Goal: Contribute content: Contribute content

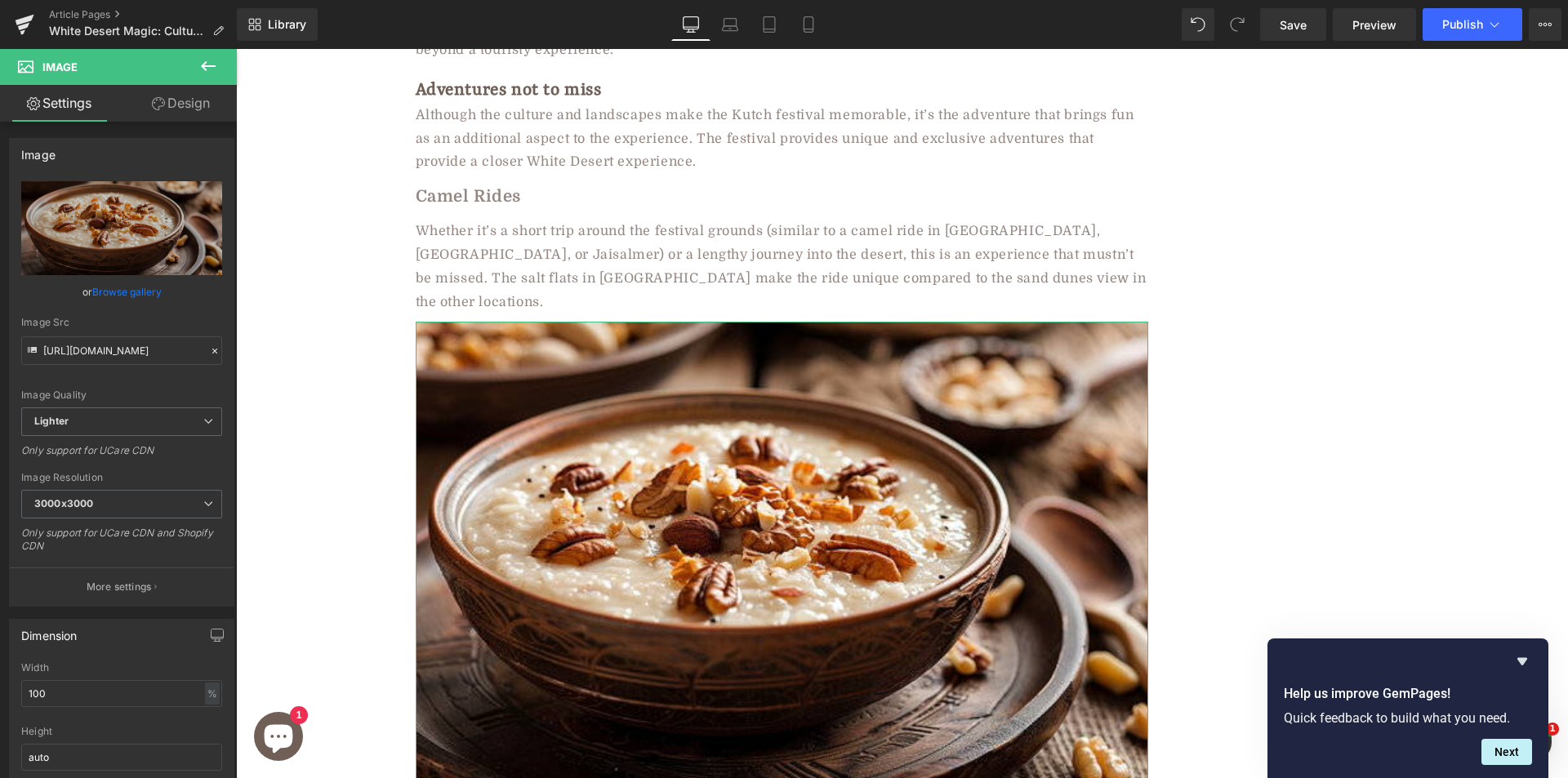
type input "C:\fakepath\explore-rann-of-kutch.jpg"
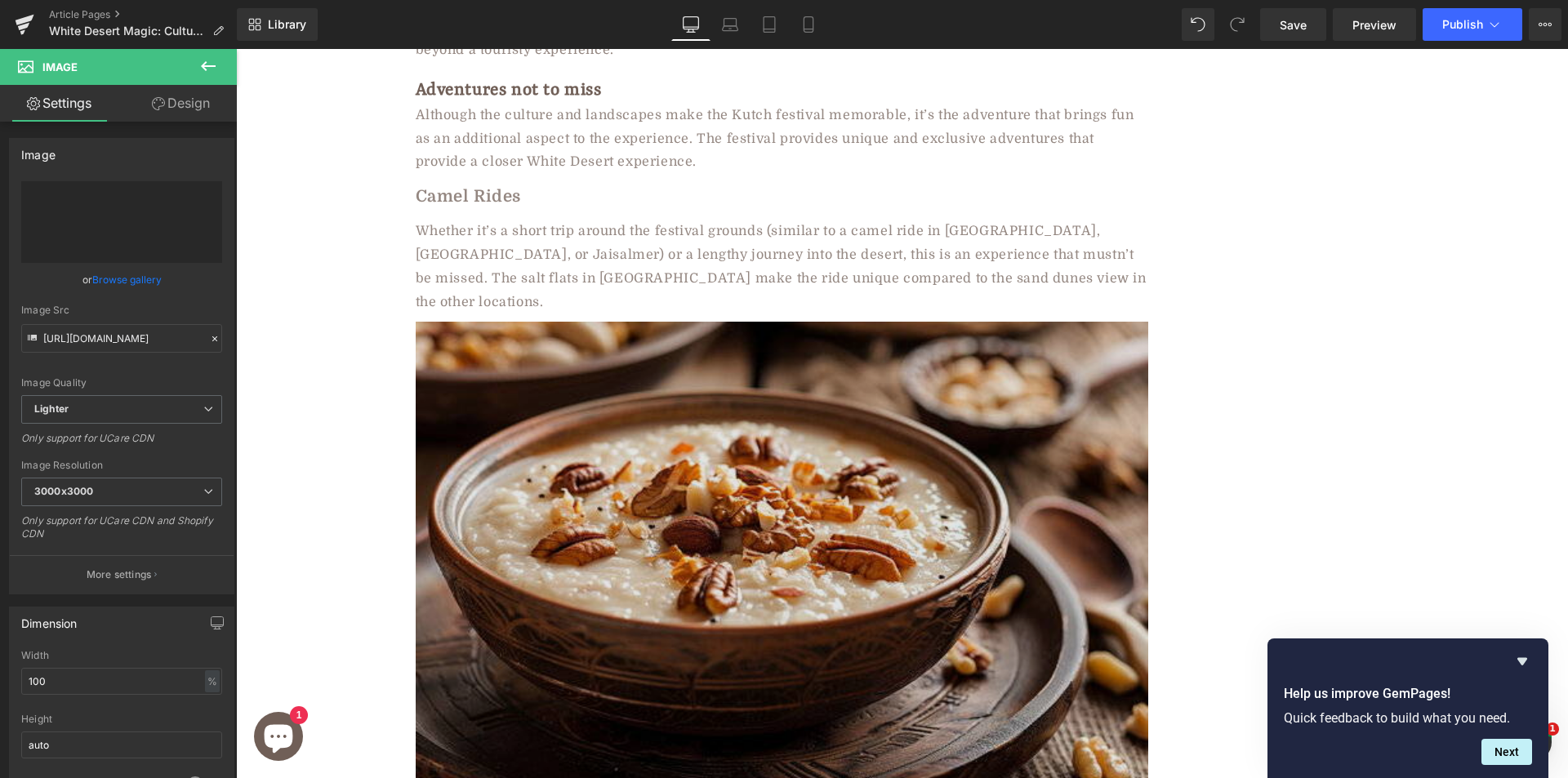
type input "https://ucarecdn.com/dd57a161-fd03-471a-9602-b6c501aaaa3a/-/format/auto/-/previ…"
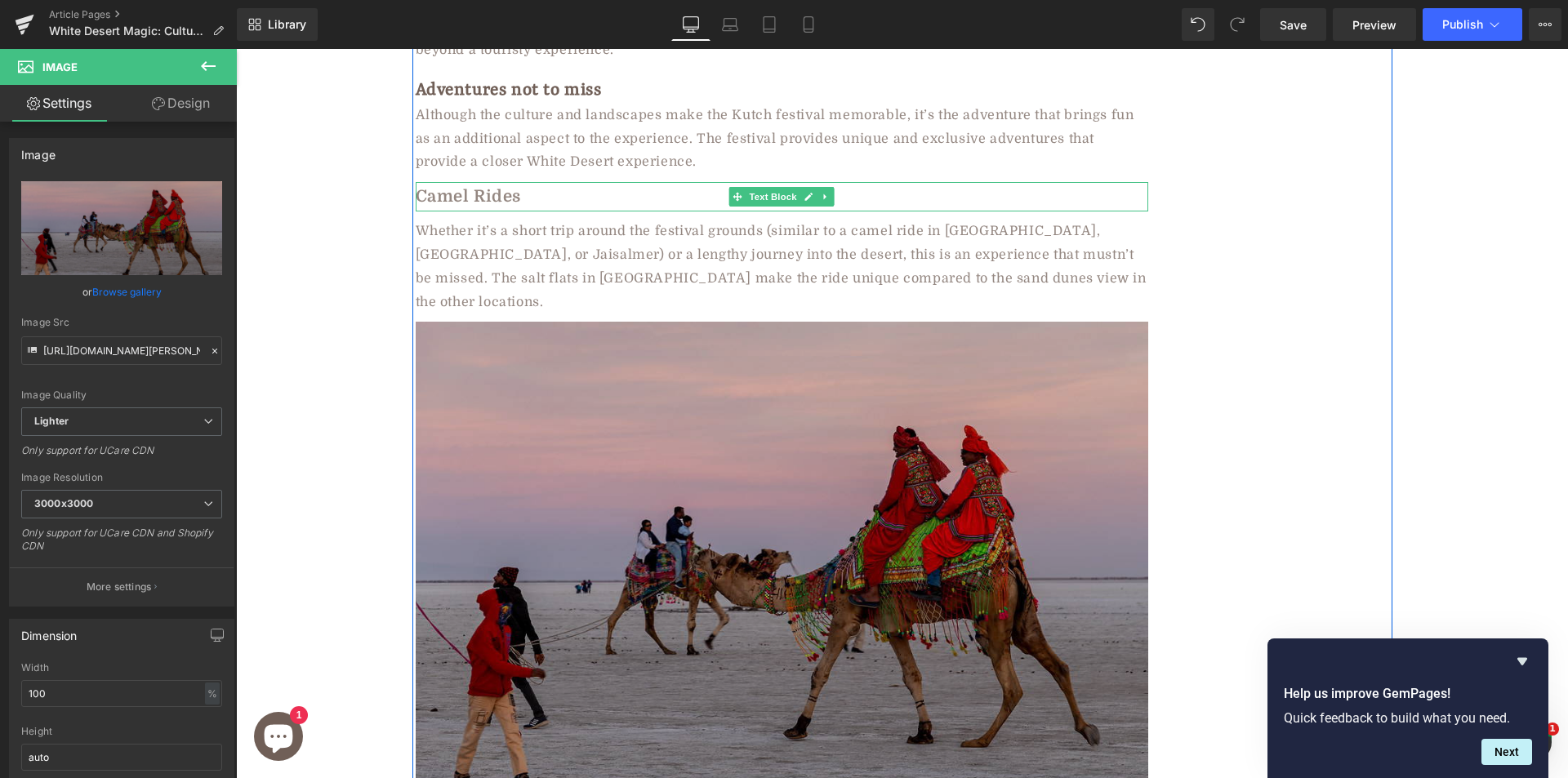
scroll to position [5921, 0]
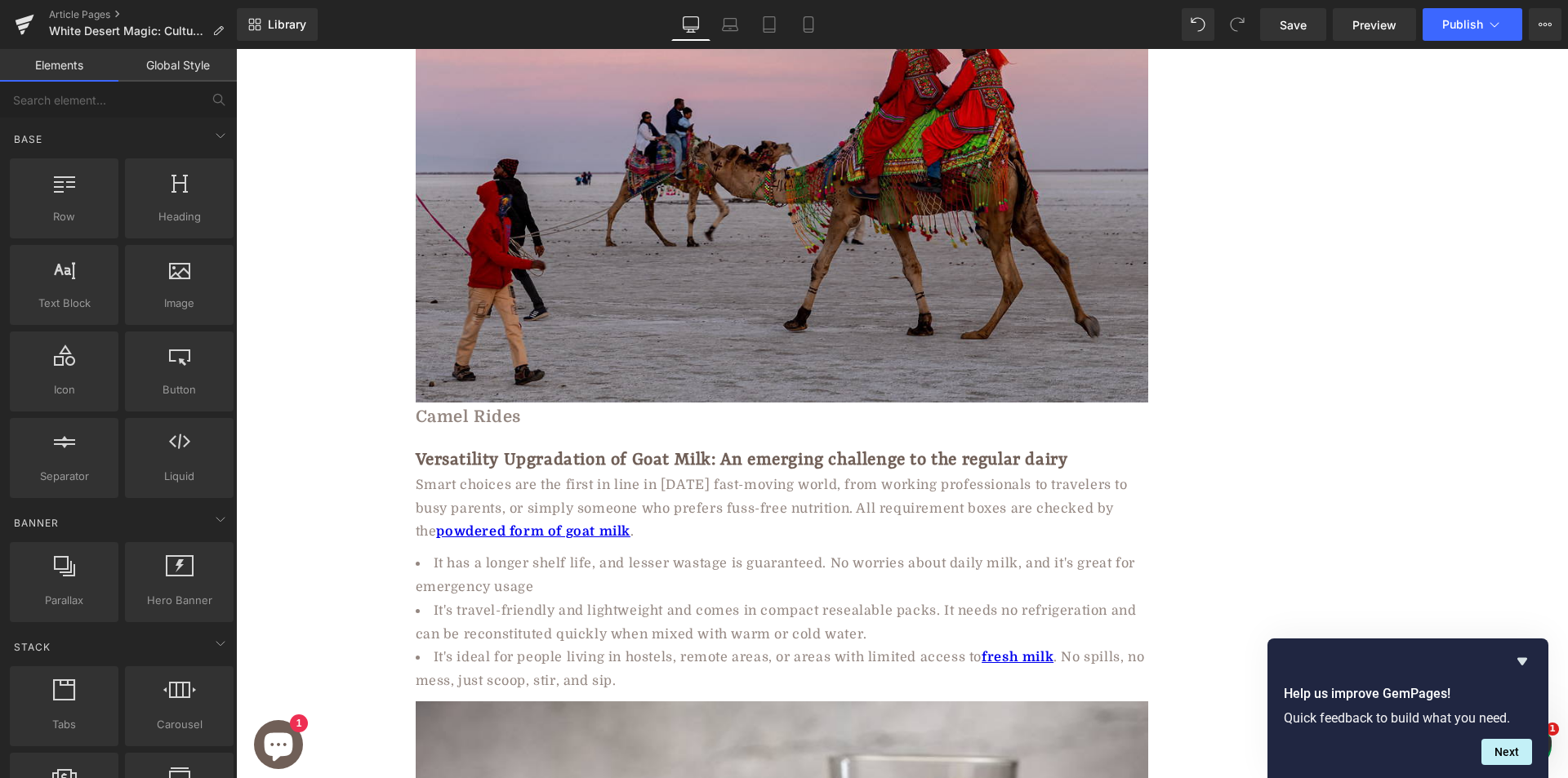
click at [460, 407] on b "Camel Rides" at bounding box center [468, 417] width 106 height 18
click at [478, 407] on b "Camel Rides" at bounding box center [468, 417] width 106 height 18
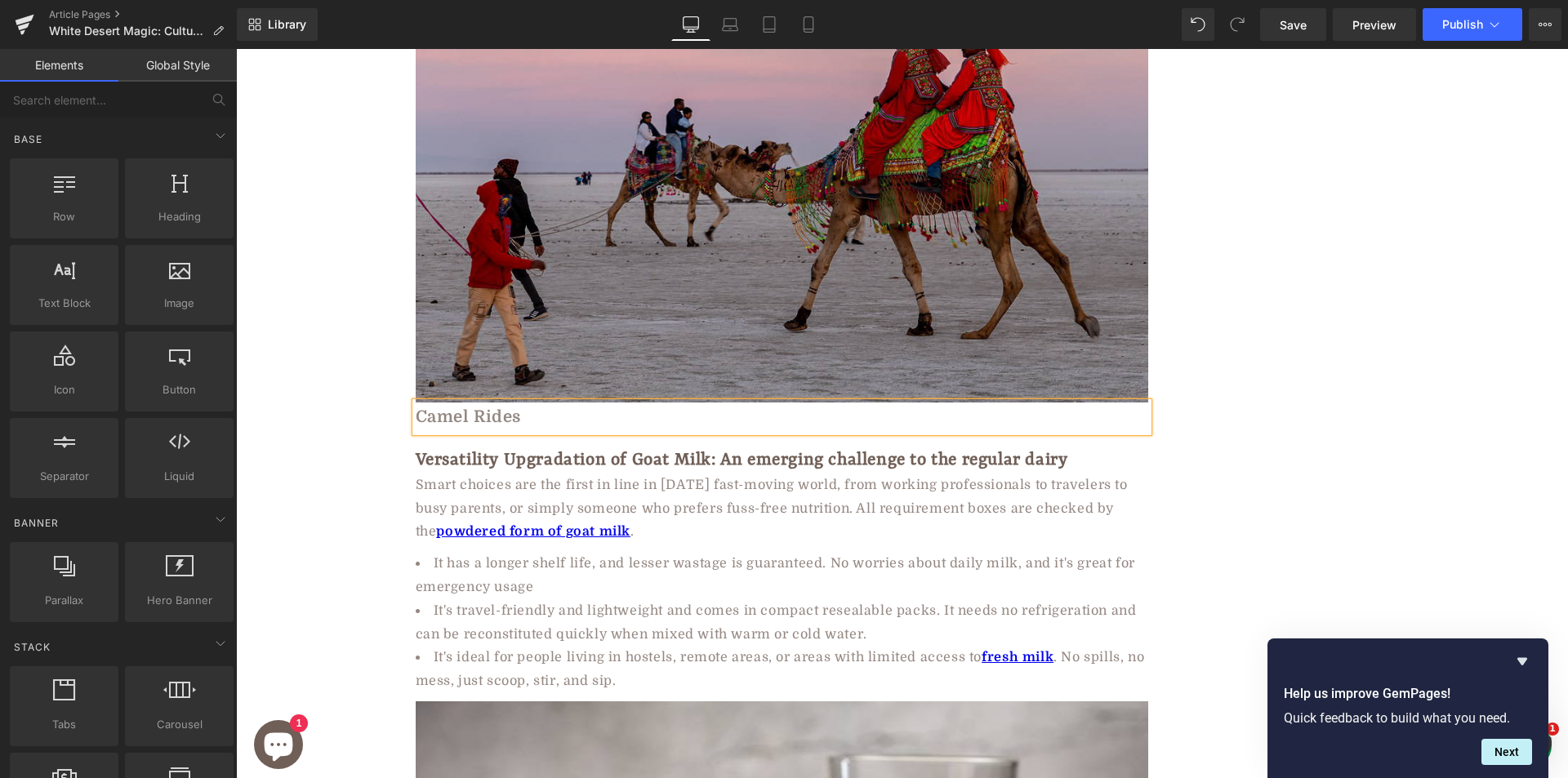
click at [478, 407] on b "Camel Rides" at bounding box center [468, 417] width 106 height 18
paste div
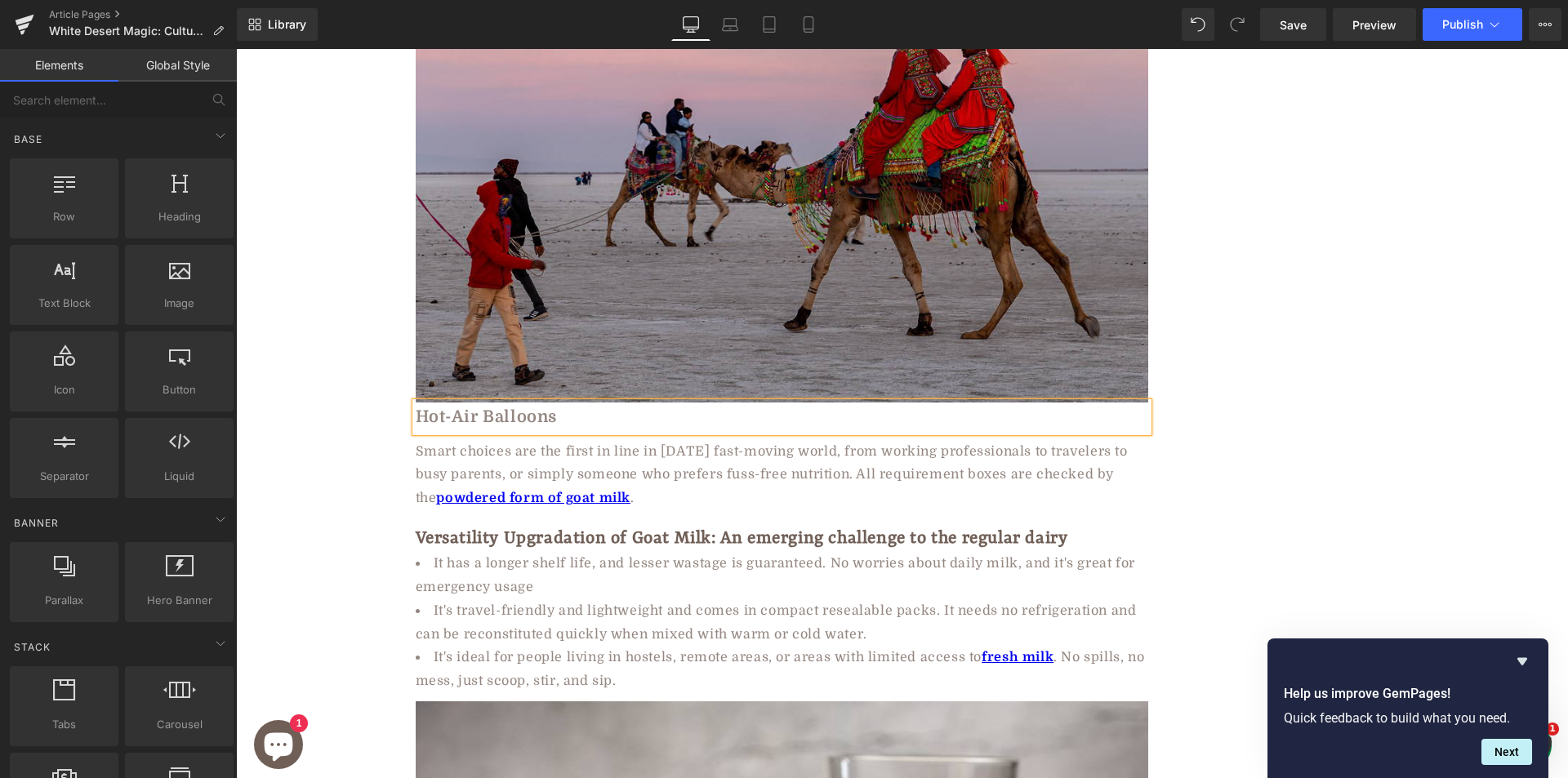
click at [536, 440] on div "Smart choices are the first in line in today's fast-moving world, from working …" at bounding box center [782, 475] width 732 height 70
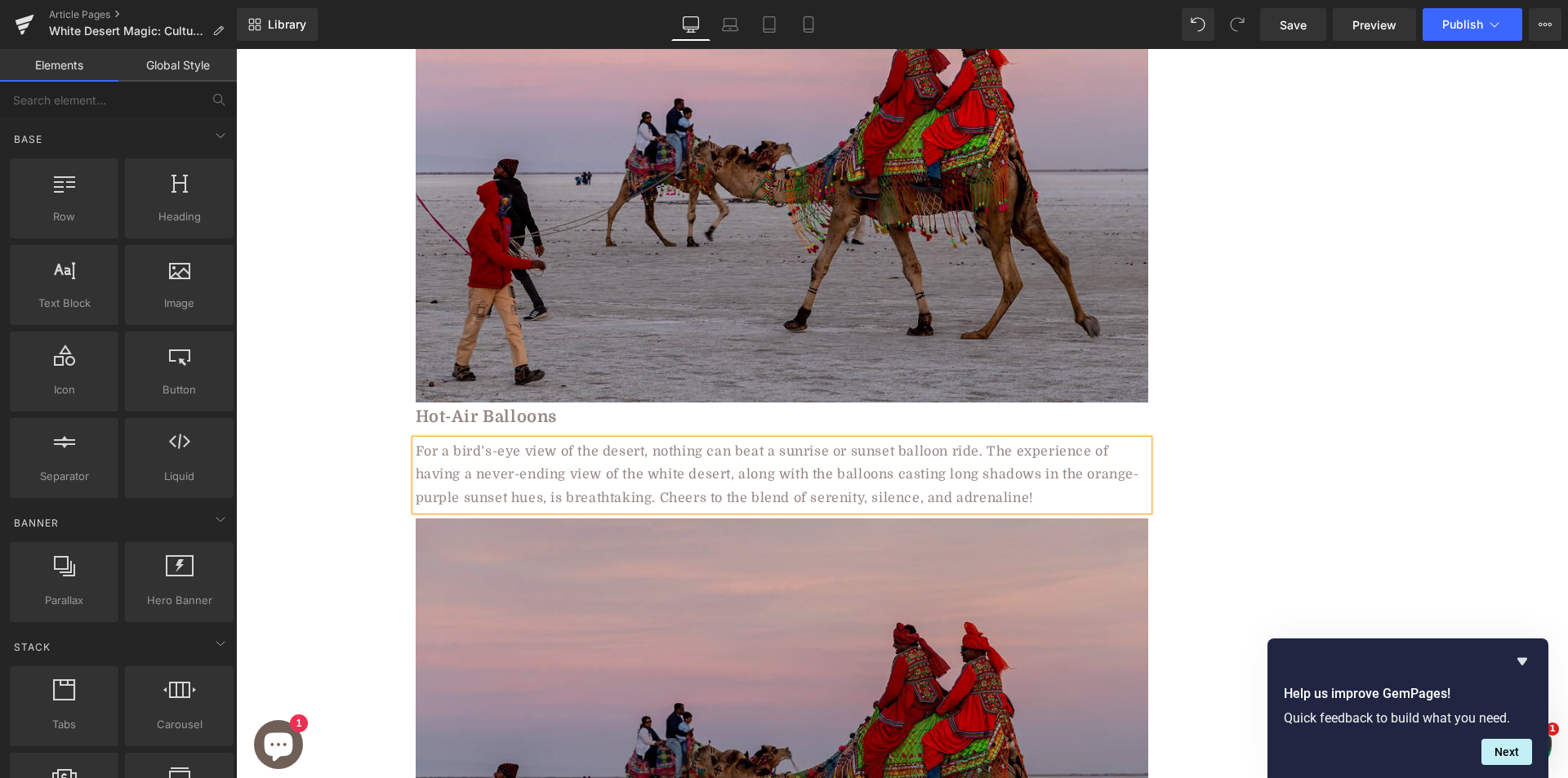
click at [711, 518] on img at bounding box center [782, 761] width 732 height 488
click at [680, 518] on img at bounding box center [782, 761] width 732 height 488
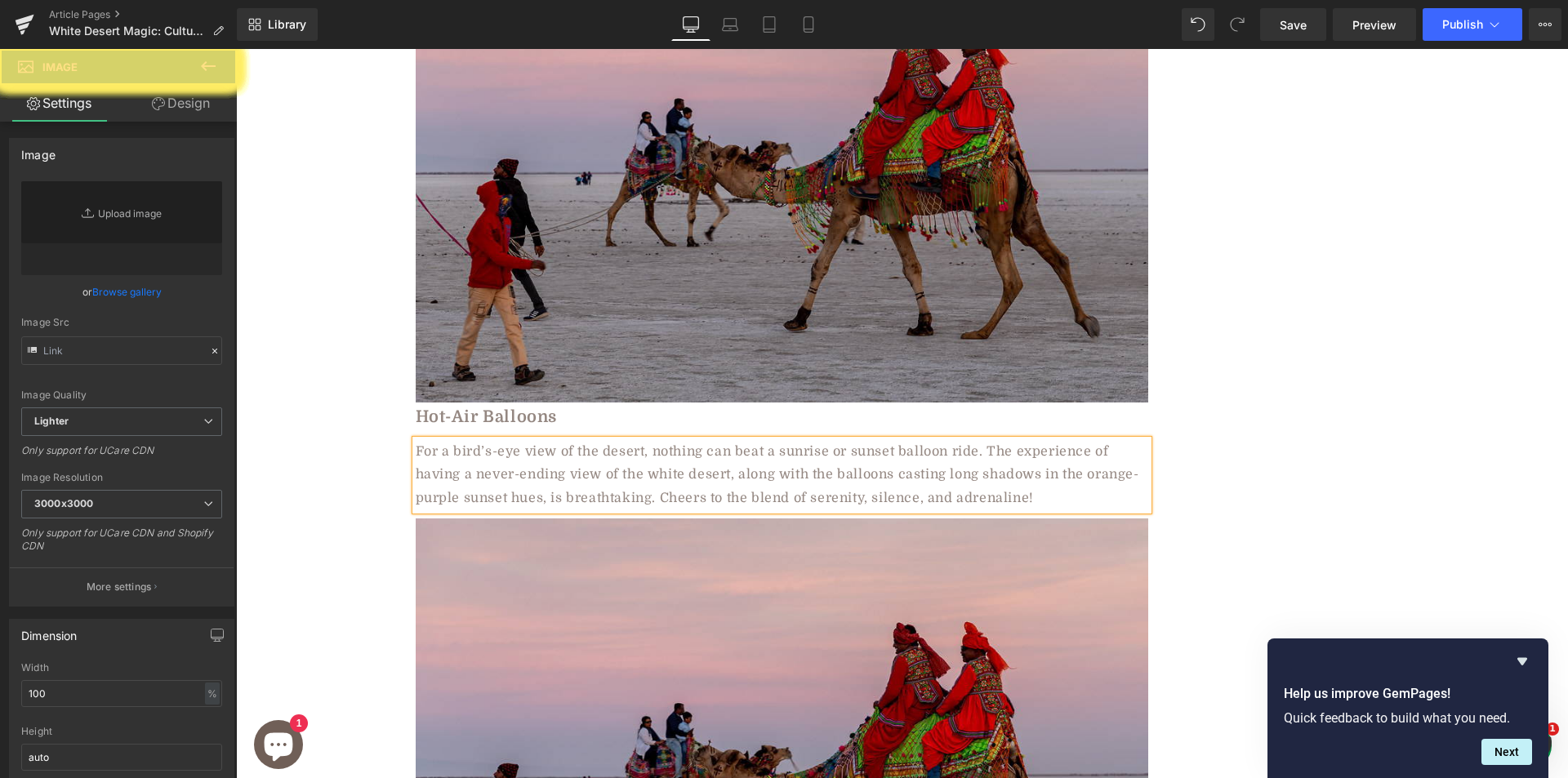
click at [637, 518] on img at bounding box center [782, 761] width 732 height 488
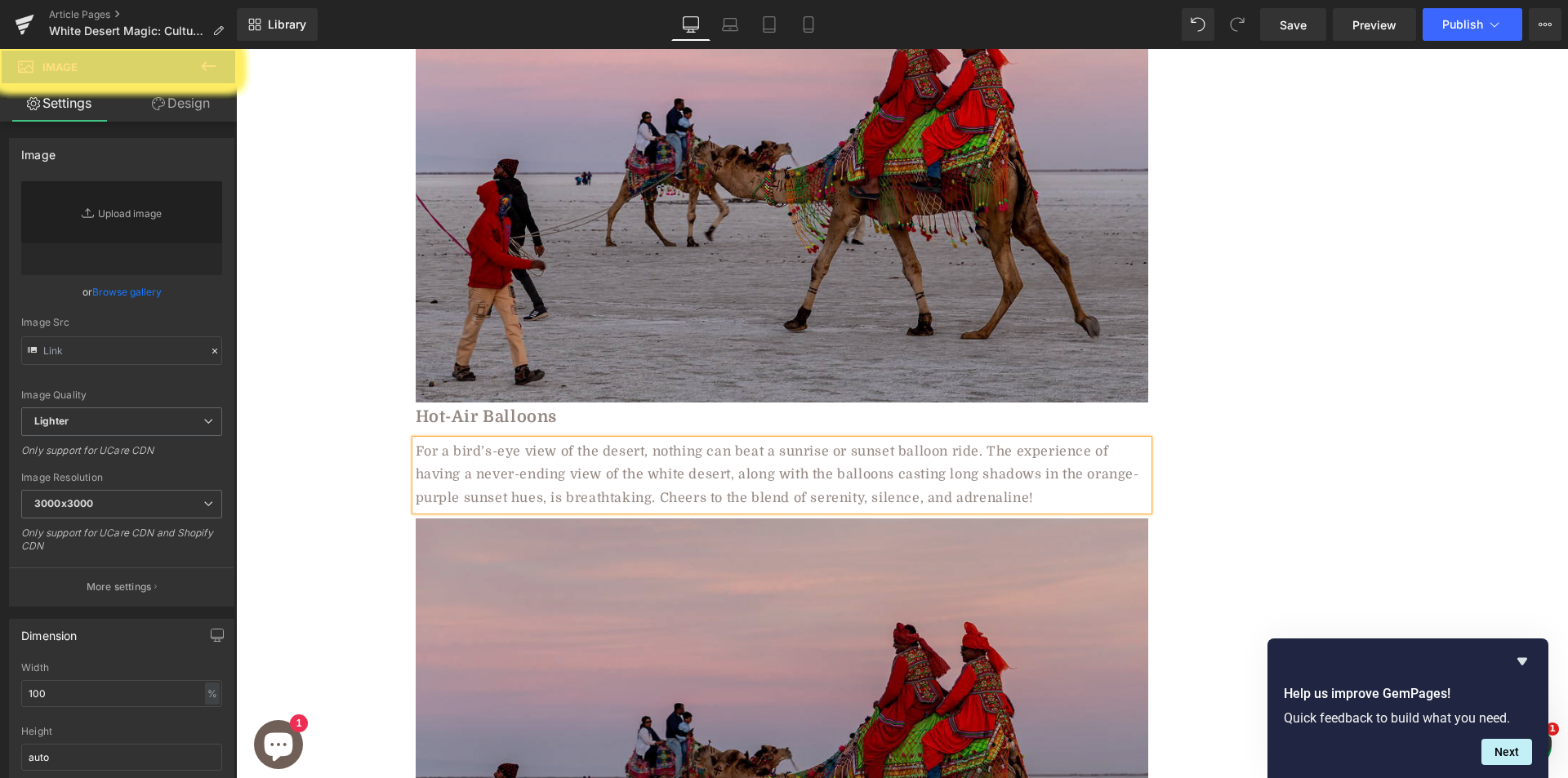
click at [548, 518] on img at bounding box center [782, 761] width 732 height 488
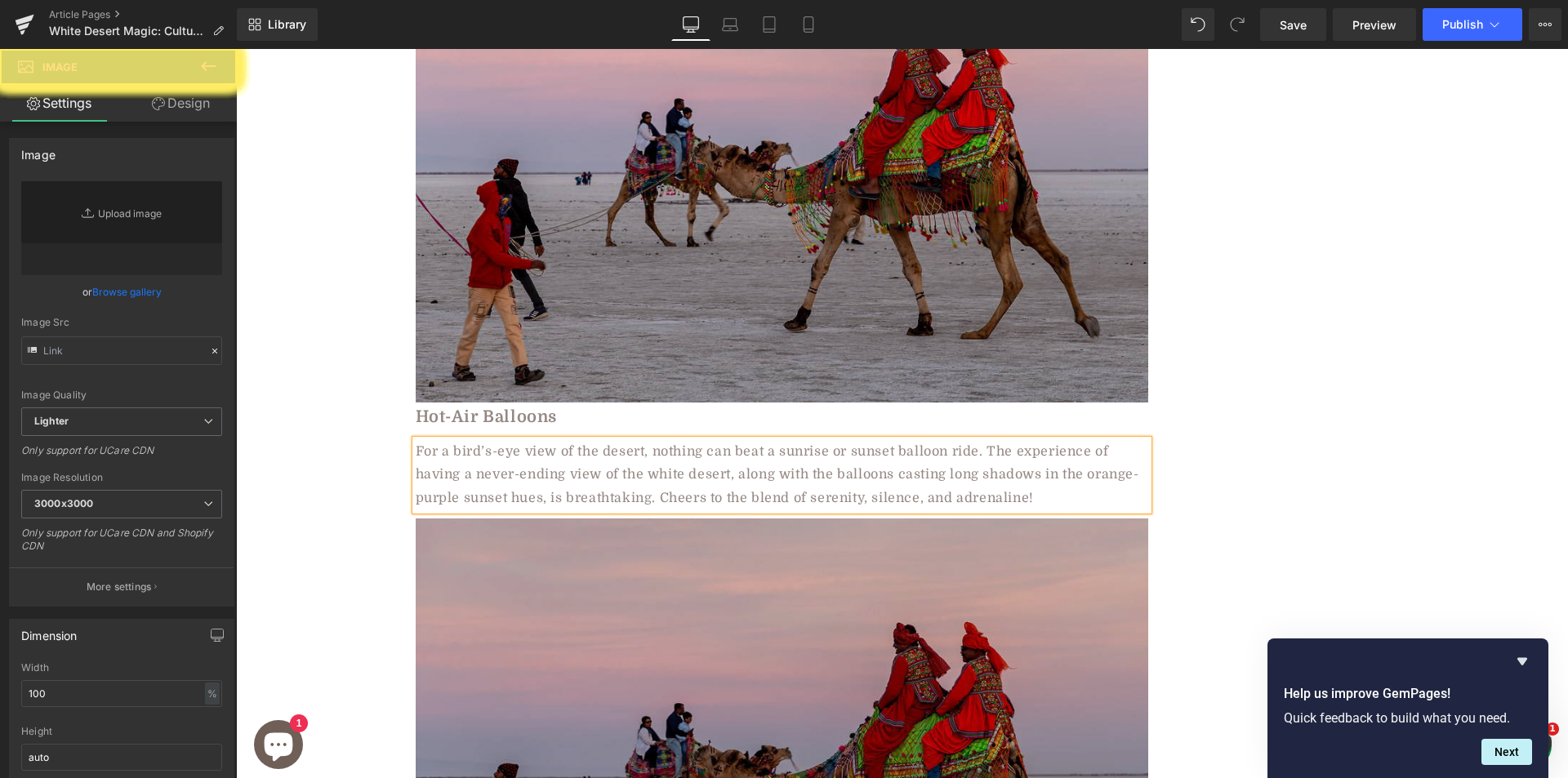
click at [592, 518] on img at bounding box center [782, 761] width 732 height 488
click at [620, 518] on img at bounding box center [782, 761] width 732 height 488
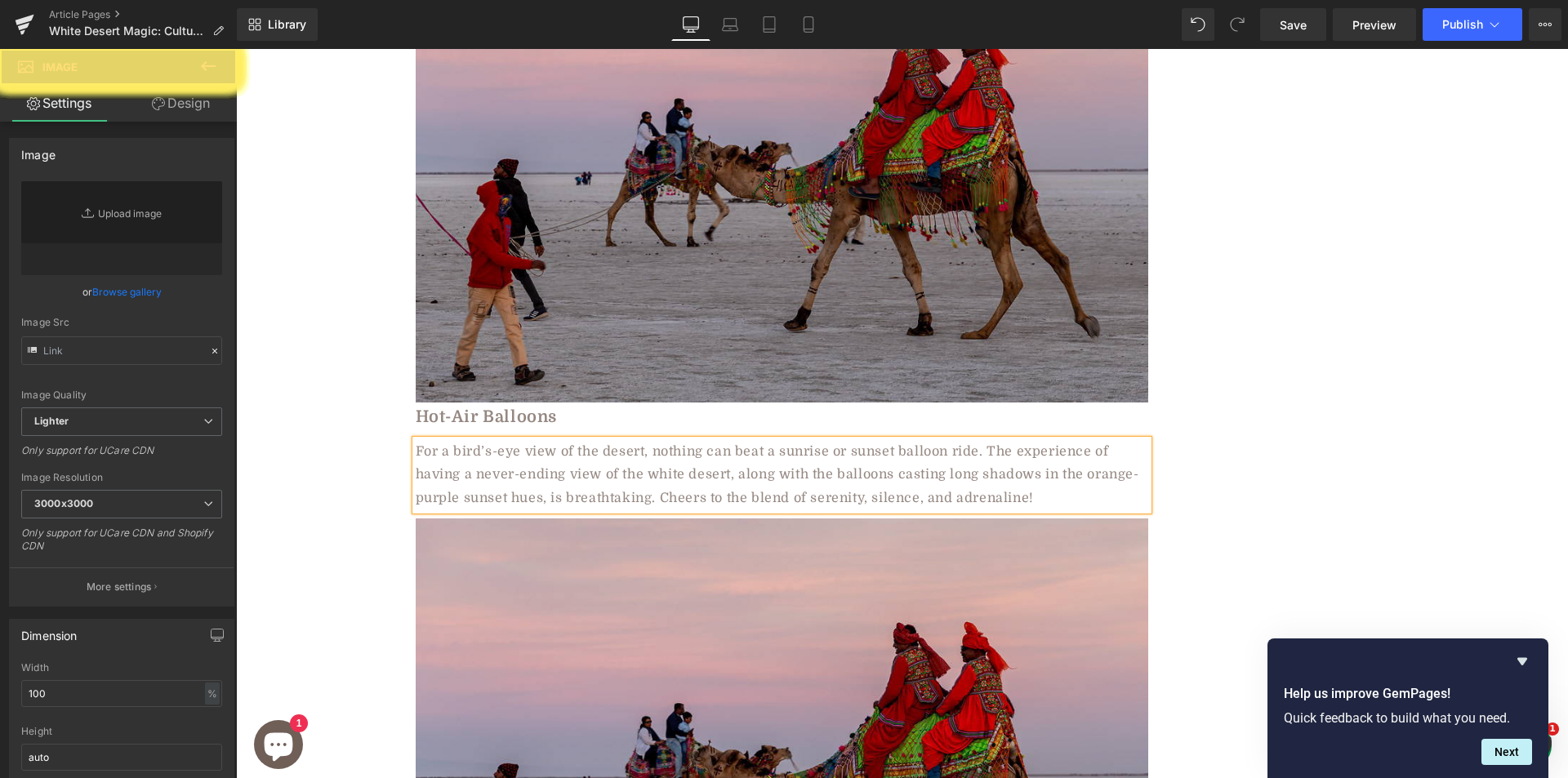
paste div
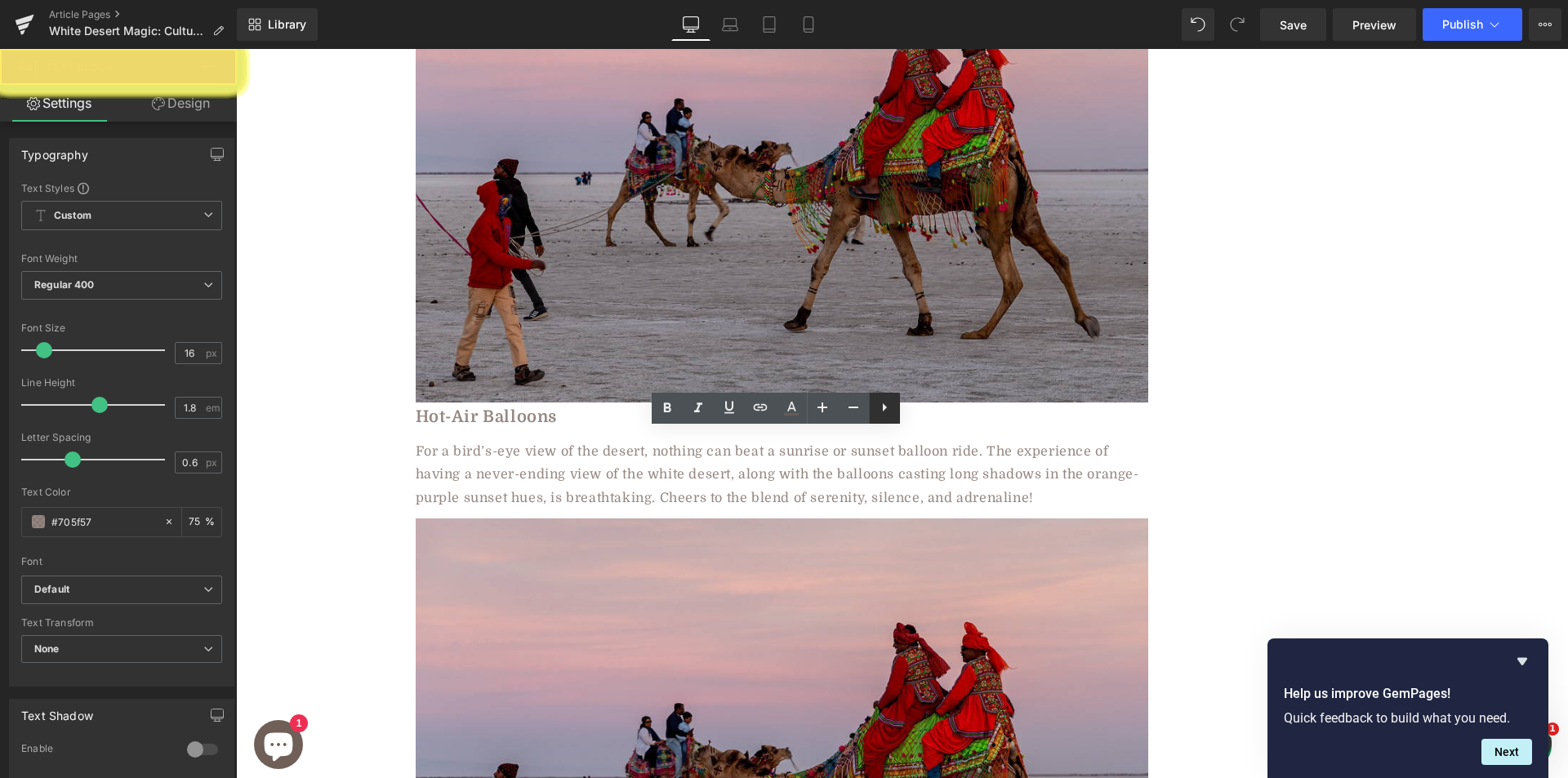
click at [887, 404] on icon at bounding box center [883, 406] width 19 height 19
click at [888, 404] on icon at bounding box center [883, 406] width 19 height 19
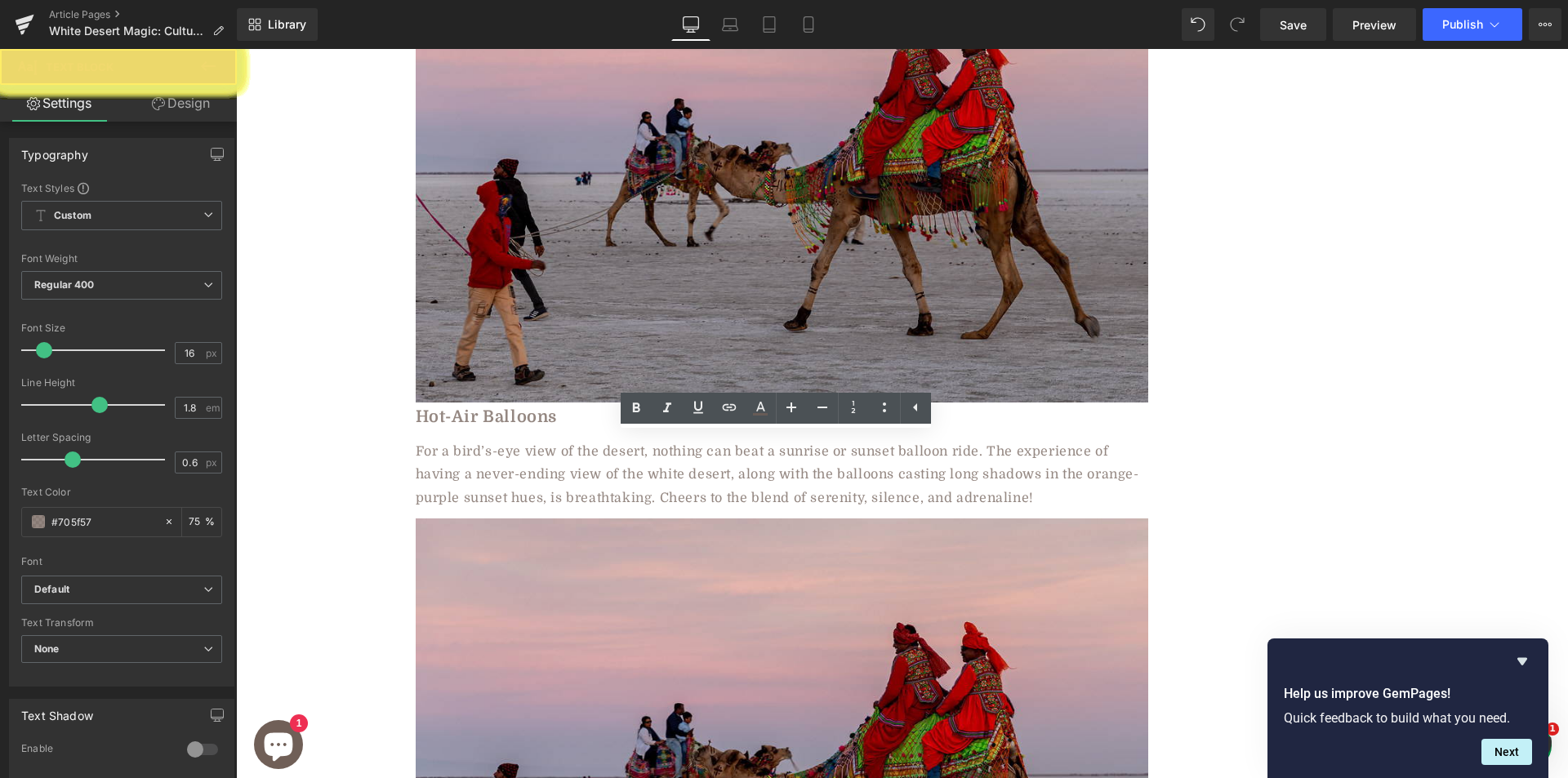
paste div
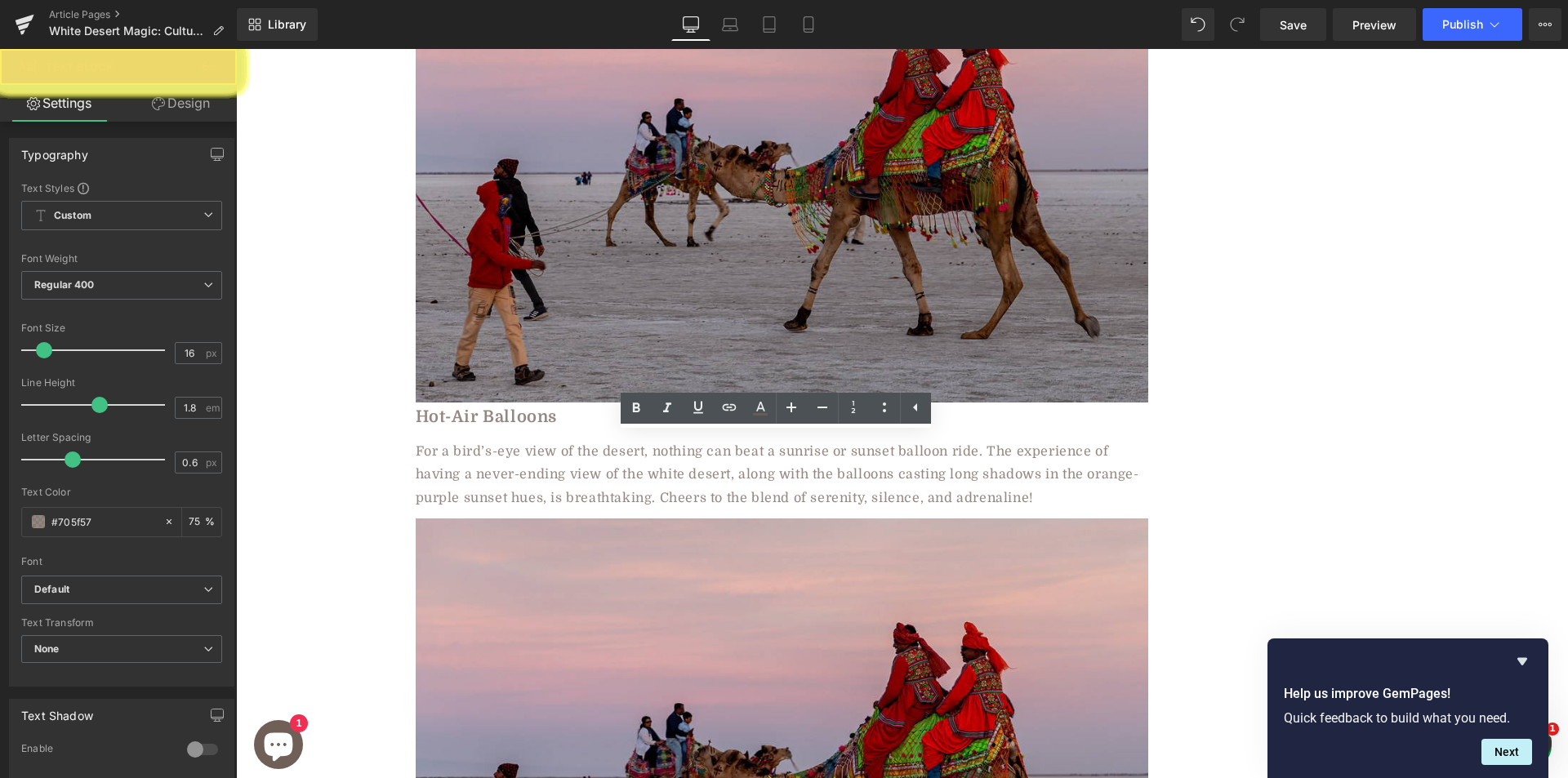
paste div
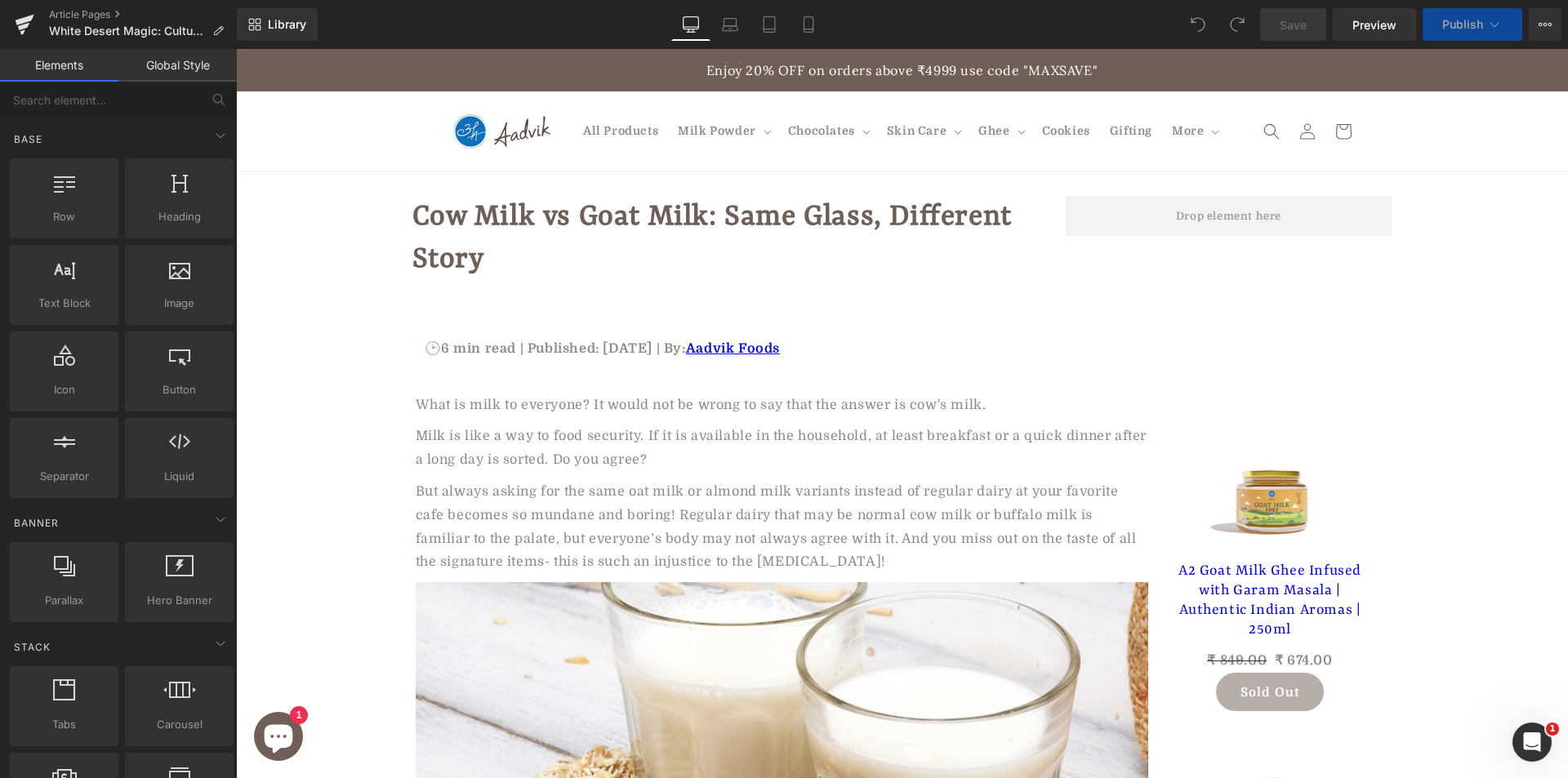
click at [475, 303] on div "Cow Milk vs Goat Milk: Same Glass, Different Story Heading" at bounding box center [739, 250] width 653 height 109
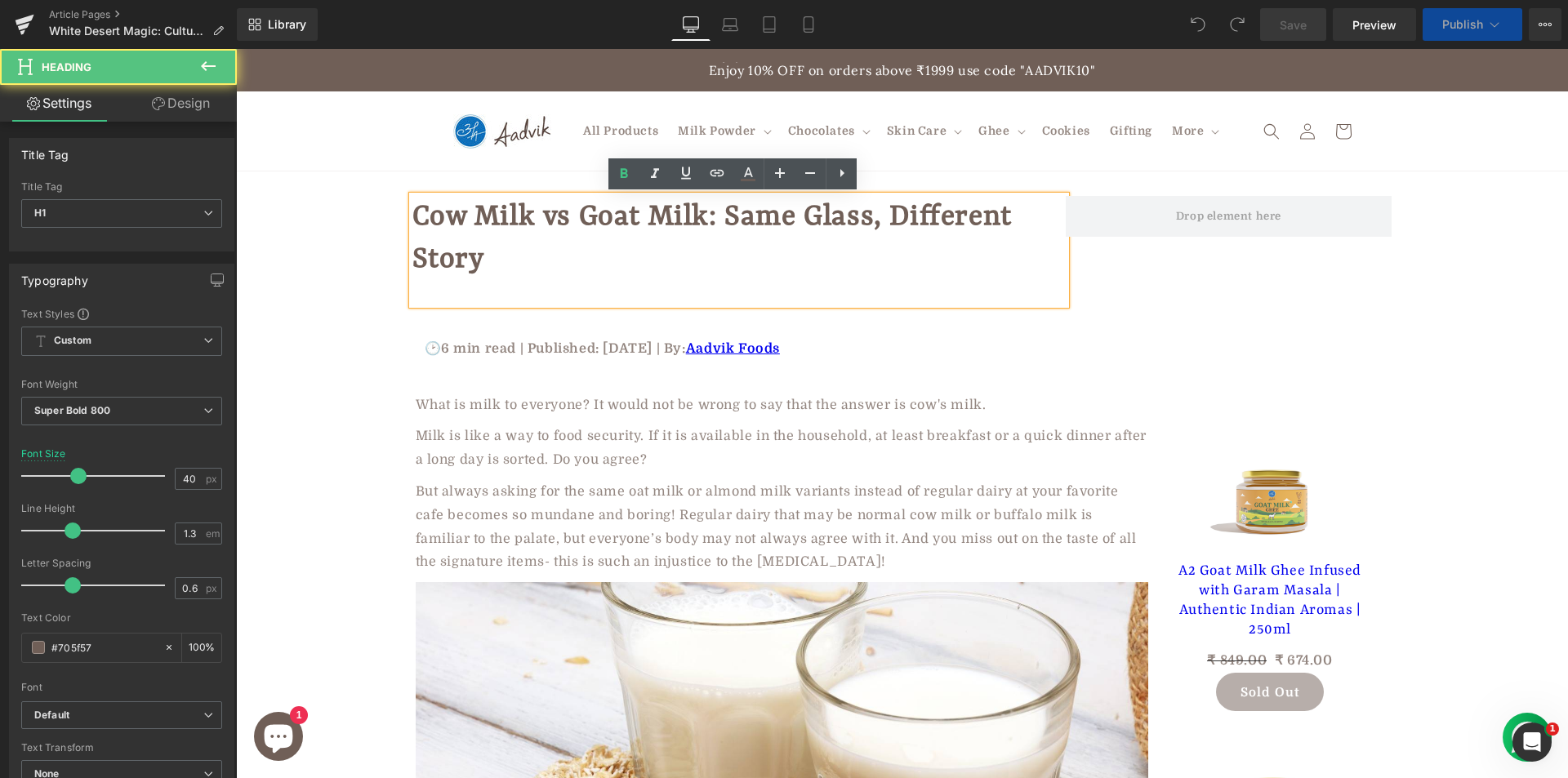
click at [486, 284] on div at bounding box center [739, 292] width 653 height 24
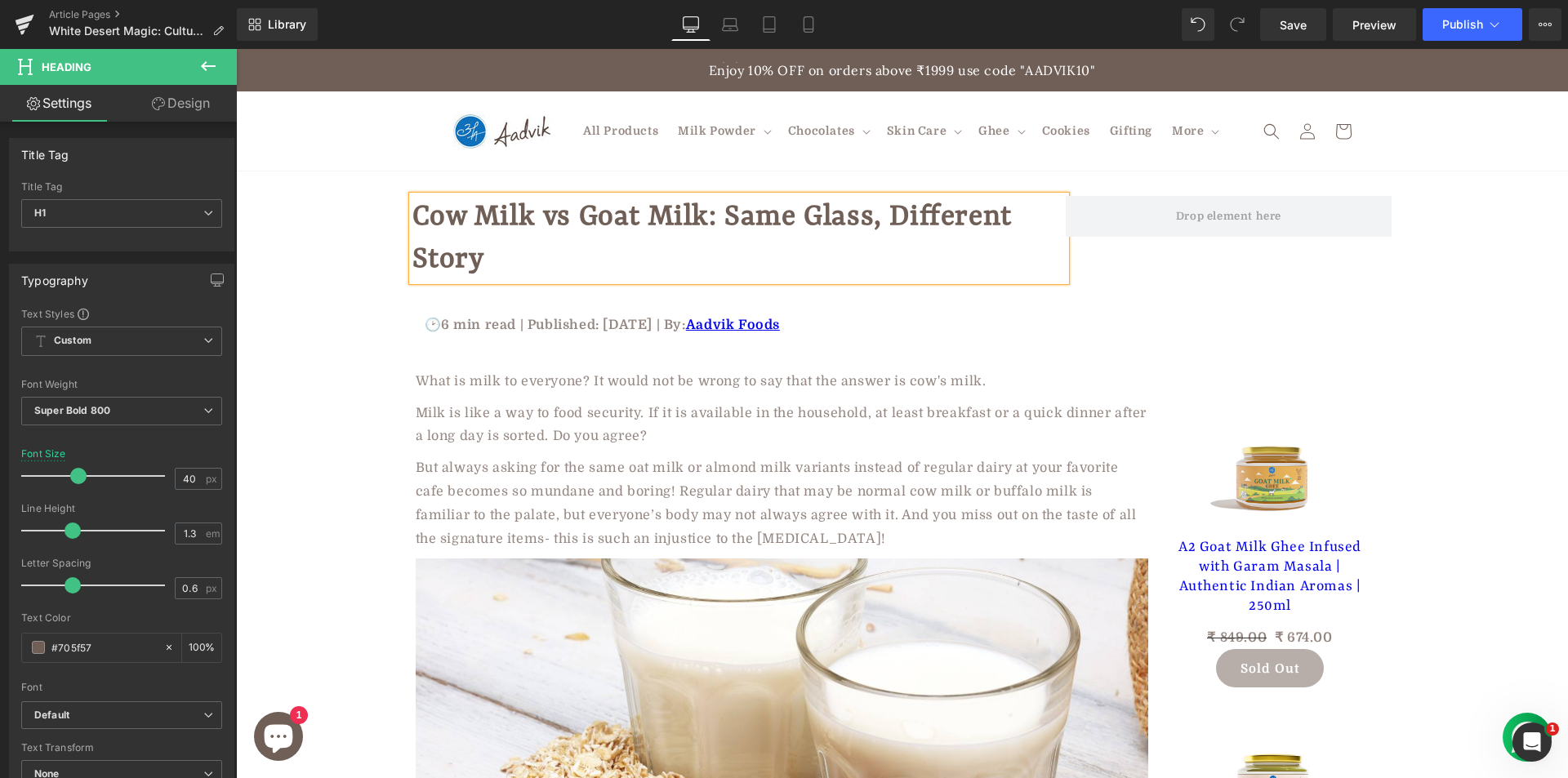
click at [539, 440] on p "Milk is like a way to food security. If it is available in the household, at le…" at bounding box center [782, 425] width 732 height 47
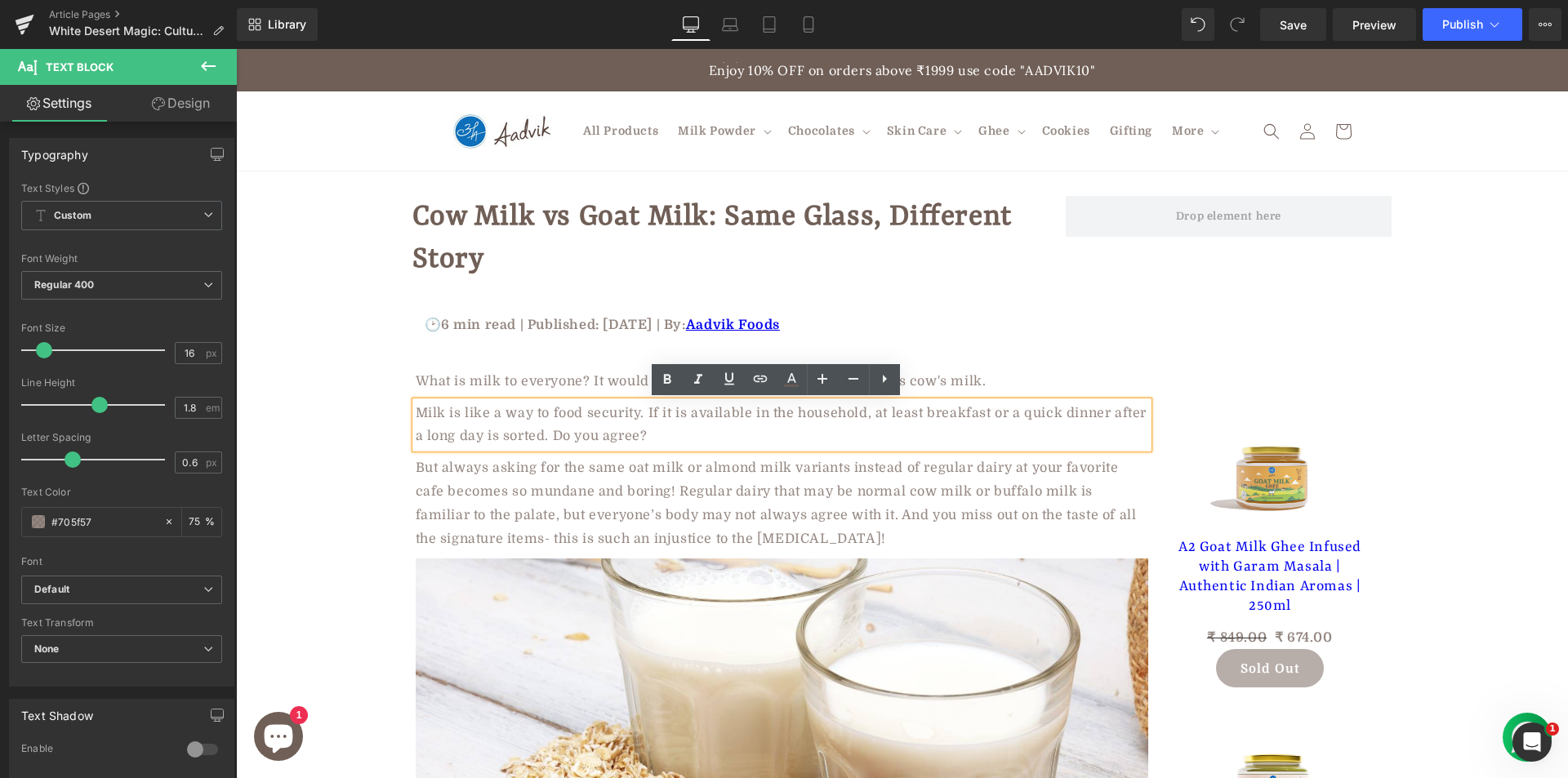
click at [499, 251] on h1 "Cow Milk vs Goat Milk: Same Glass, Different Story" at bounding box center [739, 238] width 653 height 85
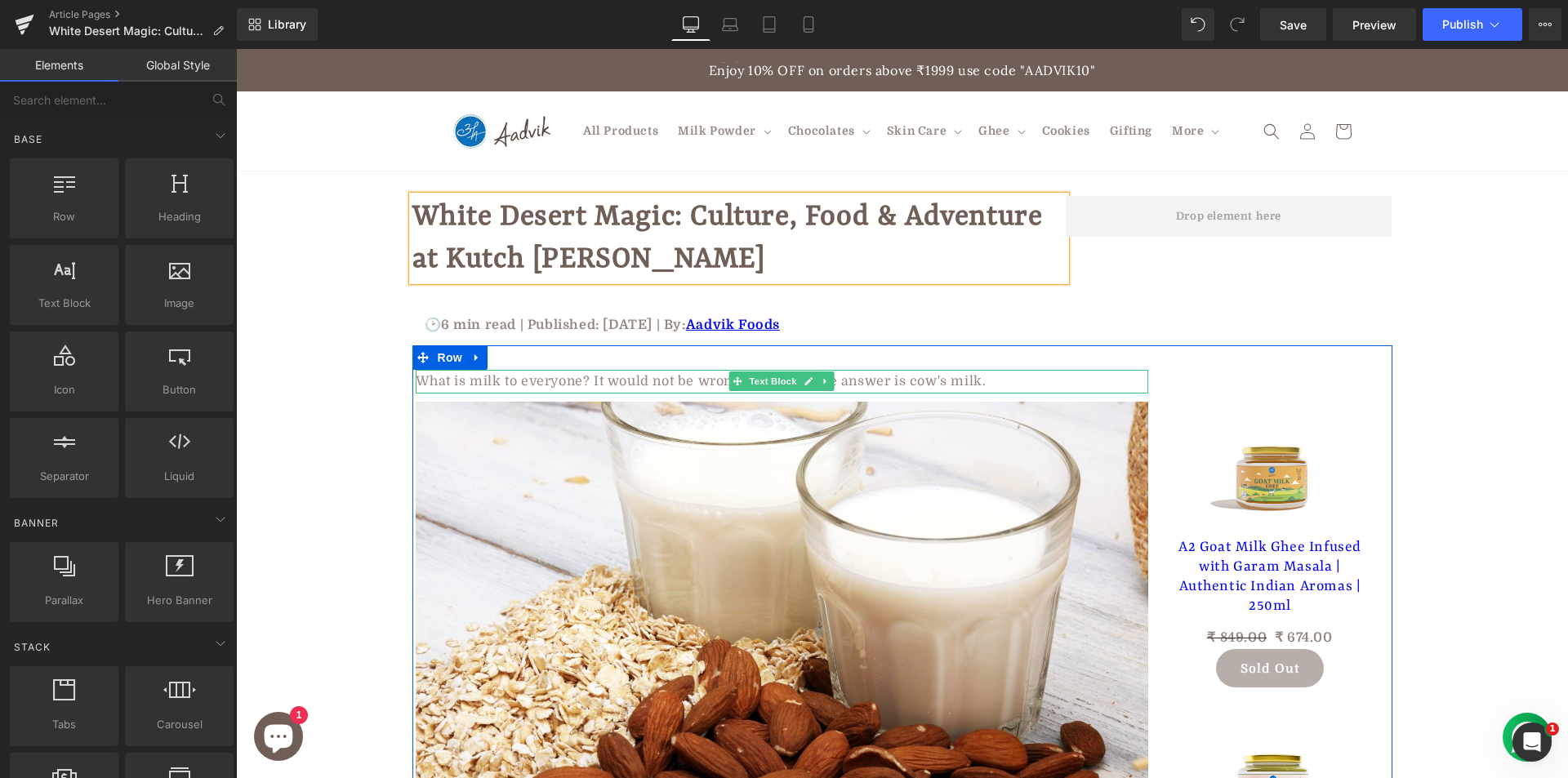
click at [583, 378] on p "What is milk to everyone? It would not be wrong to say that the answer is cow's…" at bounding box center [782, 382] width 732 height 24
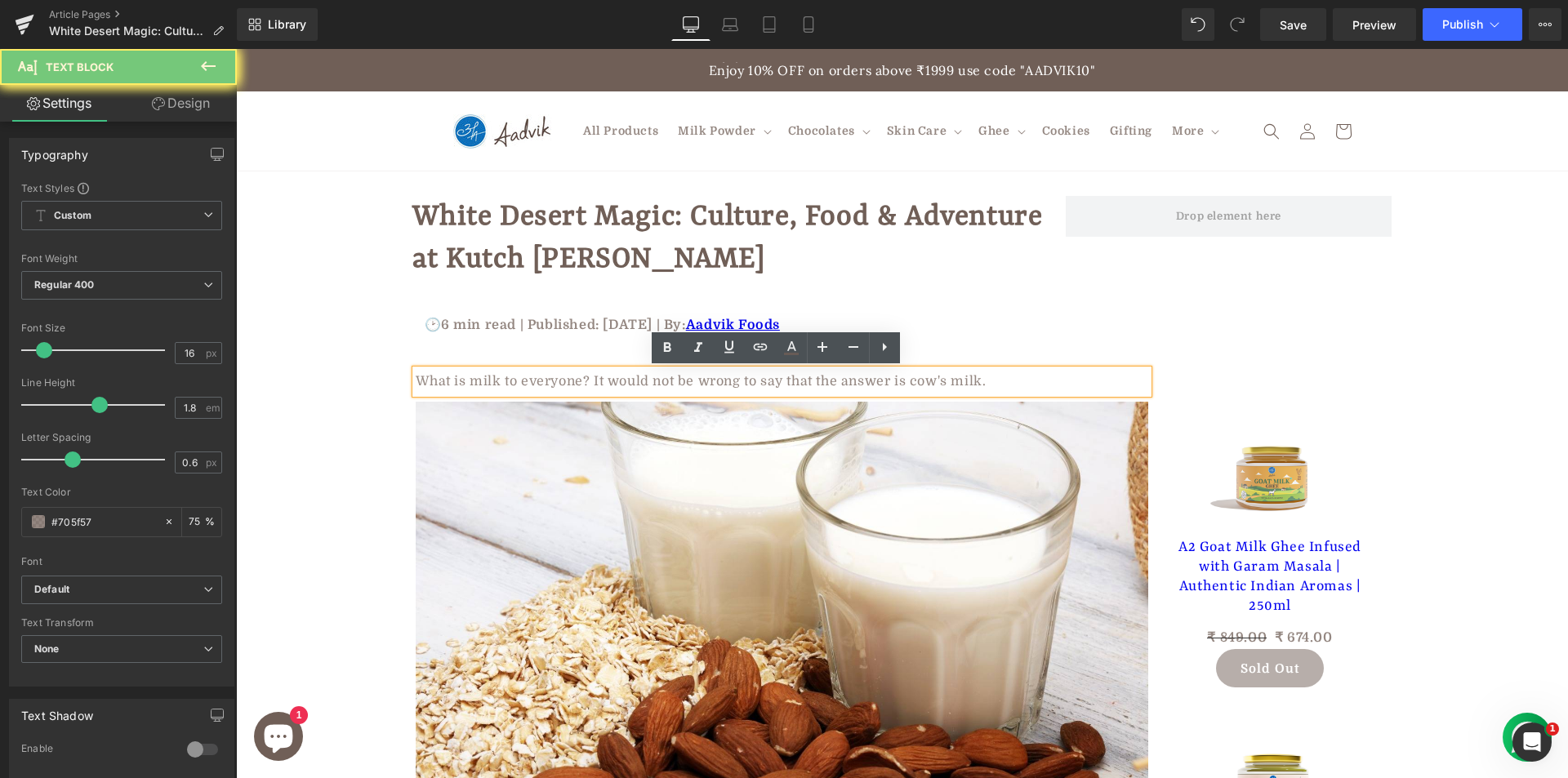
click at [583, 378] on p "What is milk to everyone? It would not be wrong to say that the answer is cow's…" at bounding box center [782, 382] width 732 height 24
paste div
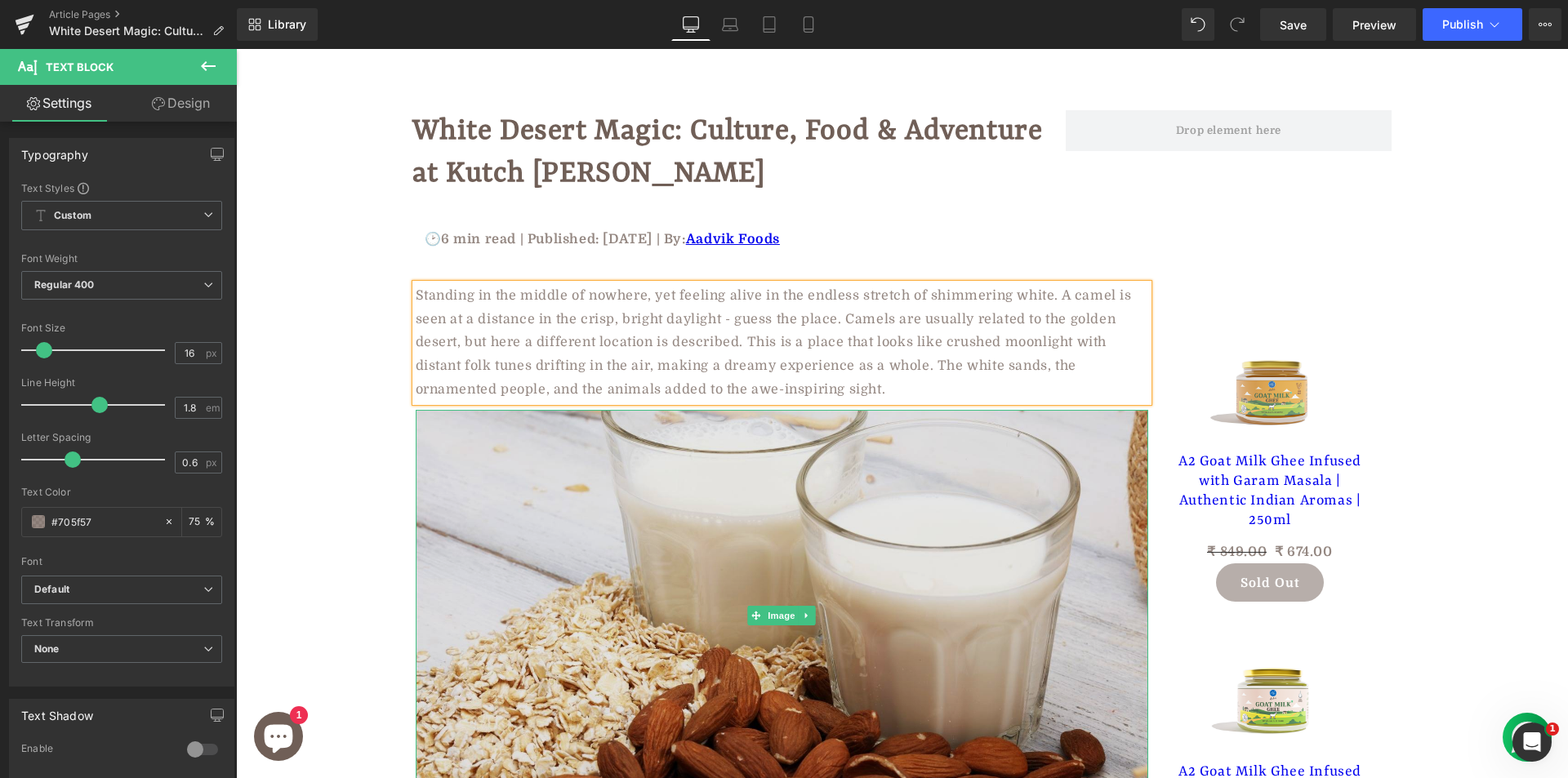
scroll to position [163, 0]
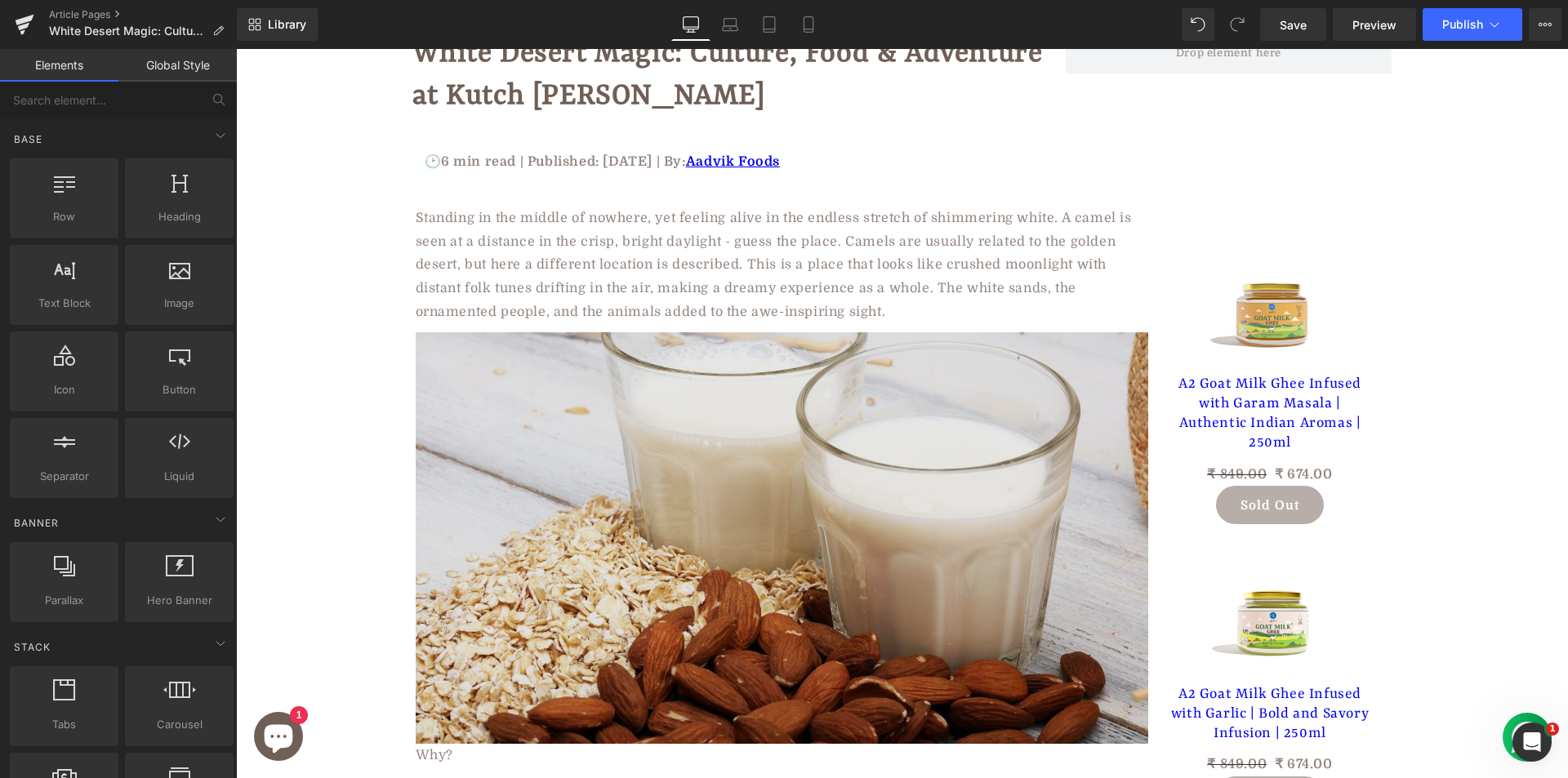
click at [627, 461] on img at bounding box center [782, 537] width 732 height 411
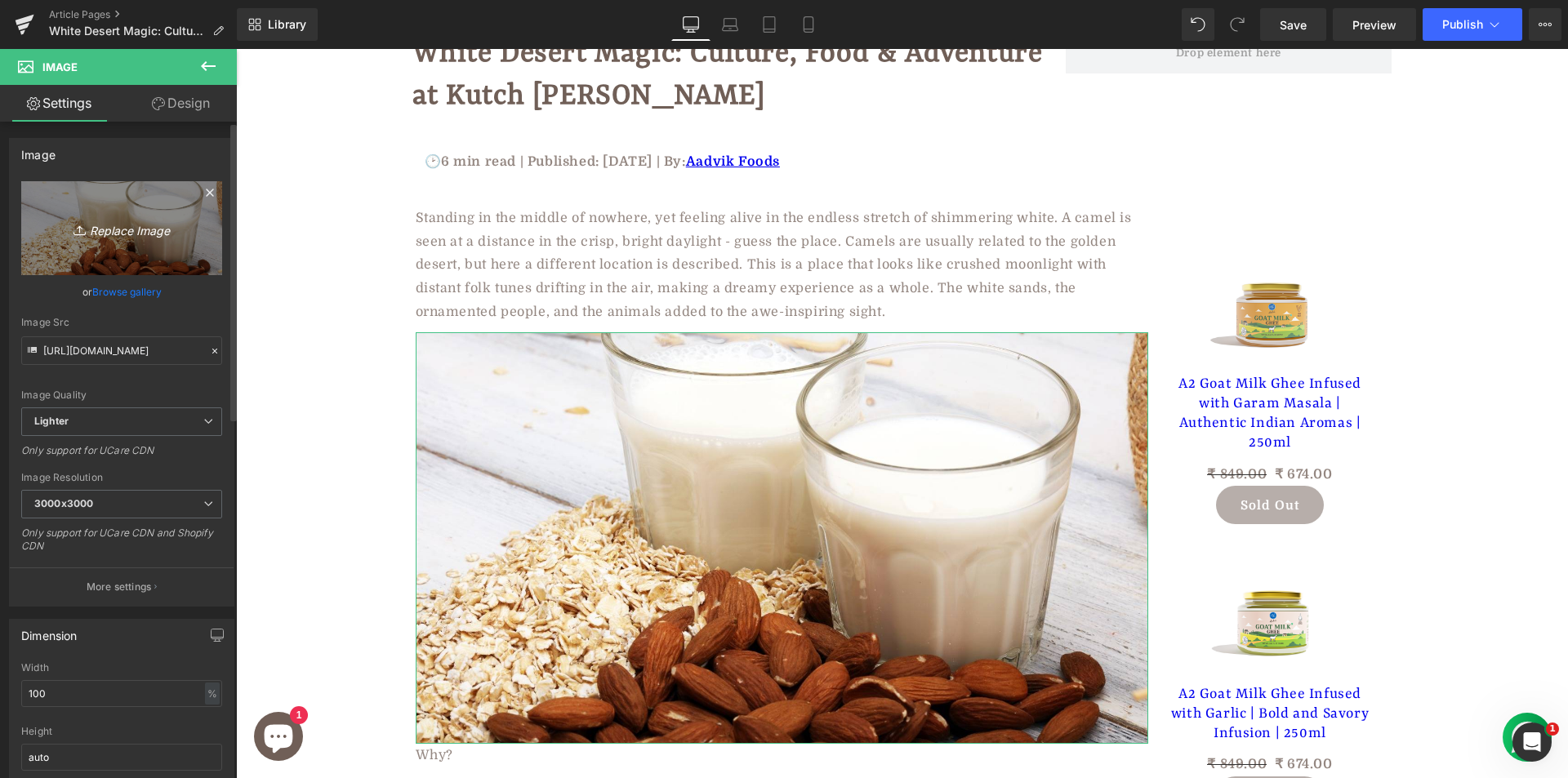
click at [114, 223] on icon "Replace Image" at bounding box center [121, 228] width 131 height 20
type input "C:\fakepath\b28df187-6a41-4b6f-ac82-e9a567ee4482.jpg"
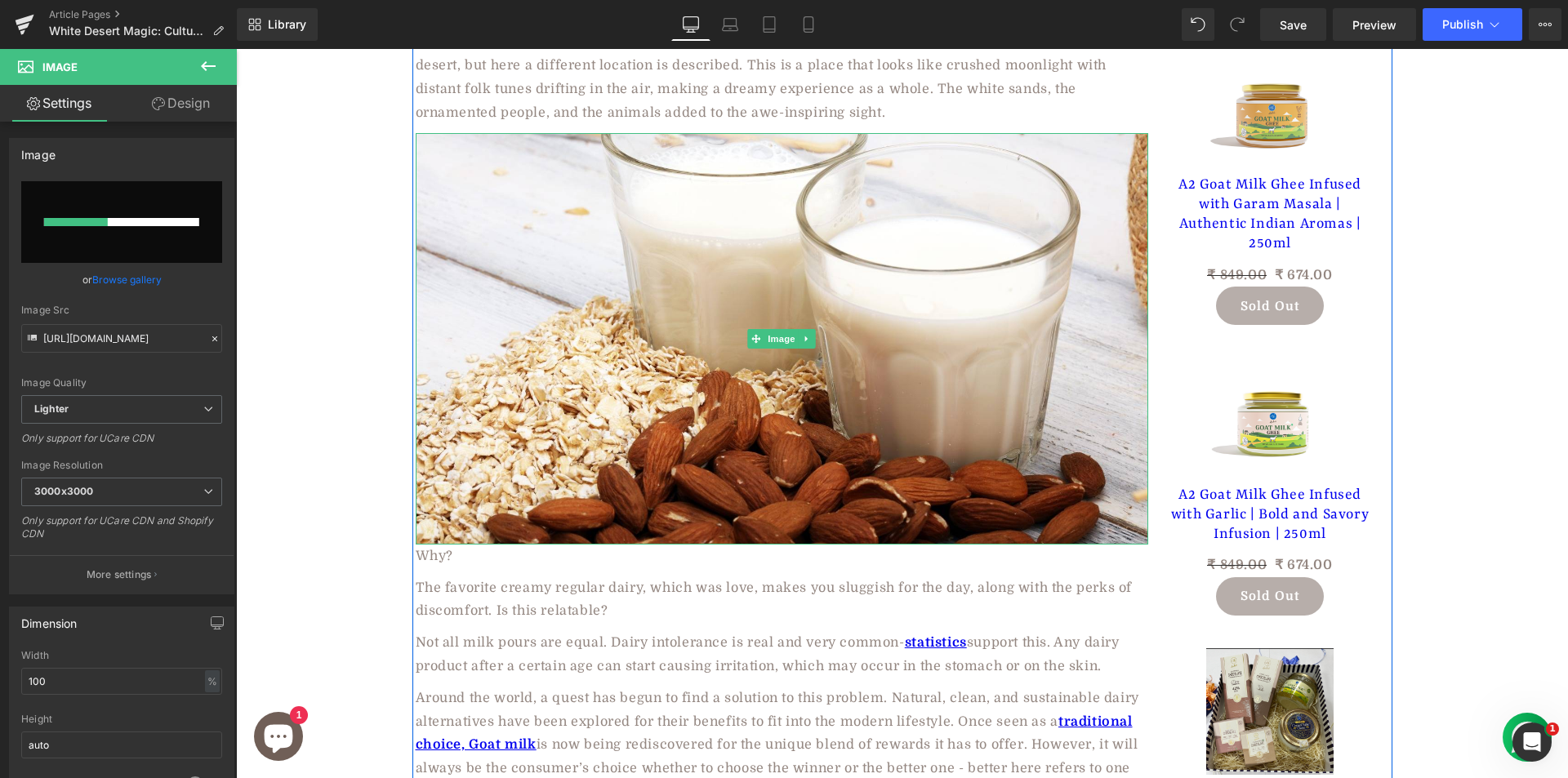
scroll to position [489, 0]
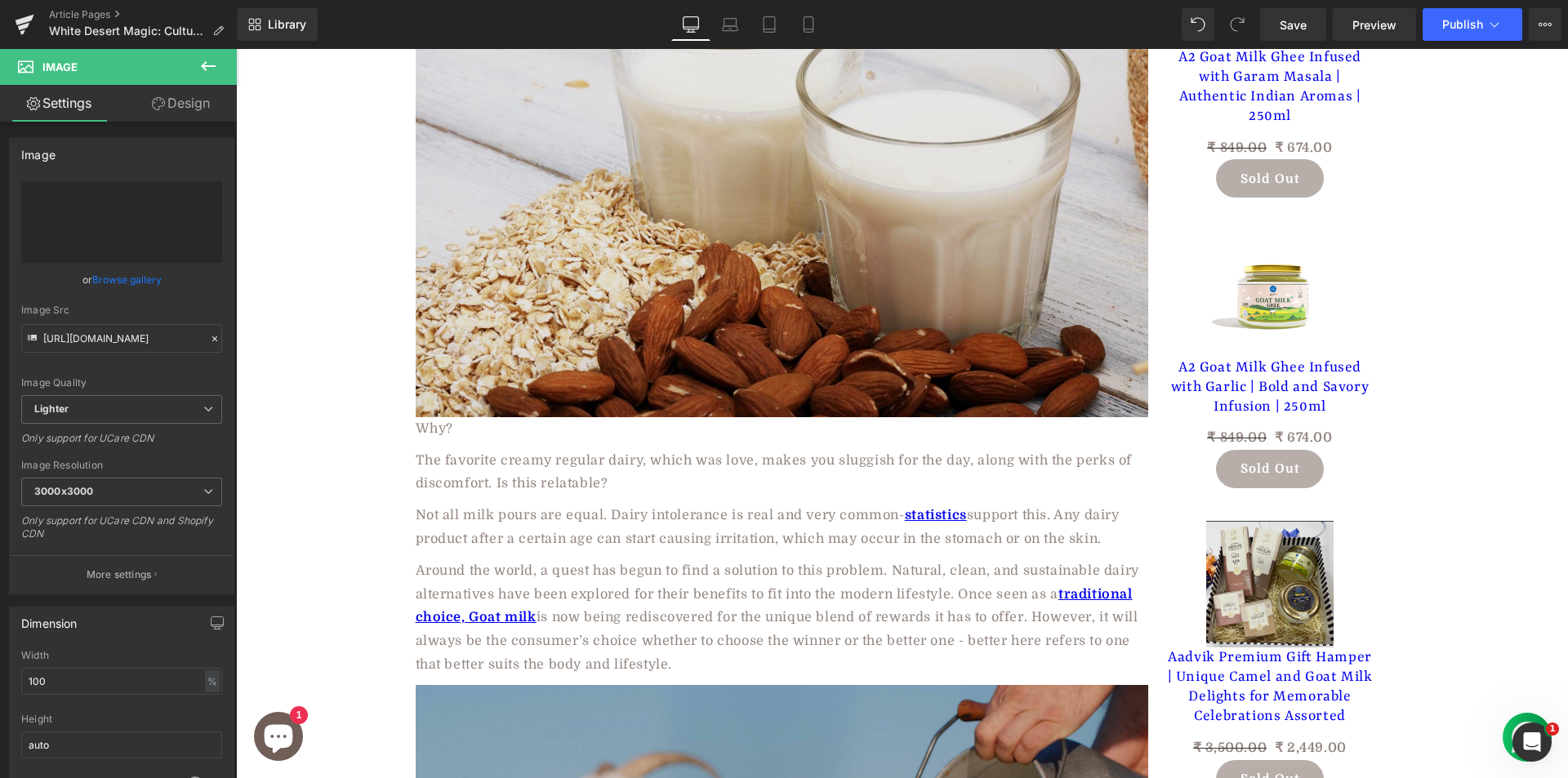
type input "https://ucarecdn.com/15d5d269-a166-4671-a7b9-532f8f2618d5/-/format/auto/-/previ…"
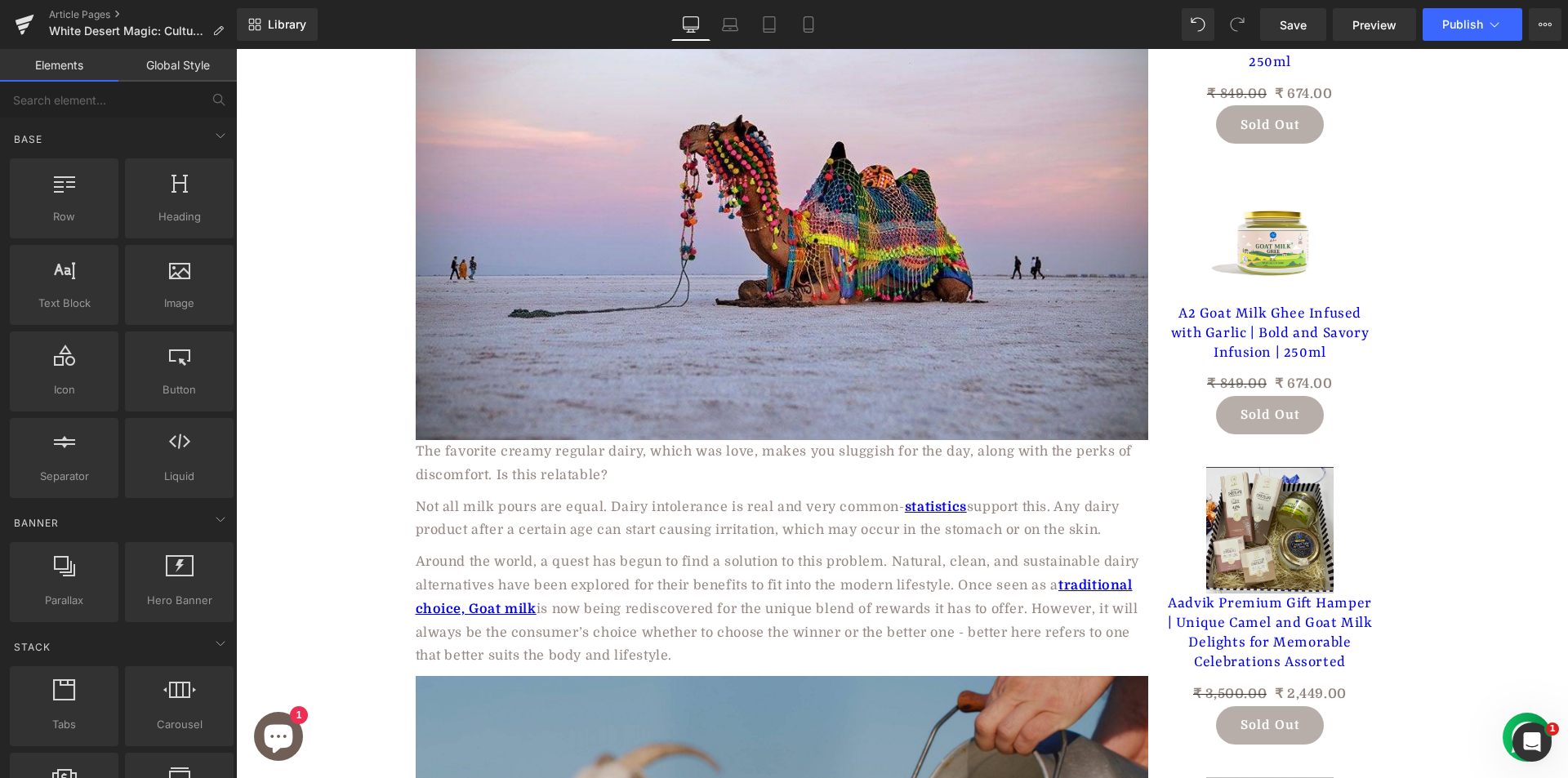
scroll to position [571, 0]
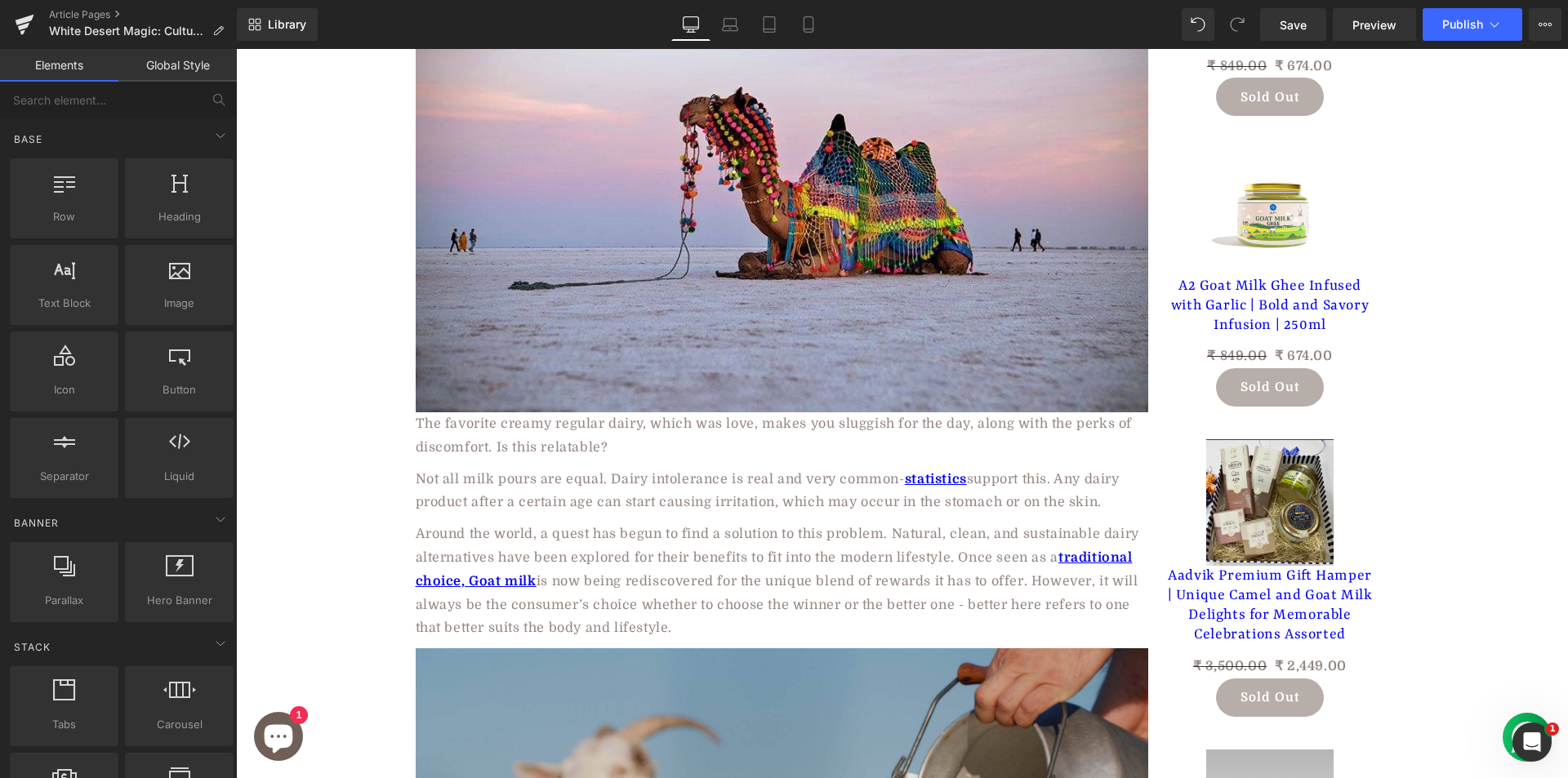
click at [494, 440] on span "The favorite creamy regular dairy, which was love, makes you sluggish for the d…" at bounding box center [774, 436] width 717 height 39
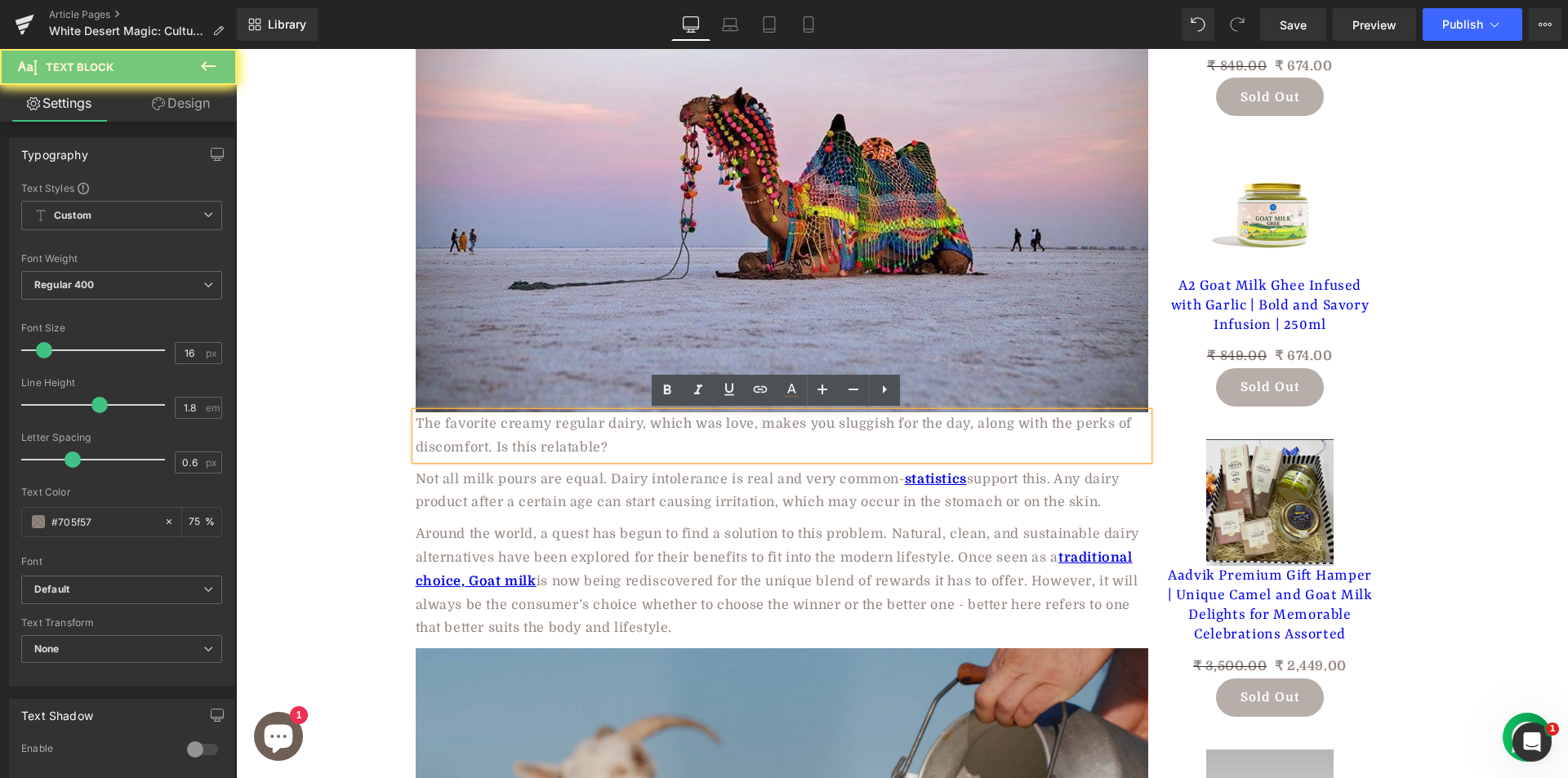
click at [494, 440] on span "The favorite creamy regular dairy, which was love, makes you sluggish for the d…" at bounding box center [774, 436] width 717 height 39
paste div
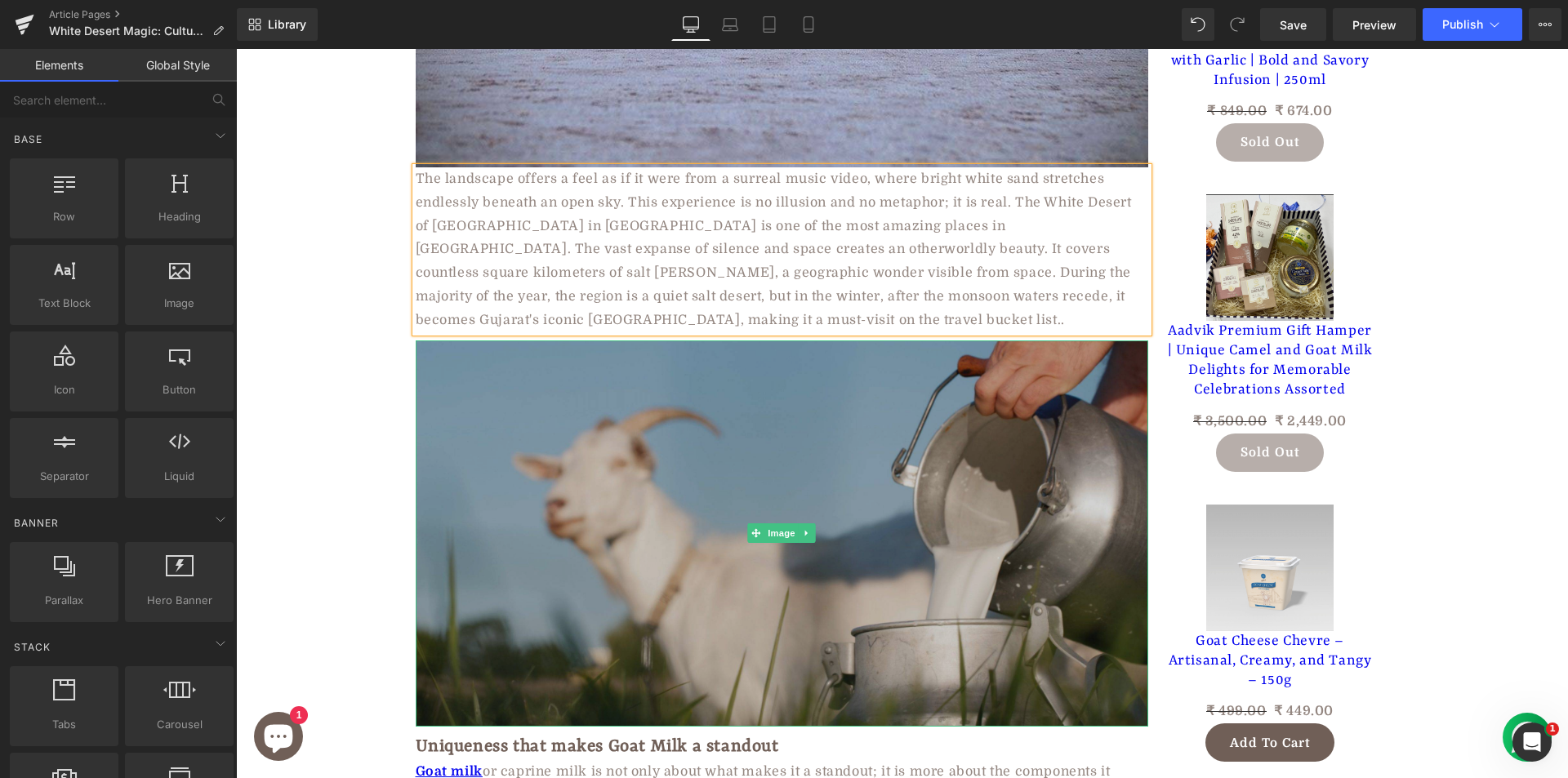
scroll to position [979, 0]
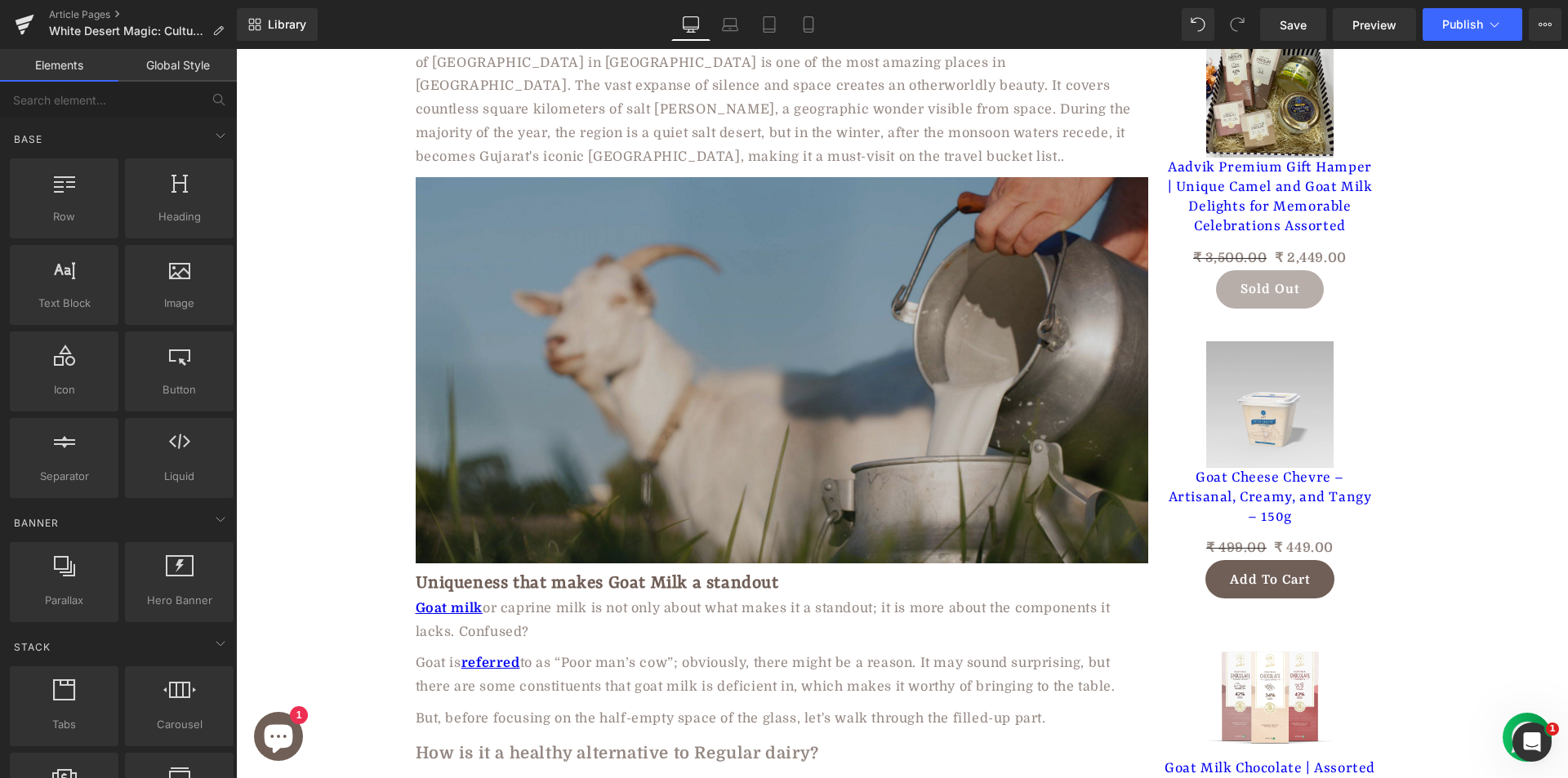
click at [592, 282] on img at bounding box center [782, 371] width 732 height 386
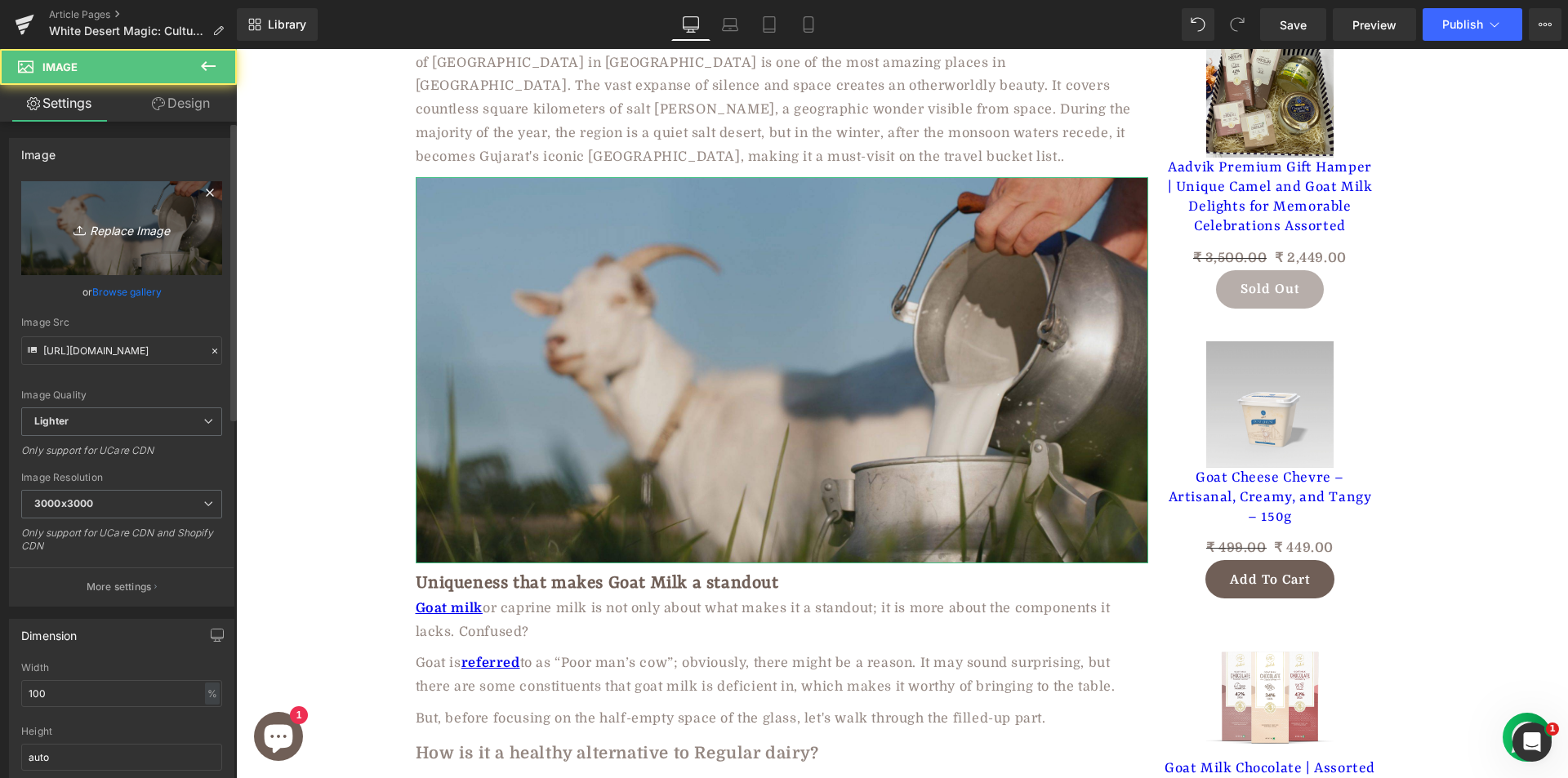
click at [149, 223] on icon "Replace Image" at bounding box center [121, 228] width 131 height 20
type input "C:\fakepath\56926a04-5b98-4b1e-a01e-7d9f8a509919.jpg"
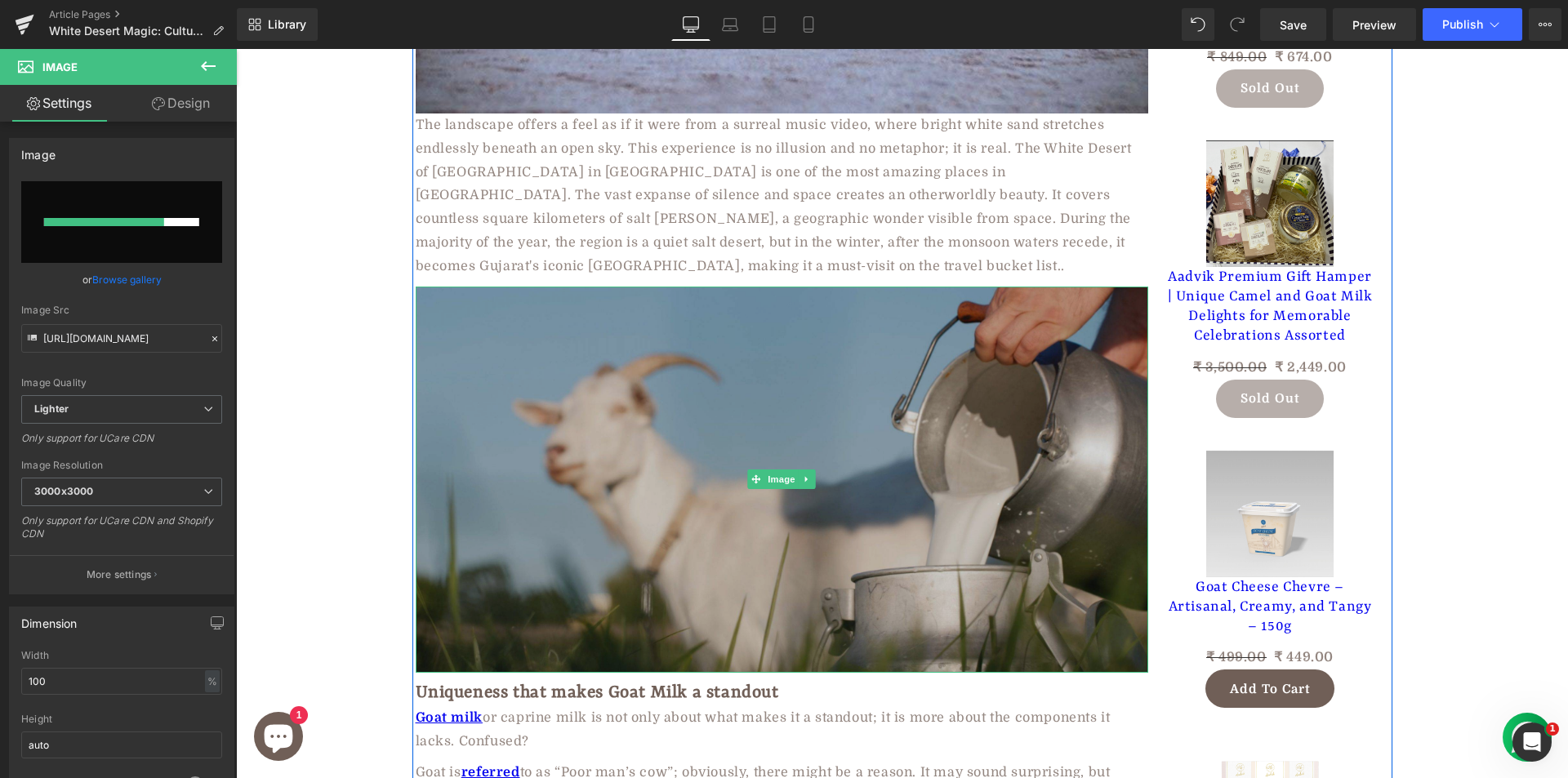
scroll to position [816, 0]
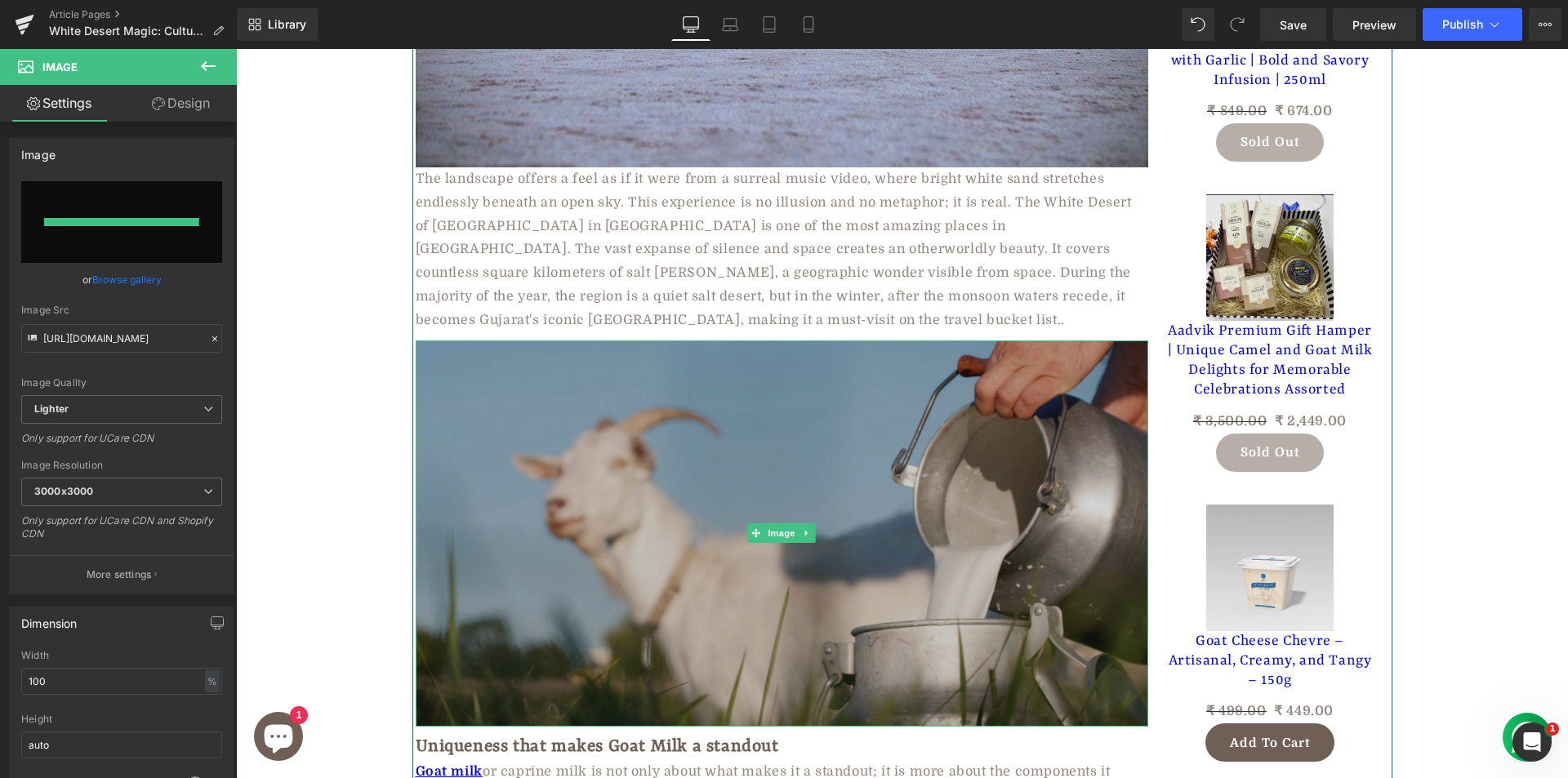
type input "https://ucarecdn.com/33c923db-de06-41b6-8ad5-589d28d56429/-/format/auto/-/previ…"
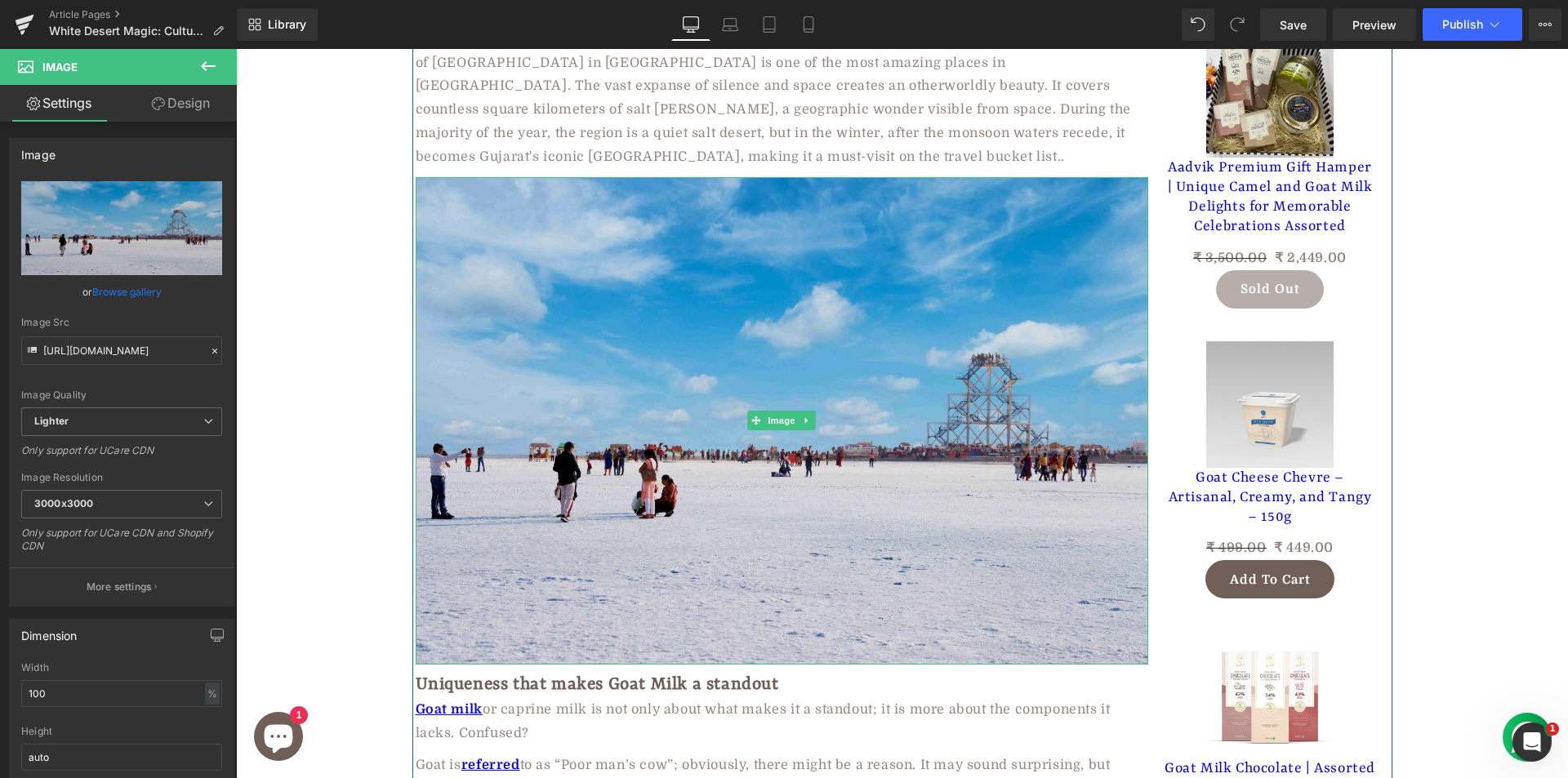
scroll to position [1306, 0]
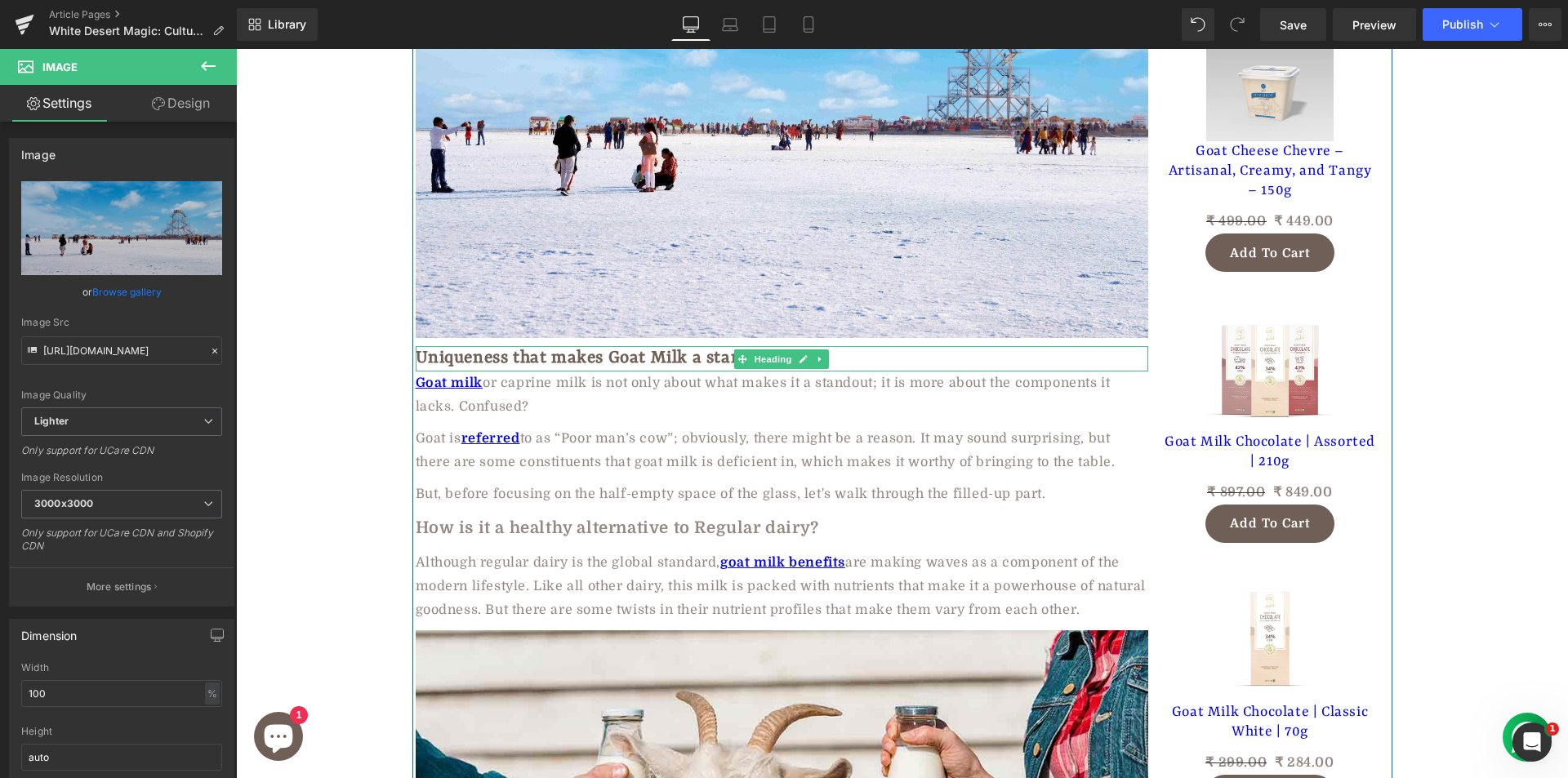
click at [558, 351] on h2 "Uniqueness that makes Goat Milk a standout" at bounding box center [782, 359] width 732 height 26
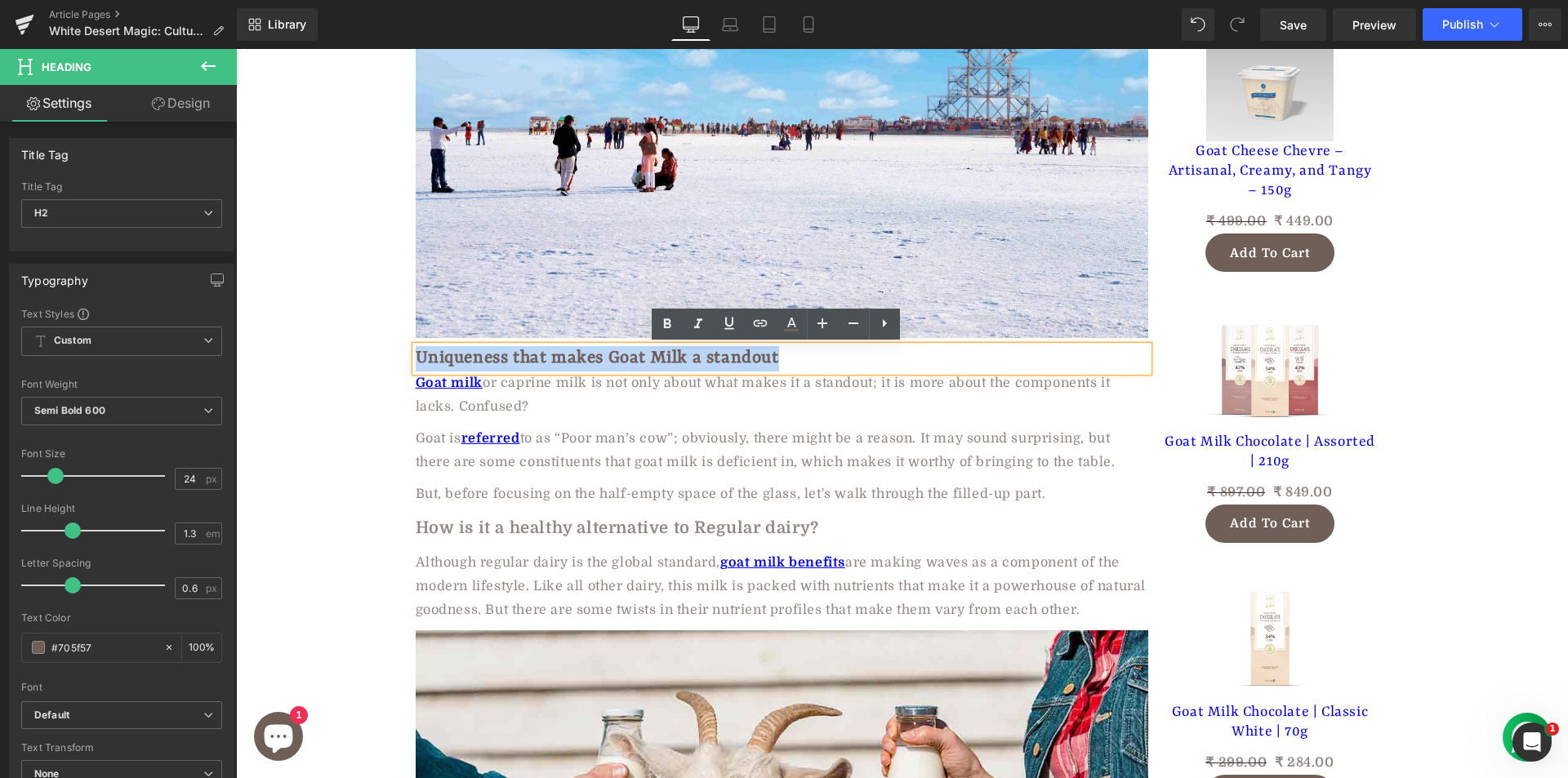
paste div
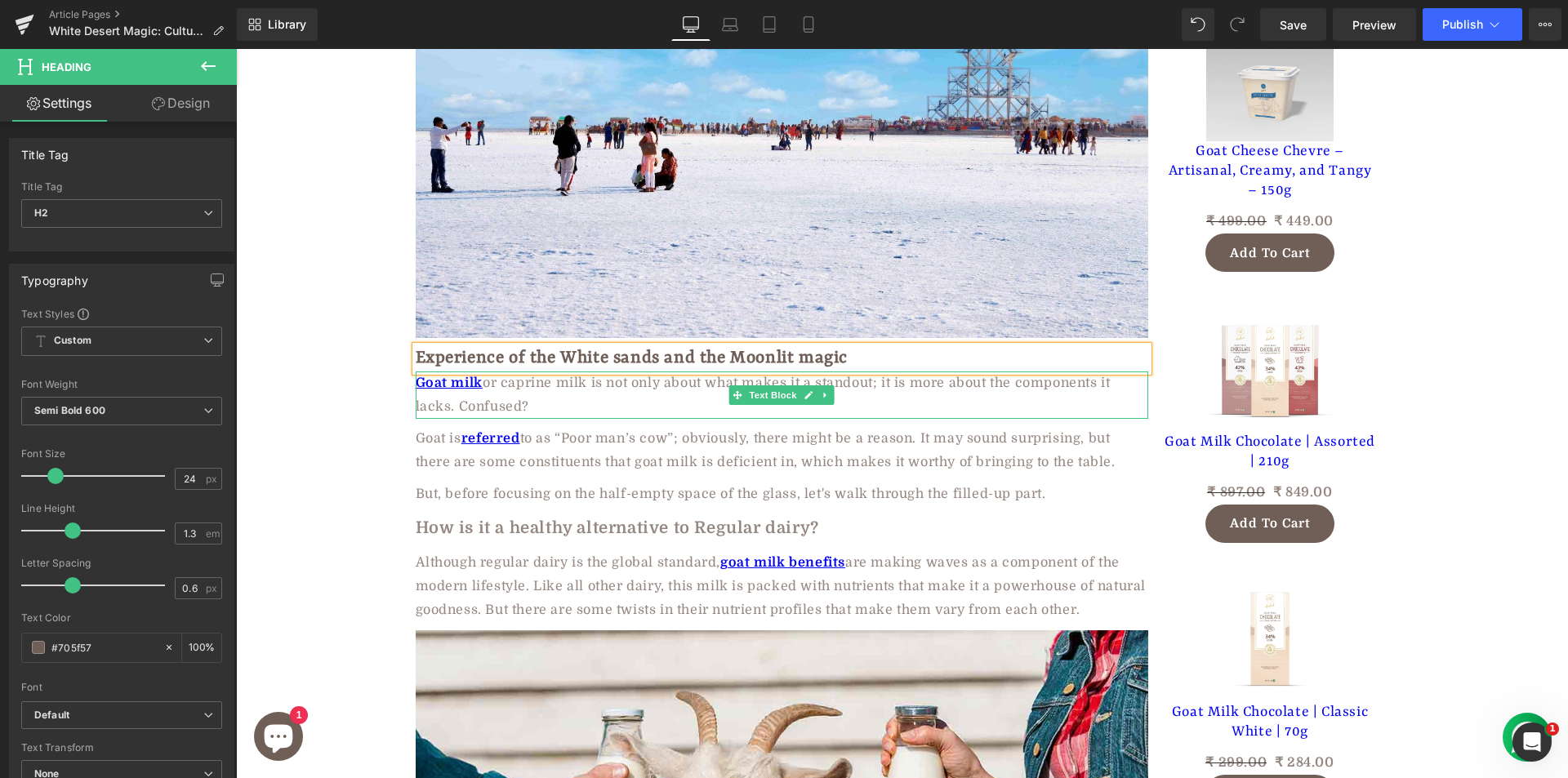
click at [514, 396] on p "Goat milk or caprine milk is not only about what makes it a standout; it is mor…" at bounding box center [782, 395] width 732 height 47
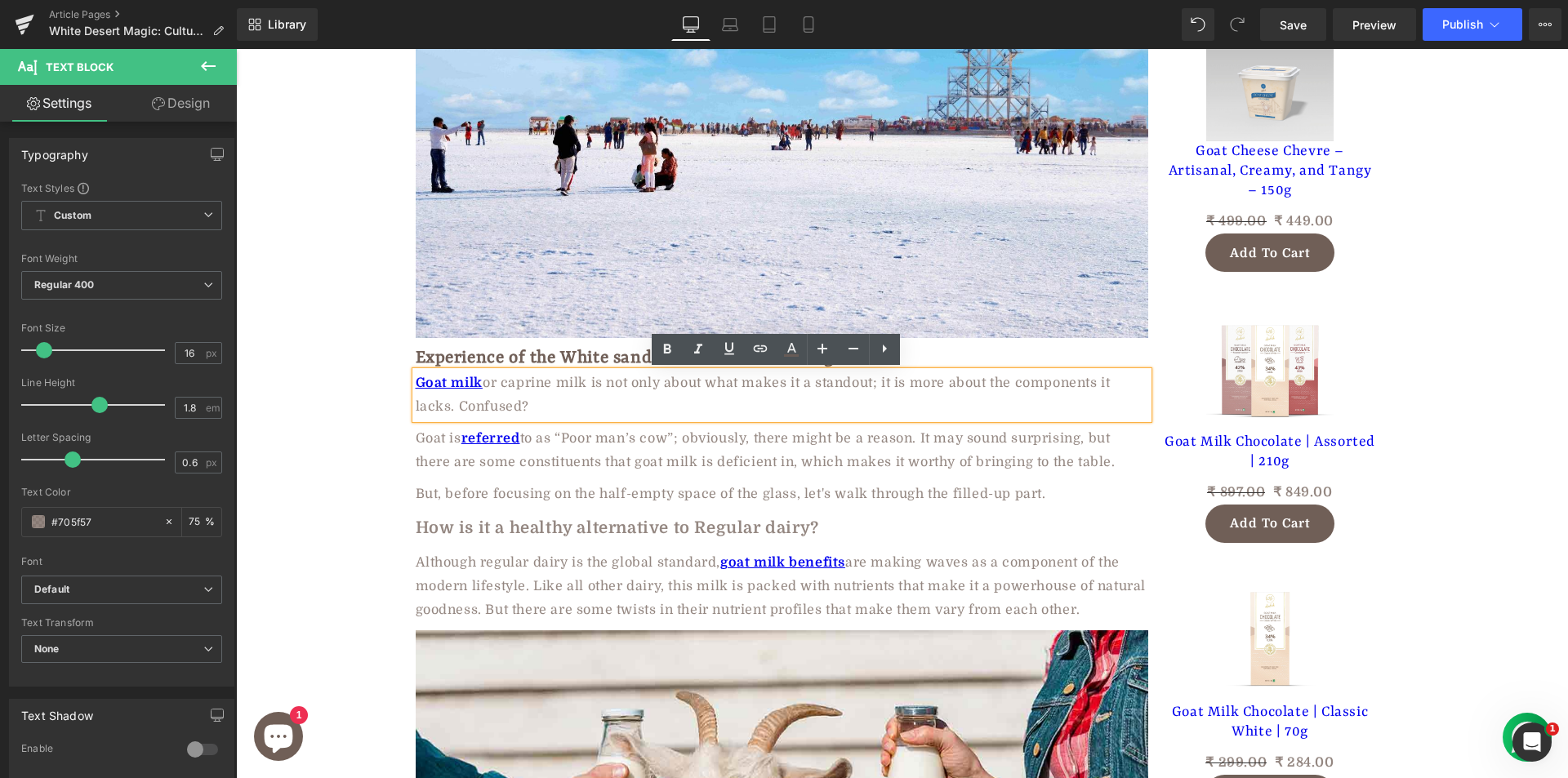
paste div
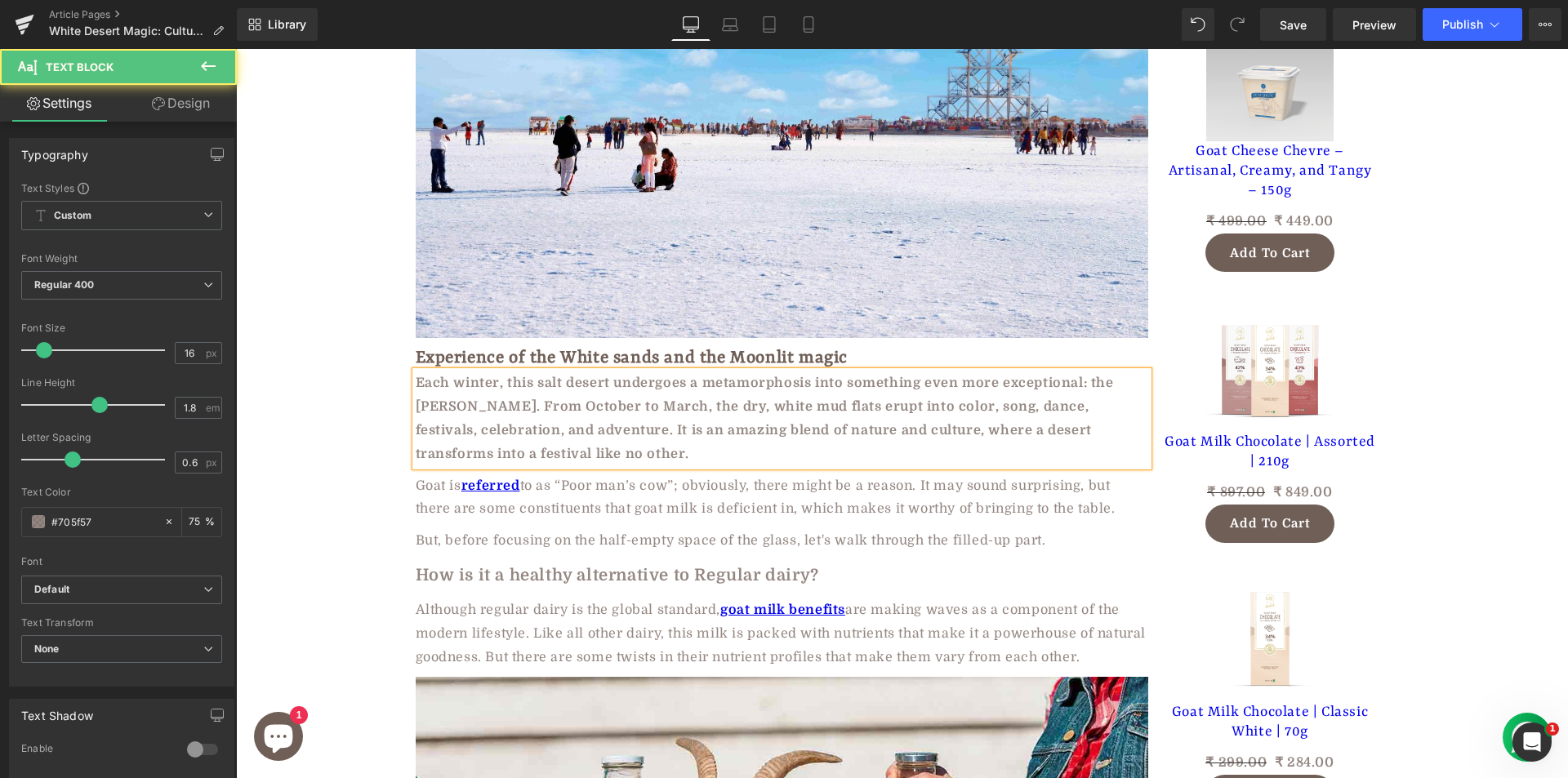
click at [492, 402] on b "Each winter, this salt desert undergoes a metamorphosis into something even mor…" at bounding box center [765, 418] width 698 height 85
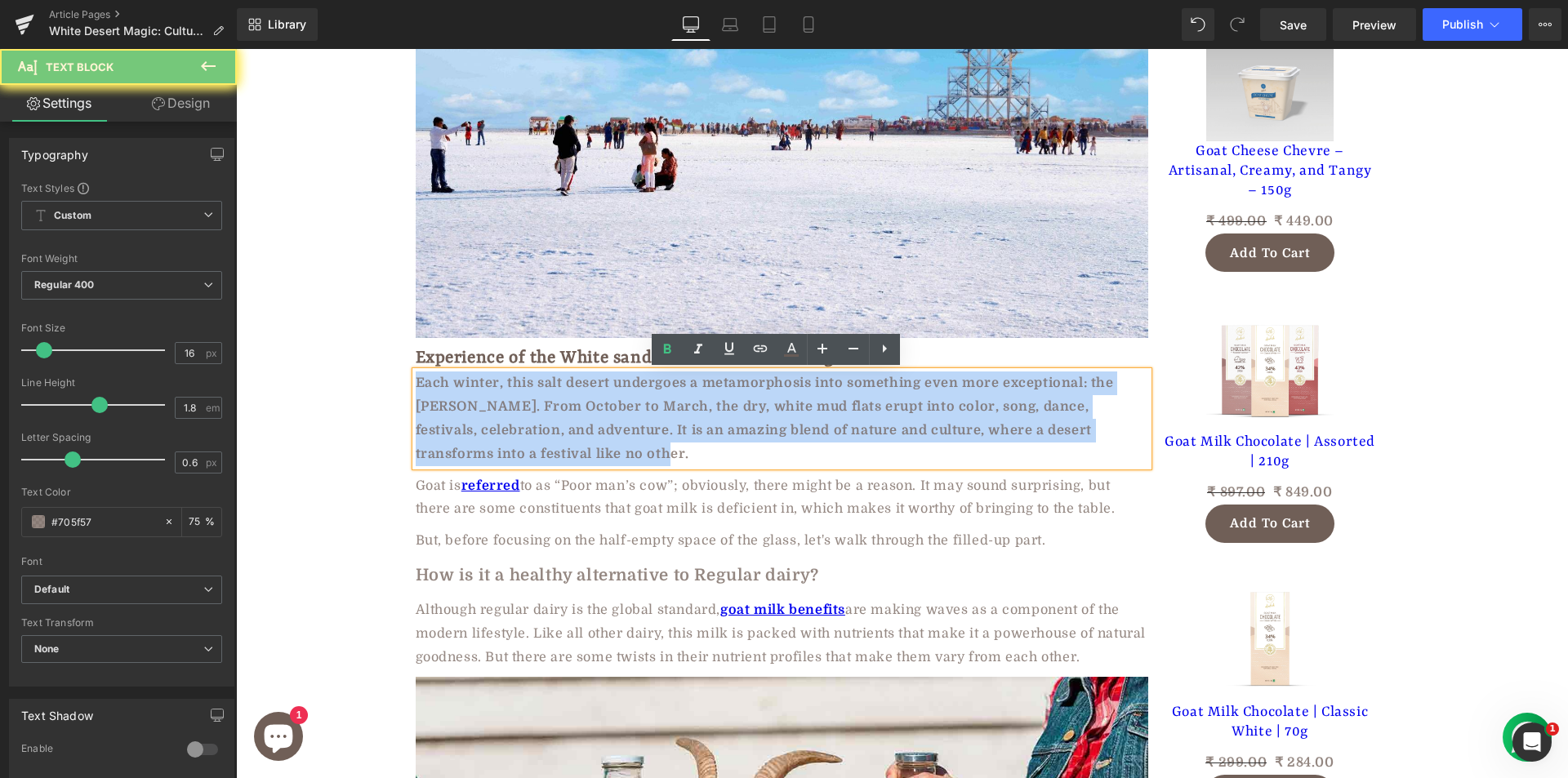
click at [492, 402] on b "Each winter, this salt desert undergoes a metamorphosis into something even mor…" at bounding box center [765, 418] width 698 height 85
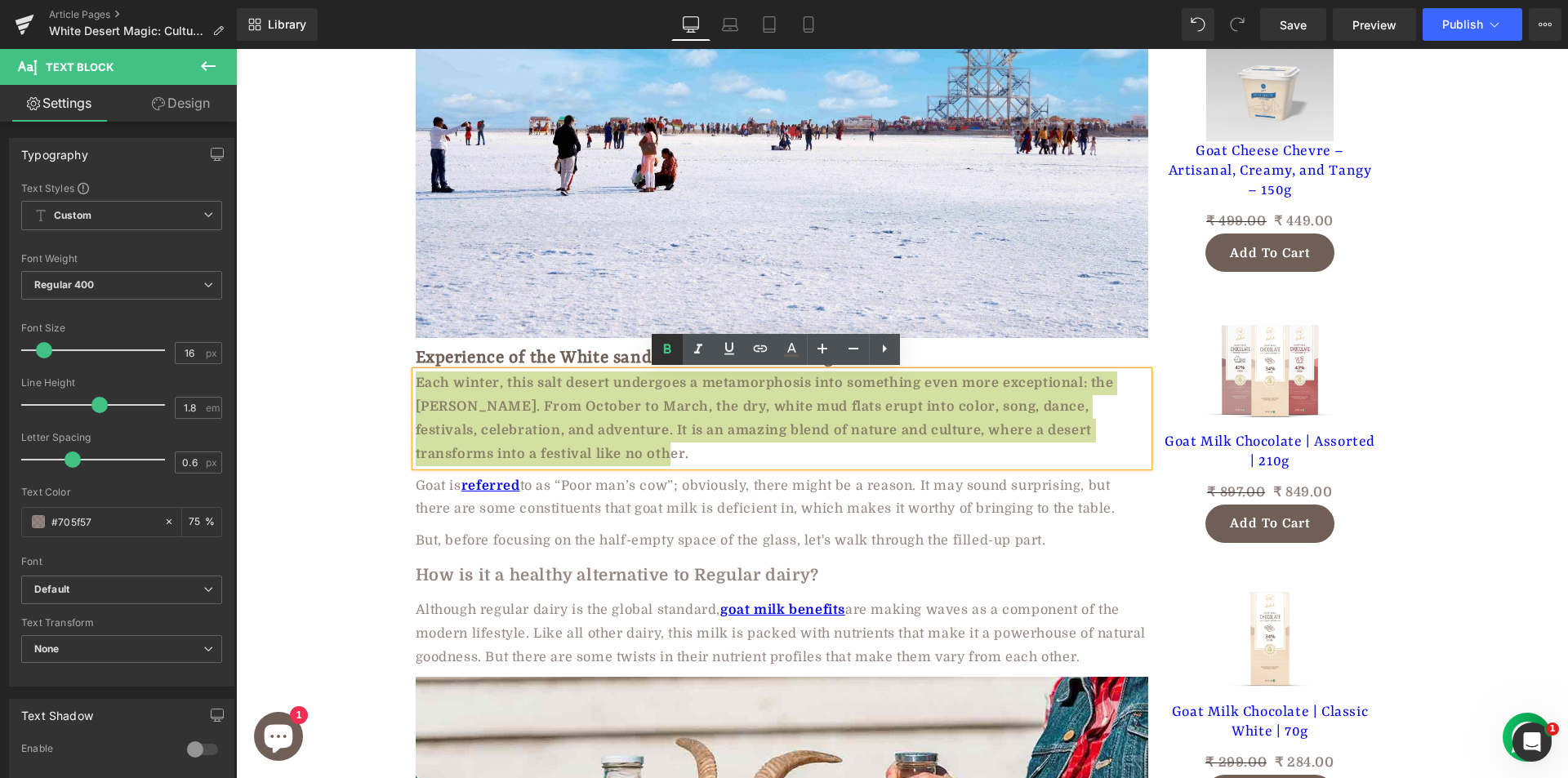
click at [669, 349] on icon at bounding box center [667, 349] width 7 height 10
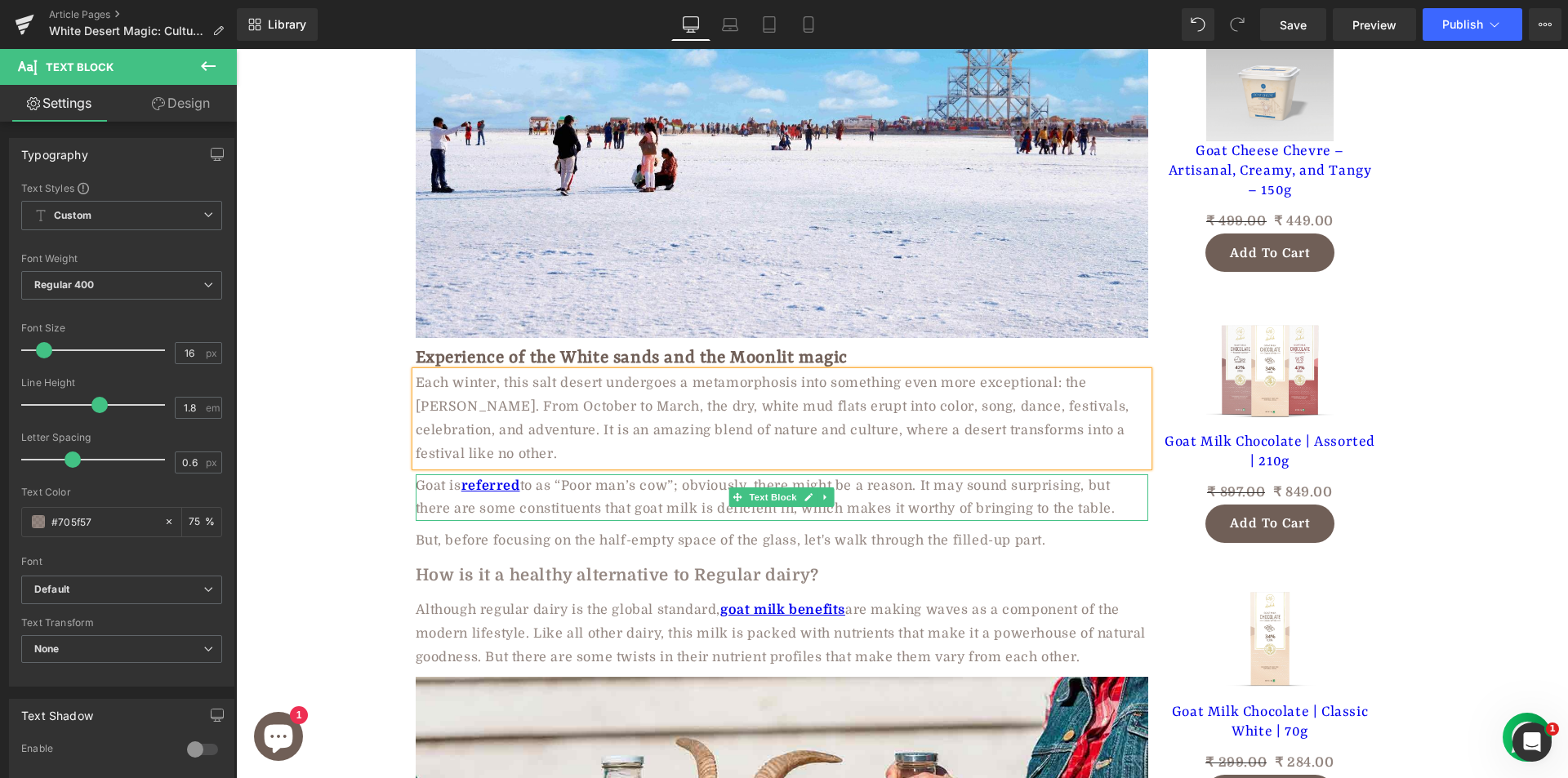
click at [598, 497] on p "Goat is referred to as “Poor man’s cow”; obviously, there might be a reason. It…" at bounding box center [782, 498] width 732 height 47
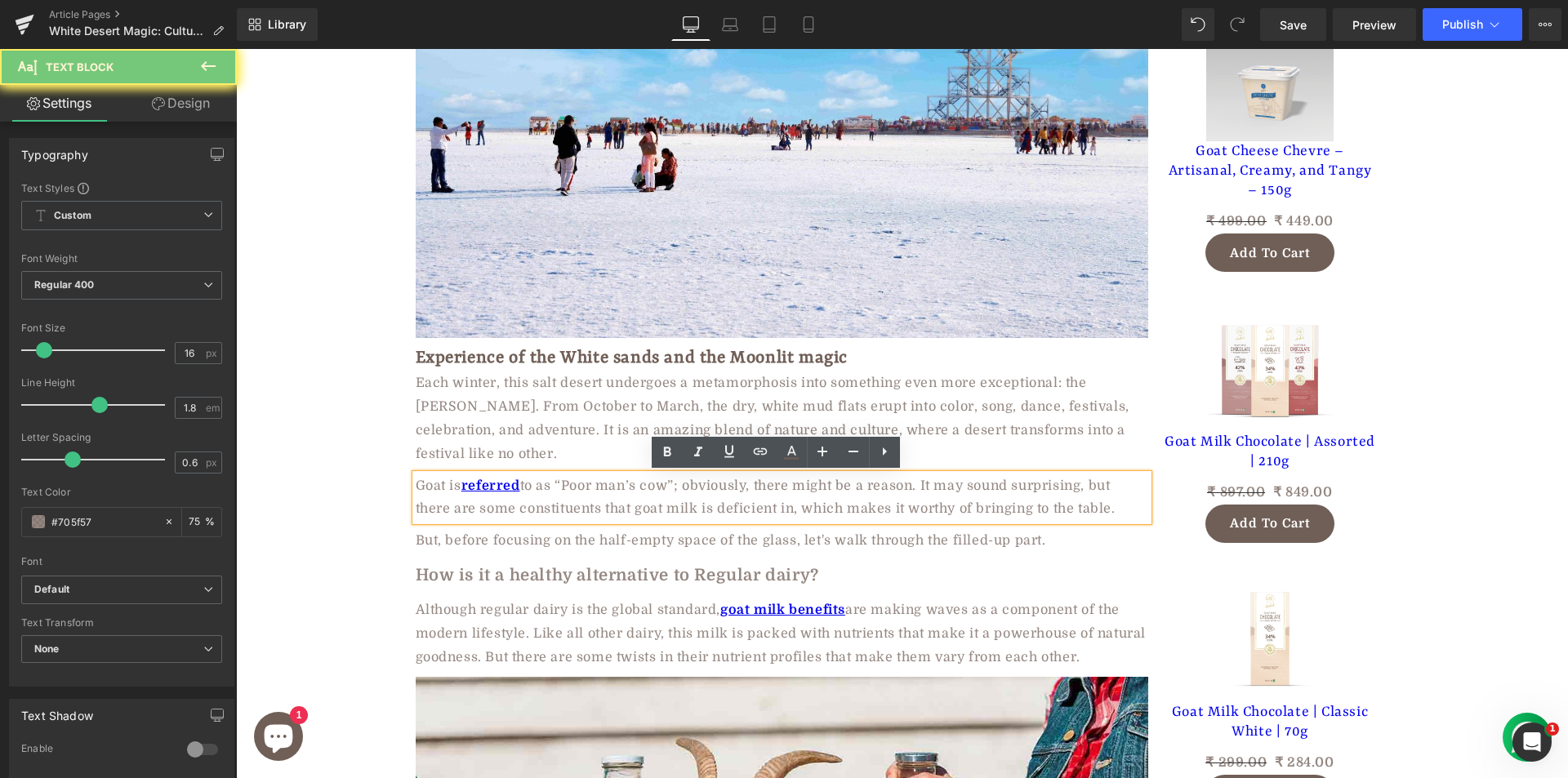
click at [598, 497] on p "Goat is referred to as “Poor man’s cow”; obviously, there might be a reason. It…" at bounding box center [782, 498] width 732 height 47
paste div
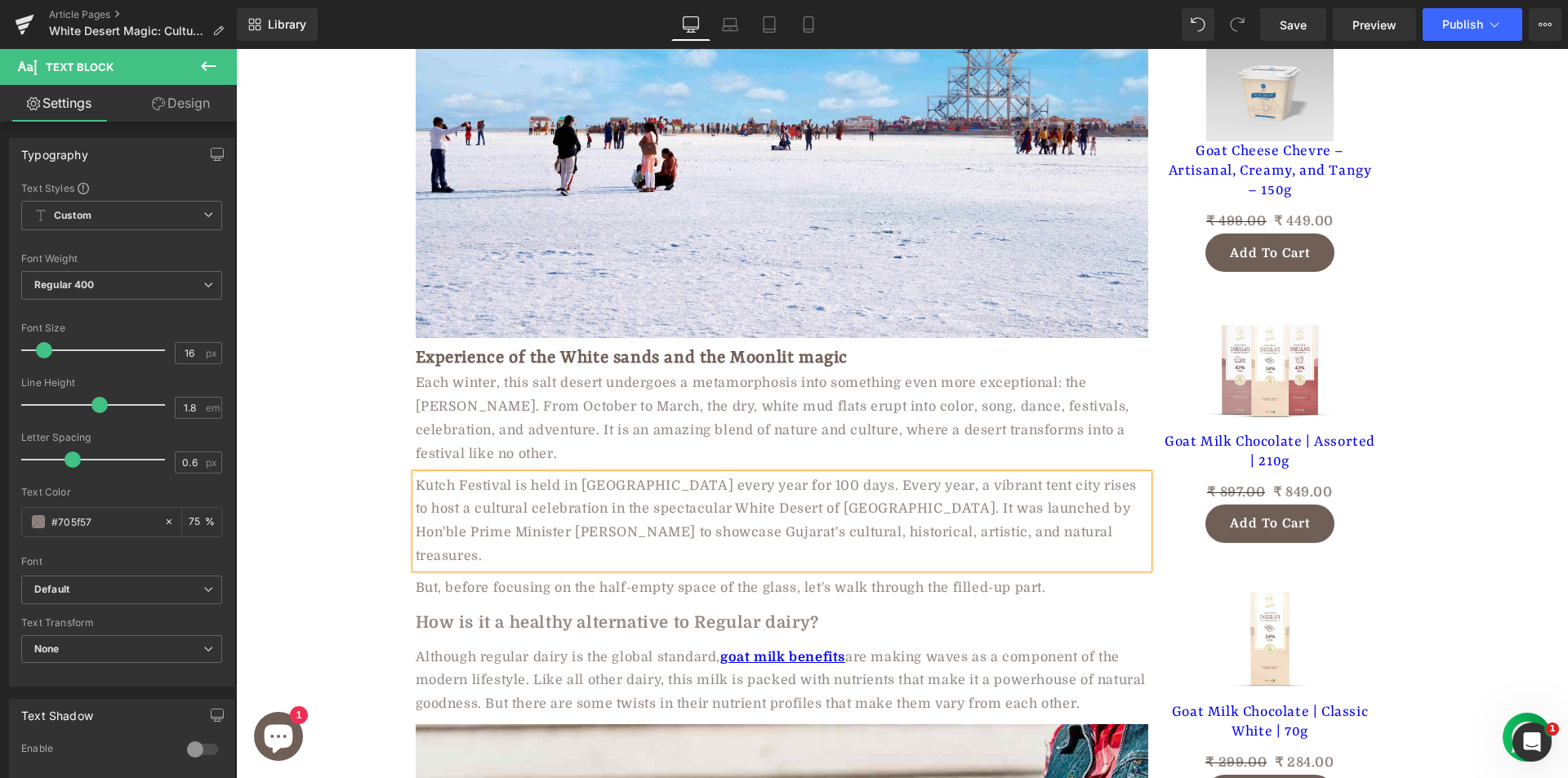
click at [497, 576] on p "But, before focusing on the half-empty space of the glass, let's walk through t…" at bounding box center [782, 588] width 732 height 24
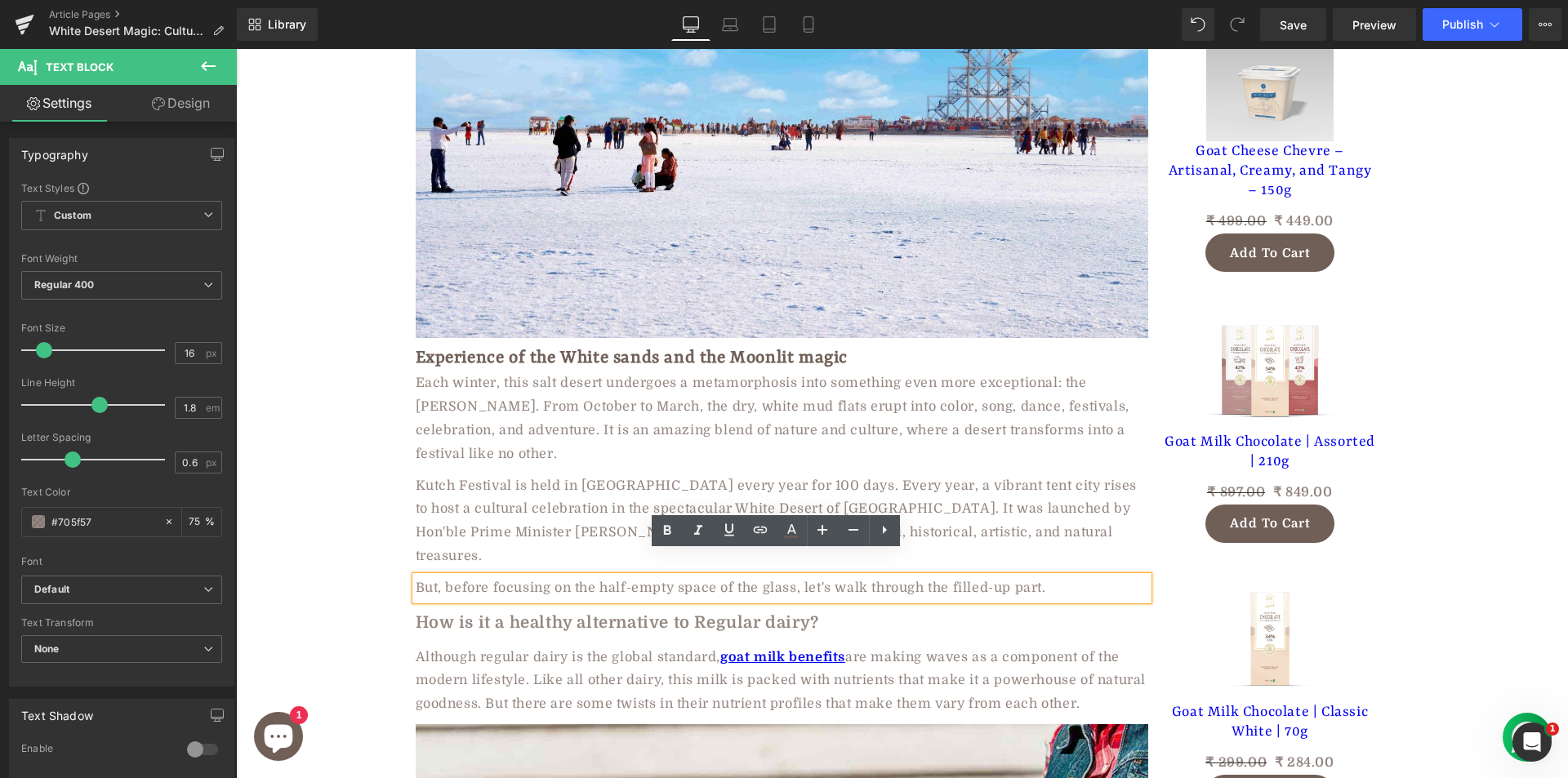
paste div
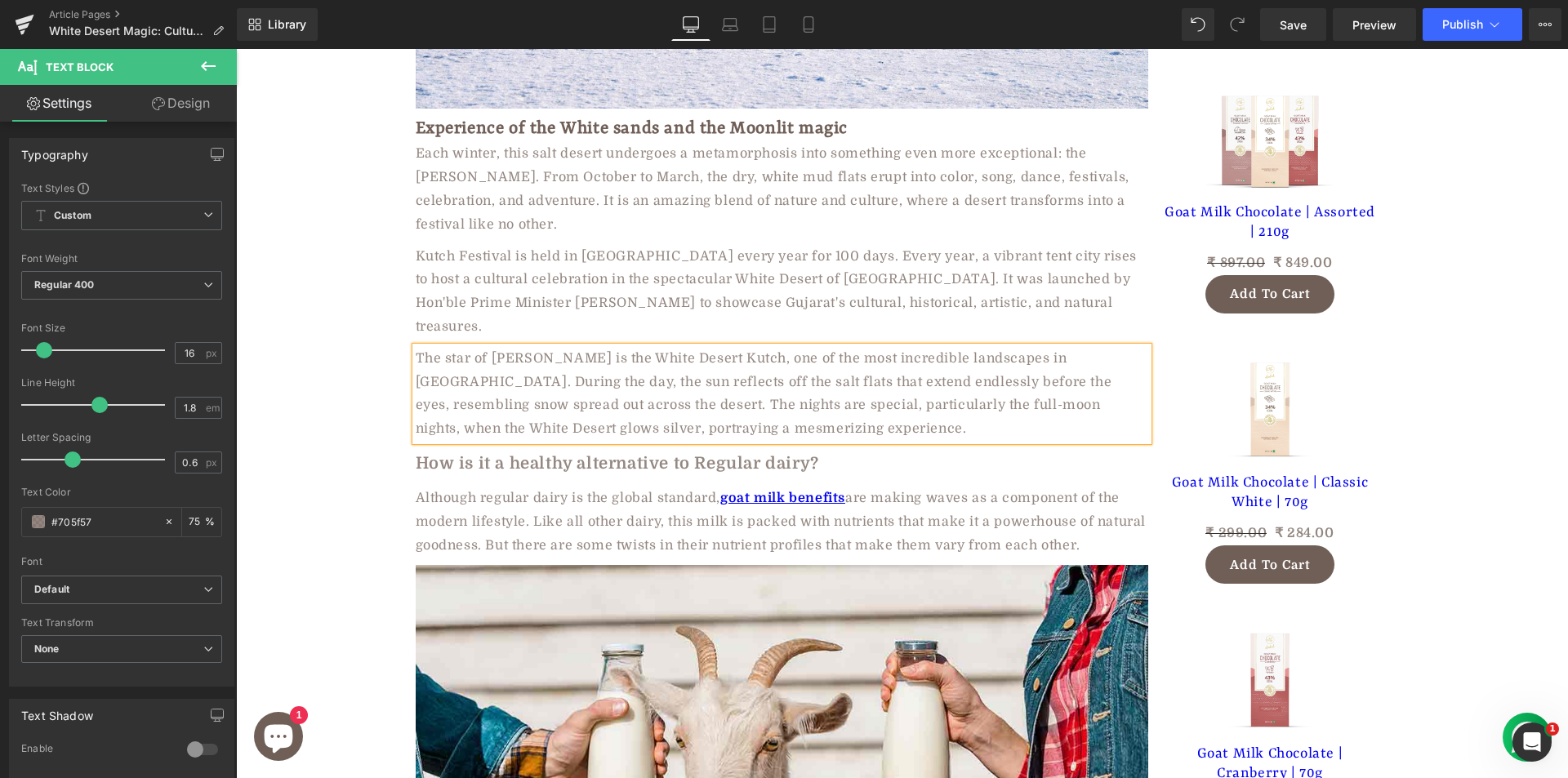
scroll to position [1550, 0]
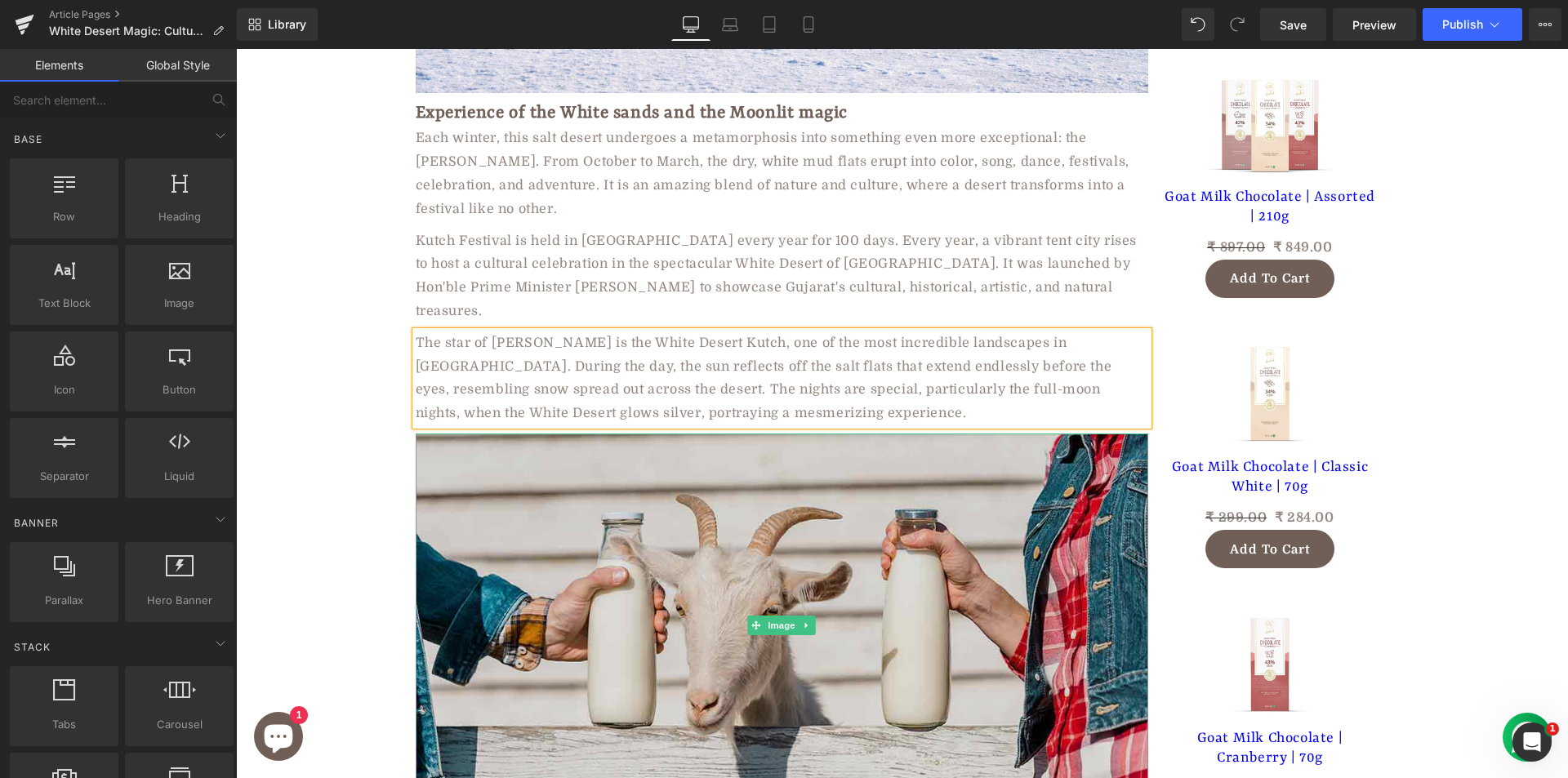
click at [507, 520] on img at bounding box center [782, 624] width 732 height 383
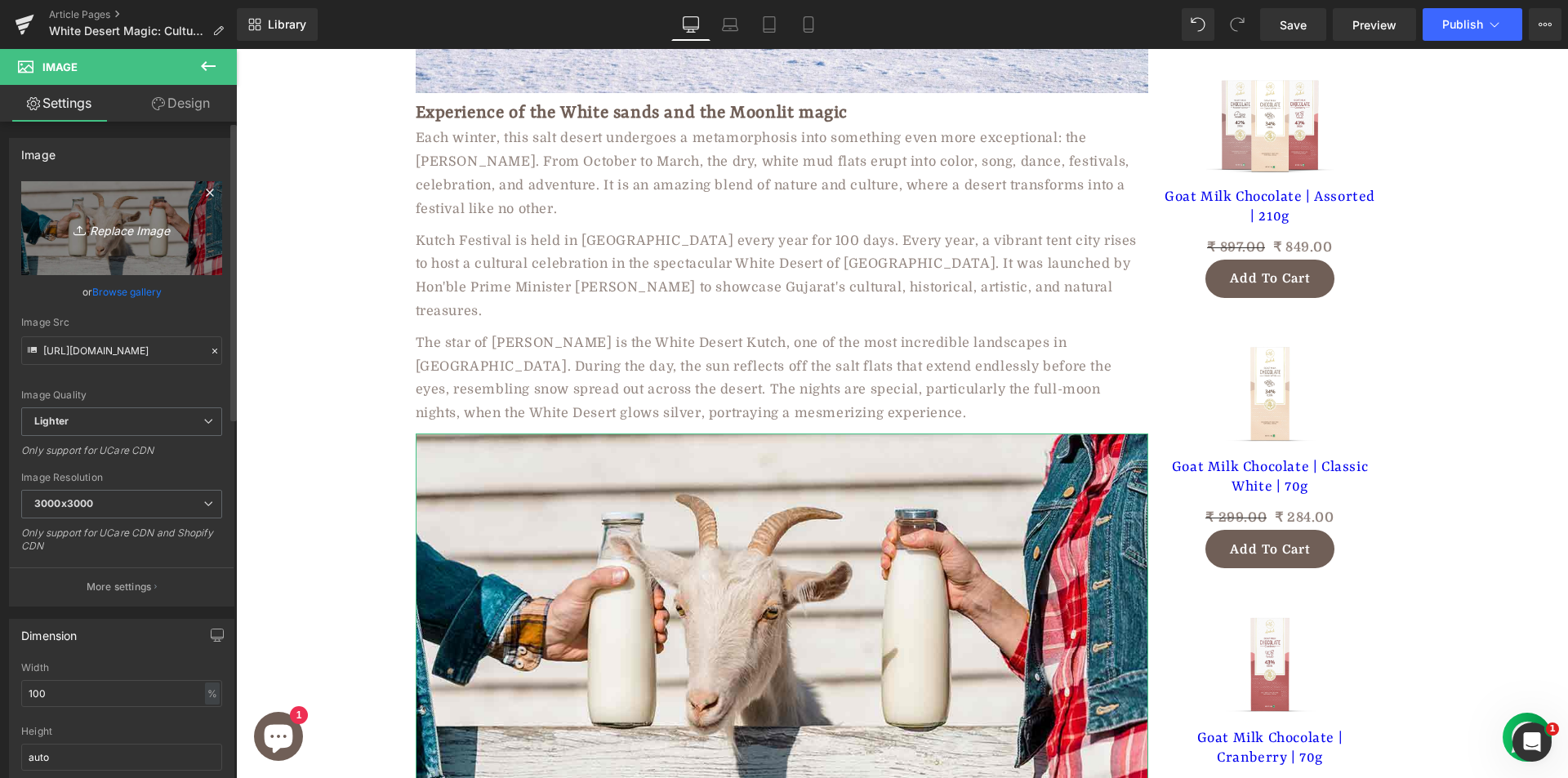
click at [156, 228] on icon "Replace Image" at bounding box center [121, 228] width 131 height 20
type input "C:\fakepath\salt-at-sunrise.jpg"
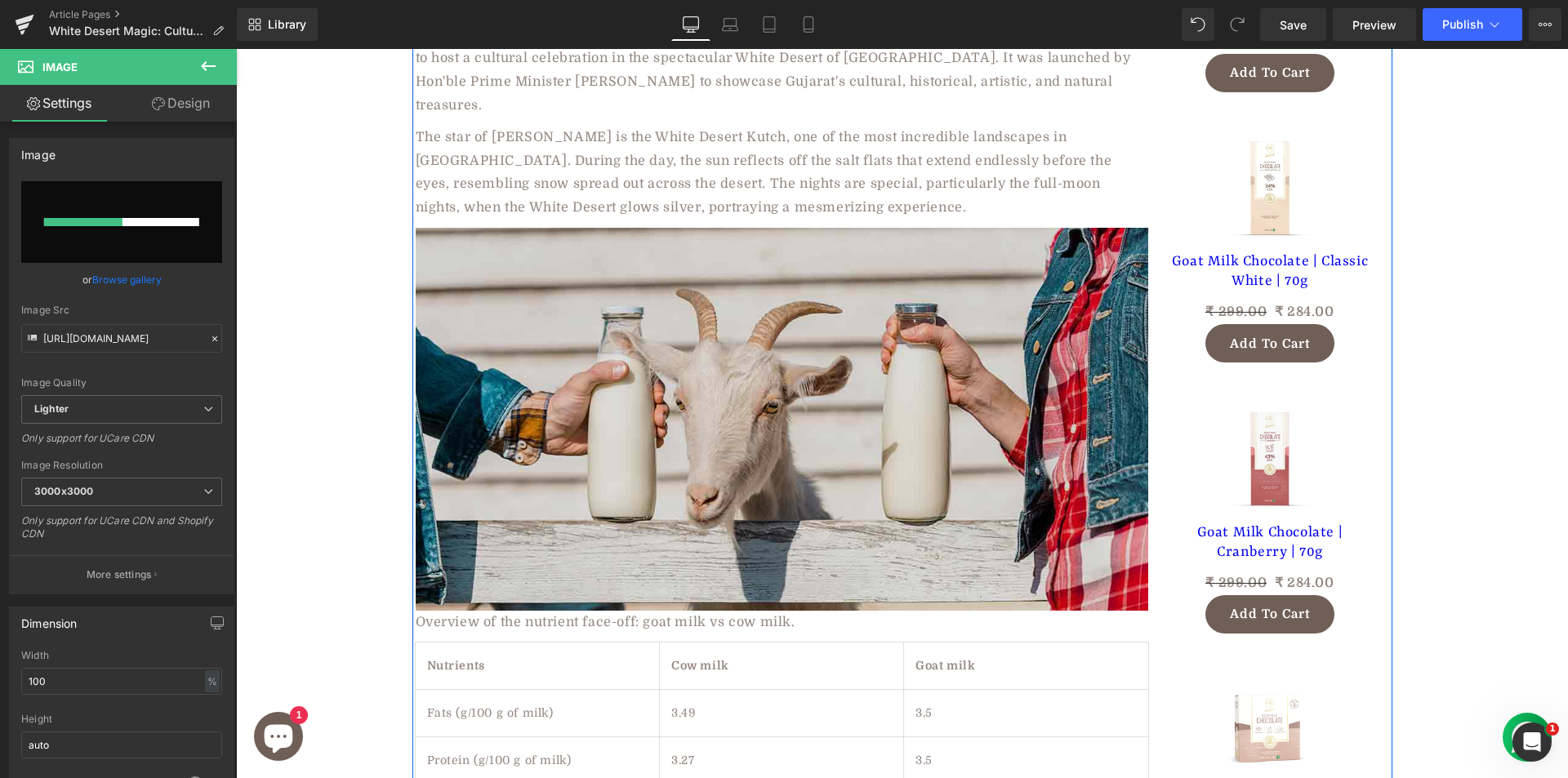
scroll to position [1795, 0]
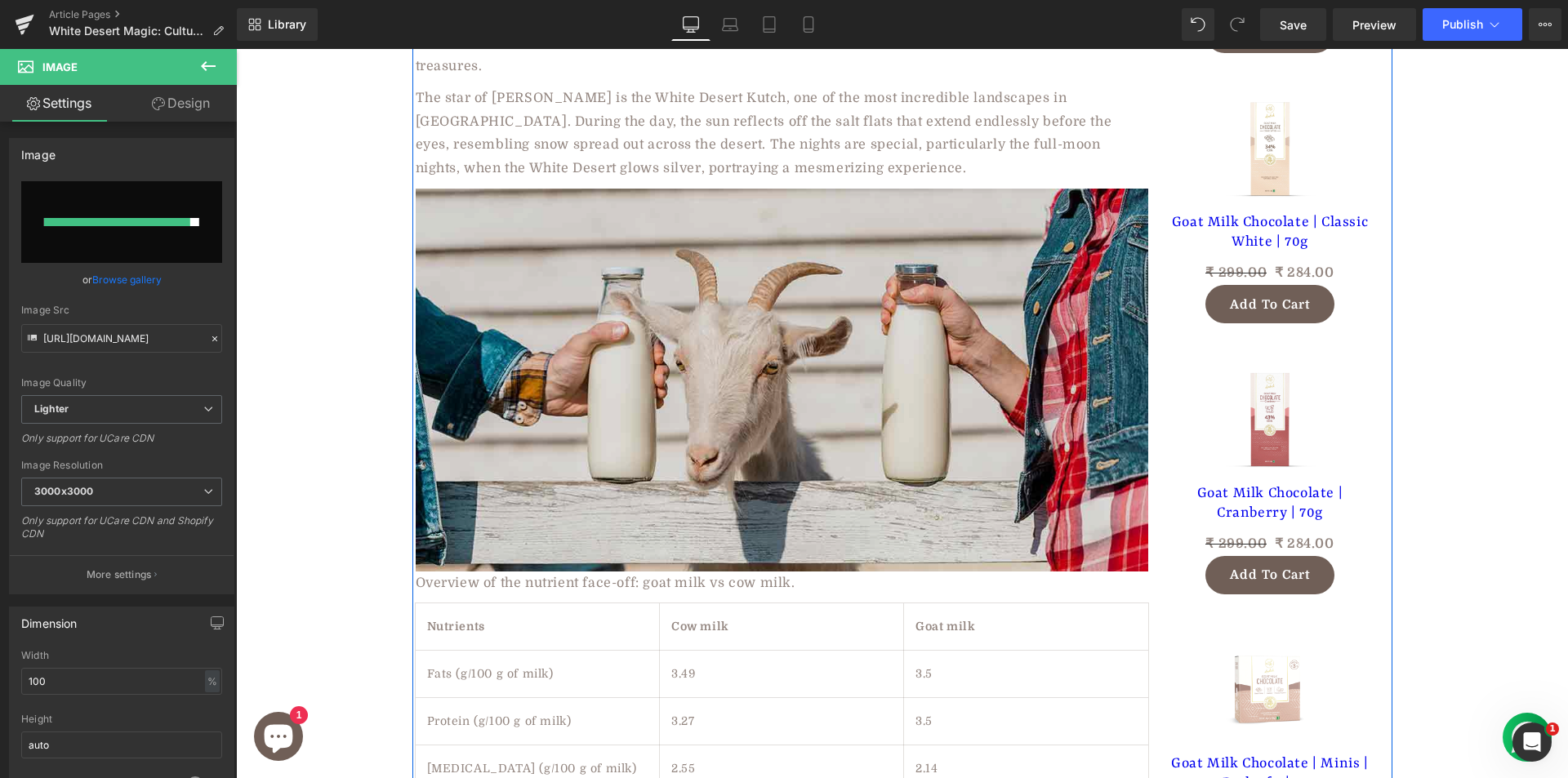
type input "https://ucarecdn.com/05e346b5-be90-456d-9a62-7fd44eba7b0d/-/format/auto/-/previ…"
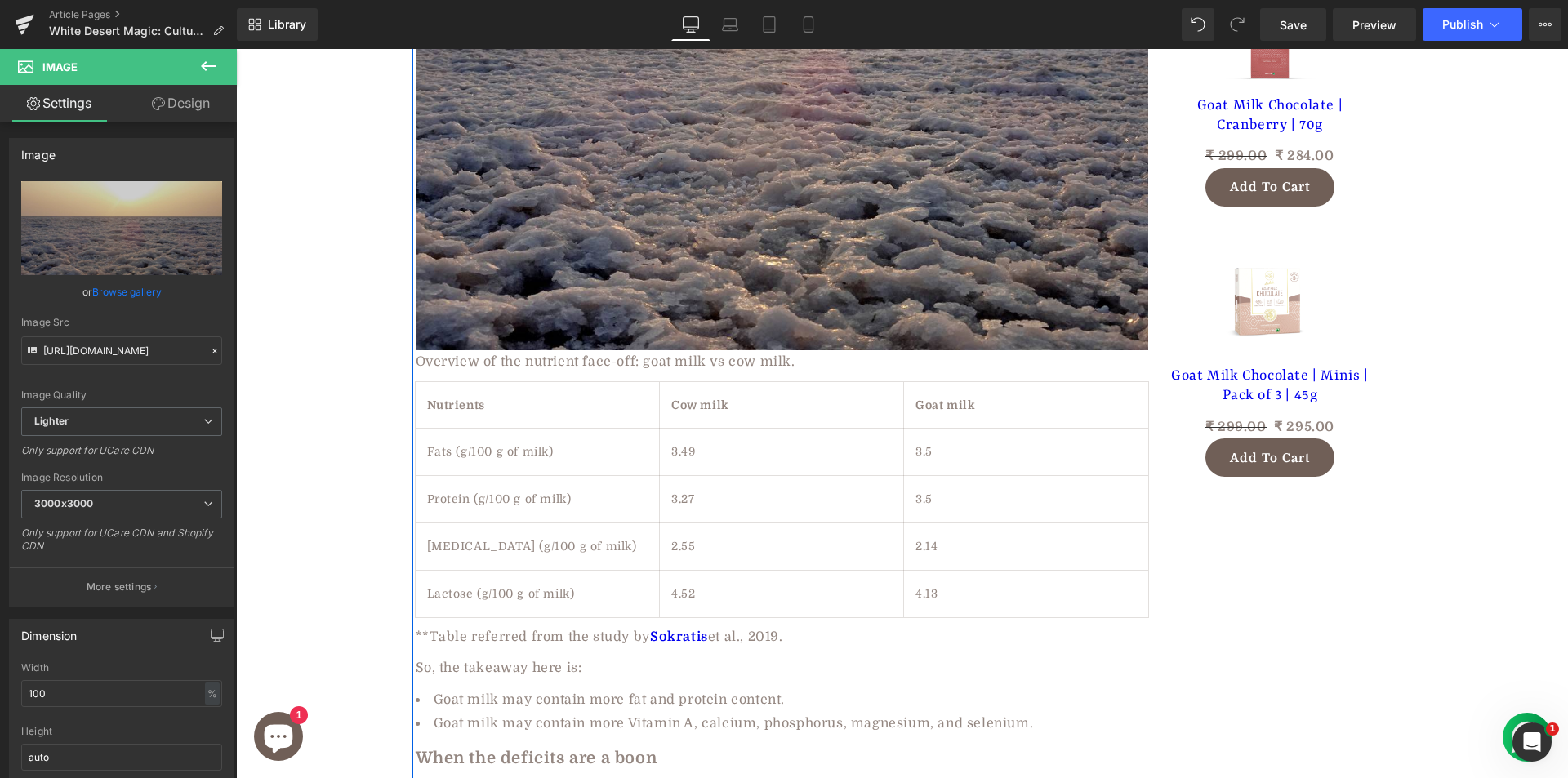
scroll to position [2203, 0]
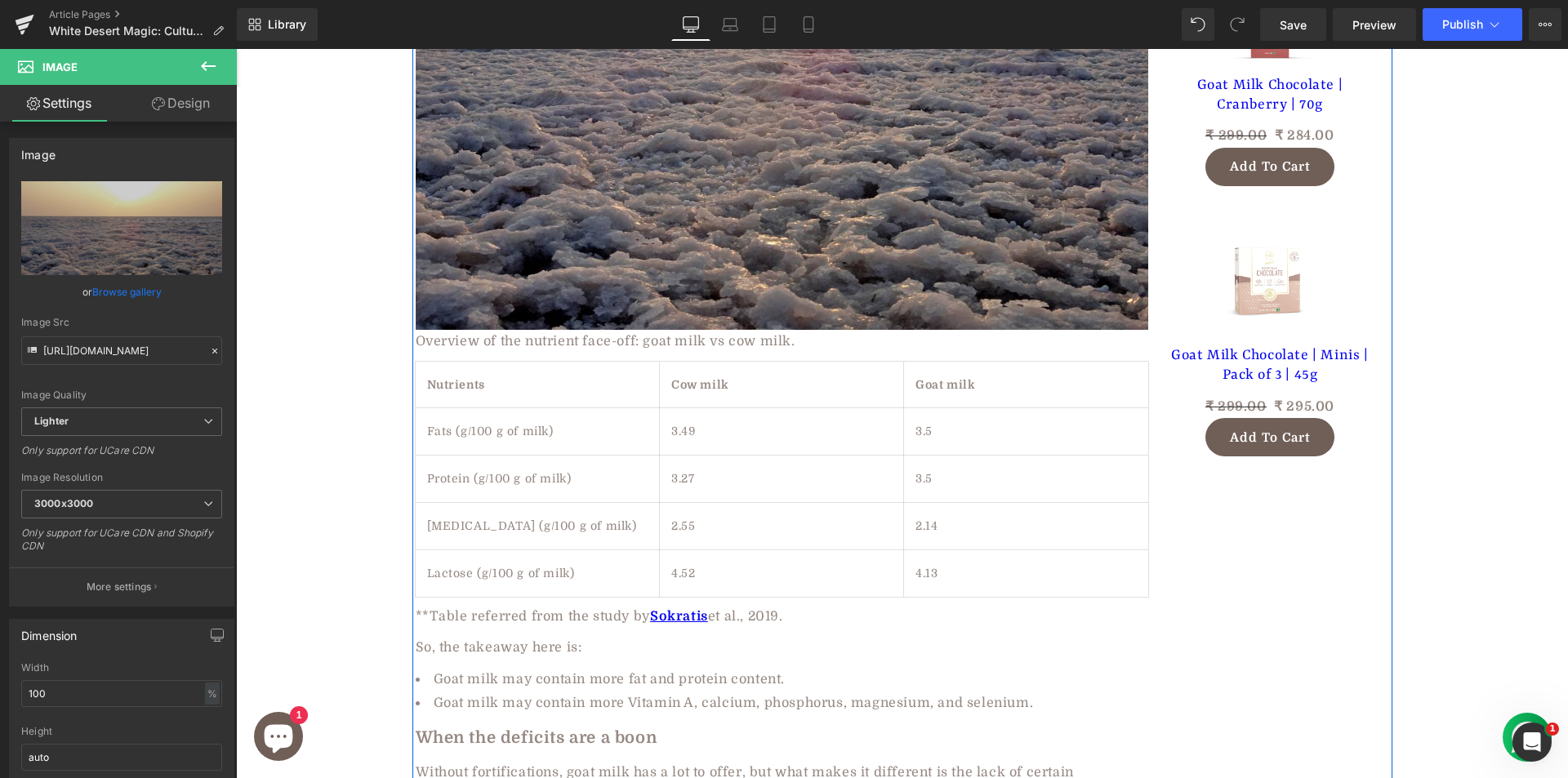
click at [575, 329] on div "Overview of the nutrient face-off: goat milk vs cow milk." at bounding box center [782, 341] width 732 height 24
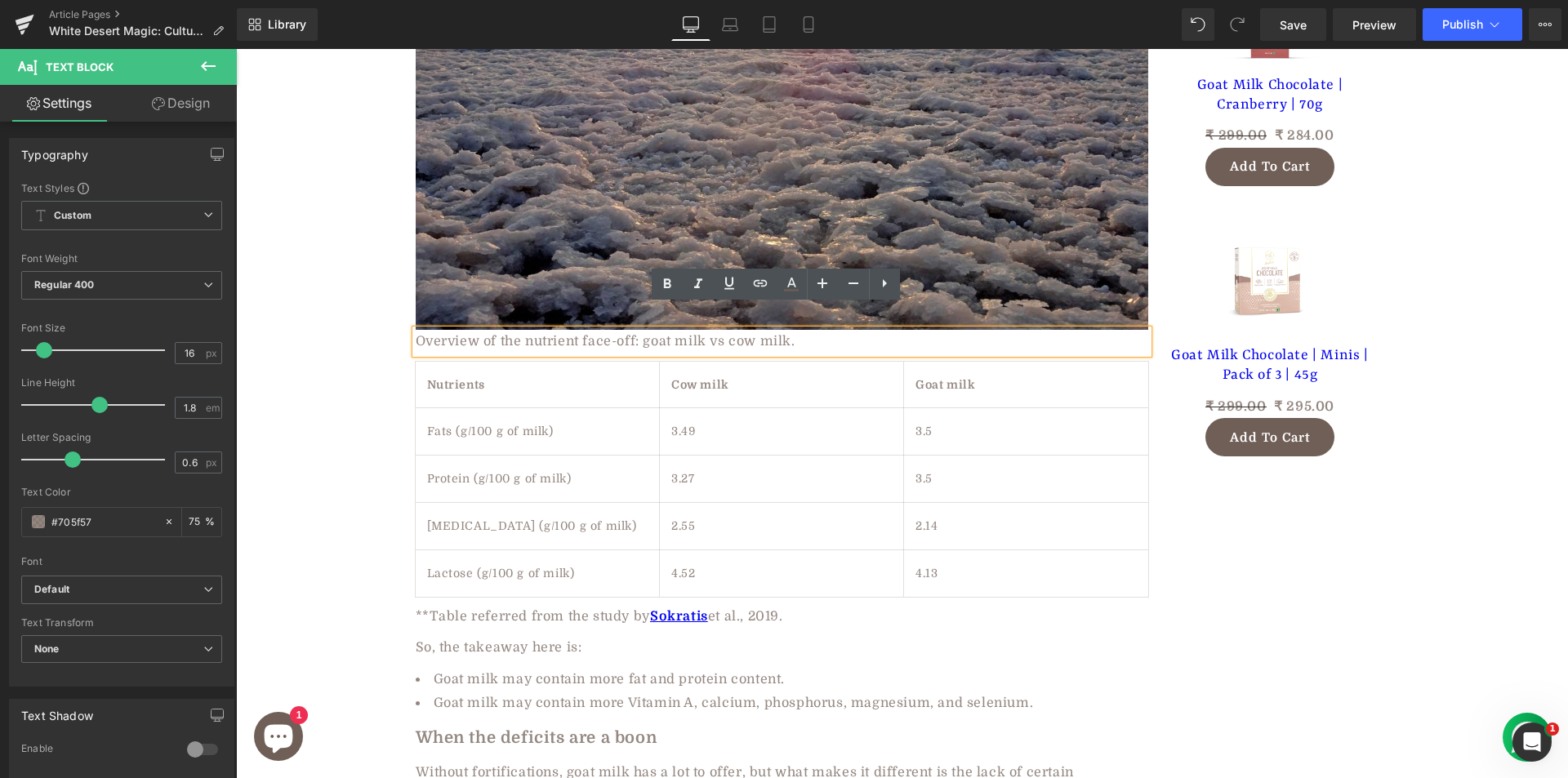
paste div
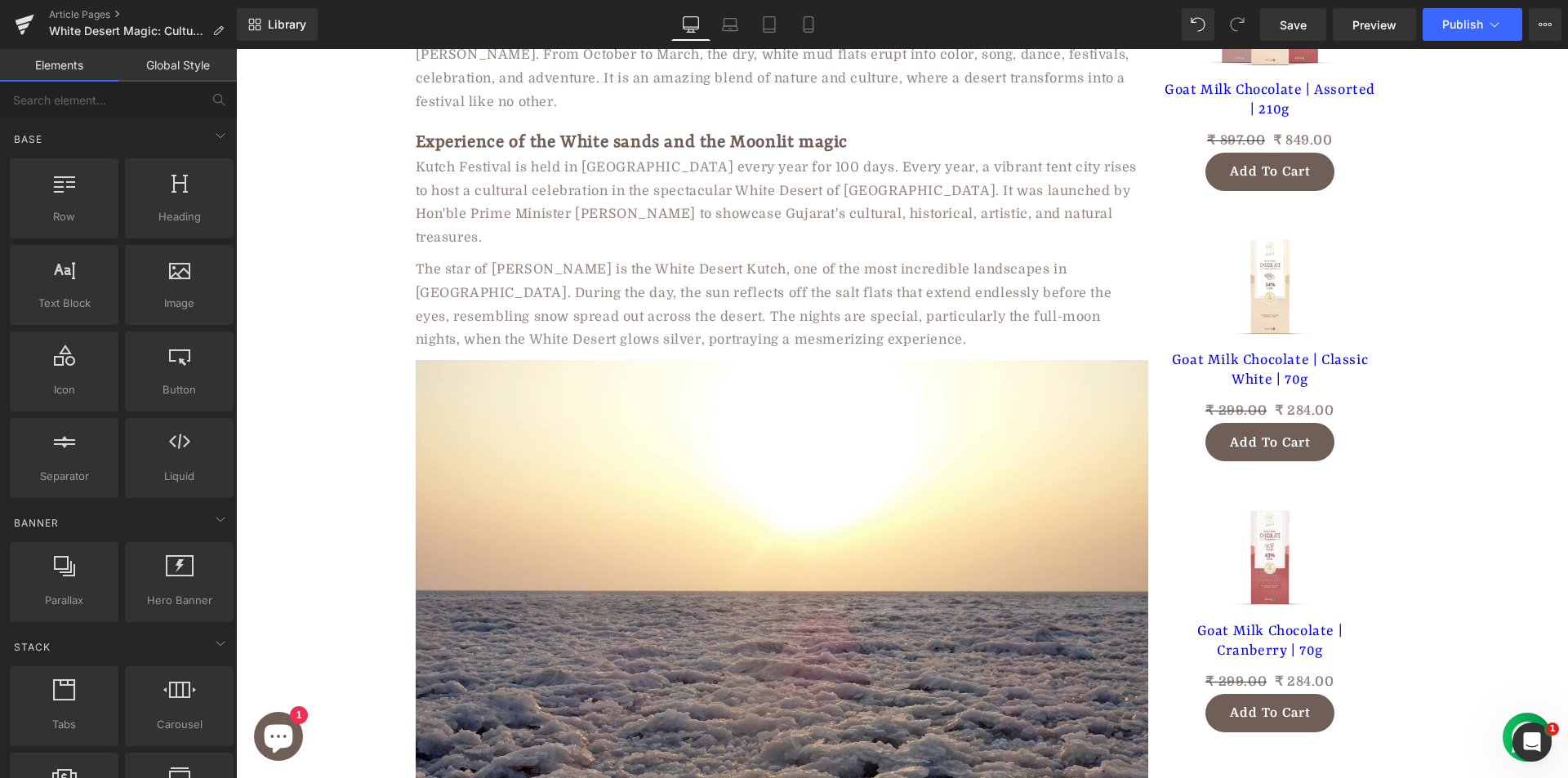
scroll to position [1674, 0]
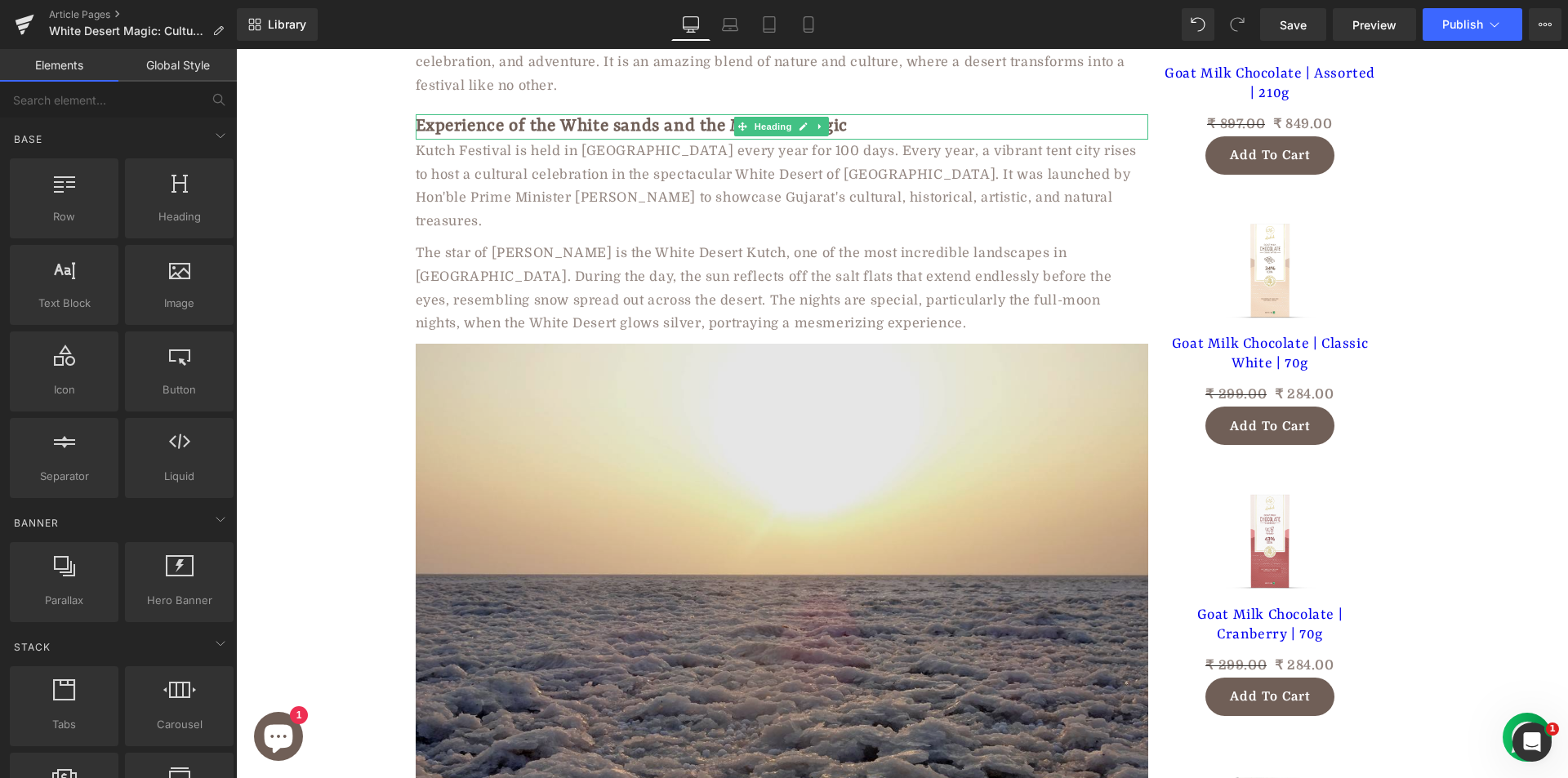
drag, startPoint x: 874, startPoint y: 411, endPoint x: 640, endPoint y: 360, distance: 239.5
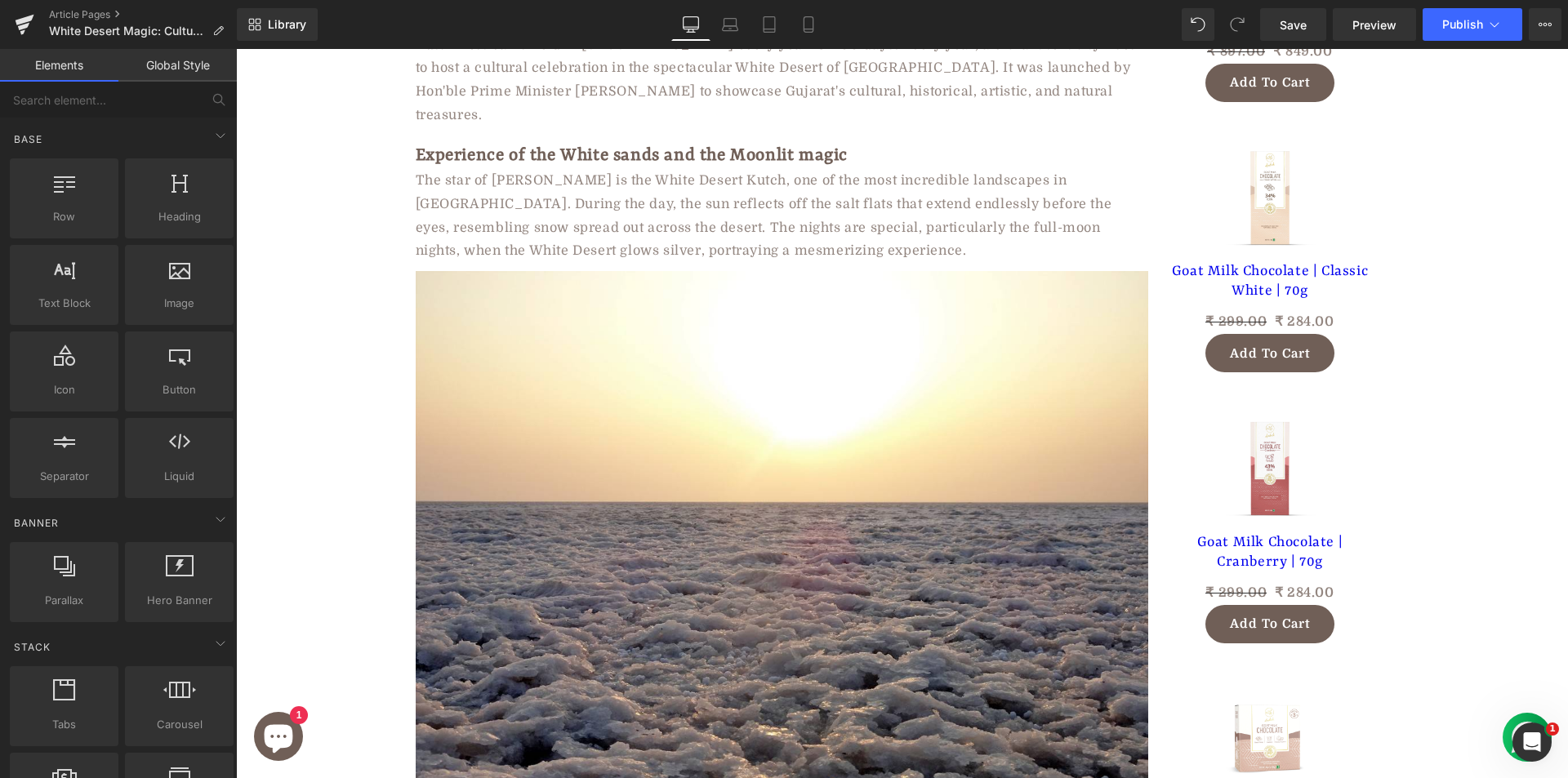
scroll to position [1752, 0]
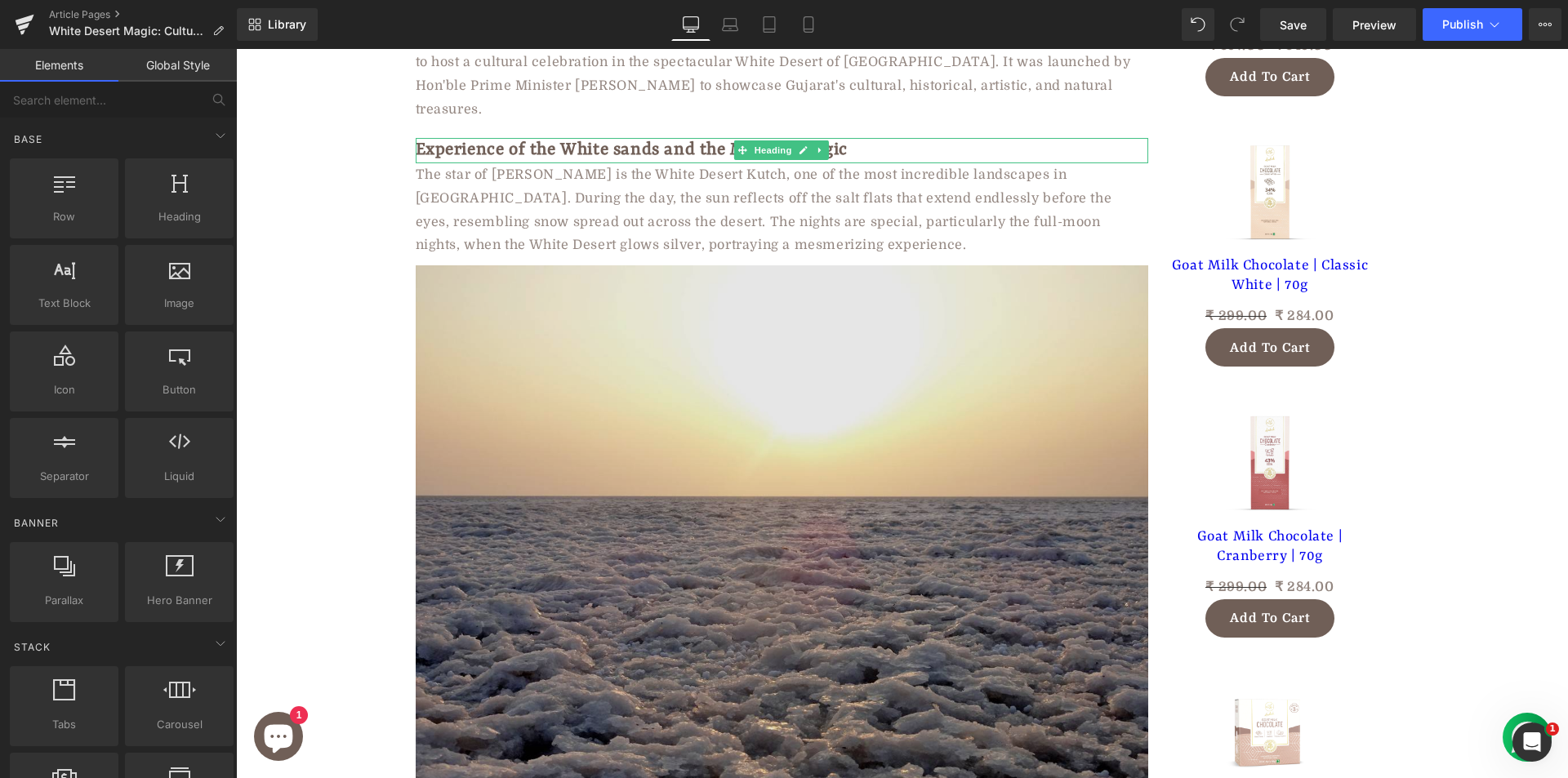
drag, startPoint x: 900, startPoint y: 418, endPoint x: 663, endPoint y: 369, distance: 242.0
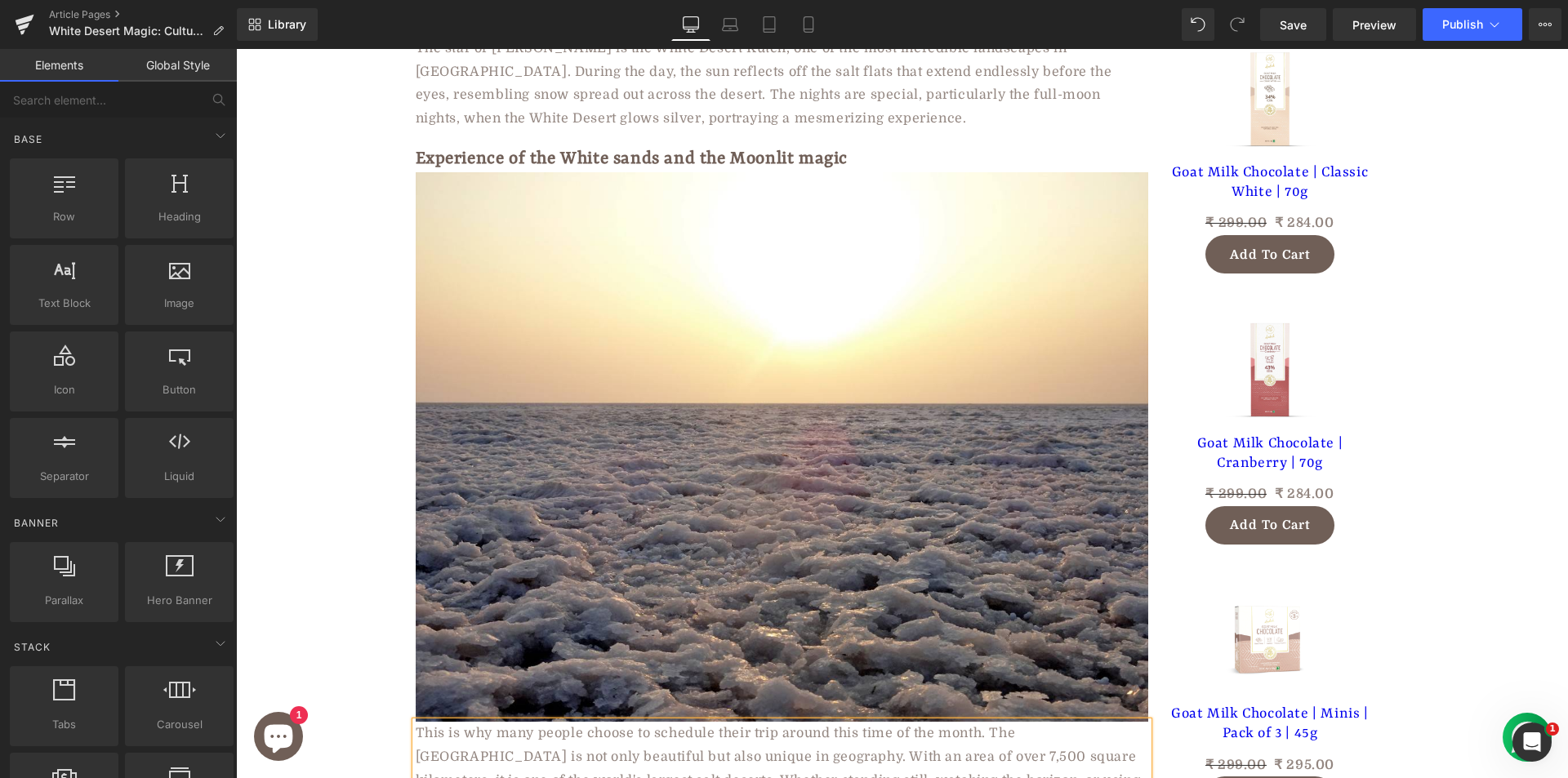
scroll to position [1854, 0]
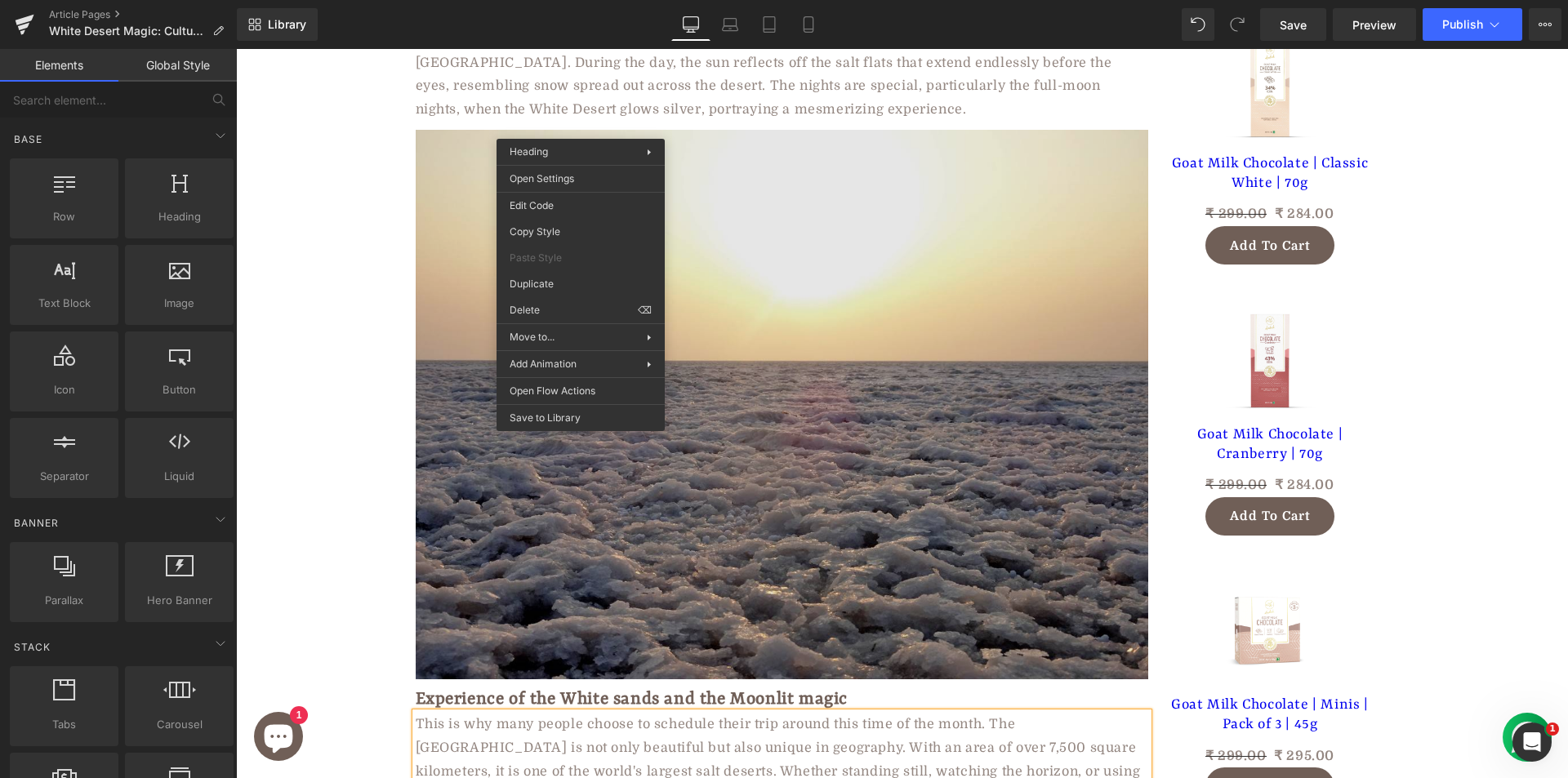
drag, startPoint x: 941, startPoint y: 408, endPoint x: 707, endPoint y: 359, distance: 239.1
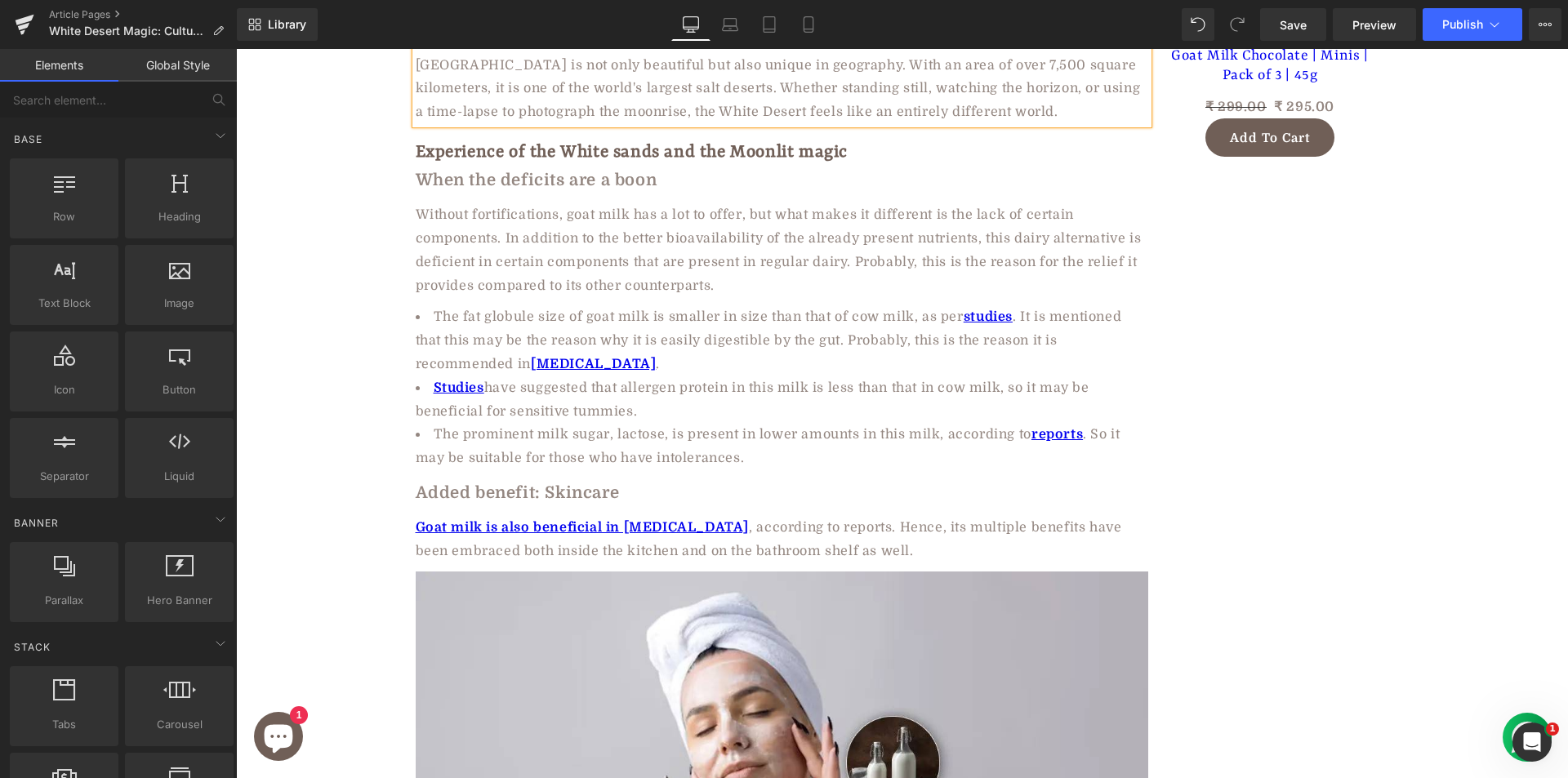
scroll to position [2505, 0]
click at [564, 138] on h2 "Experience of the White sands and the Moonlit magic" at bounding box center [782, 151] width 732 height 26
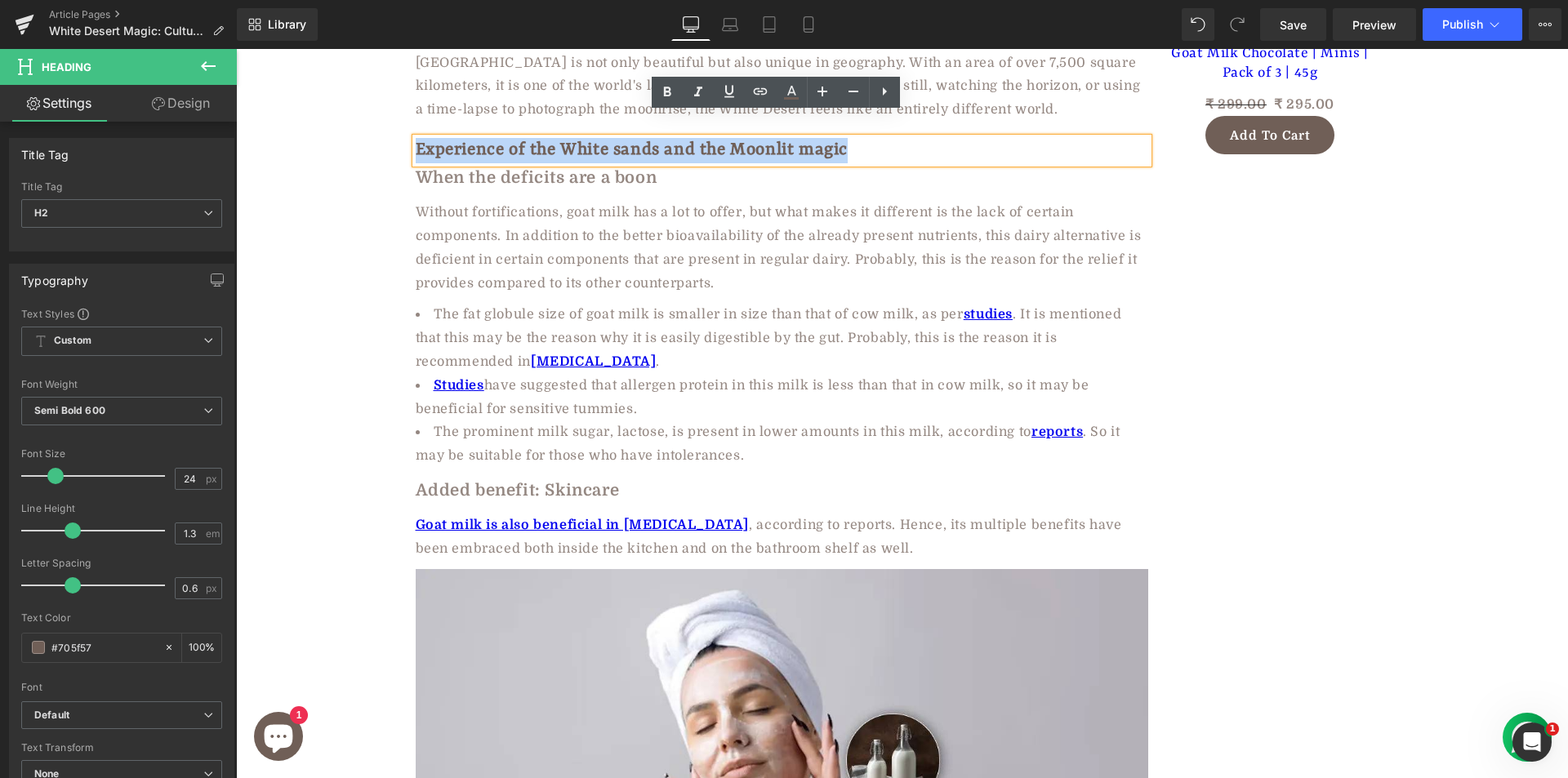
paste div
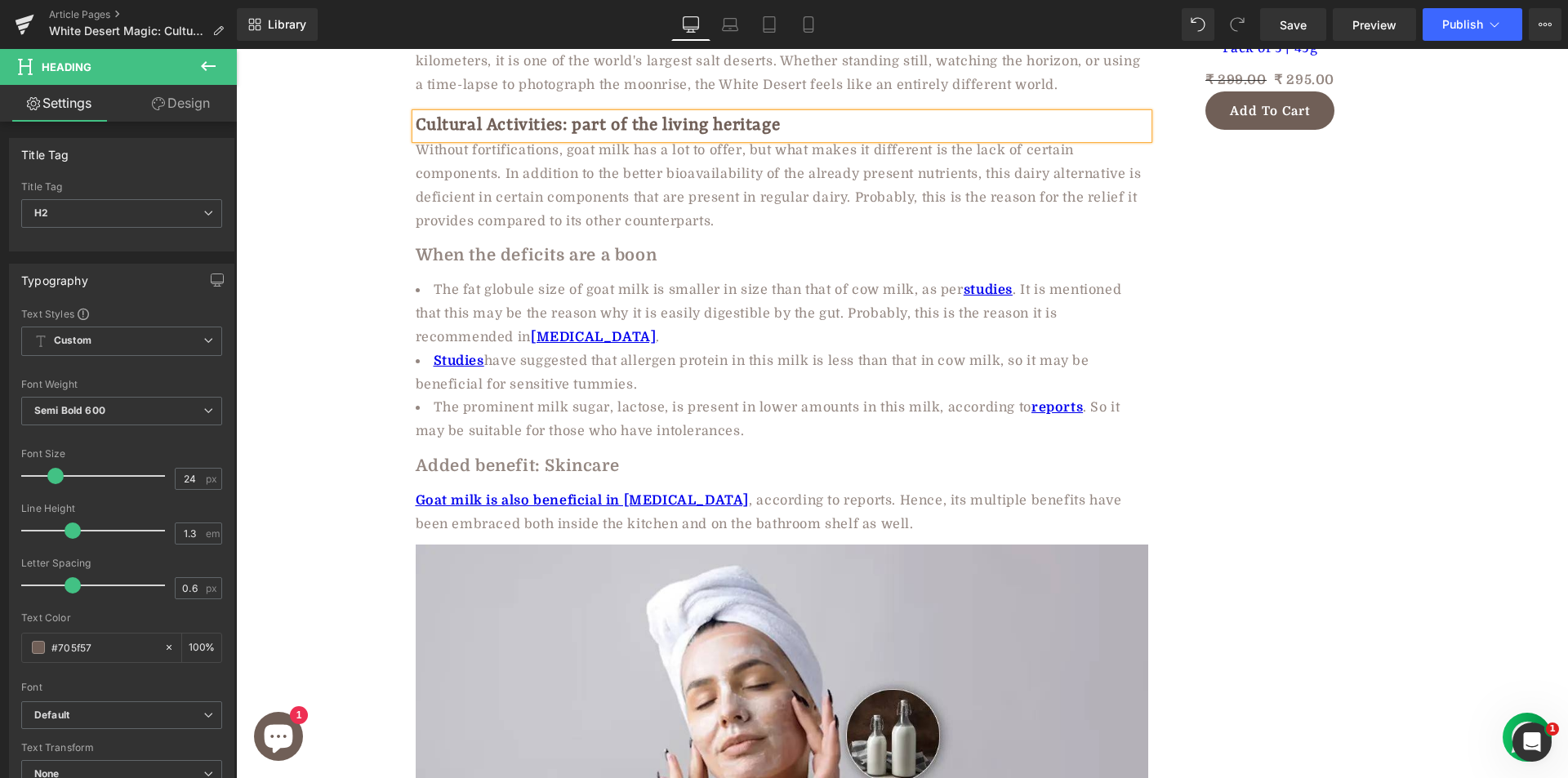
click at [576, 177] on div "Without fortifications, goat milk has a lot to offer, but what makes it differe…" at bounding box center [782, 186] width 732 height 94
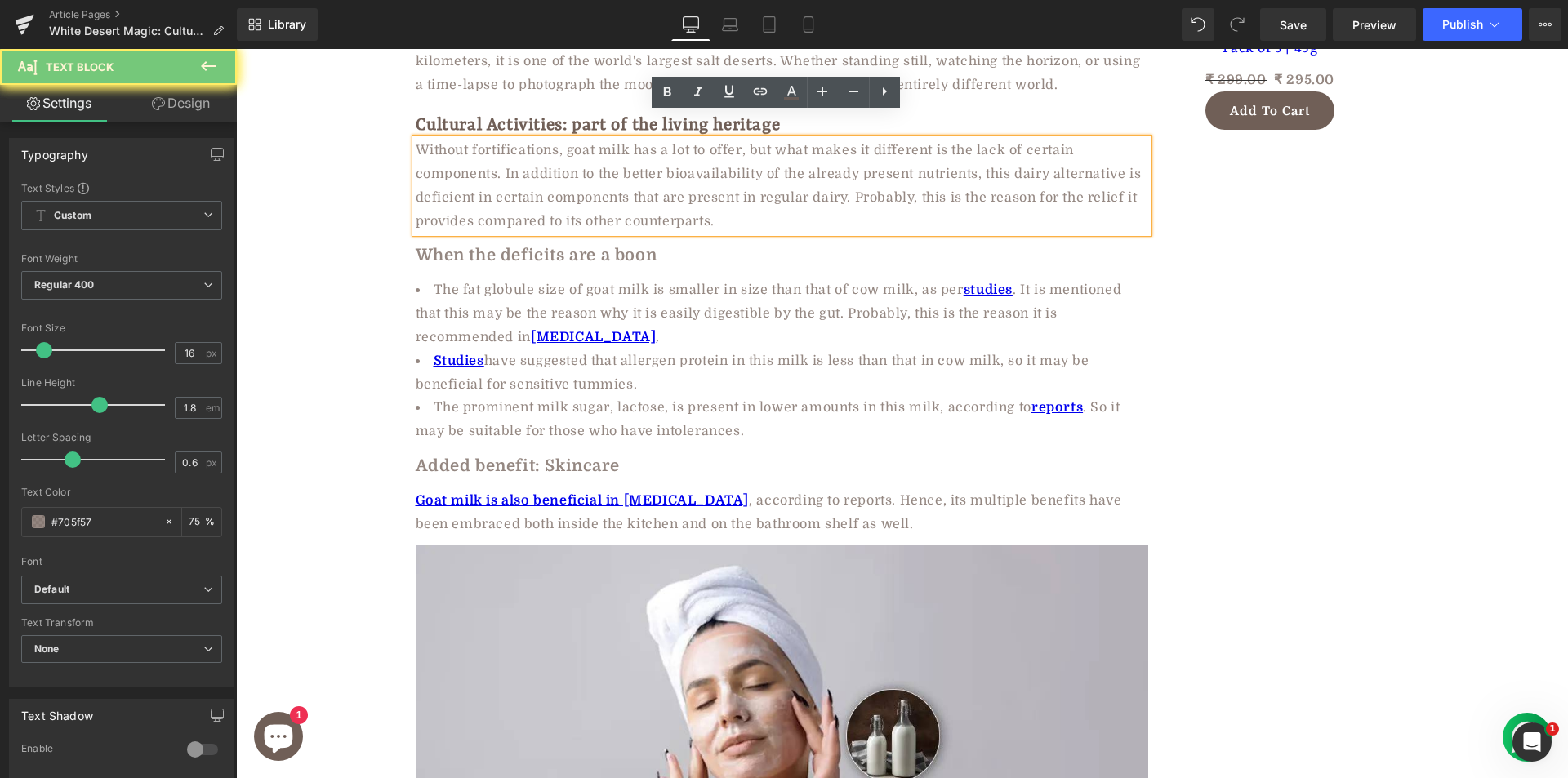
scroll to position [2531, 0]
paste div
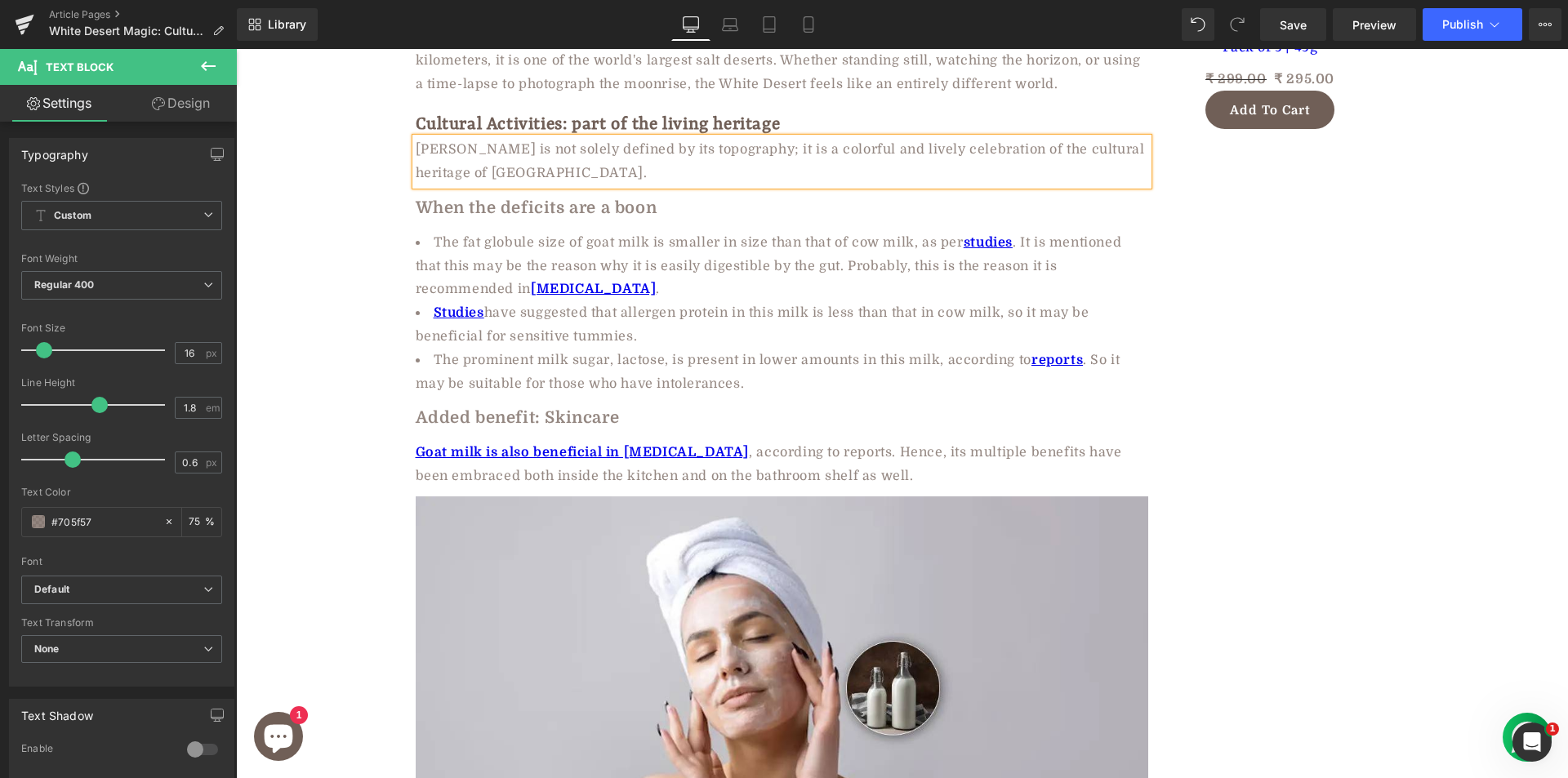
click at [516, 199] on b "When the deficits are a boon" at bounding box center [536, 208] width 242 height 18
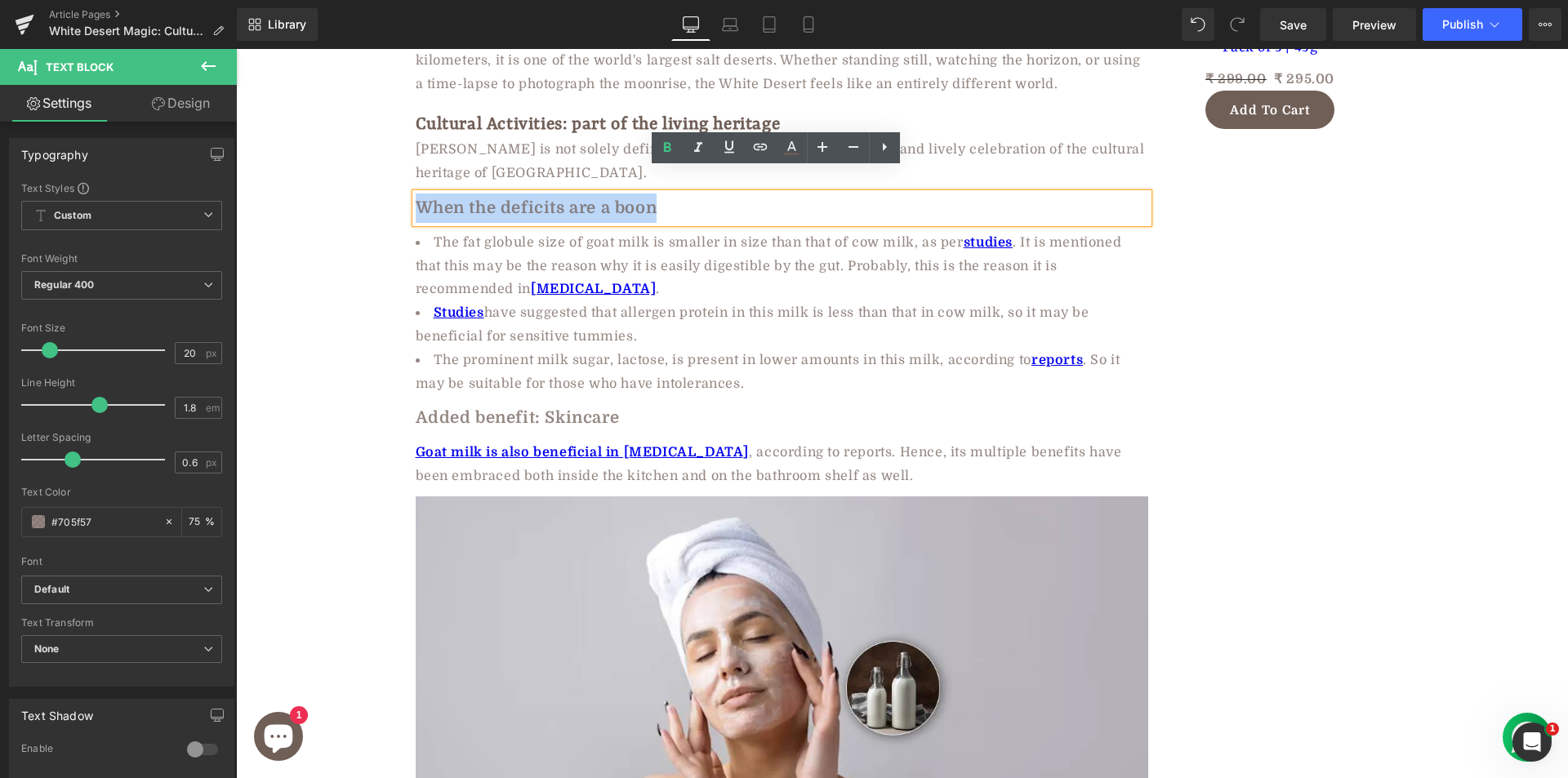
paste div
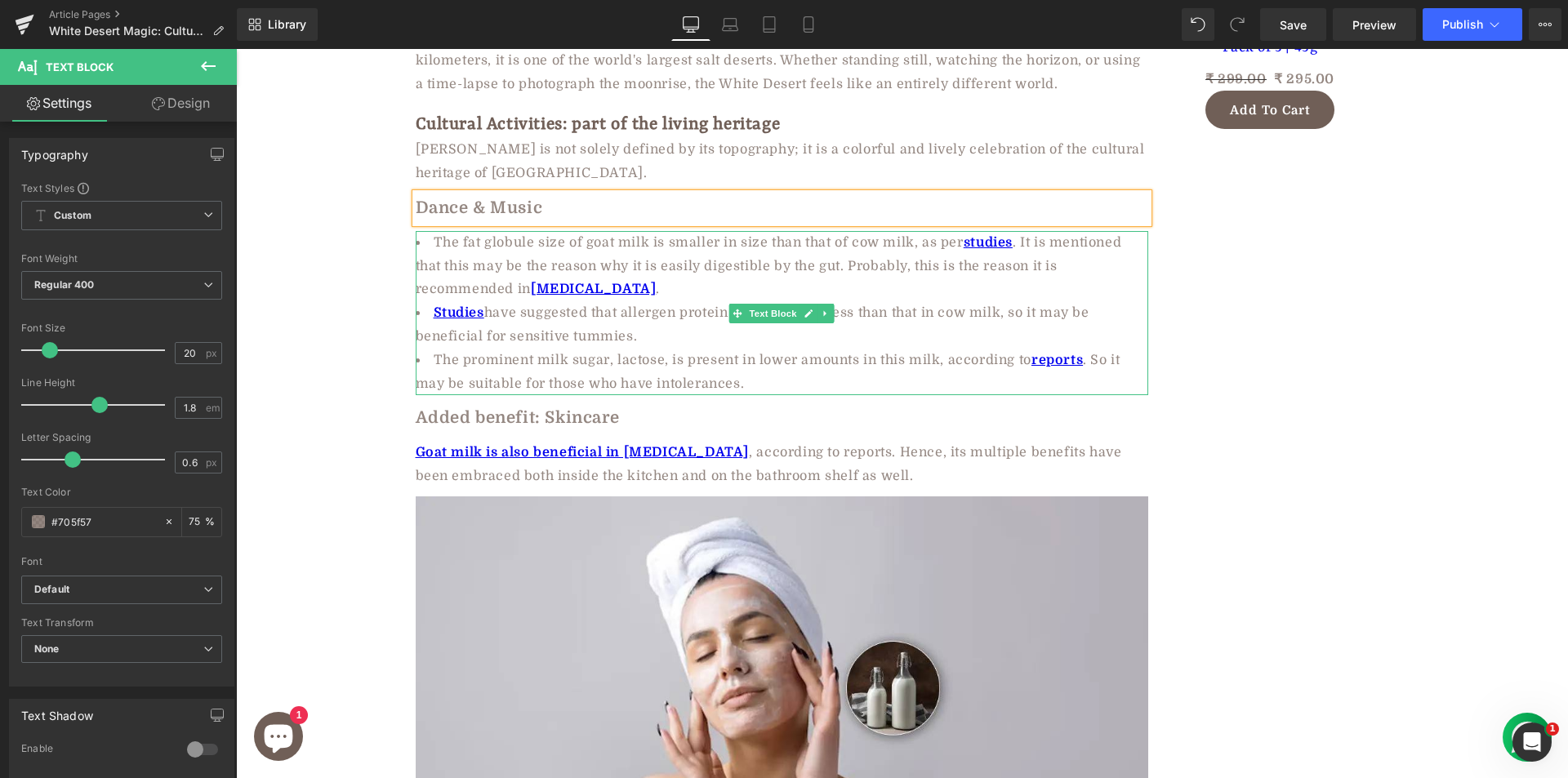
click at [466, 244] on li "The fat globule size of goat milk is smaller in size than that of cow milk, as …" at bounding box center [782, 266] width 732 height 70
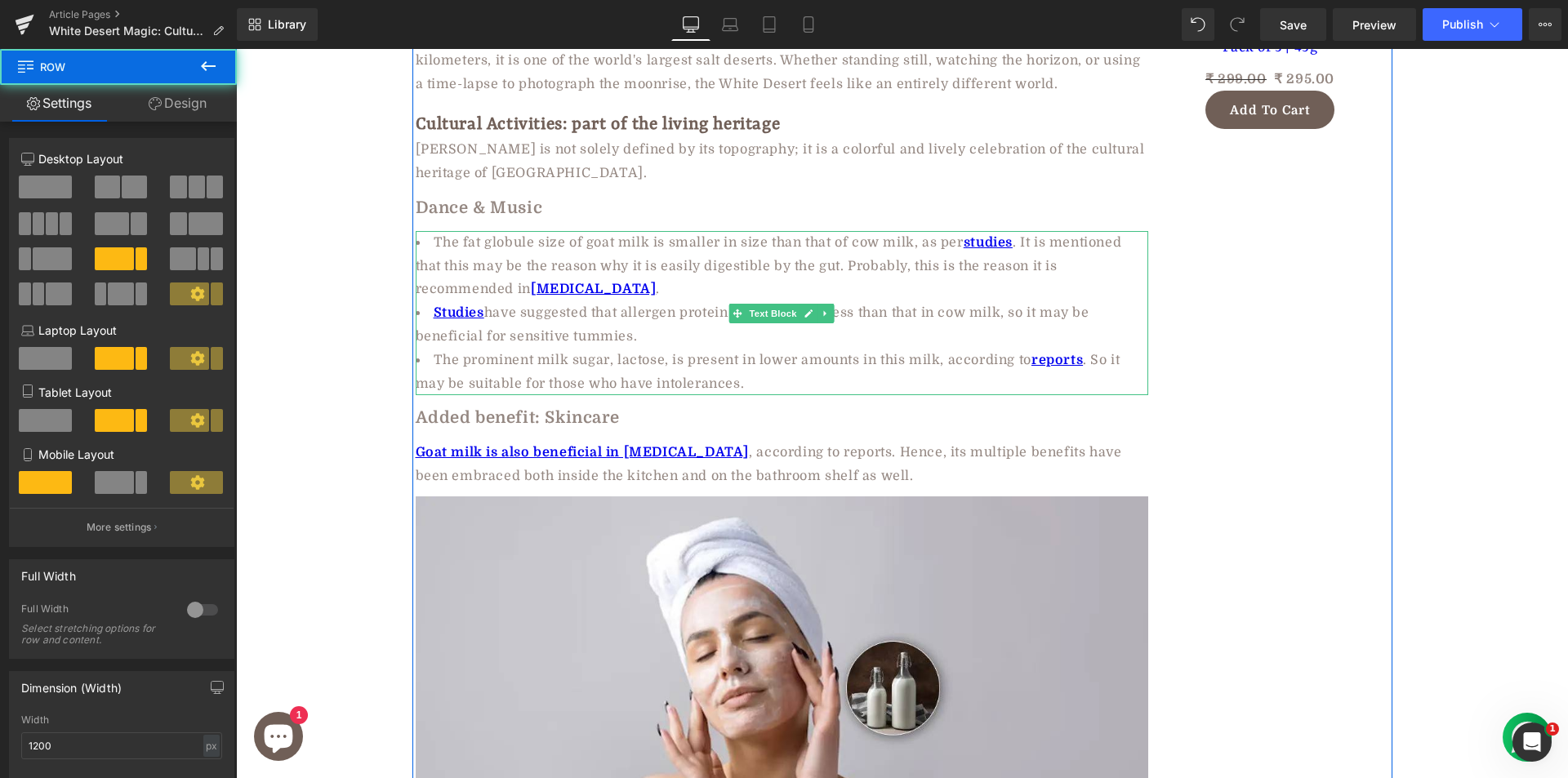
click at [951, 259] on li "The fat globule size of goat milk is smaller in size than that of cow milk, as …" at bounding box center [782, 266] width 732 height 70
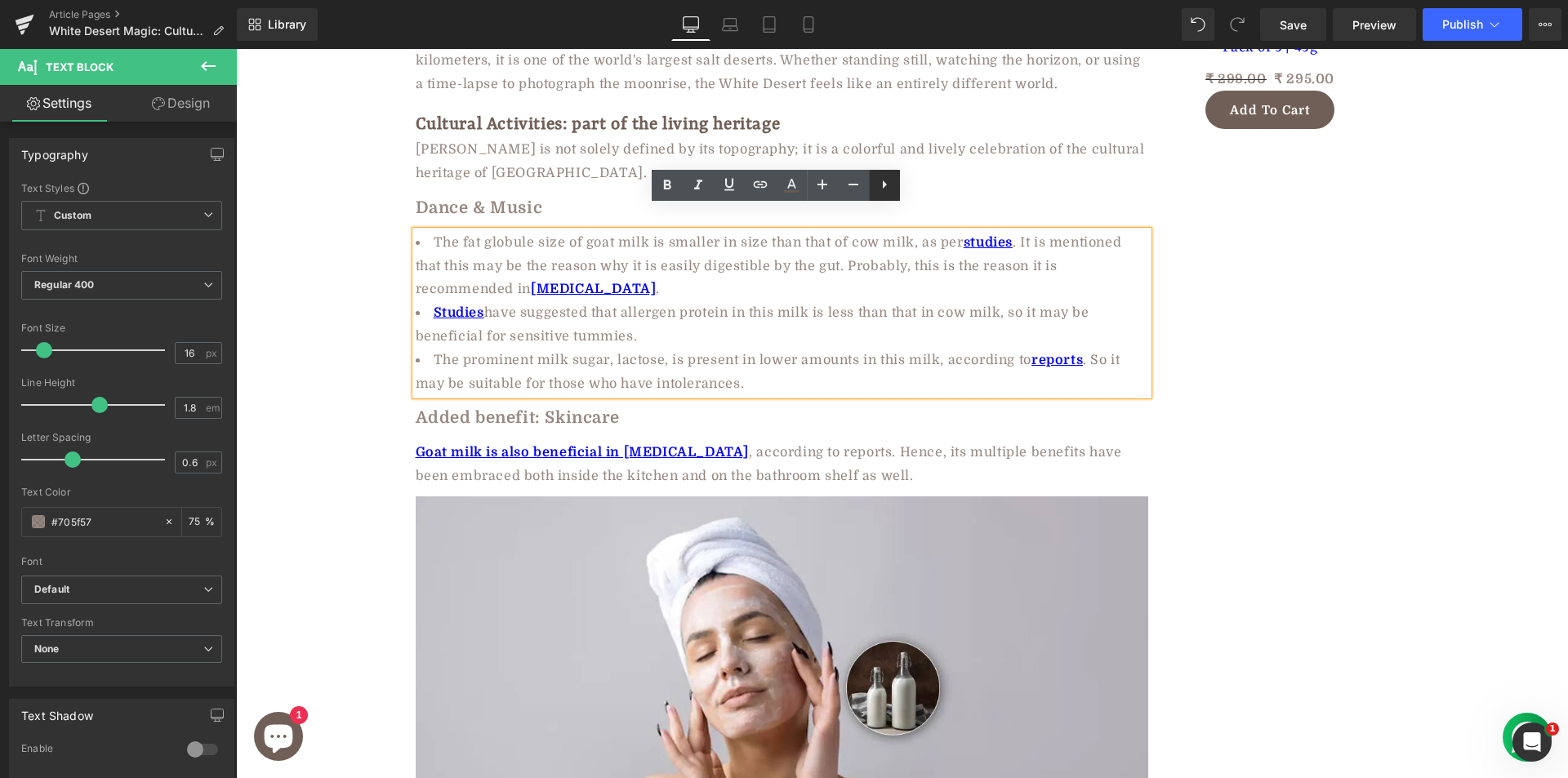
click at [885, 187] on icon at bounding box center [883, 184] width 19 height 19
click at [881, 184] on icon at bounding box center [883, 184] width 19 height 19
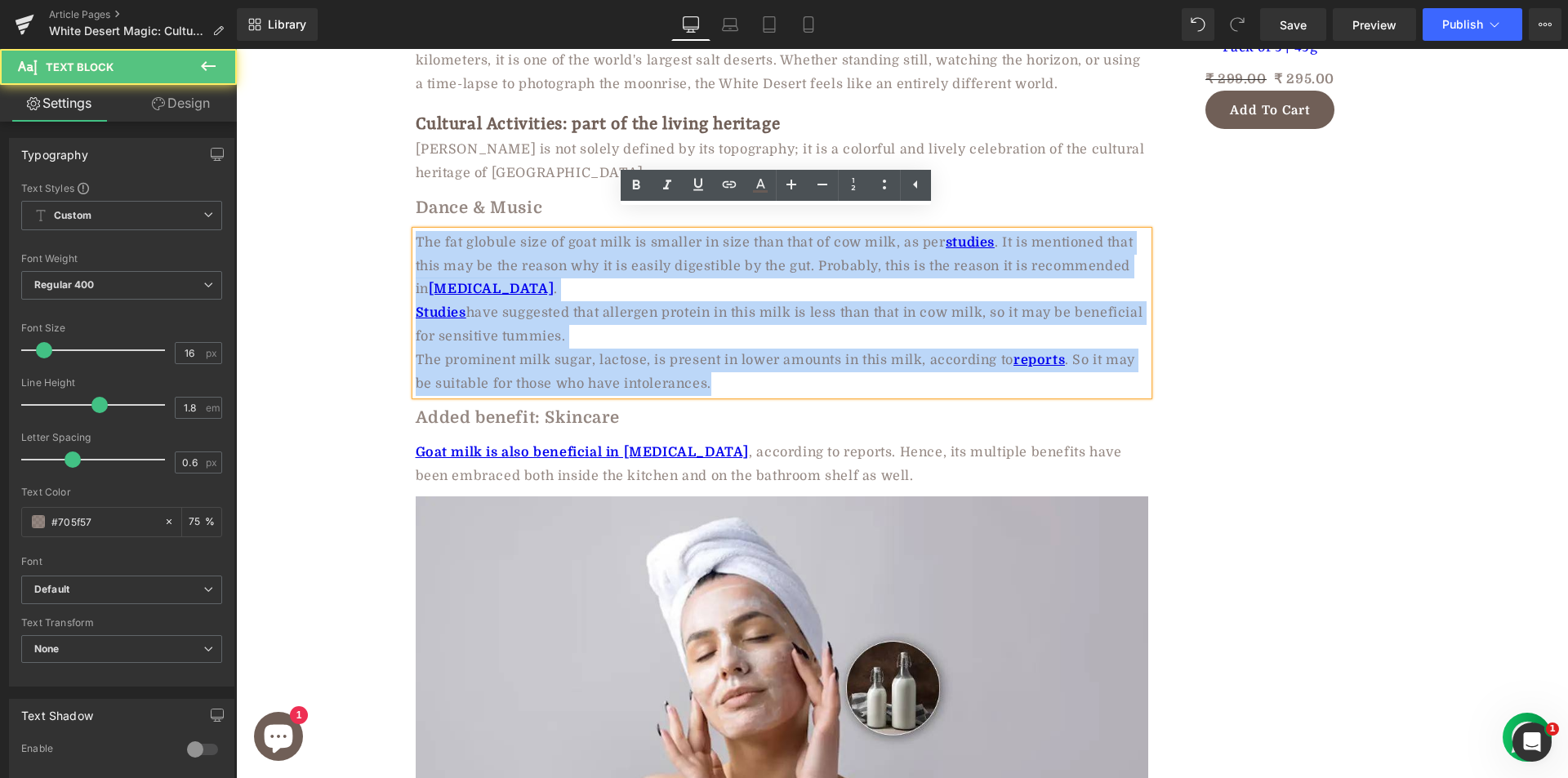
click at [721, 234] on div "The fat globule size of goat milk is smaller in size than that of cow milk, as …" at bounding box center [782, 313] width 732 height 165
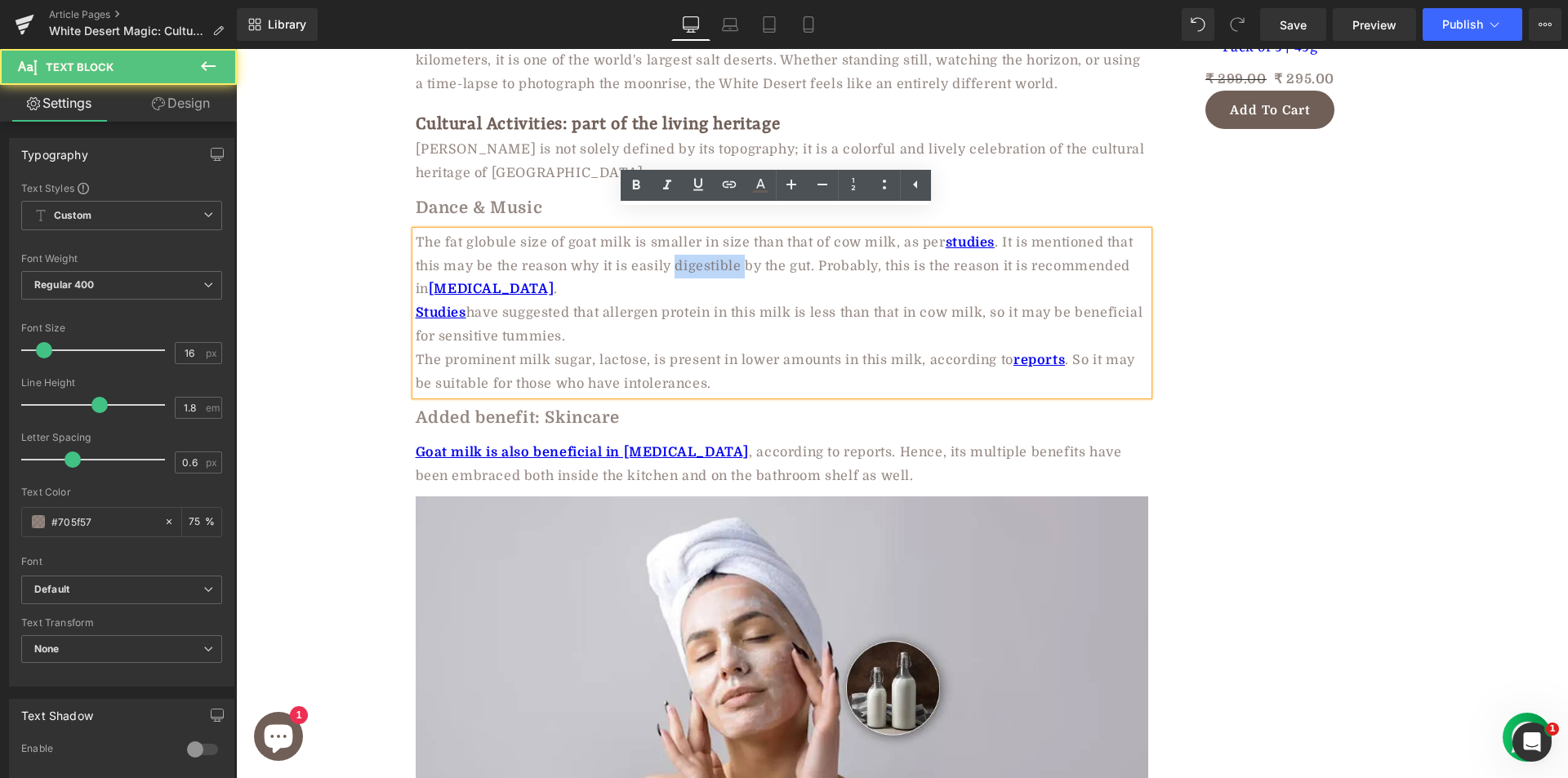
click at [721, 234] on div "The fat globule size of goat milk is smaller in size than that of cow milk, as …" at bounding box center [782, 313] width 732 height 165
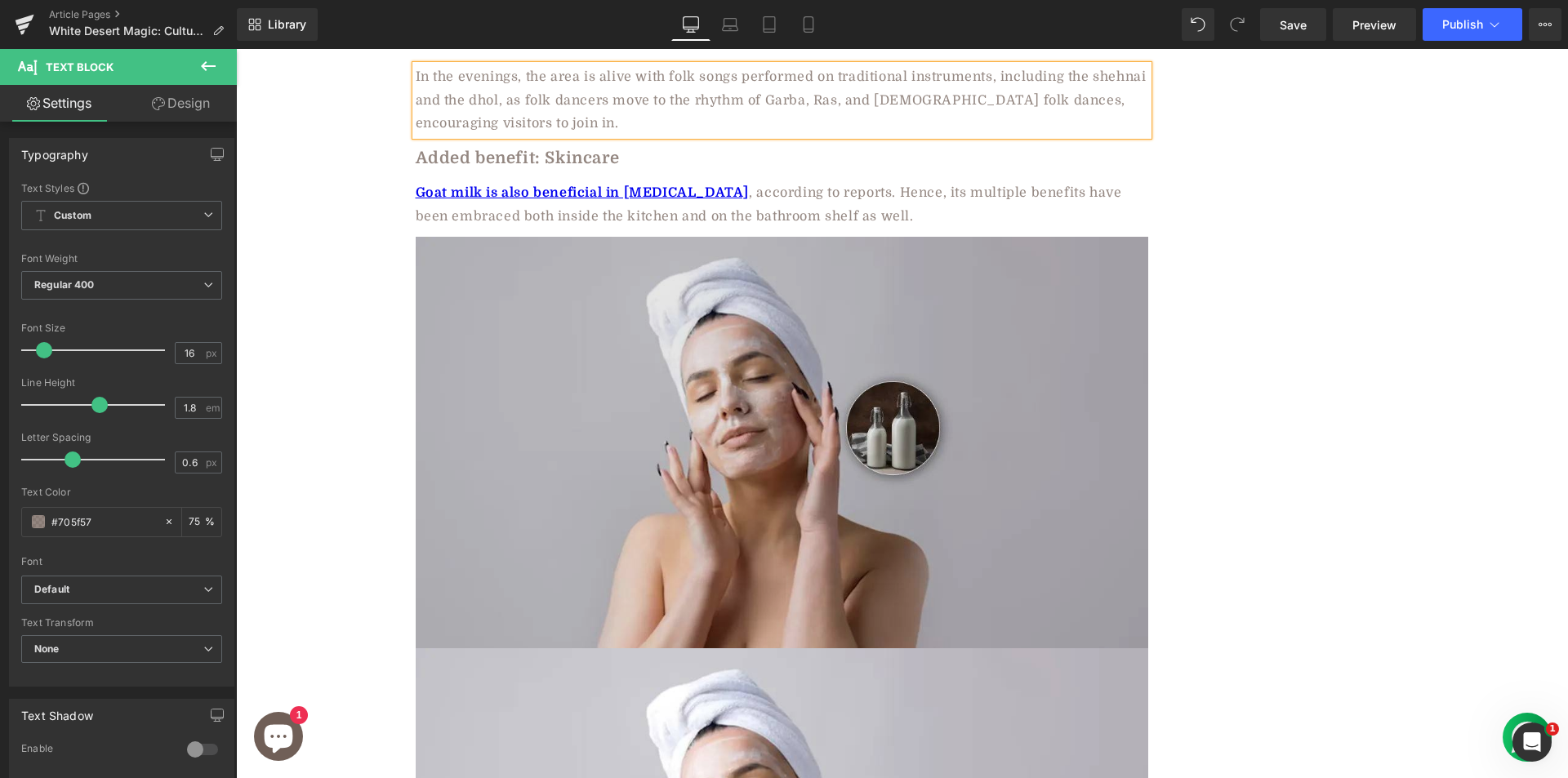
scroll to position [2567, 0]
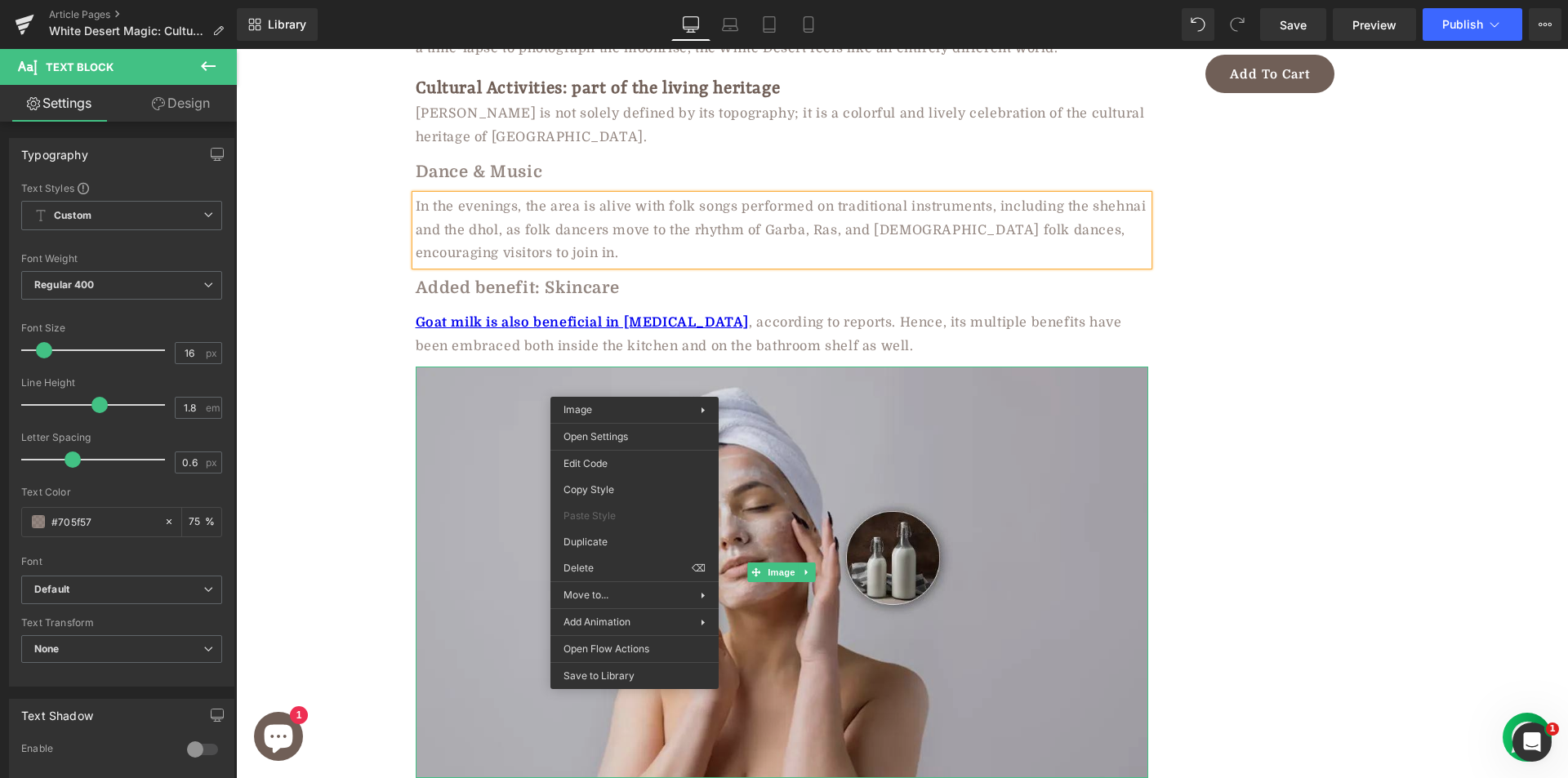
click at [602, 373] on img at bounding box center [782, 572] width 732 height 412
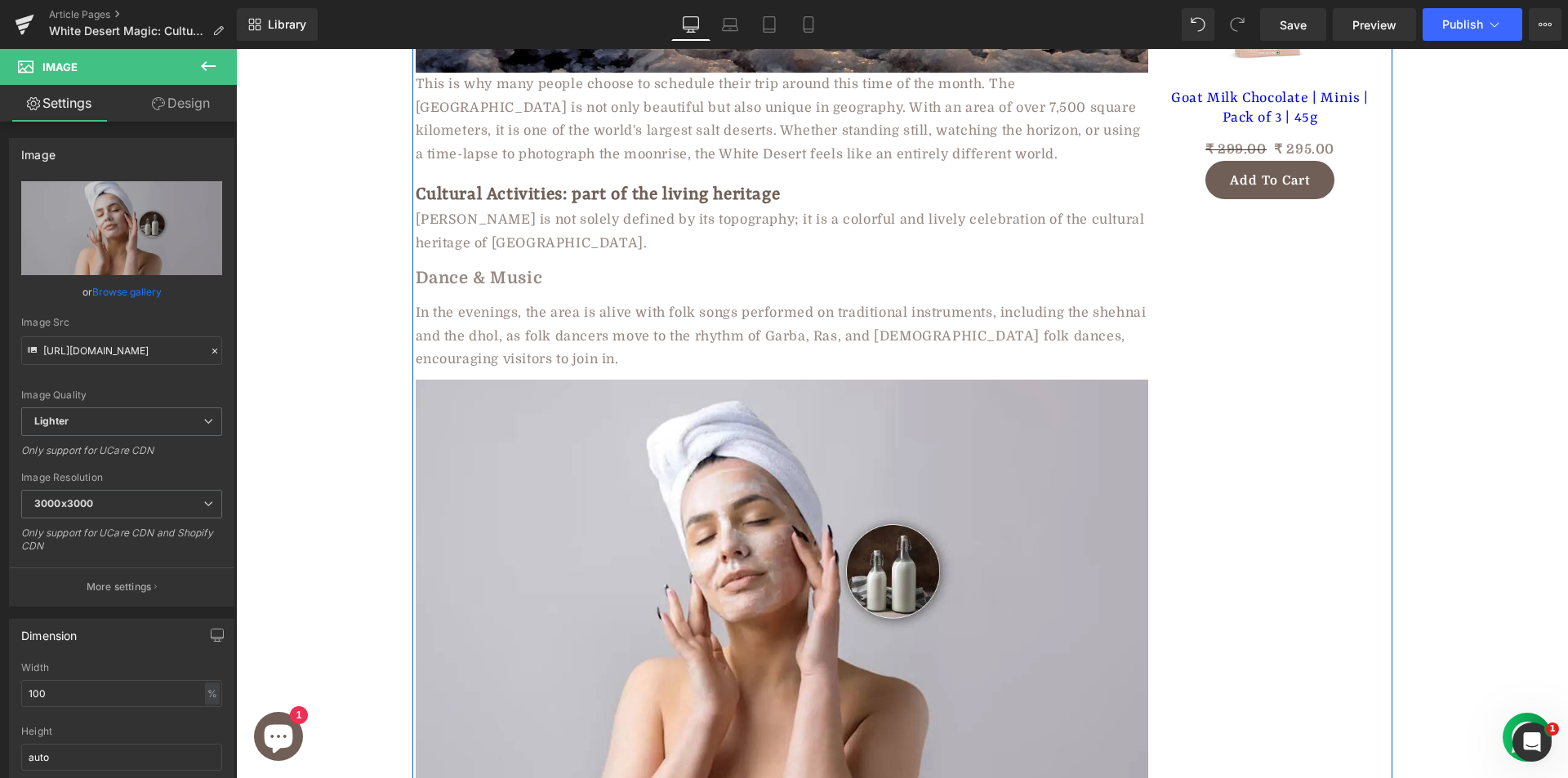
scroll to position [2539, 0]
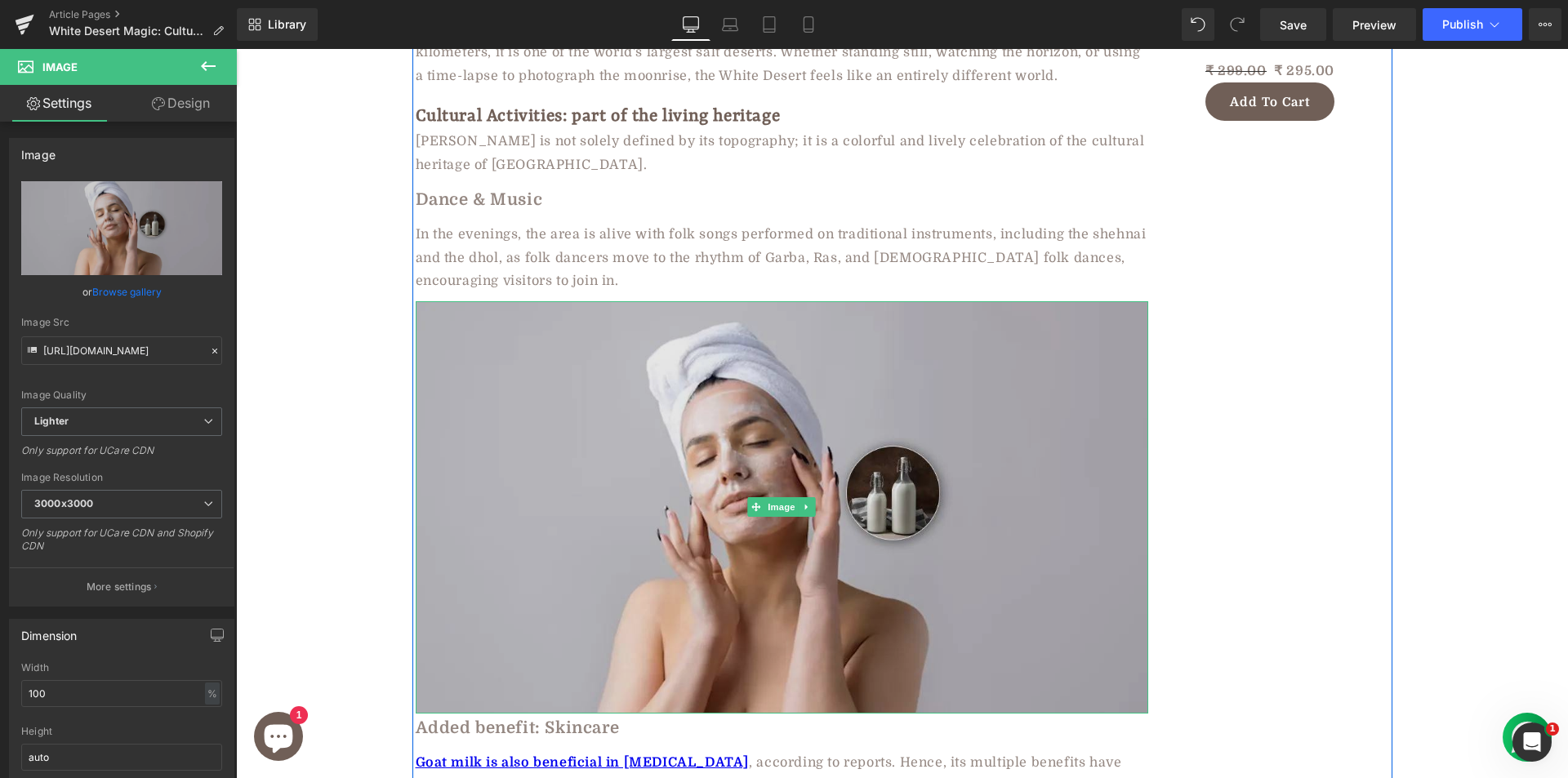
click at [522, 388] on img at bounding box center [782, 507] width 732 height 412
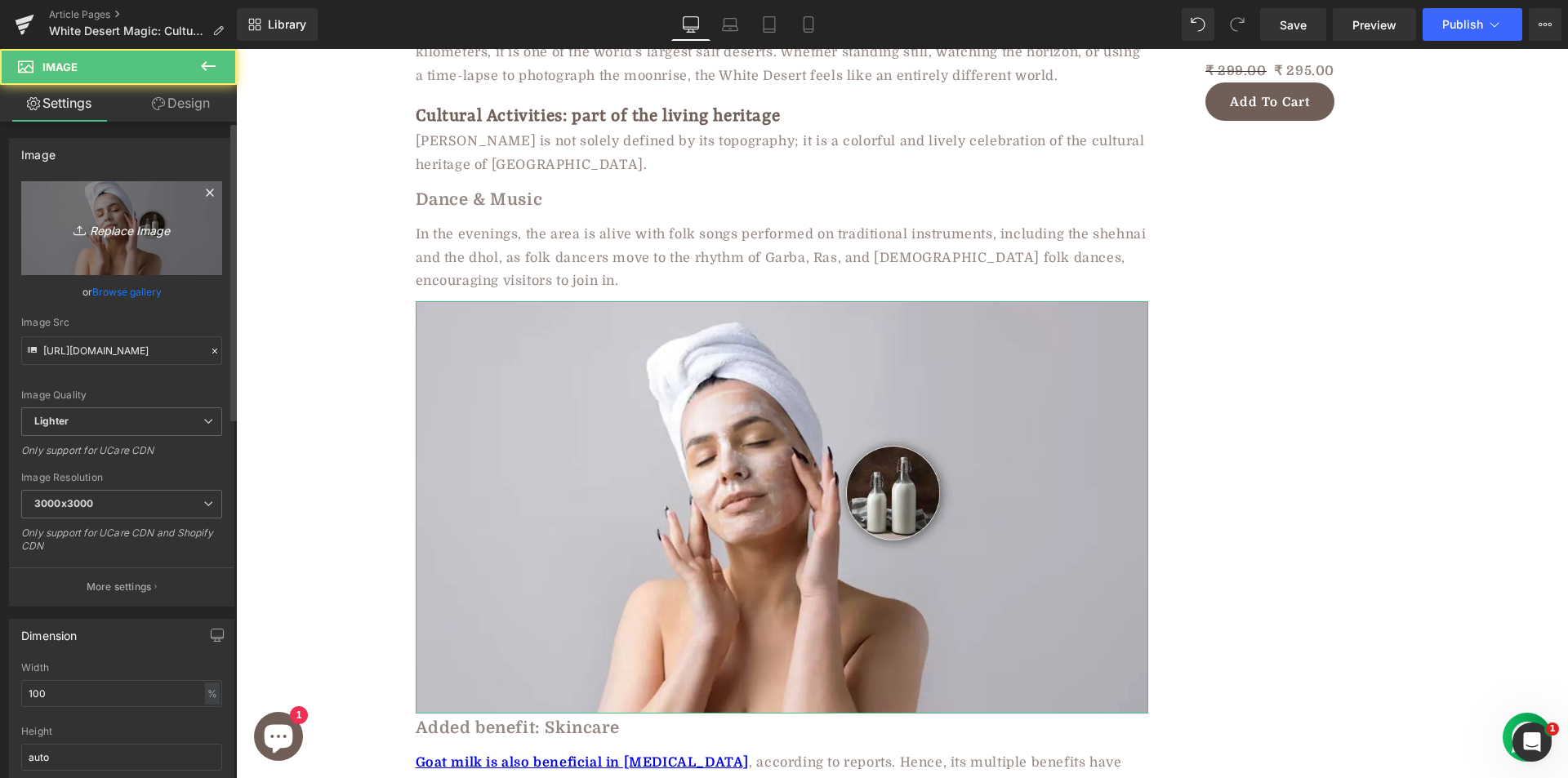
click at [134, 231] on icon "Replace Image" at bounding box center [121, 228] width 131 height 20
type input "C:\fakepath\ch1795305.jpg"
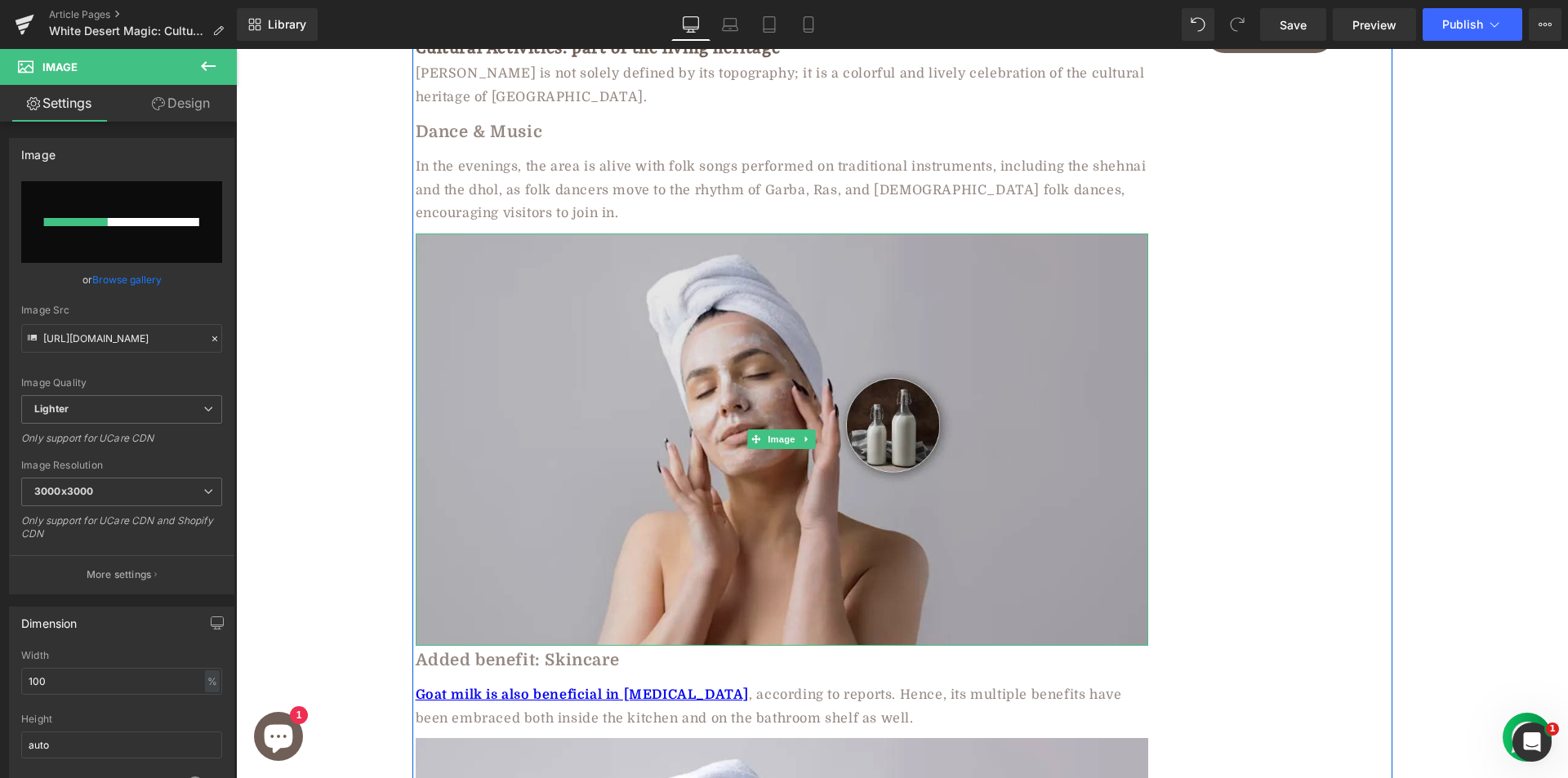
scroll to position [2620, 0]
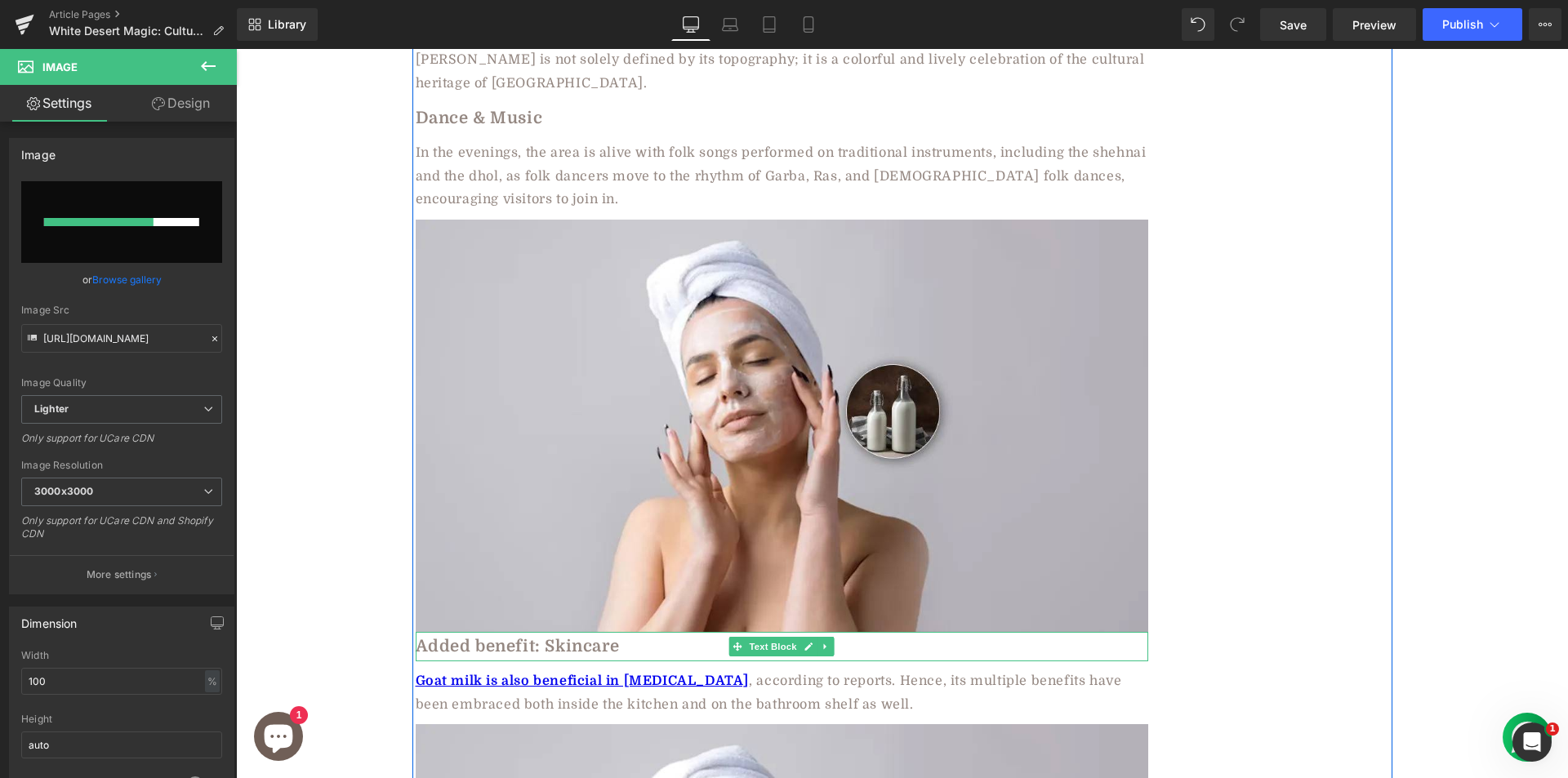
click at [479, 636] on b "Added benefit: Skincare" at bounding box center [518, 646] width 204 height 18
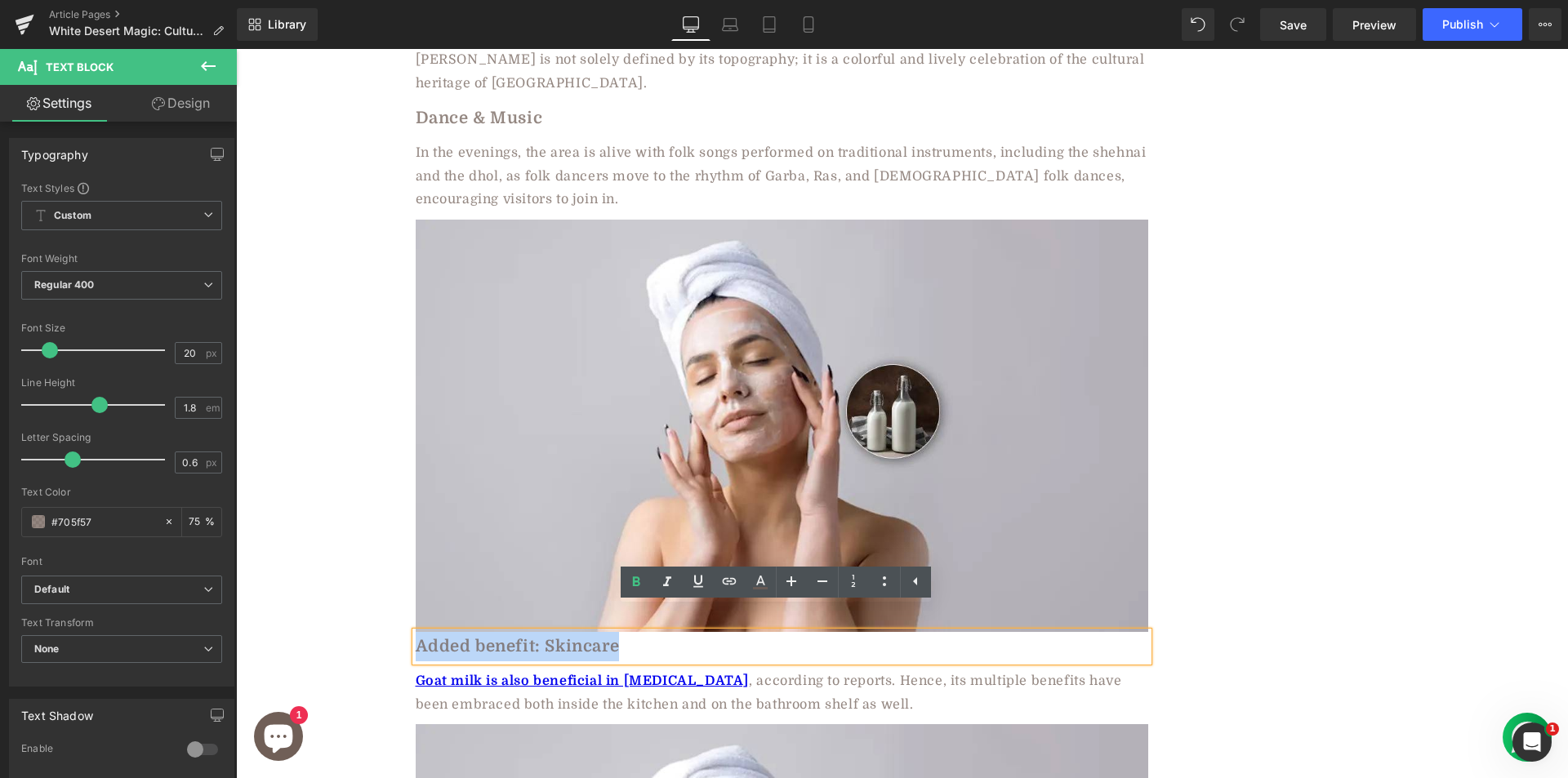
paste div
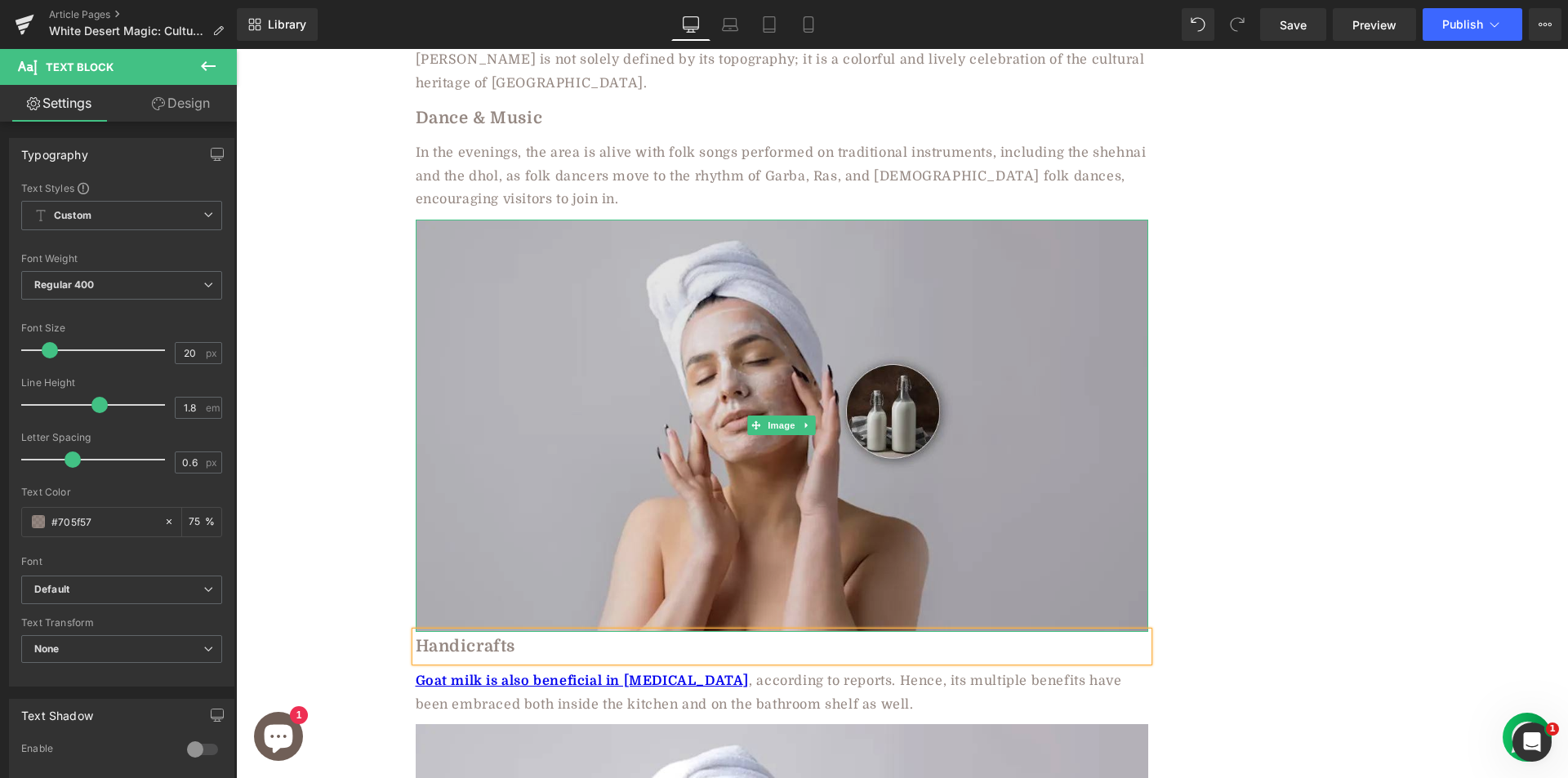
click at [551, 395] on img at bounding box center [782, 426] width 732 height 412
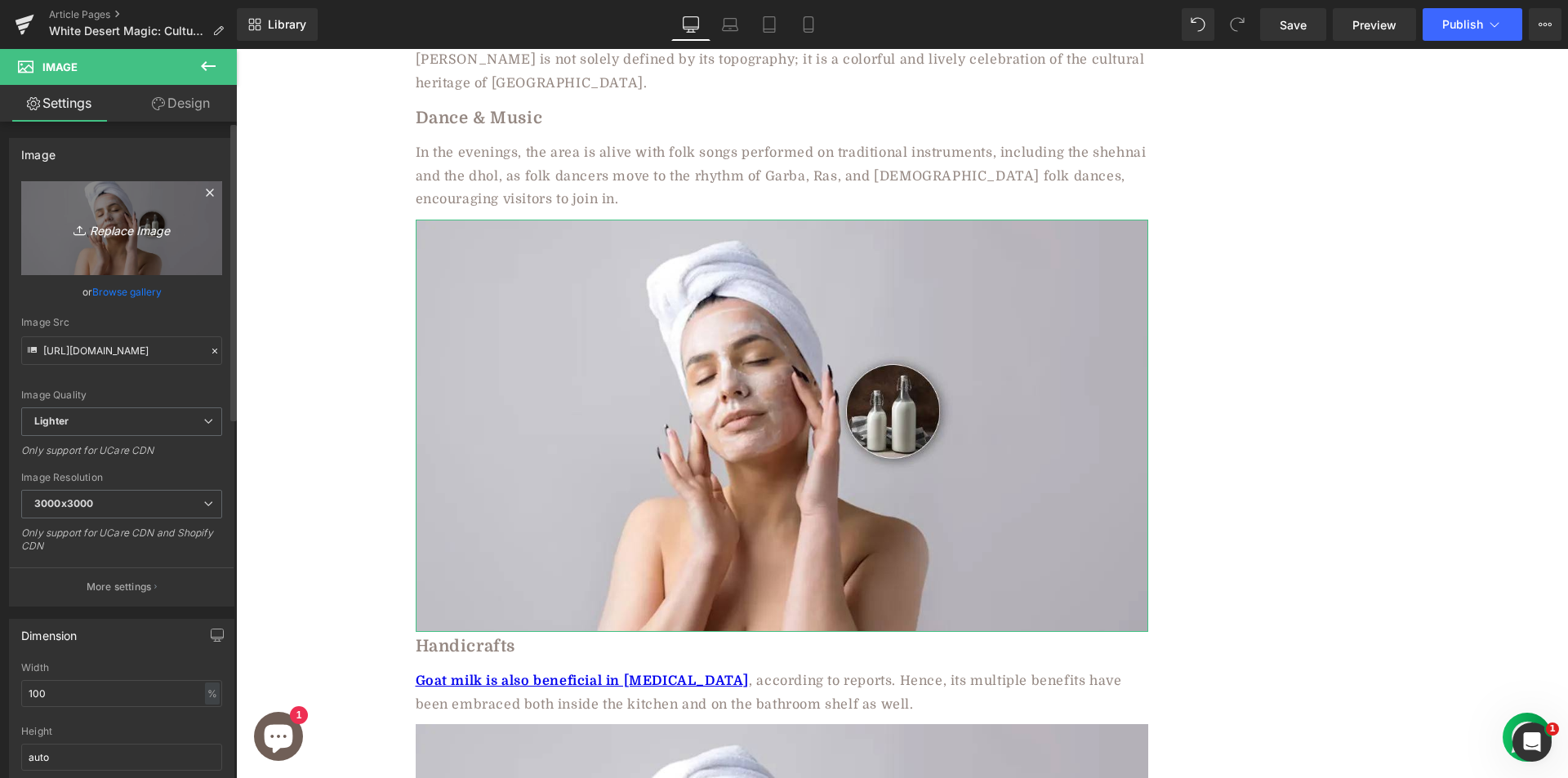
click at [109, 223] on icon "Replace Image" at bounding box center [121, 228] width 131 height 20
type input "C:\fakepath\ch1795305.jpg"
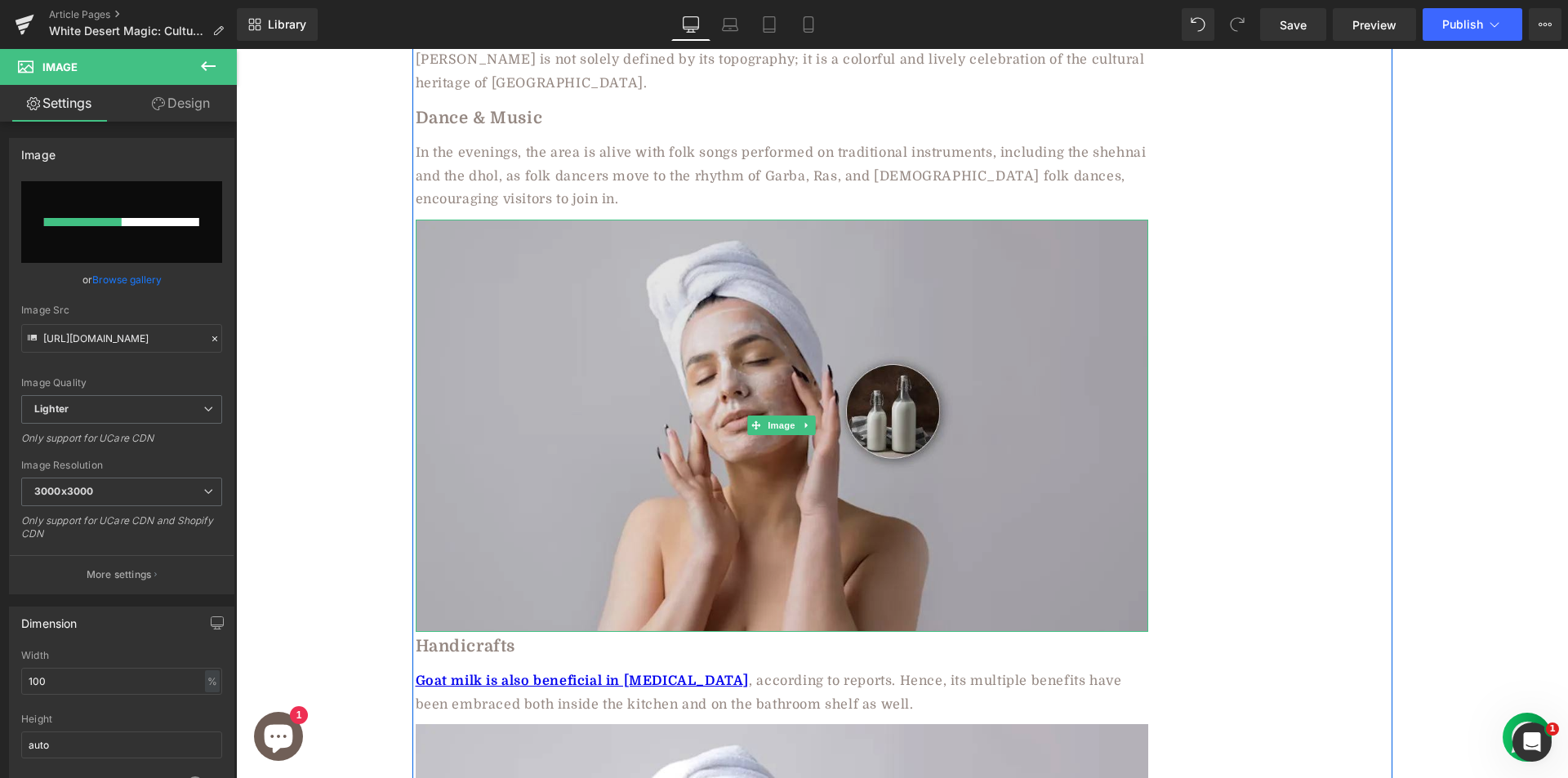
scroll to position [2784, 0]
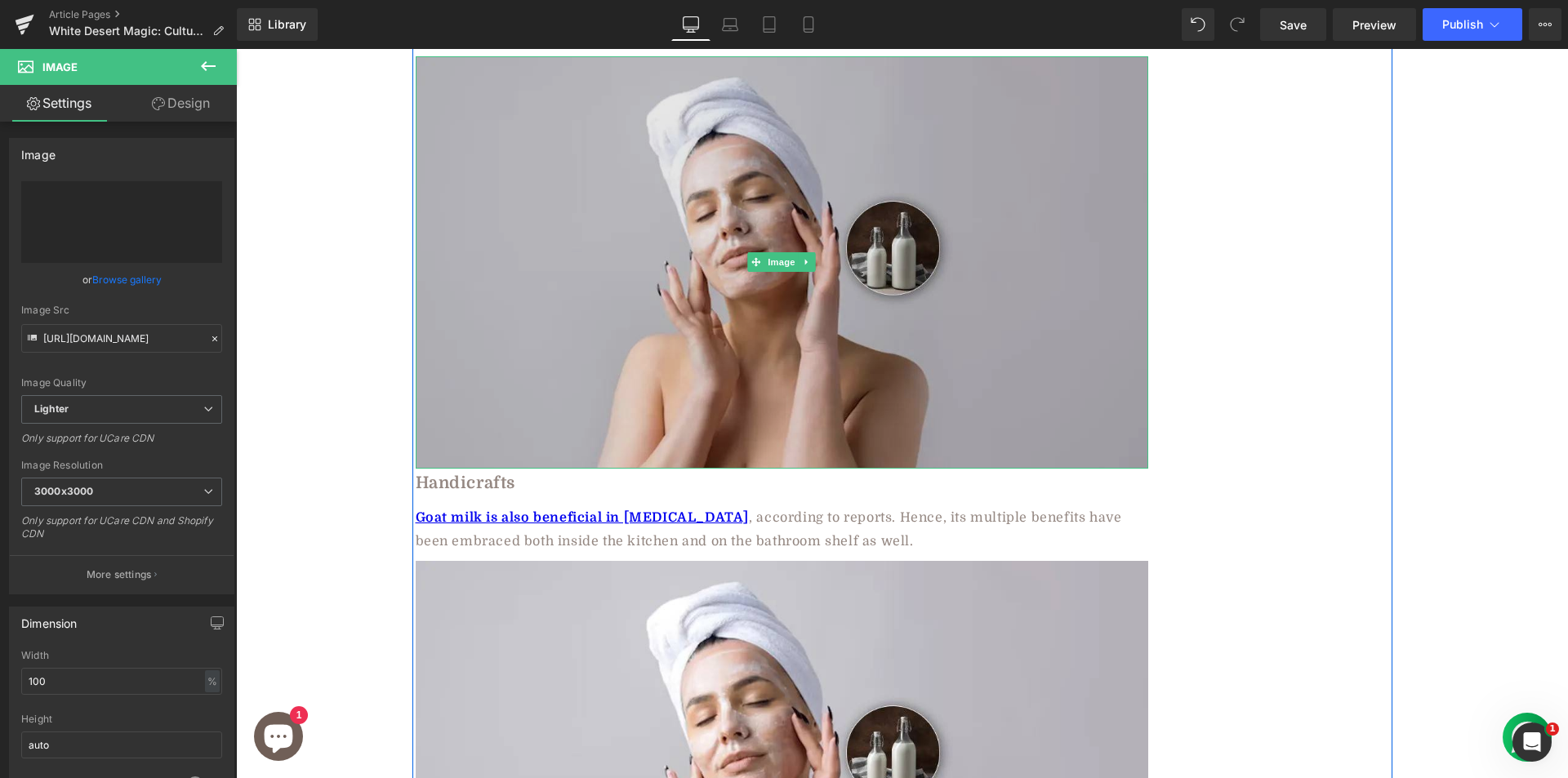
type input "https://ucarecdn.com/b4684ec3-2527-42e9-983b-a68046725849/-/format/auto/-/previ…"
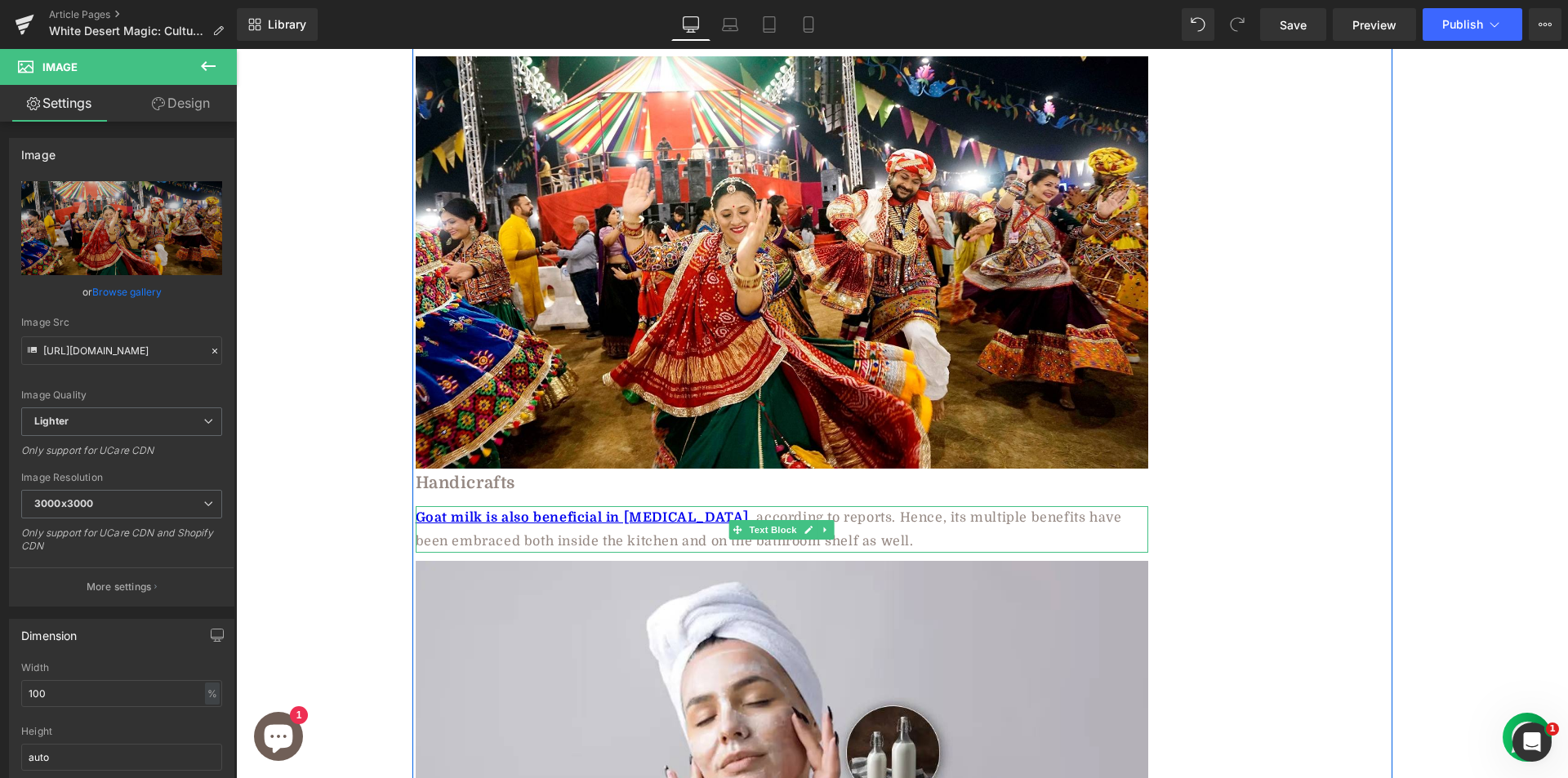
click at [530, 511] on span "Goat milk is also beneficial in skin care , according to reports. Hence, its mu…" at bounding box center [769, 530] width 707 height 39
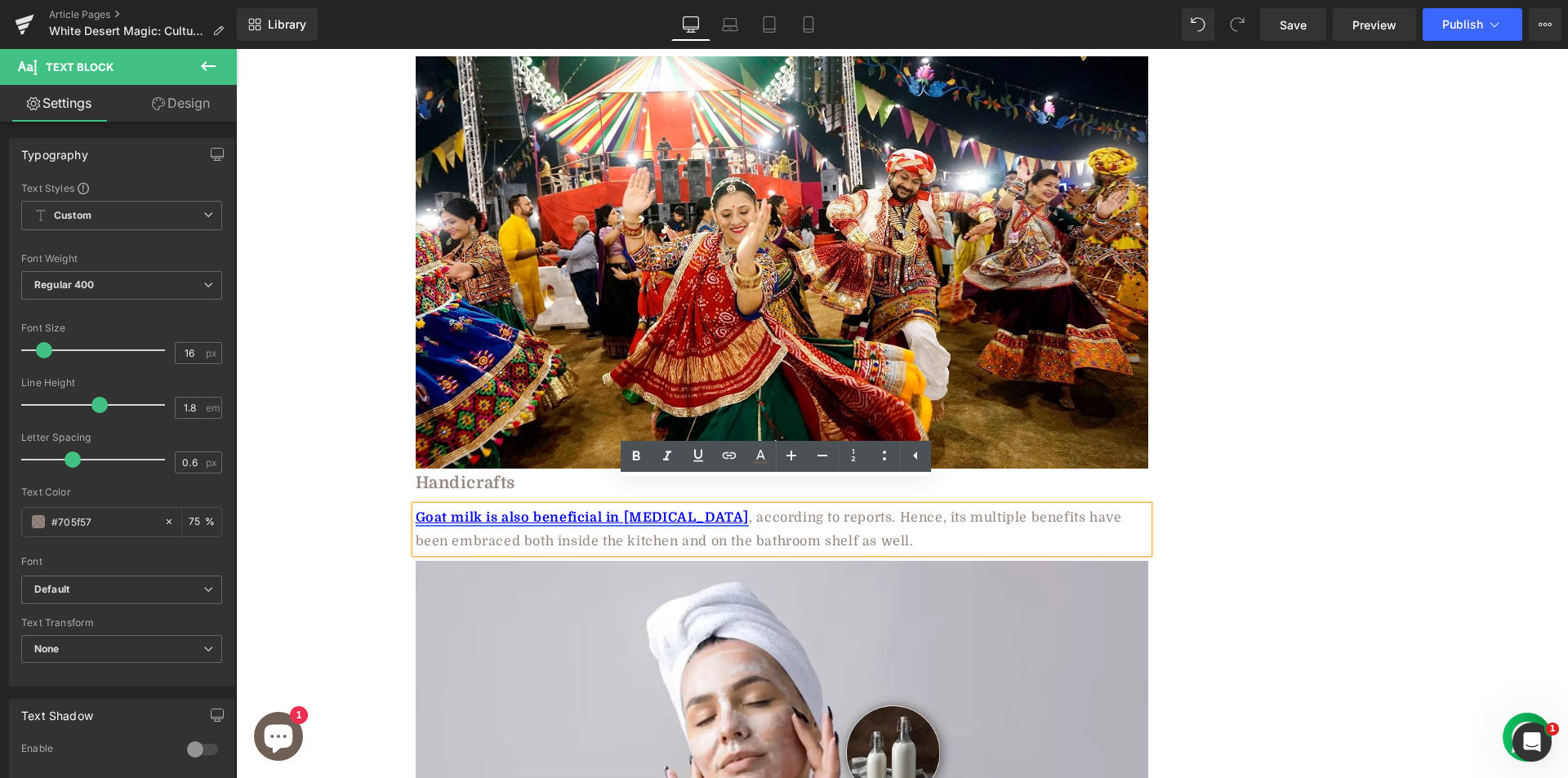
paste div
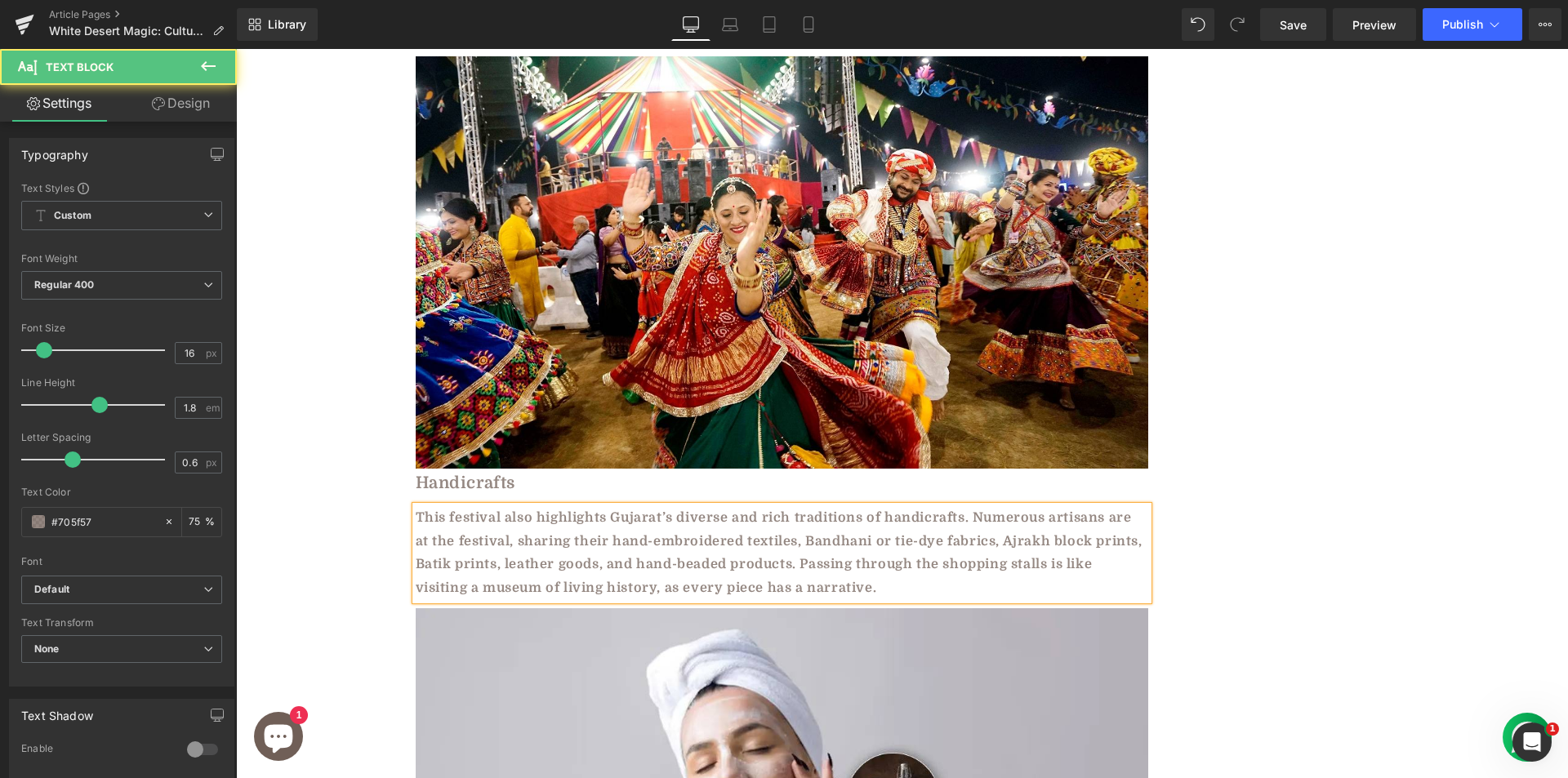
click at [535, 520] on b "This festival also highlights Gujarat’s diverse and rich traditions of handicra…" at bounding box center [779, 553] width 727 height 85
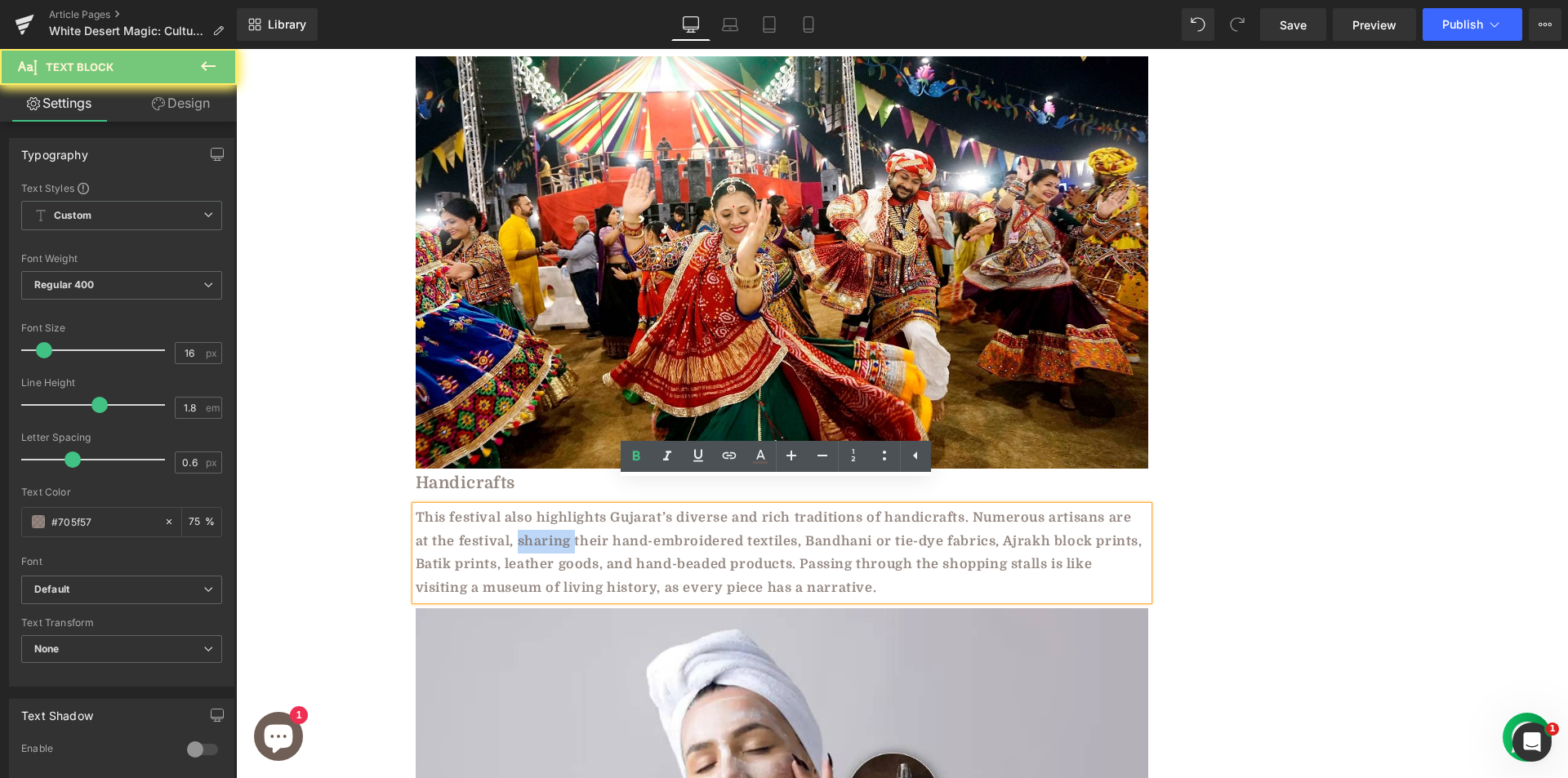
click at [535, 520] on b "This festival also highlights Gujarat’s diverse and rich traditions of handicra…" at bounding box center [779, 553] width 727 height 85
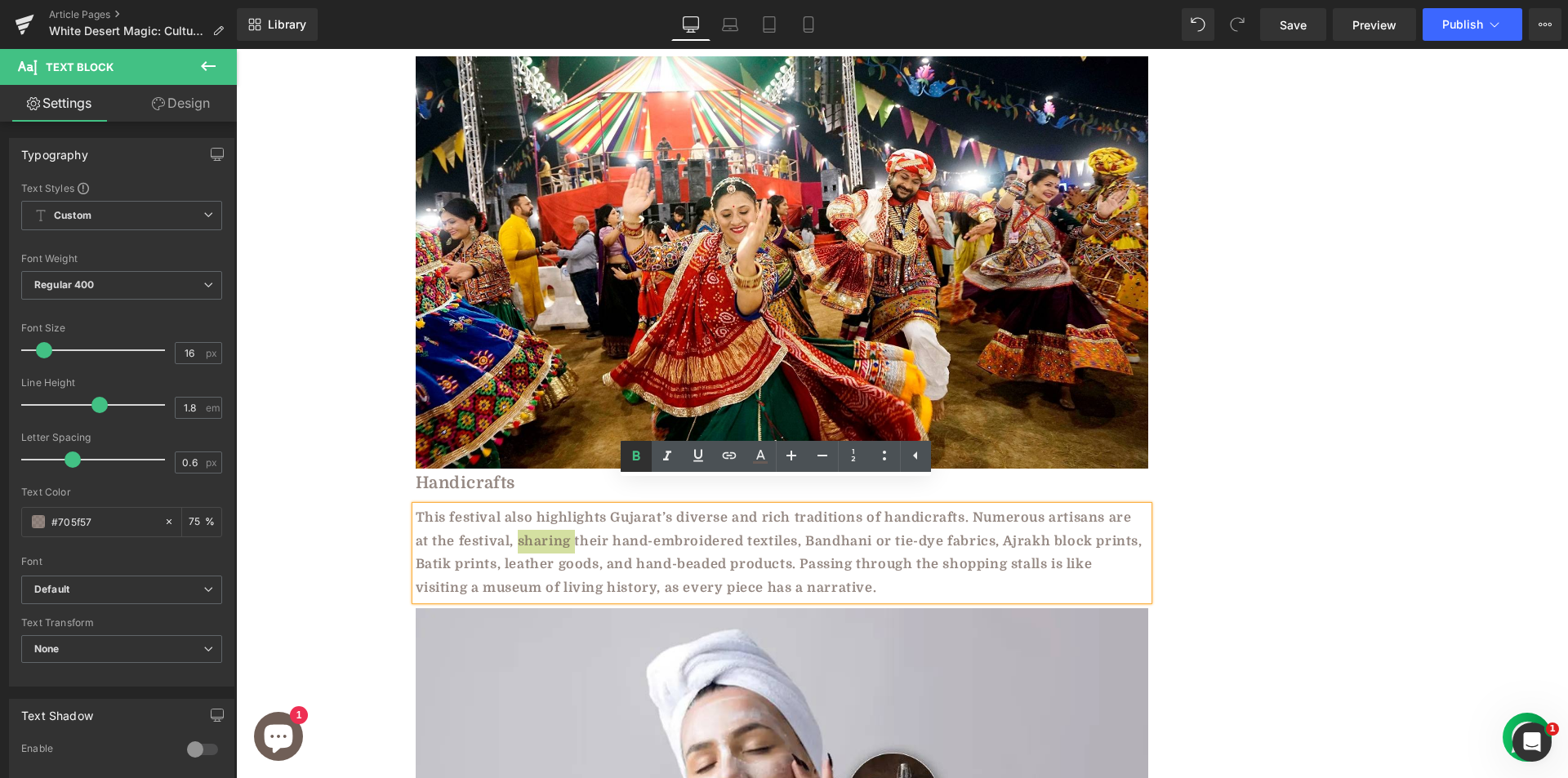
click at [631, 456] on icon at bounding box center [636, 455] width 19 height 19
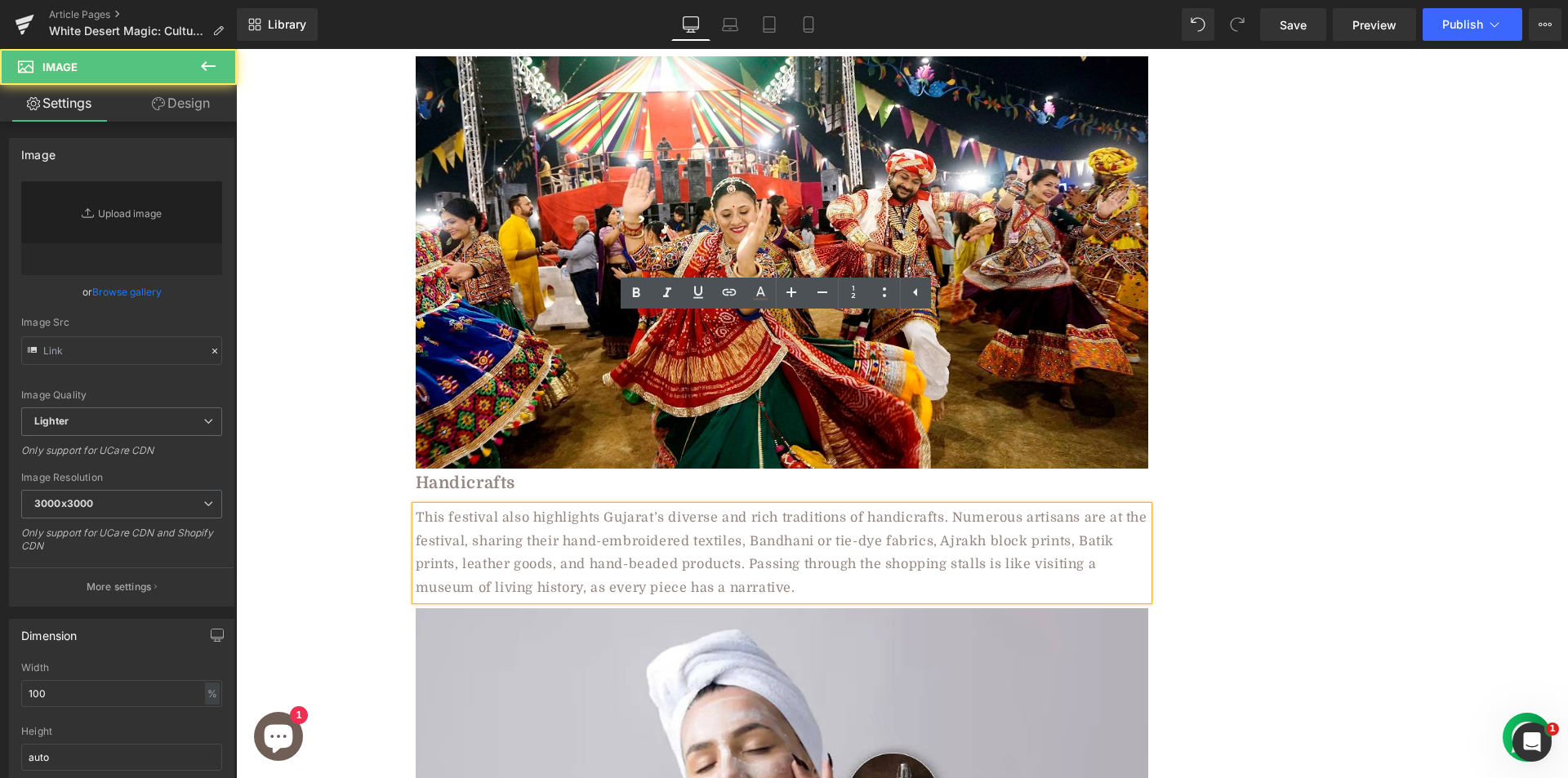
type input "https://ucarecdn.com/1e485dcc-b76c-4599-bd4e-12075916c2cb/-/format/auto/-/previ…"
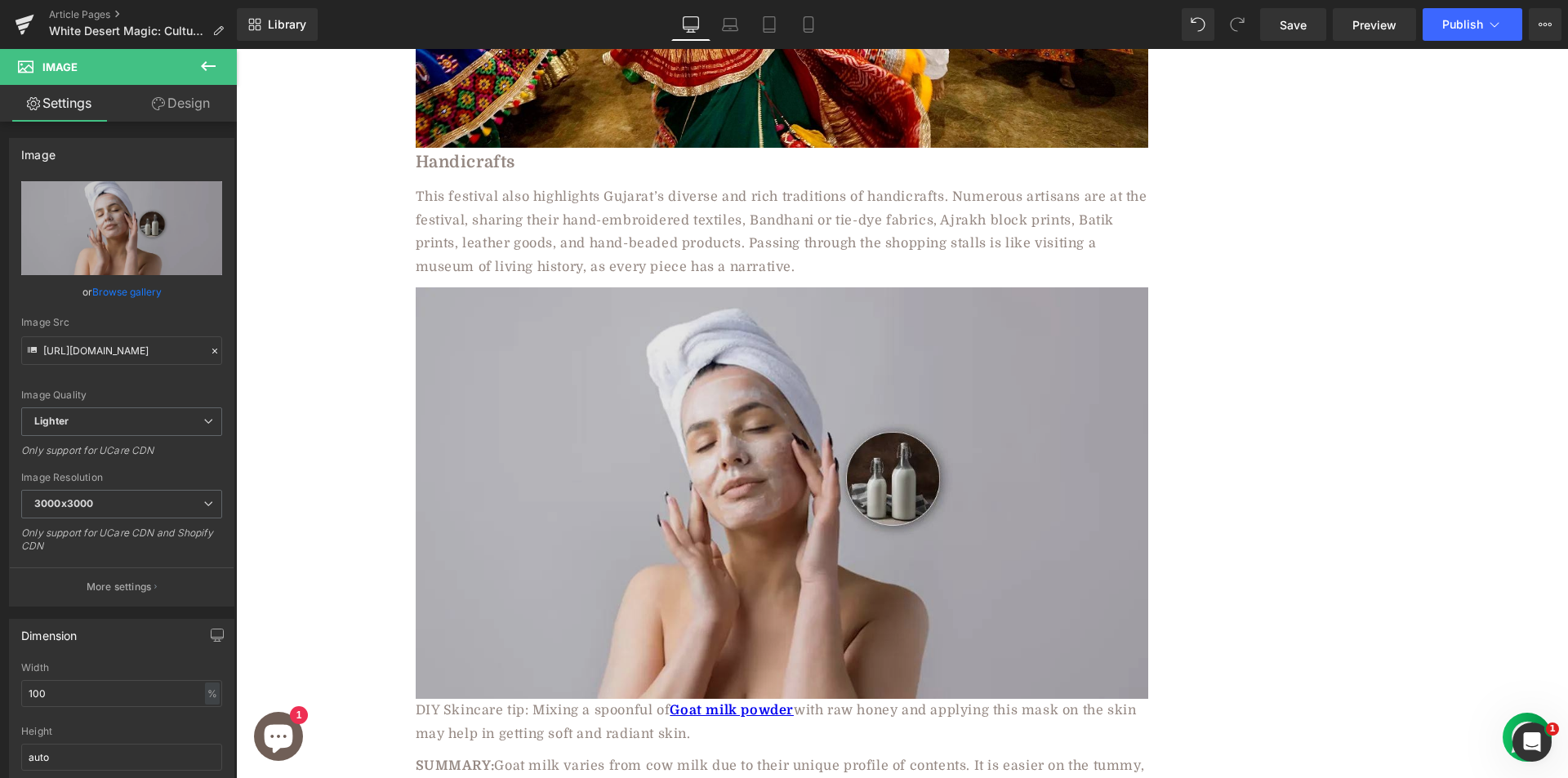
scroll to position [3110, 0]
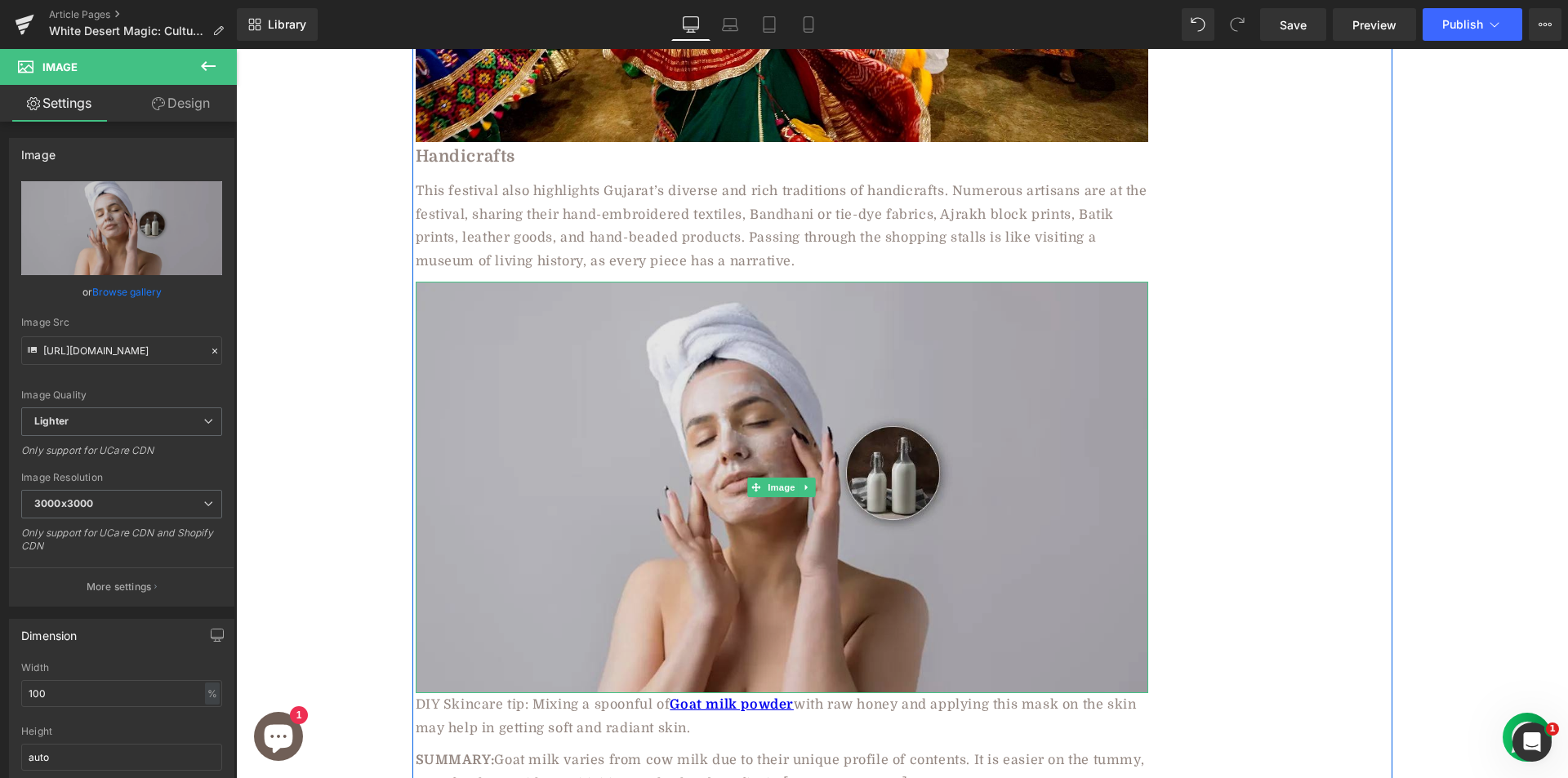
click at [487, 409] on img at bounding box center [782, 487] width 732 height 412
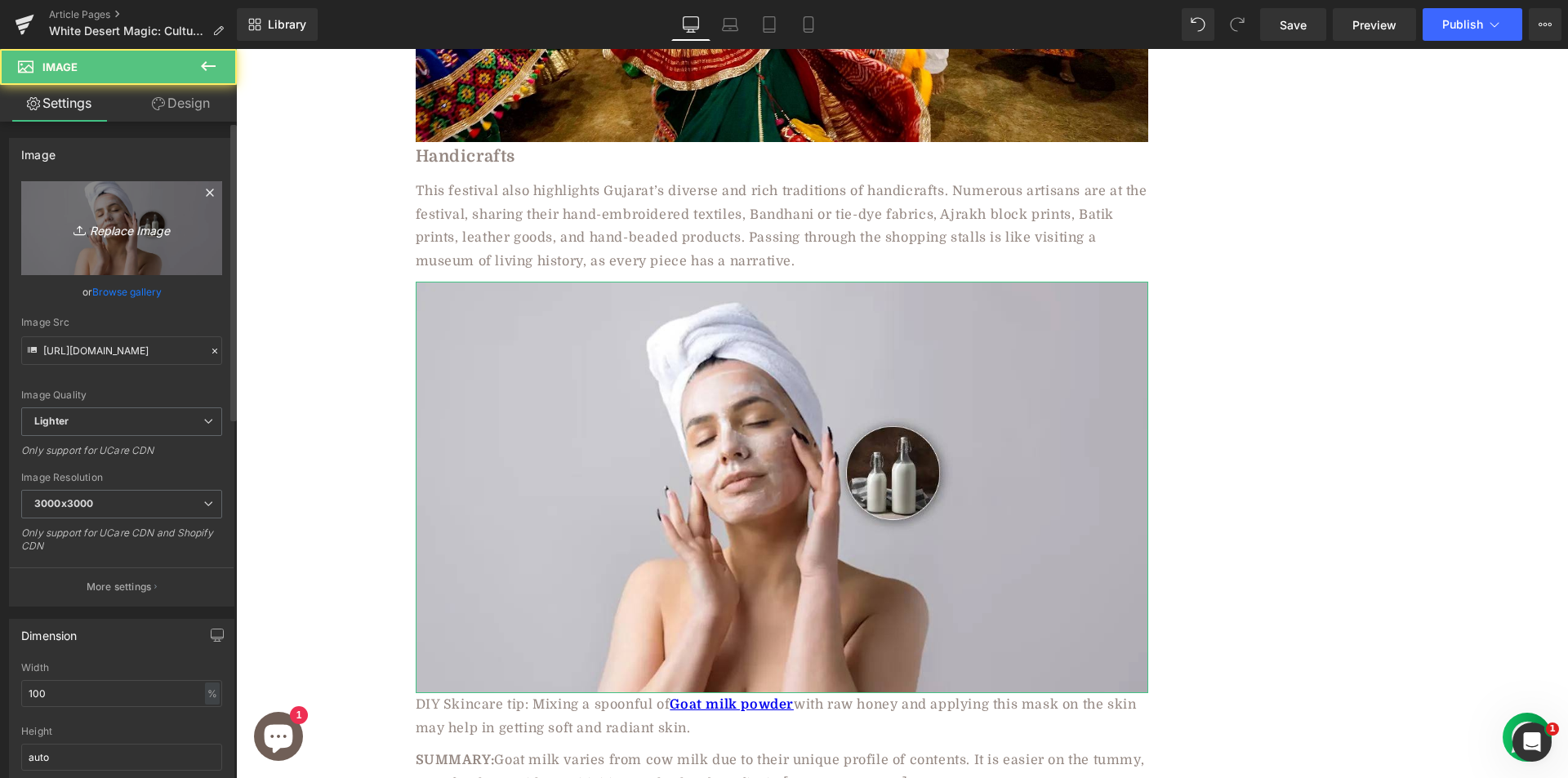
click at [122, 231] on icon "Replace Image" at bounding box center [121, 228] width 131 height 20
type input "C:\fakepath\252087de-afb9-4929-afb9-f43120113bf4.jpg"
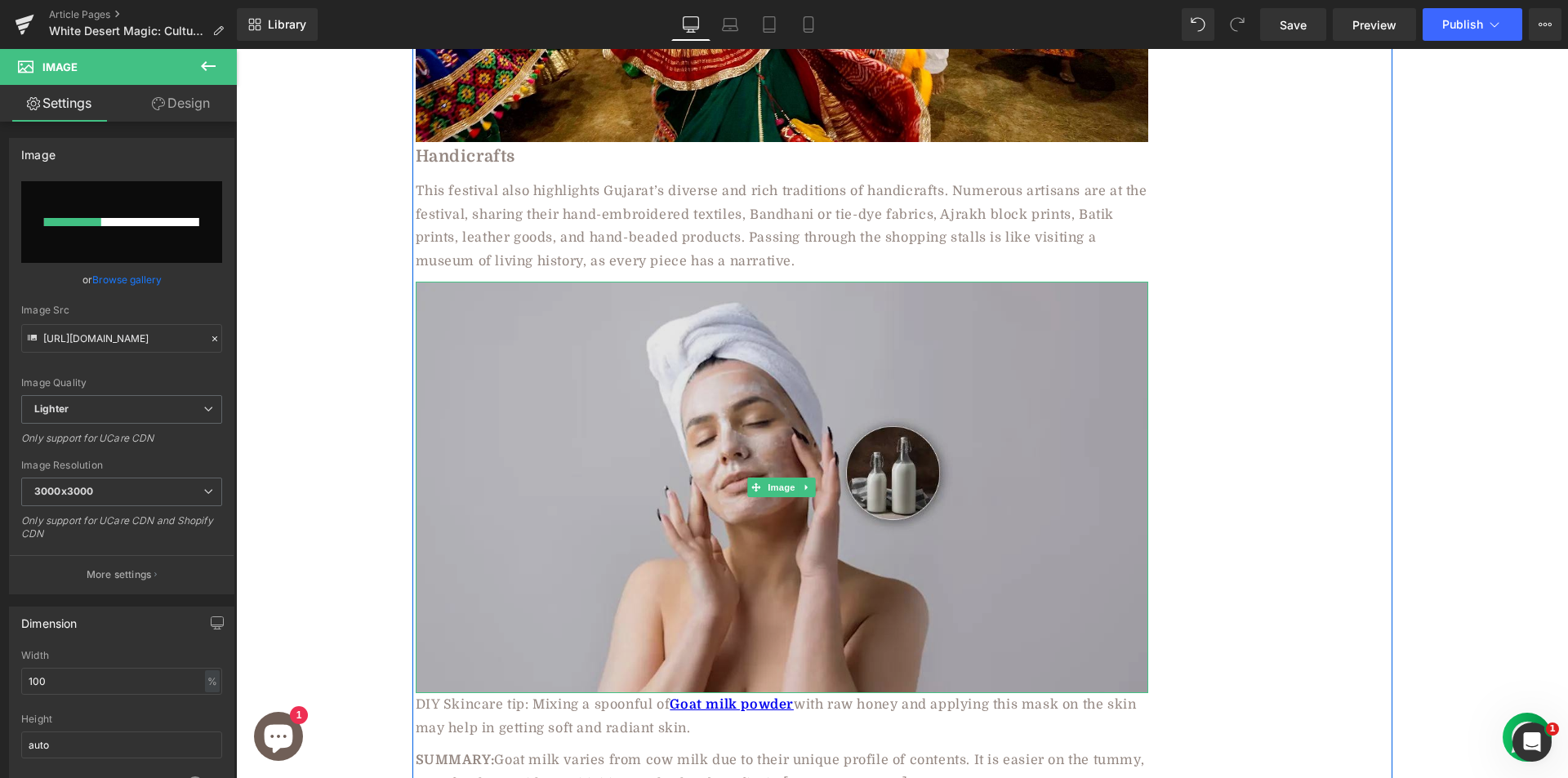
scroll to position [3192, 0]
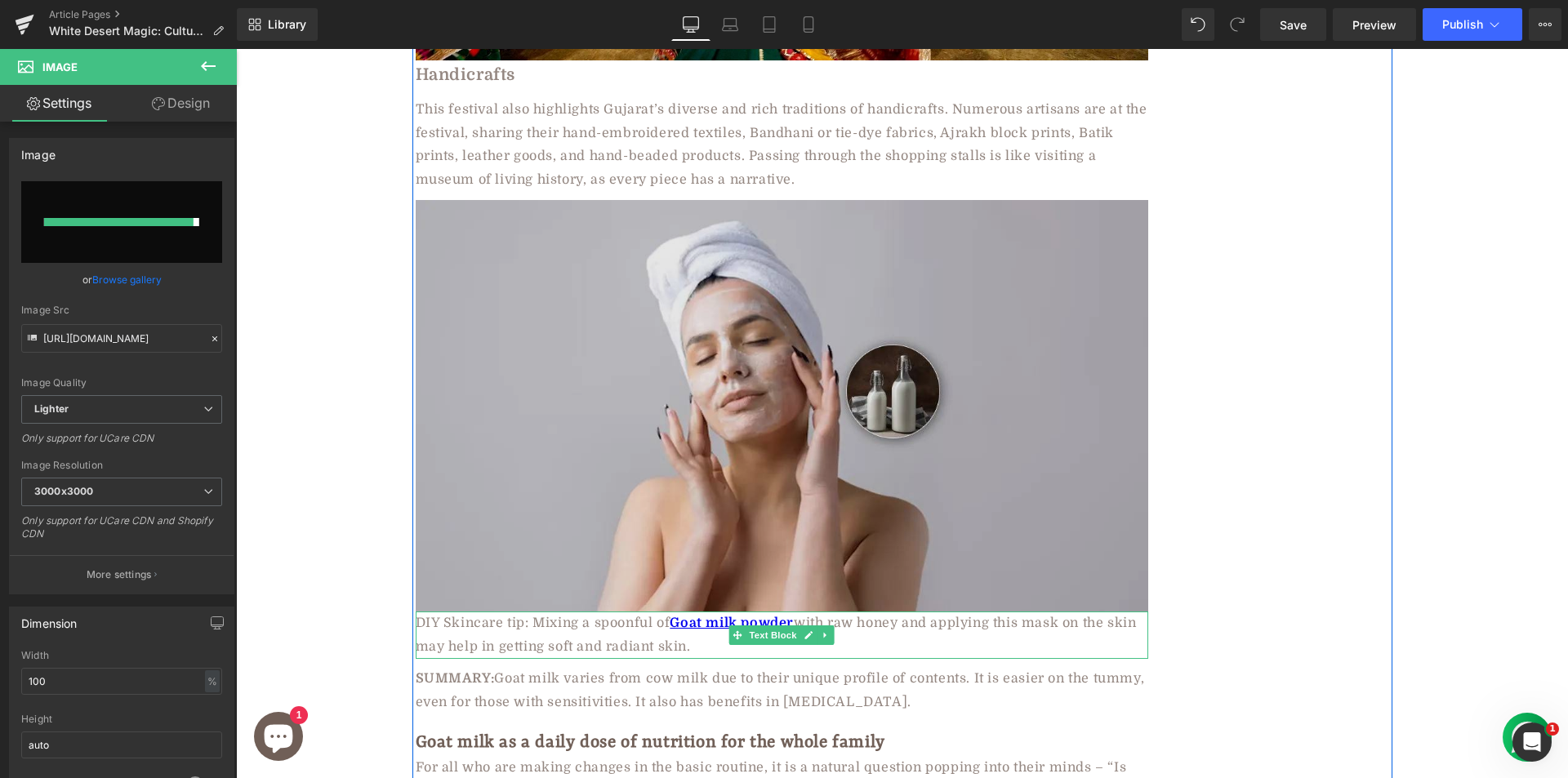
type input "https://ucarecdn.com/aad80ea8-ec36-4fb2-be53-21ccfc3cdc72/-/format/auto/-/previ…"
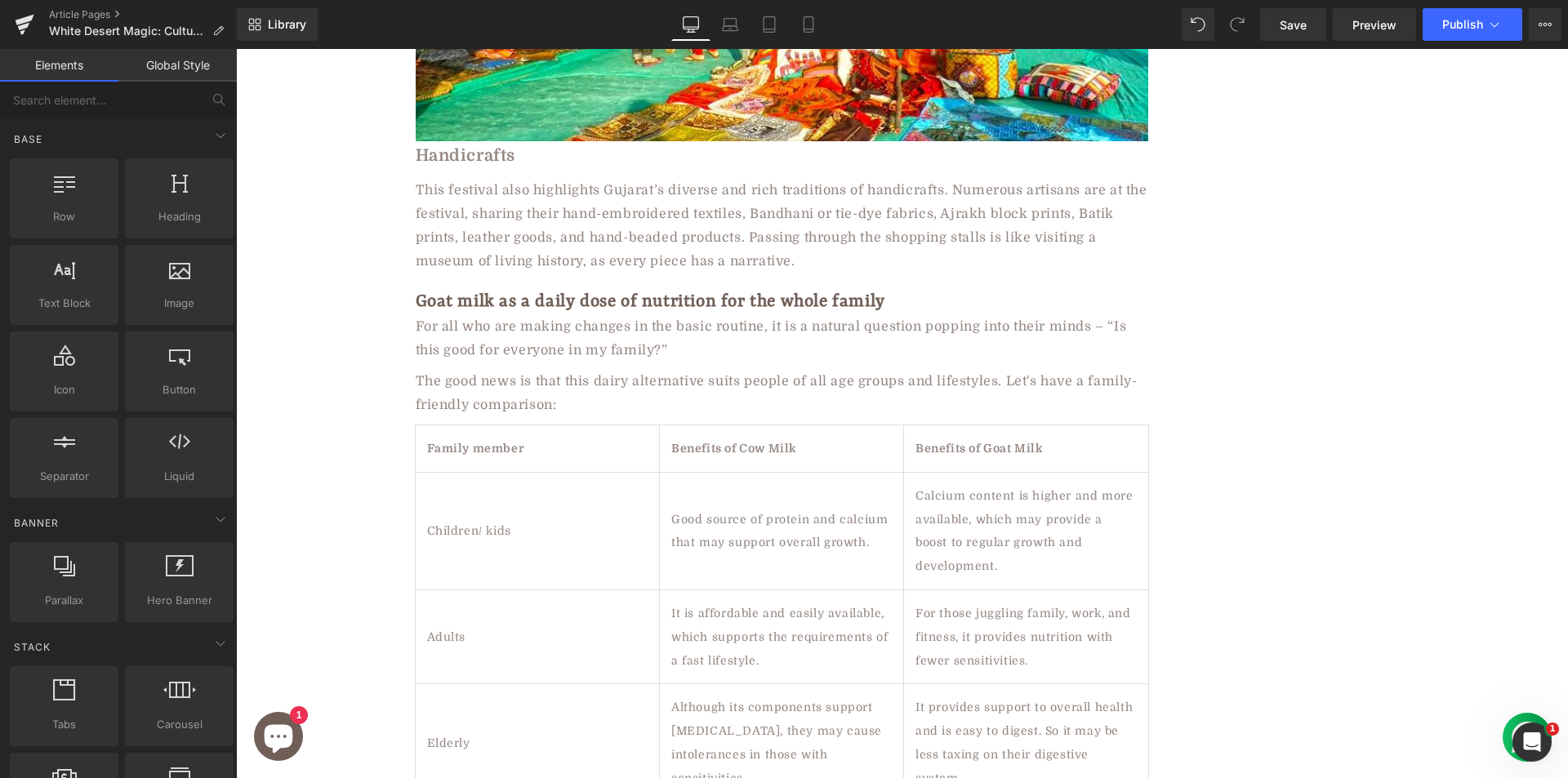
scroll to position [3716, 0]
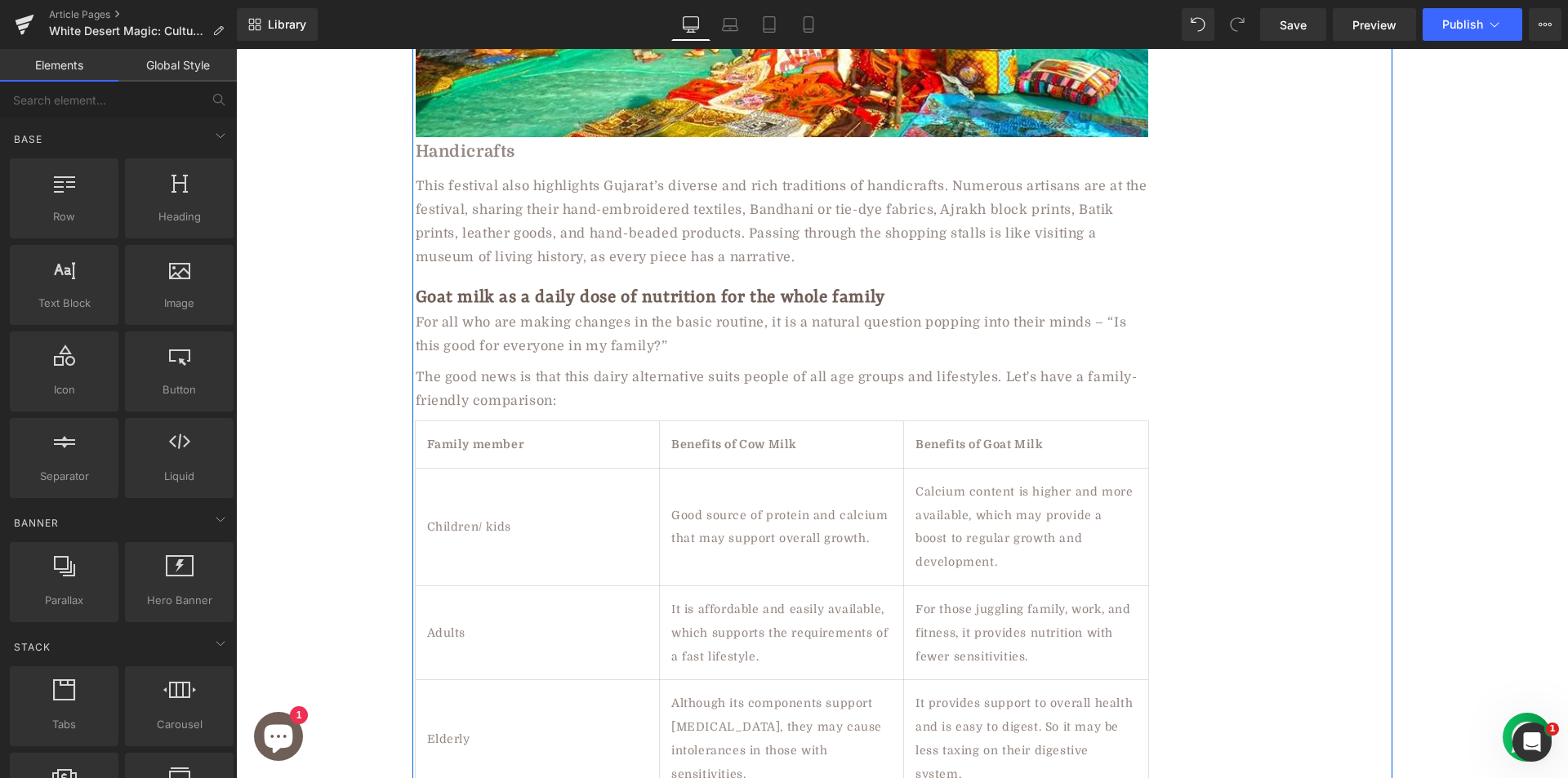
click at [448, 142] on b "Handicrafts" at bounding box center [466, 151] width 100 height 18
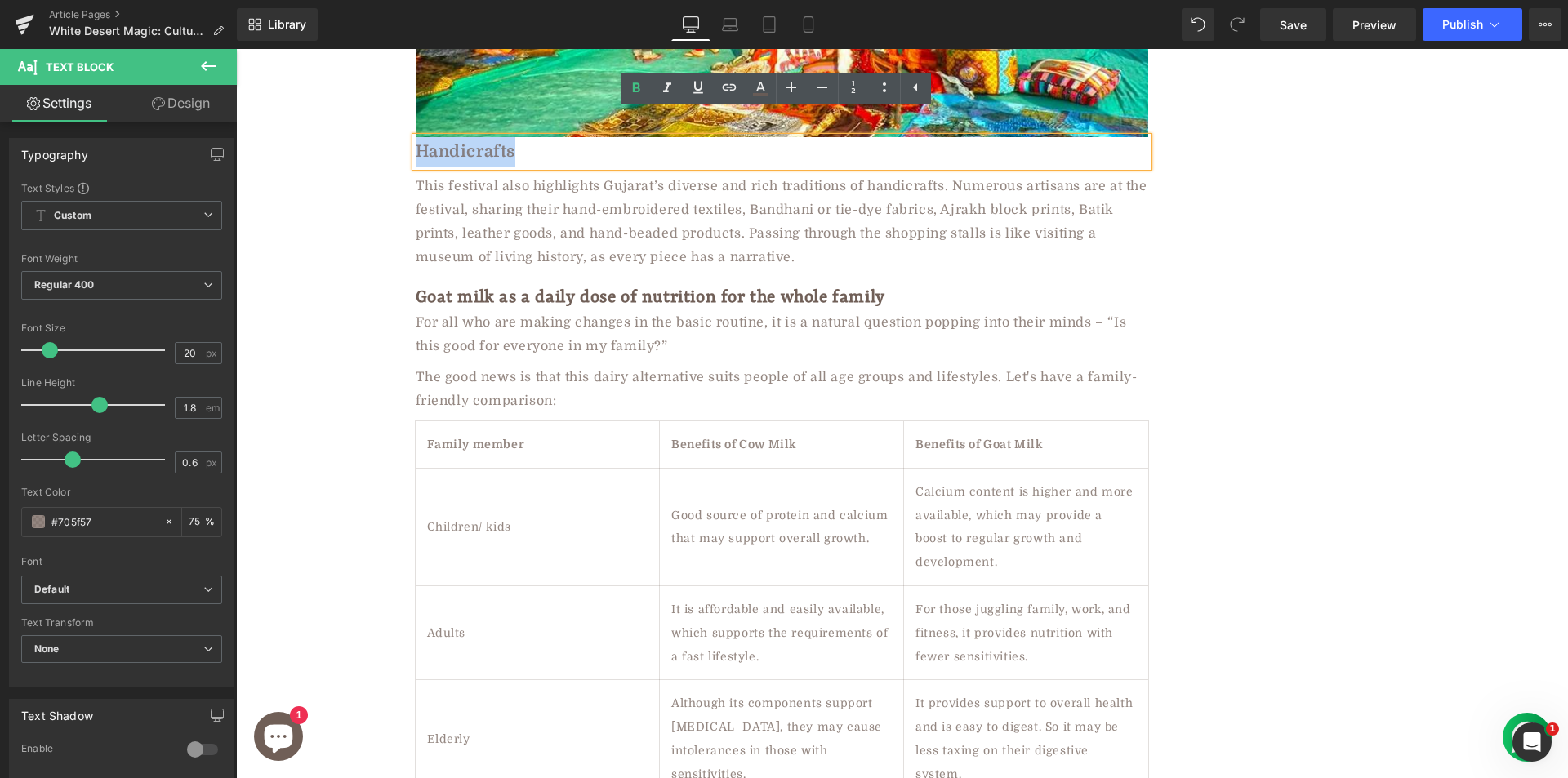
paste div
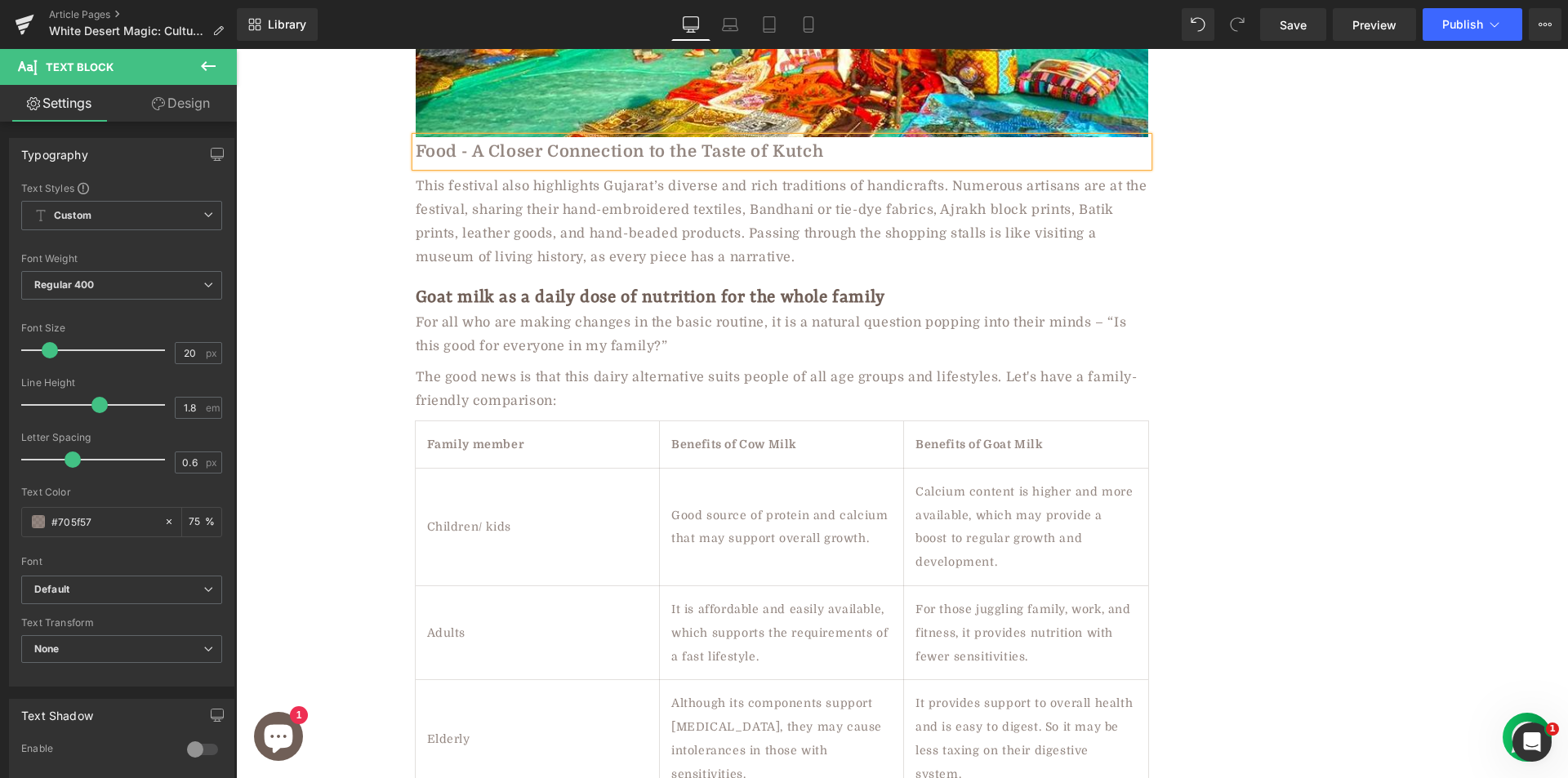
click at [440, 191] on div "This festival also highlights Gujarat’s diverse and rich traditions of handicra…" at bounding box center [782, 222] width 732 height 94
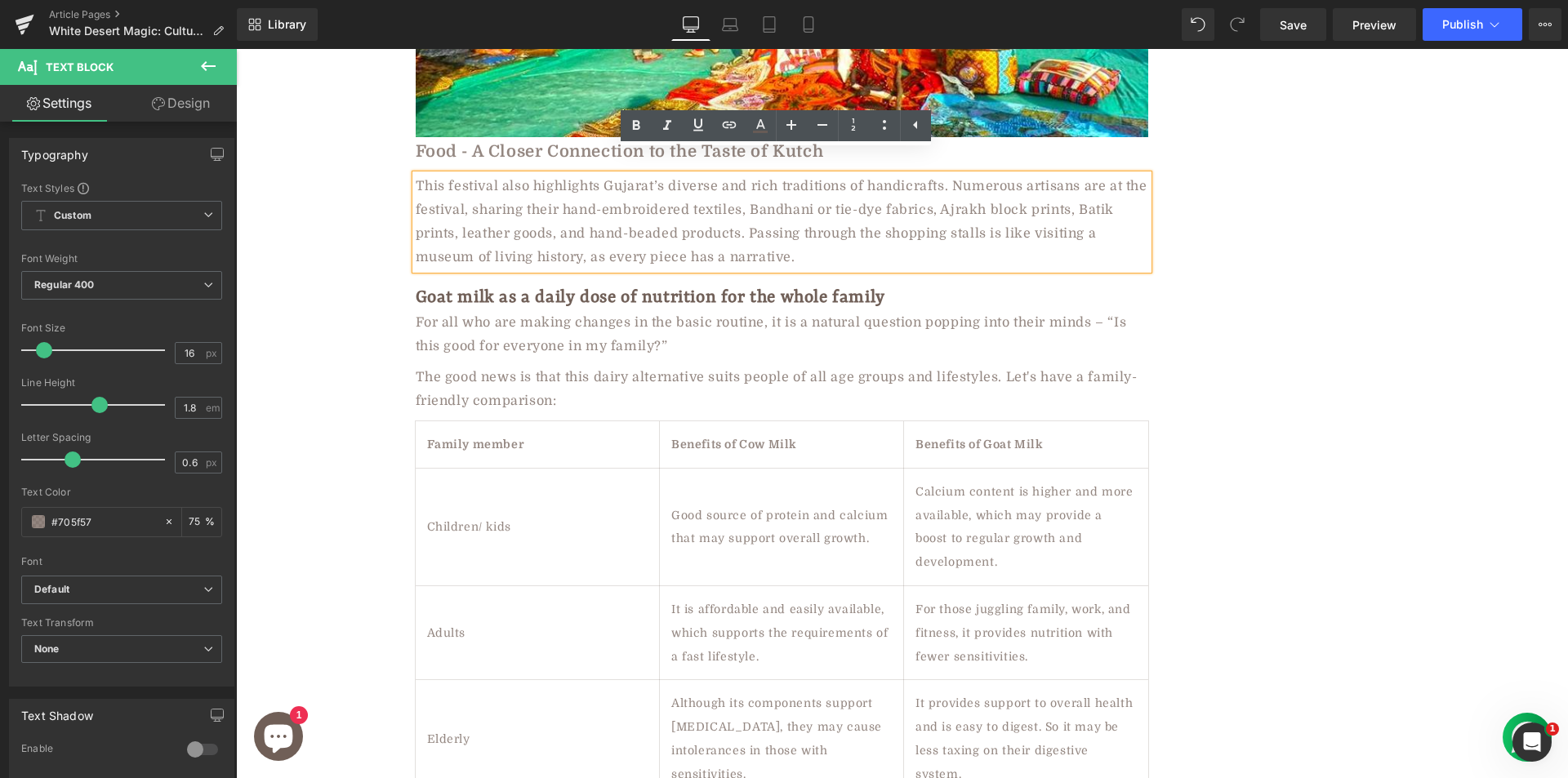
paste div
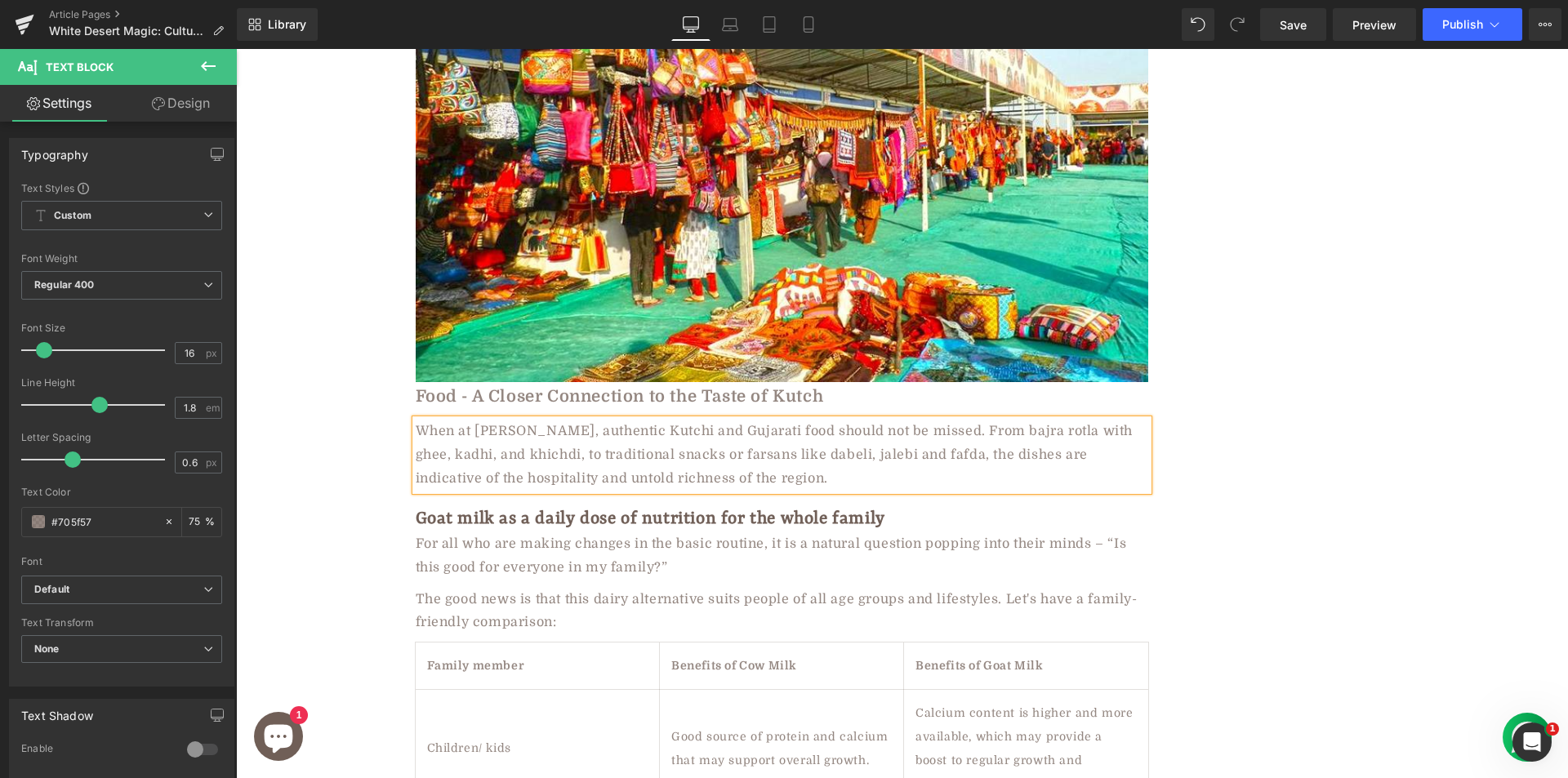
scroll to position [3634, 0]
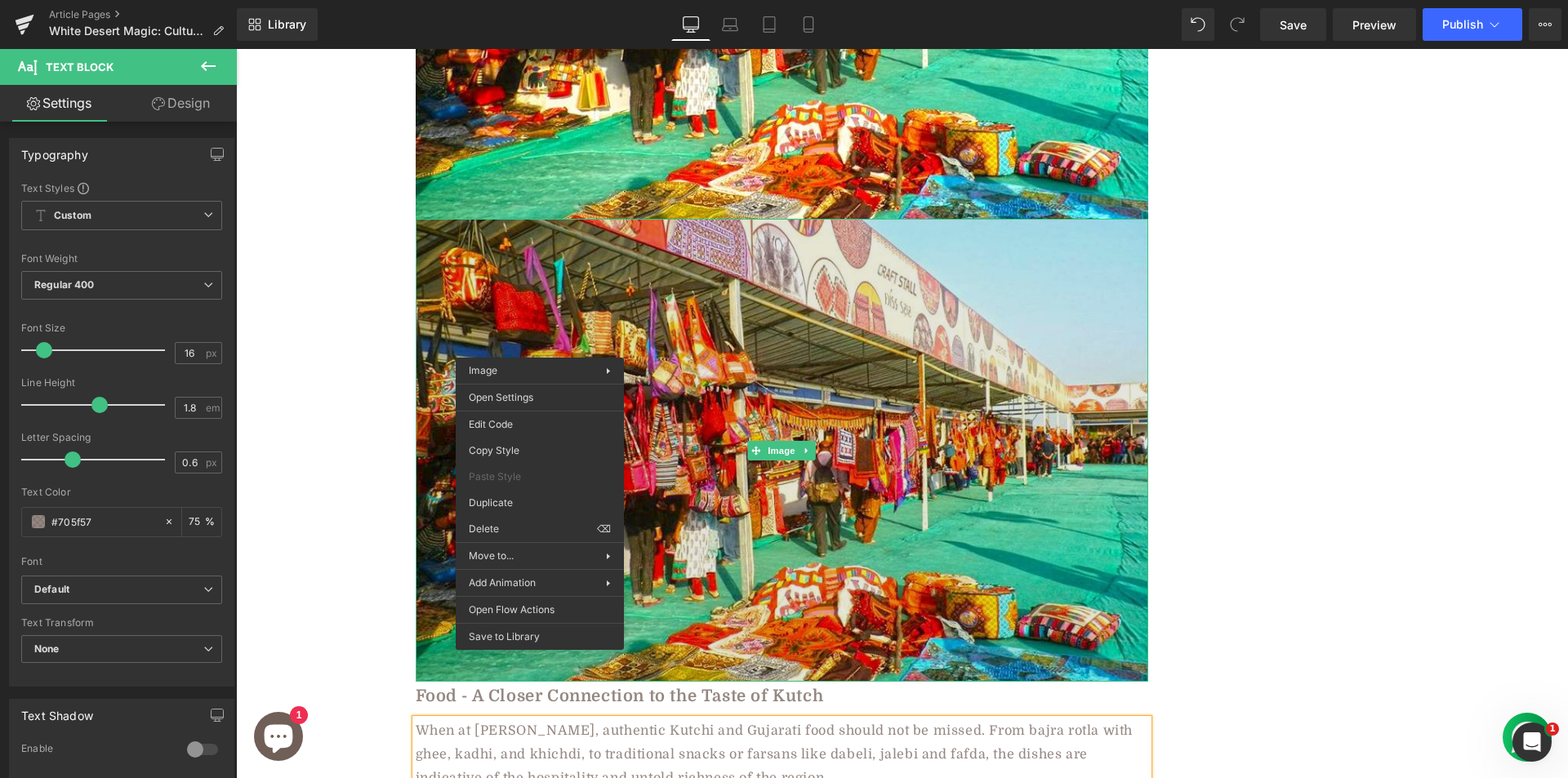
drag, startPoint x: 884, startPoint y: 627, endPoint x: 649, endPoint y: 578, distance: 240.1
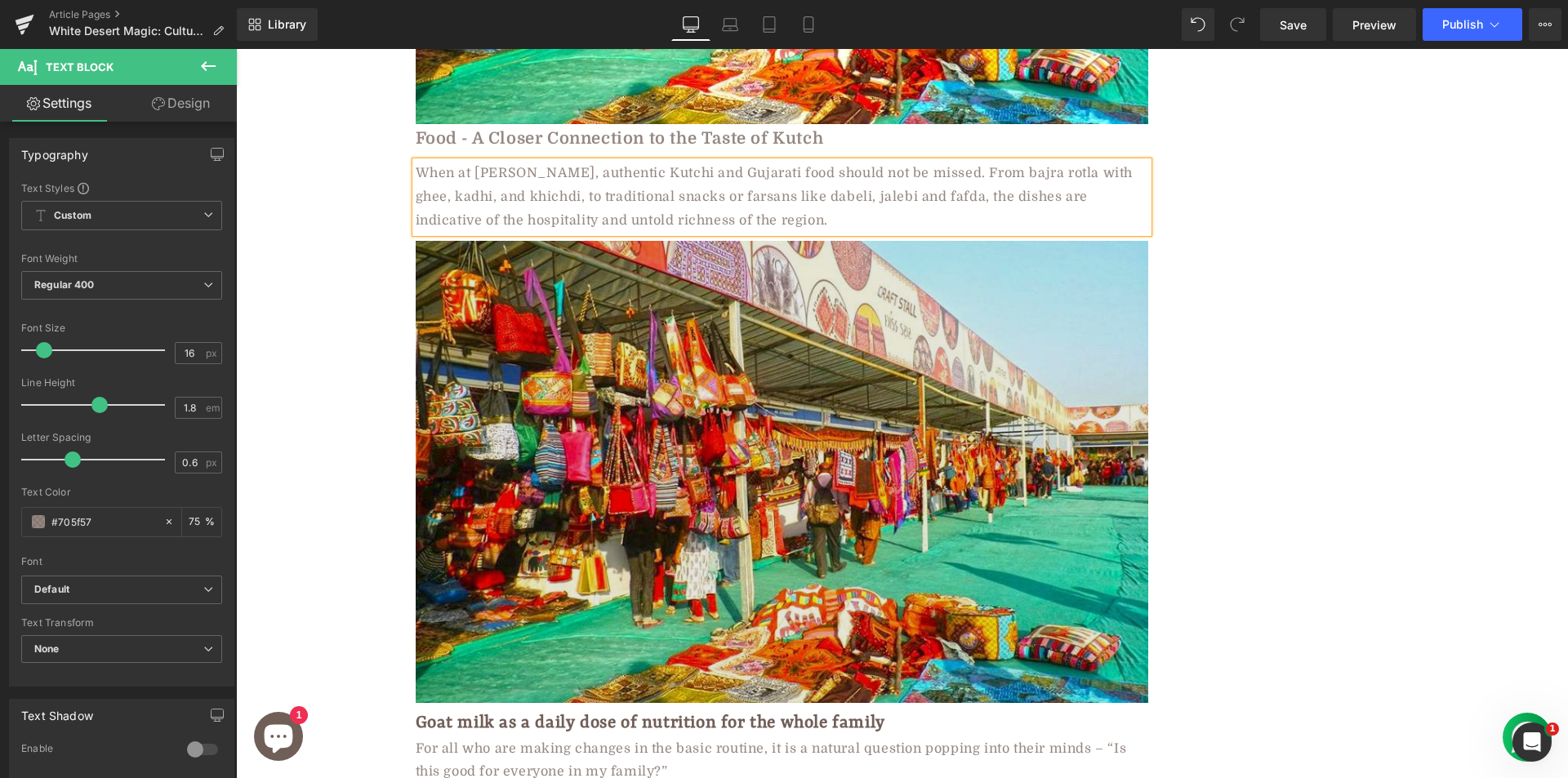
scroll to position [3669, 0]
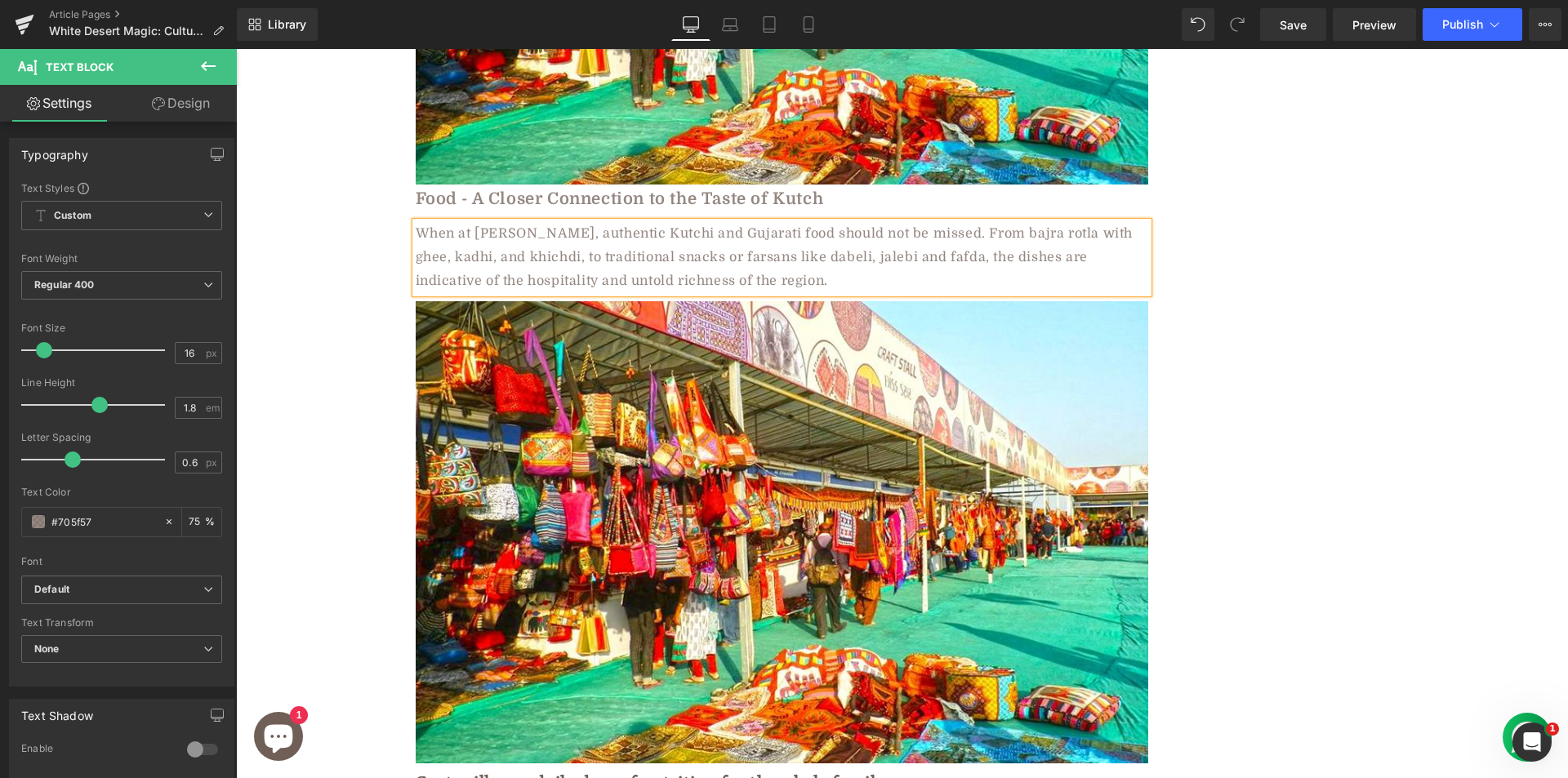
click at [298, 334] on div "White Desert Magic: Culture, Food & Adventure at Kutch Rann Utsav Heading Row 🕑…" at bounding box center [901, 554] width 1332 height 8103
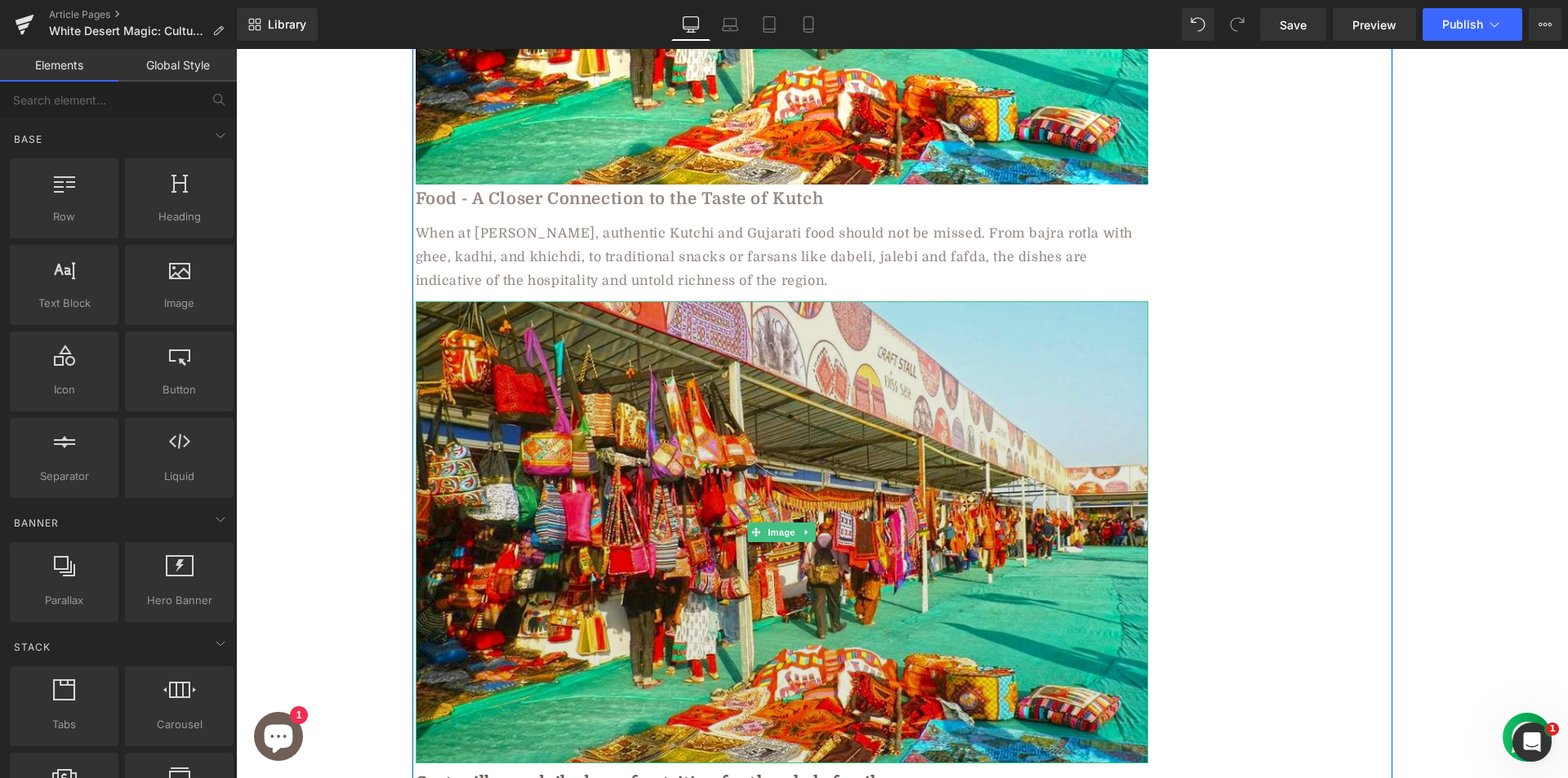
click at [655, 396] on img at bounding box center [782, 532] width 732 height 463
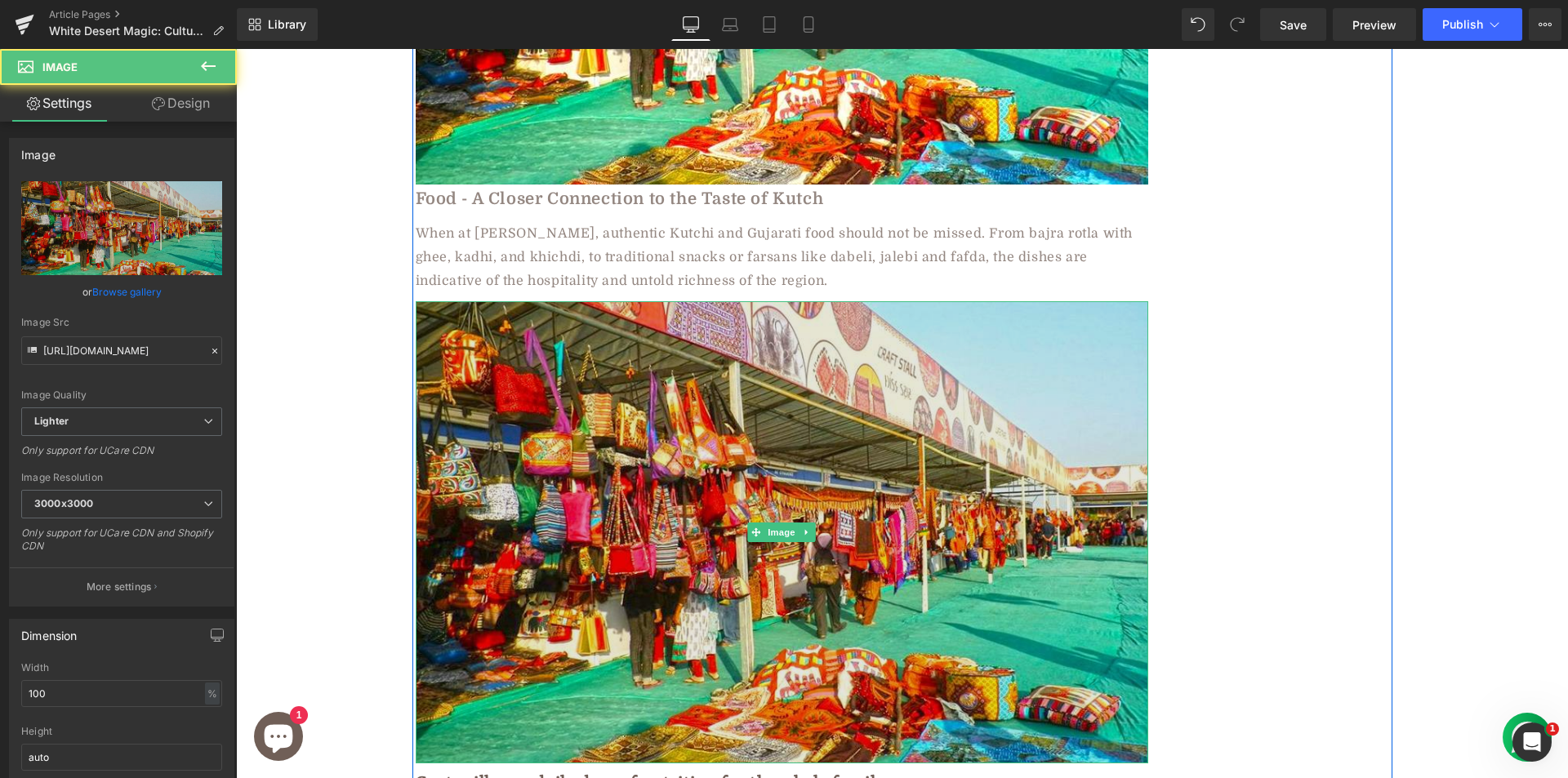
click at [589, 419] on img at bounding box center [782, 532] width 732 height 463
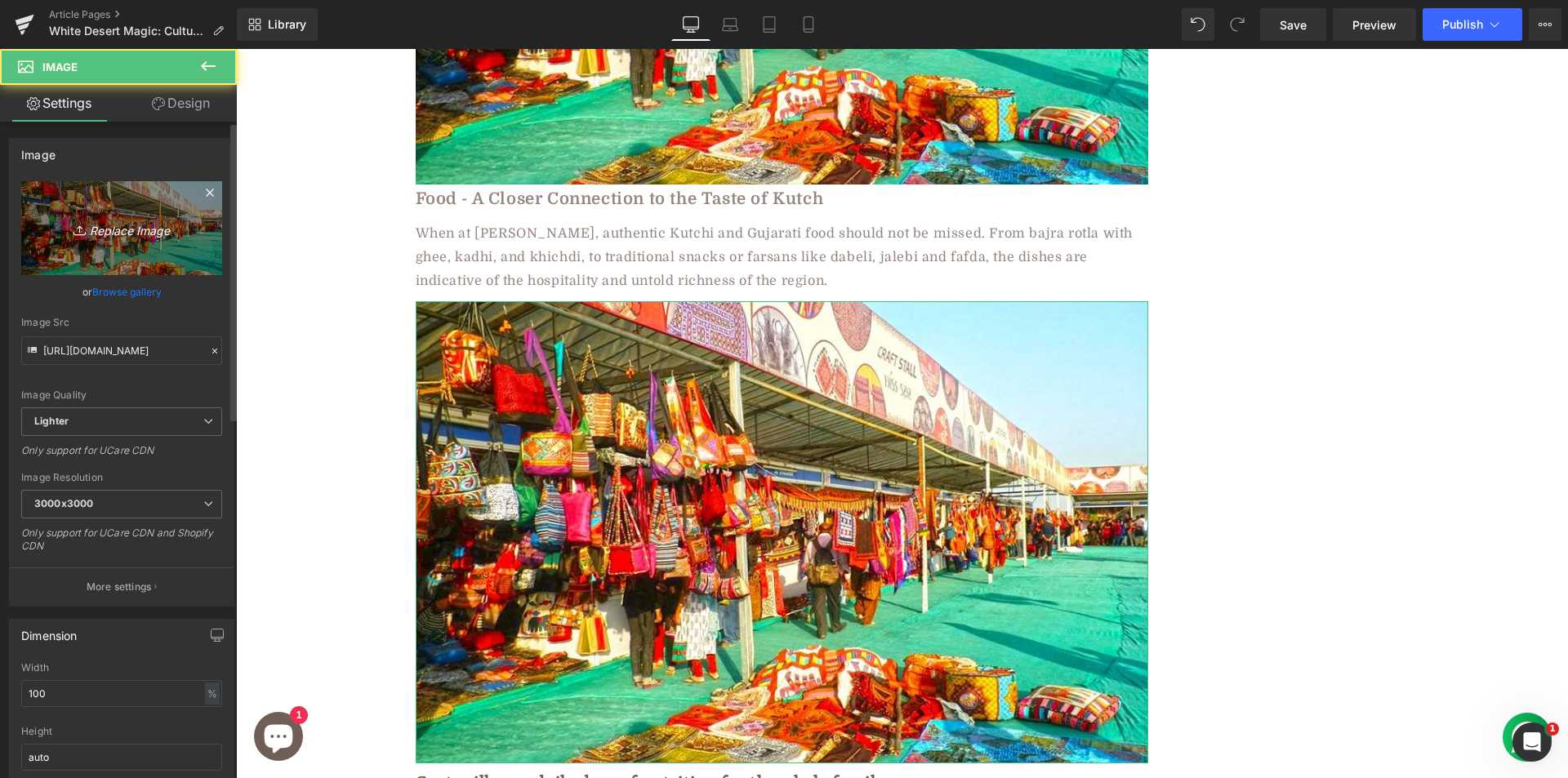
click at [114, 220] on icon "Replace Image" at bounding box center [121, 228] width 131 height 20
type input "C:\fakepath\maxresdefault (16).jpg"
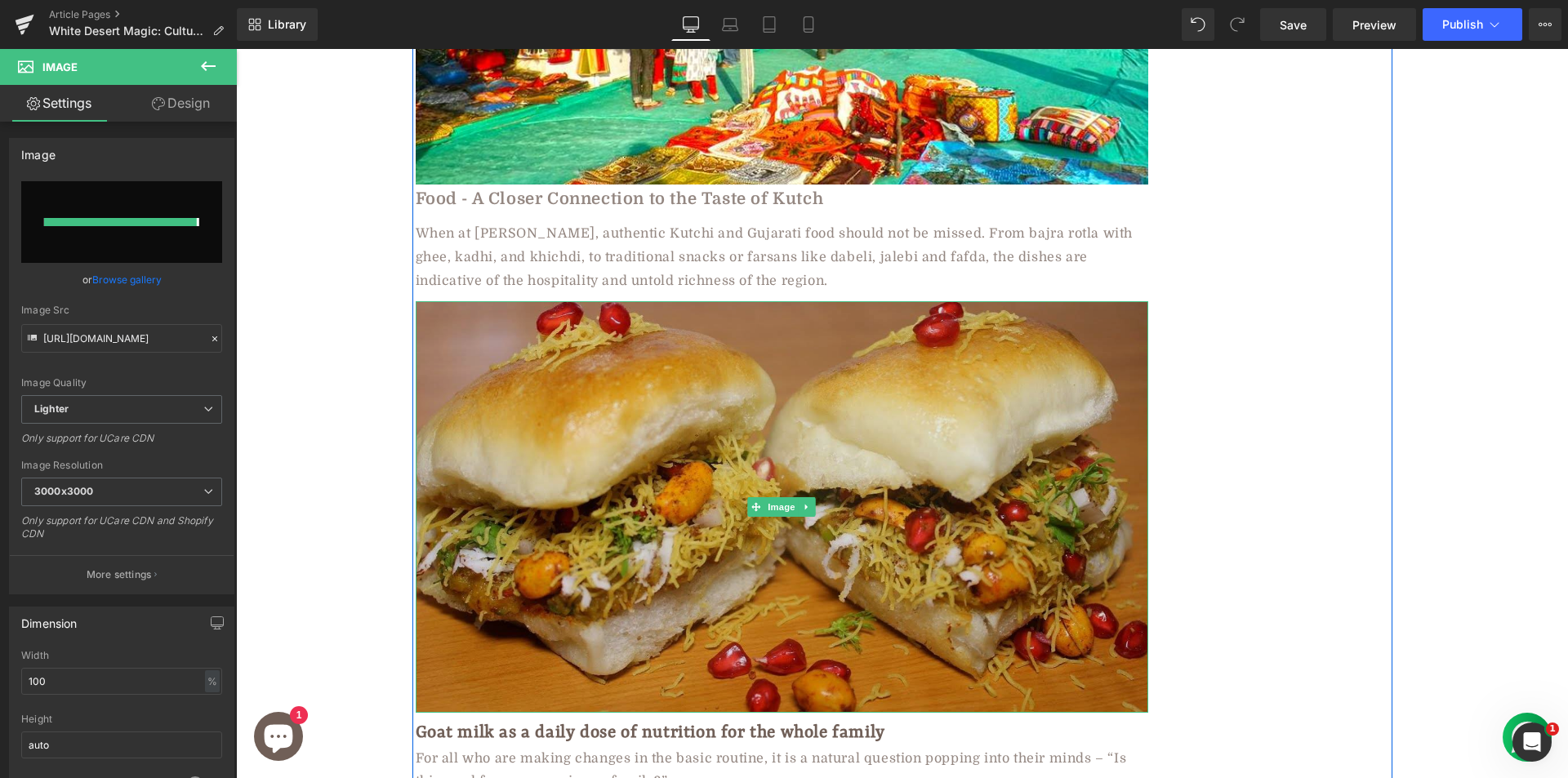
type input "https://ucarecdn.com/c84b9ee1-cd6d-4724-a1bd-a49f47f6ce02/-/format/auto/-/previ…"
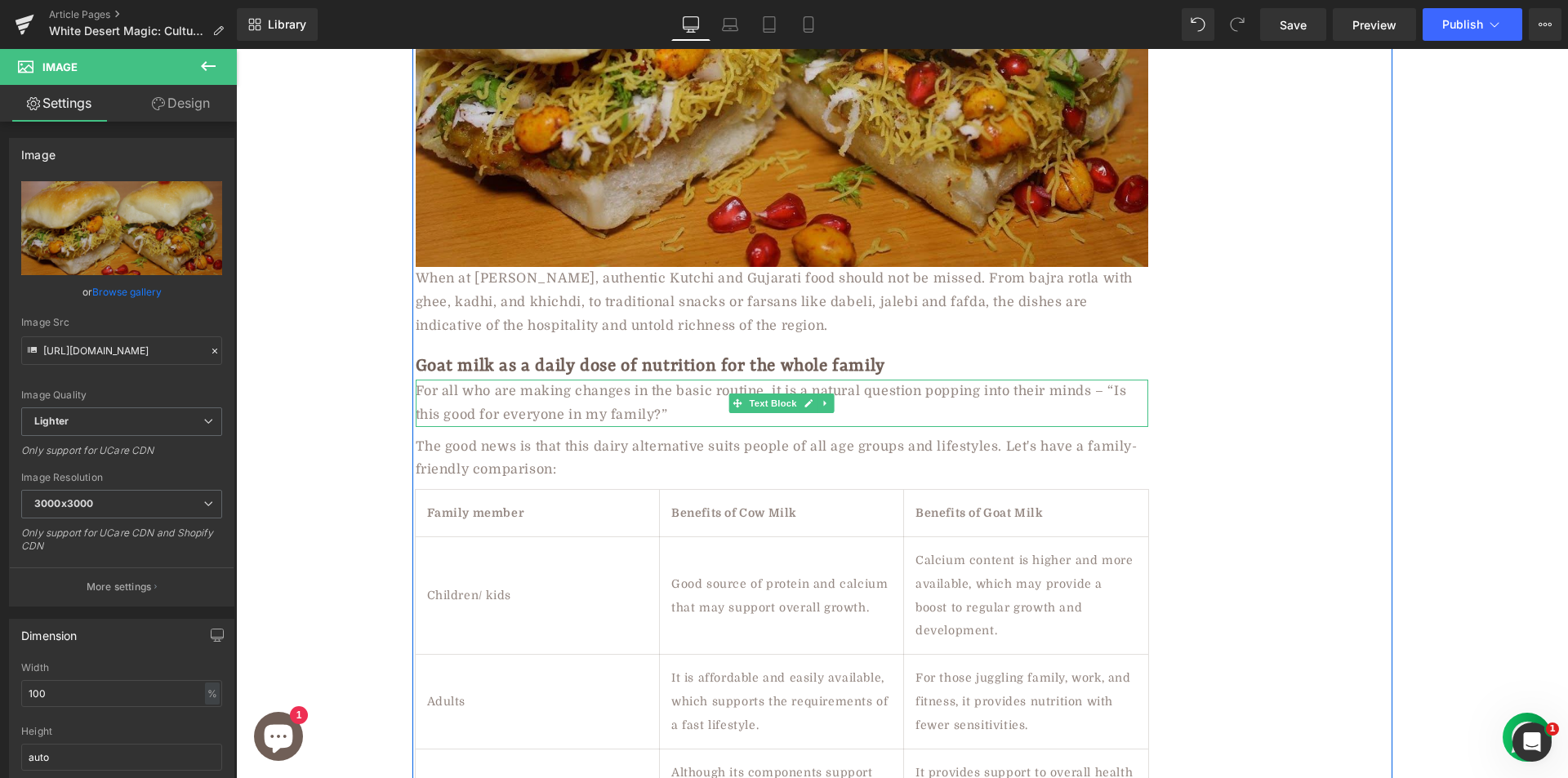
scroll to position [3999, 0]
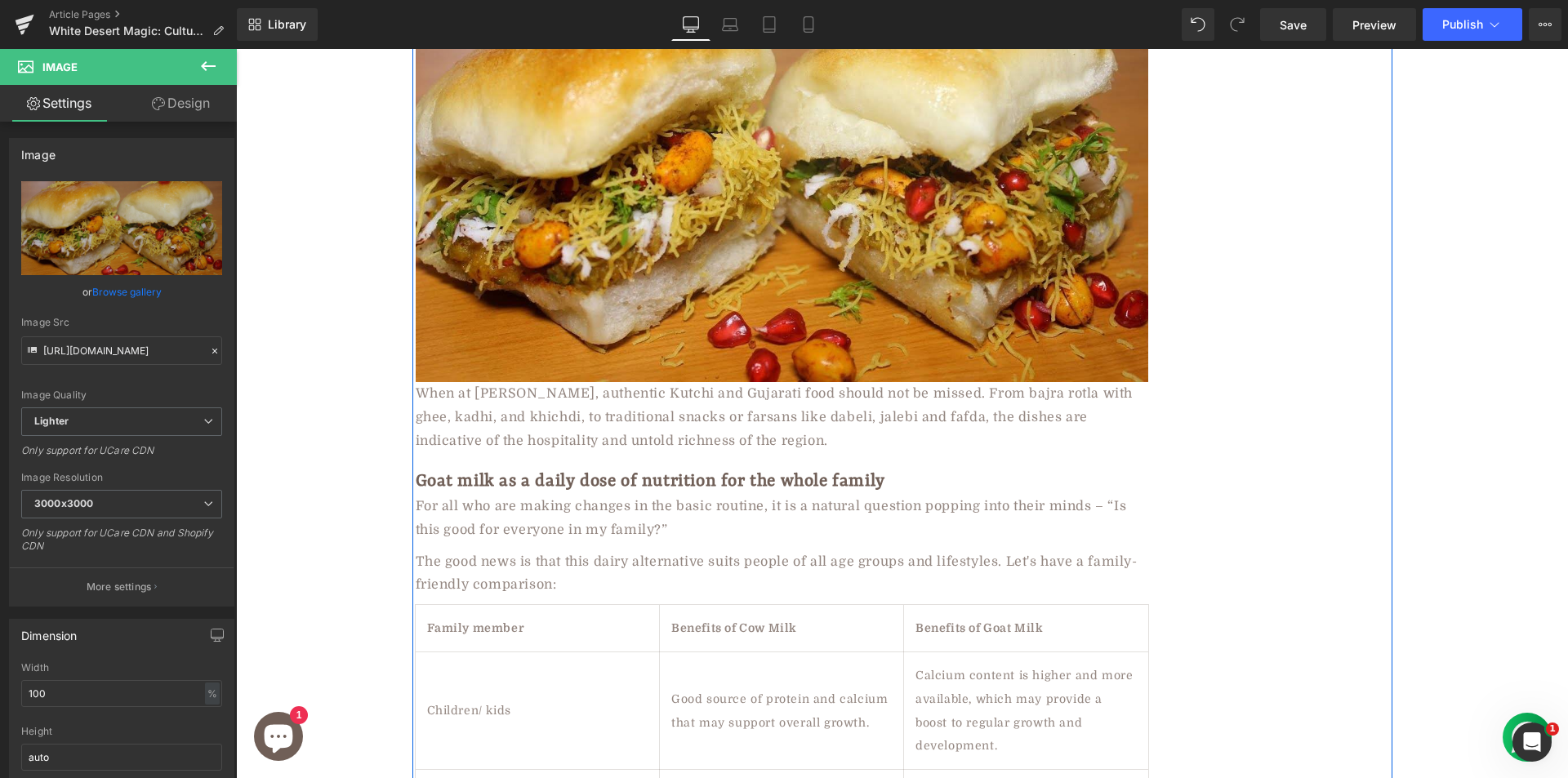
click at [502, 390] on div "When at [PERSON_NAME], authentic Kutchi and Gujarati food should not be missed.…" at bounding box center [782, 417] width 732 height 70
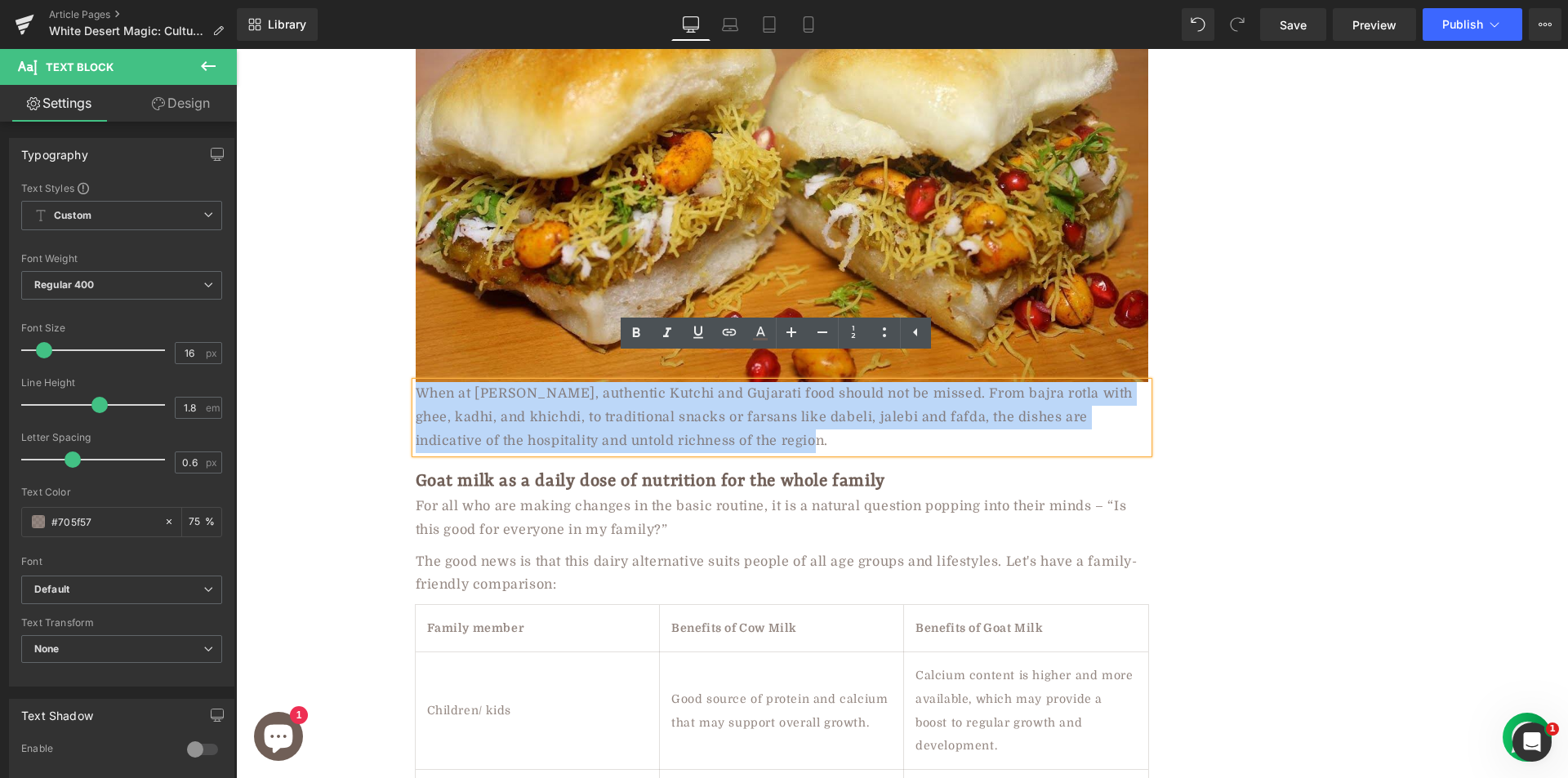
paste div
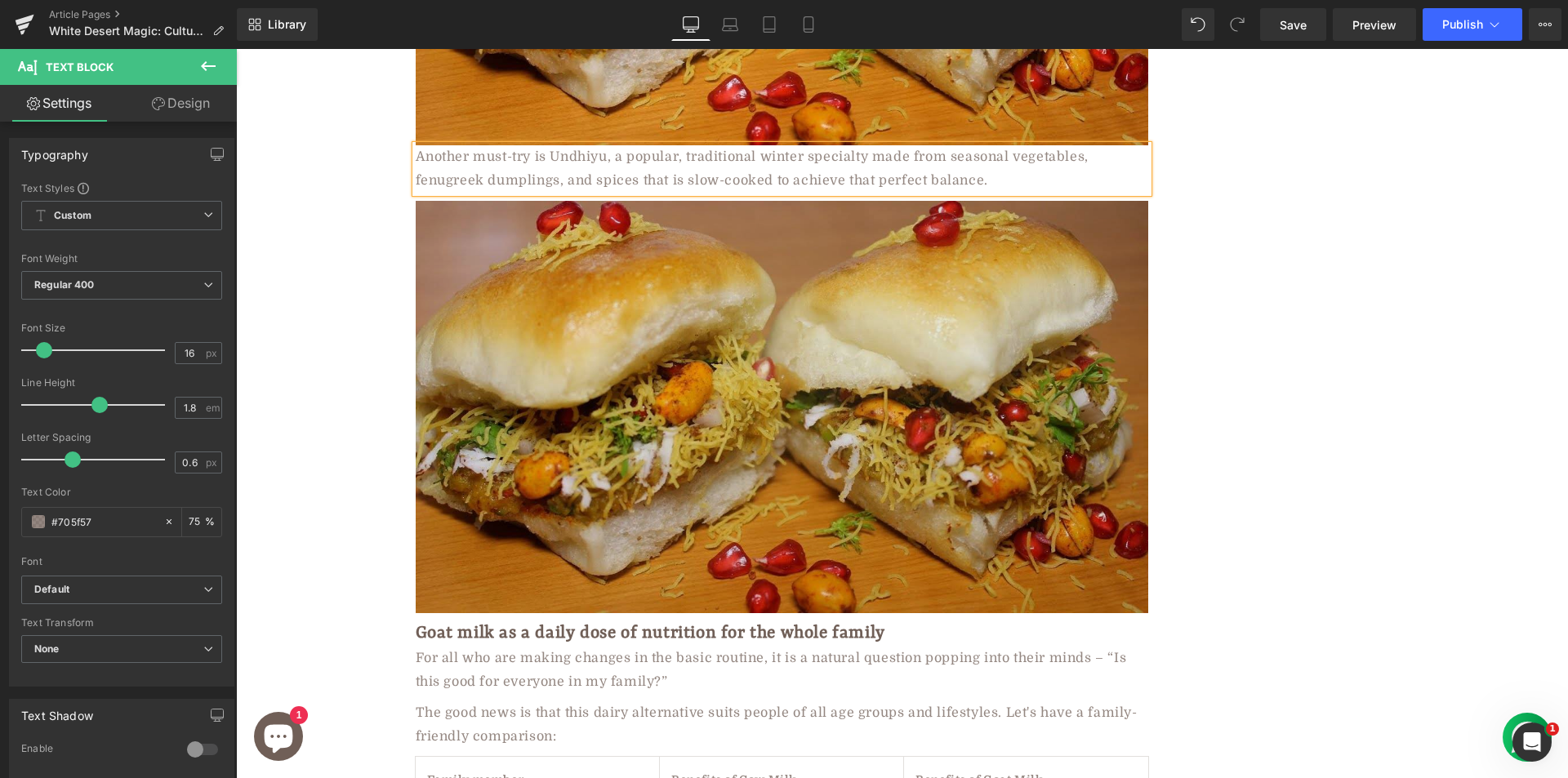
scroll to position [4299, 0]
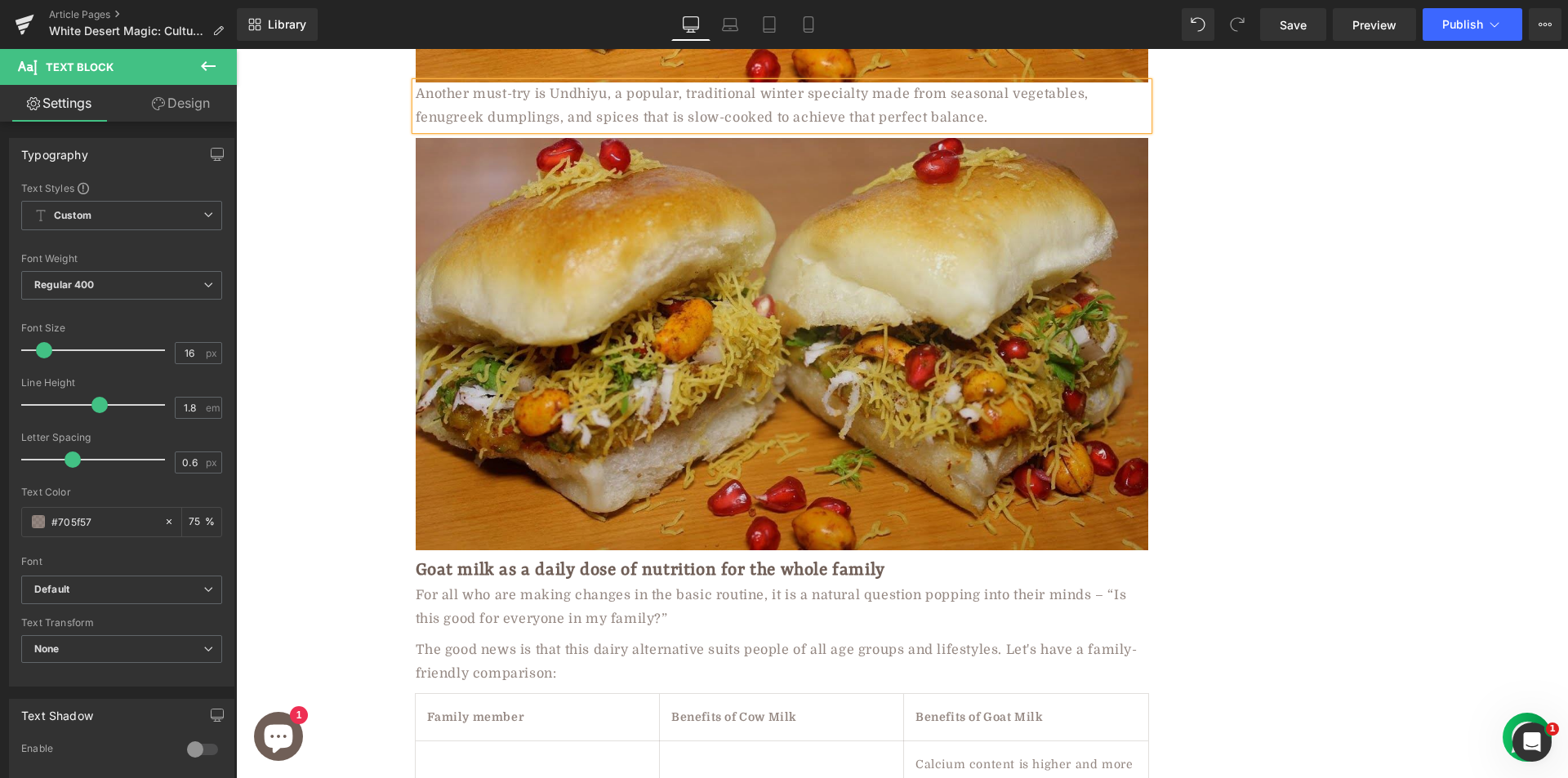
click at [622, 350] on img at bounding box center [782, 344] width 732 height 412
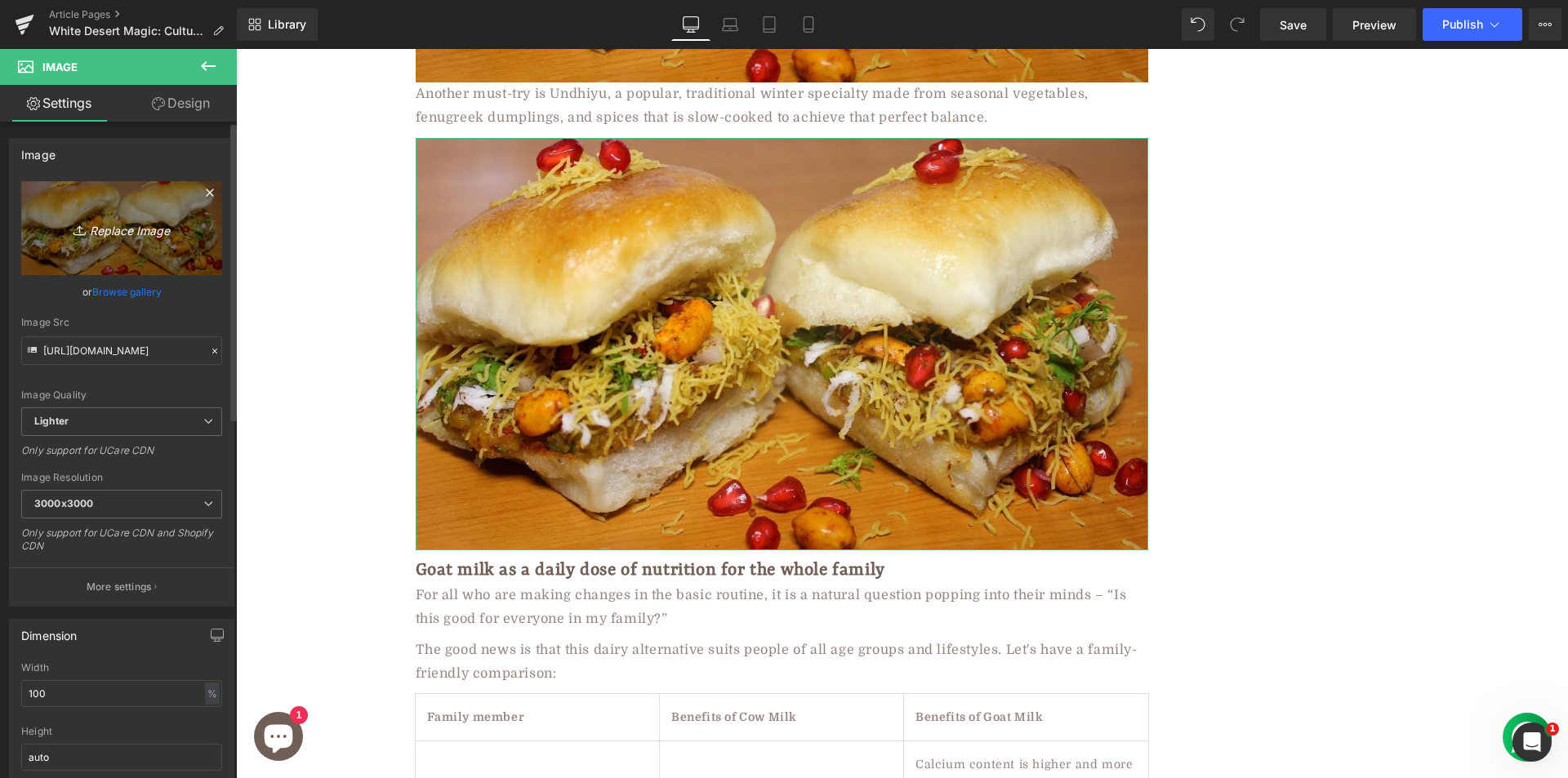
click at [120, 224] on icon "Replace Image" at bounding box center [121, 228] width 131 height 20
type input "C:\fakepath\1801_Indian_Undhiyu-014.jpg"
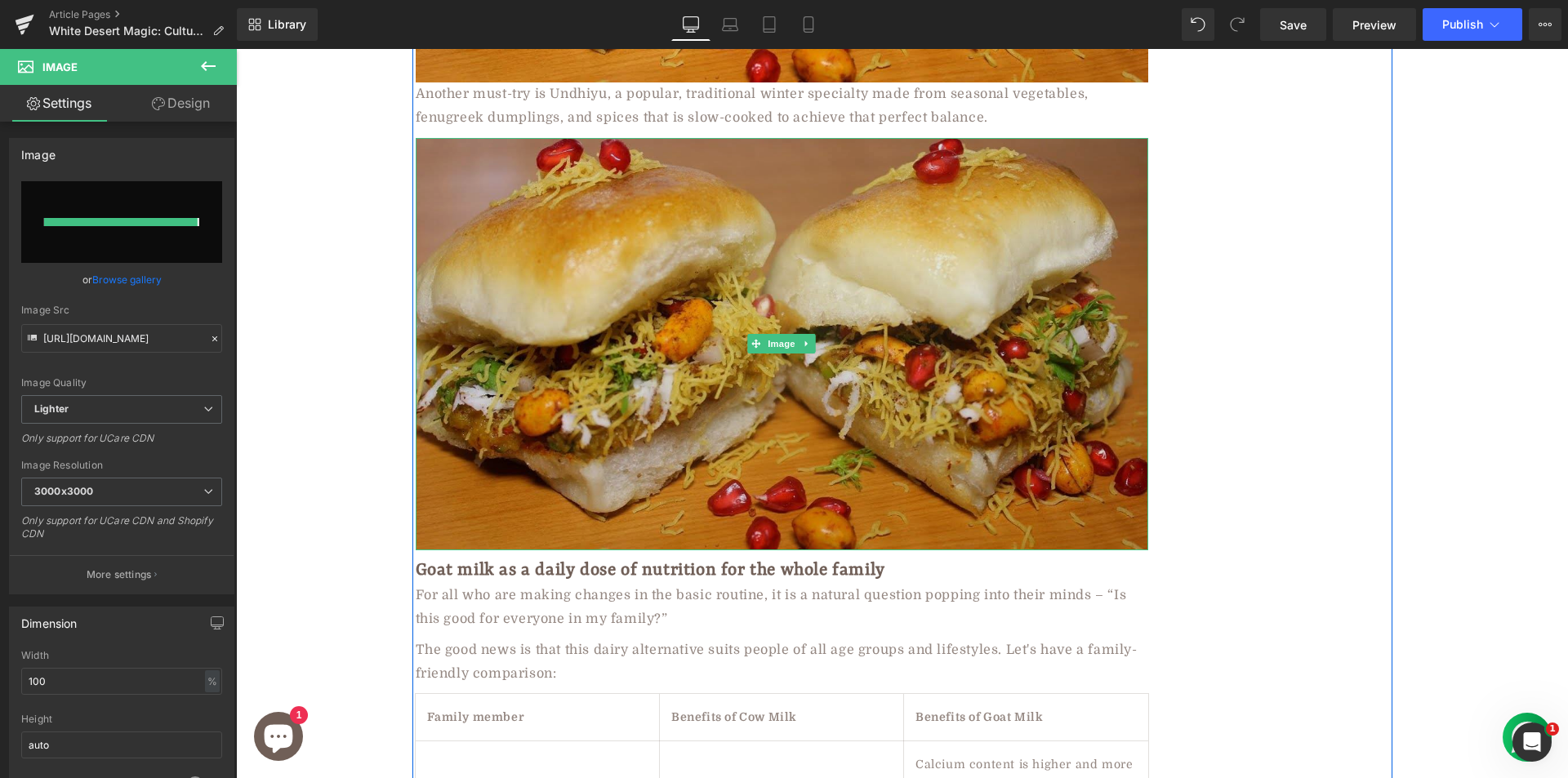
type input "https://ucarecdn.com/af97d2ae-21a9-4eda-a919-d408ae393825/-/format/auto/-/previ…"
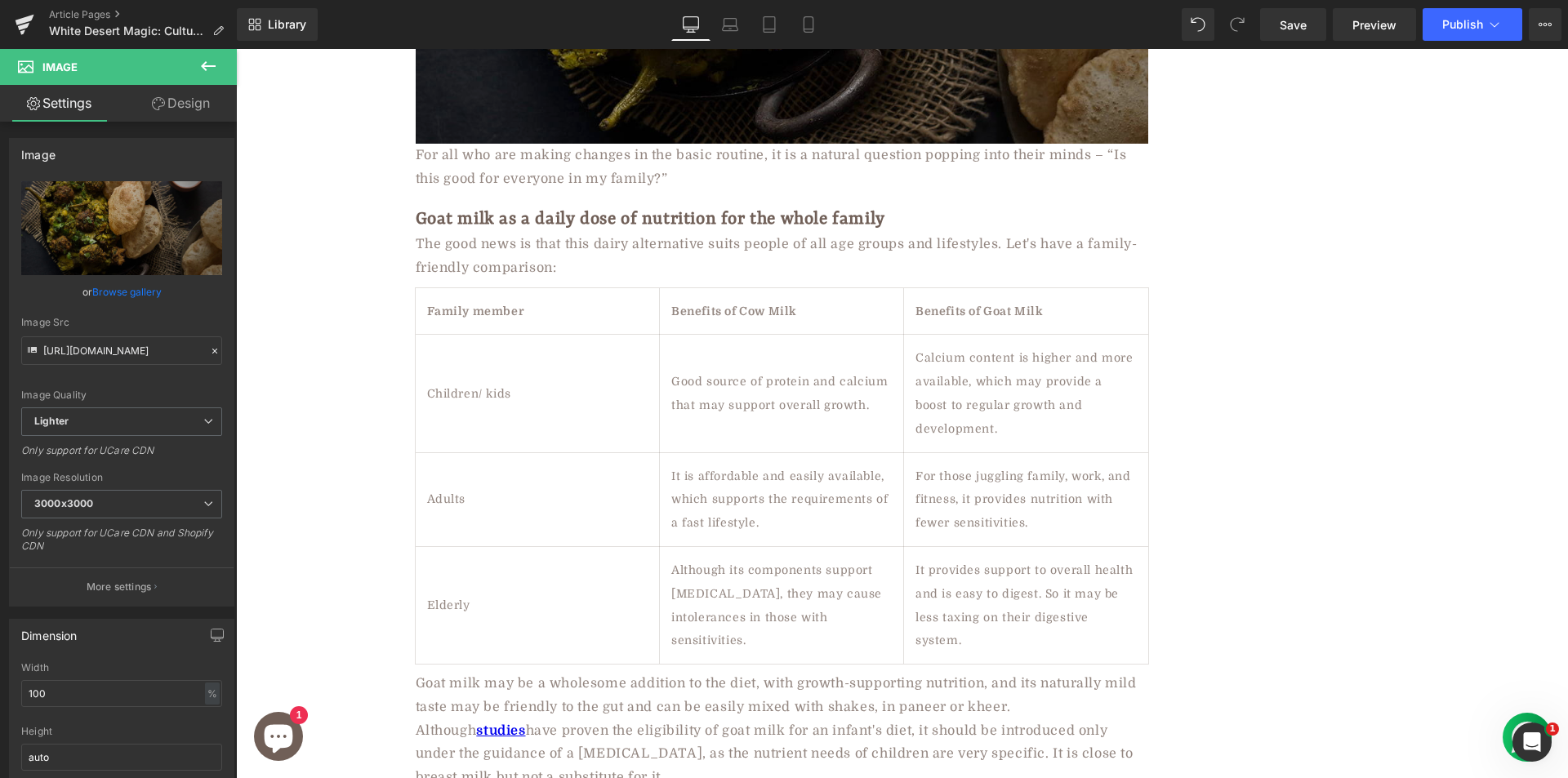
scroll to position [4758, 0]
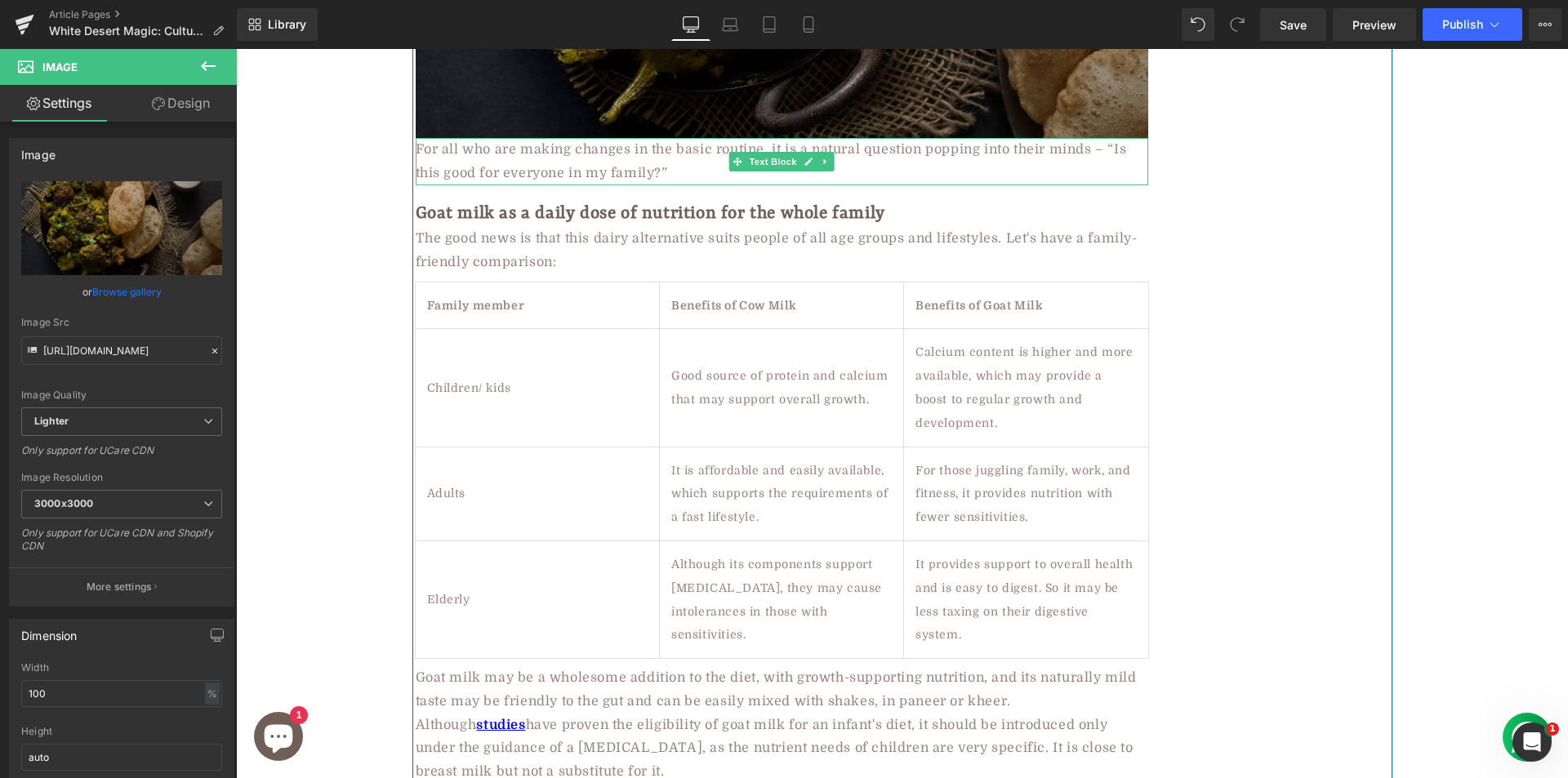
click at [576, 142] on div "For all who are making changes in the basic routine, it is a natural question p…" at bounding box center [782, 161] width 732 height 47
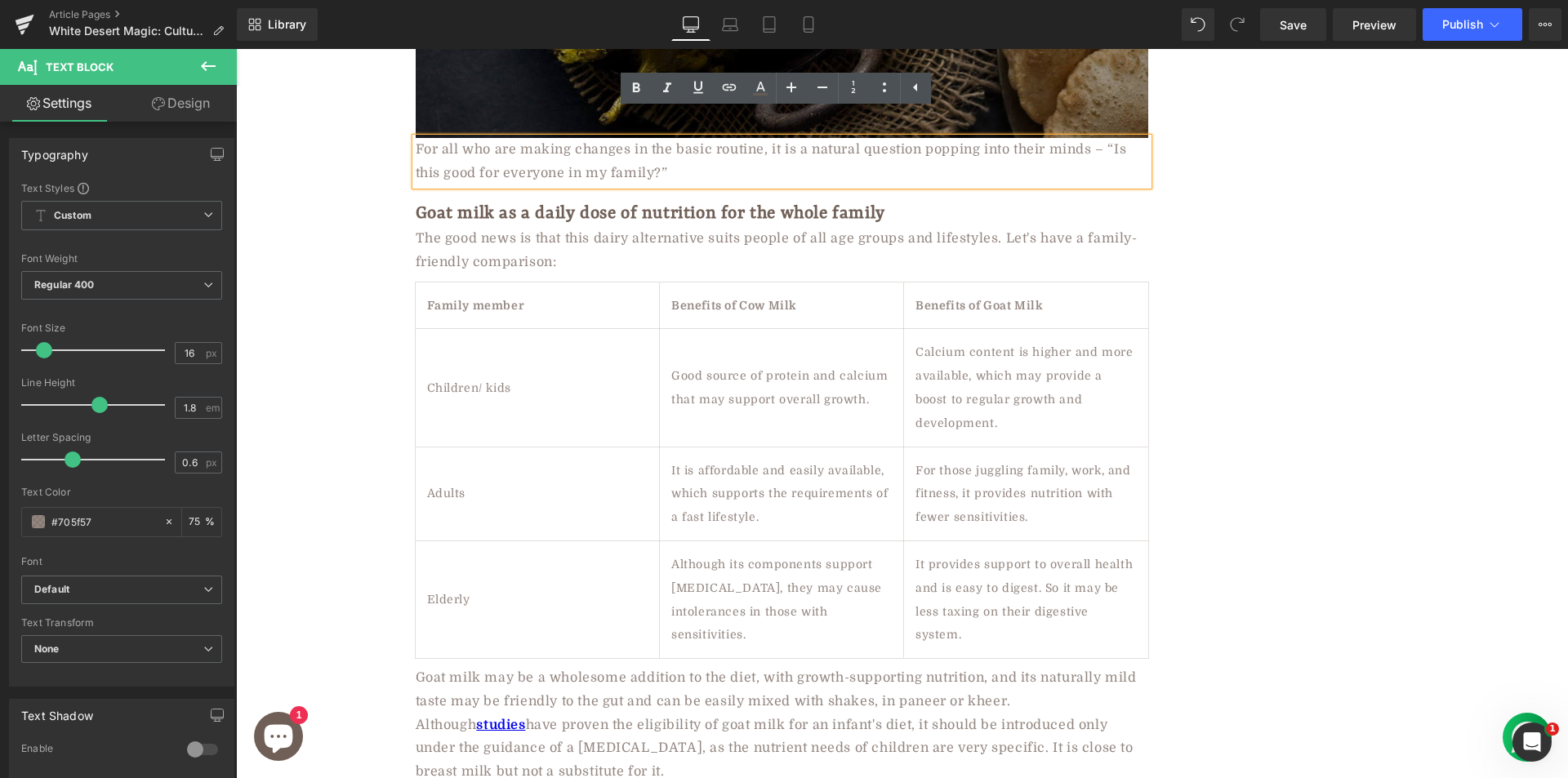
paste div
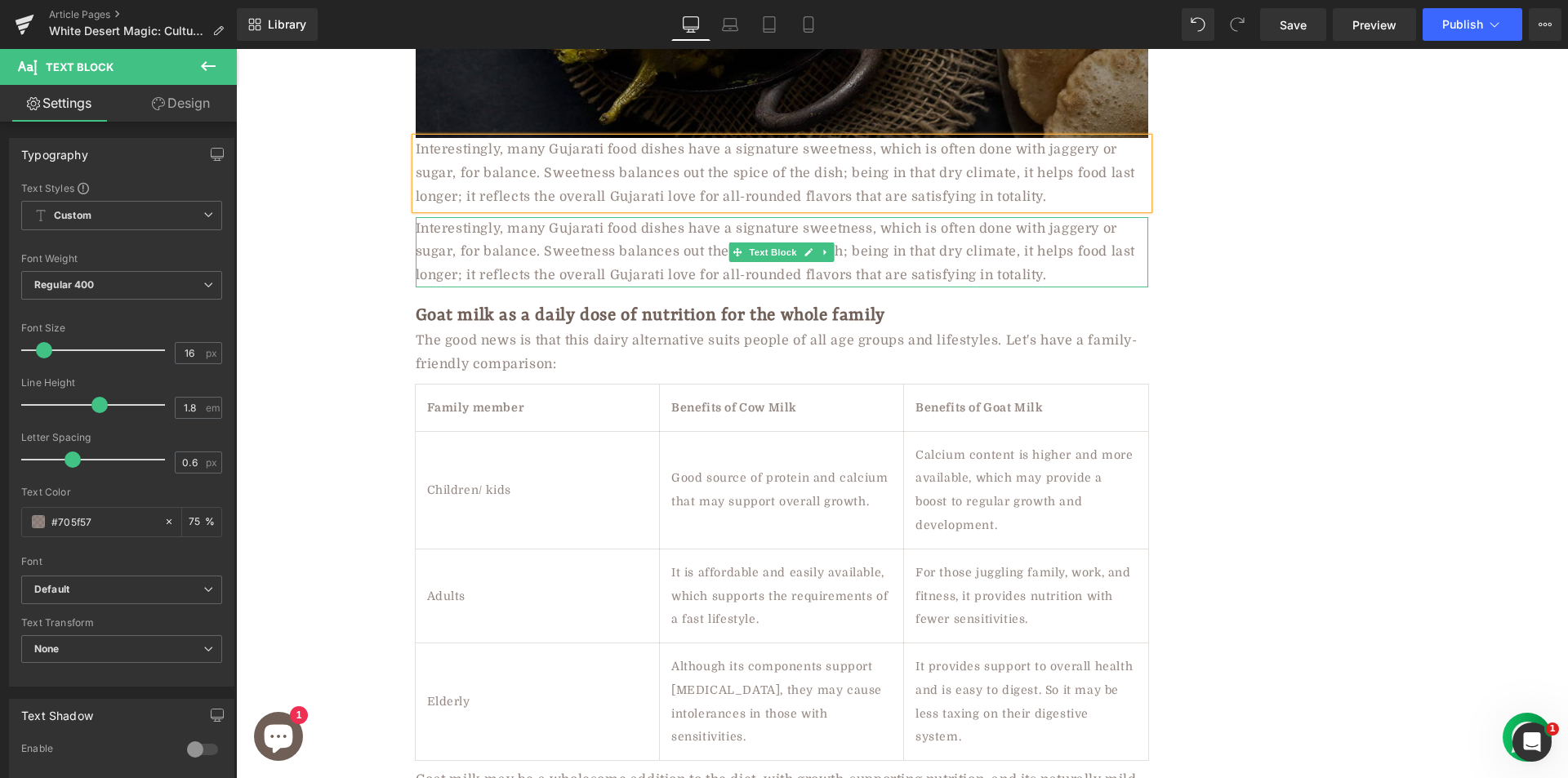
click at [548, 218] on div "Interestingly, many Gujarati food dishes have a signature sweetness, which is o…" at bounding box center [782, 252] width 732 height 70
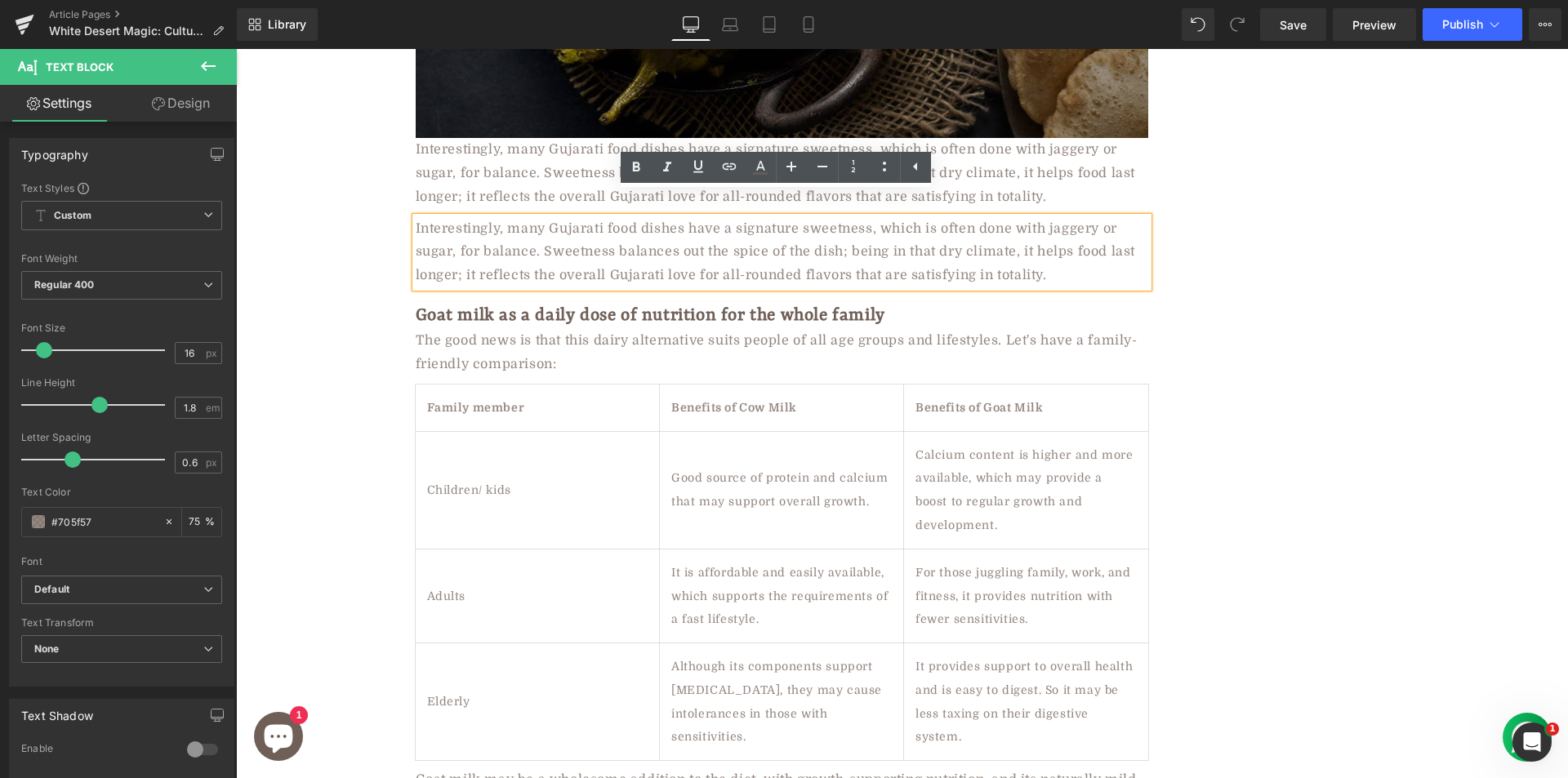
paste div
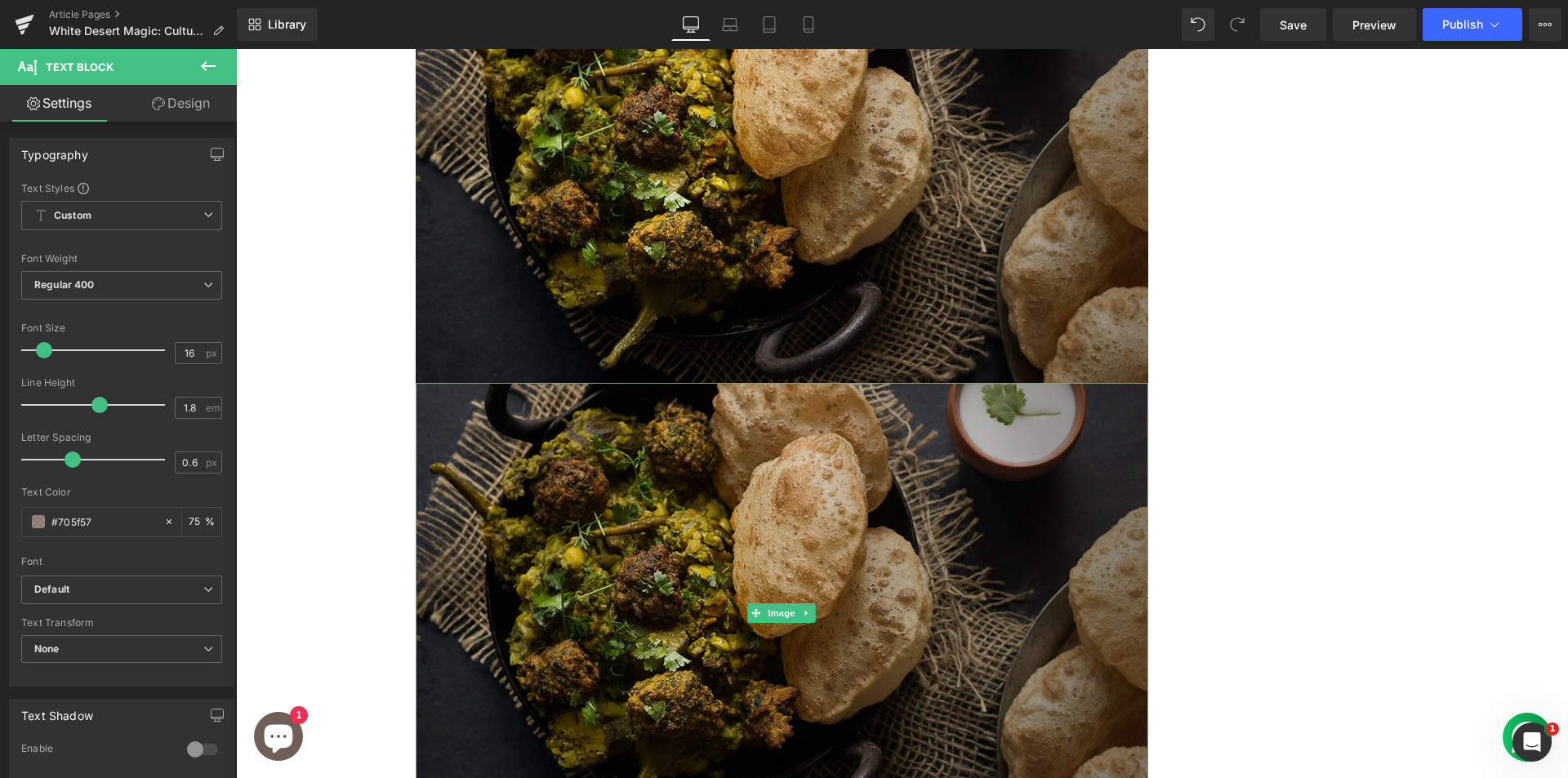
scroll to position [4840, 0]
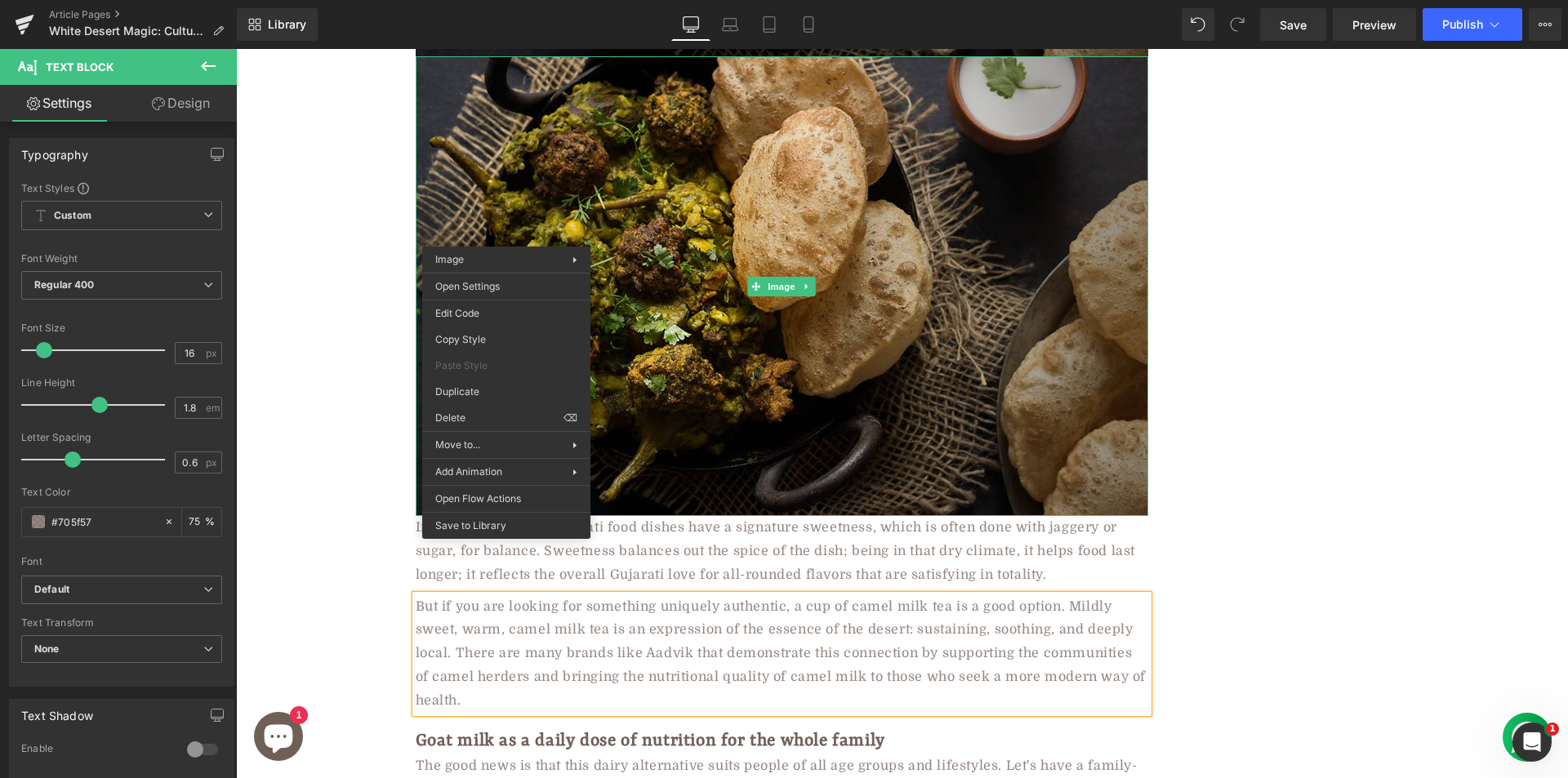
drag, startPoint x: 847, startPoint y: 513, endPoint x: 613, endPoint y: 452, distance: 241.8
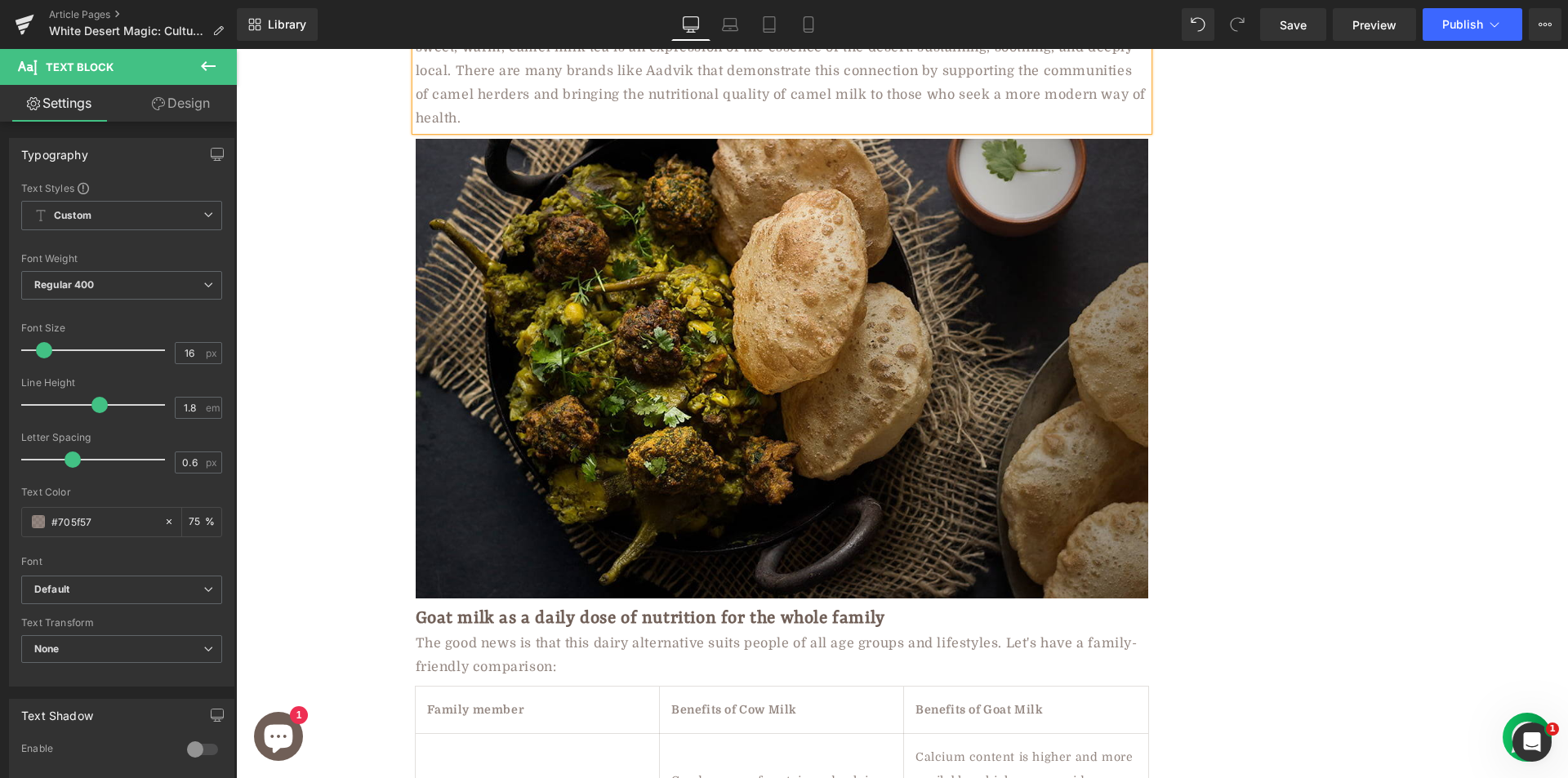
scroll to position [4963, 0]
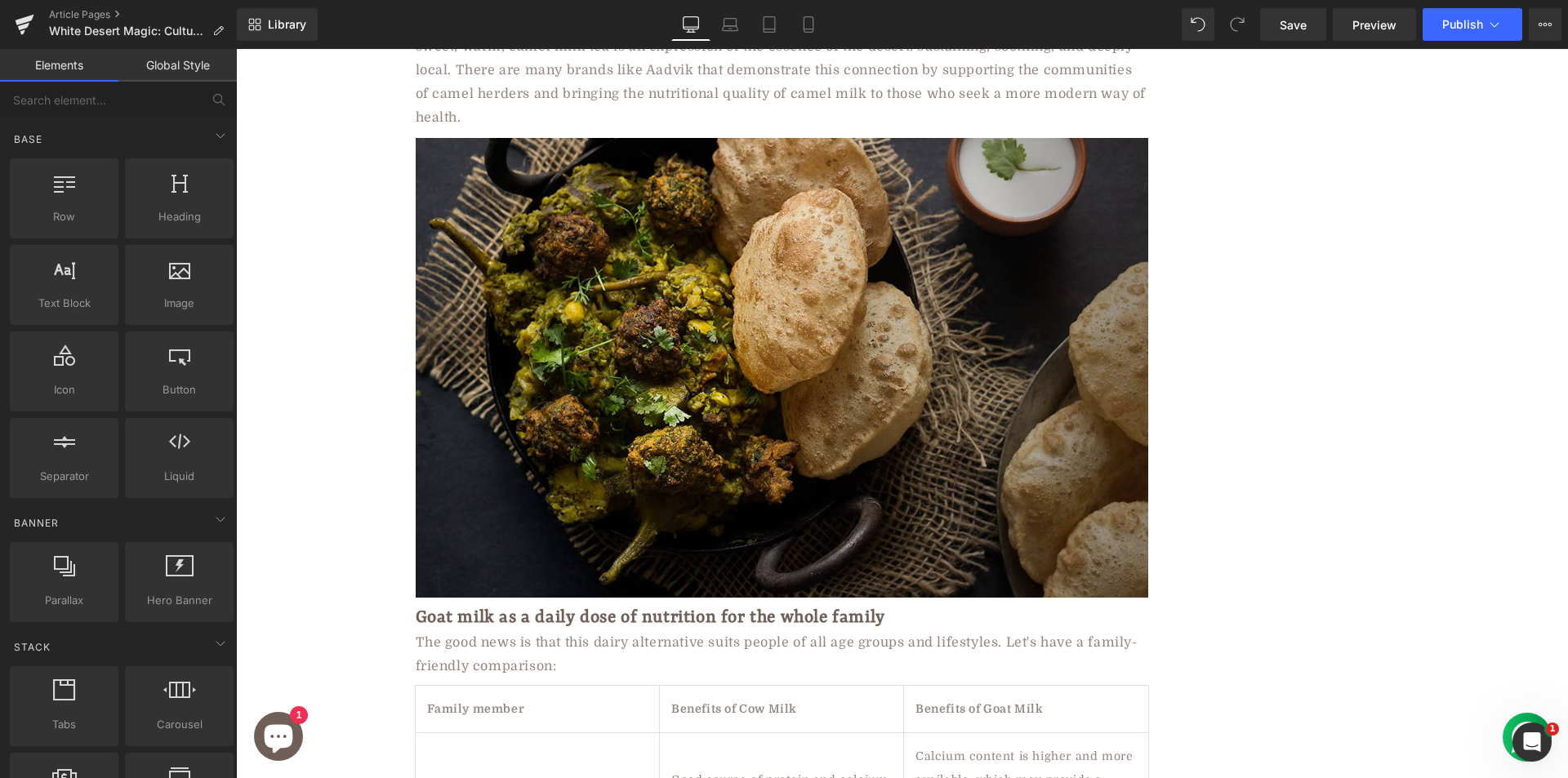
click at [628, 266] on img at bounding box center [782, 368] width 732 height 460
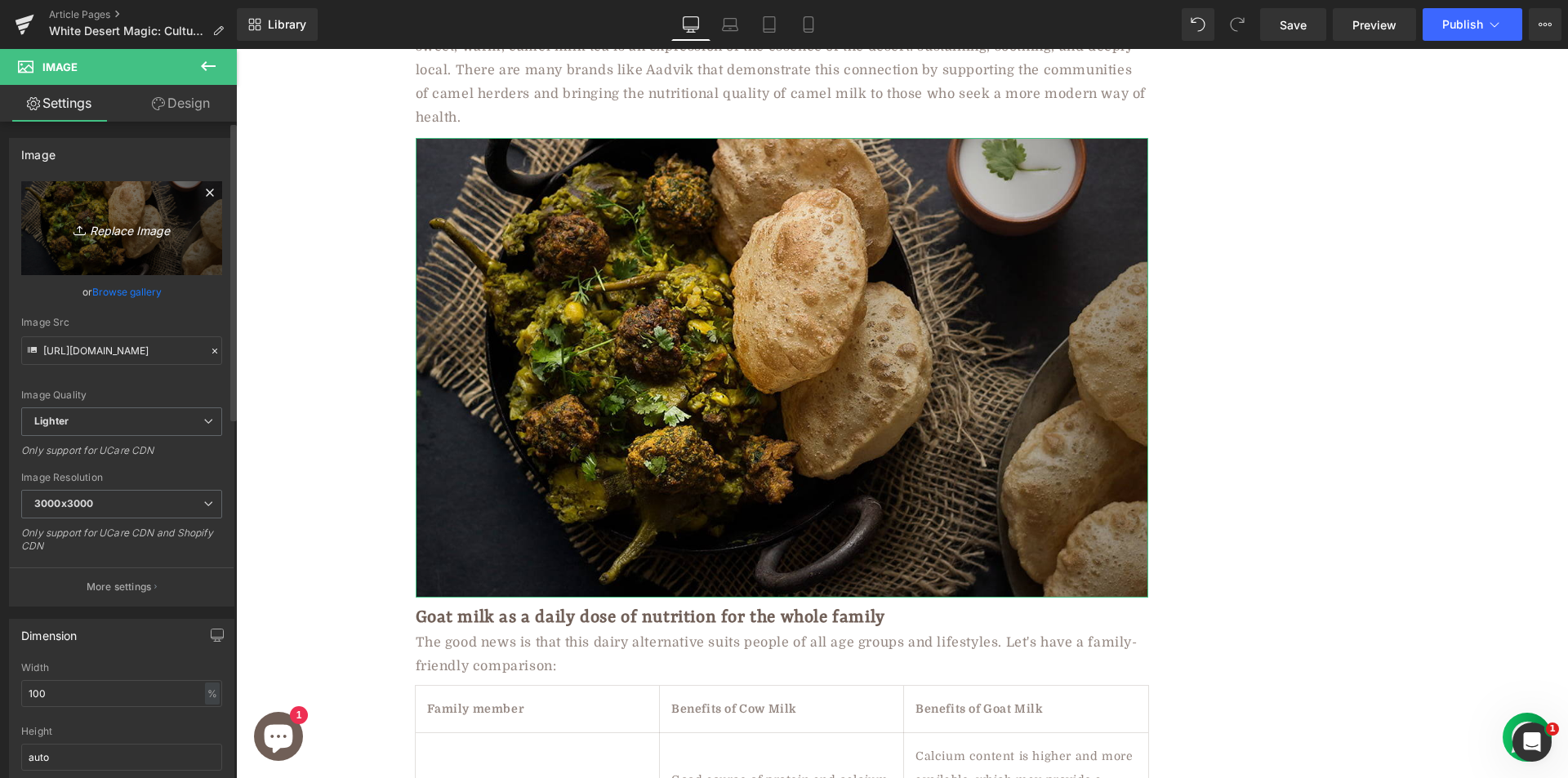
click at [106, 231] on icon "Replace Image" at bounding box center [121, 228] width 131 height 20
type input "C:\fakepath\milk_in_tea.jpg"
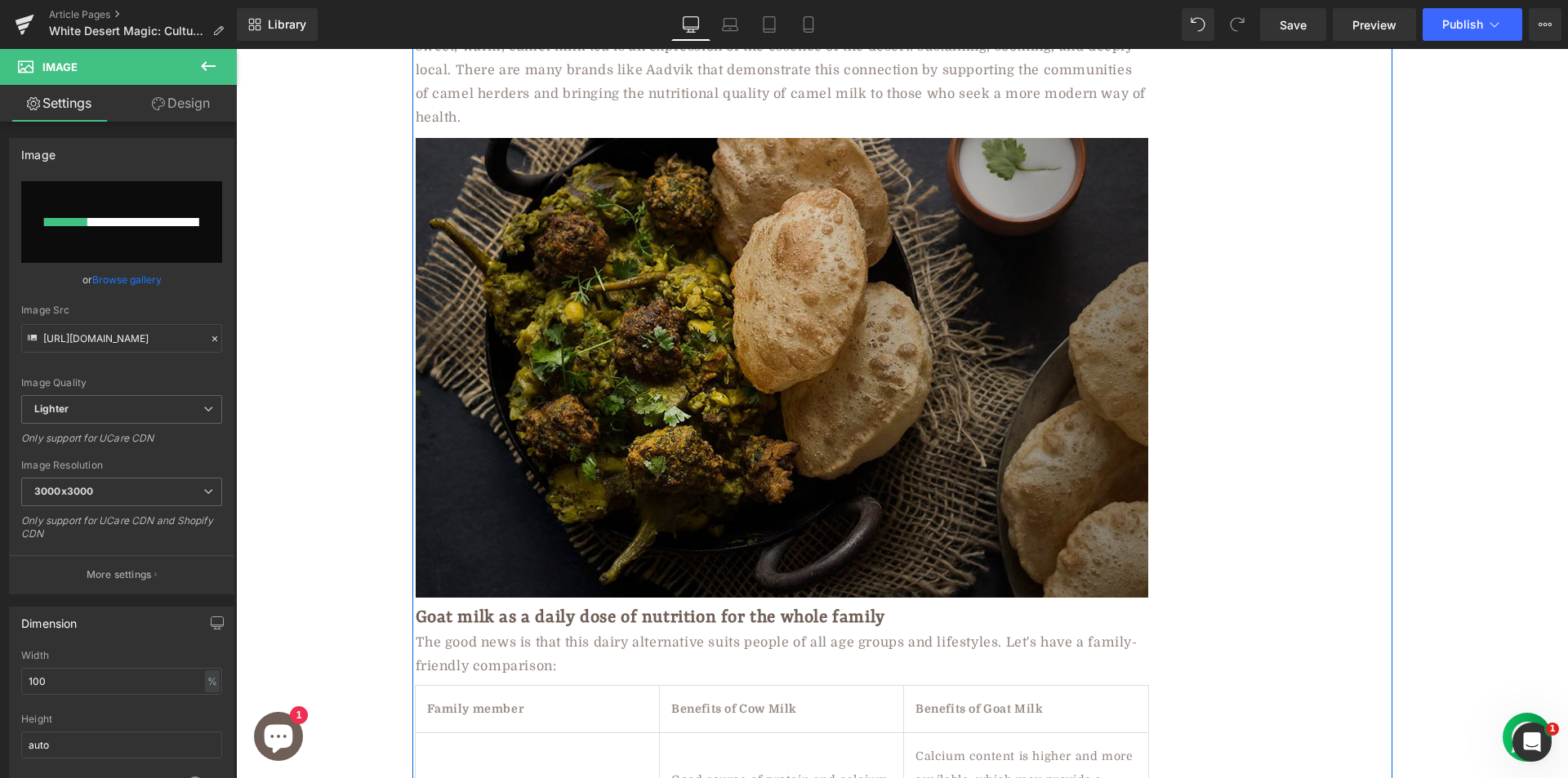
scroll to position [5126, 0]
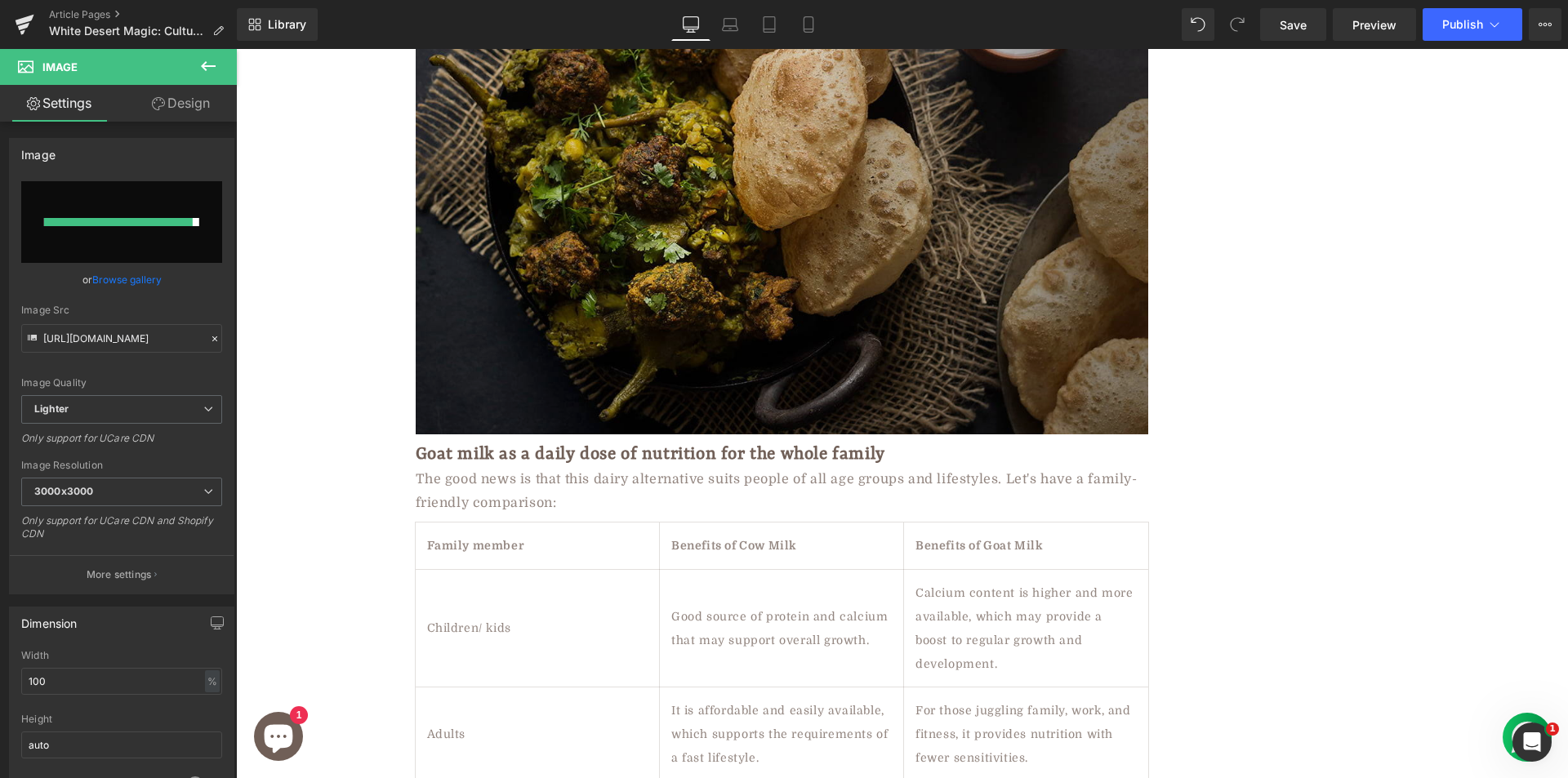
type input "https://ucarecdn.com/fd65d78c-676f-47b1-b98b-7a39a614c5ab/-/format/auto/-/previ…"
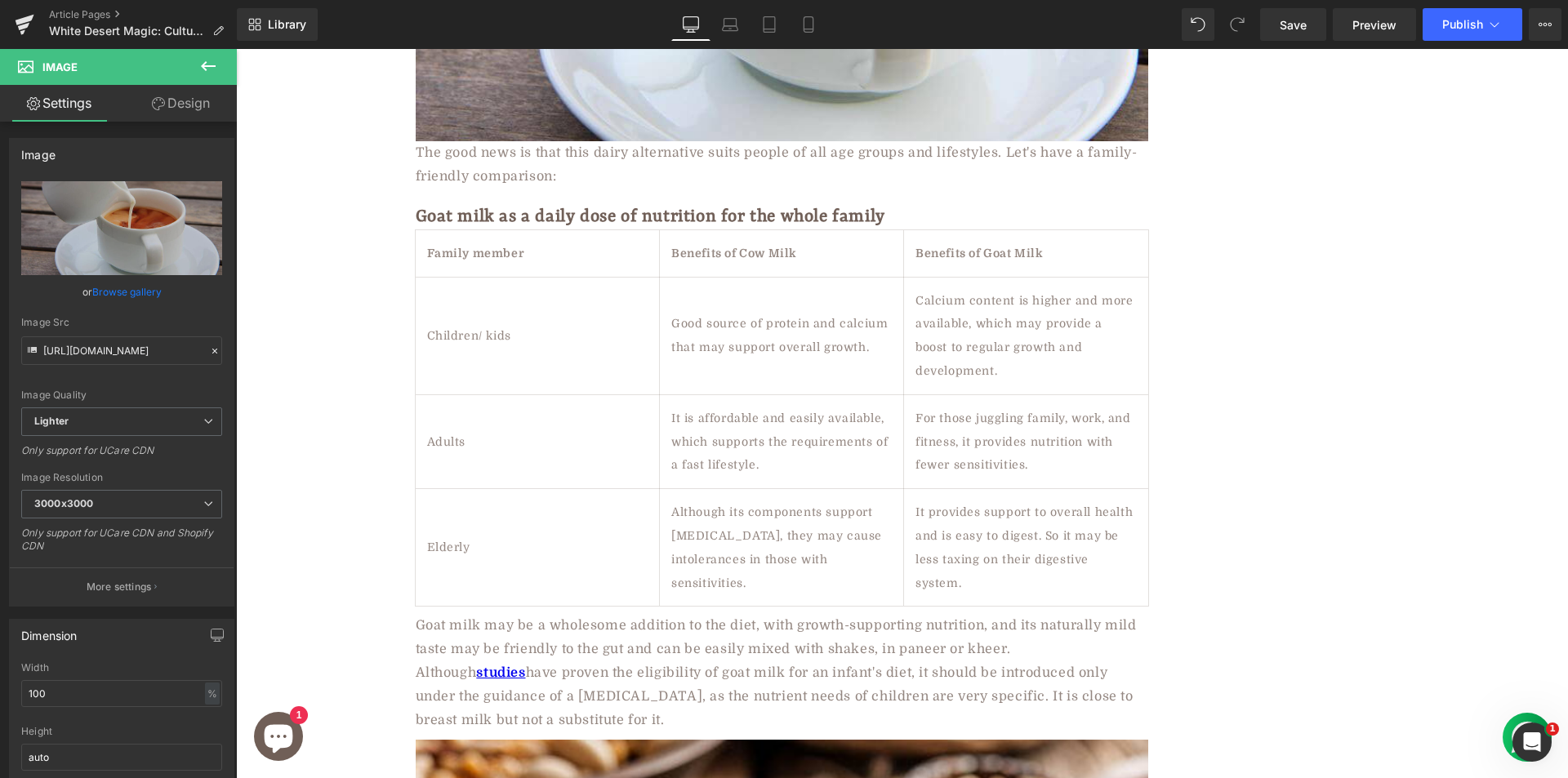
scroll to position [5389, 0]
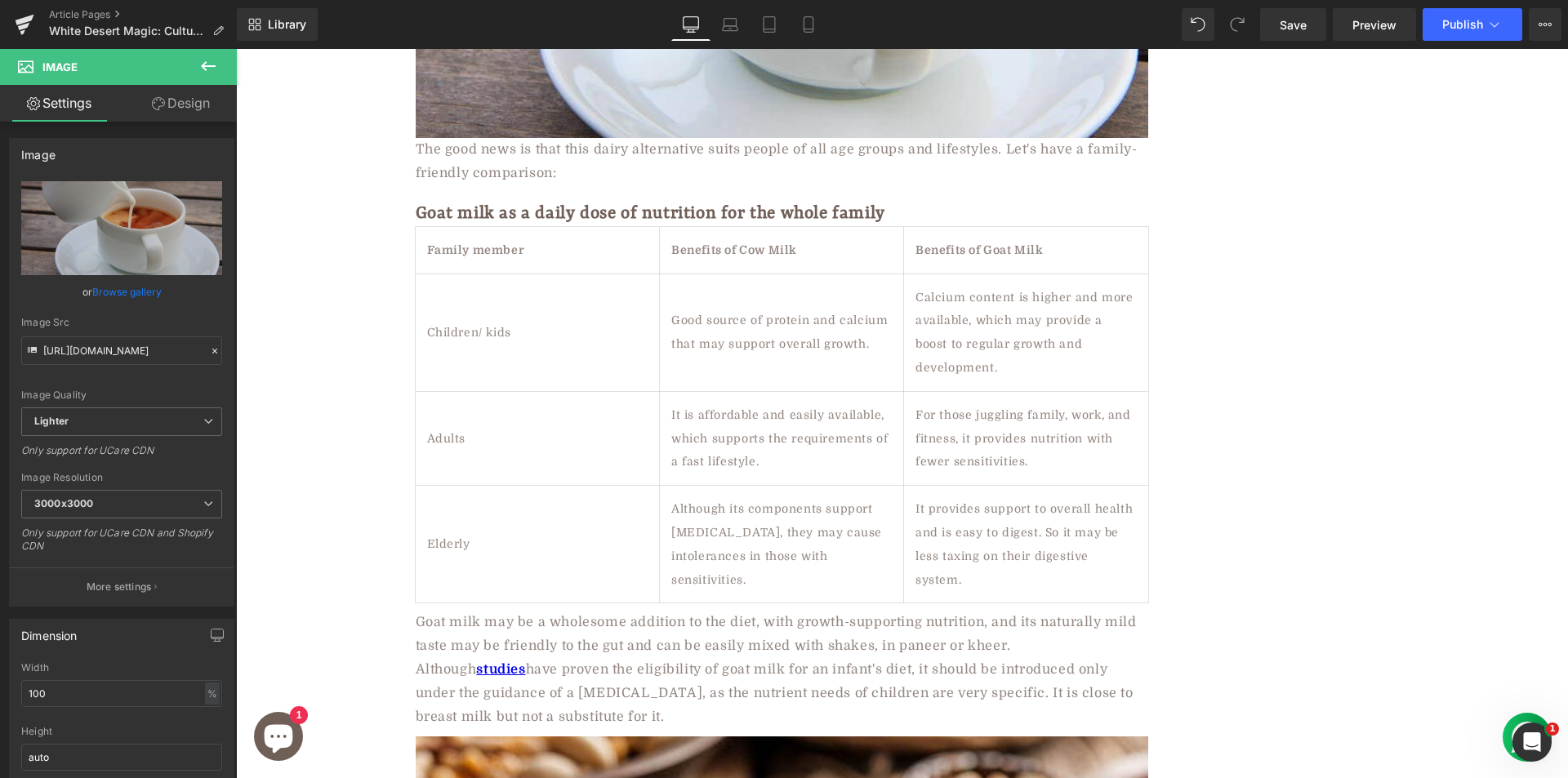
click at [474, 145] on div "The good news is that this dairy alternative suits people of all age groups and…" at bounding box center [782, 161] width 732 height 47
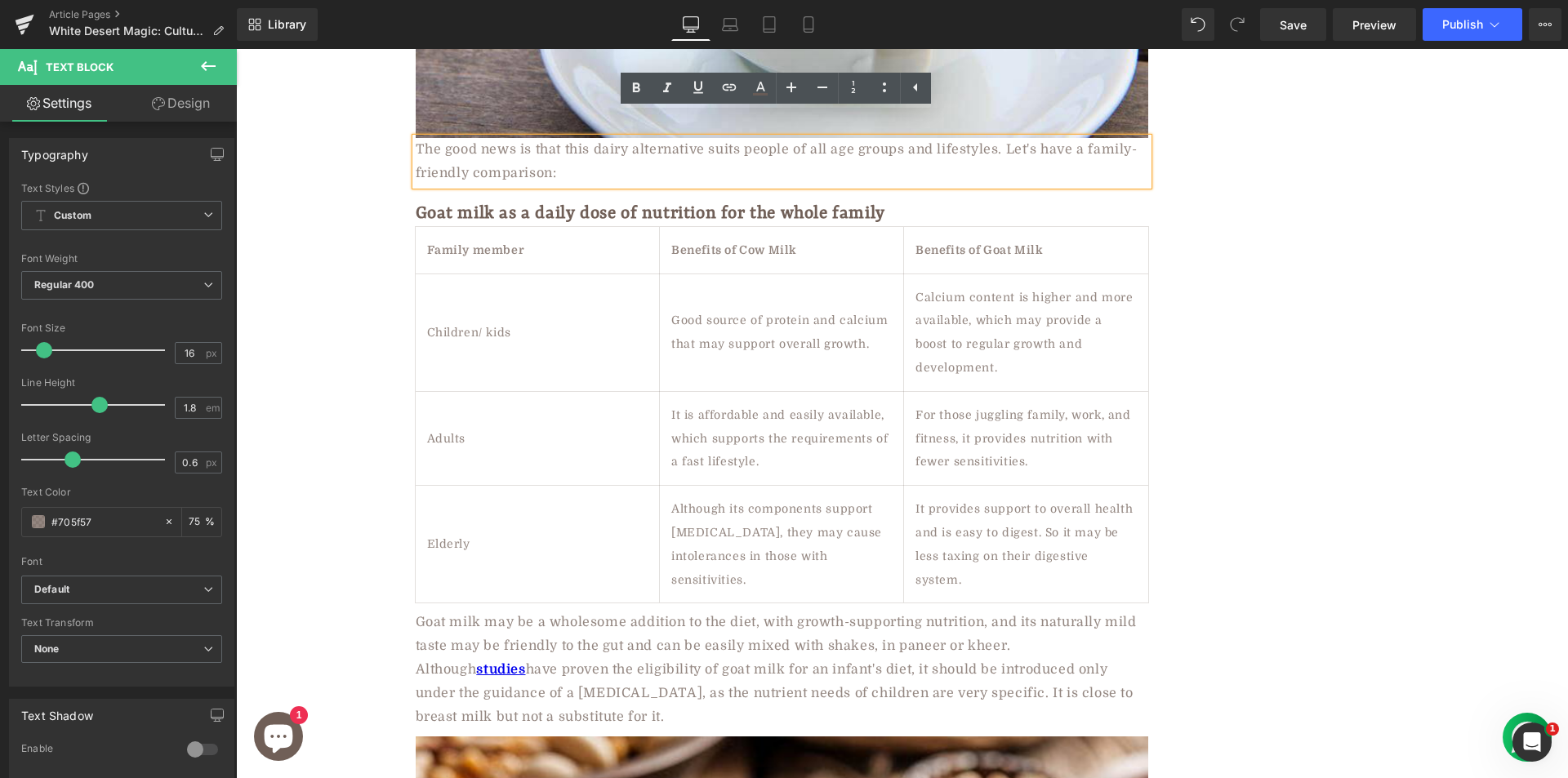
paste div
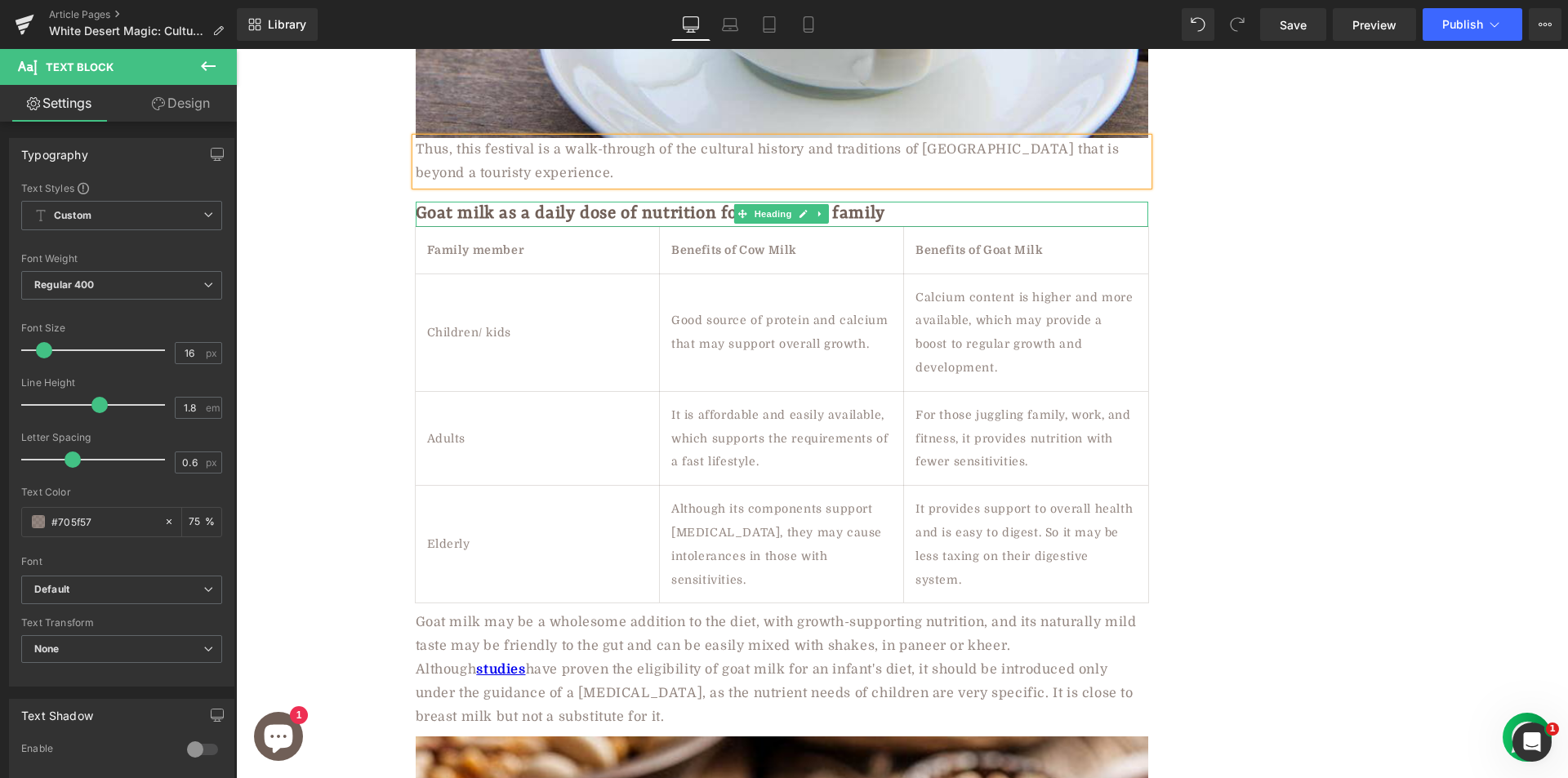
click at [570, 201] on h2 "Goat milk as a daily dose of nutrition for the whole family" at bounding box center [782, 214] width 732 height 26
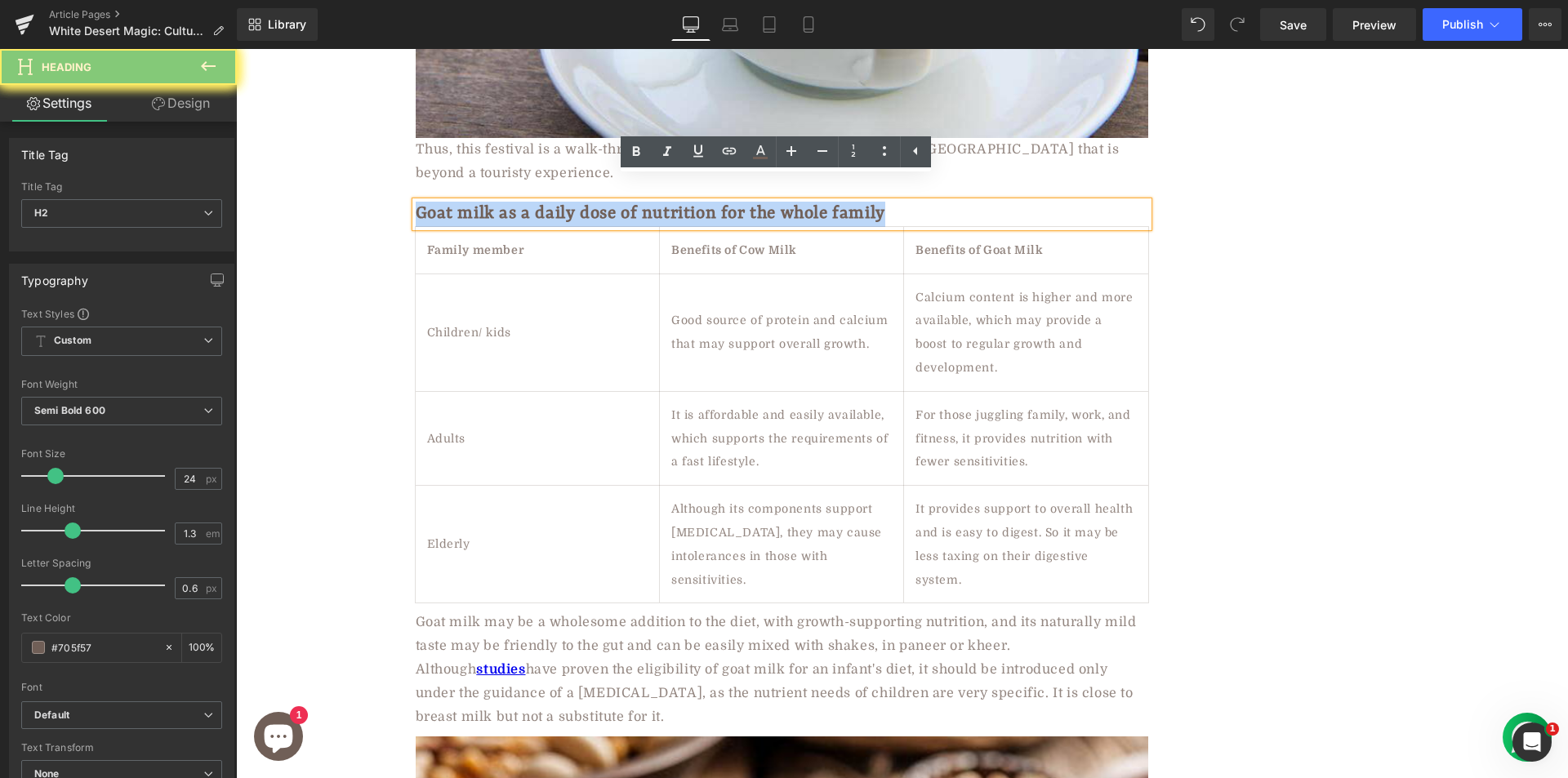
paste div "To enrich screen reader interactions, please activate Accessibility in Grammarl…"
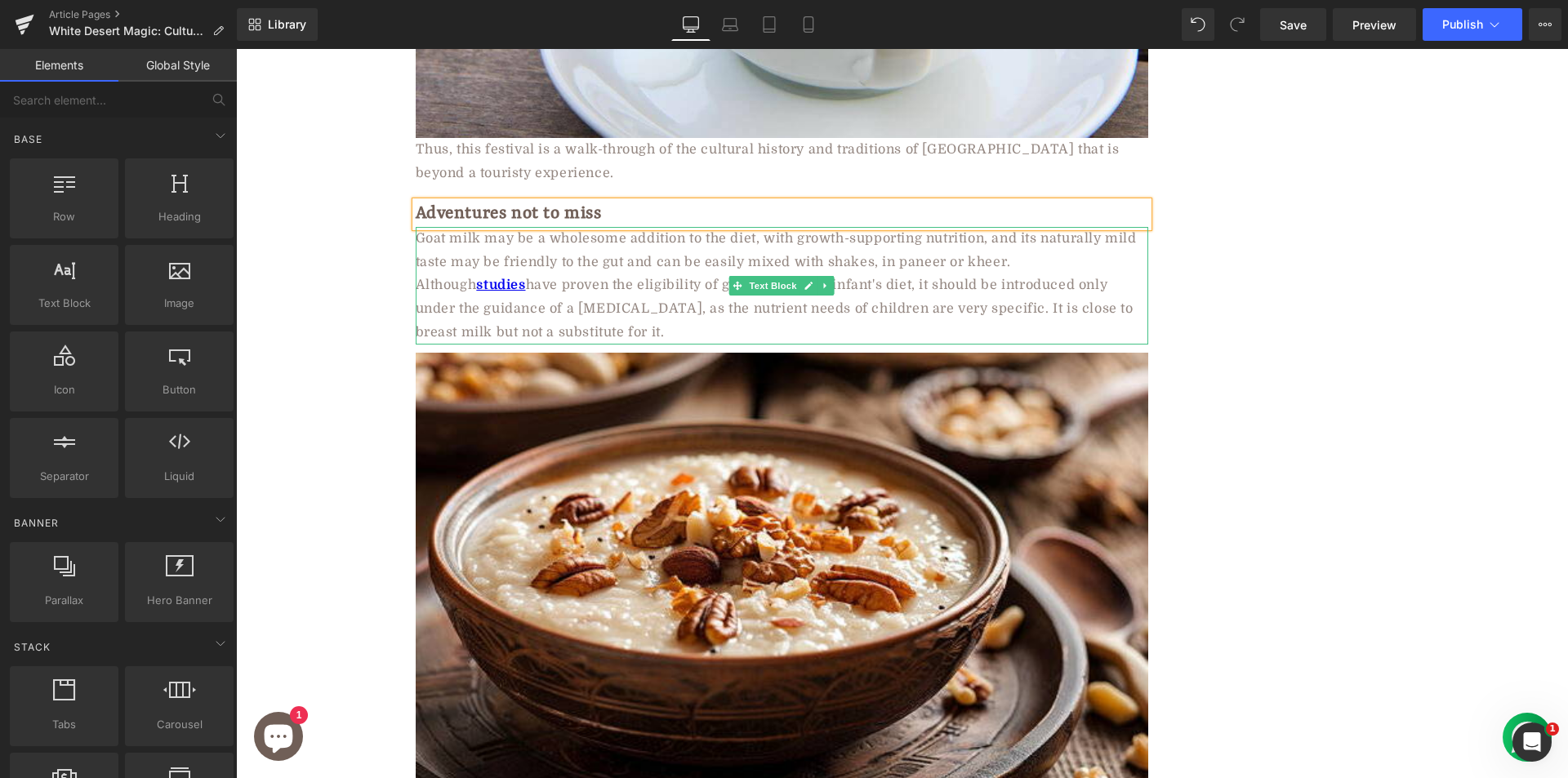
click at [513, 268] on div "Goat milk may be a wholesome addition to the diet, with growth-supporting nutri…" at bounding box center [782, 286] width 732 height 118
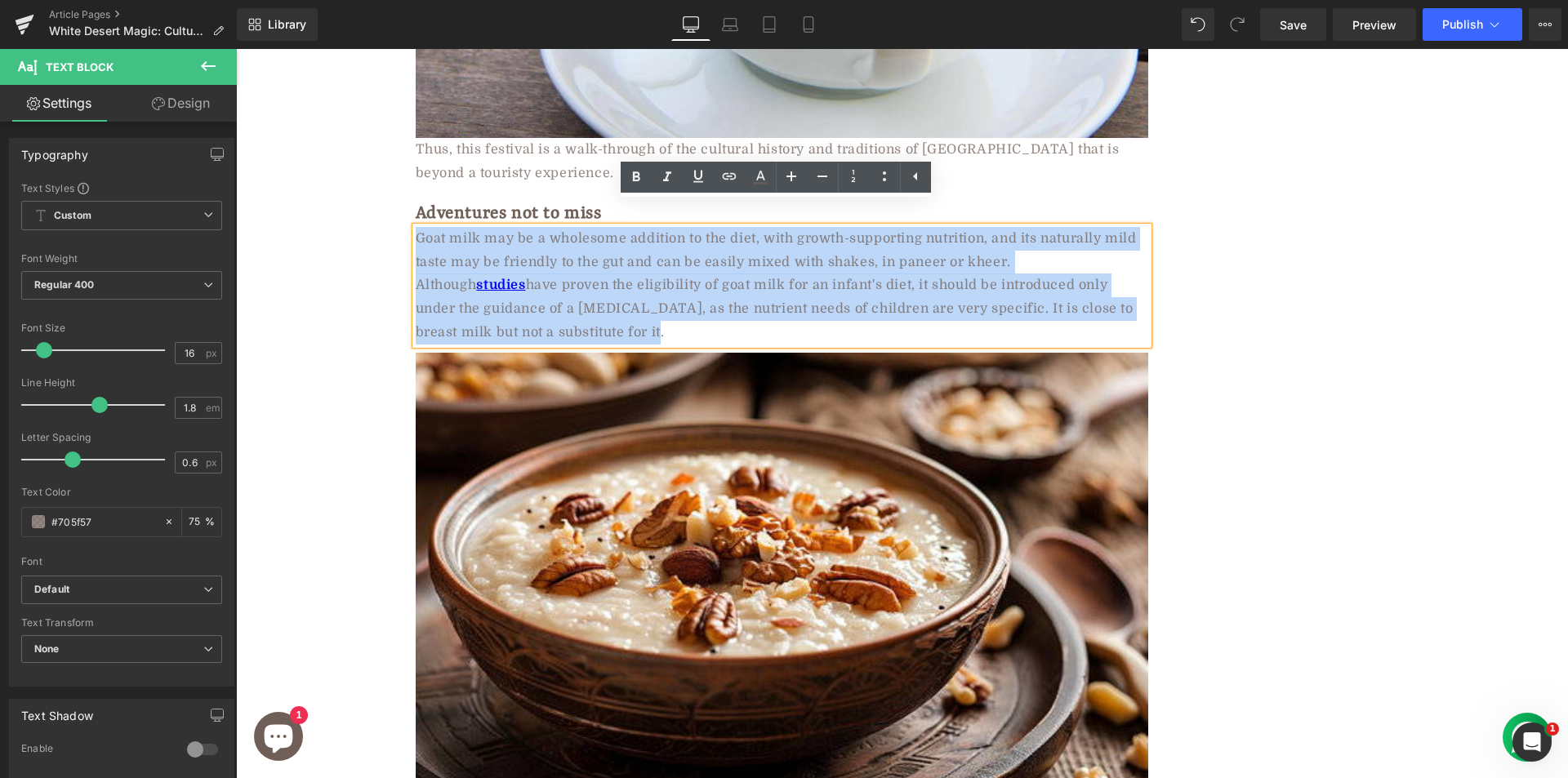
paste div
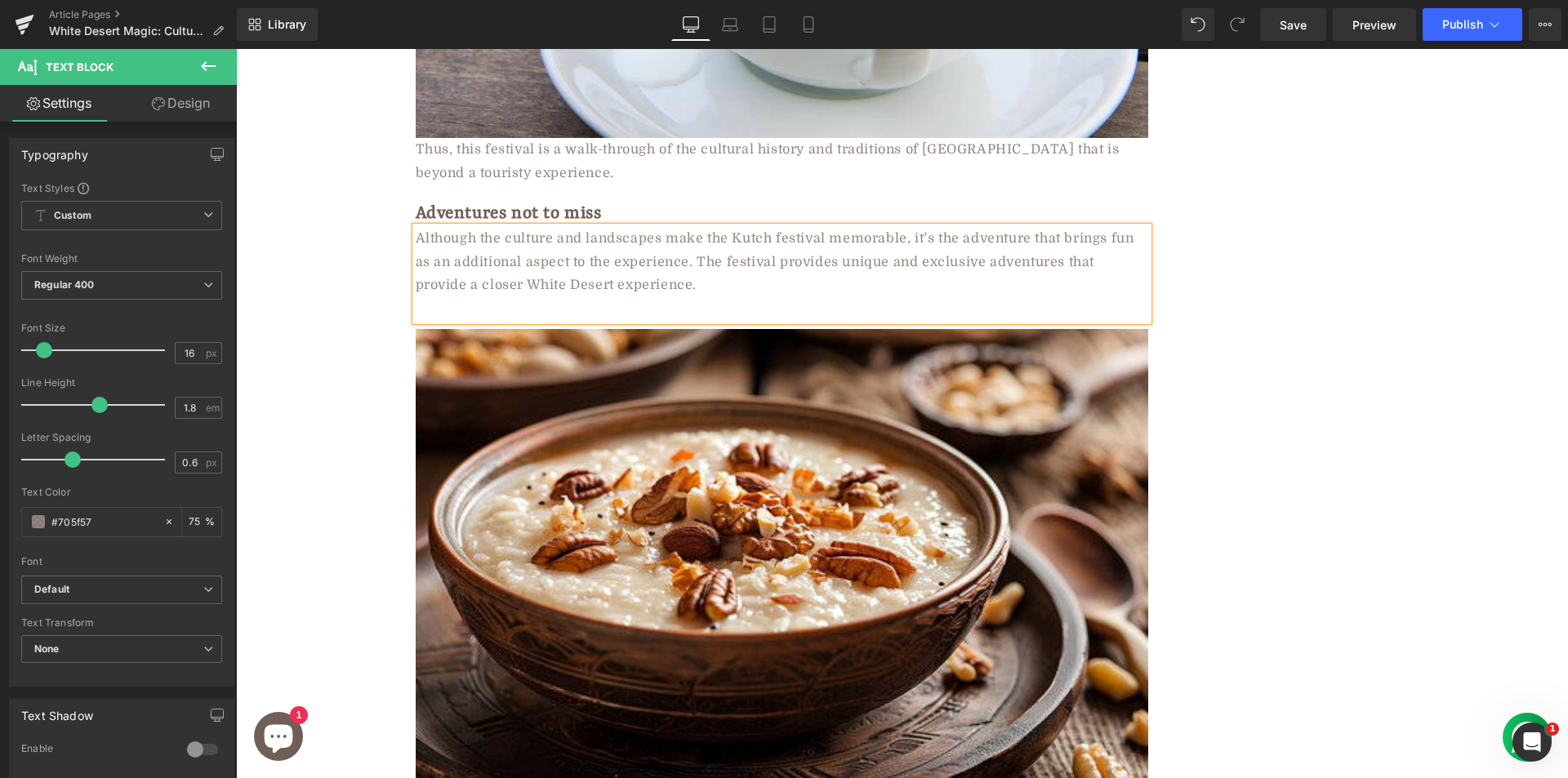
click at [508, 297] on div at bounding box center [782, 309] width 732 height 24
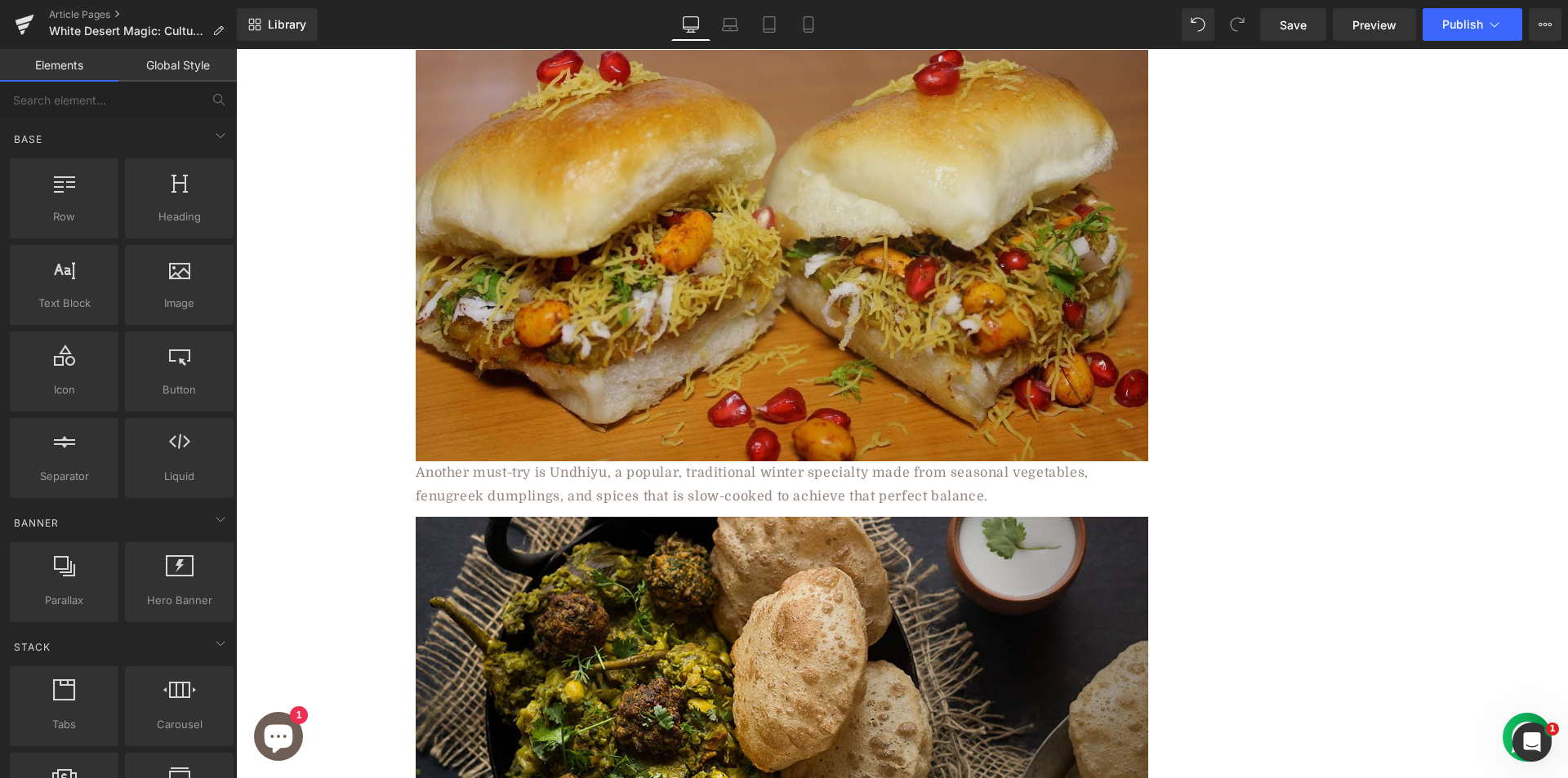
scroll to position [3594, 0]
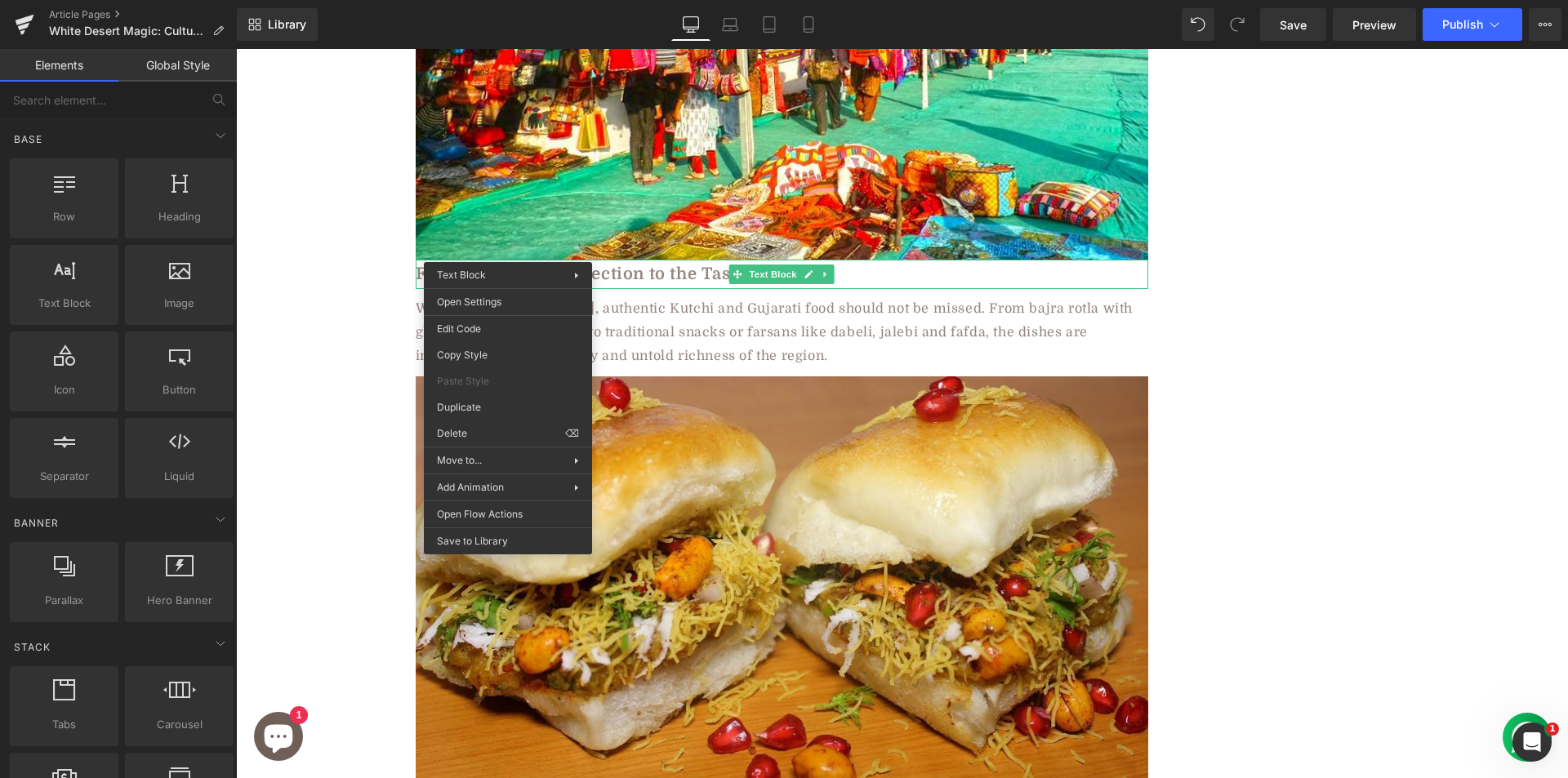
click at [508, 265] on b "Food - A Closer Connection to the Taste of Kutch" at bounding box center [620, 274] width 409 height 18
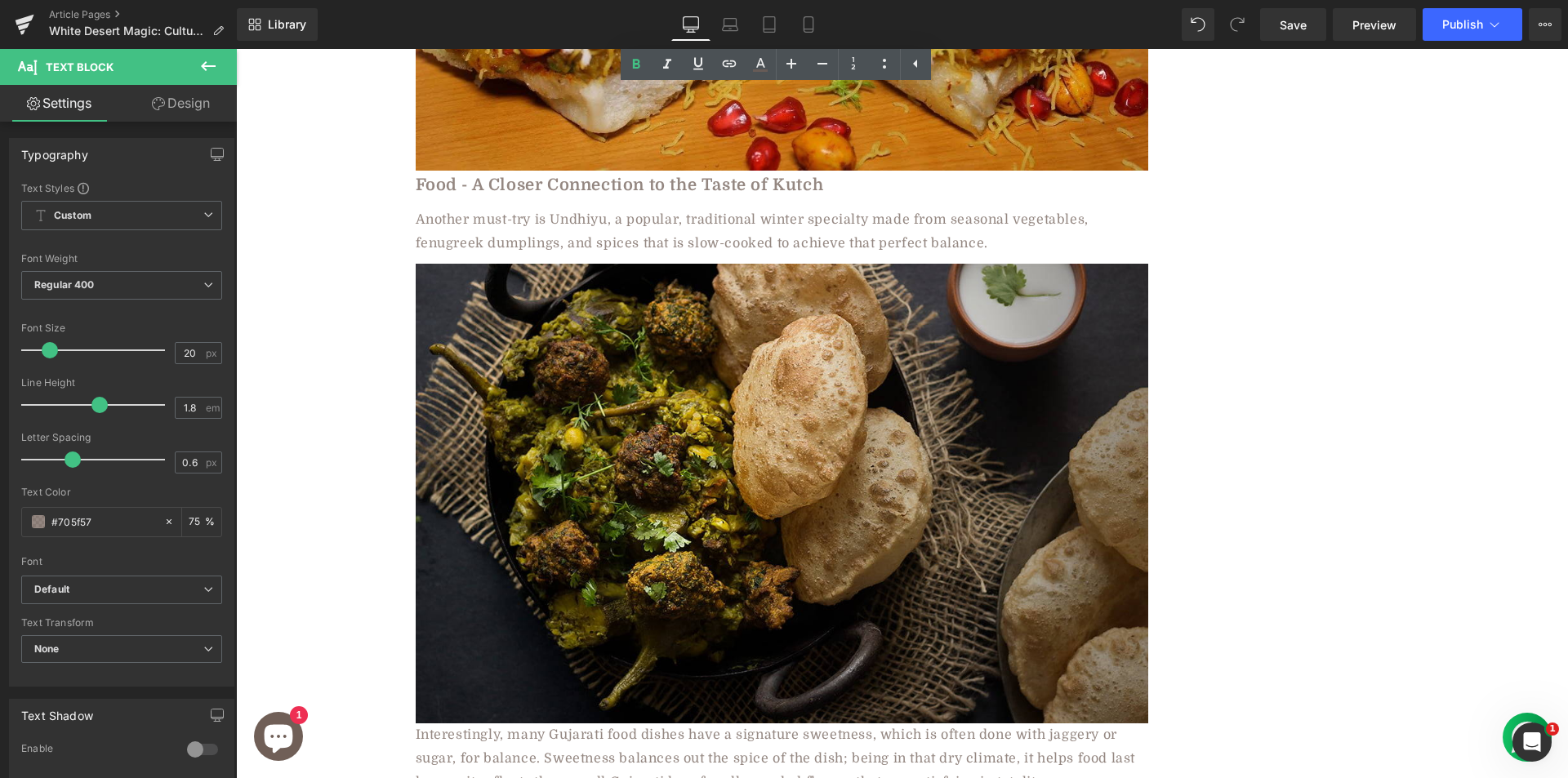
scroll to position [4244, 0]
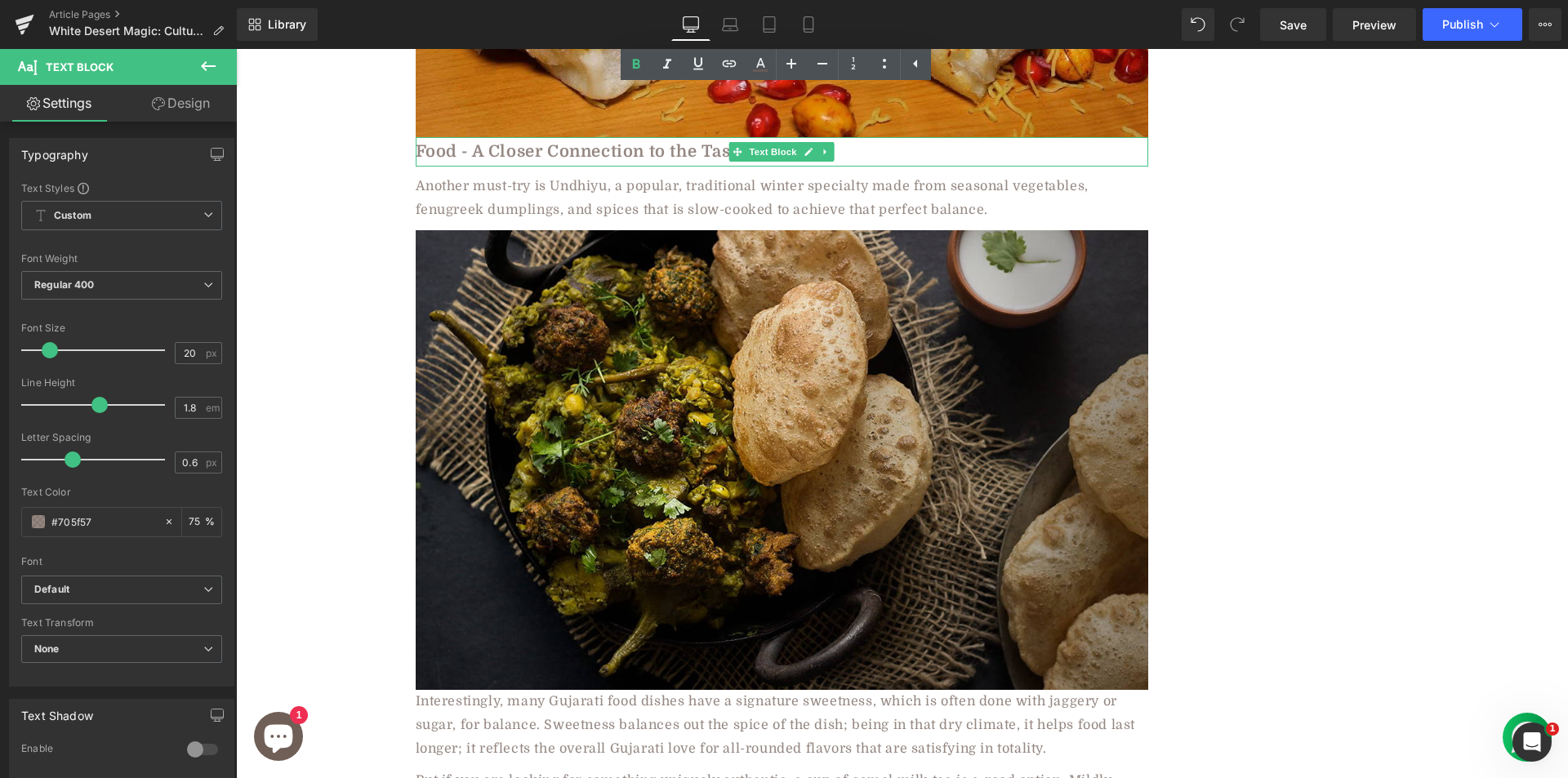
drag, startPoint x: 753, startPoint y: 176, endPoint x: 488, endPoint y: 127, distance: 269.5
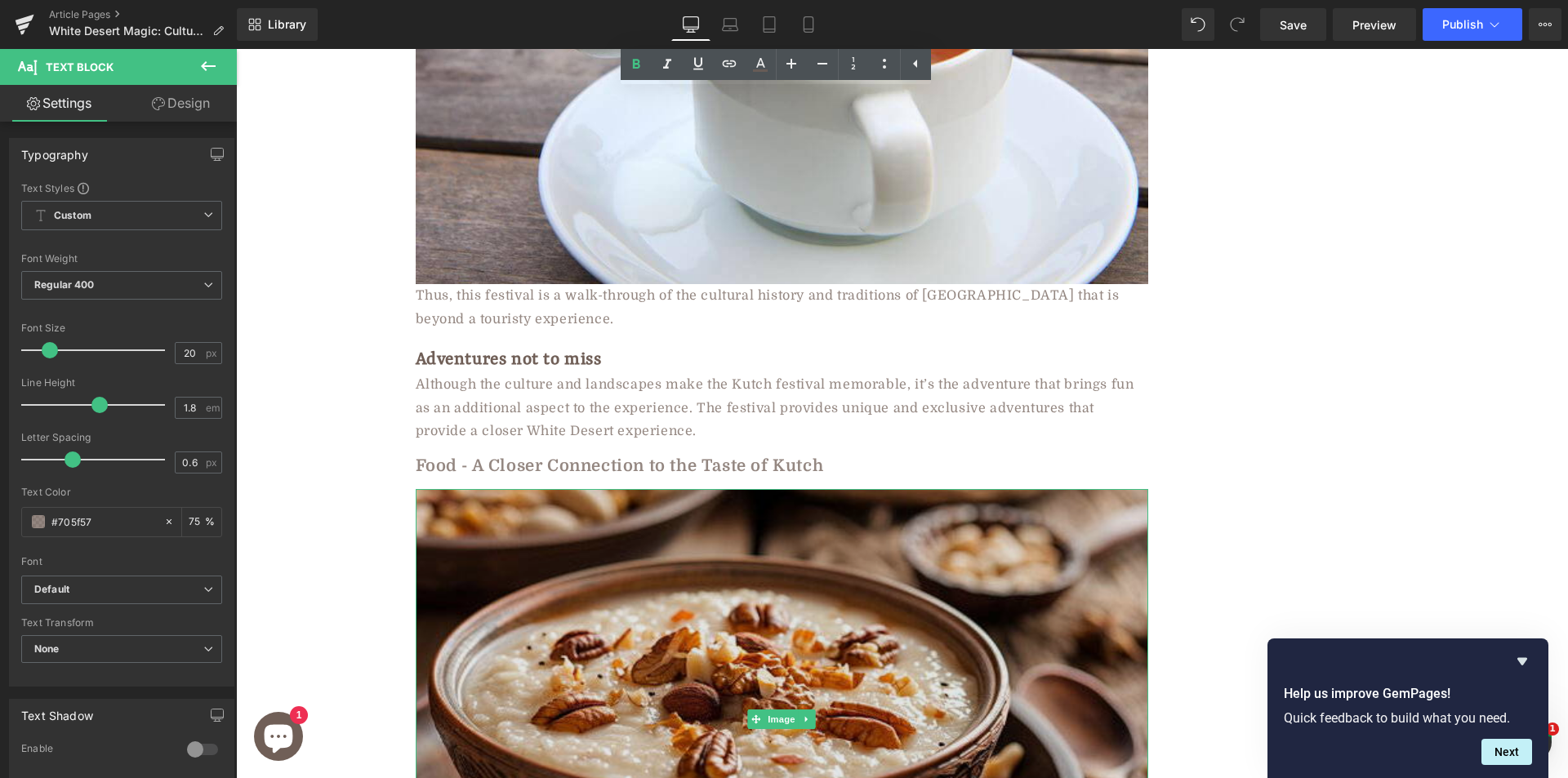
scroll to position [5230, 0]
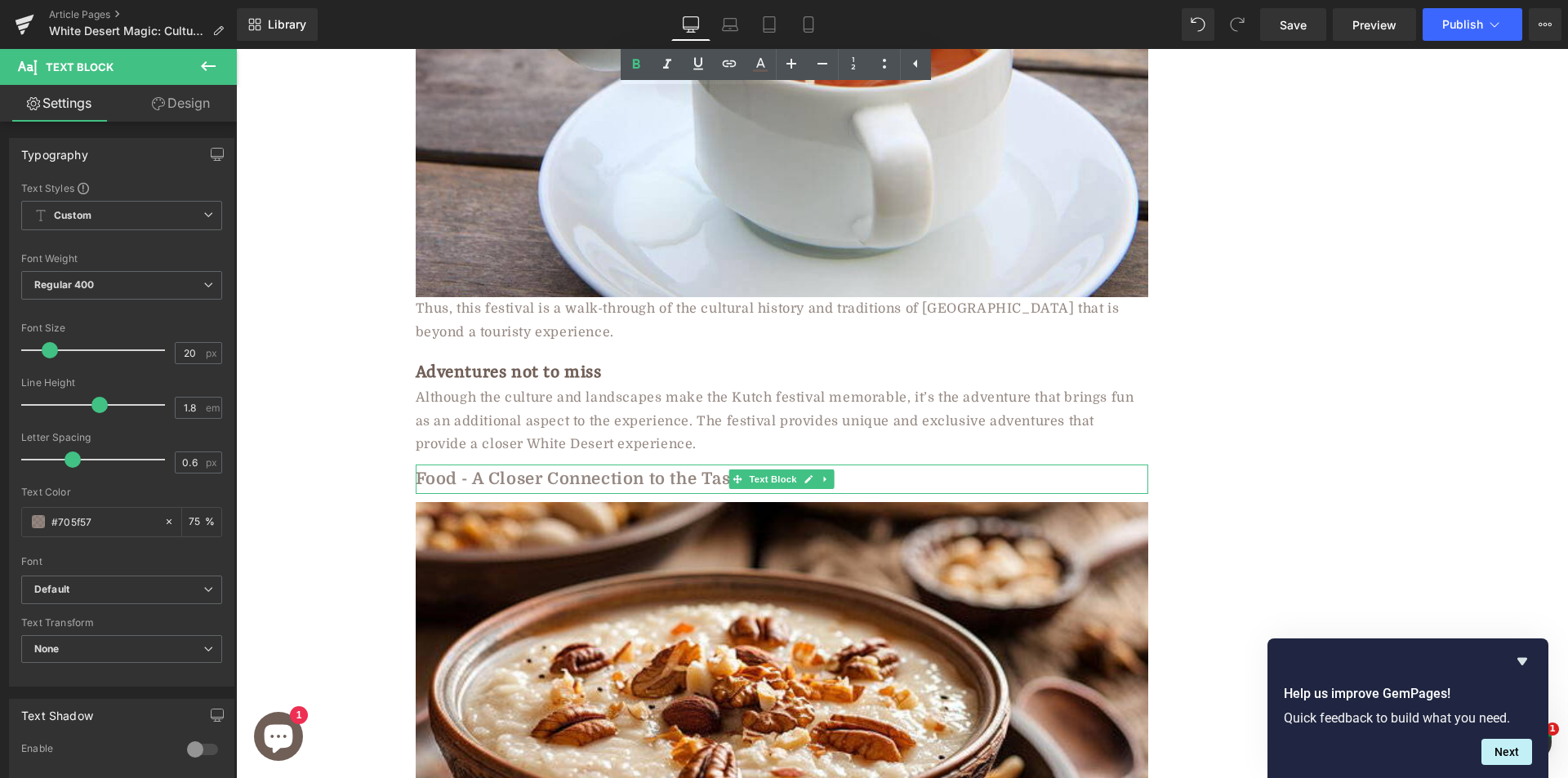
click at [518, 469] on b "Food - A Closer Connection to the Taste of Kutch" at bounding box center [620, 478] width 409 height 18
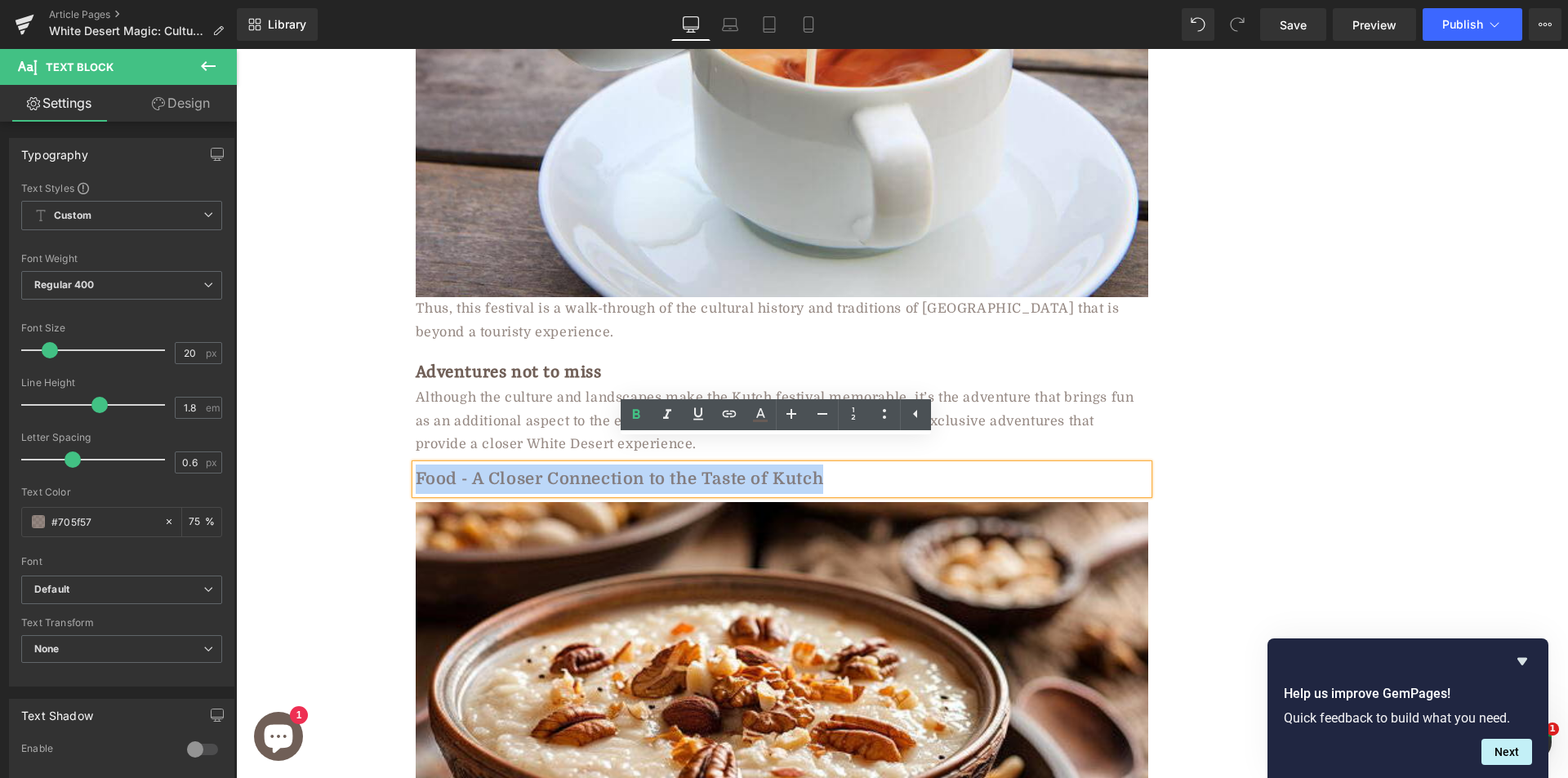
paste div
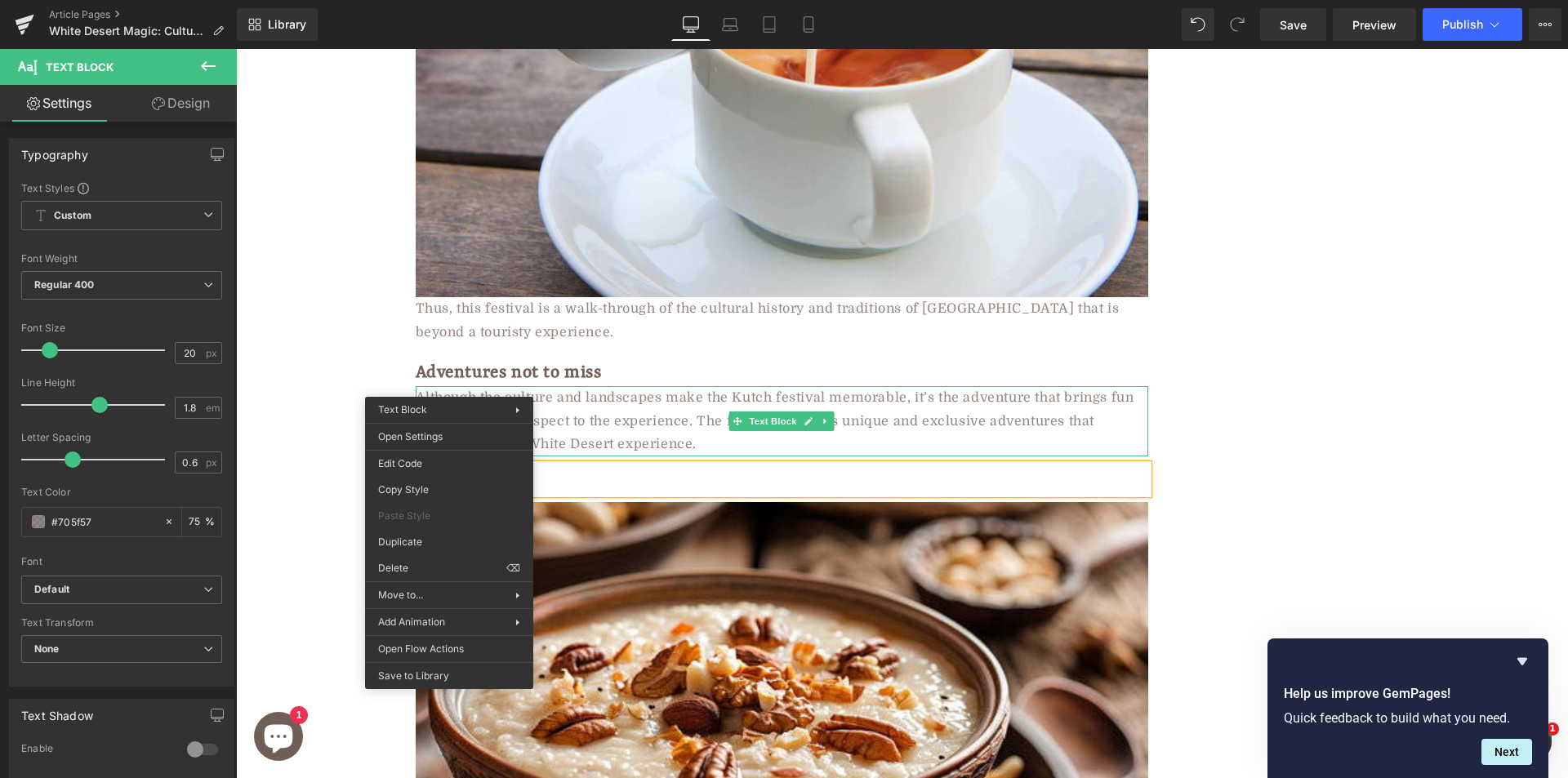
drag, startPoint x: 648, startPoint y: 585, endPoint x: 452, endPoint y: 512, distance: 209.2
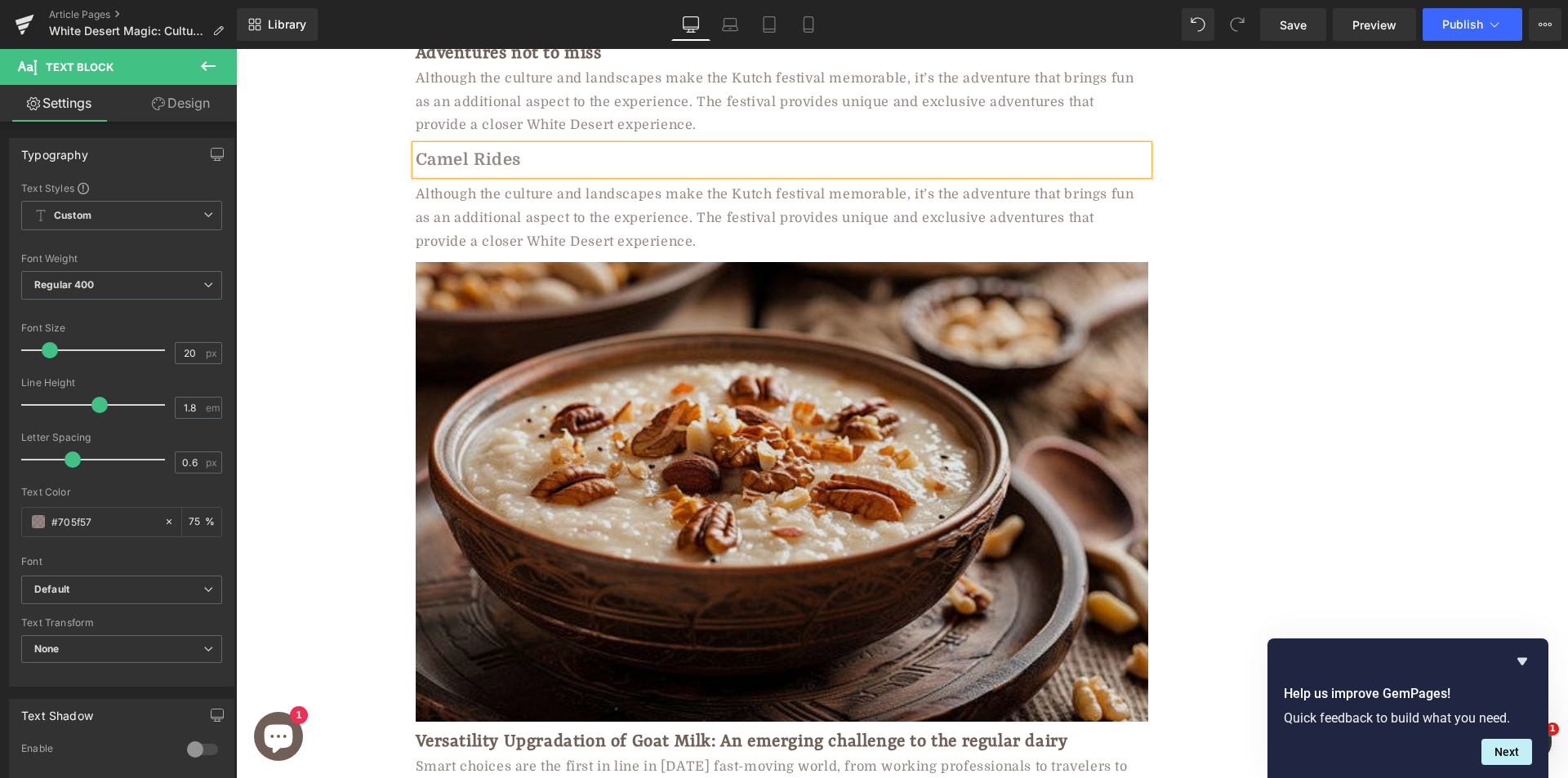
scroll to position [5594, 0]
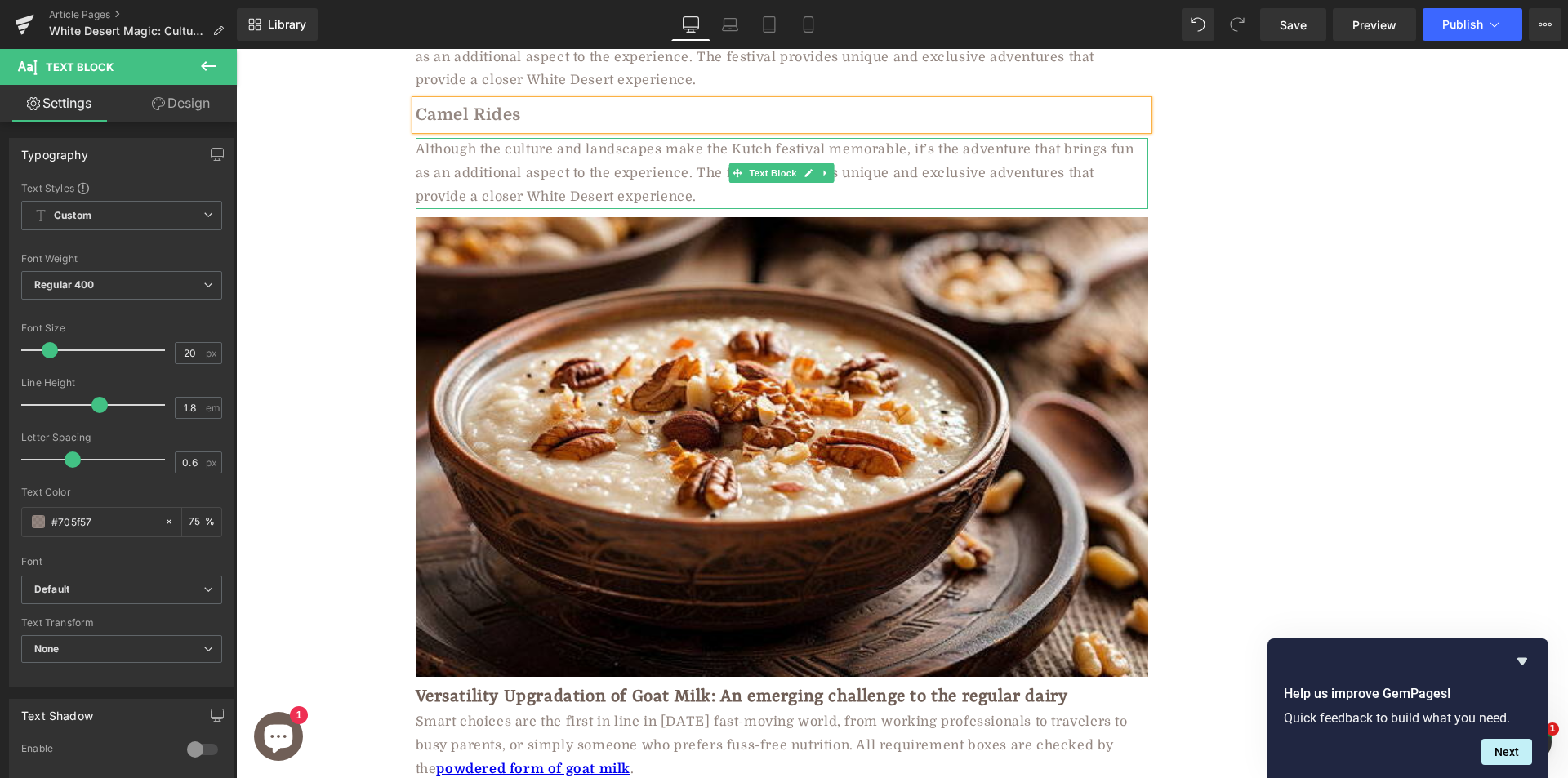
click at [511, 148] on div "Although the culture and landscapes make the Kutch festival memorable, it’s the…" at bounding box center [782, 173] width 732 height 70
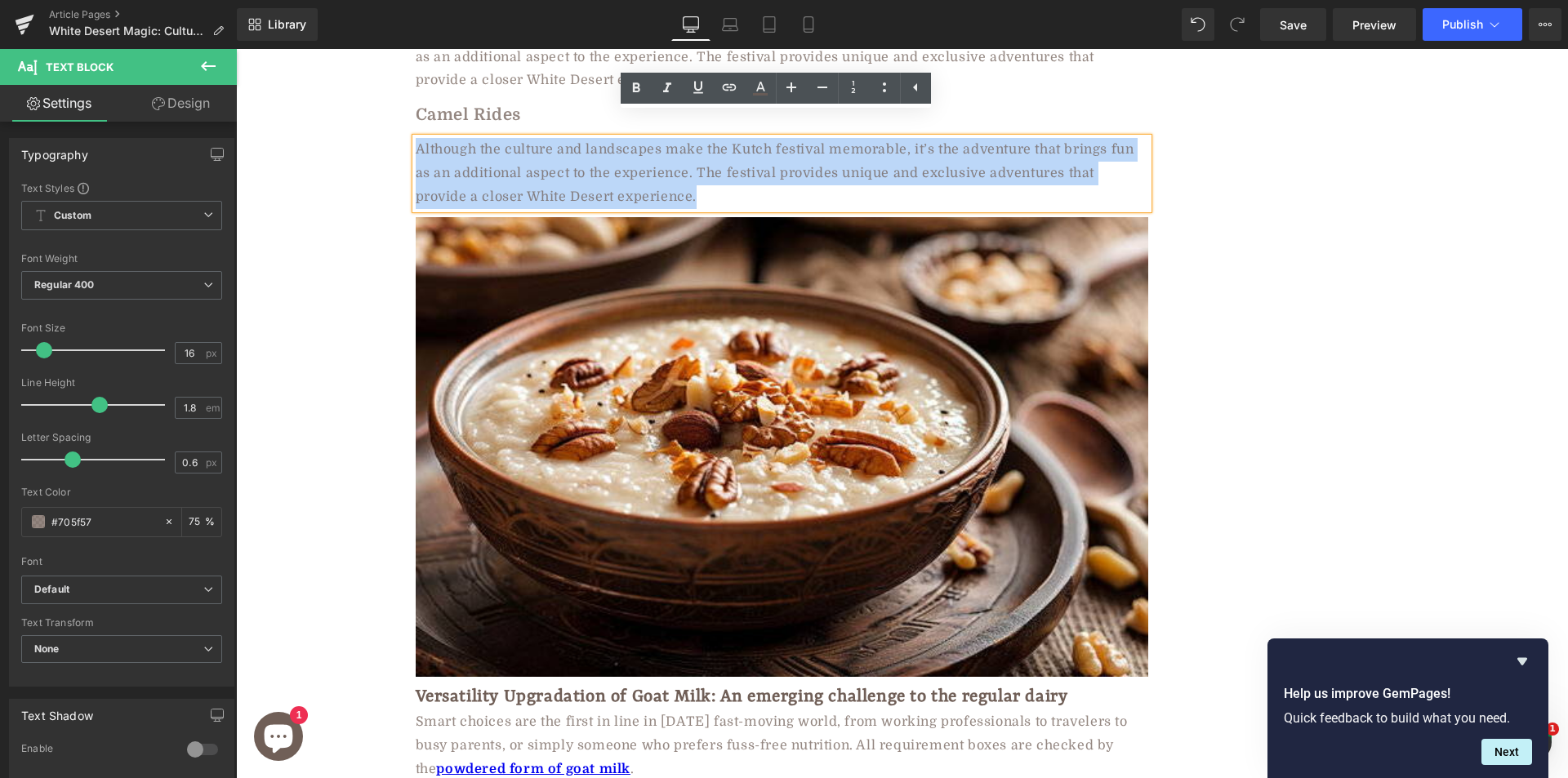
paste div
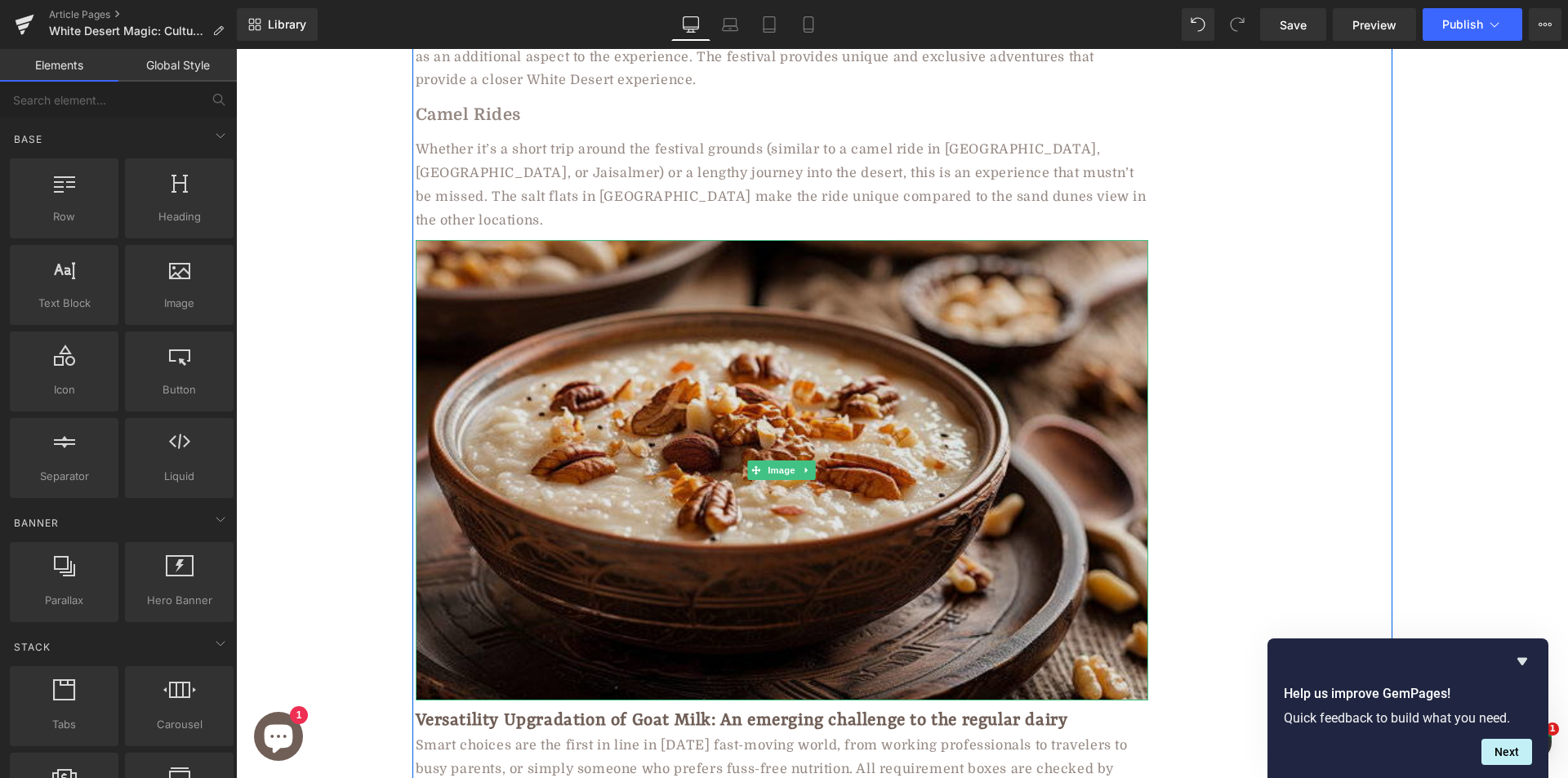
click at [576, 334] on img at bounding box center [782, 470] width 732 height 460
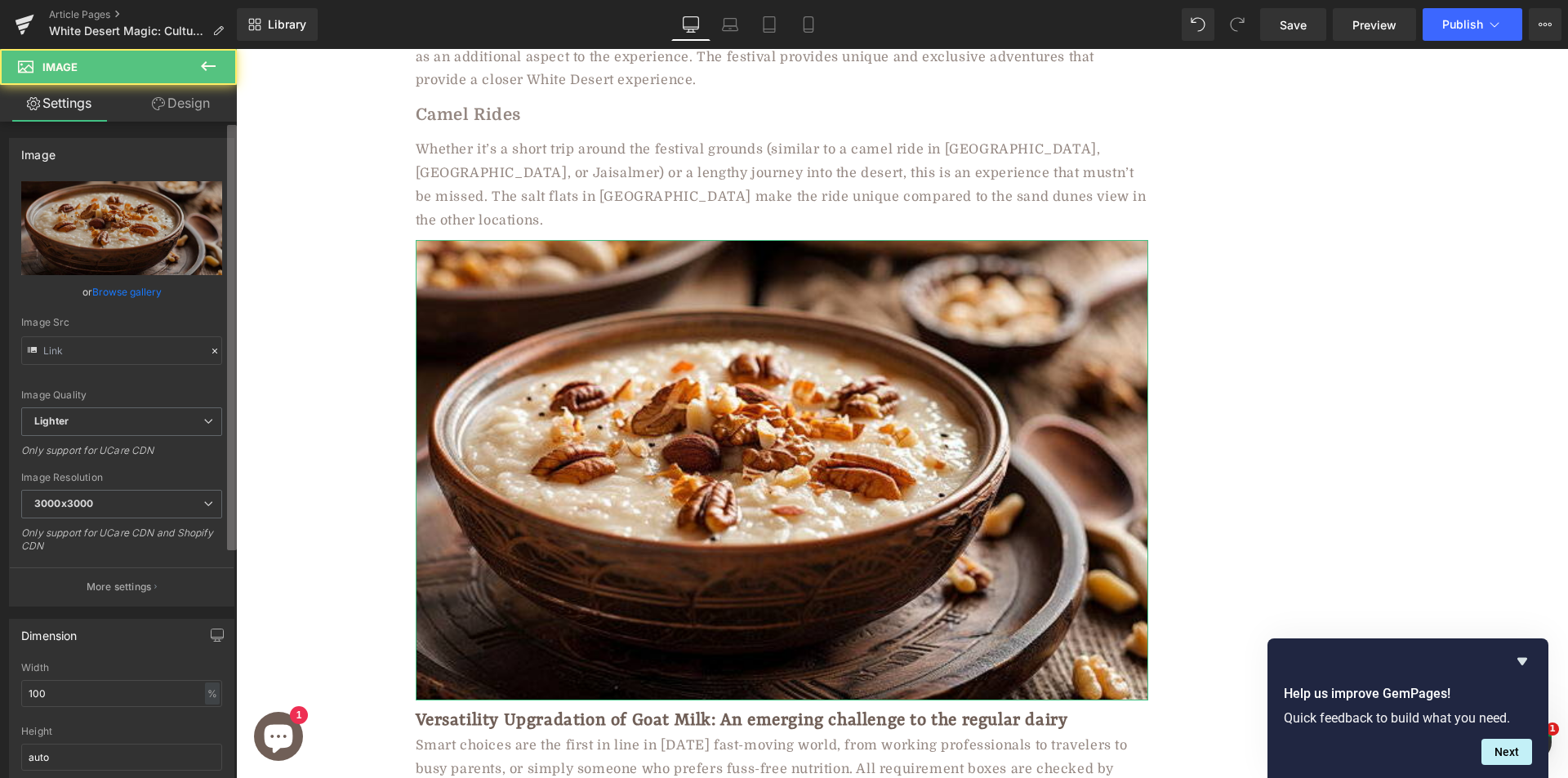
type input "https://ucarecdn.com/5d851452-cf4f-4c01-97f1-4a626e93ef11/-/format/auto/-/previ…"
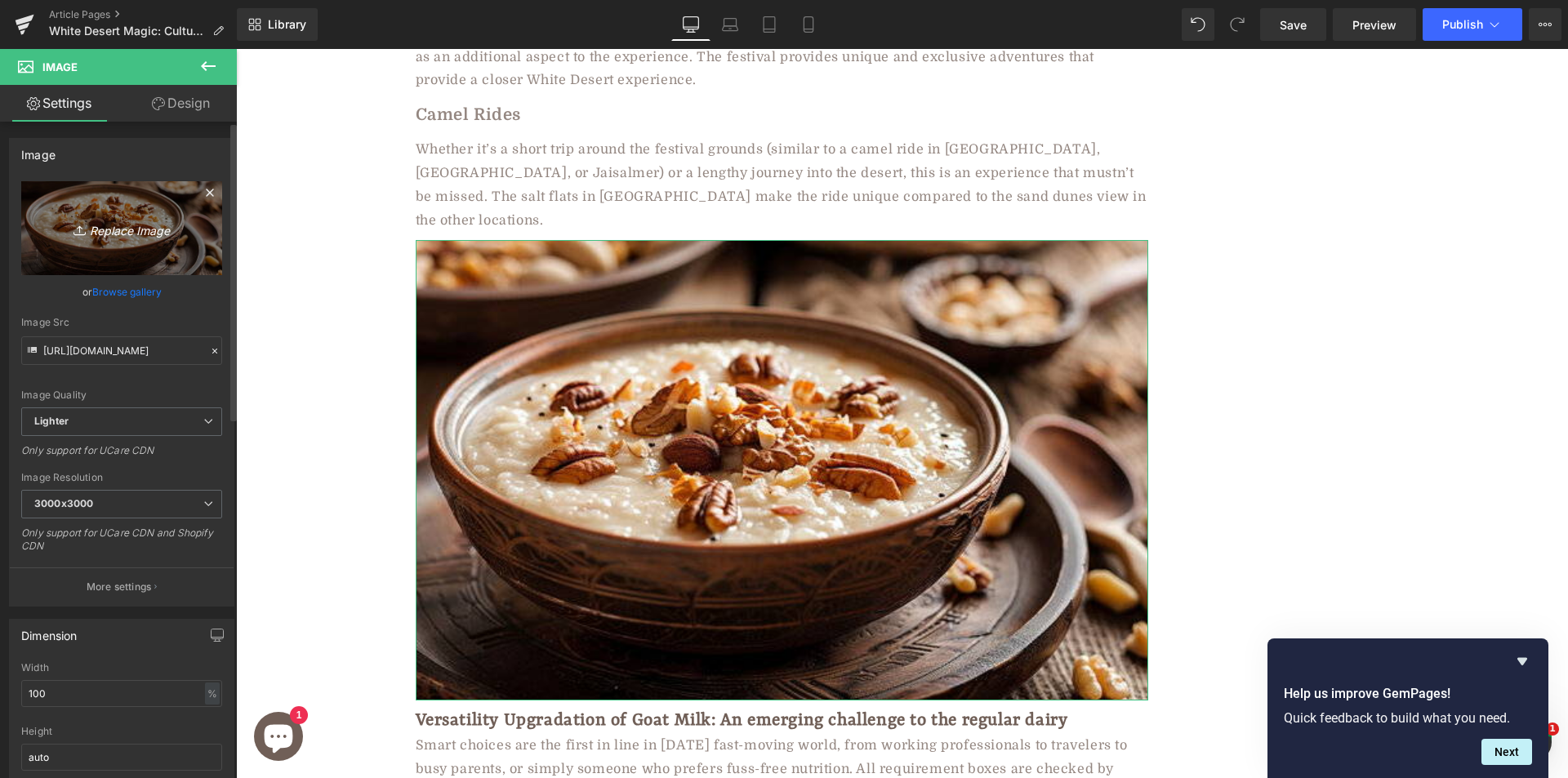
click at [104, 228] on icon "Replace Image" at bounding box center [121, 228] width 131 height 20
type input "C:\fakepath\explore-rann-of-kutch.jpg"
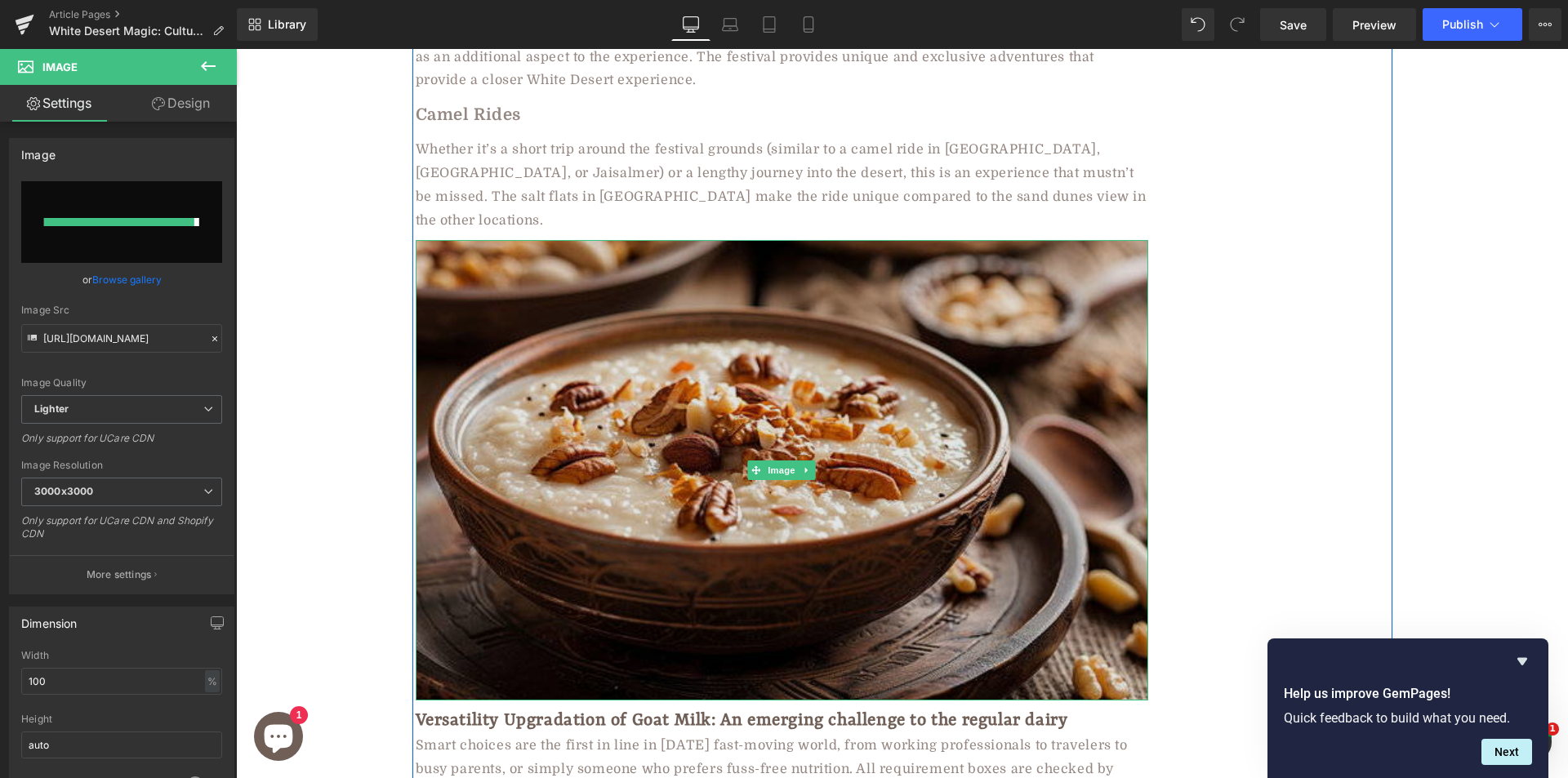
type input "https://ucarecdn.com/319b202a-995b-4c38-afa3-65fc92bd35cf/-/format/auto/-/previ…"
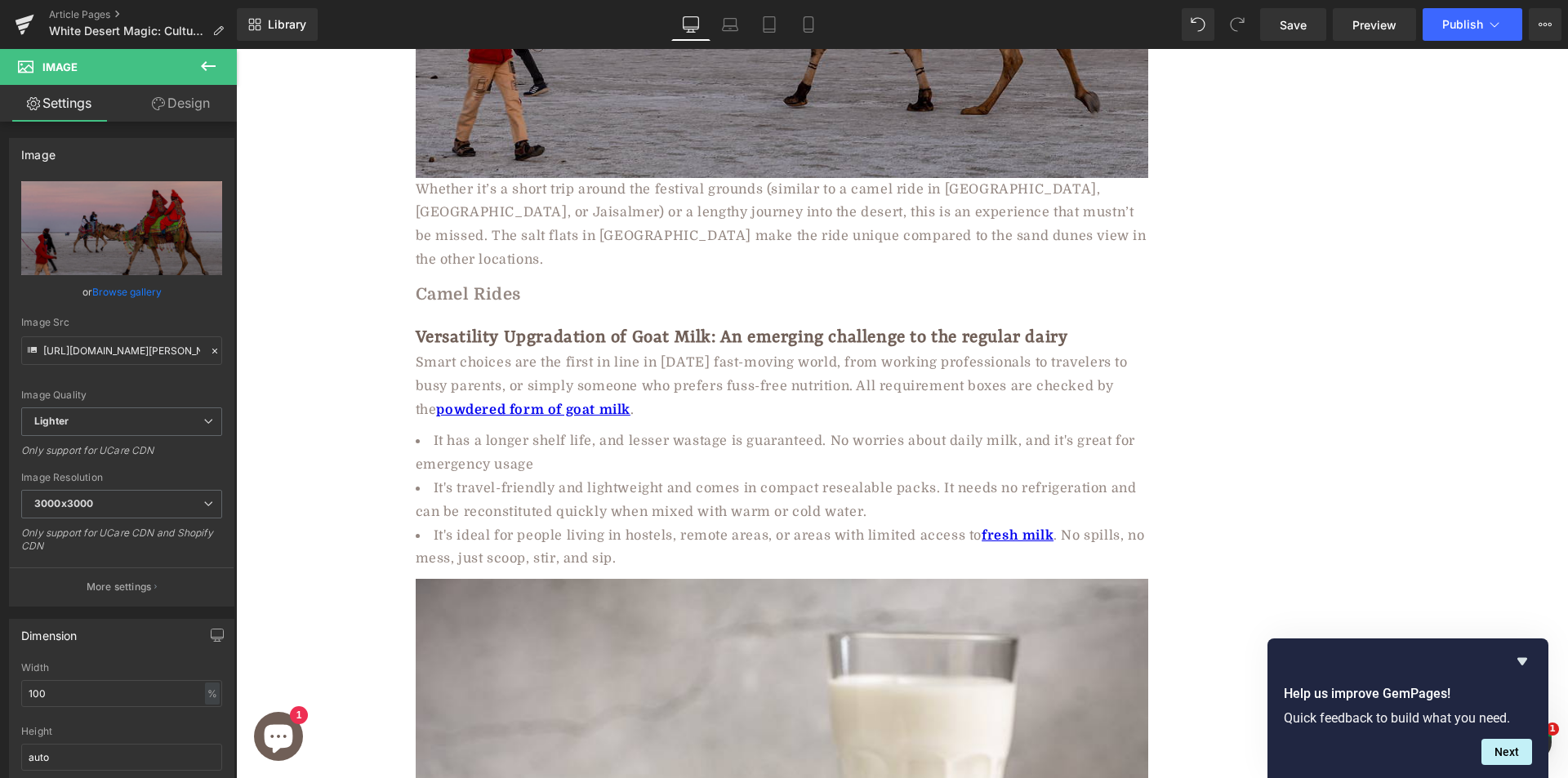
scroll to position [6161, 0]
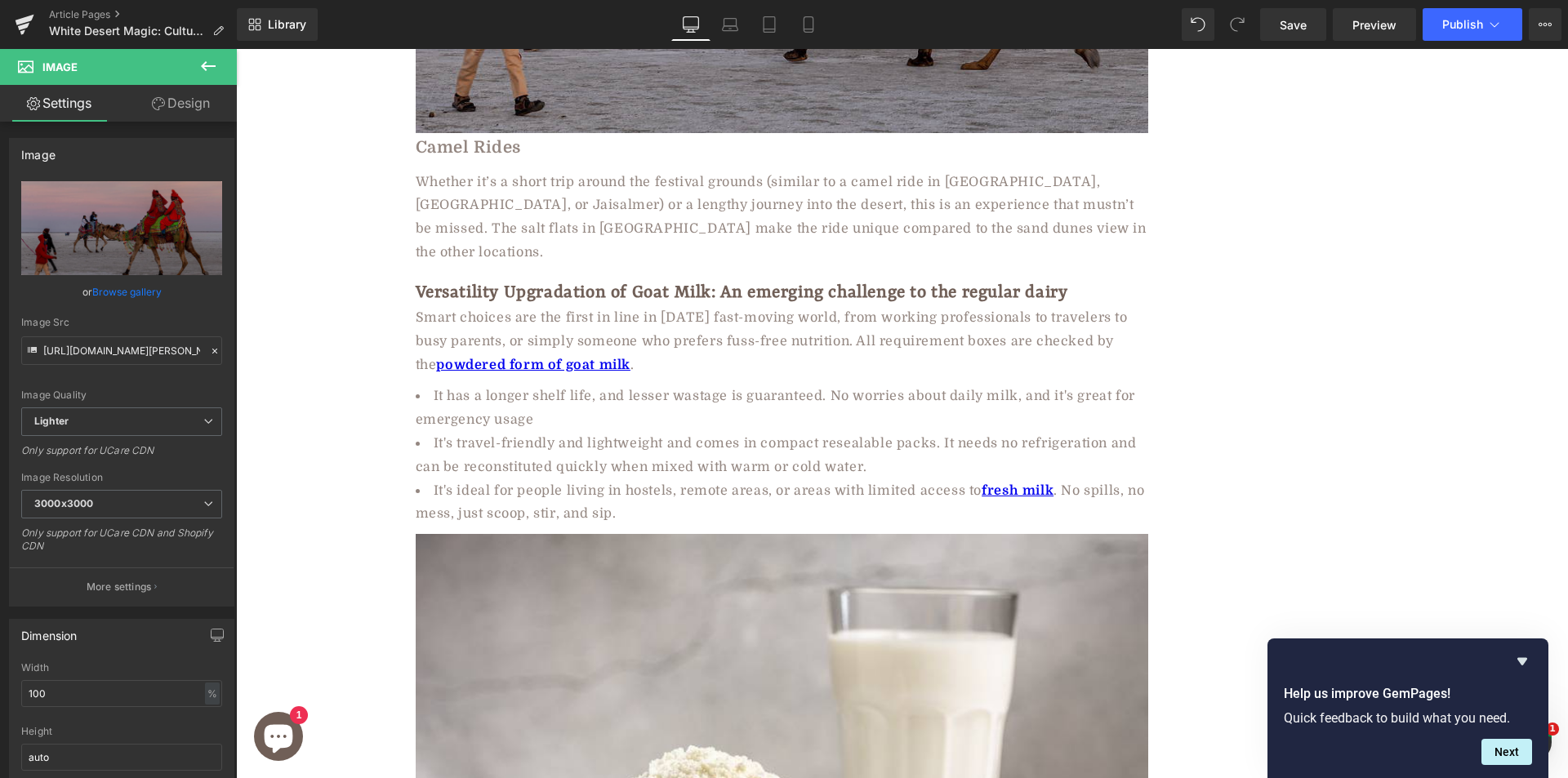
click at [513, 170] on div "Whether it’s a short trip around the festival grounds (similar to a camel ride …" at bounding box center [782, 217] width 732 height 94
click at [512, 170] on div "Whether it’s a short trip around the festival grounds (similar to a camel ride …" at bounding box center [782, 217] width 732 height 94
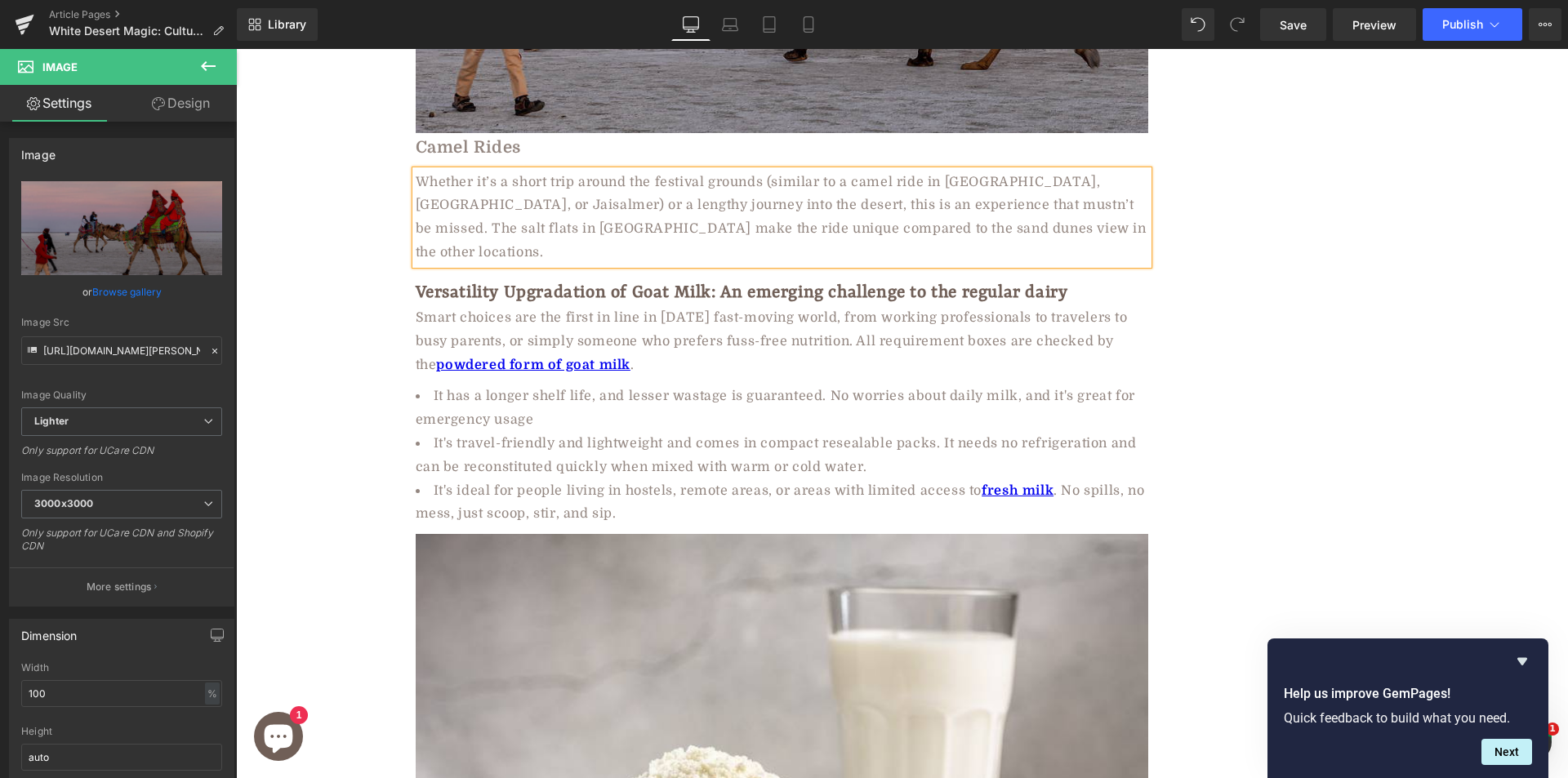
click at [512, 170] on div "Whether it’s a short trip around the festival grounds (similar to a camel ride …" at bounding box center [782, 217] width 732 height 94
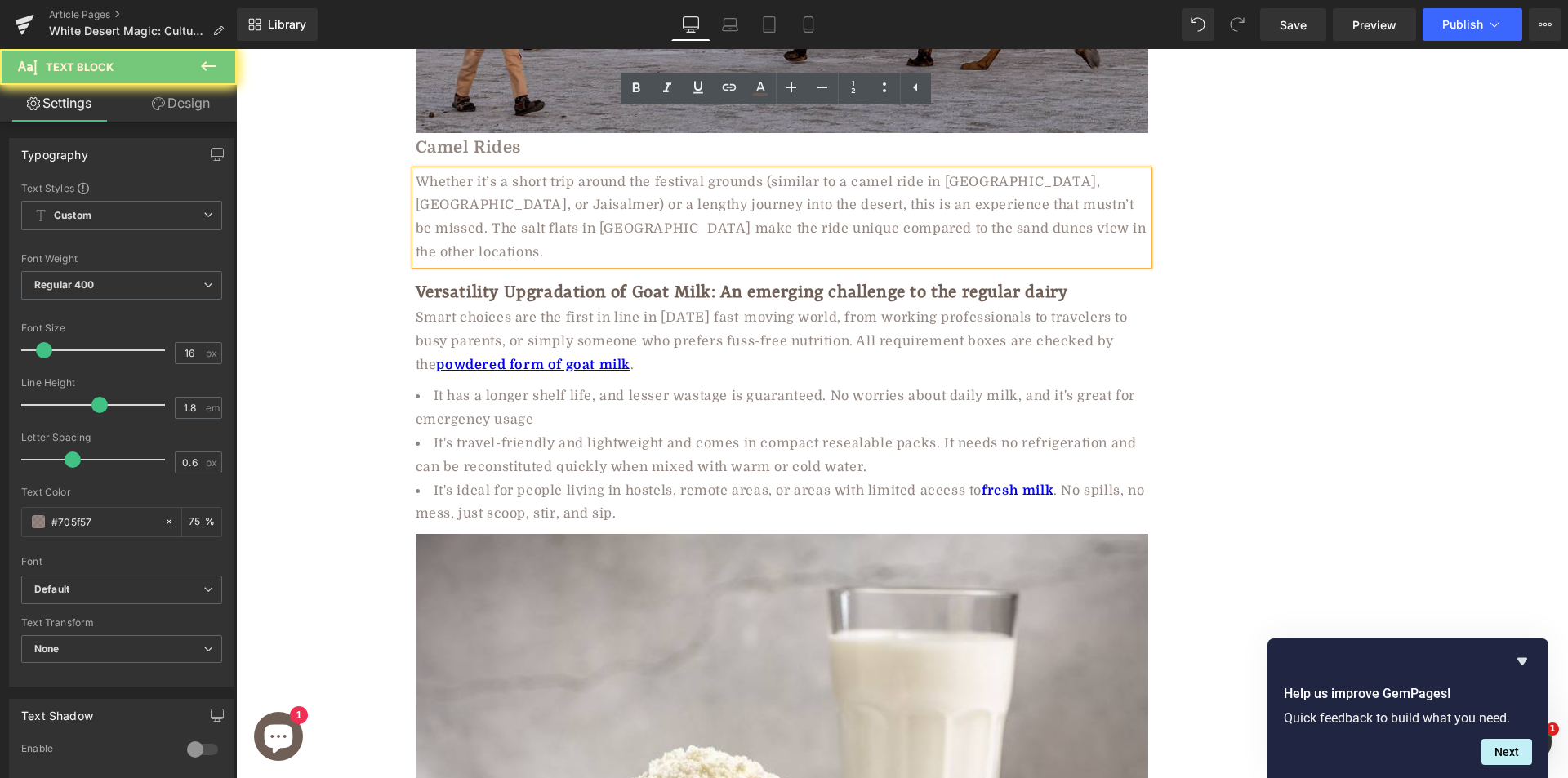
scroll to position [6199, 0]
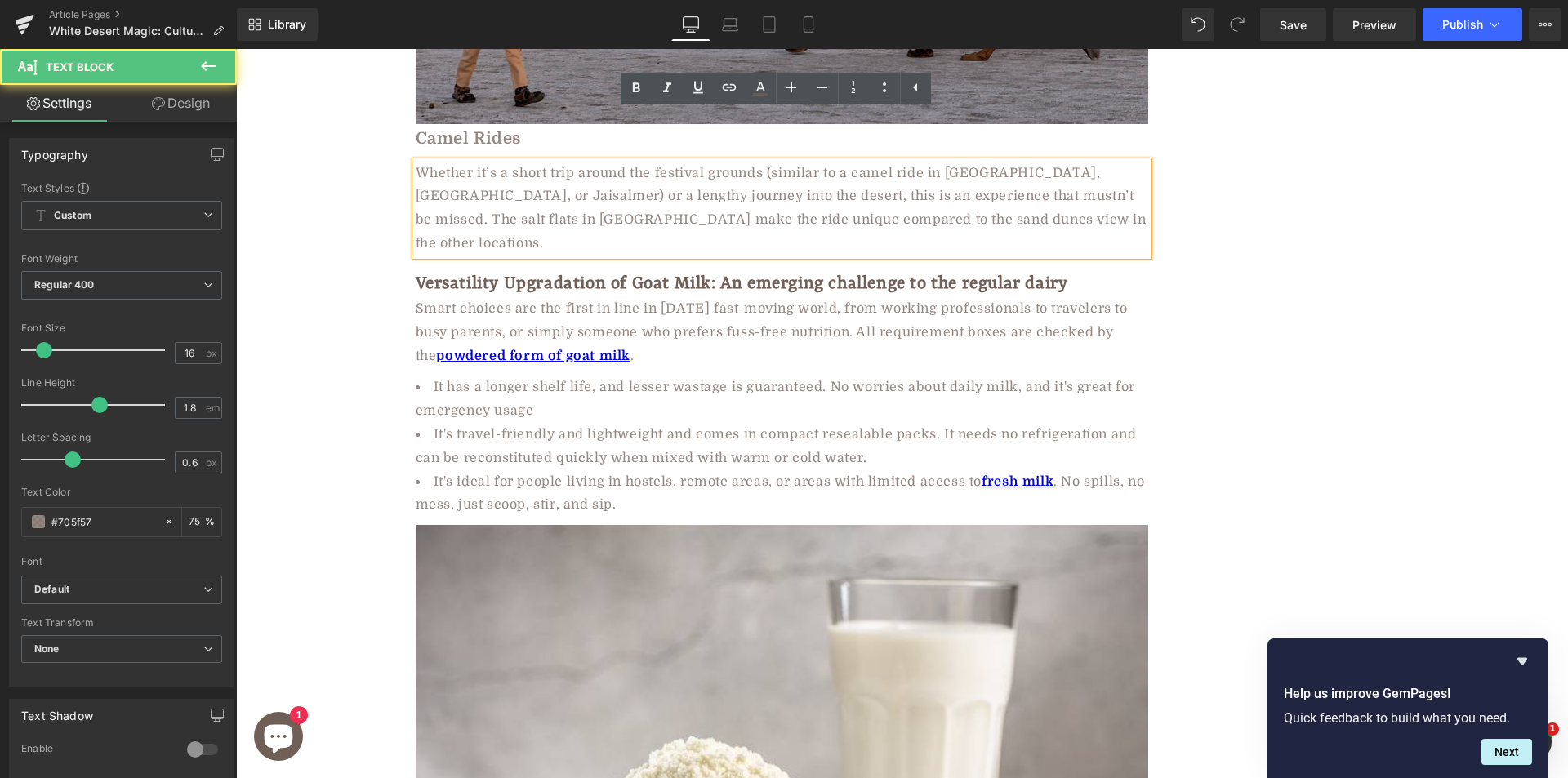
click at [515, 162] on div "Whether it’s a short trip around the festival grounds (similar to a camel ride …" at bounding box center [782, 209] width 732 height 94
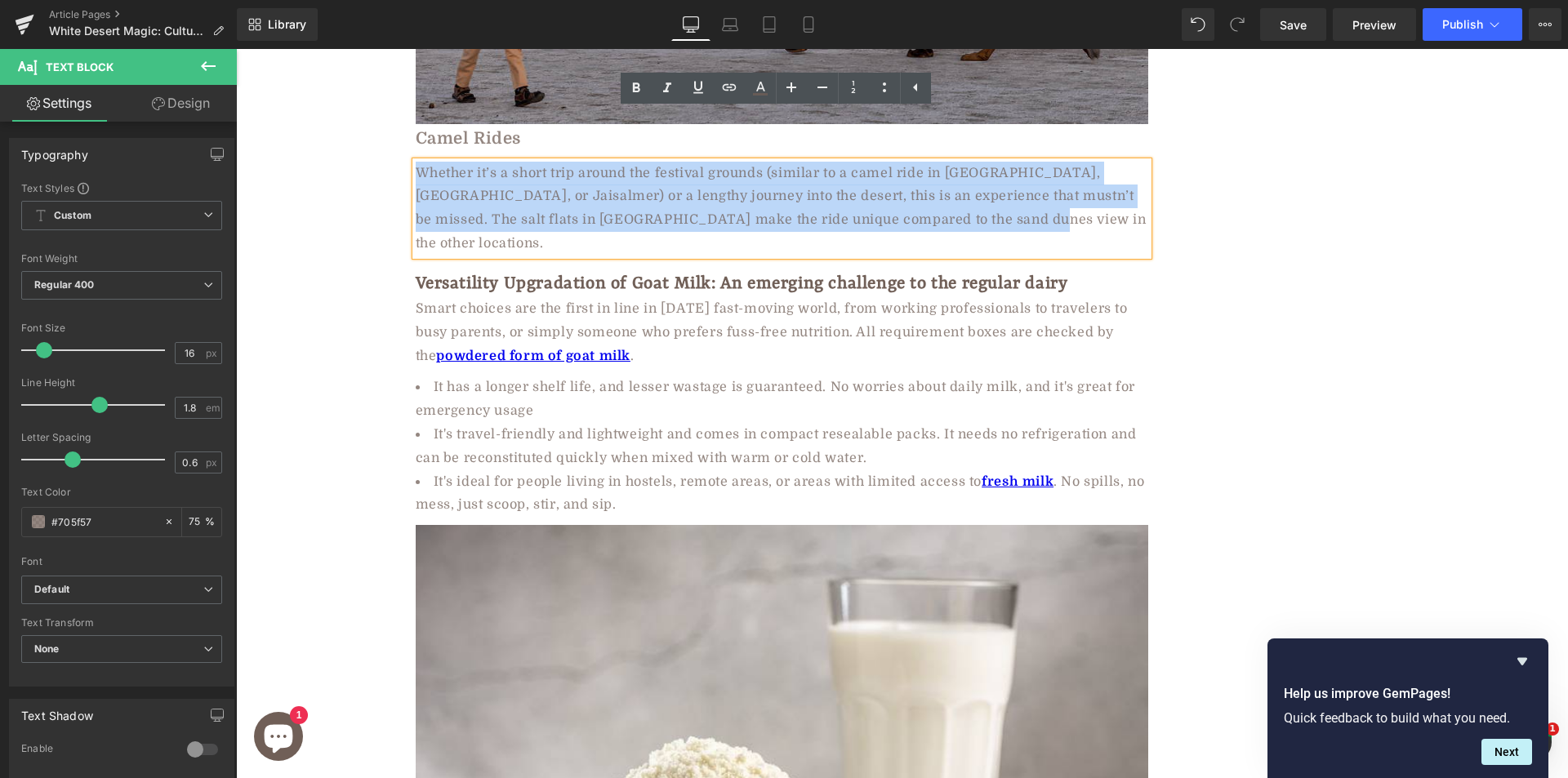
click at [515, 162] on div "Whether it’s a short trip around the festival grounds (similar to a camel ride …" at bounding box center [782, 209] width 732 height 94
paste div
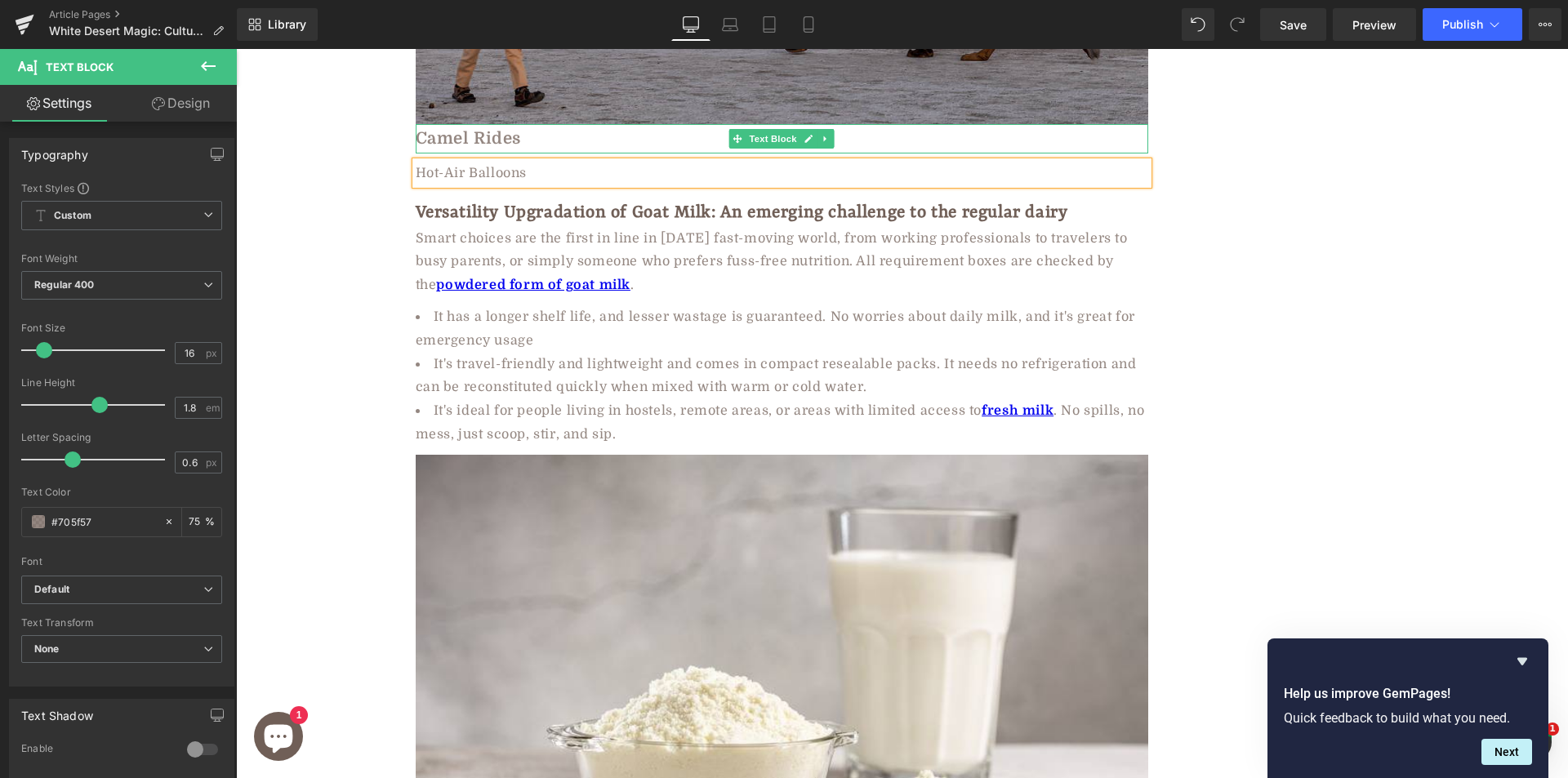
click at [467, 129] on b "Camel Rides" at bounding box center [468, 138] width 106 height 18
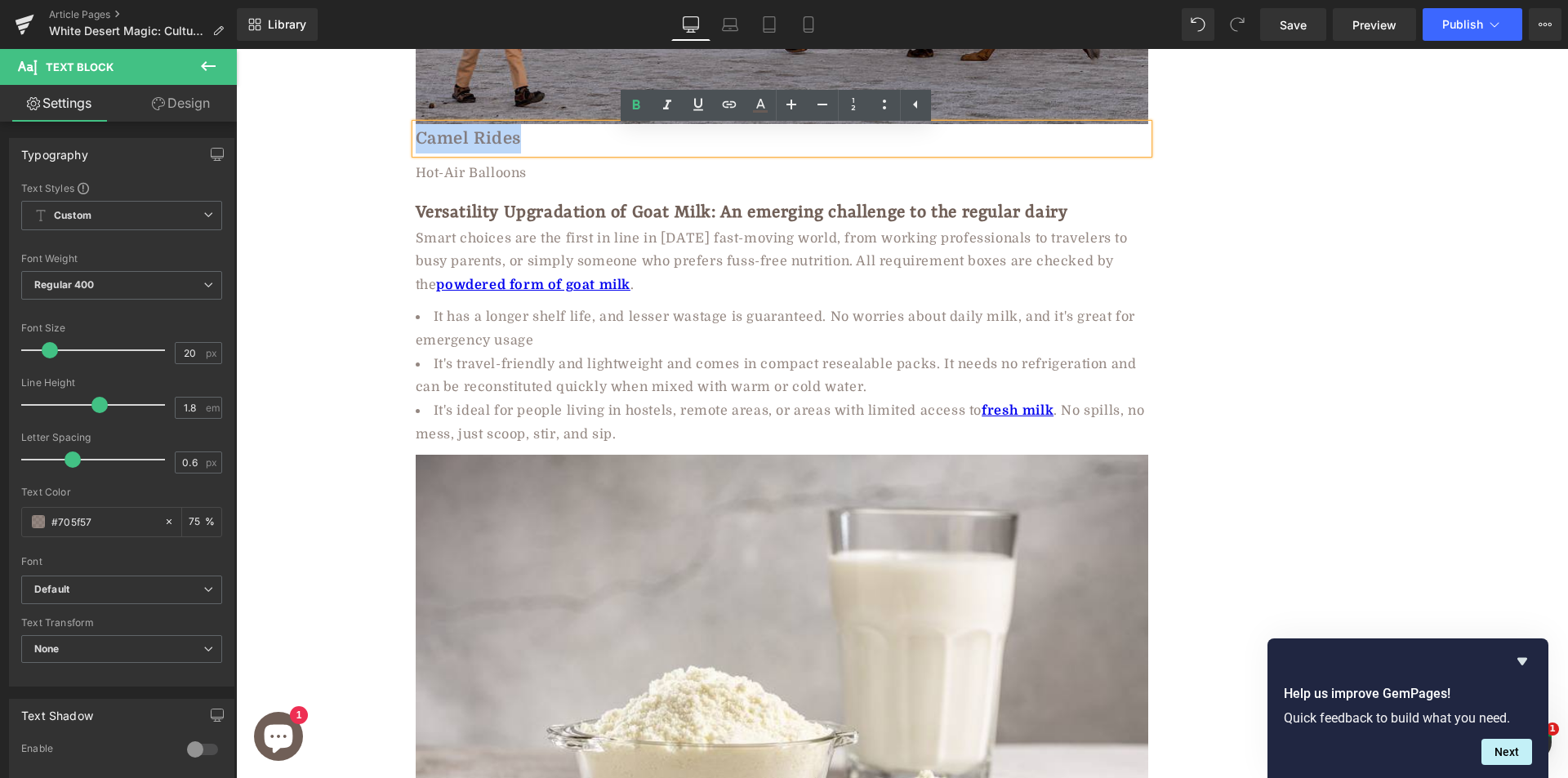
paste div
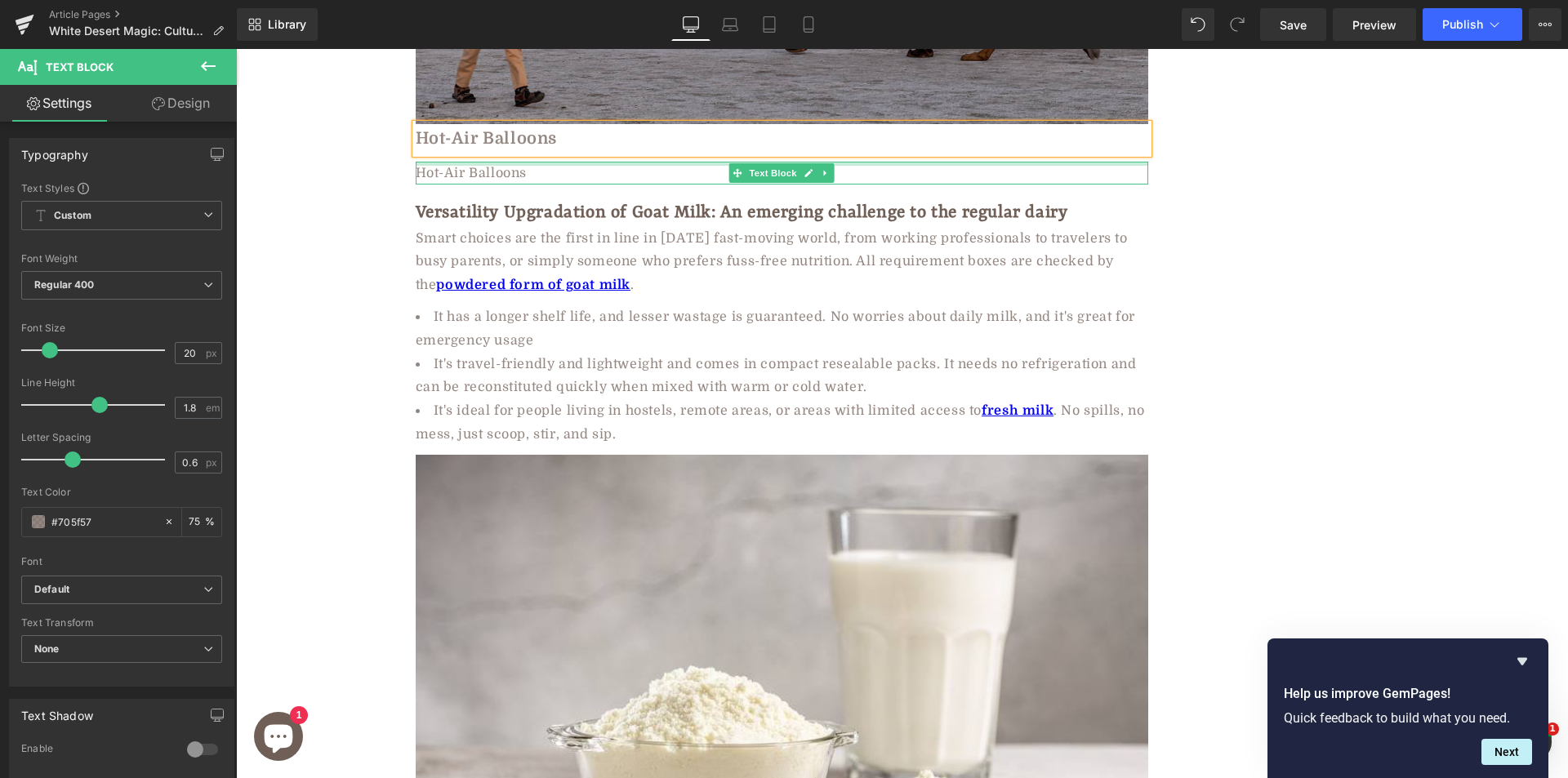
click at [471, 162] on div at bounding box center [782, 164] width 732 height 4
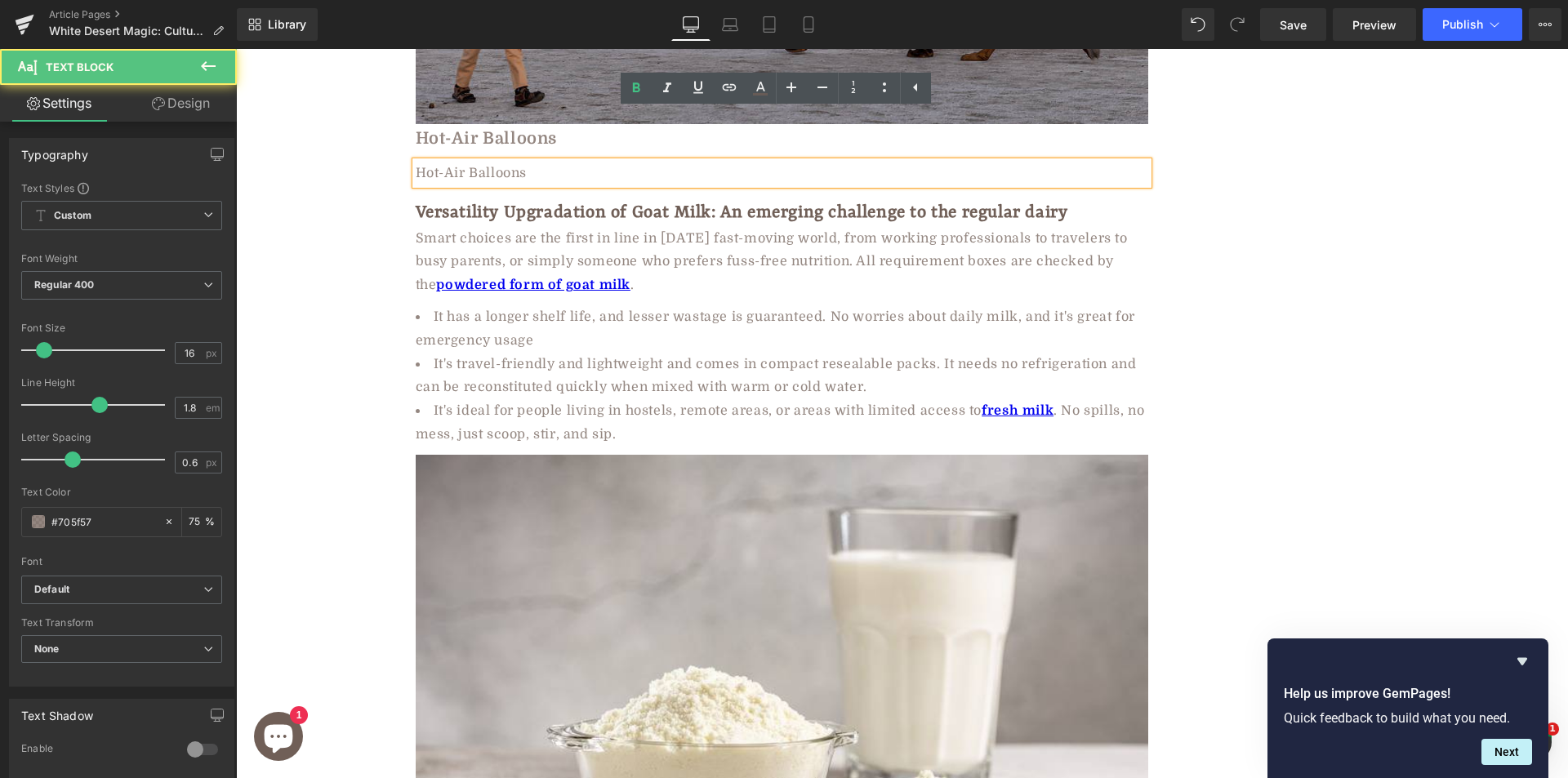
click at [541, 162] on div "Hot-Air Balloons" at bounding box center [782, 174] width 732 height 24
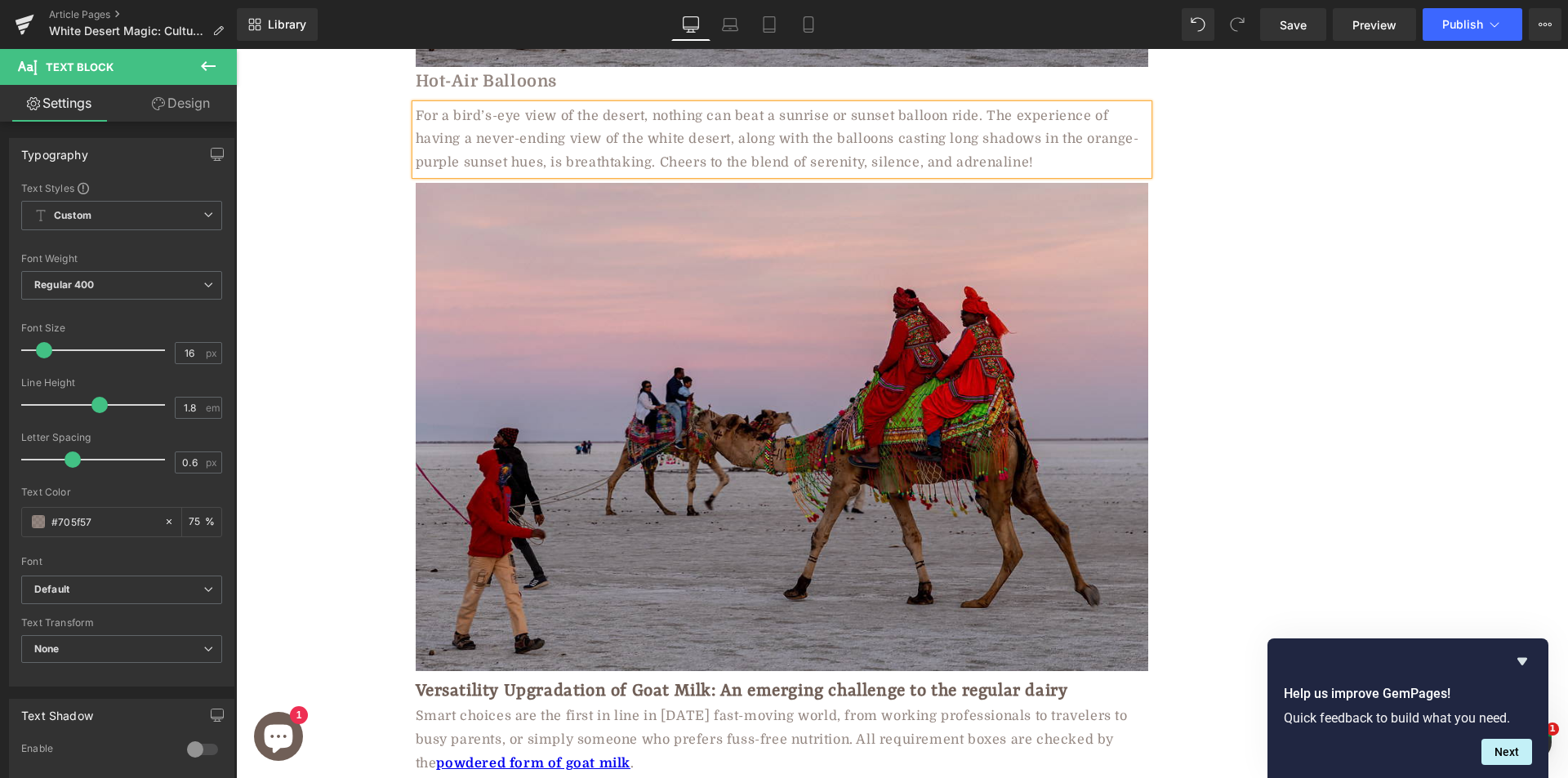
scroll to position [6277, 0]
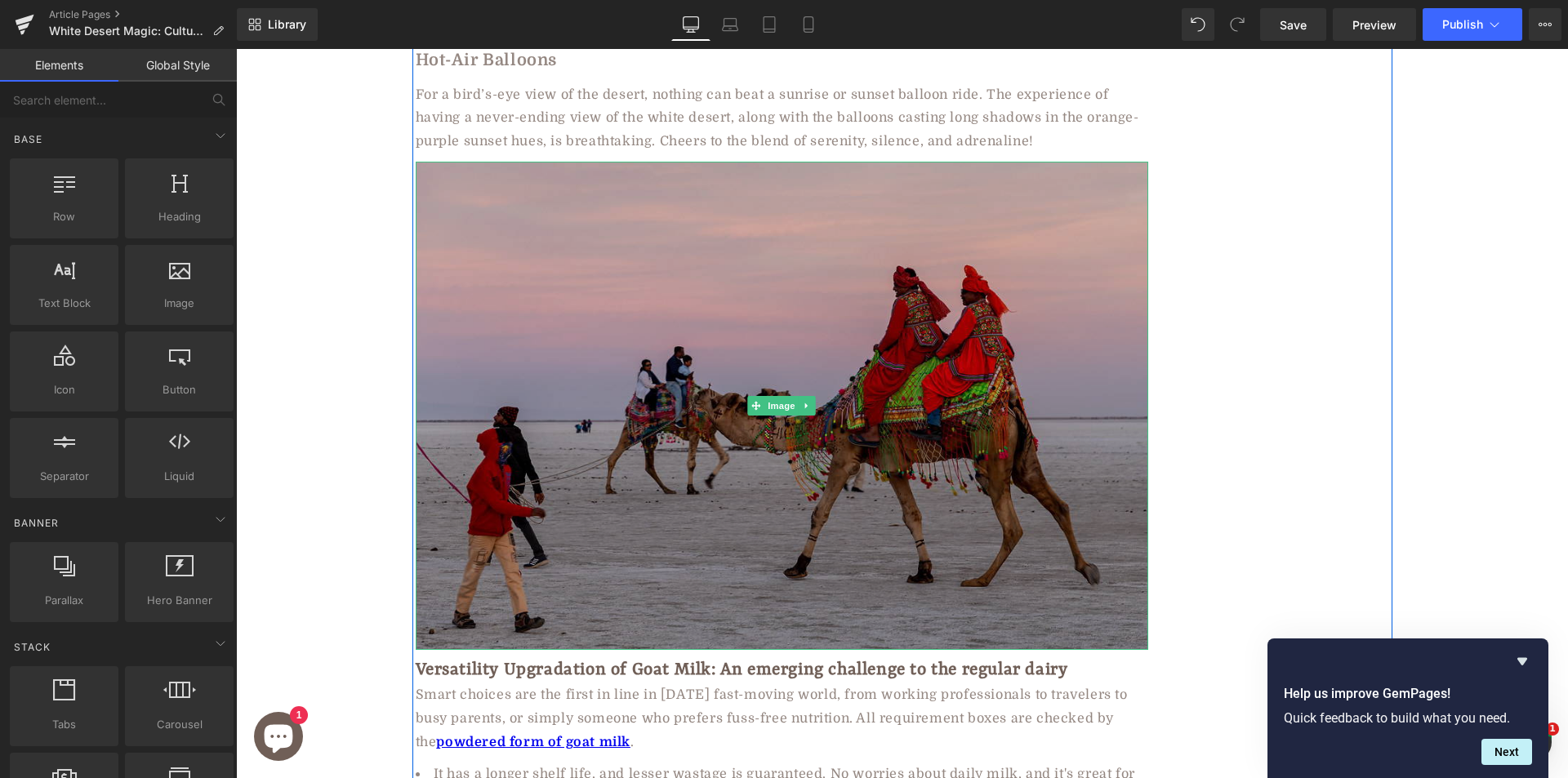
click at [546, 257] on img at bounding box center [782, 406] width 732 height 488
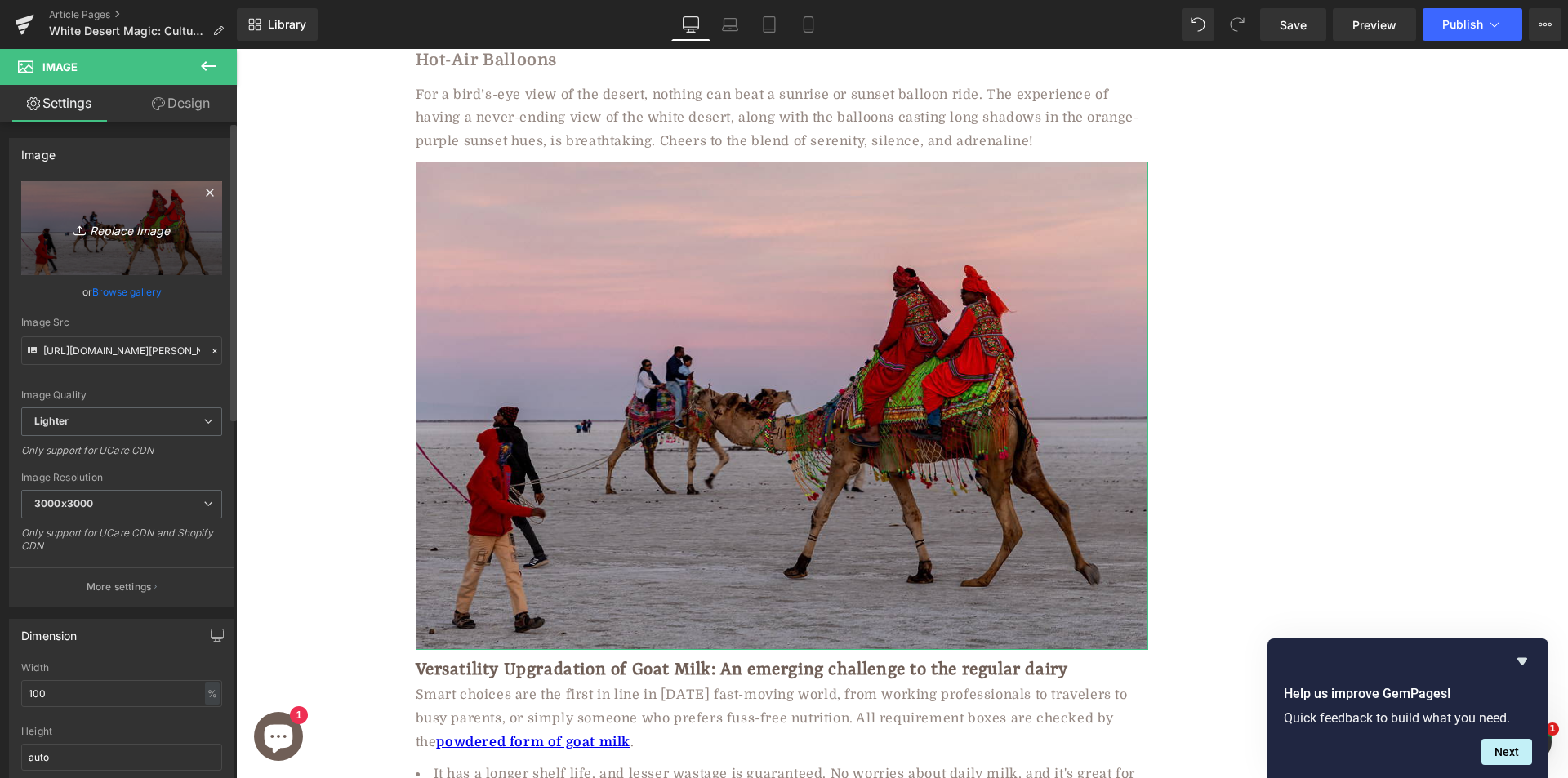
click at [95, 229] on icon "Replace Image" at bounding box center [121, 228] width 131 height 20
type input "C:\fakepath\3a15f579-811a-41f4-99a8-0f817fa18a8d.jpg"
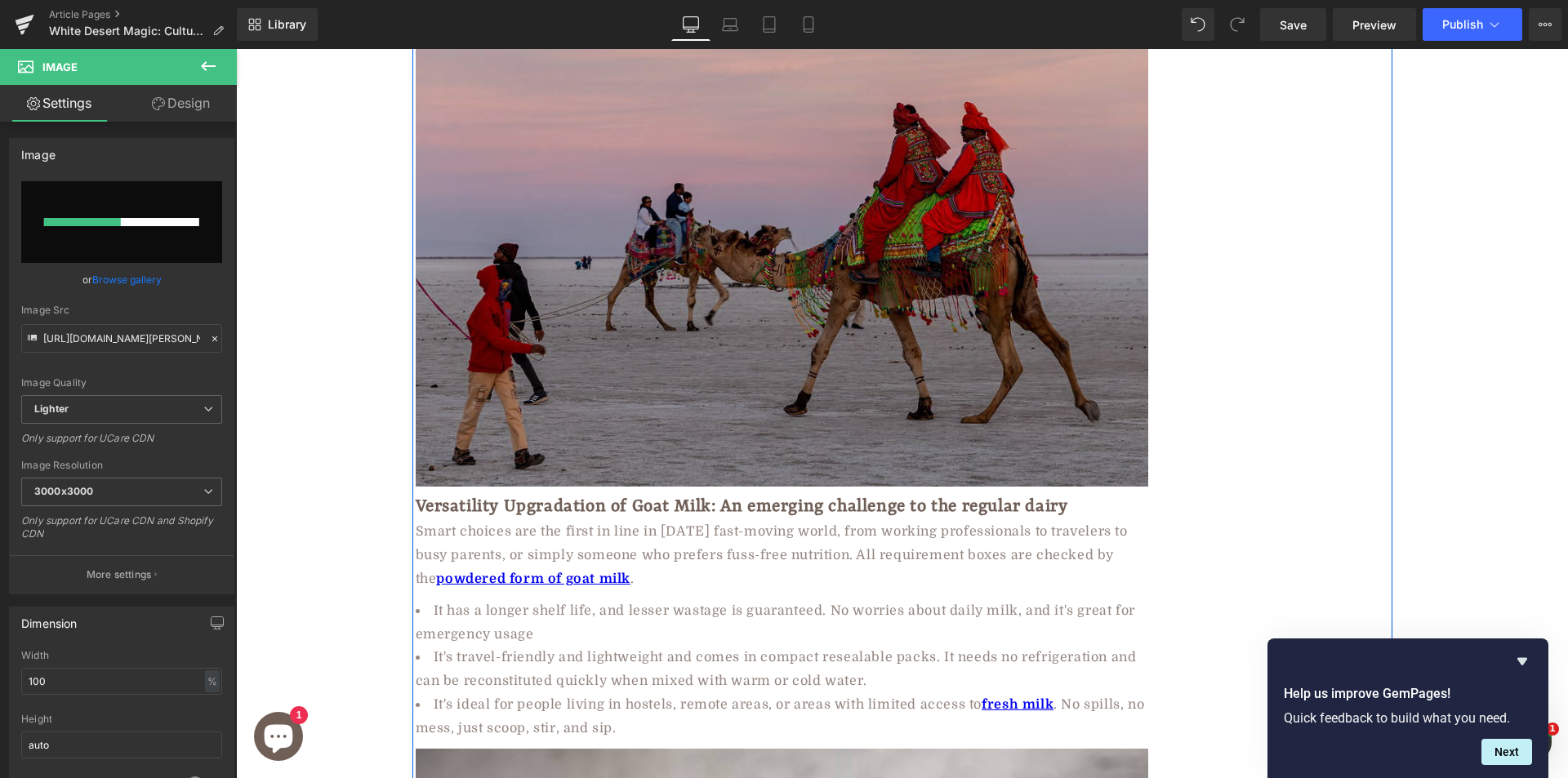
scroll to position [6685, 0]
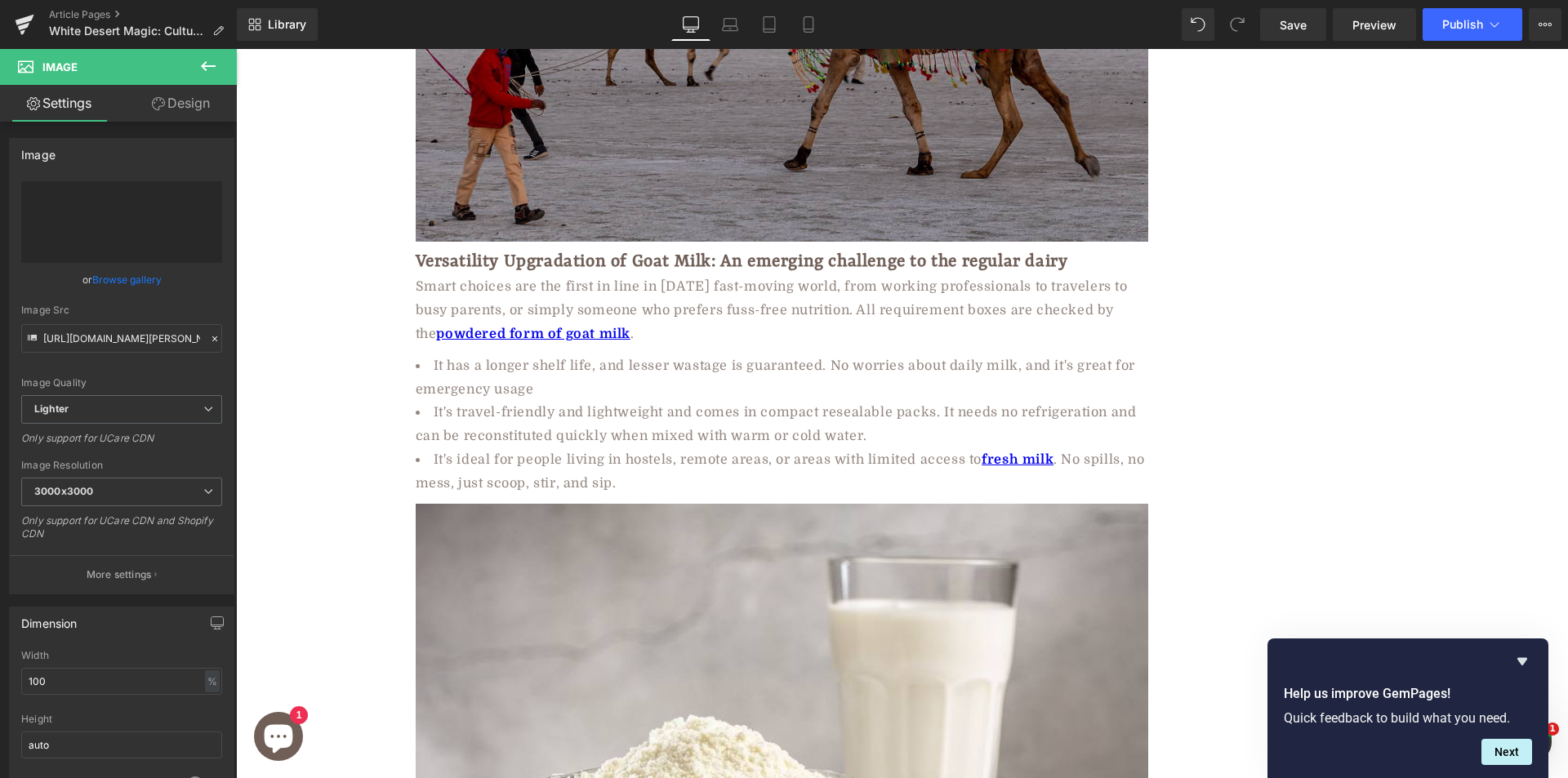
type input "https://ucarecdn.com/e47e1565-1a5b-4e78-b7b3-8c0dd9b9477a/-/format/auto/-/previ…"
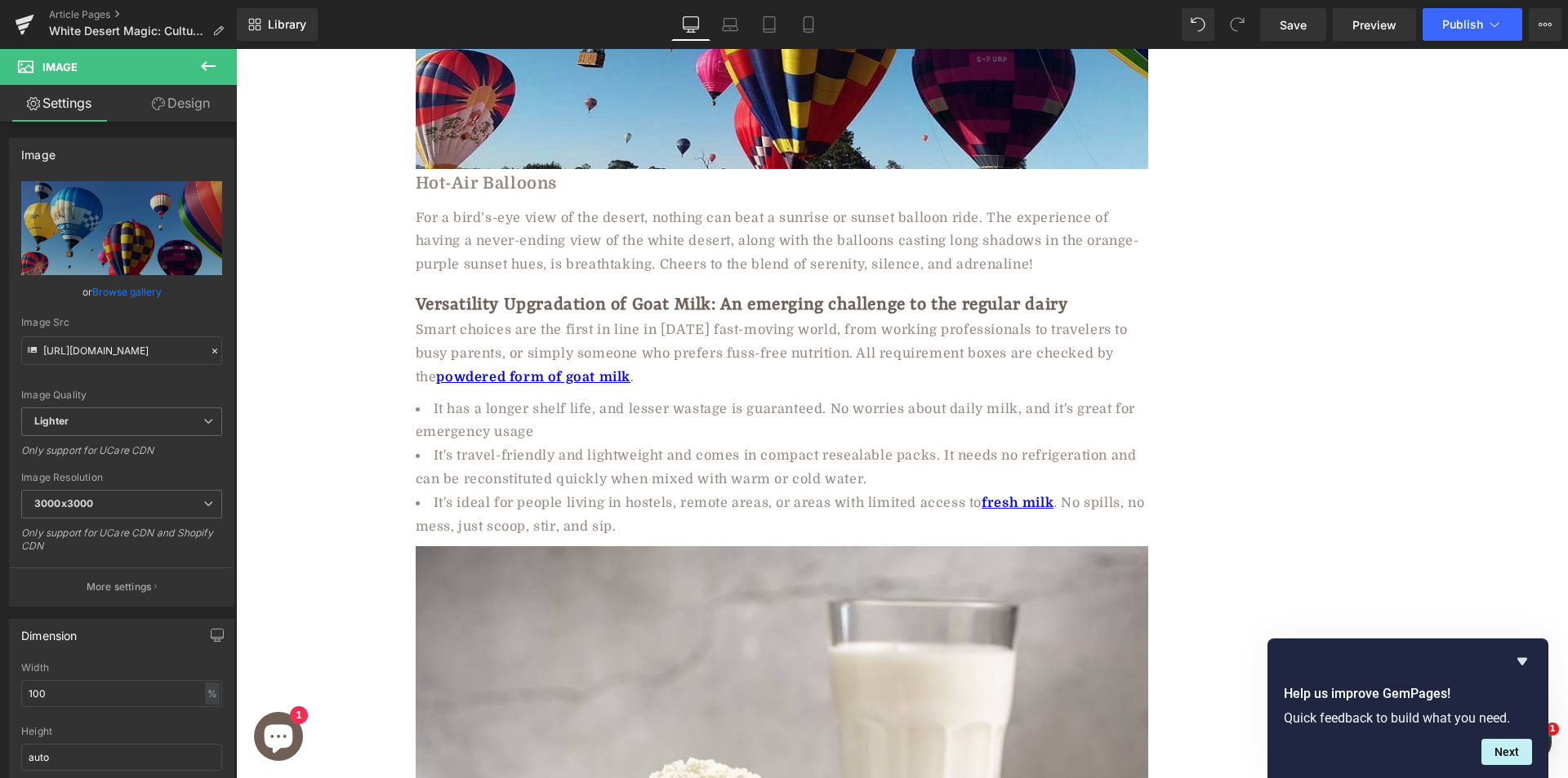
scroll to position [6689, 0]
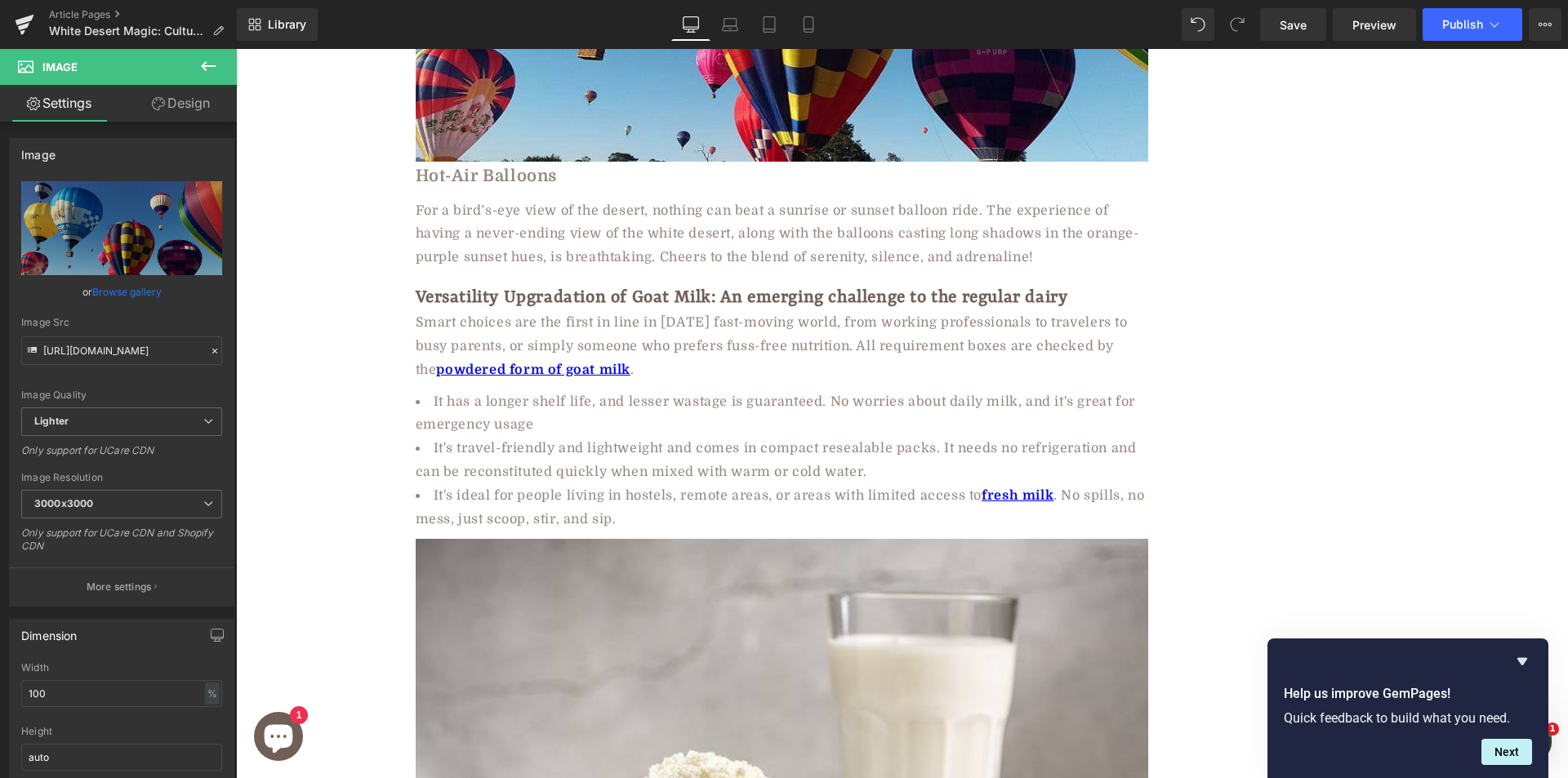
click at [236, 49] on div at bounding box center [236, 49] width 0 height 0
click at [503, 166] on b "Hot-Air Balloons" at bounding box center [487, 176] width 142 height 18
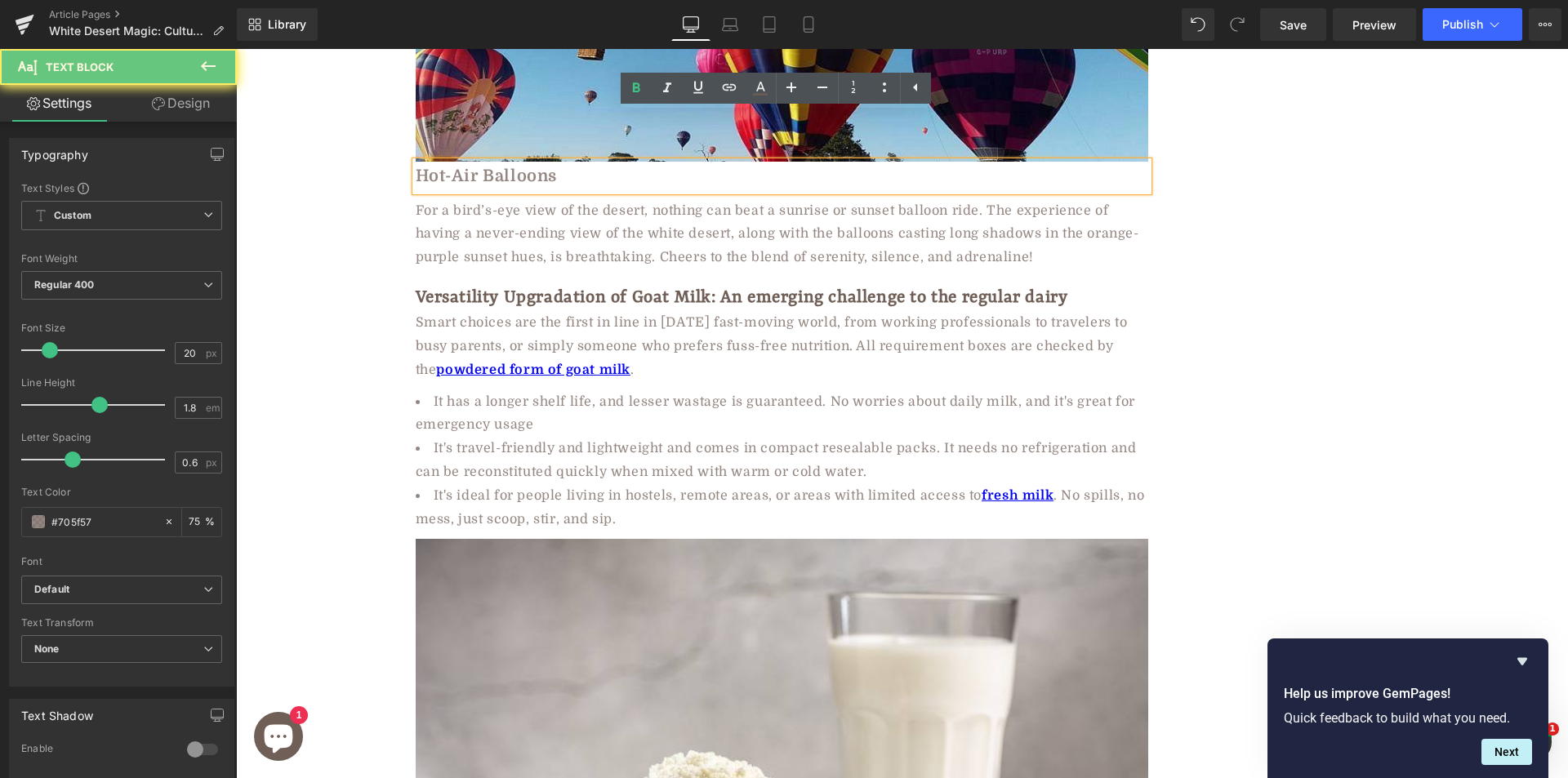
click at [503, 166] on b "Hot-Air Balloons" at bounding box center [487, 176] width 142 height 18
paste div
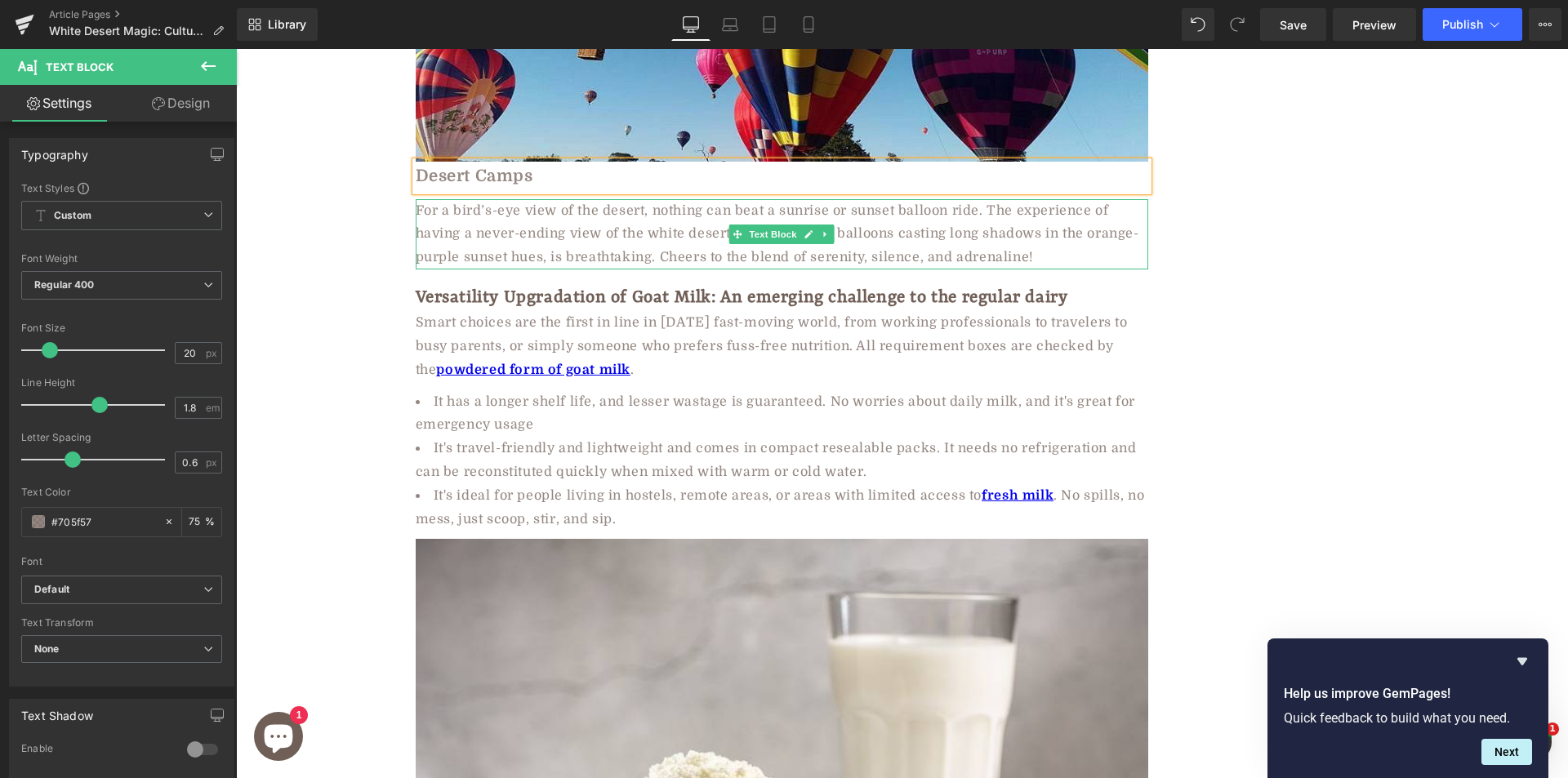
click at [522, 200] on div "For a bird’s-eye view of the desert, nothing can beat a sunrise or sunset ballo…" at bounding box center [782, 235] width 732 height 70
click at [530, 200] on div "For a bird’s-eye view of the desert, nothing can beat a sunrise or sunset ballo…" at bounding box center [782, 235] width 732 height 70
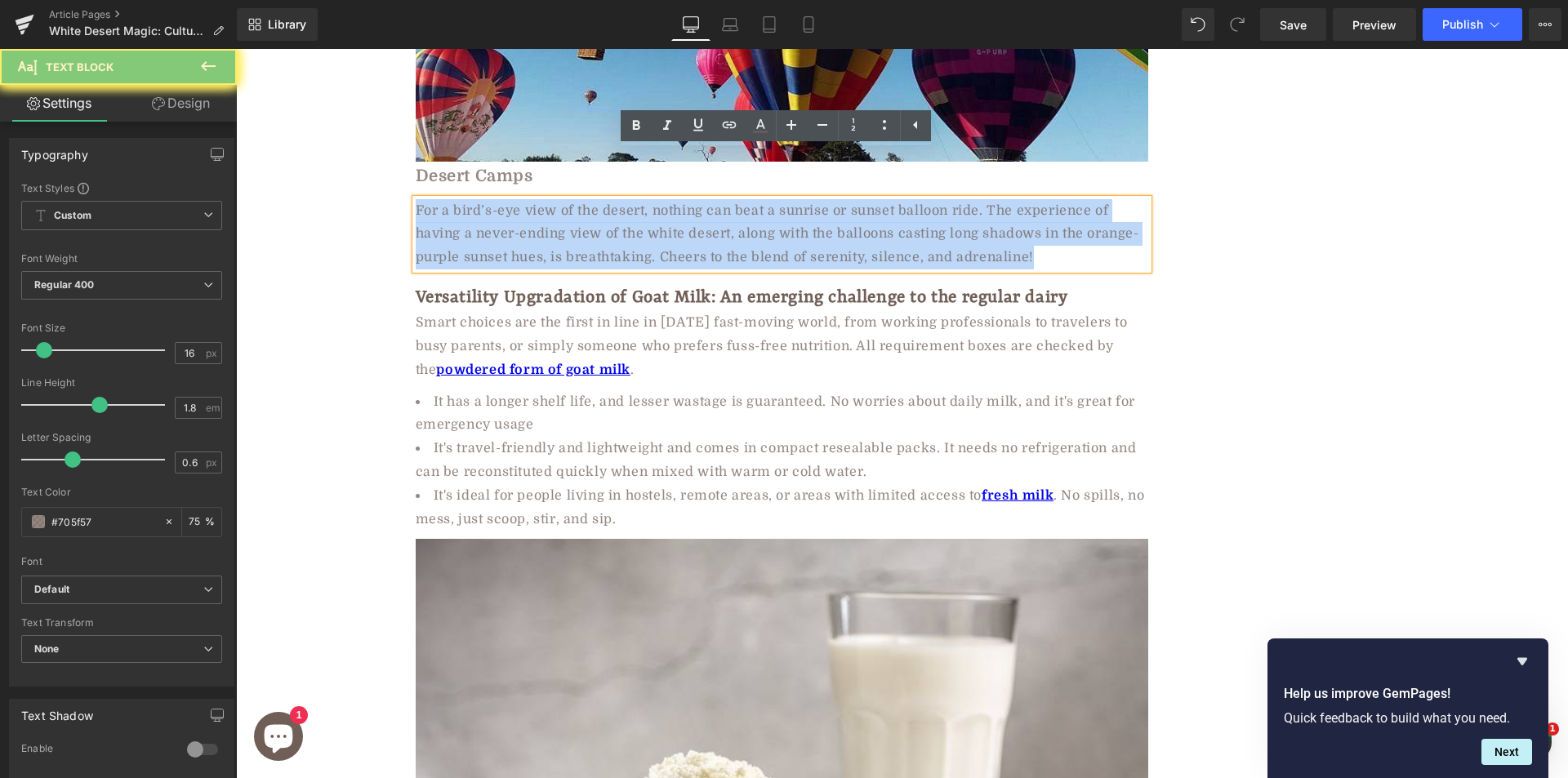
paste div
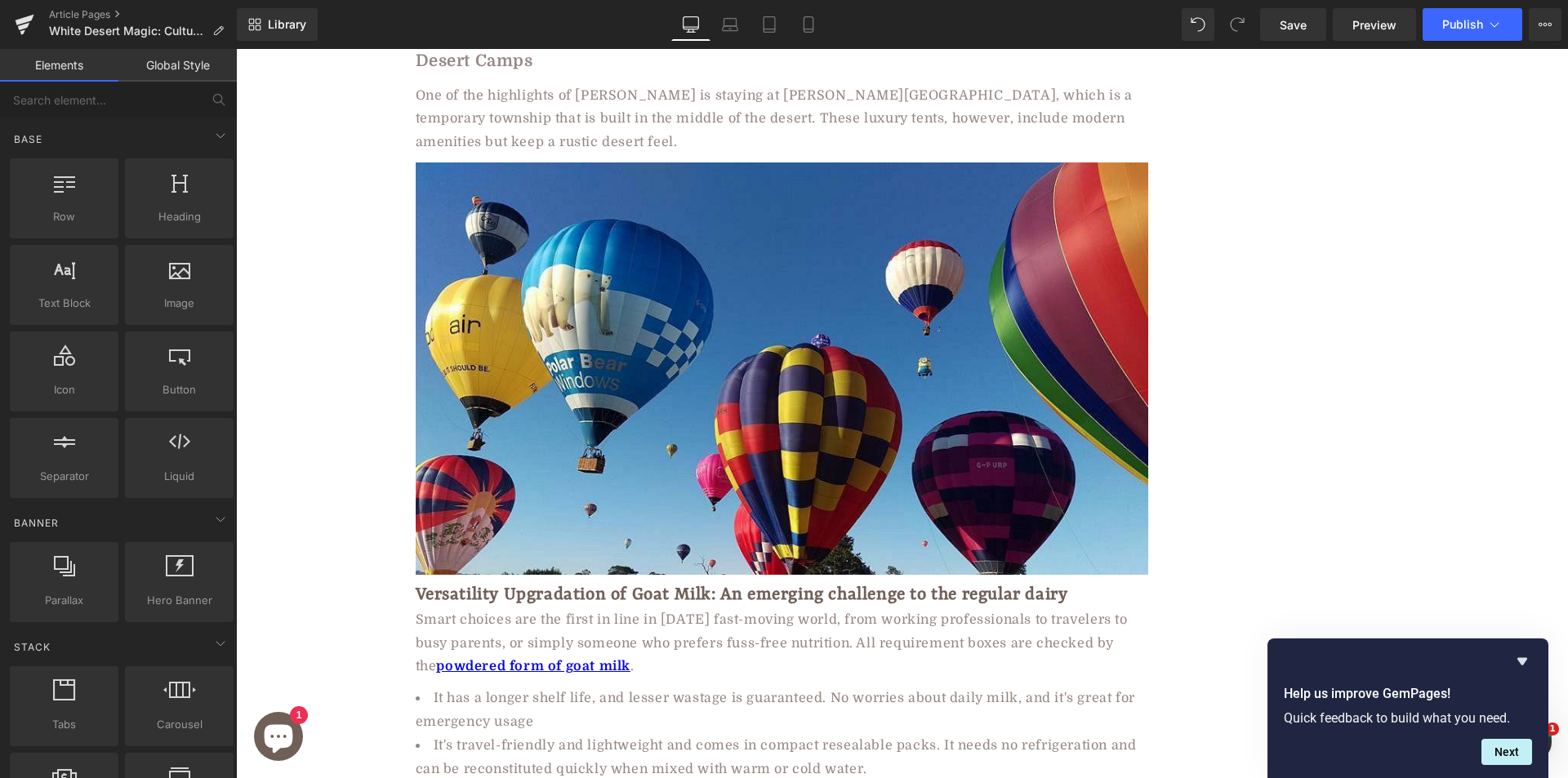
scroll to position [6805, 0]
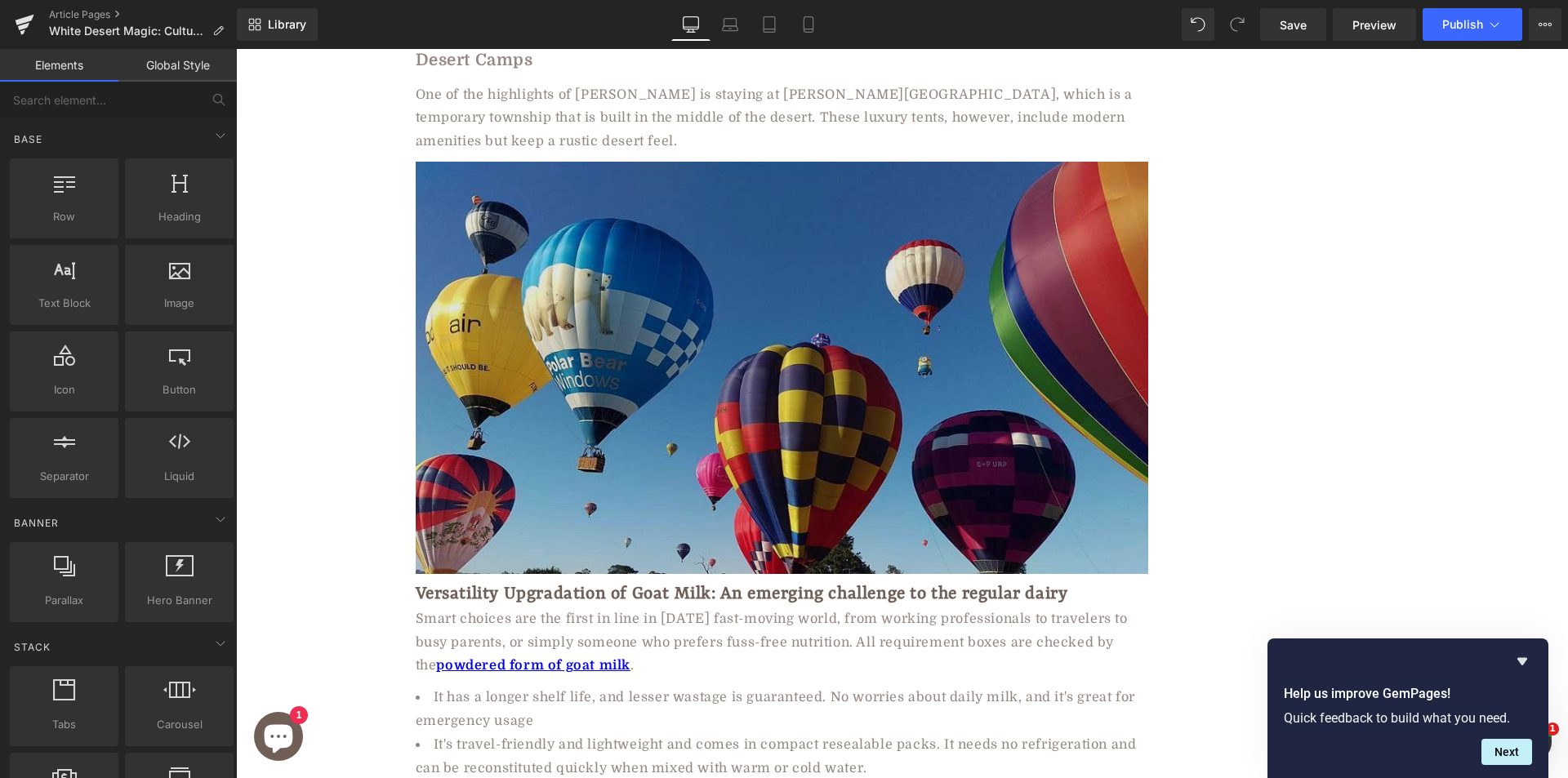
click at [500, 210] on img at bounding box center [782, 368] width 732 height 412
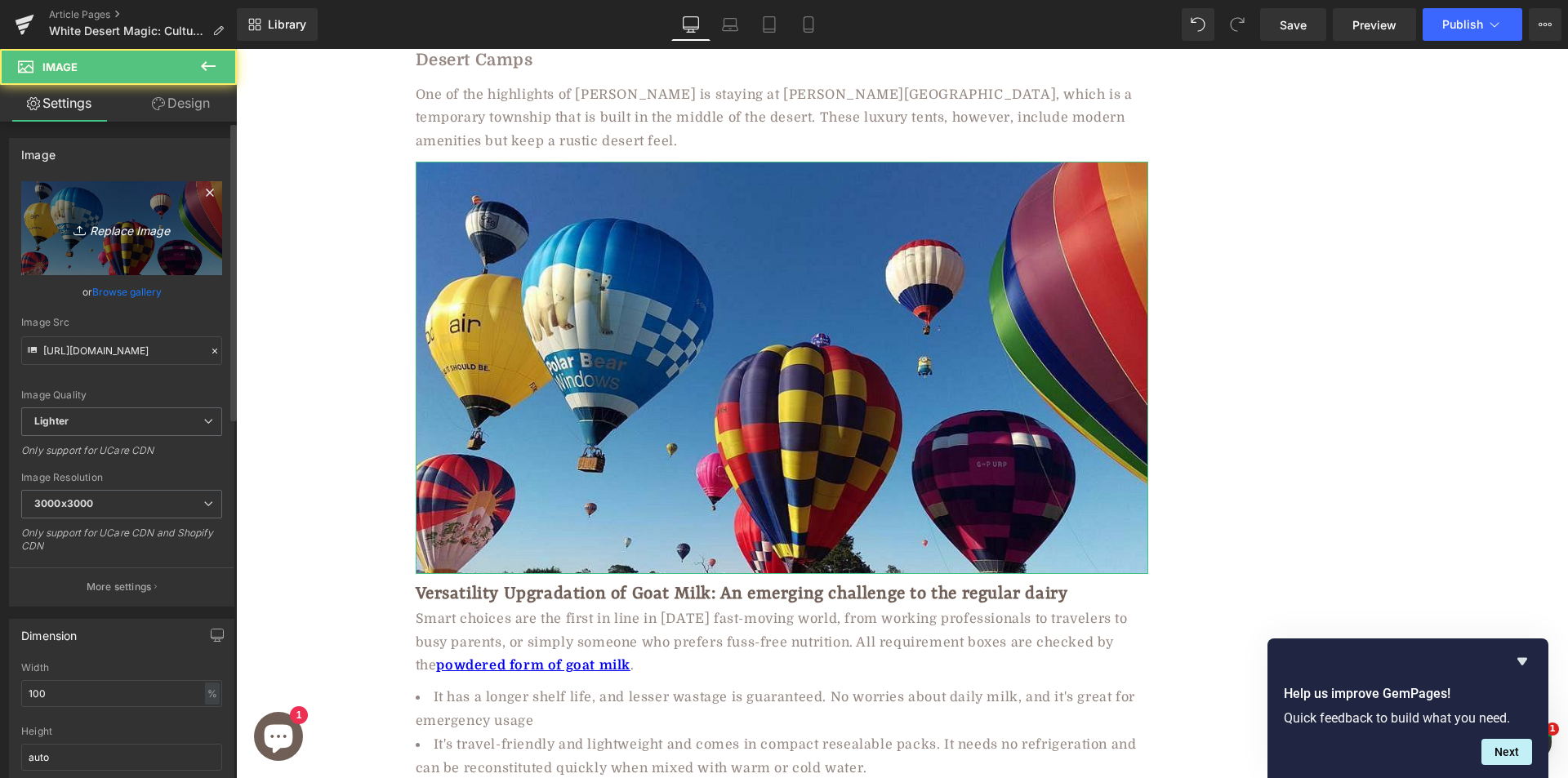
click at [112, 236] on icon "Replace Image" at bounding box center [121, 228] width 131 height 20
type input "C:\fakepath\8a259150-ad80-4ea7-b1e5-72efb85eab04.jpg"
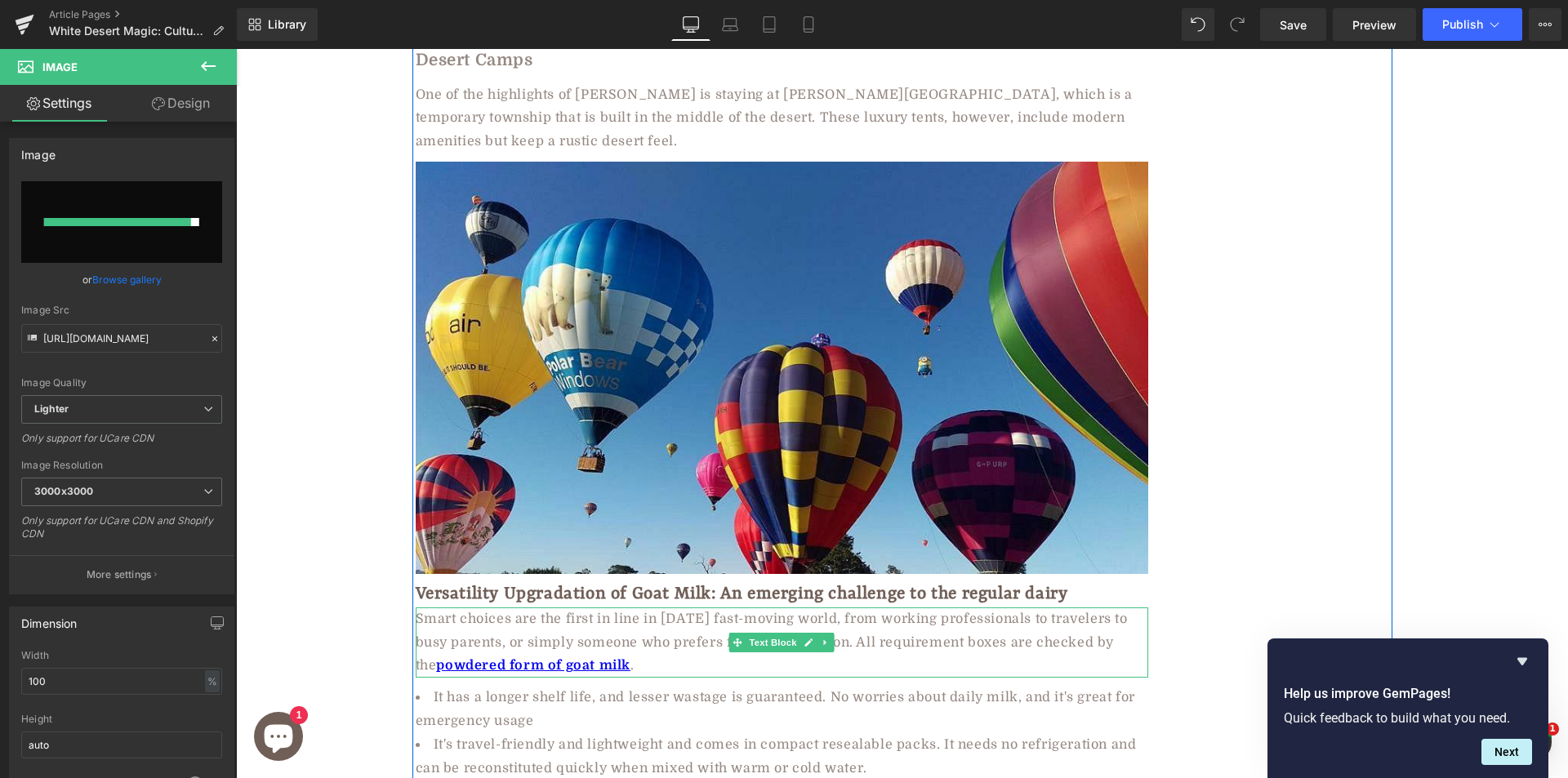
type input "https://ucarecdn.com/db0edfca-460c-41de-960f-8dedd6cb3c24/-/format/auto/-/previ…"
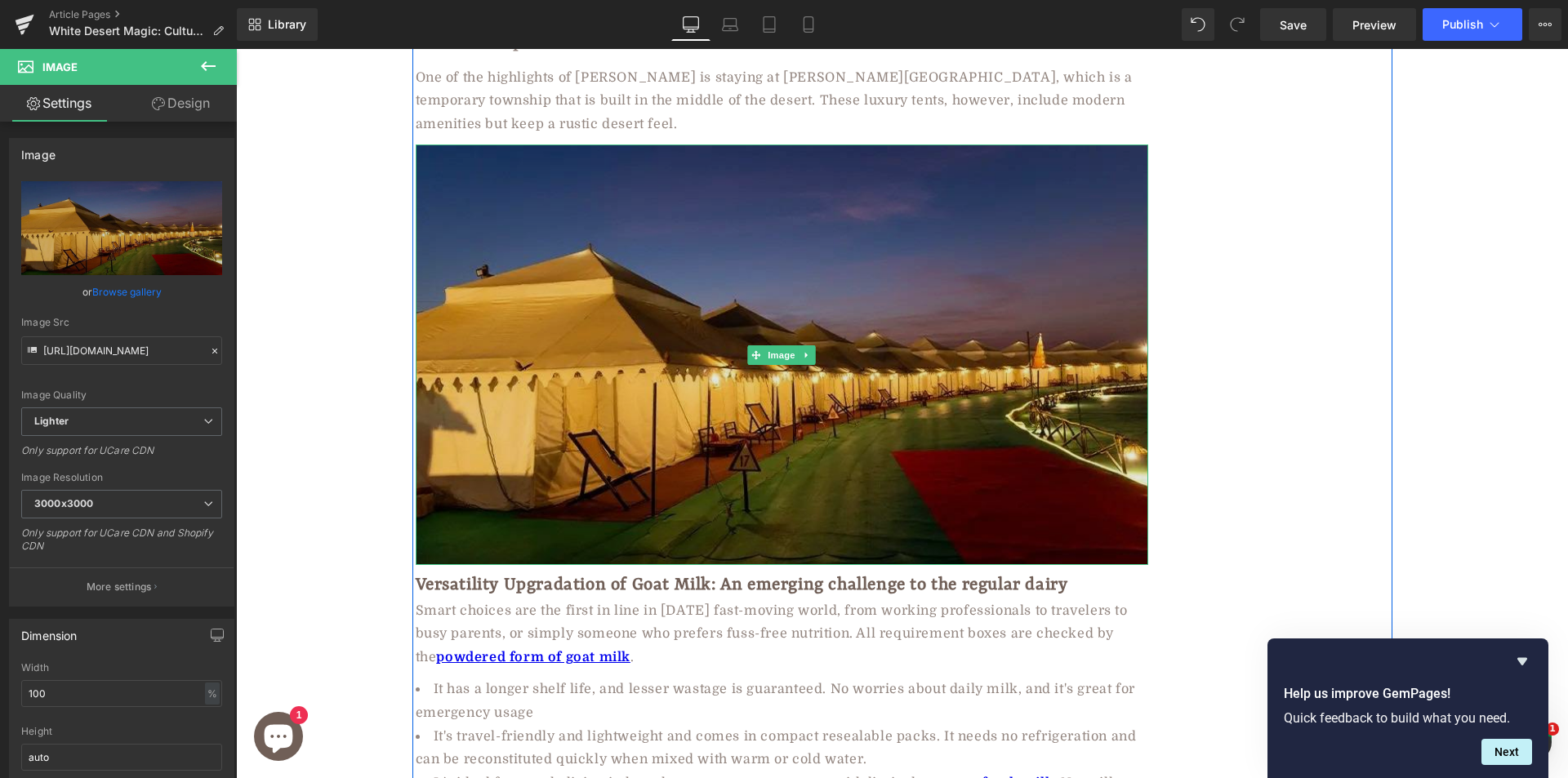
scroll to position [6887, 0]
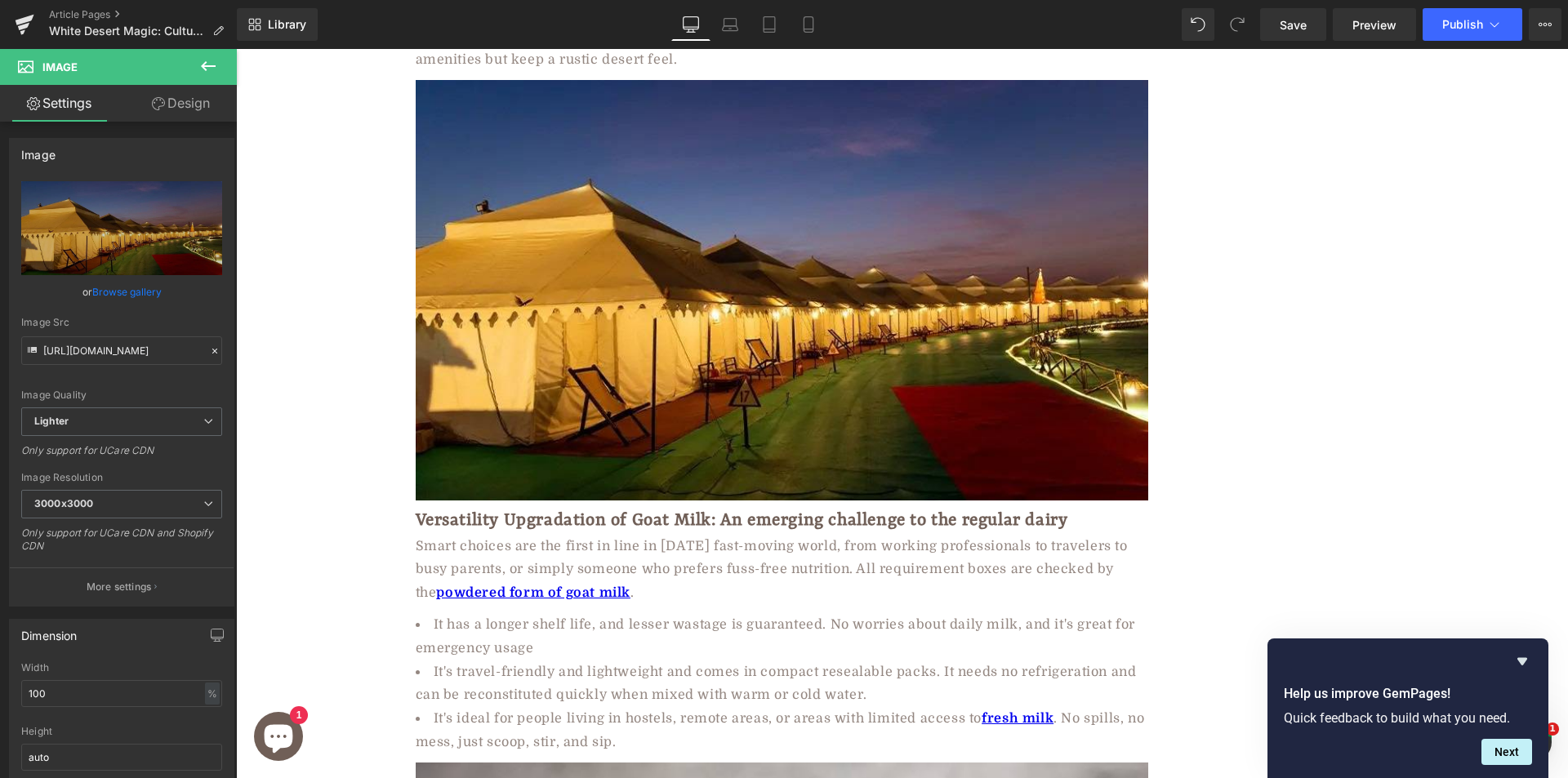
click at [531, 509] on h2 "Versatility Upgradation of Goat Milk: An emerging challenge to the regular dairy" at bounding box center [782, 521] width 732 height 26
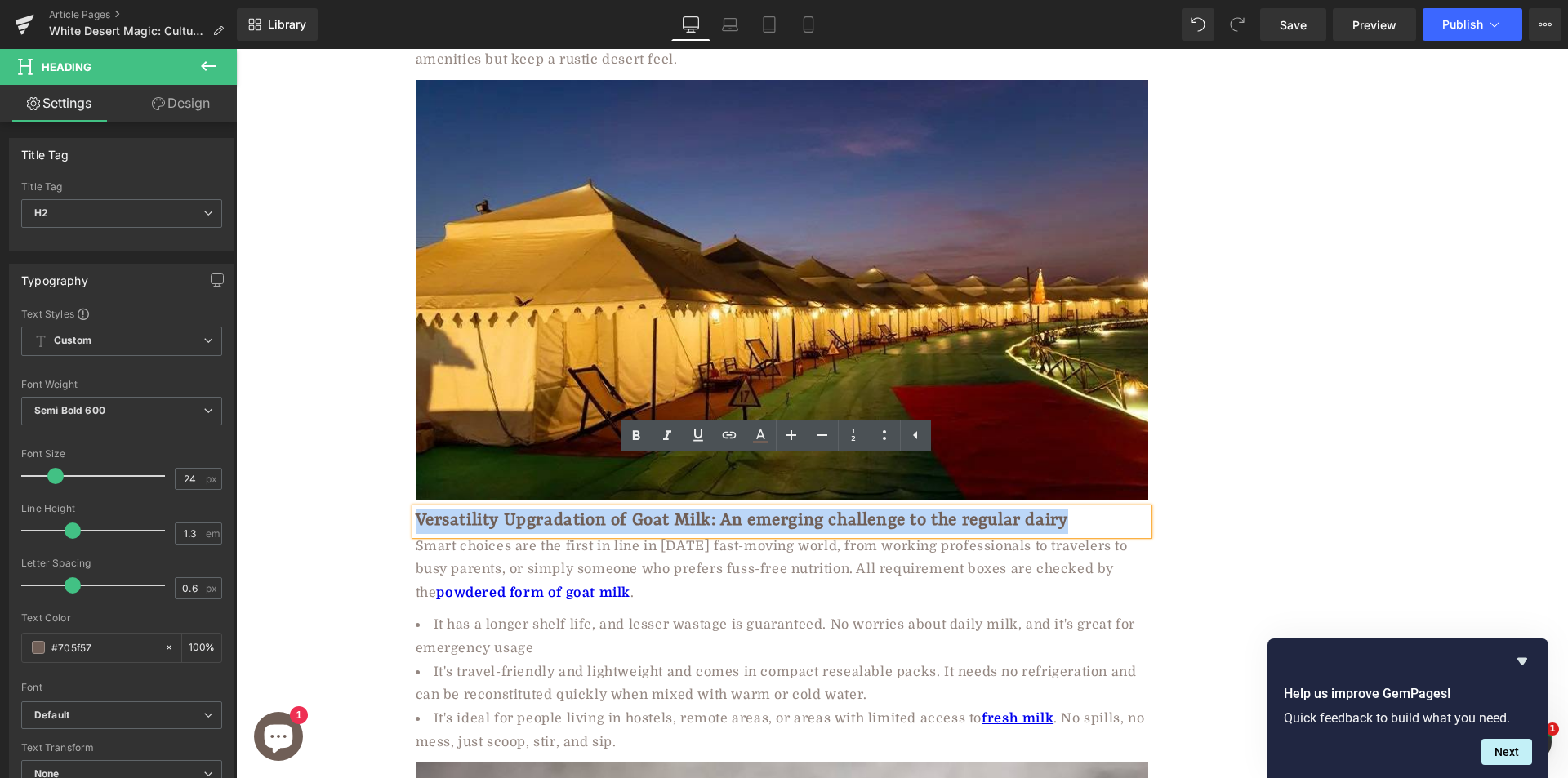
paste div
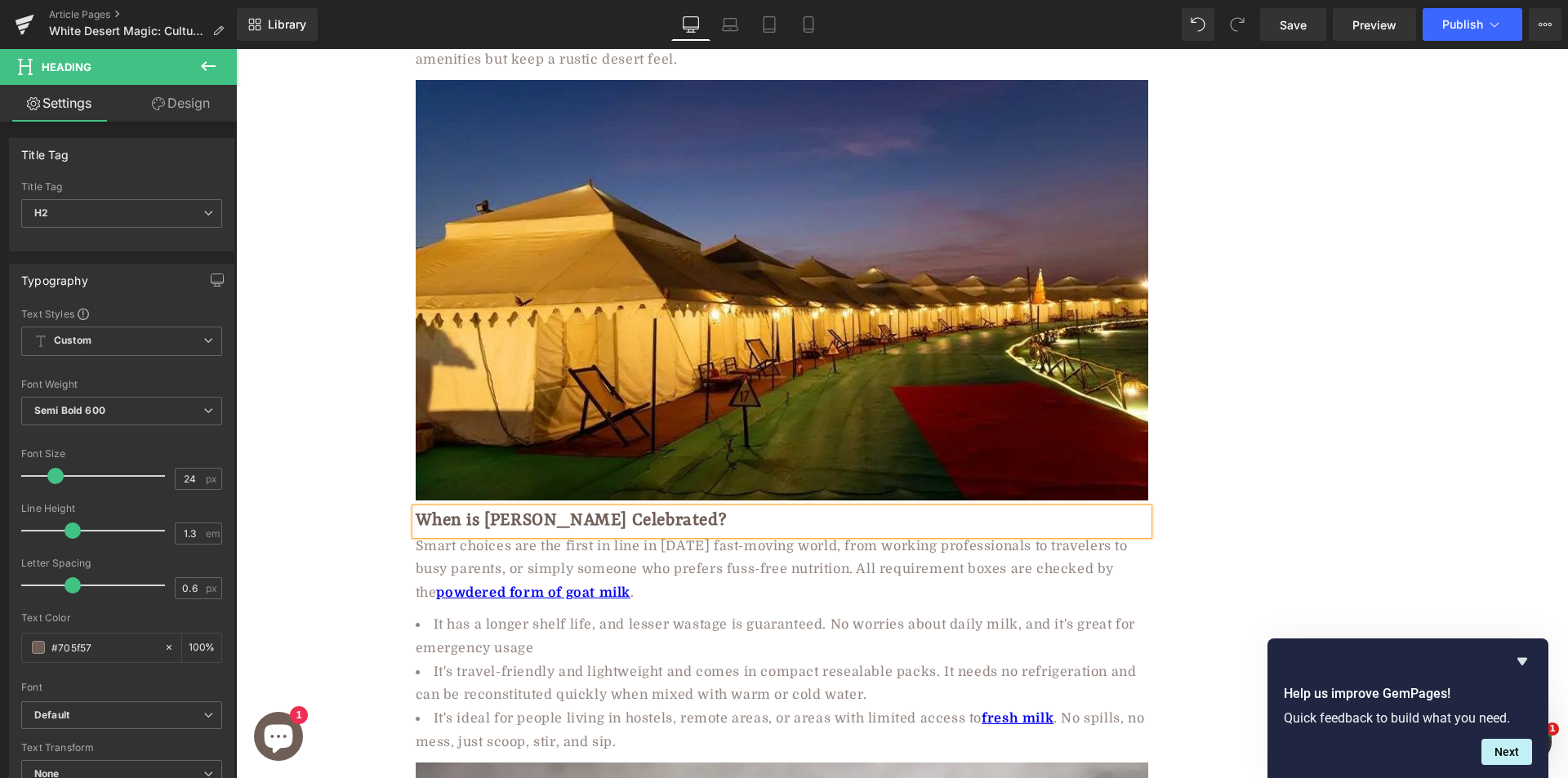
click at [504, 534] on div "Smart choices are the first in line in today's fast-moving world, from working …" at bounding box center [782, 569] width 732 height 70
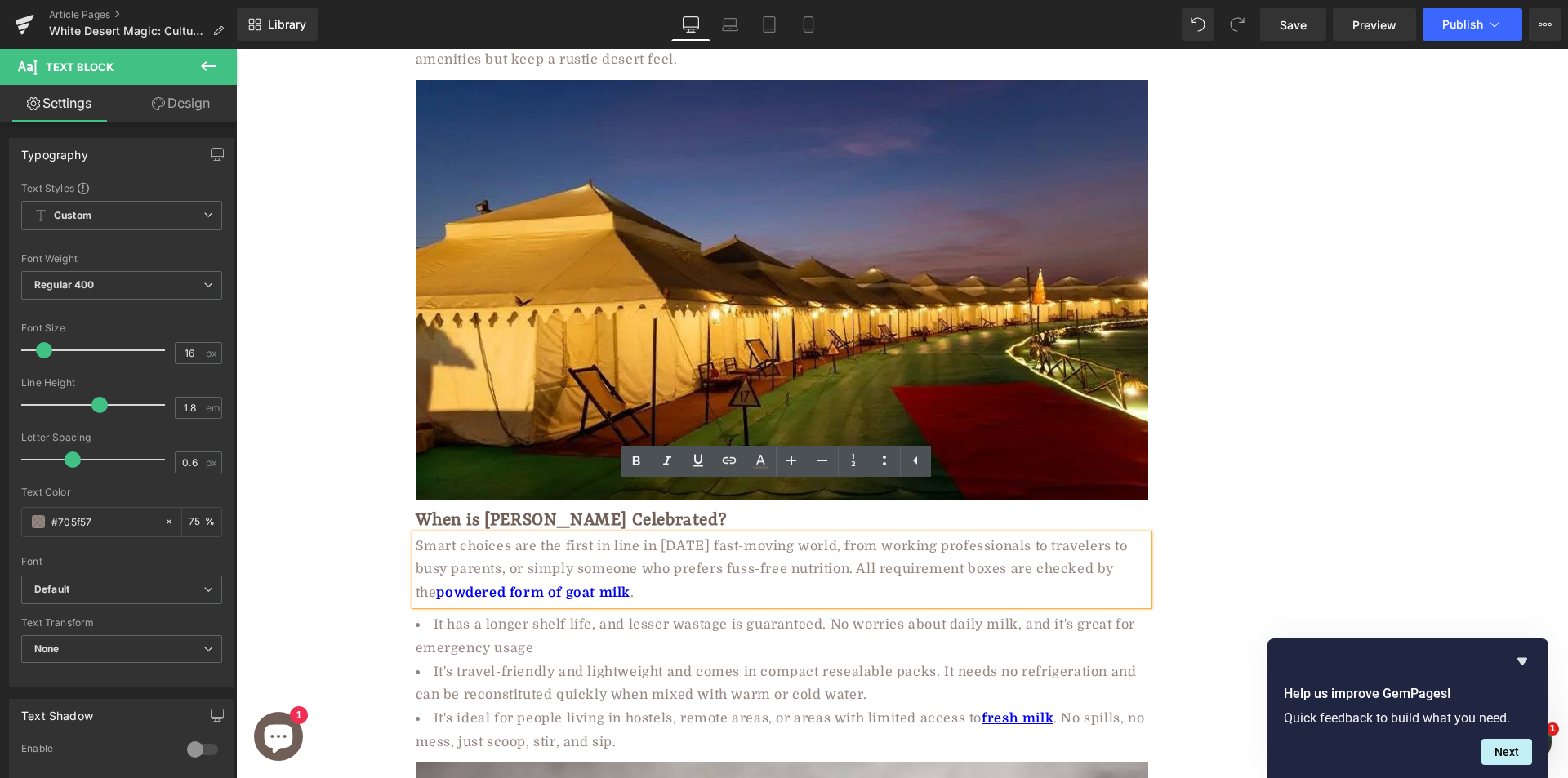
paste div
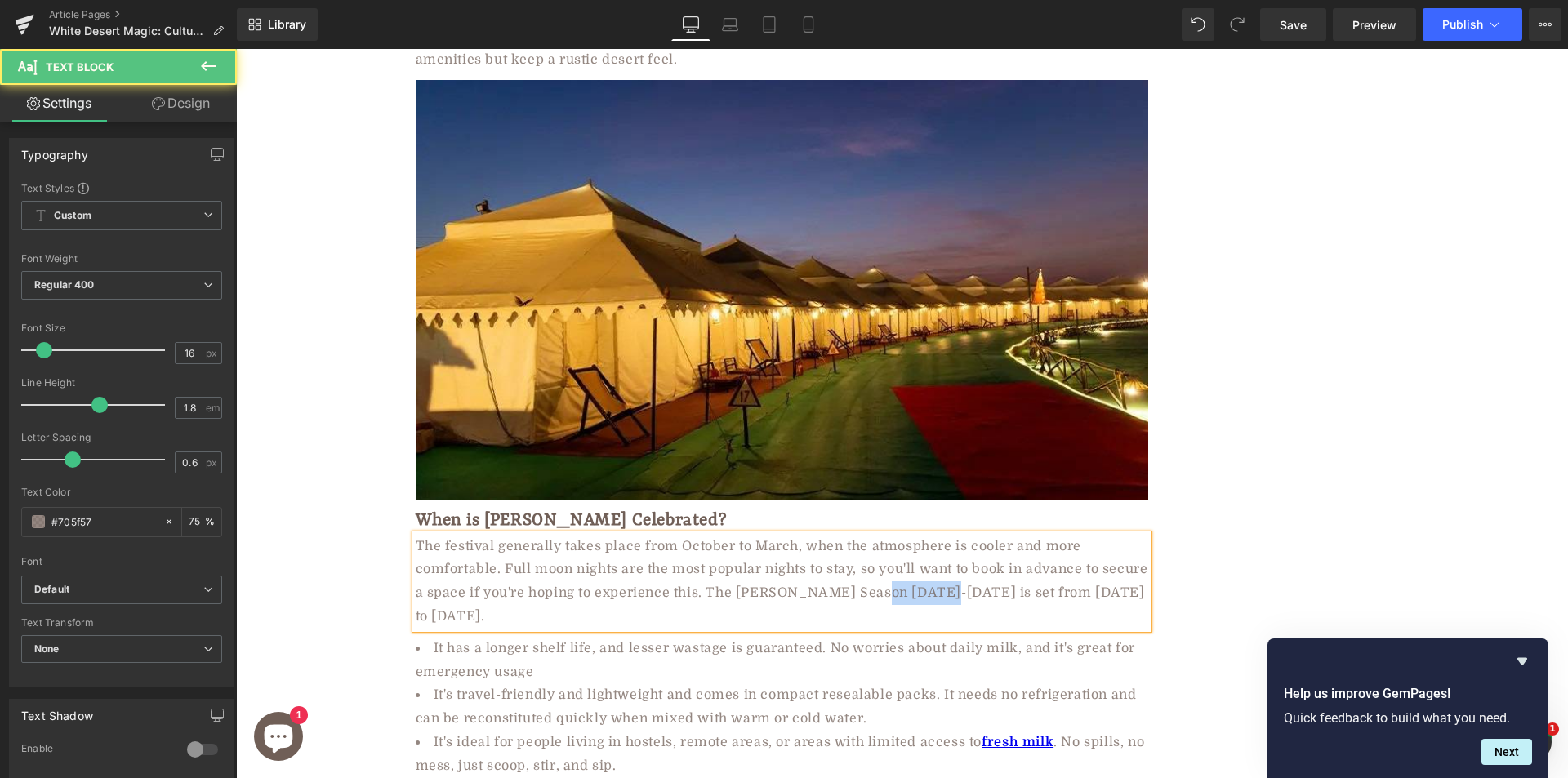
drag, startPoint x: 910, startPoint y: 543, endPoint x: 981, endPoint y: 551, distance: 71.4
click at [981, 551] on div "The festival generally takes place from October to March, when the atmosphere i…" at bounding box center [782, 581] width 732 height 94
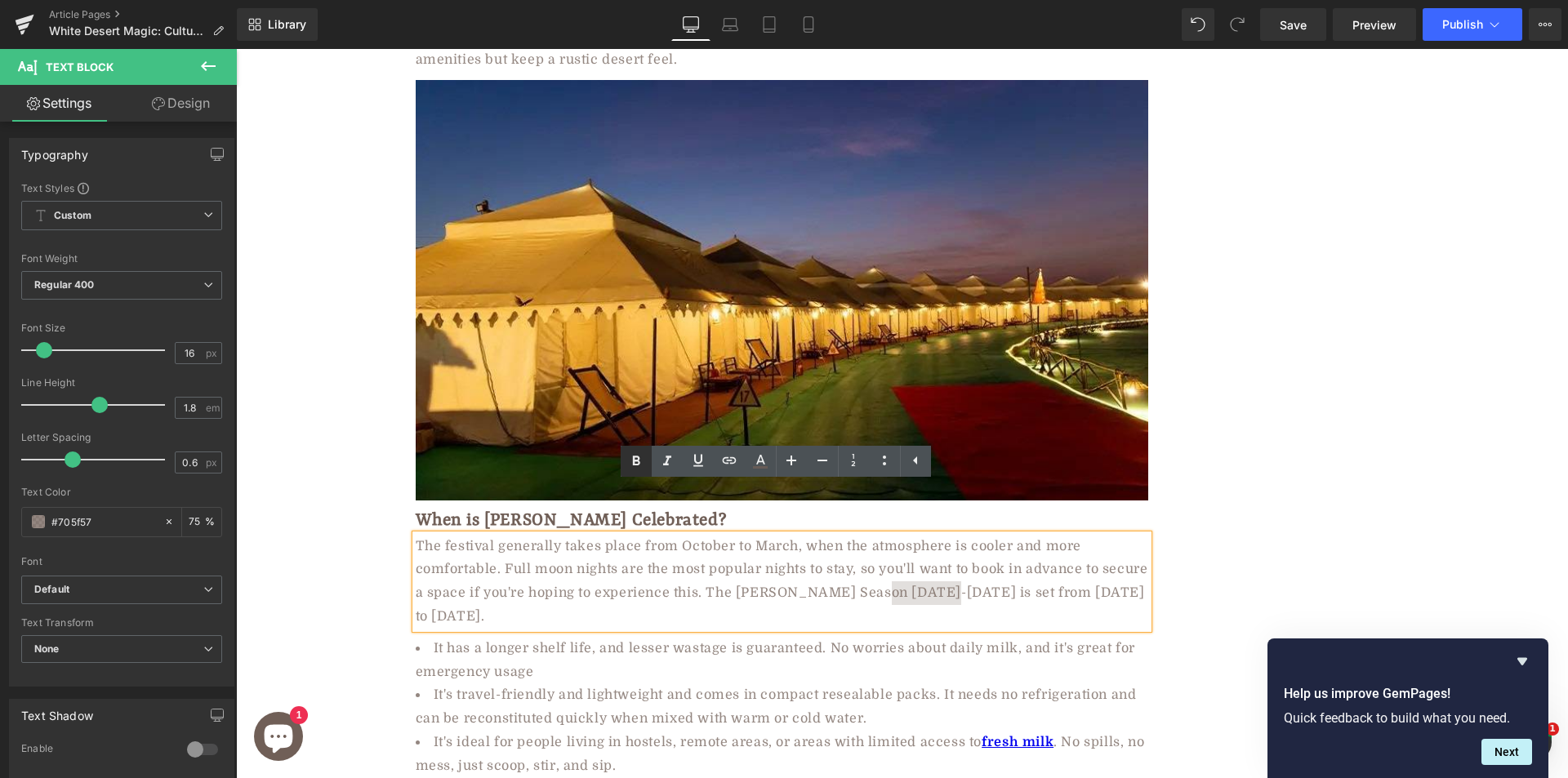
click at [640, 463] on icon at bounding box center [636, 460] width 7 height 10
drag, startPoint x: 1066, startPoint y: 545, endPoint x: 641, endPoint y: 568, distance: 425.6
click at [641, 568] on div "The festival generally takes place from October to March, when the atmosphere i…" at bounding box center [782, 581] width 732 height 94
click at [634, 458] on icon at bounding box center [636, 461] width 19 height 19
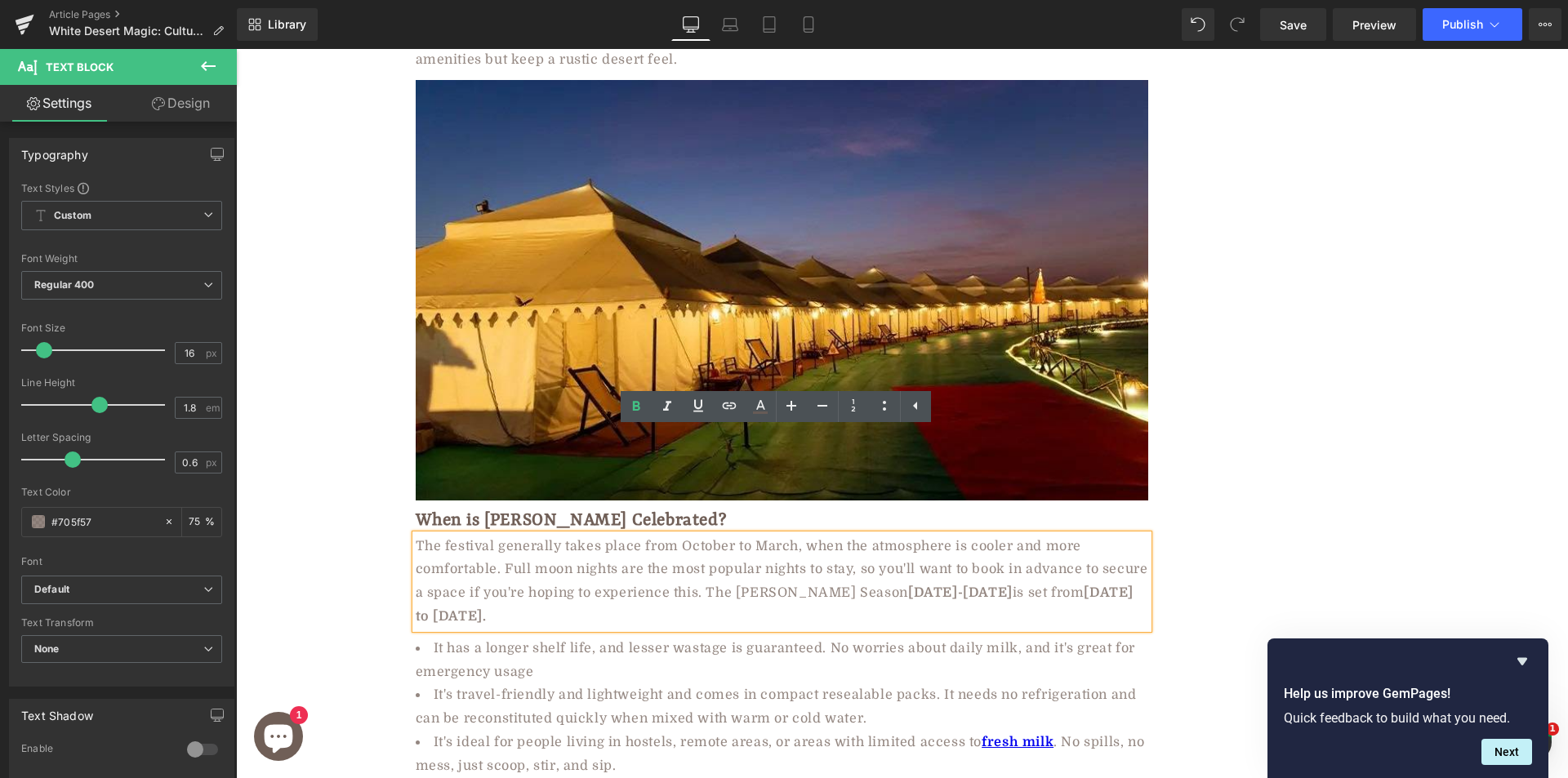
scroll to position [7050, 0]
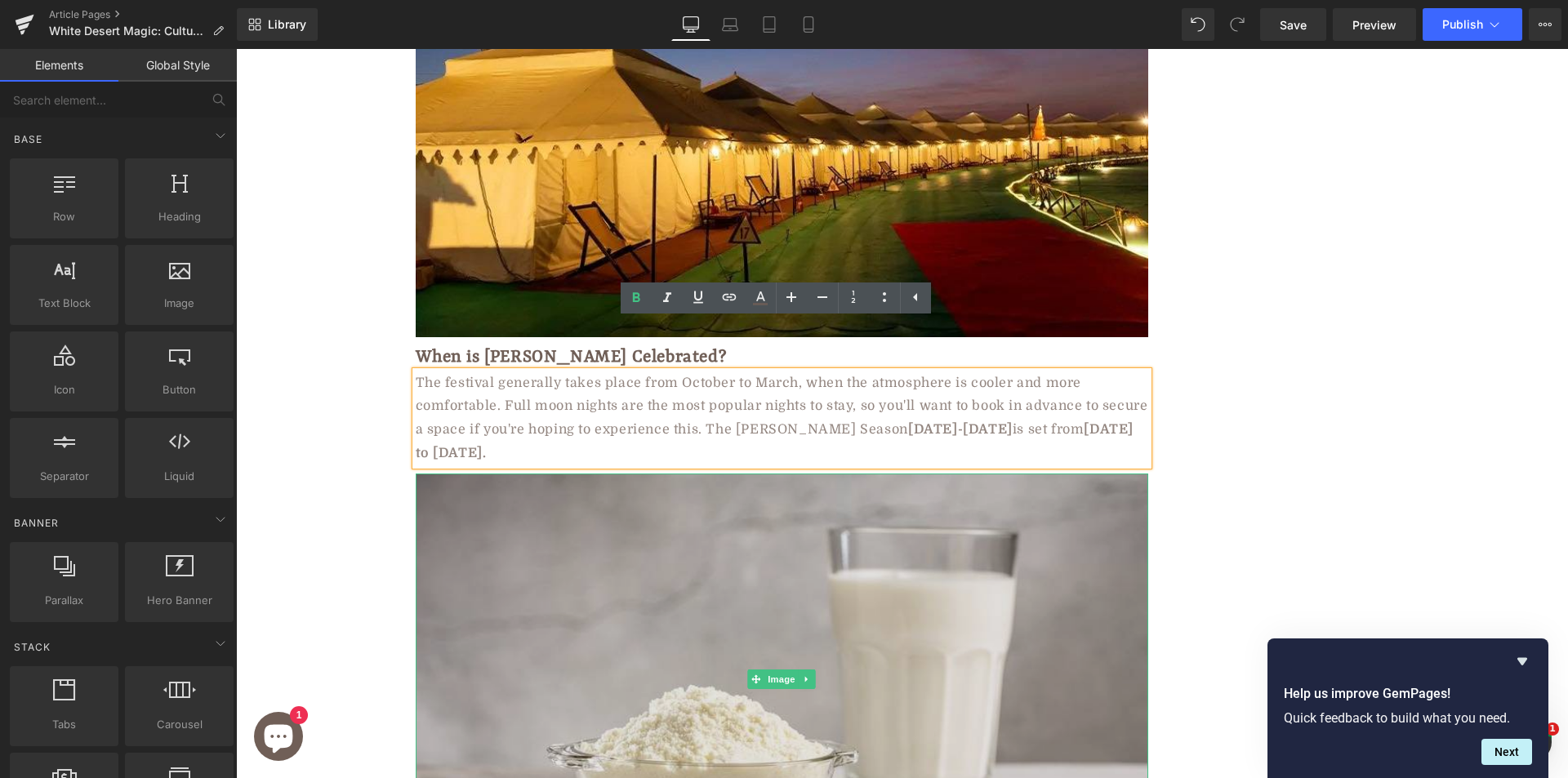
click at [562, 538] on img at bounding box center [782, 679] width 732 height 411
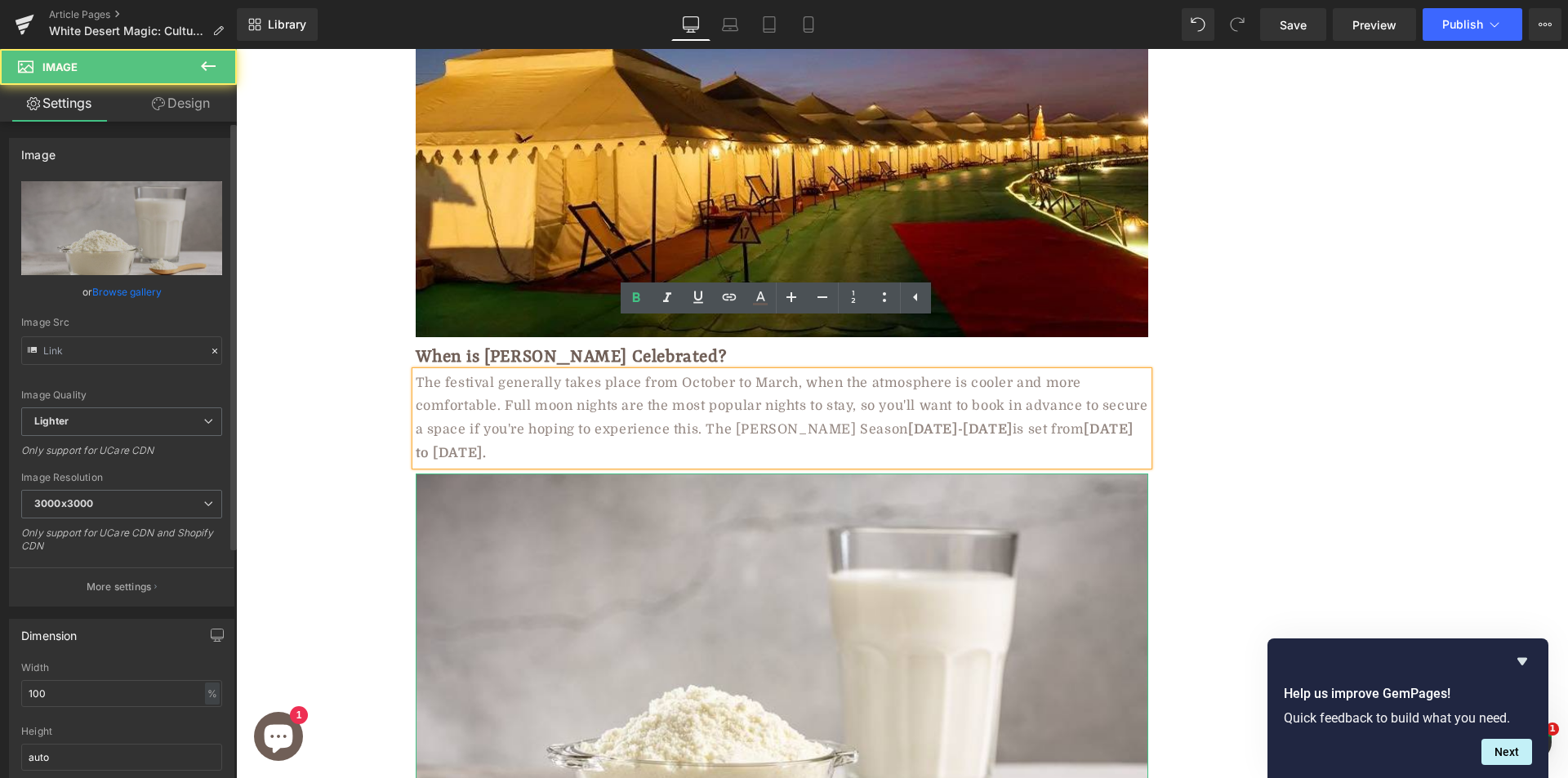
type input "https://ucarecdn.com/c6214e22-5729-42c0-ad90-40114b7435fd/-/format/auto/-/previ…"
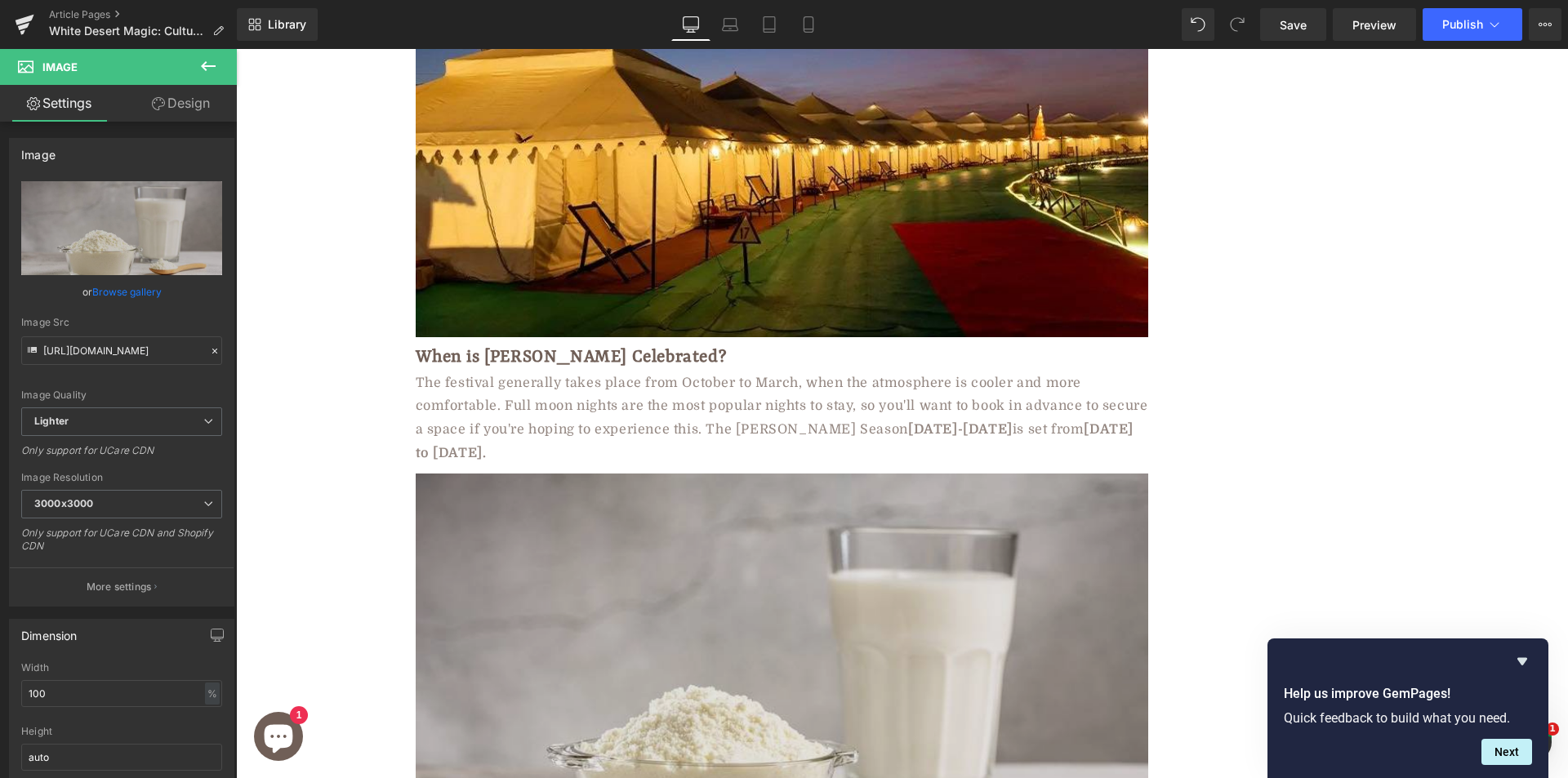
click at [471, 476] on img at bounding box center [782, 679] width 732 height 411
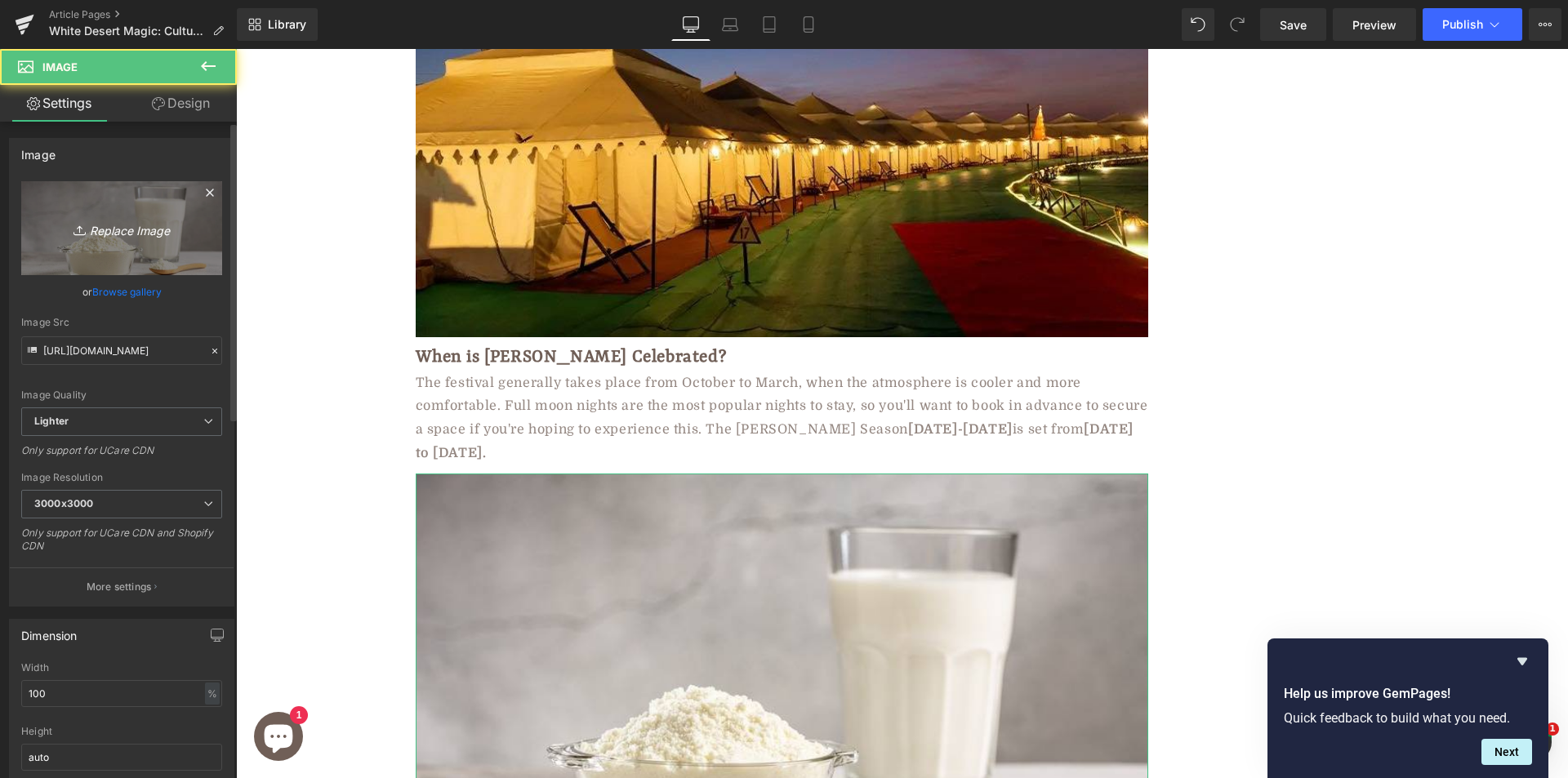
click at [101, 235] on icon "Replace Image" at bounding box center [121, 228] width 131 height 20
type input "C:\fakepath\home-page-banner-1.png"
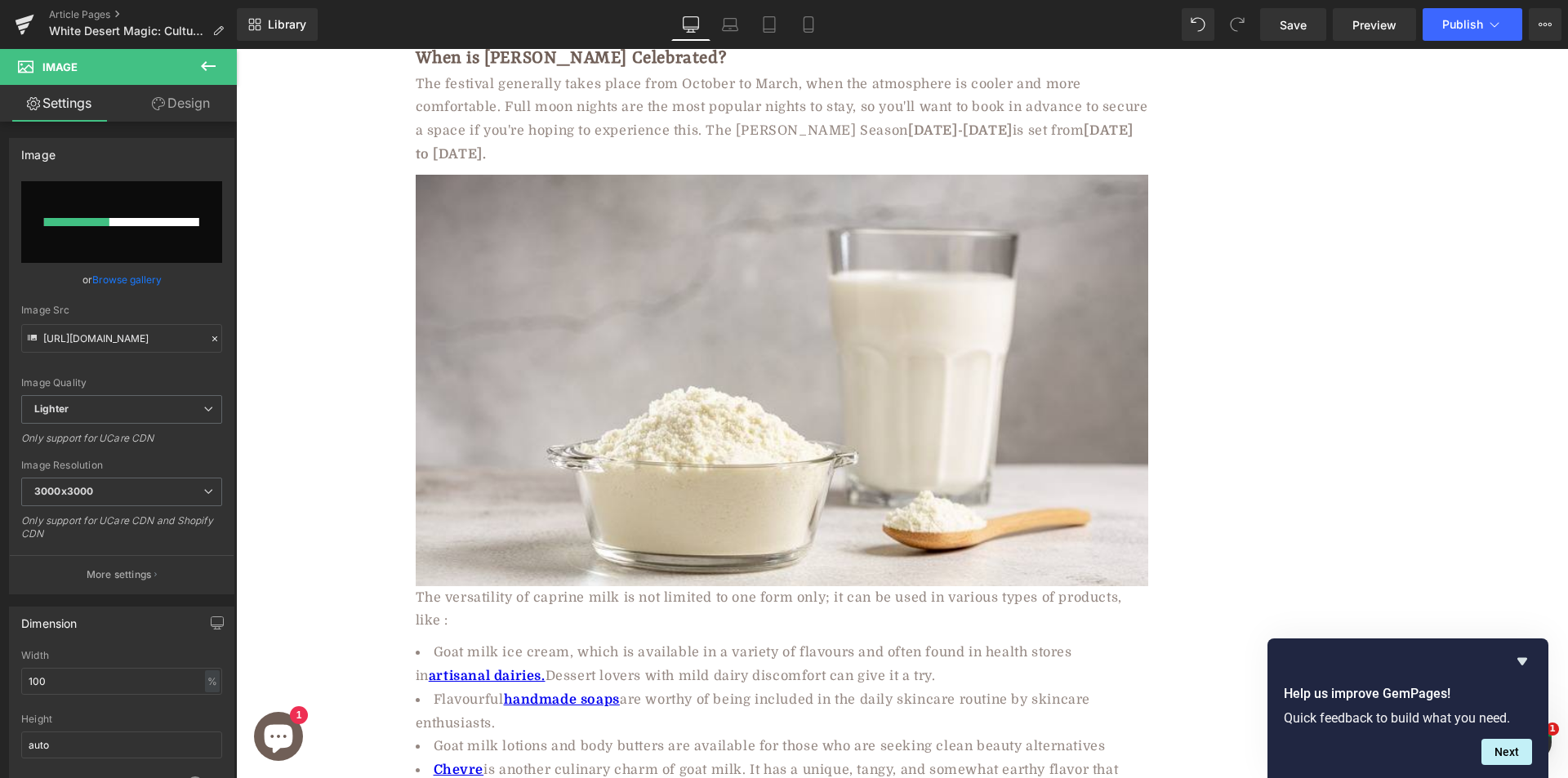
scroll to position [7458, 0]
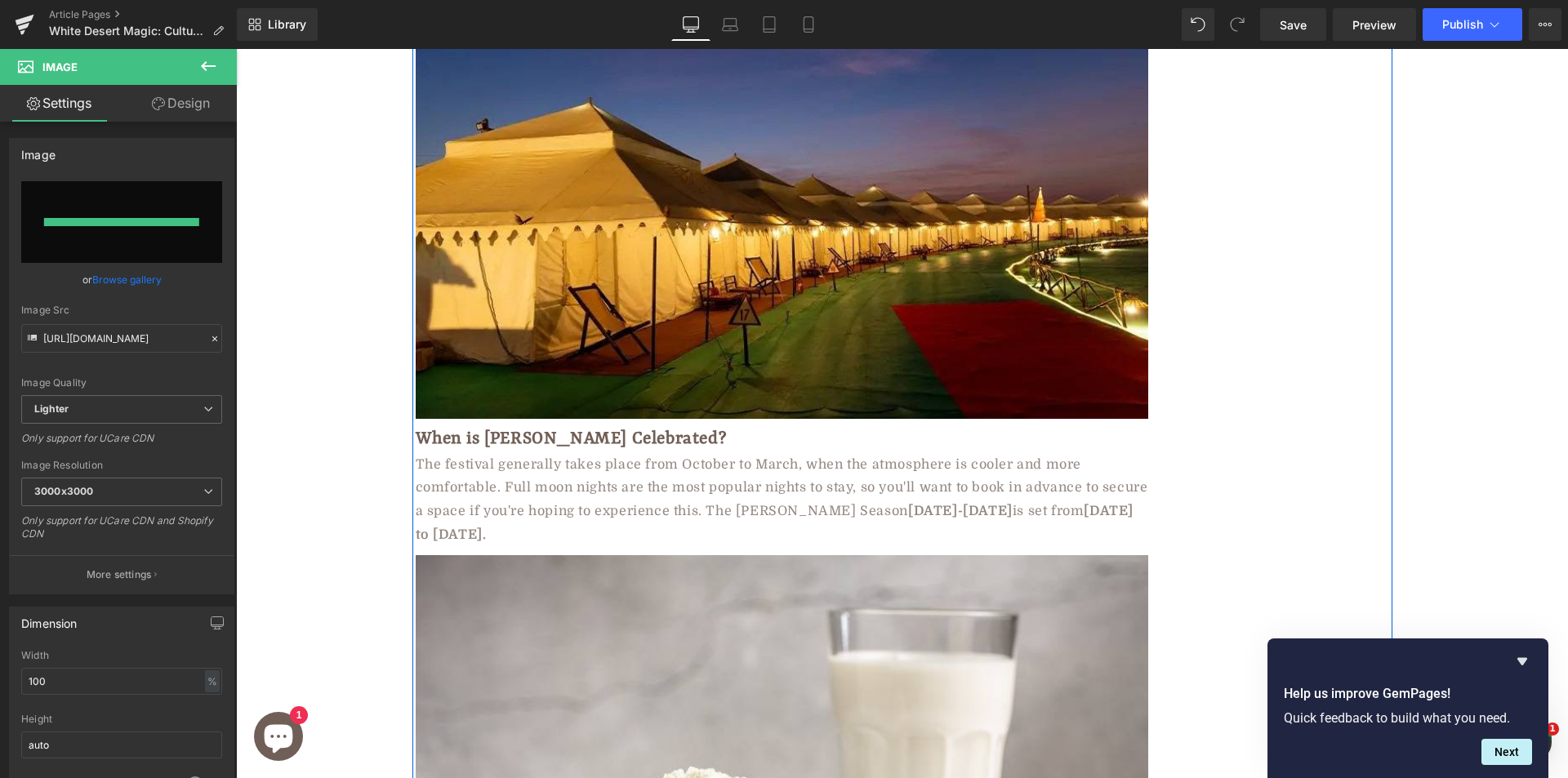
type input "https://ucarecdn.com/62abf0c5-09ec-43e0-8b6f-9e1ed5a29aef/-/format/auto/-/previ…"
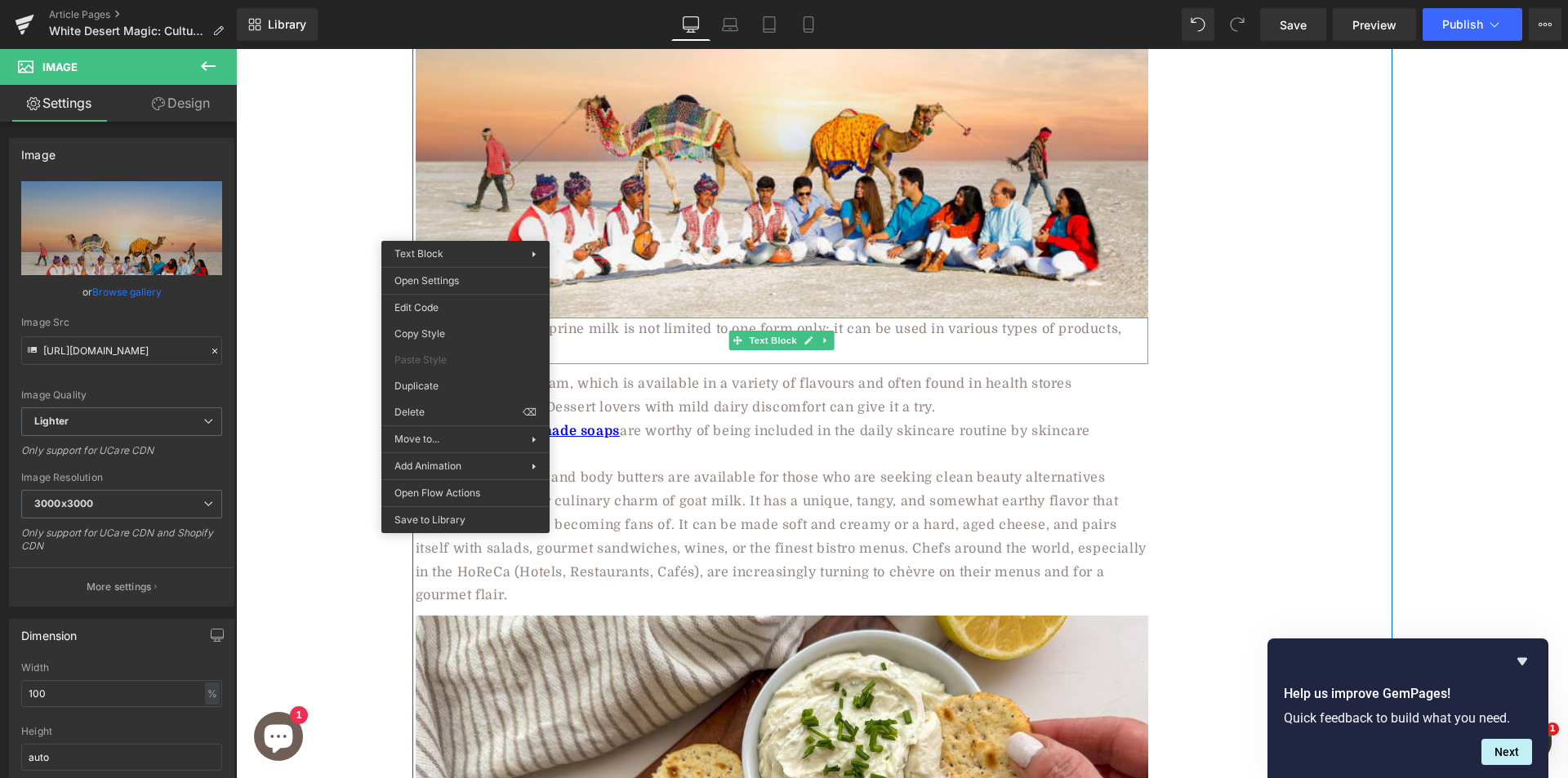
scroll to position [7703, 0]
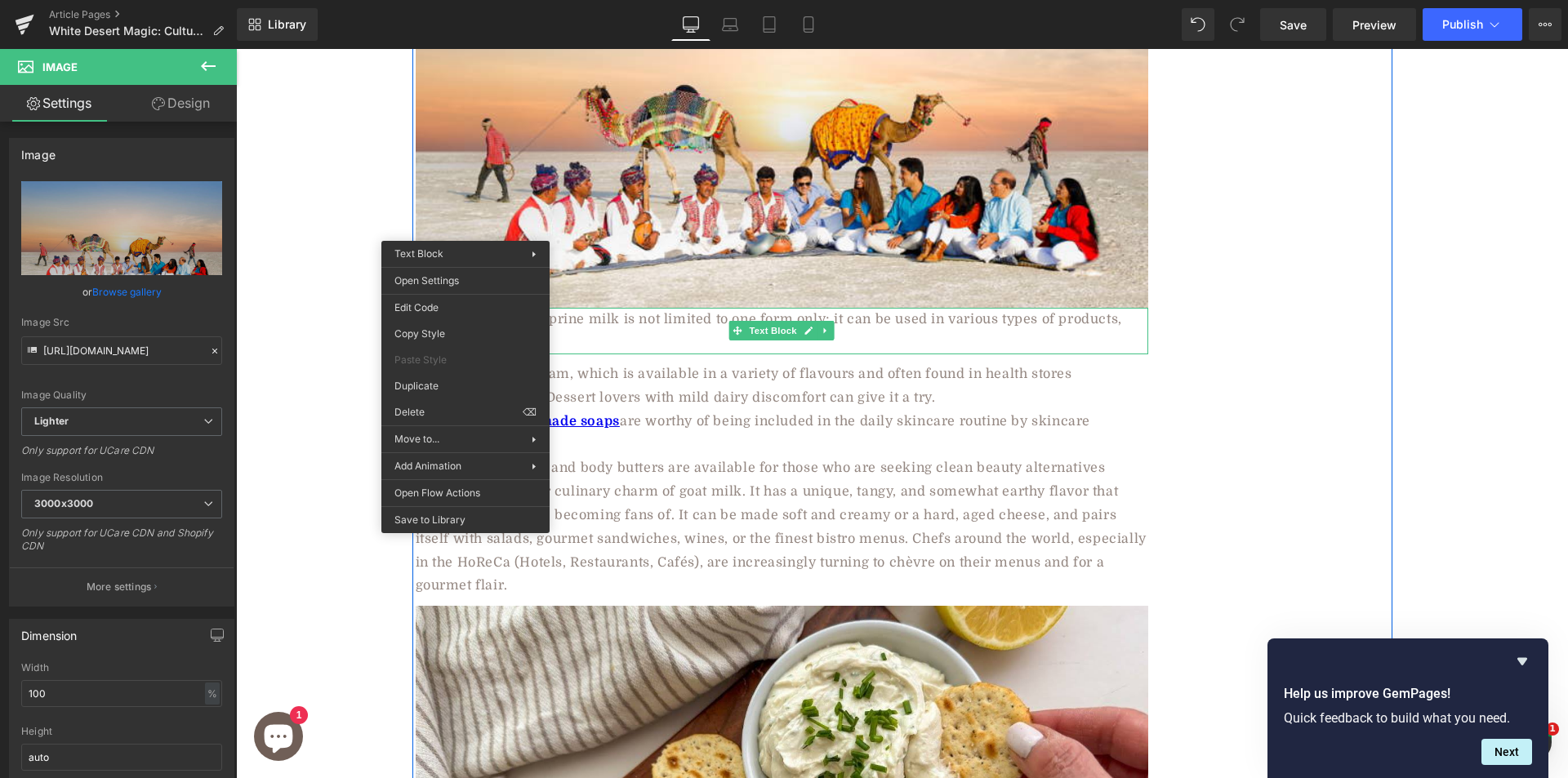
click at [740, 362] on li "Goat milk ice cream, which is available in a variety of flavours and often foun…" at bounding box center [782, 385] width 732 height 47
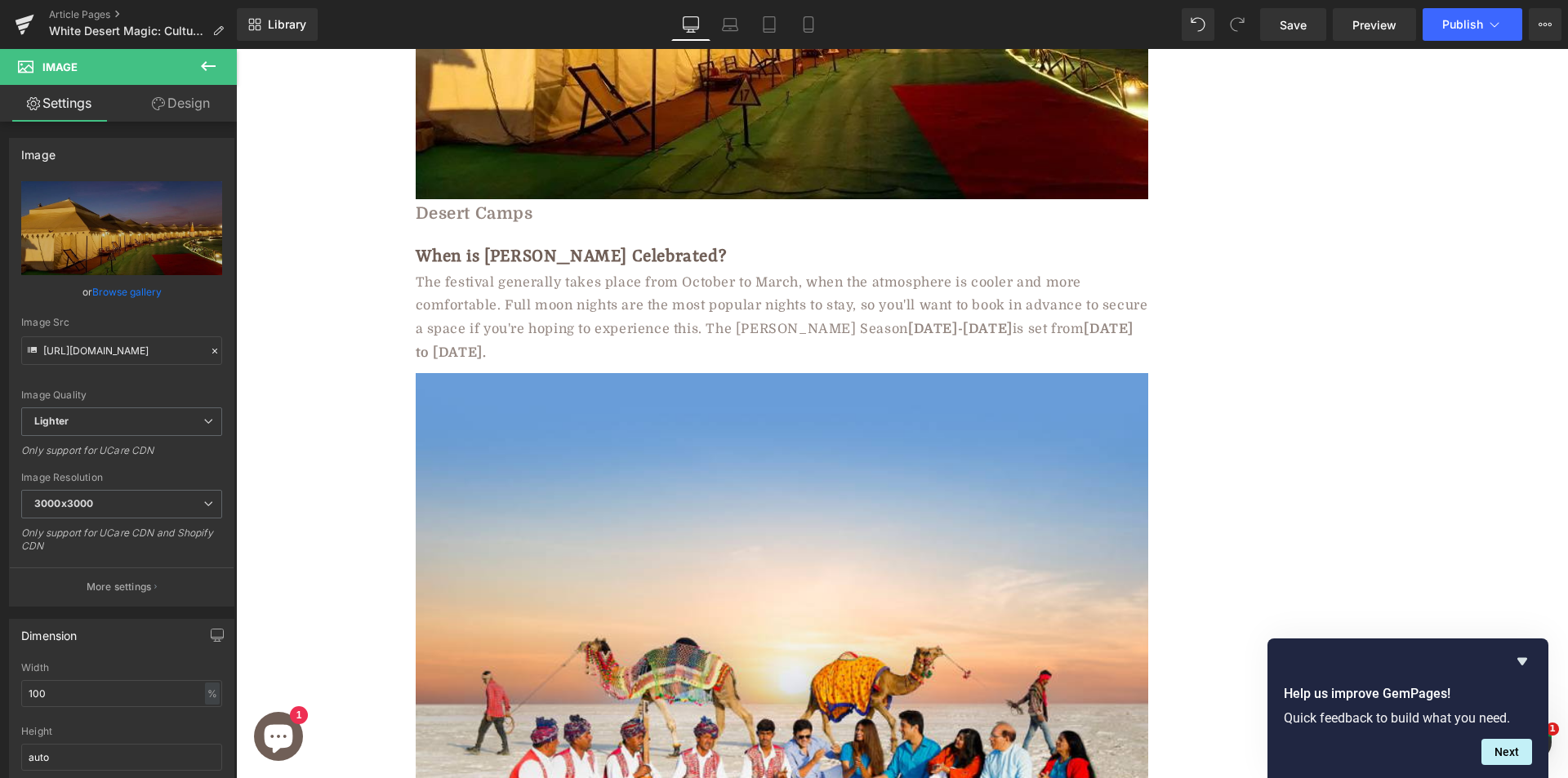
scroll to position [7226, 0]
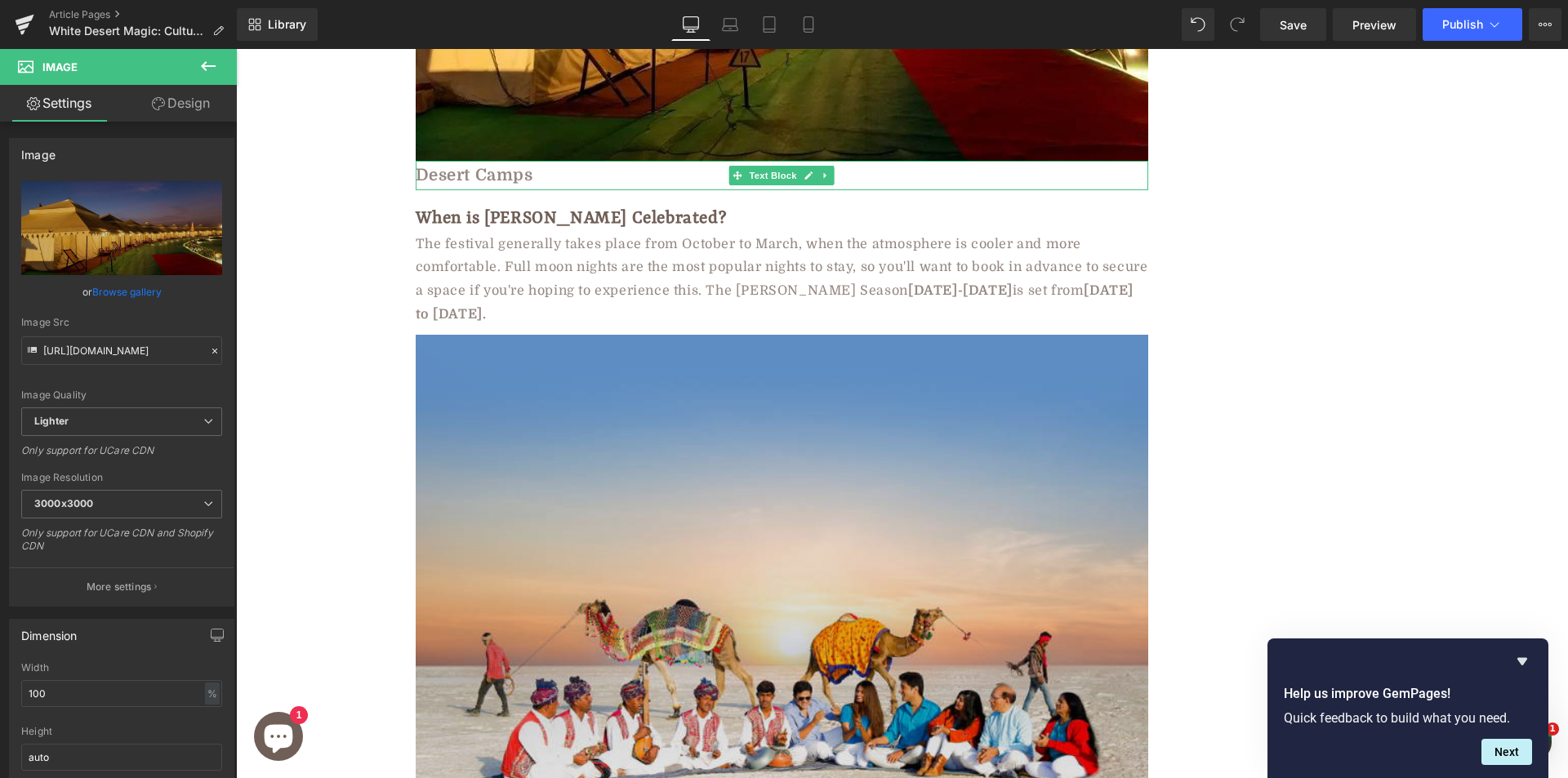
drag, startPoint x: 852, startPoint y: 402, endPoint x: 616, endPoint y: 353, distance: 241.0
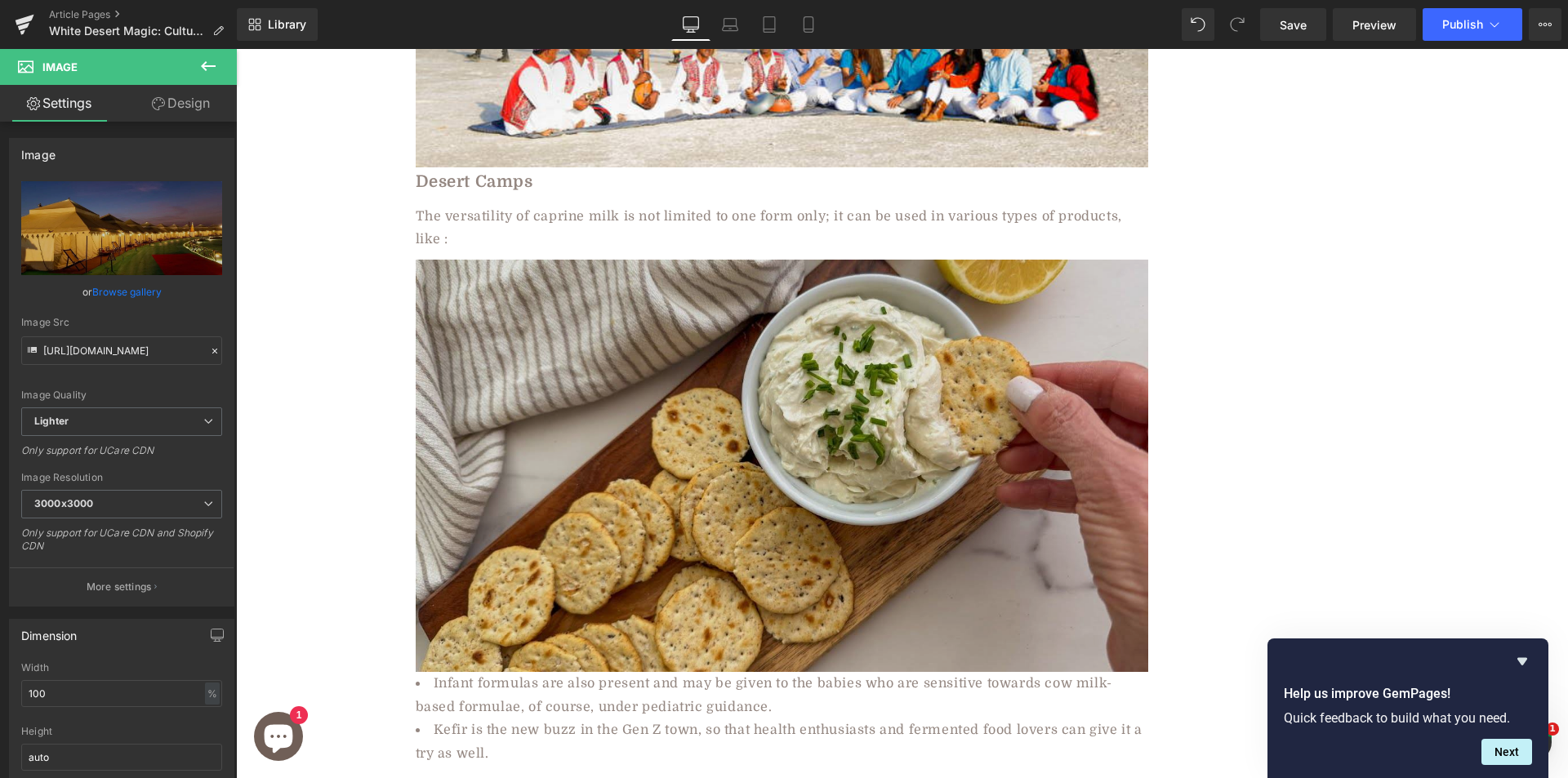
scroll to position [7849, 0]
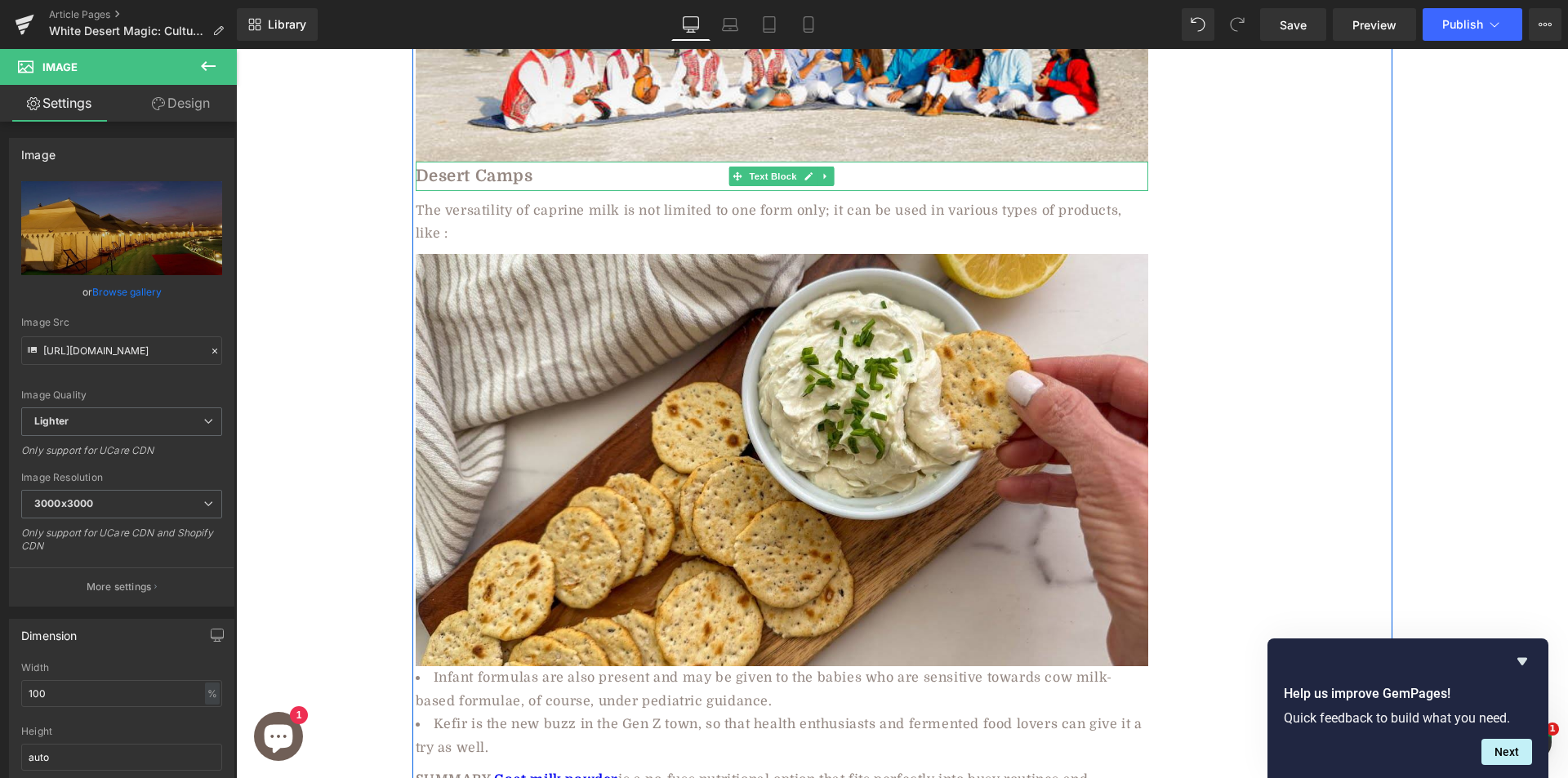
click at [480, 166] on b "Desert Camps" at bounding box center [475, 176] width 118 height 18
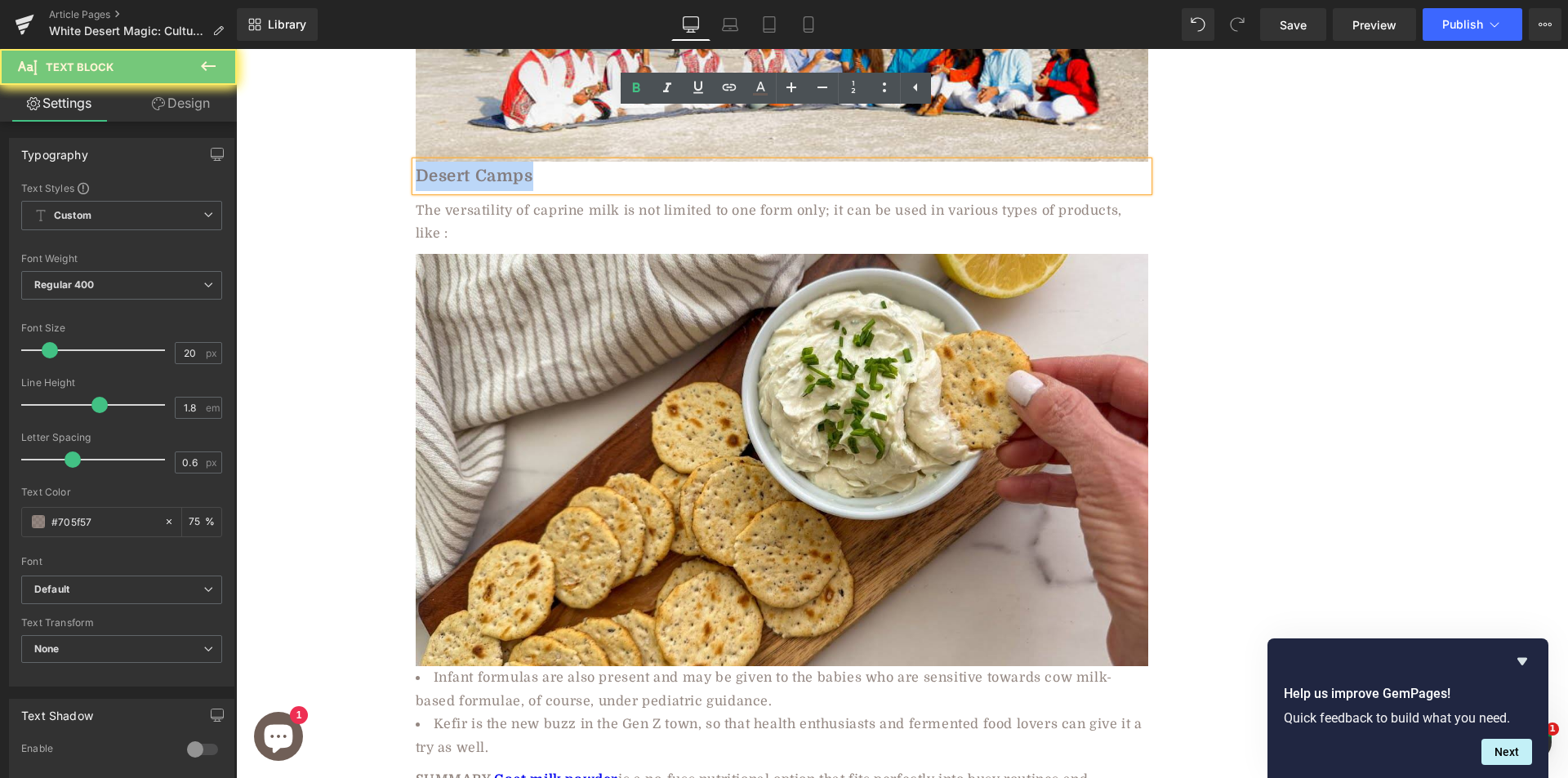
paste div
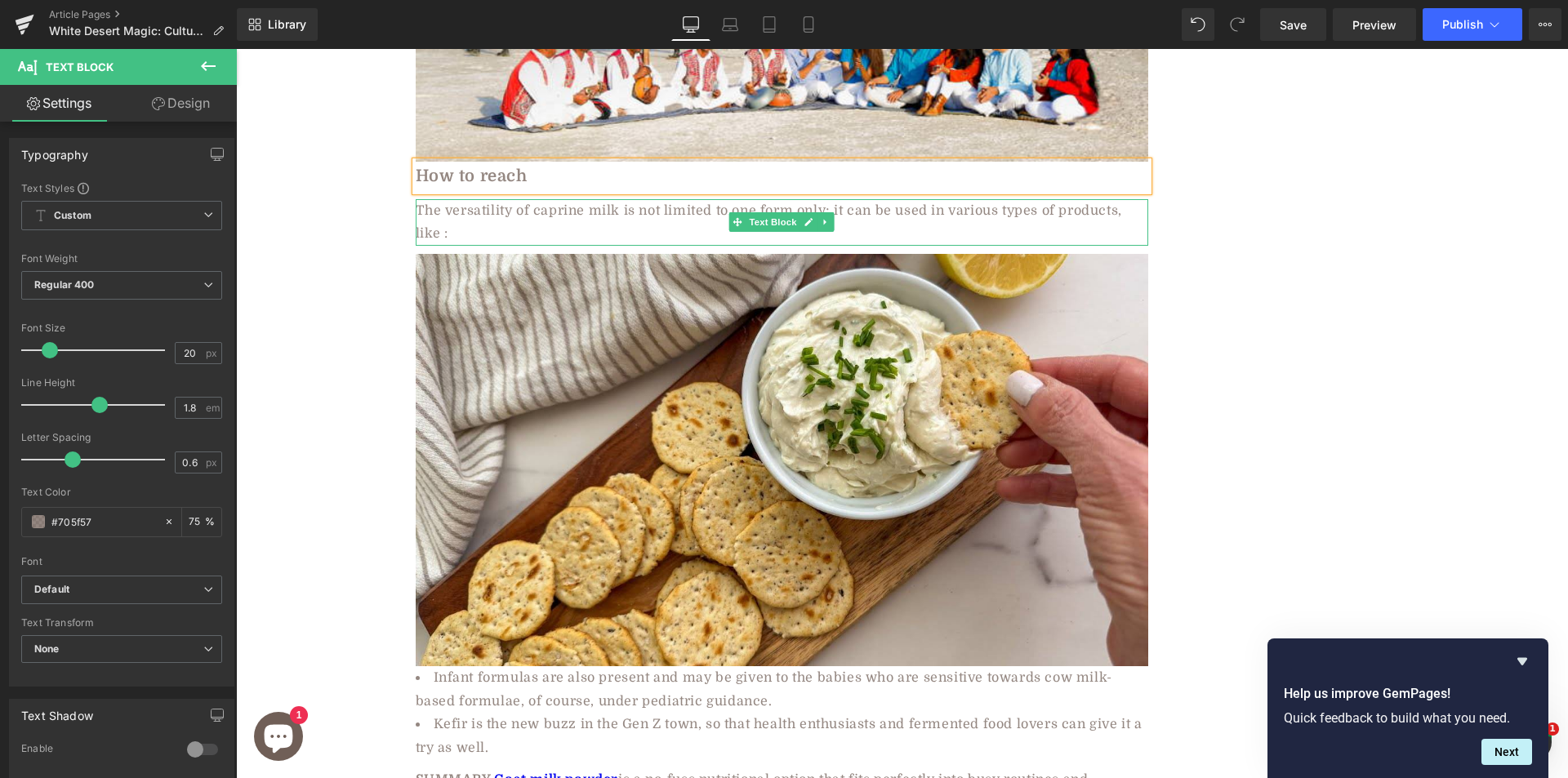
click at [589, 200] on div "The versatility of caprine milk is not limited to one form only; it can be used…" at bounding box center [782, 223] width 732 height 47
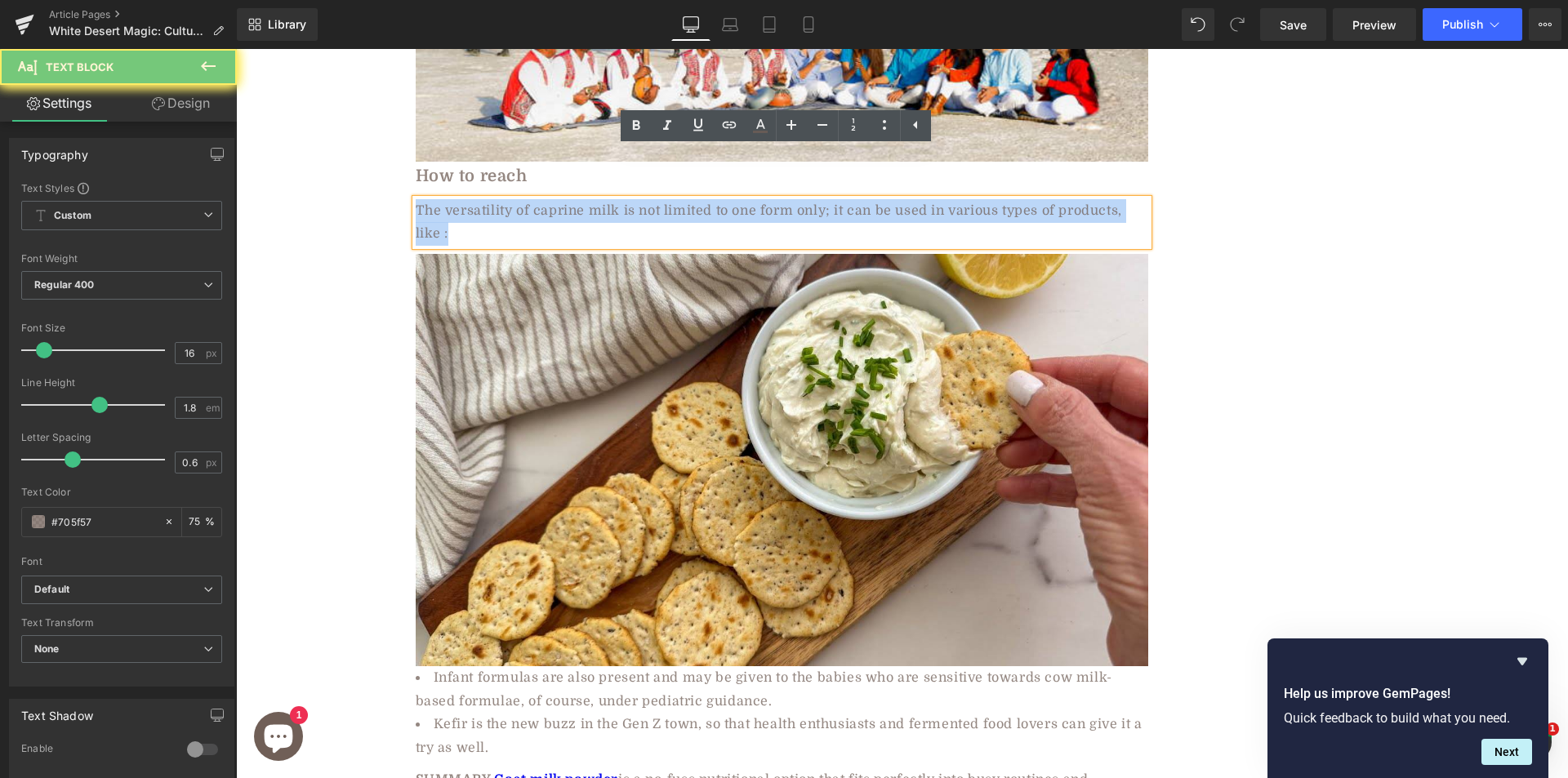
paste div
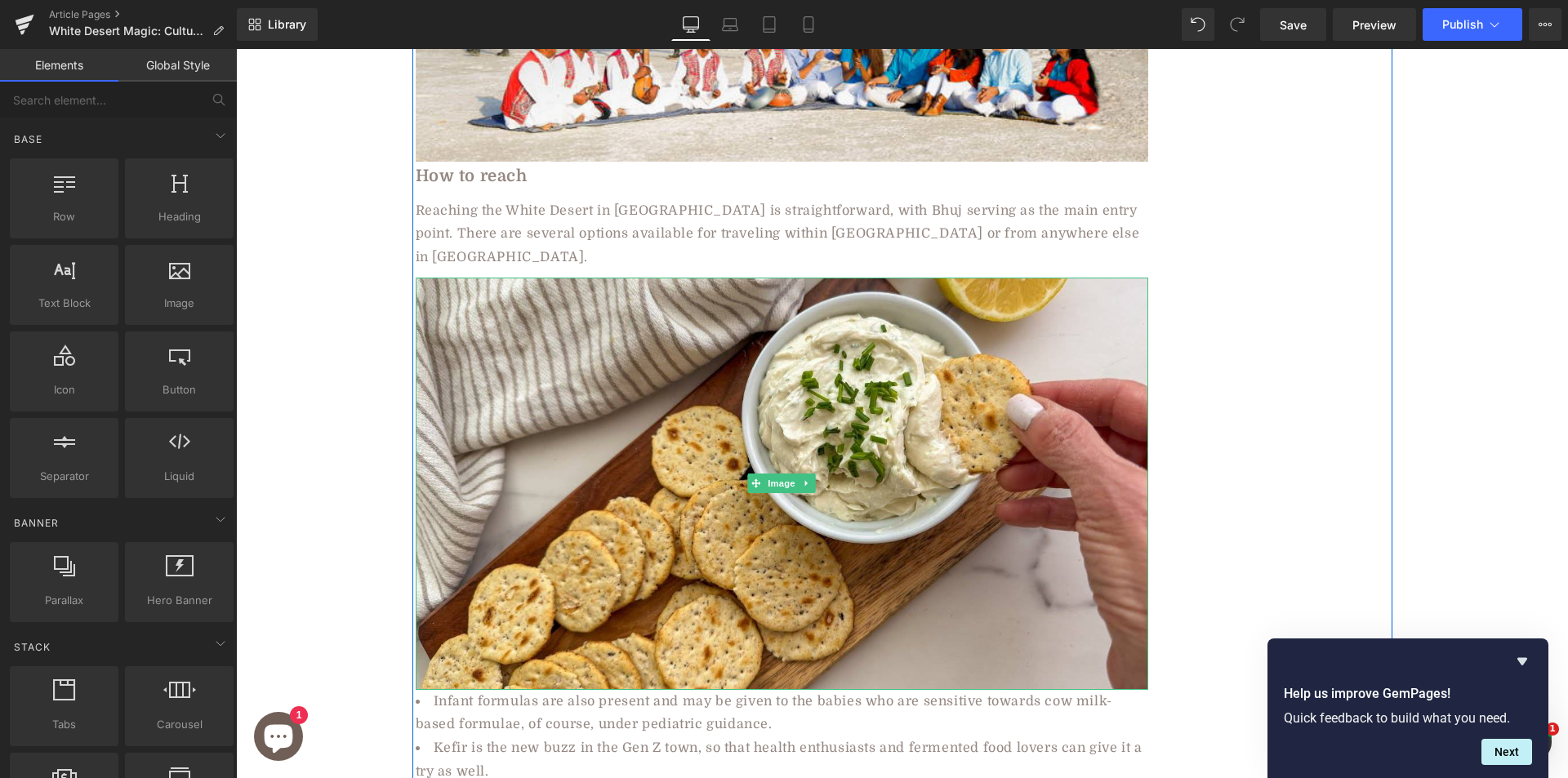
click at [666, 363] on img at bounding box center [782, 484] width 732 height 412
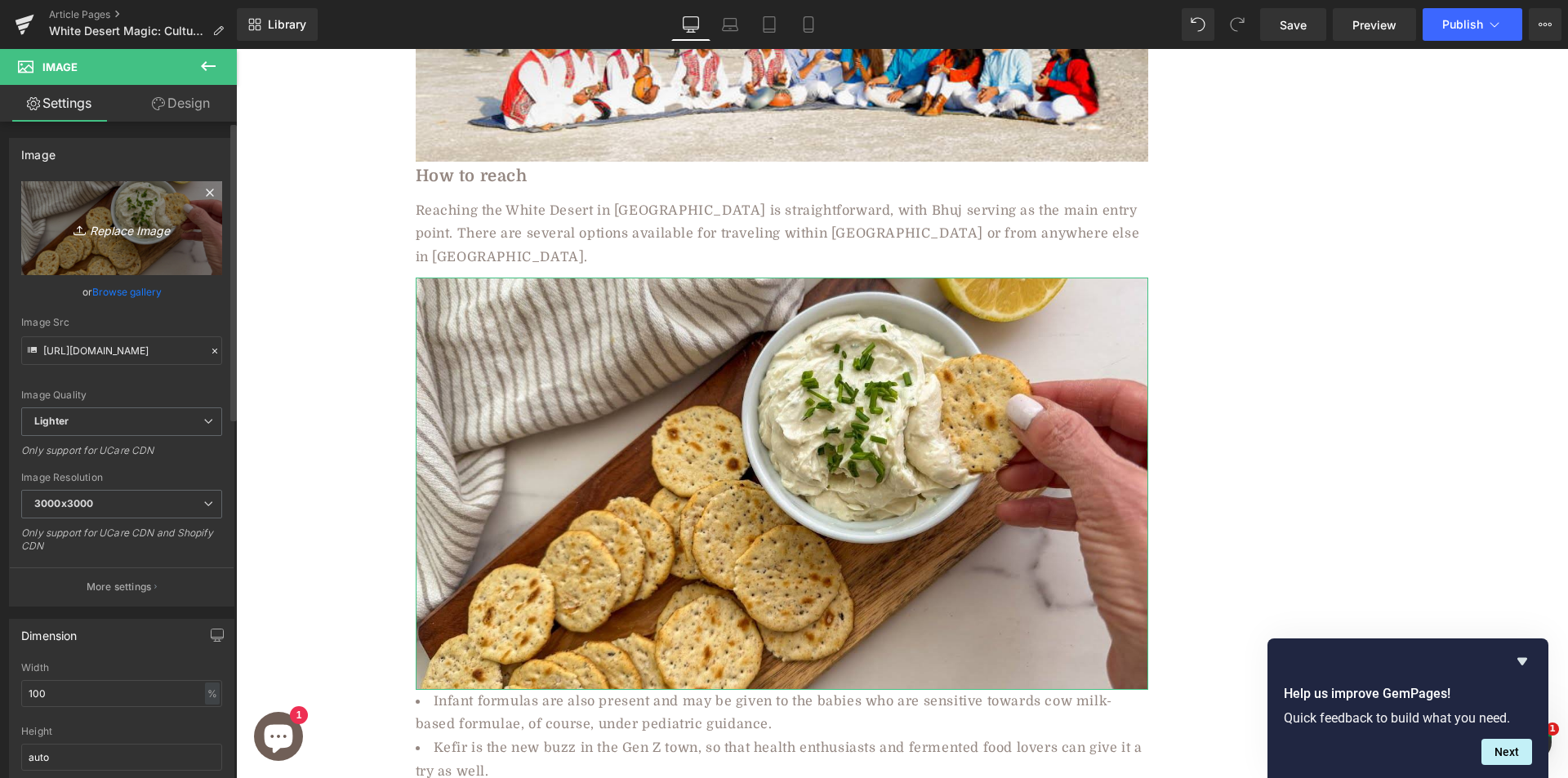
click at [133, 232] on icon "Replace Image" at bounding box center [121, 228] width 131 height 20
type input "C:\fakepath\0be8417f-bb6d-46d3-ba8e-3b9ee5383663.jpg"
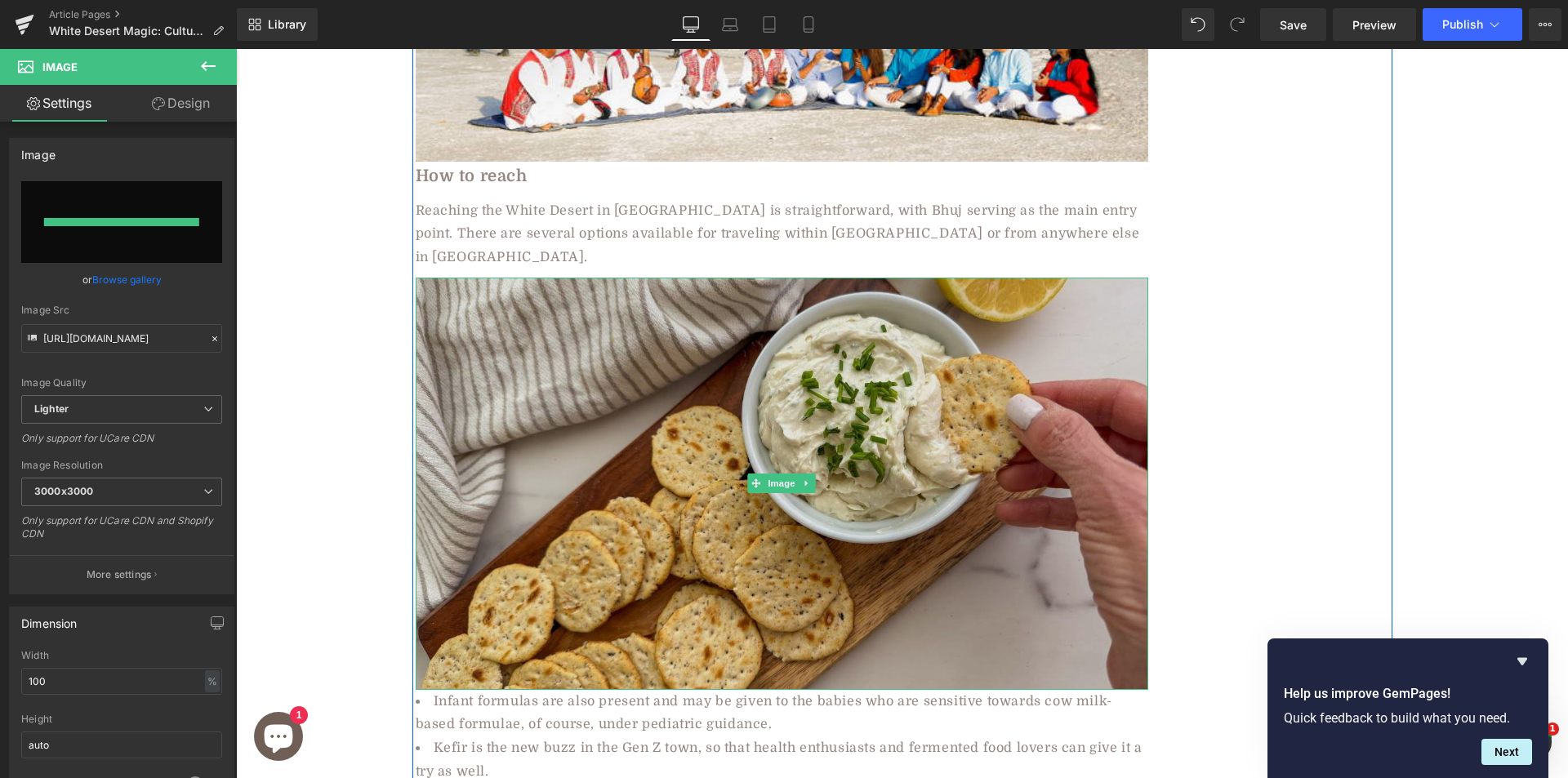
type input "https://ucarecdn.com/0f46634f-02ec-4630-9ae3-16f7857bc32e/-/format/auto/-/previ…"
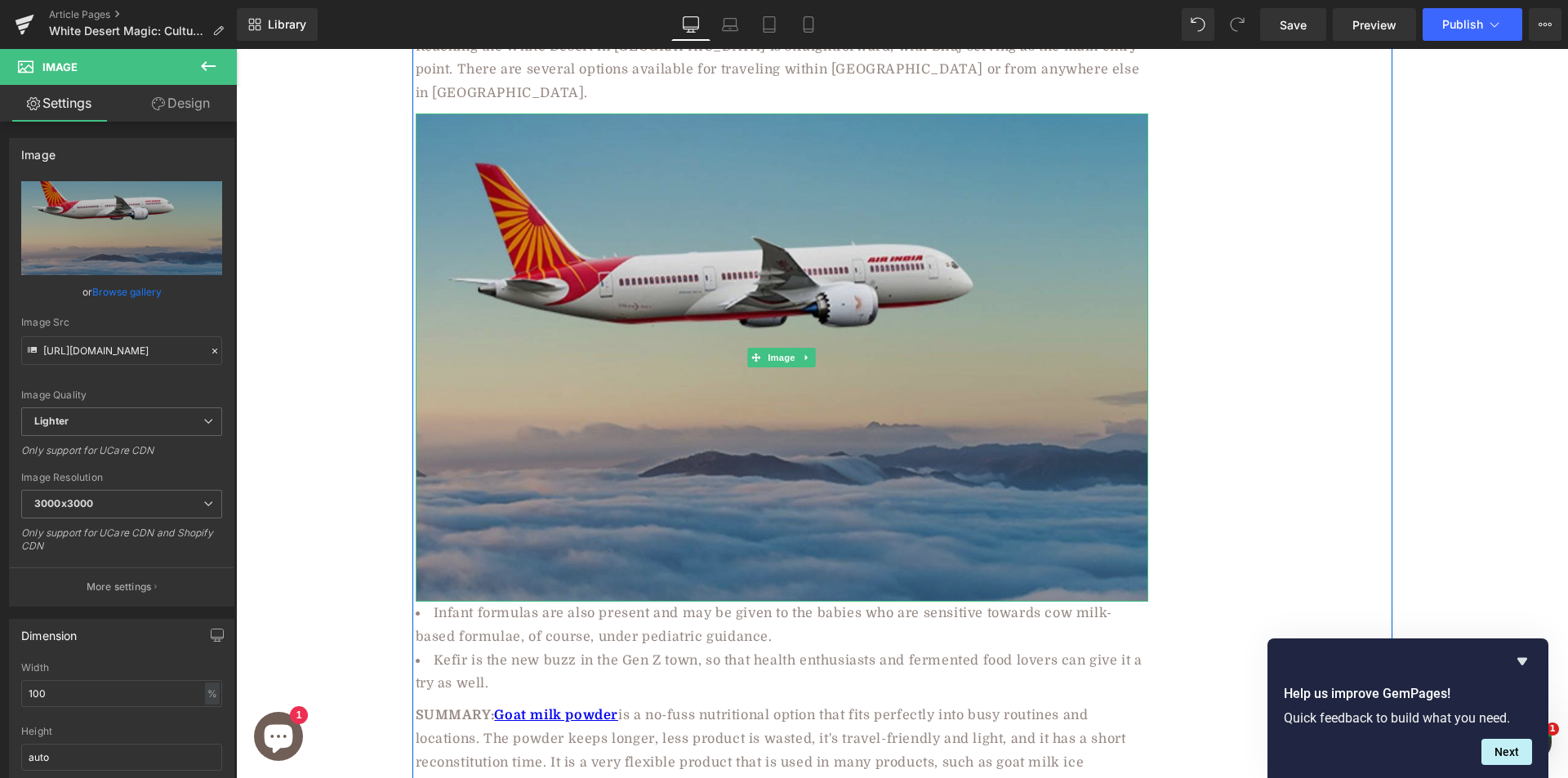
scroll to position [8094, 0]
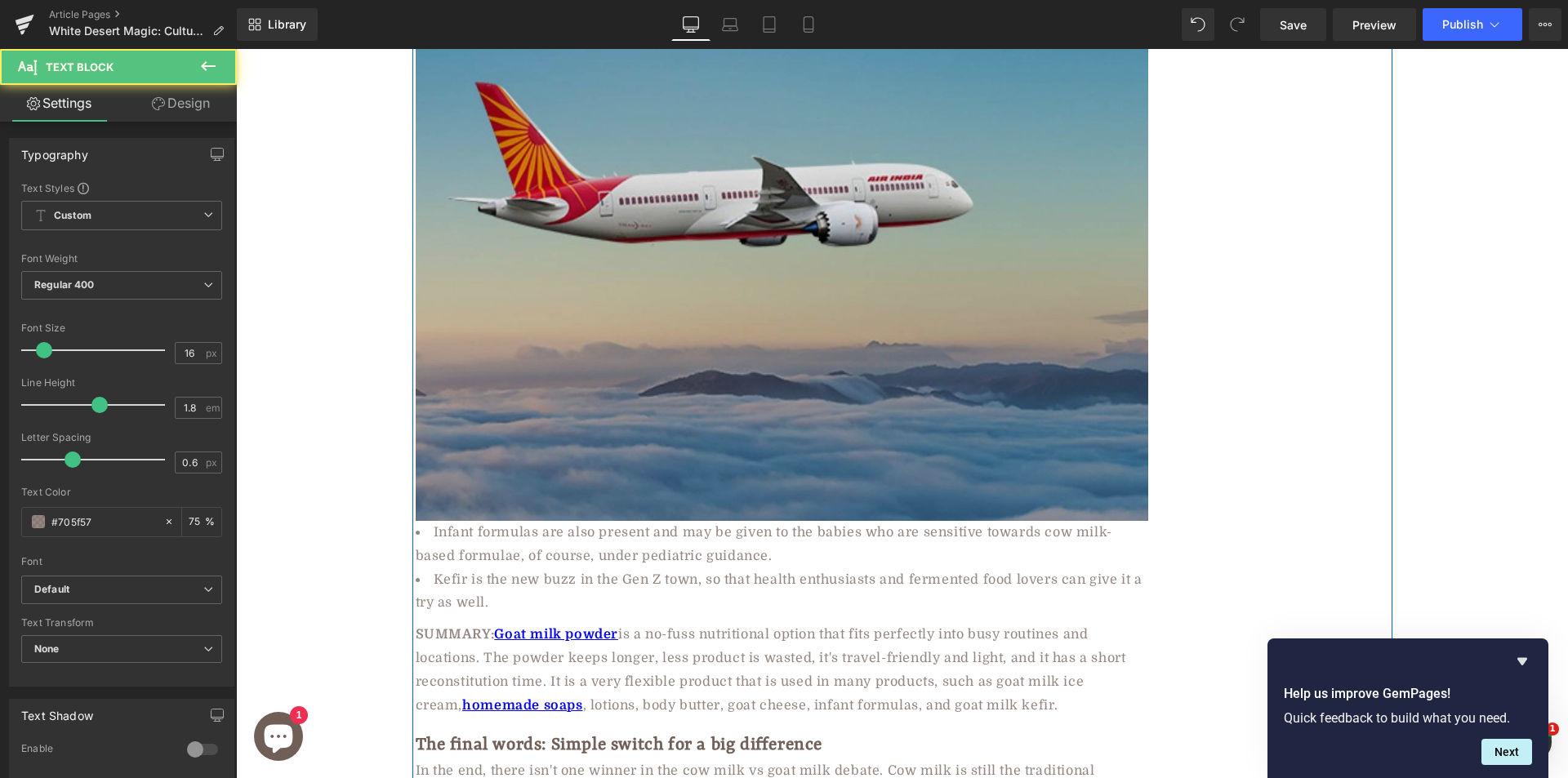
click at [527, 521] on li "Infant formulas are also present and may be given to the babies who are sensiti…" at bounding box center [782, 543] width 732 height 47
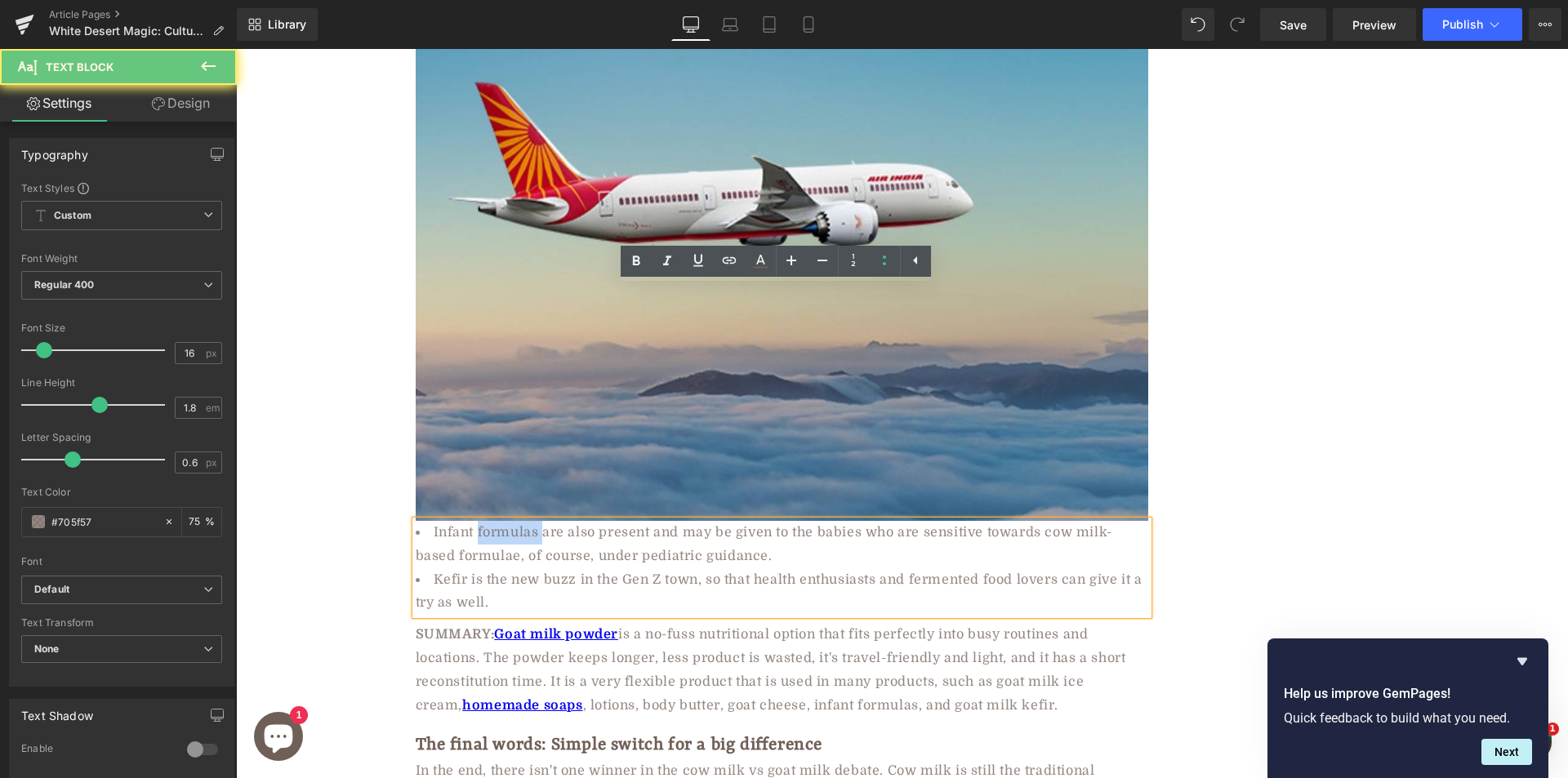
click at [430, 568] on li "Kefir is the new buzz in the Gen Z town, so that health enthusiasts and ferment…" at bounding box center [782, 591] width 732 height 47
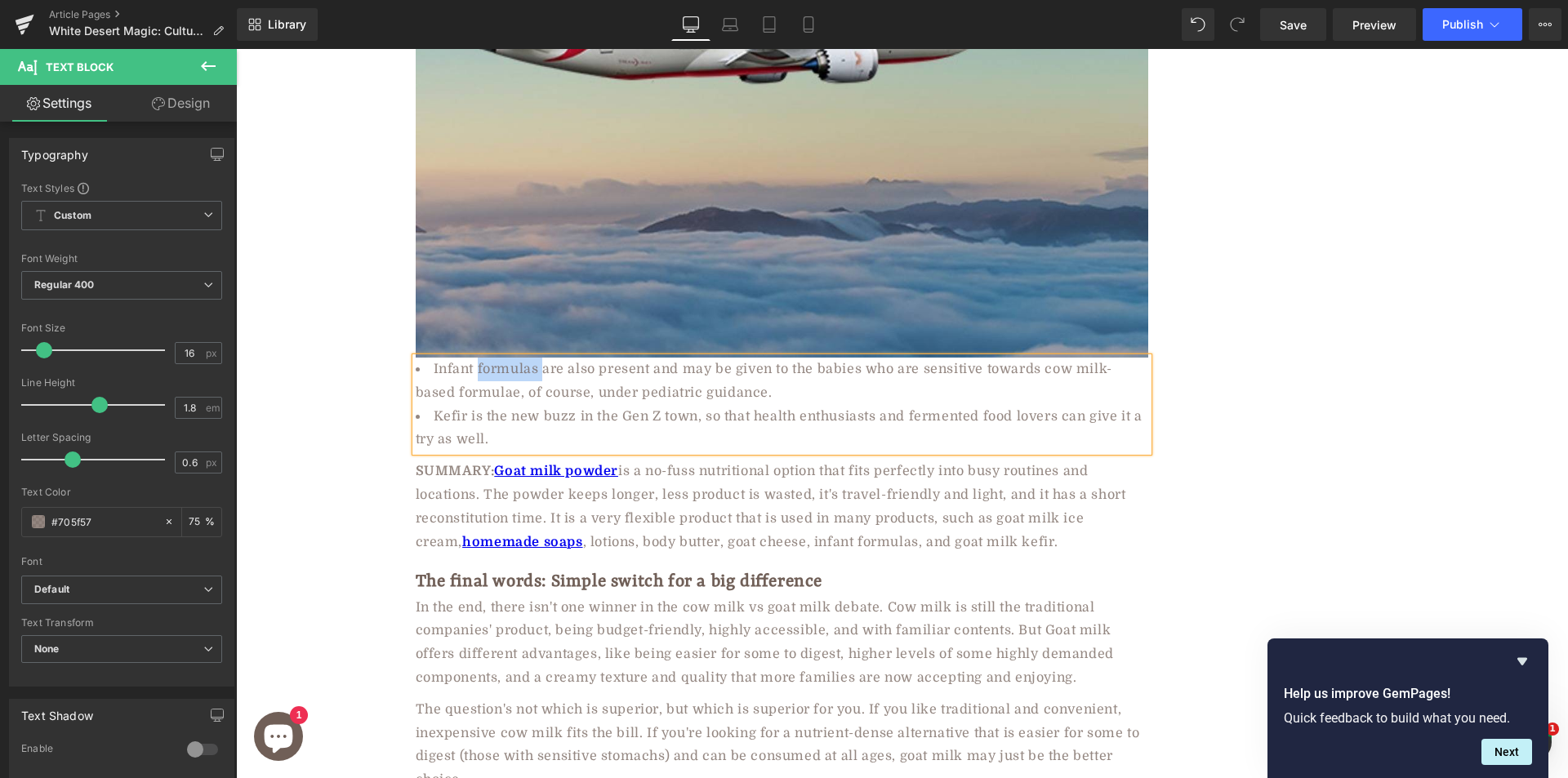
paste div
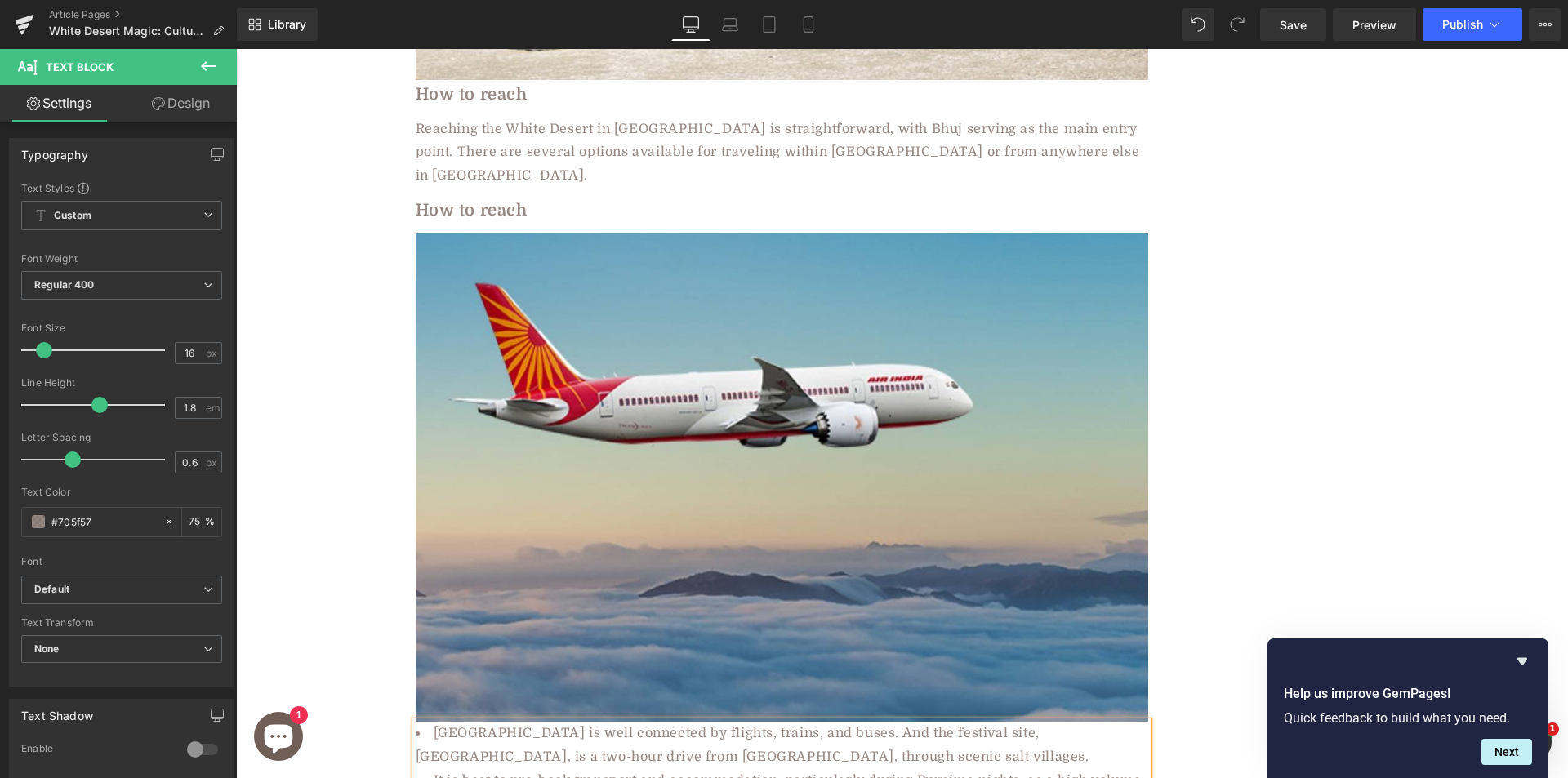
scroll to position [7942, 0]
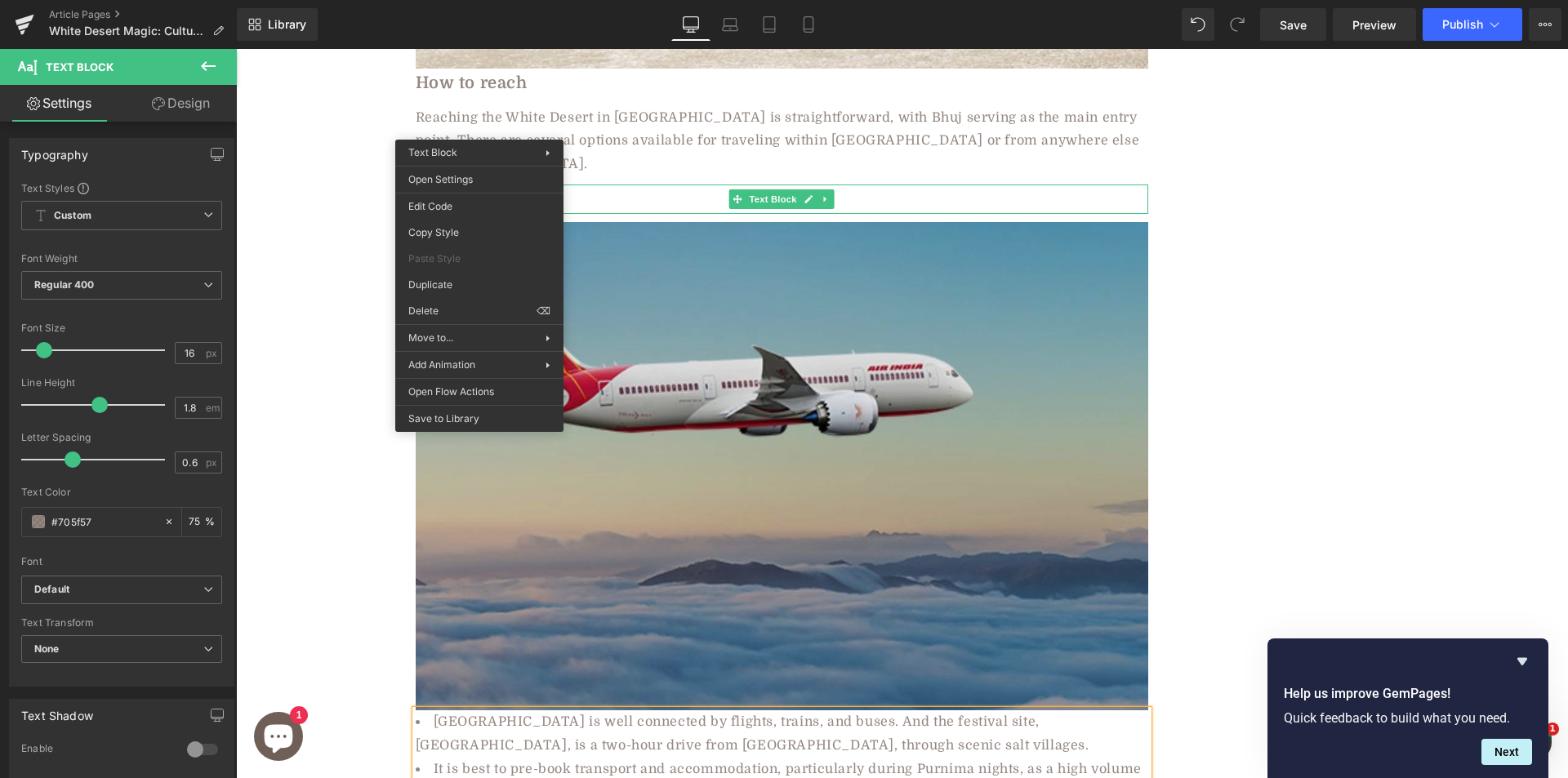
drag, startPoint x: 839, startPoint y: 414, endPoint x: 607, endPoint y: 358, distance: 238.7
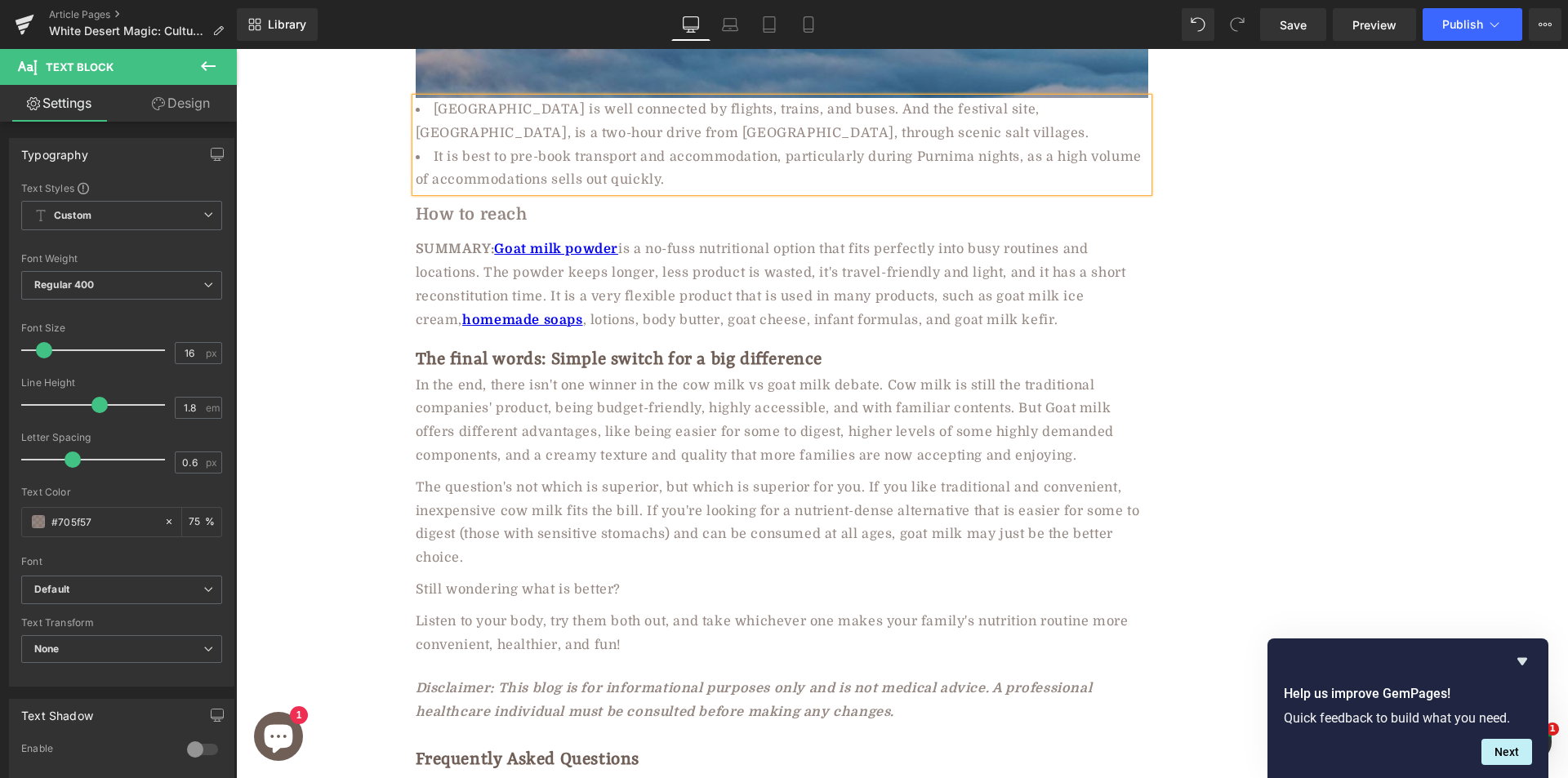
scroll to position [8532, 0]
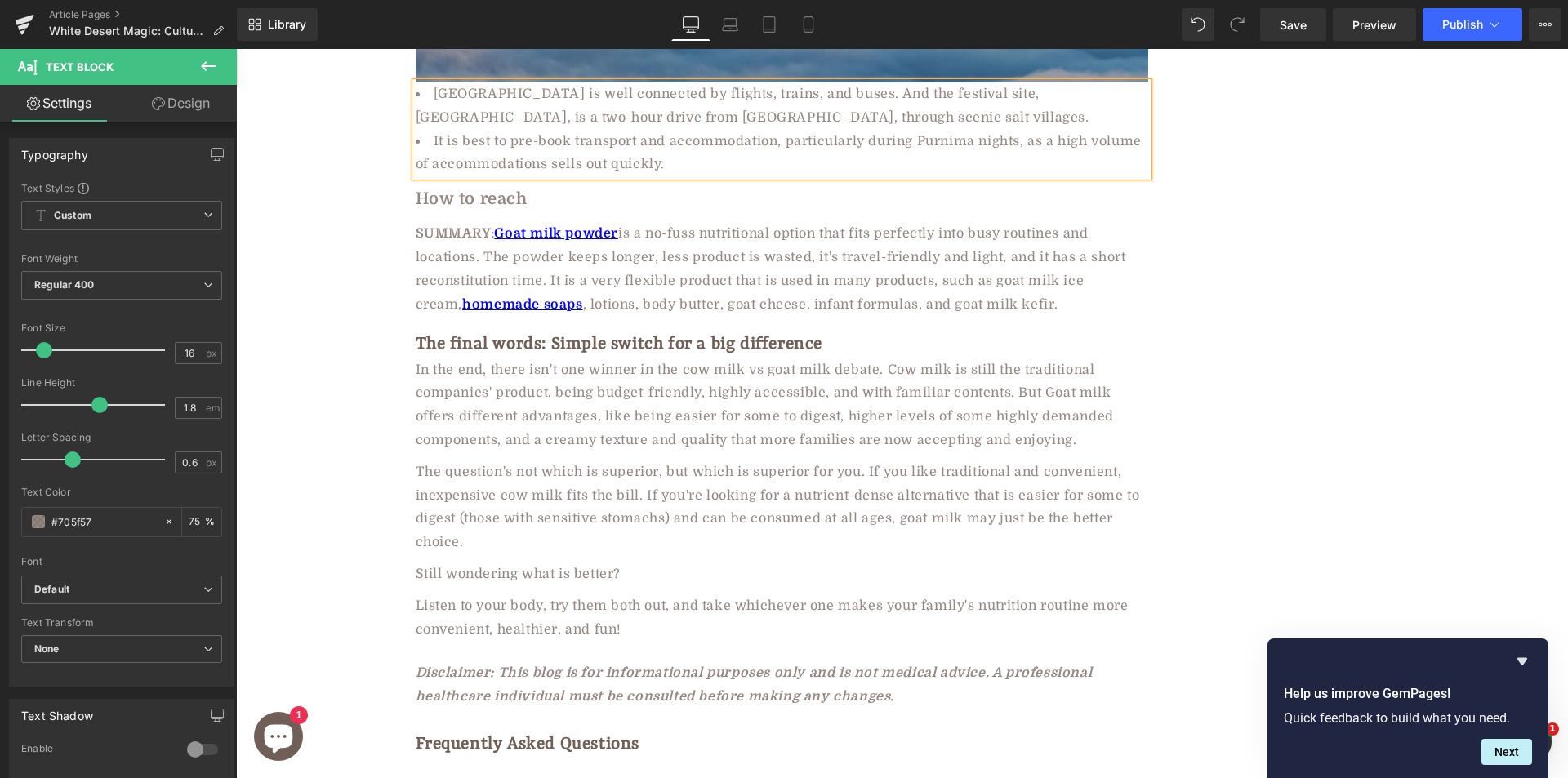
click at [466, 189] on b "How to reach" at bounding box center [472, 199] width 112 height 18
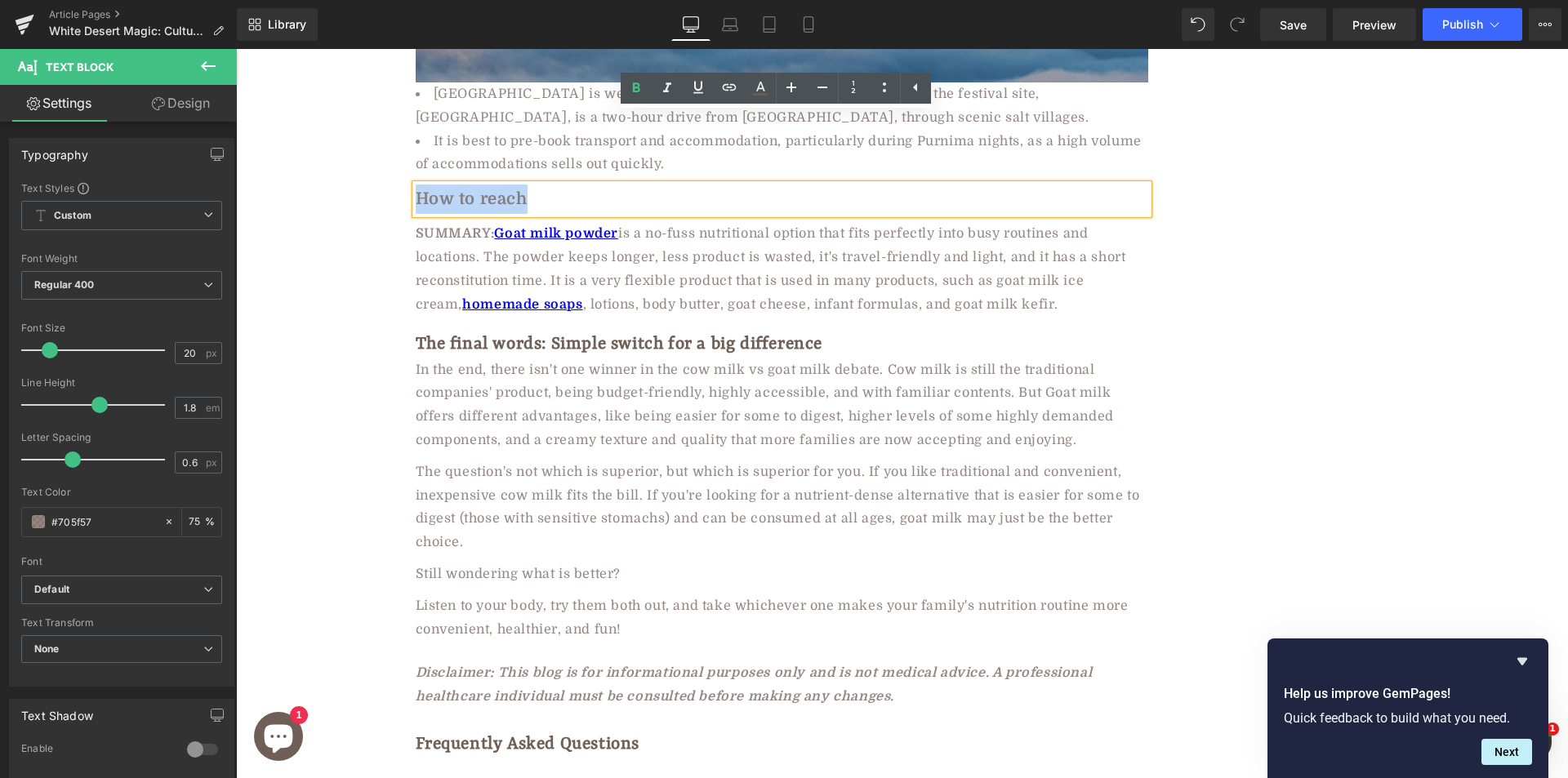
paste div
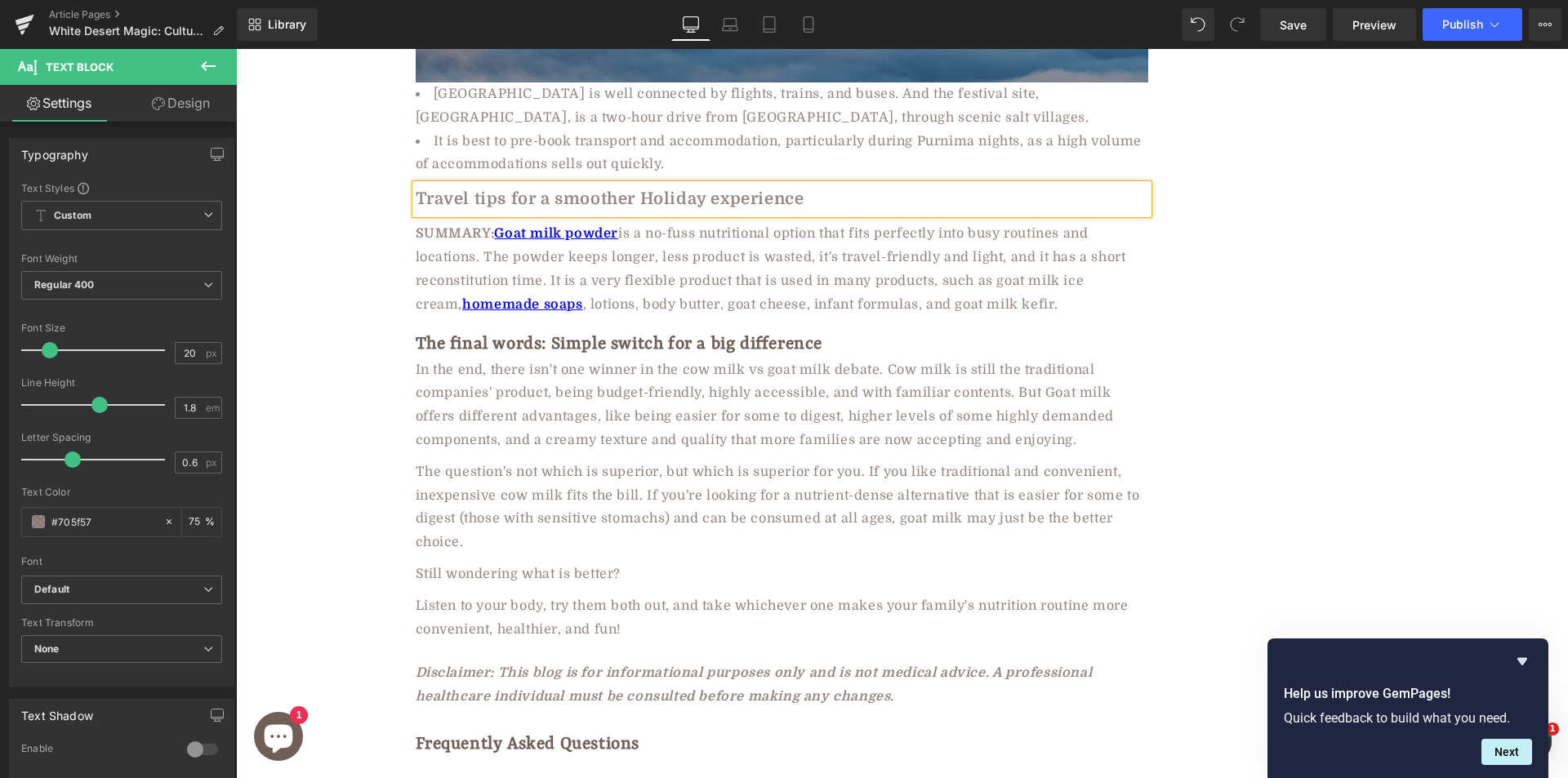
scroll to position [8206, 0]
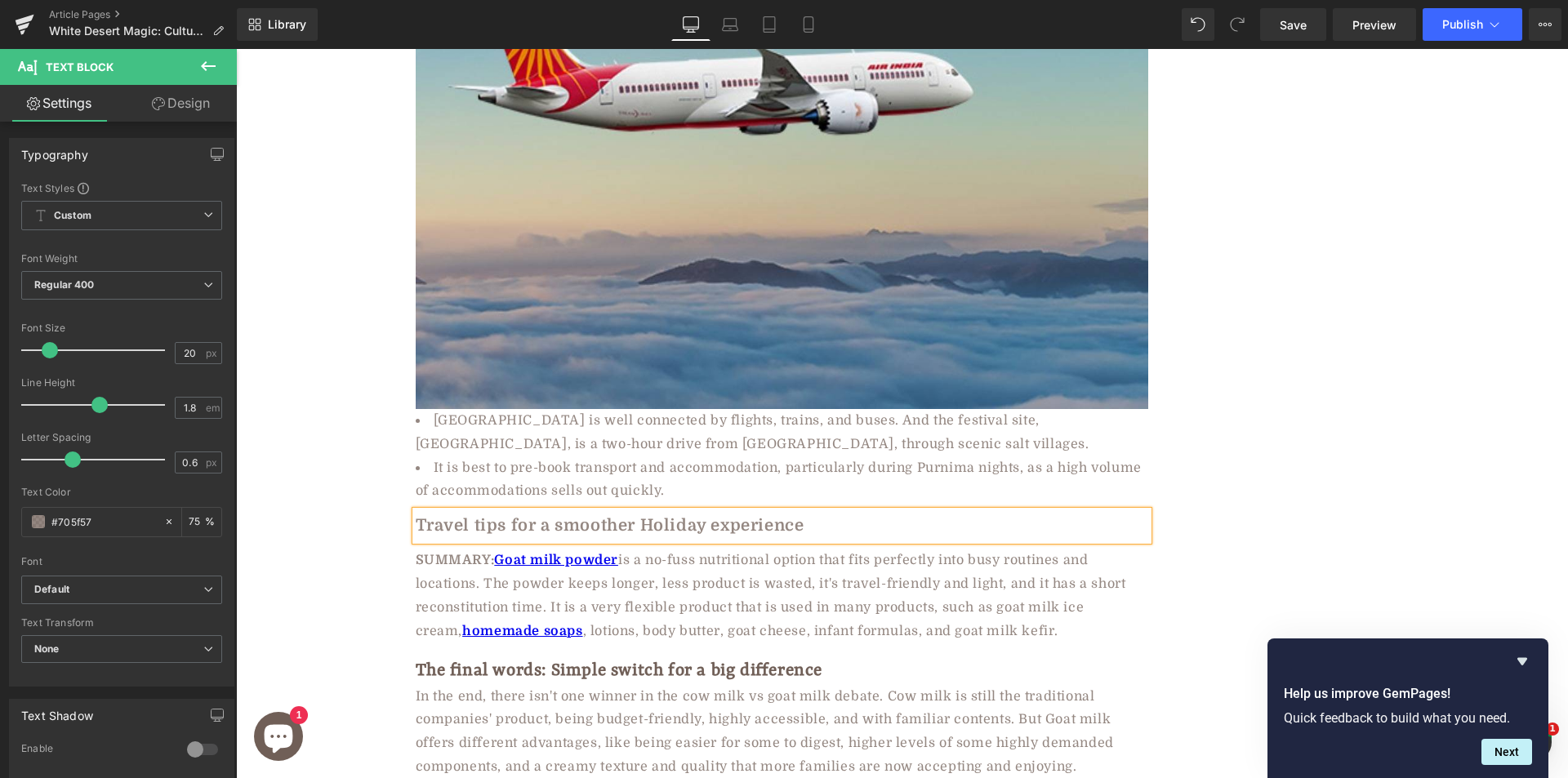
click at [615, 553] on span "SUMMARY: Goat milk powder is a no-fuss nutritional option that fits perfectly i…" at bounding box center [771, 595] width 710 height 85
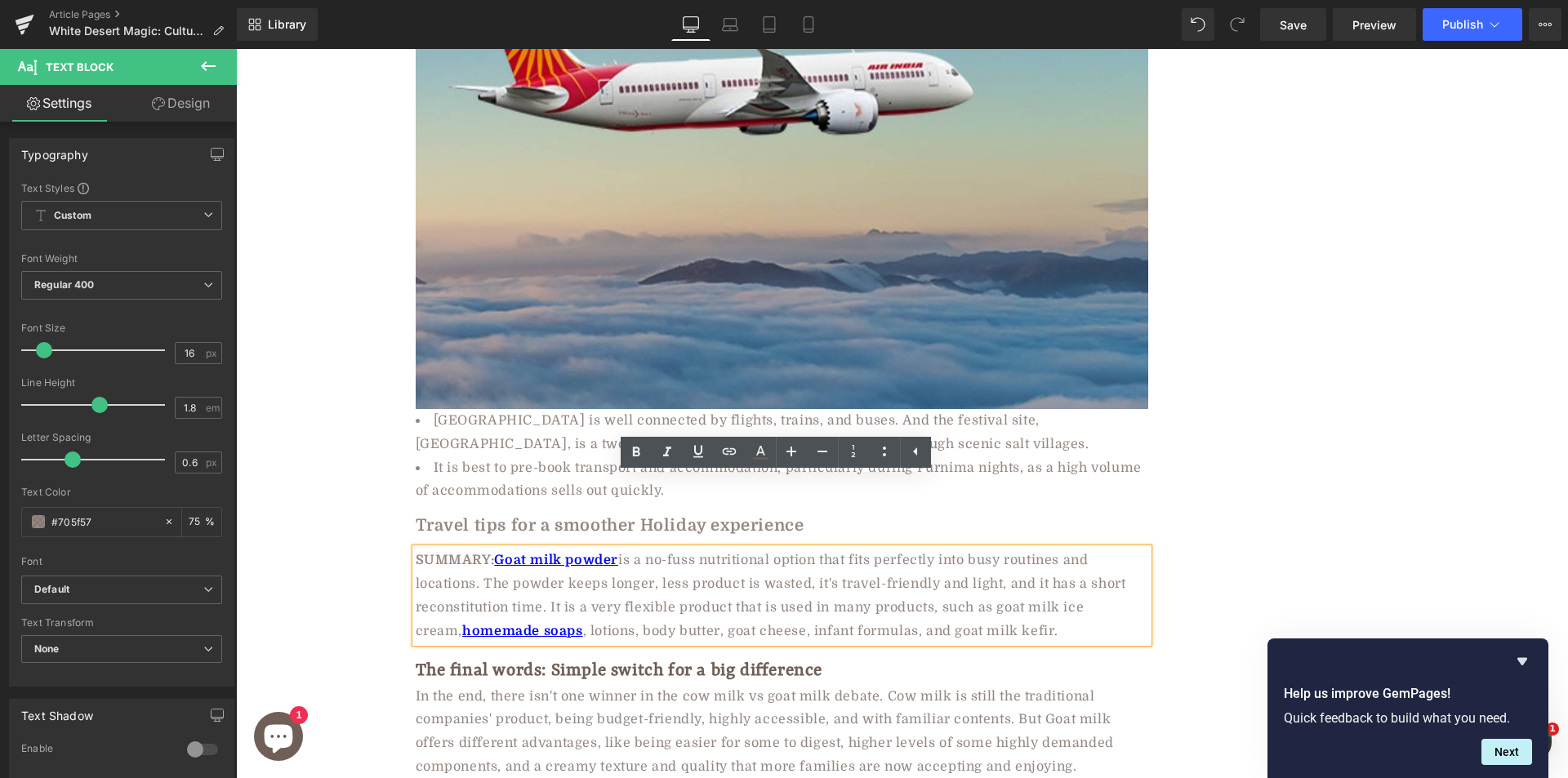
paste div
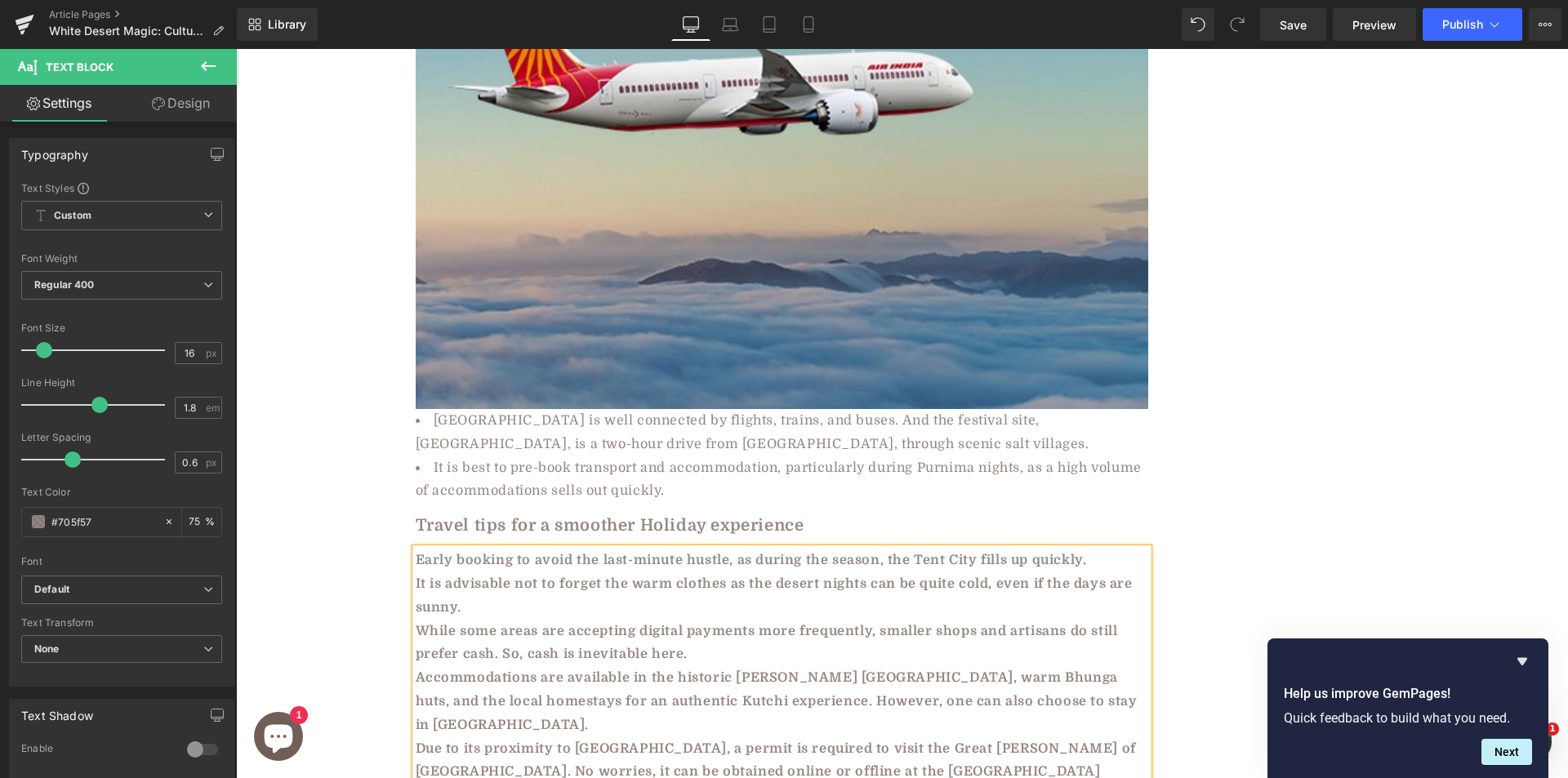
click at [544, 620] on div "While some areas are accepting digital payments more frequently, smaller shops …" at bounding box center [782, 643] width 732 height 47
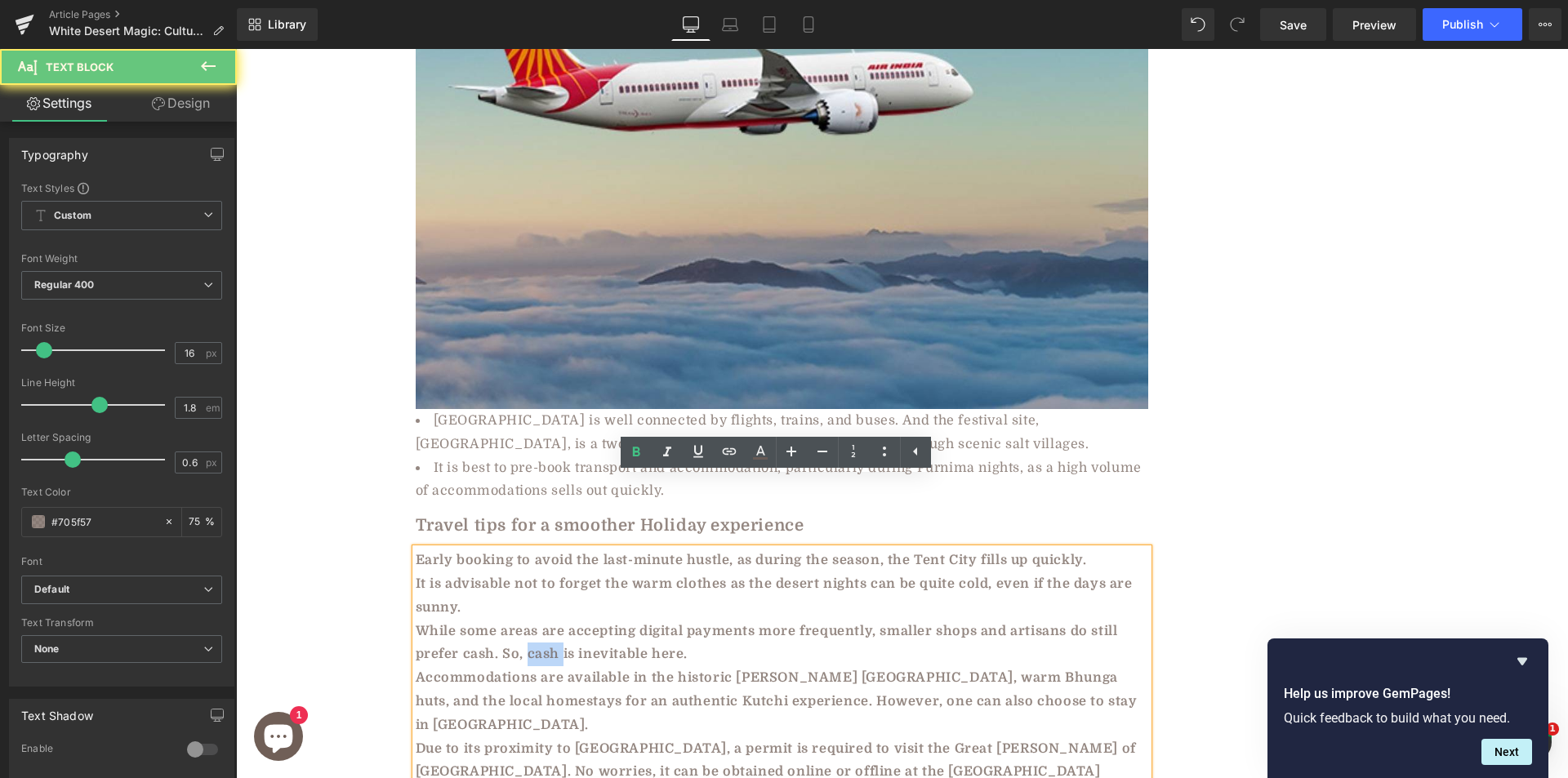
click at [544, 620] on div "While some areas are accepting digital payments more frequently, smaller shops …" at bounding box center [782, 643] width 732 height 47
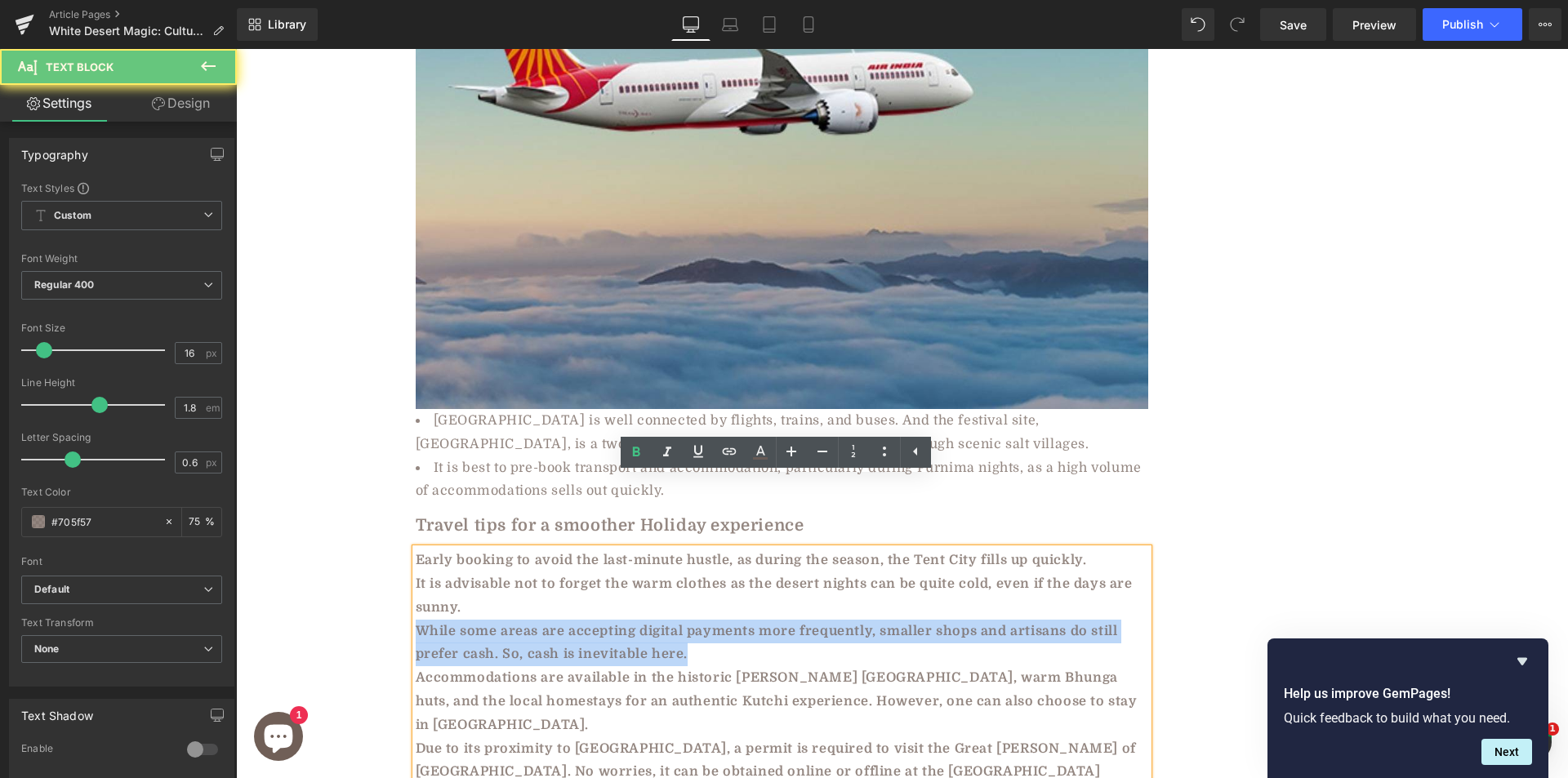
click at [544, 620] on div "While some areas are accepting digital payments more frequently, smaller shops …" at bounding box center [782, 643] width 732 height 47
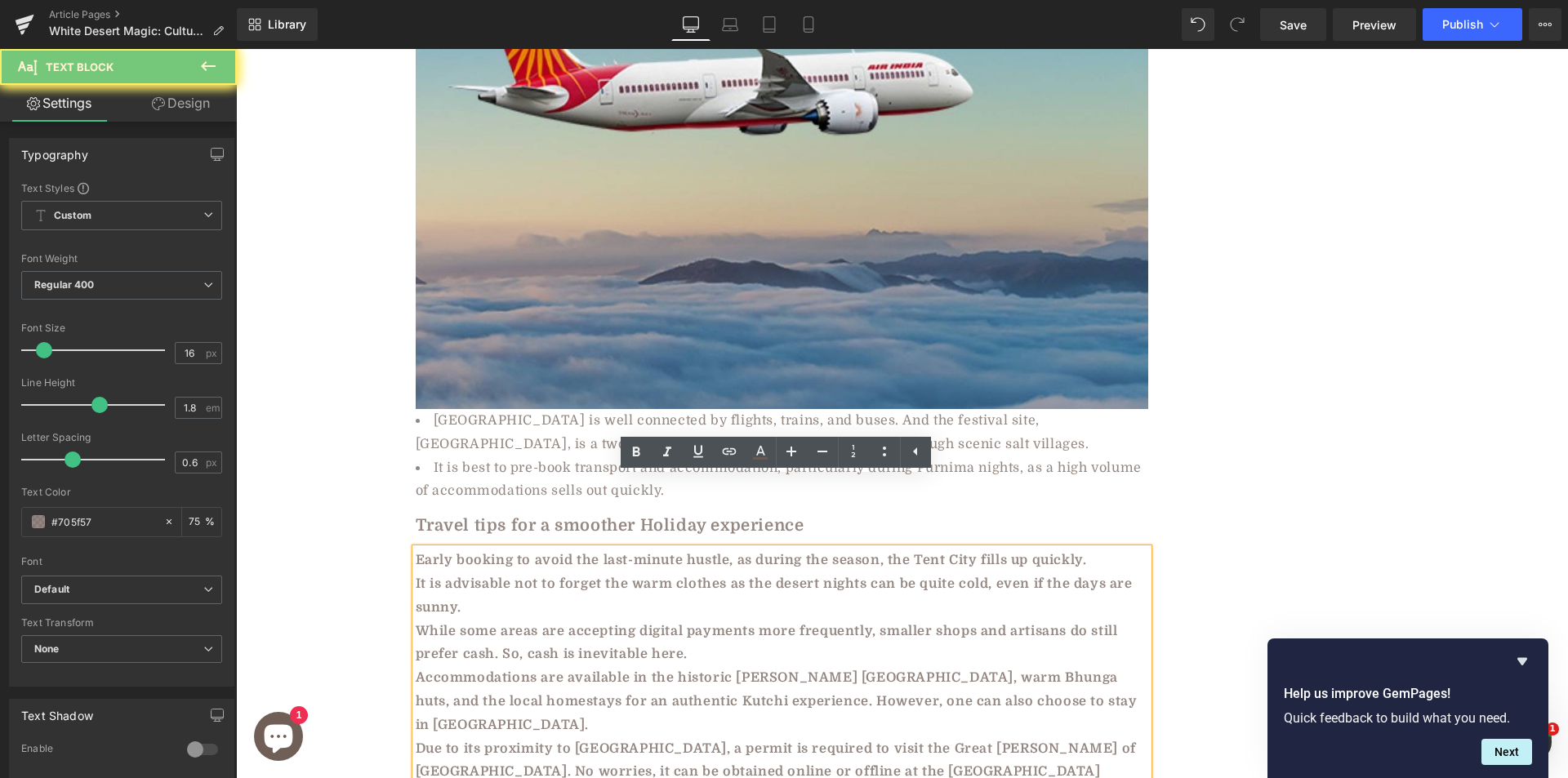
click at [444, 553] on b "Early booking to avoid the last-minute hustle, as during the season, the Tent C…" at bounding box center [751, 560] width 671 height 15
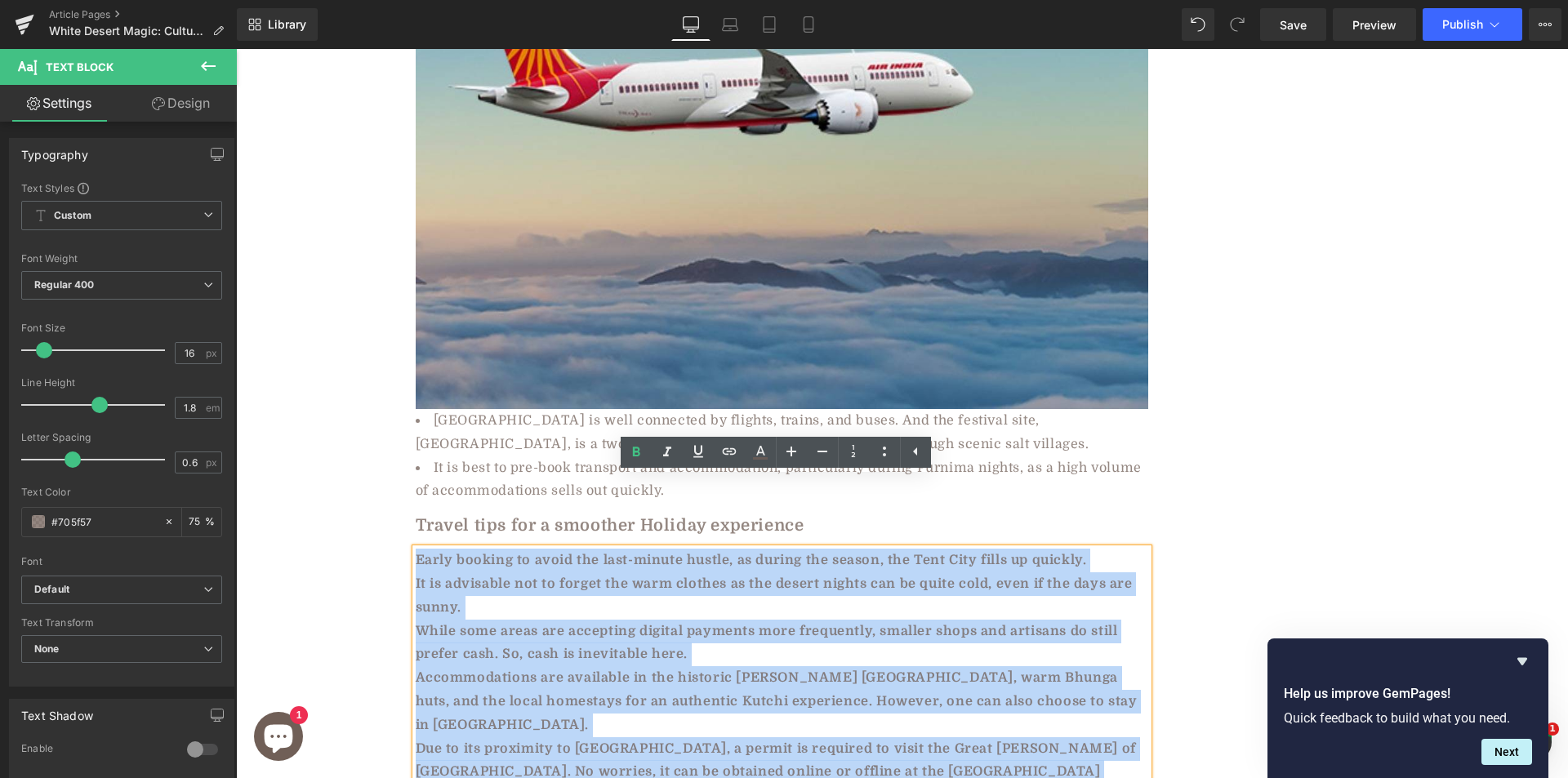
drag, startPoint x: 410, startPoint y: 488, endPoint x: 520, endPoint y: 701, distance: 239.7
click at [520, 701] on div "Early booking to avoid the last-minute hustle, as during the season, the Tent C…" at bounding box center [782, 677] width 732 height 258
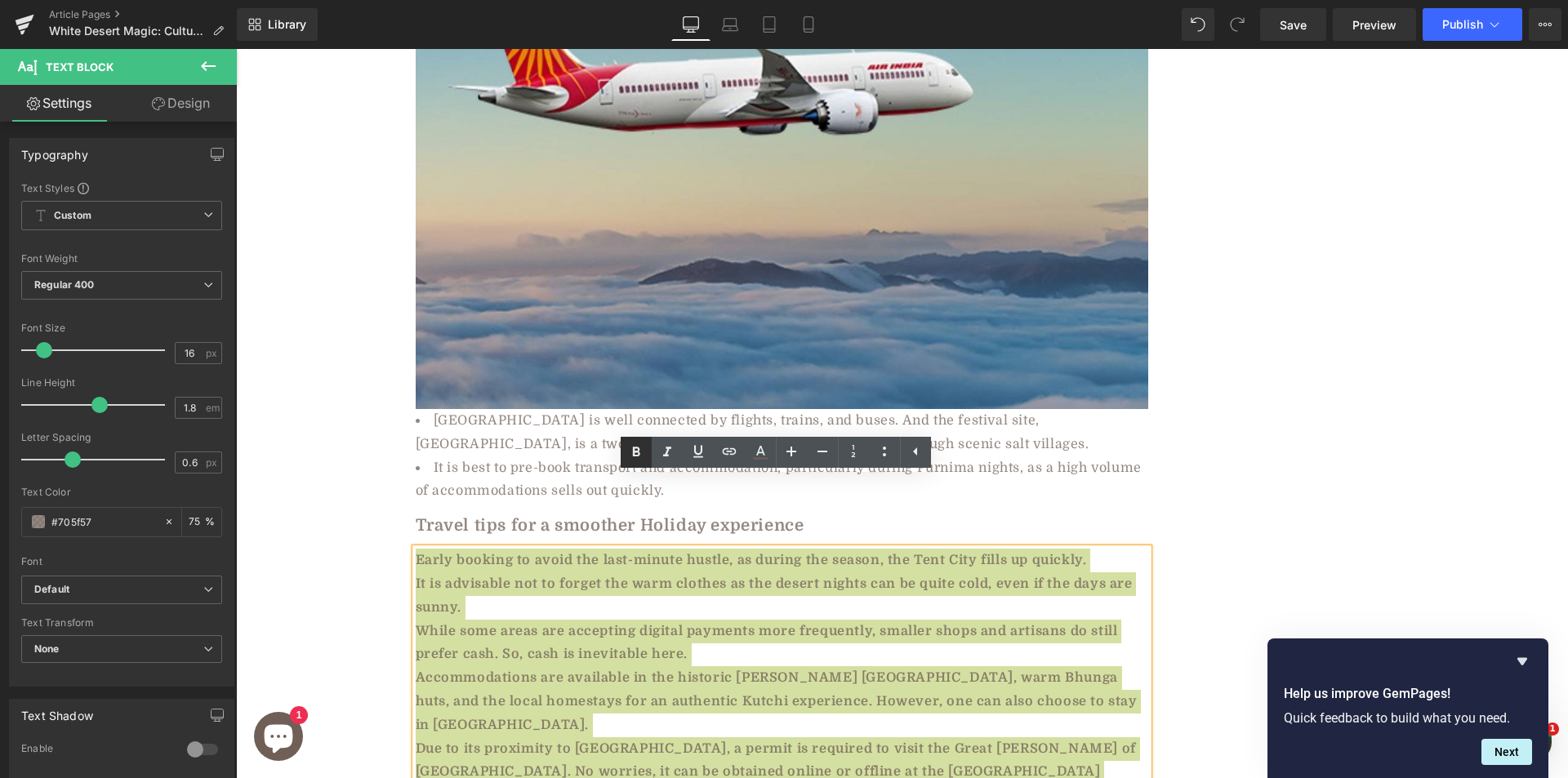
click at [635, 451] on icon at bounding box center [636, 451] width 7 height 10
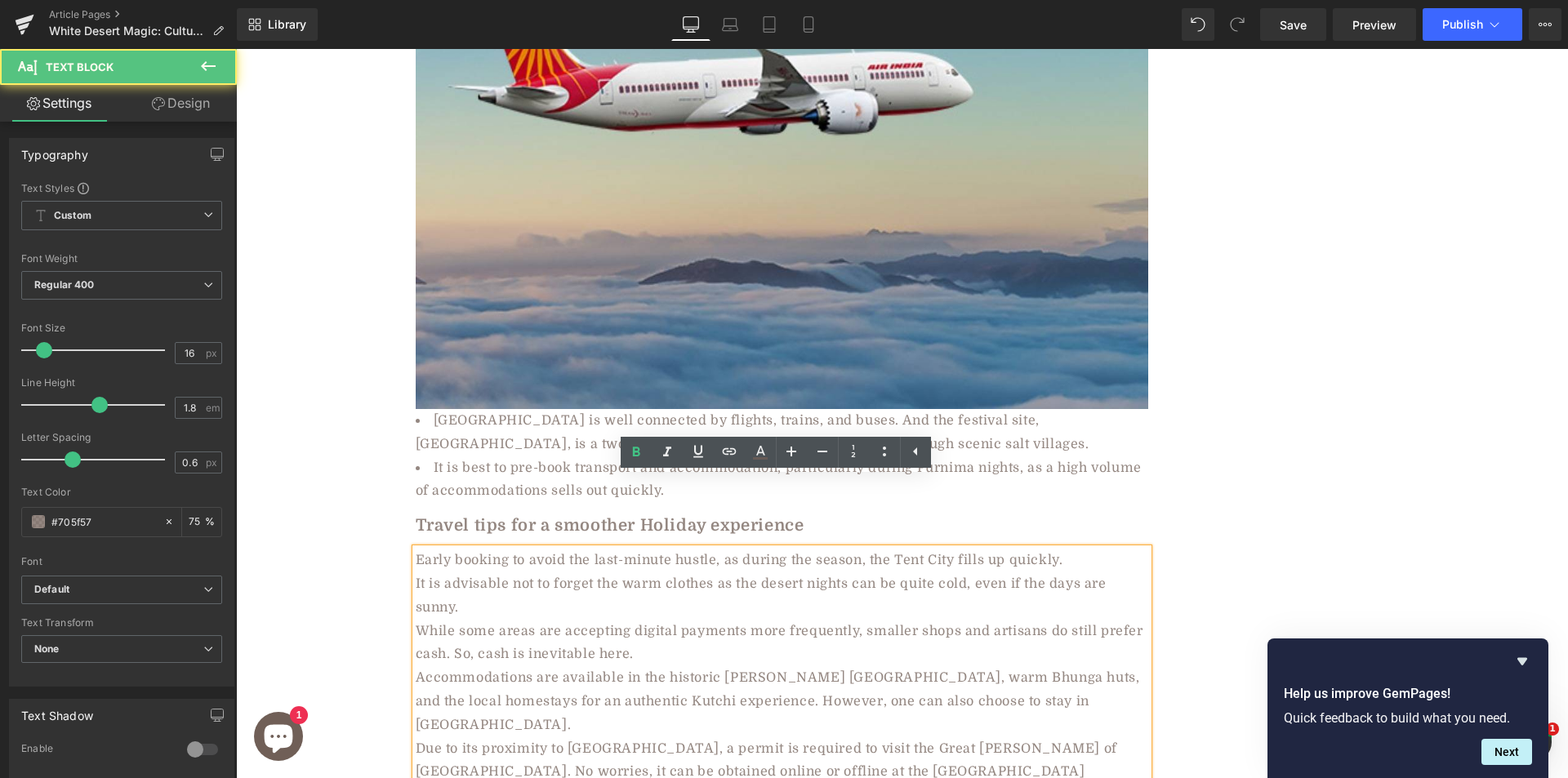
click at [487, 572] on div "It is advisable not to forget the warm clothes as the desert nights can be quit…" at bounding box center [782, 595] width 732 height 47
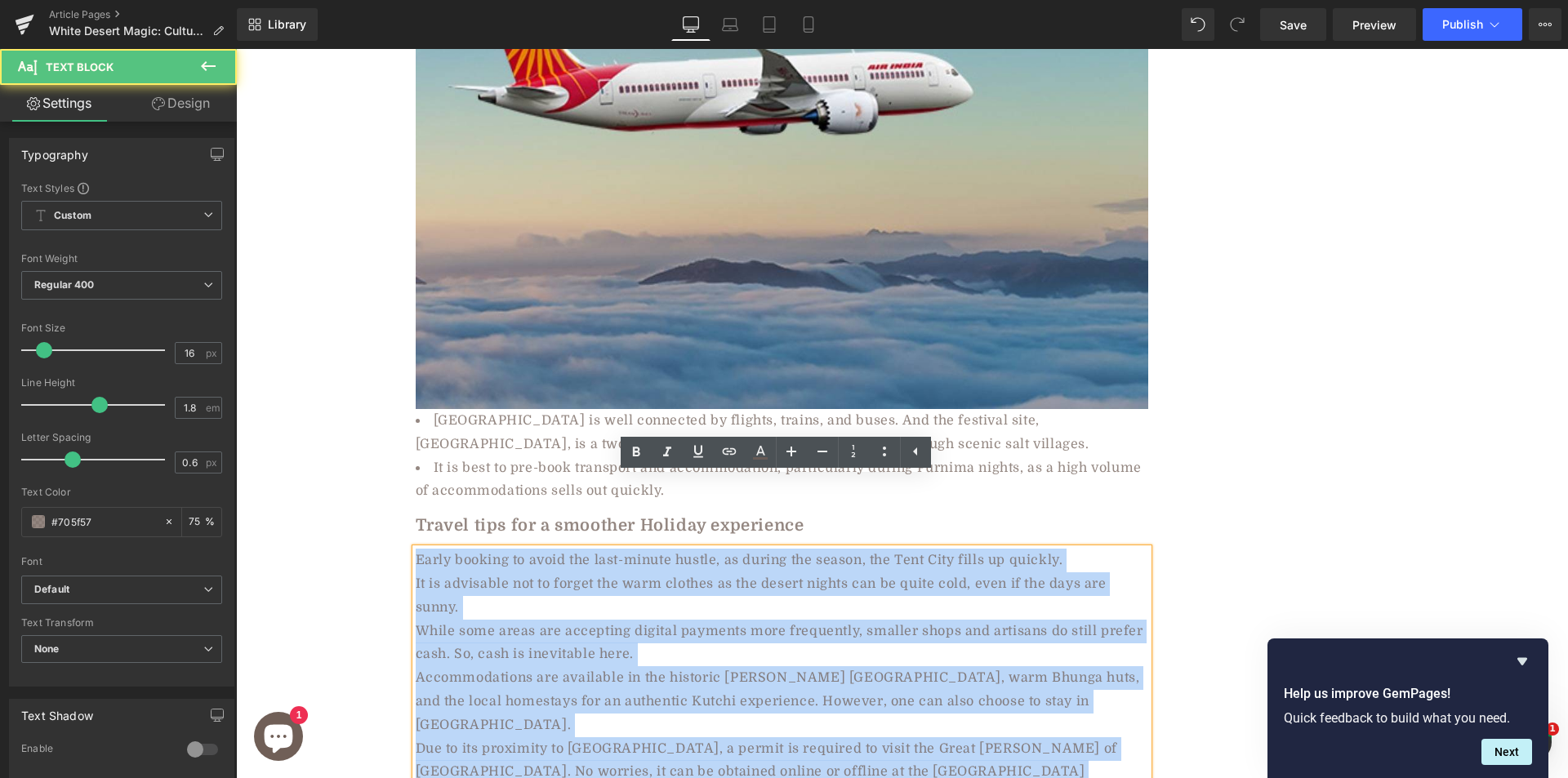
drag, startPoint x: 412, startPoint y: 492, endPoint x: 518, endPoint y: 698, distance: 231.7
click at [518, 698] on div "Early booking to avoid the last-minute hustle, as during the season, the Tent C…" at bounding box center [782, 677] width 732 height 258
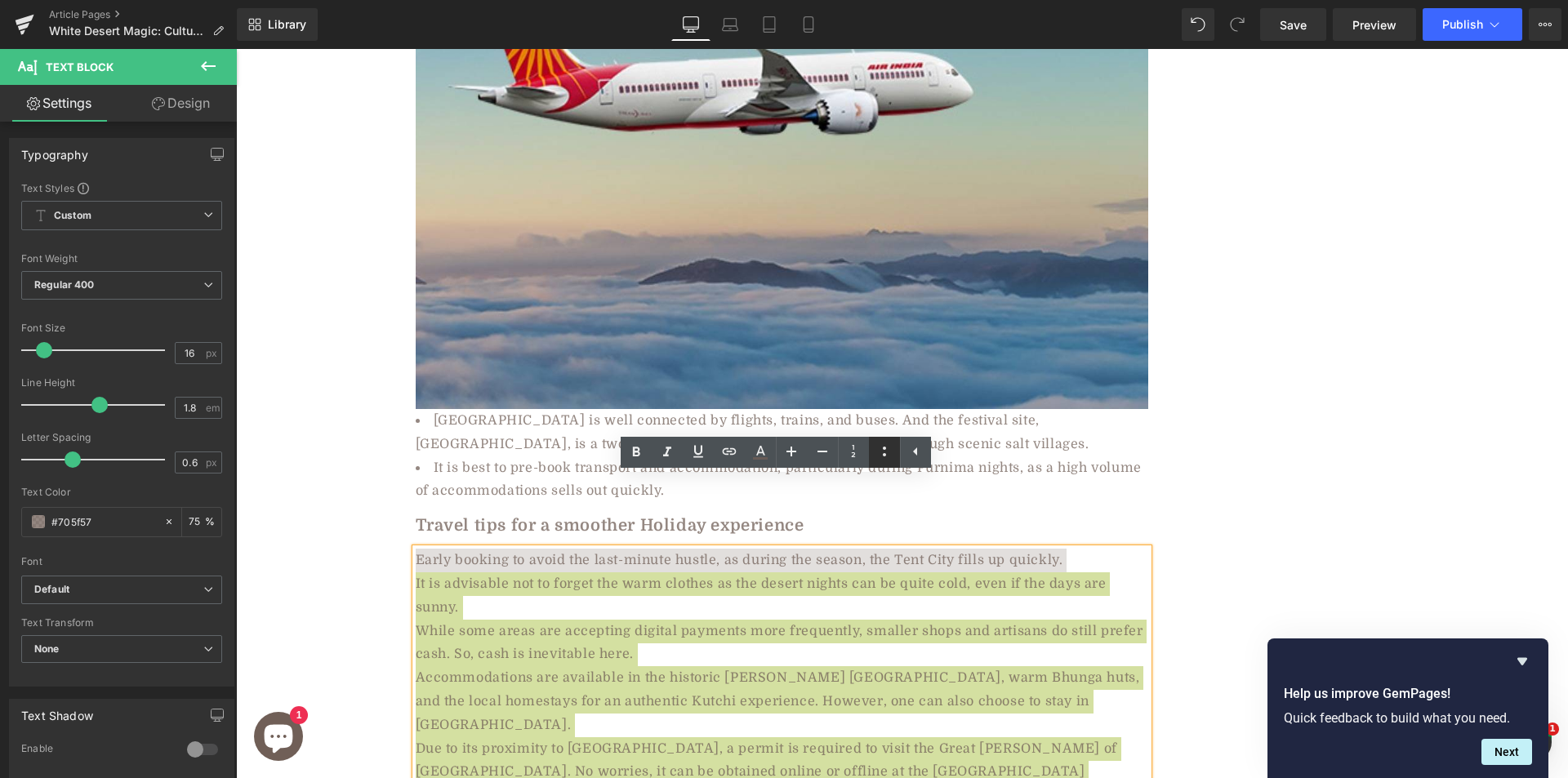
click at [883, 446] on icon at bounding box center [884, 451] width 4 height 10
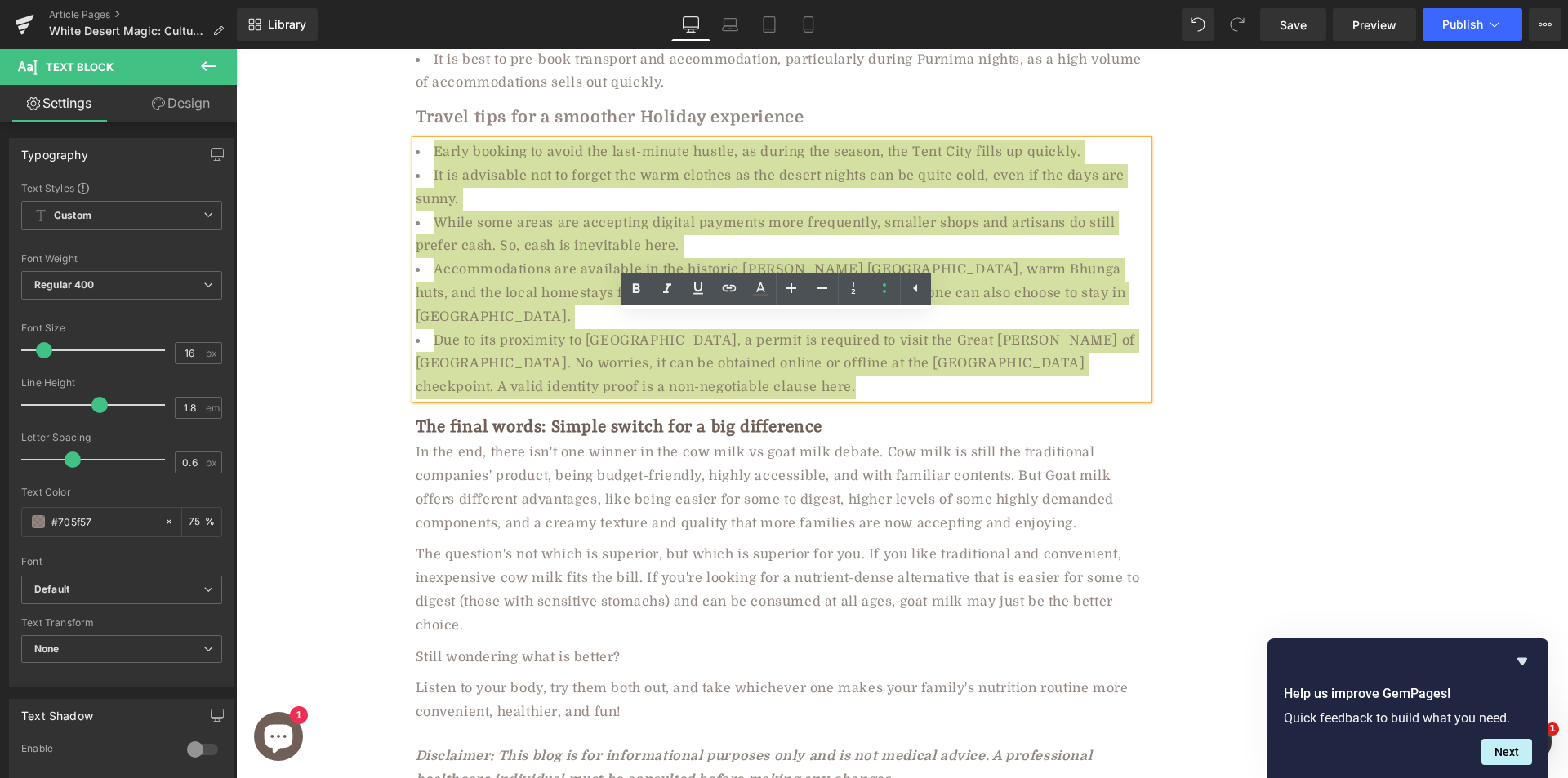
scroll to position [8369, 0]
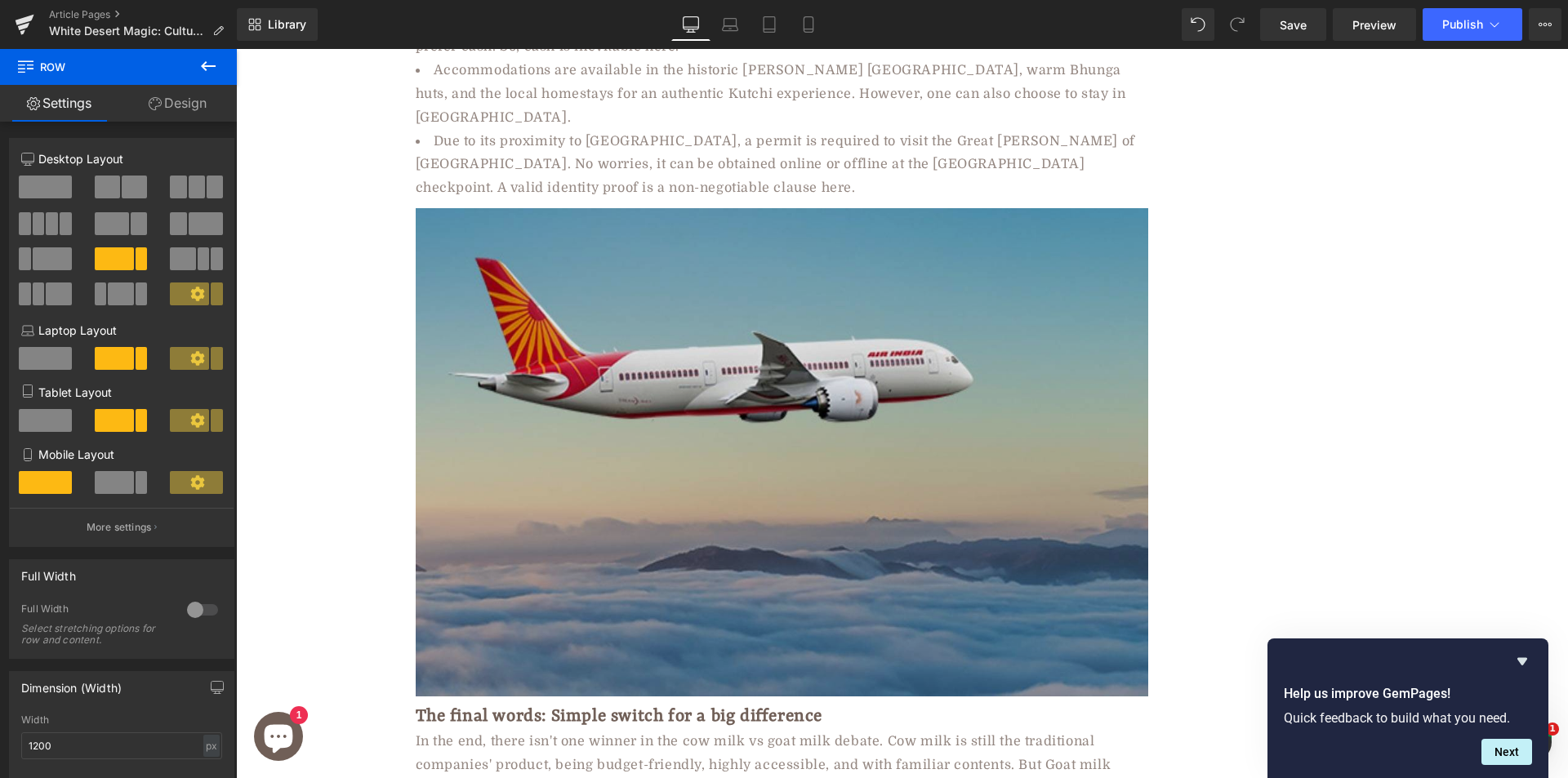
scroll to position [8649, 0]
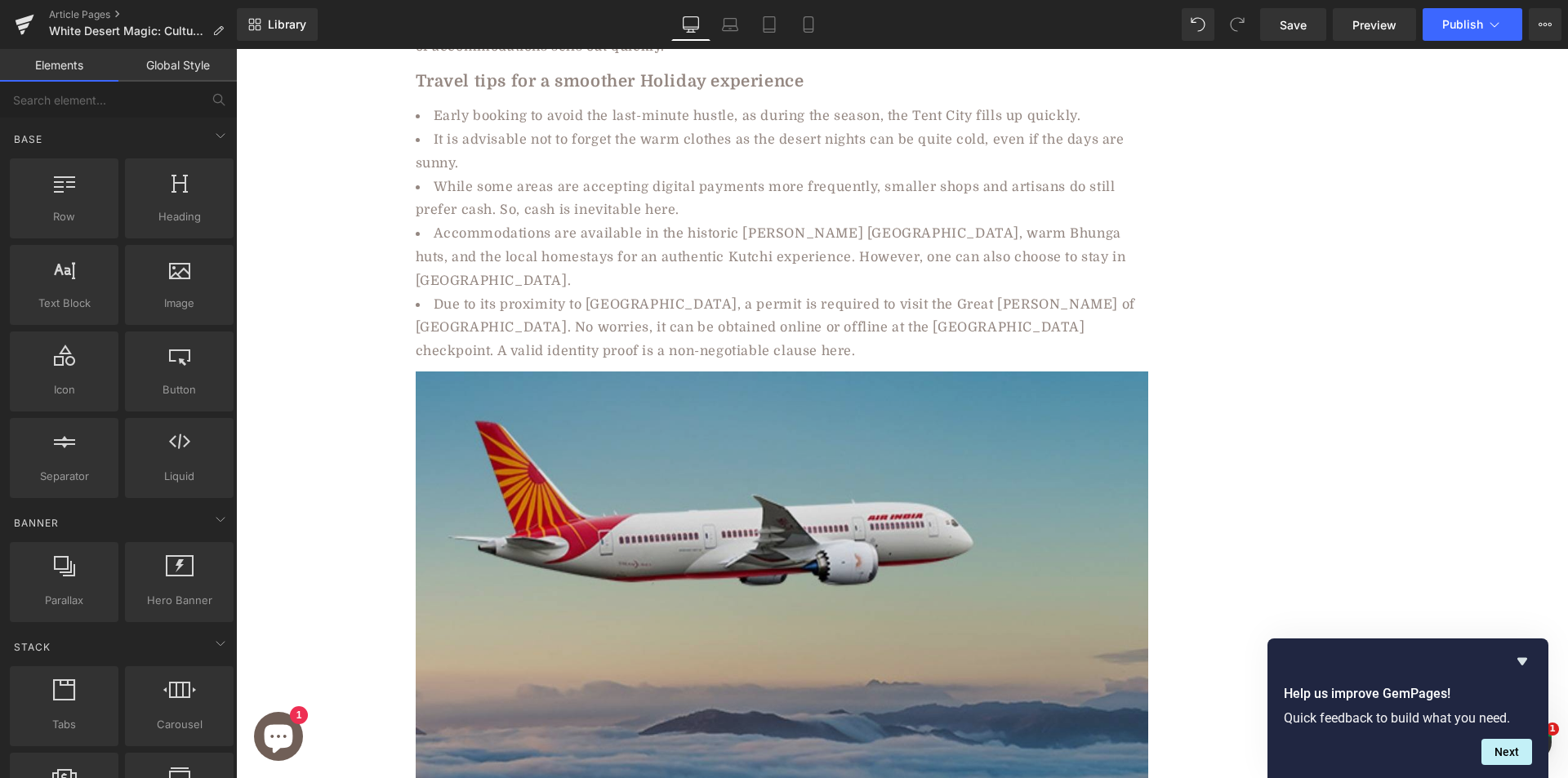
click at [543, 372] on img at bounding box center [782, 615] width 732 height 488
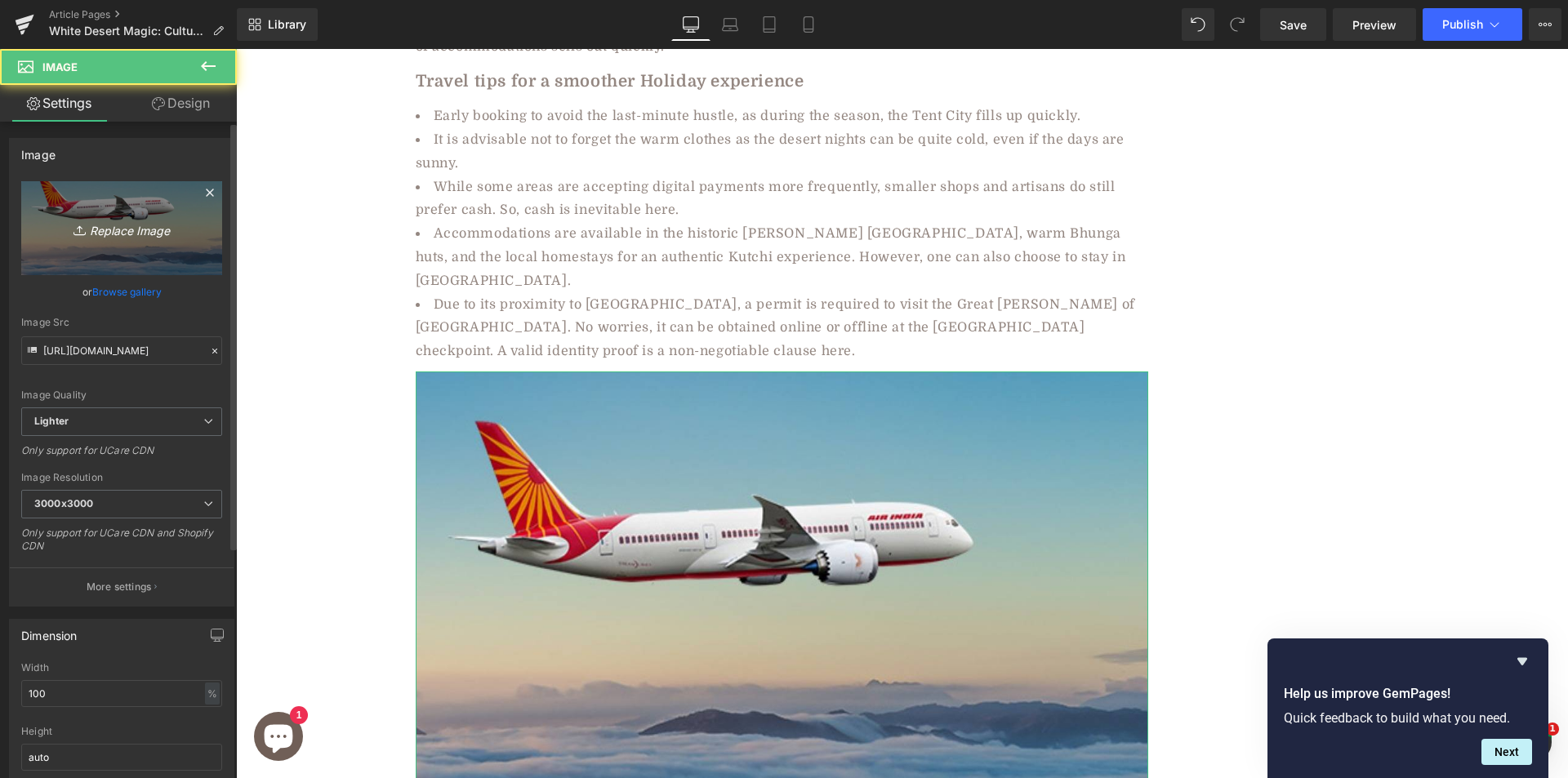
click at [105, 229] on icon "Replace Image" at bounding box center [121, 228] width 131 height 20
type input "C:\fakepath\2779ad13-b683-4867-8580-c475a8bacad1.jpg"
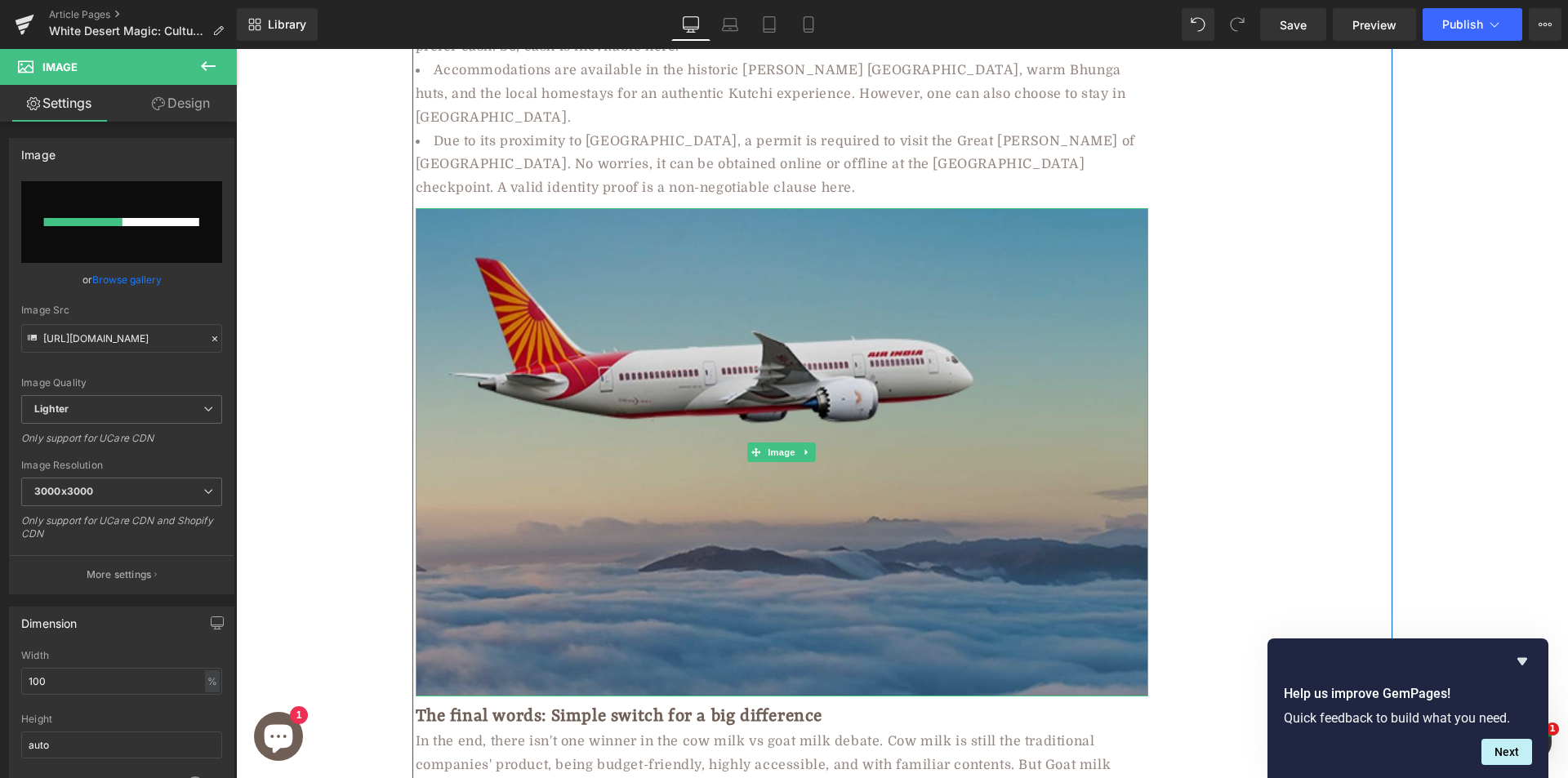
scroll to position [9139, 0]
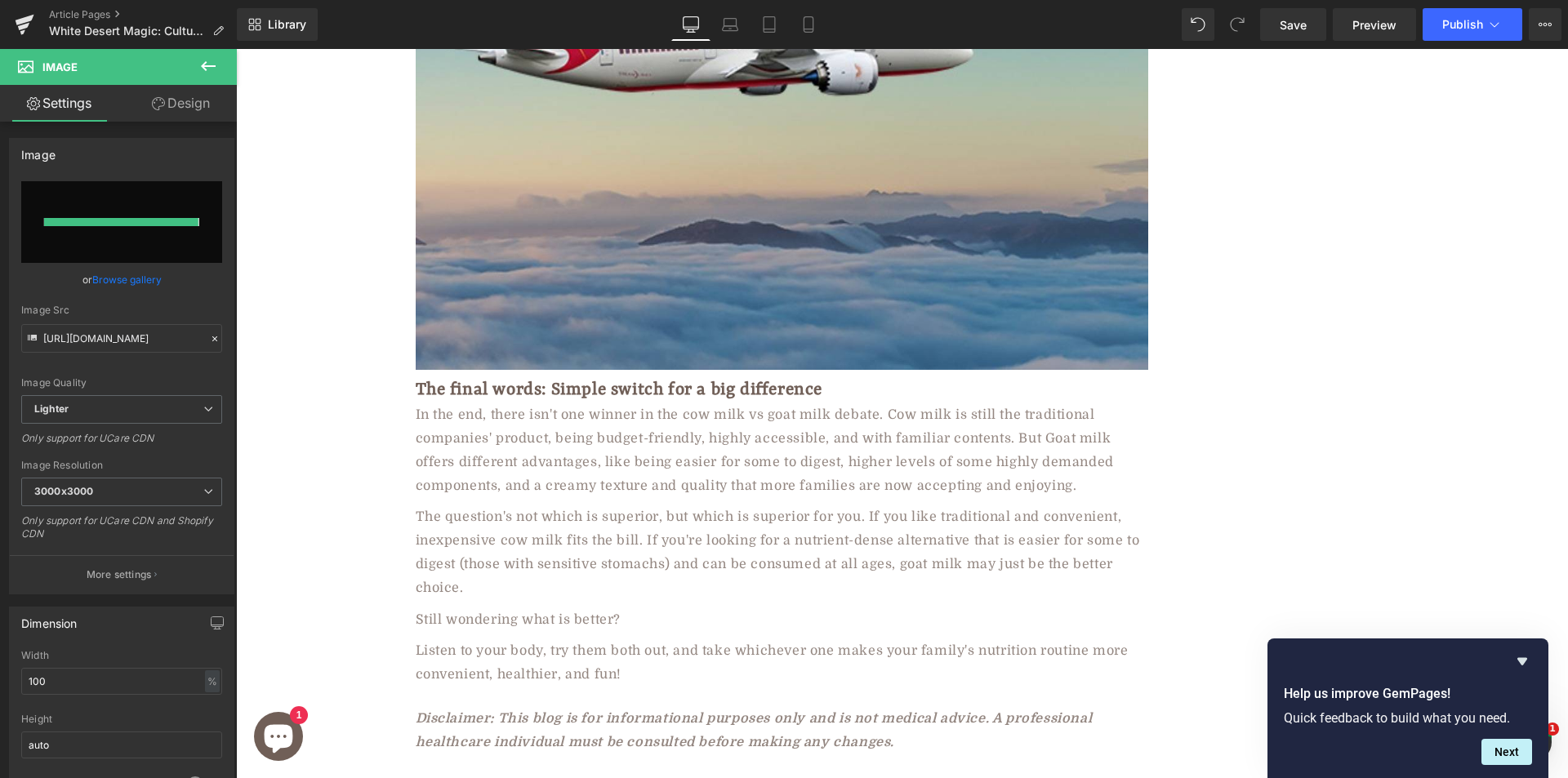
type input "https://ucarecdn.com/d00953de-a4b3-4898-bd72-cdefa342f8d7/-/format/auto/-/previ…"
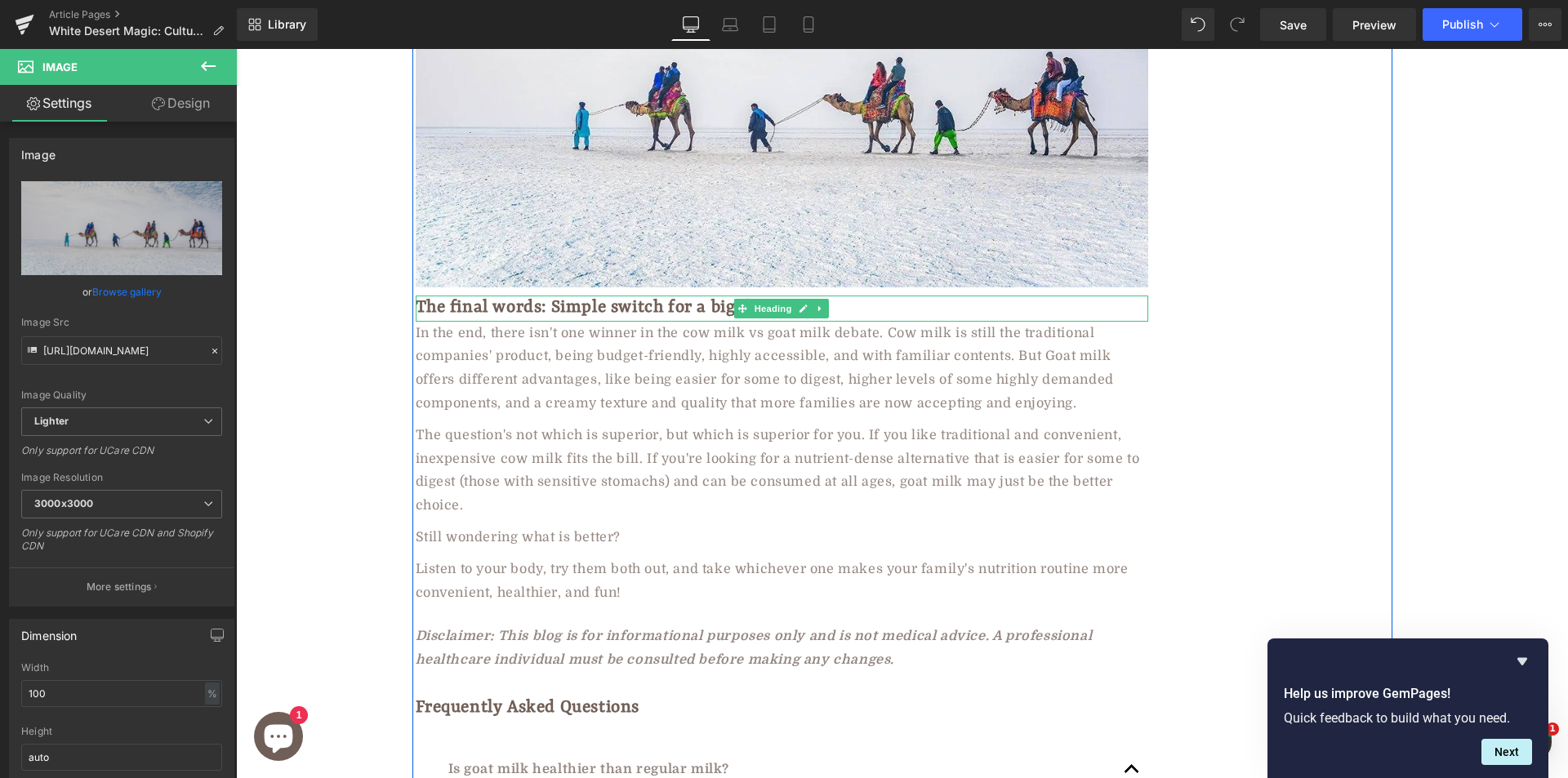
click at [540, 295] on h2 "The final words: Simple switch for a big difference" at bounding box center [782, 308] width 732 height 26
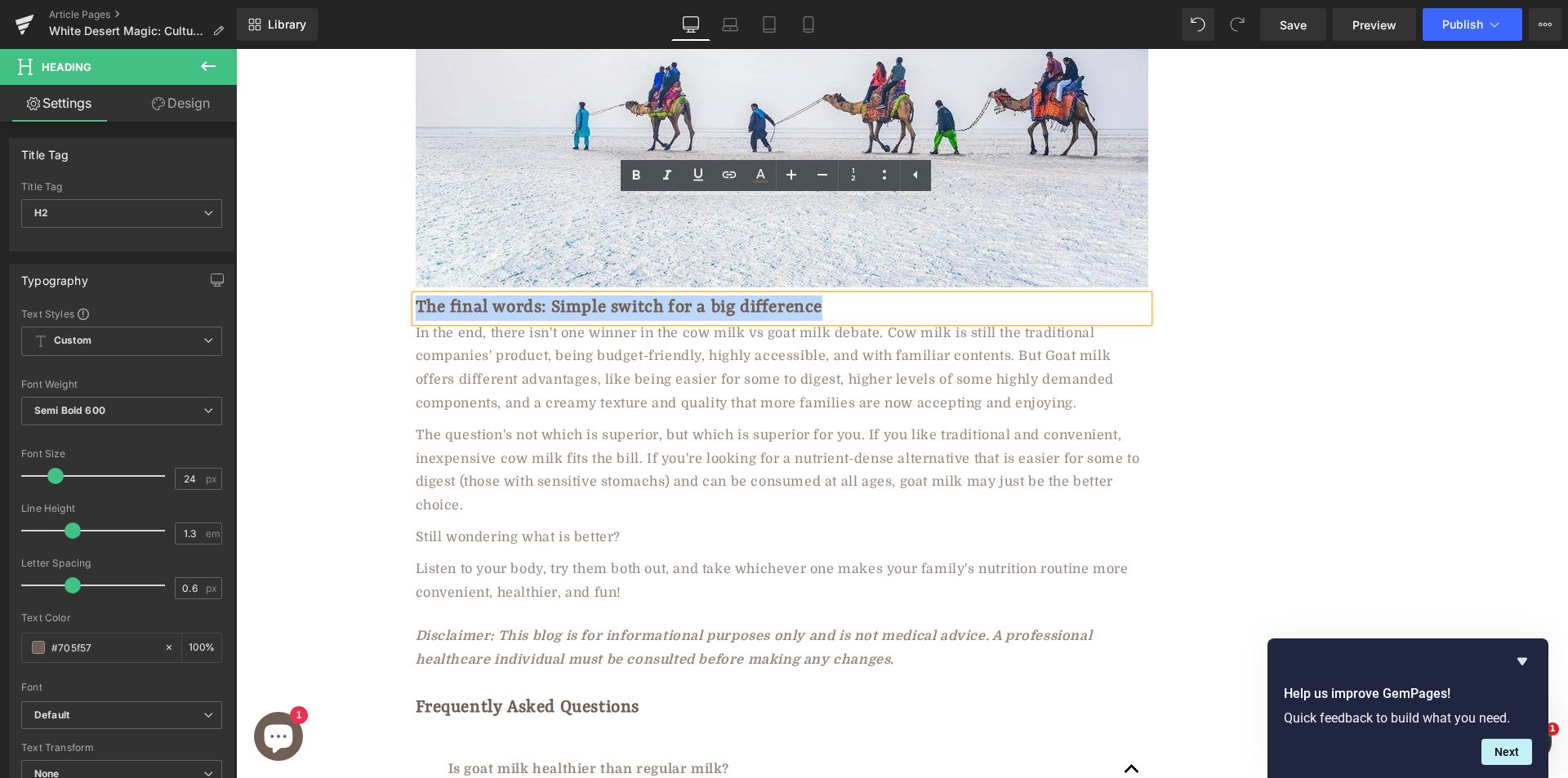
paste div
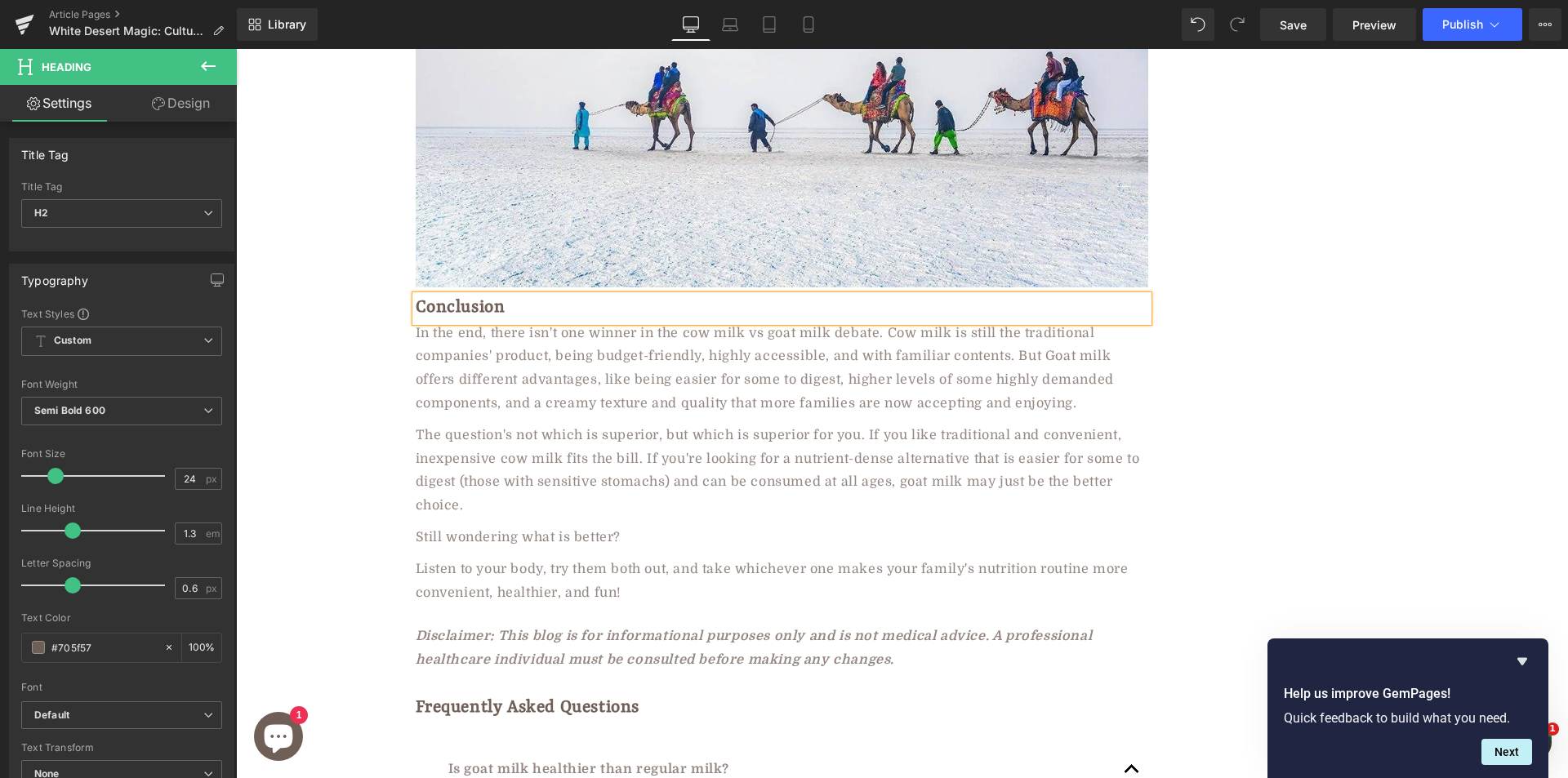
click at [562, 322] on div "In the end, there isn't one winner in the cow milk vs goat milk debate. Cow mil…" at bounding box center [782, 369] width 732 height 94
paste div
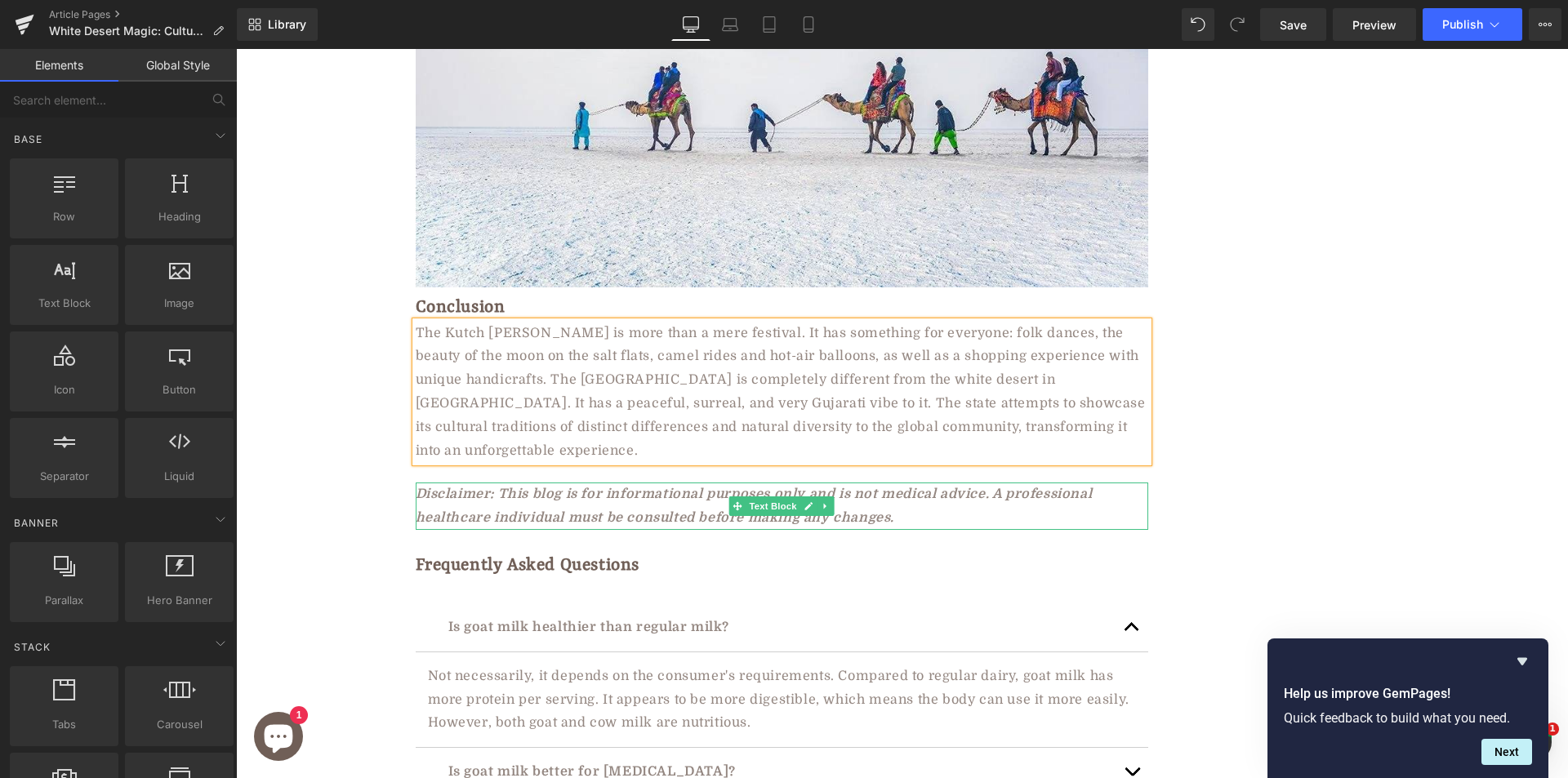
click at [496, 482] on div "Disclaimer: This blog is for informational purposes only and is not medical adv…" at bounding box center [782, 505] width 732 height 47
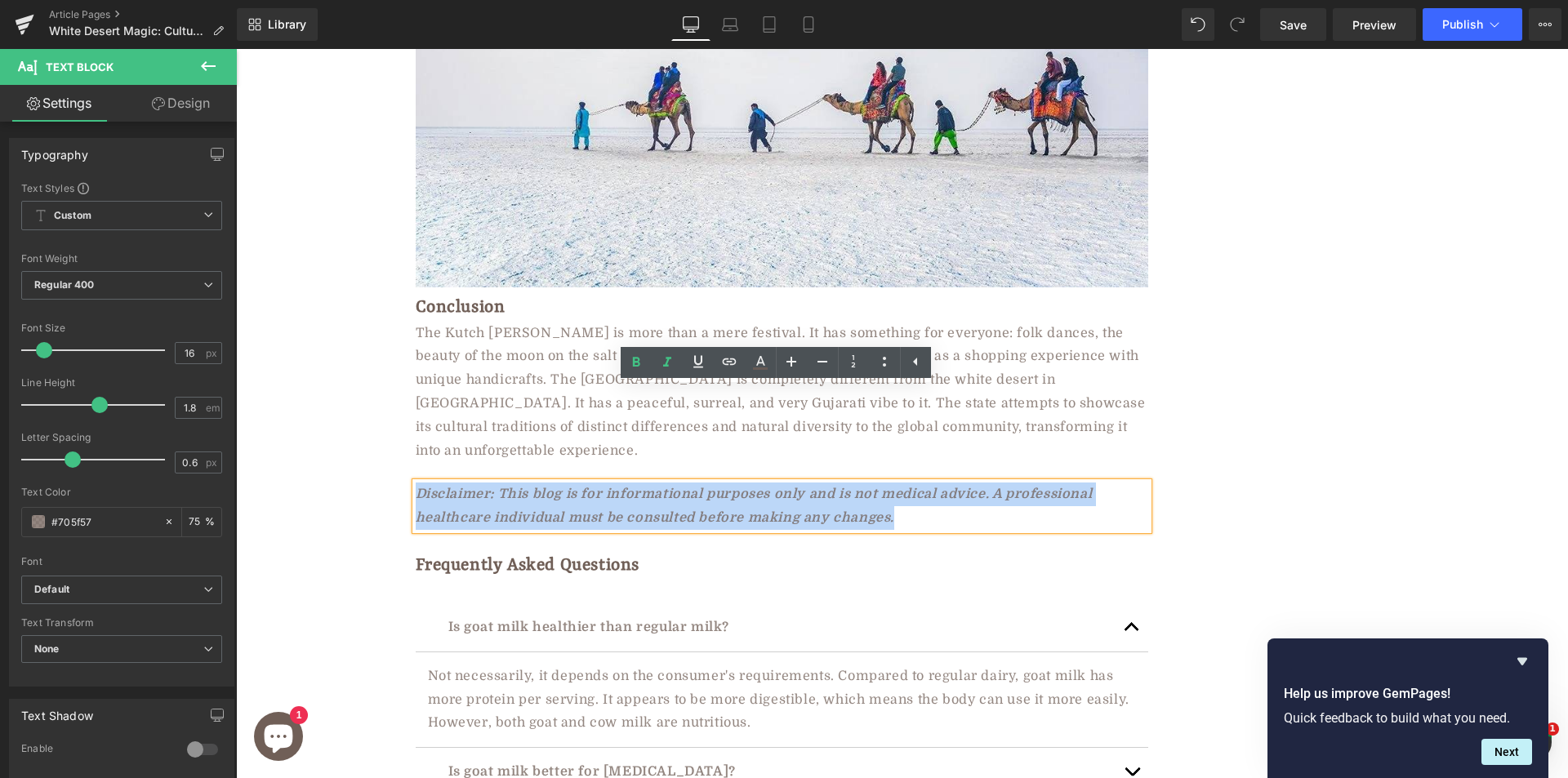
paste div
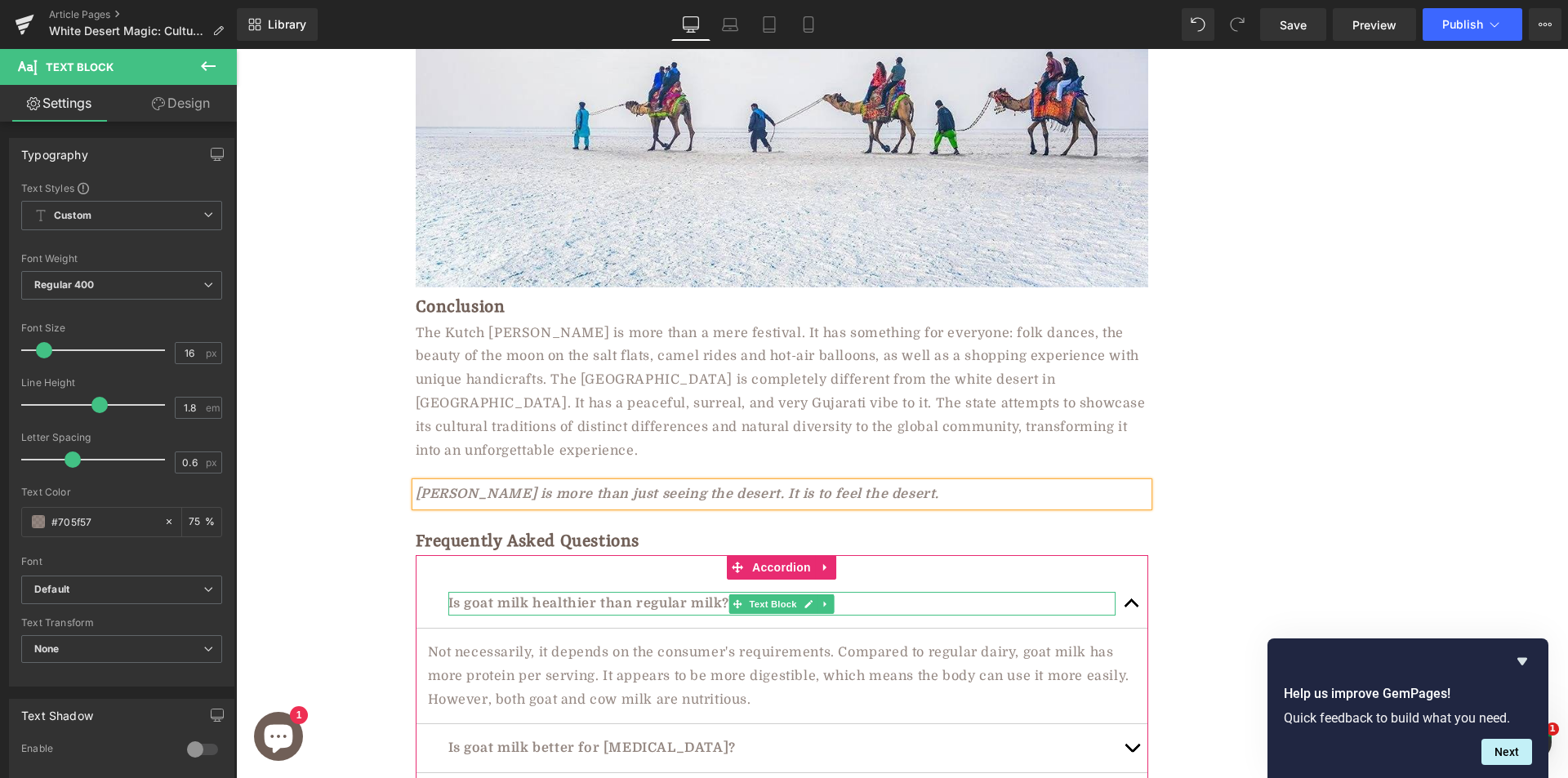
scroll to position [9302, 0]
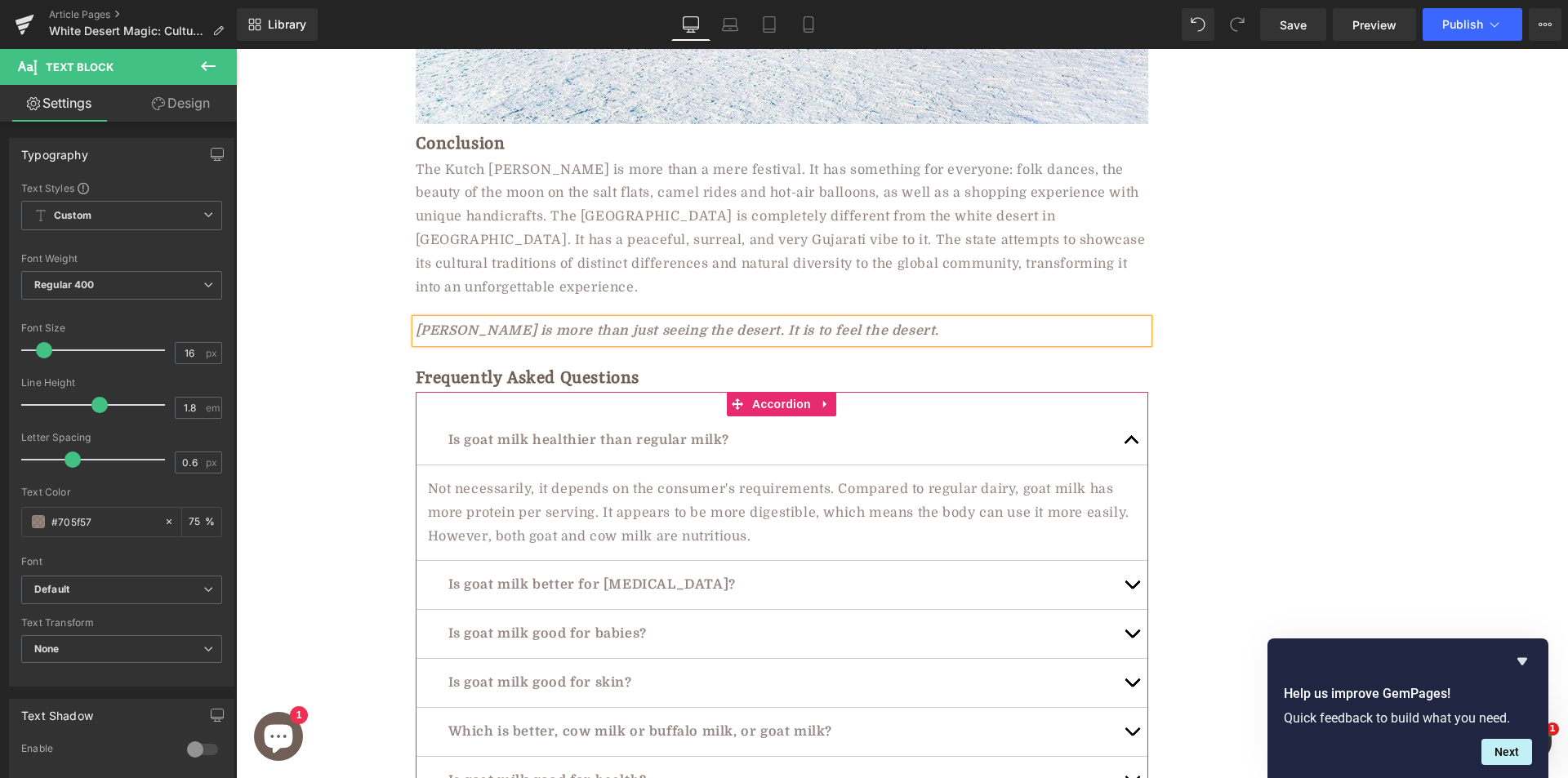
click at [555, 429] on p "Is goat milk healthier than regular milk?" at bounding box center [781, 440] width 667 height 24
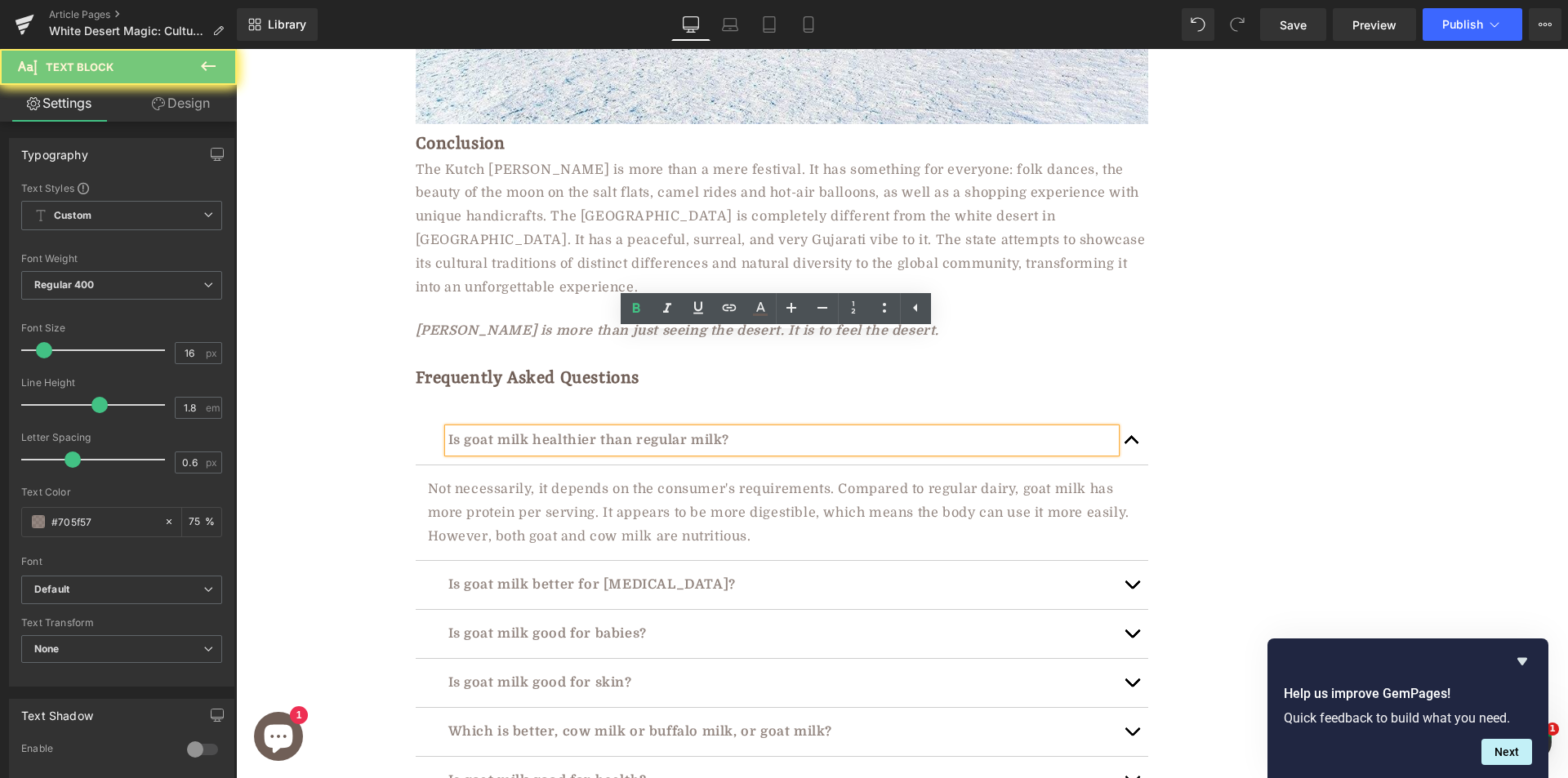
paste div
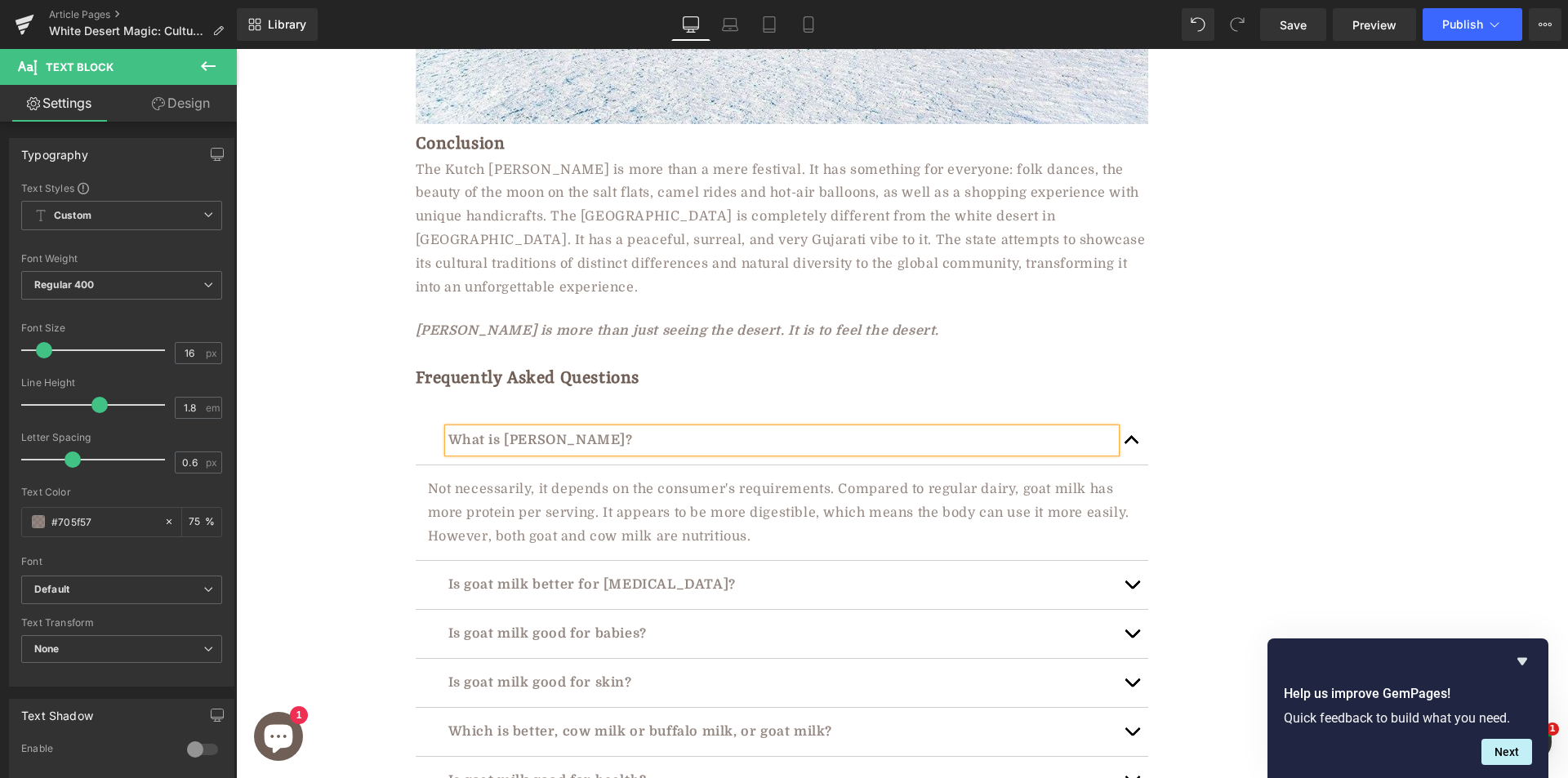
drag, startPoint x: 535, startPoint y: 407, endPoint x: 543, endPoint y: 413, distance: 10.0
click at [535, 477] on p "Not necessarily, it depends on the consumer's requirements. Compared to regular…" at bounding box center [781, 512] width 708 height 70
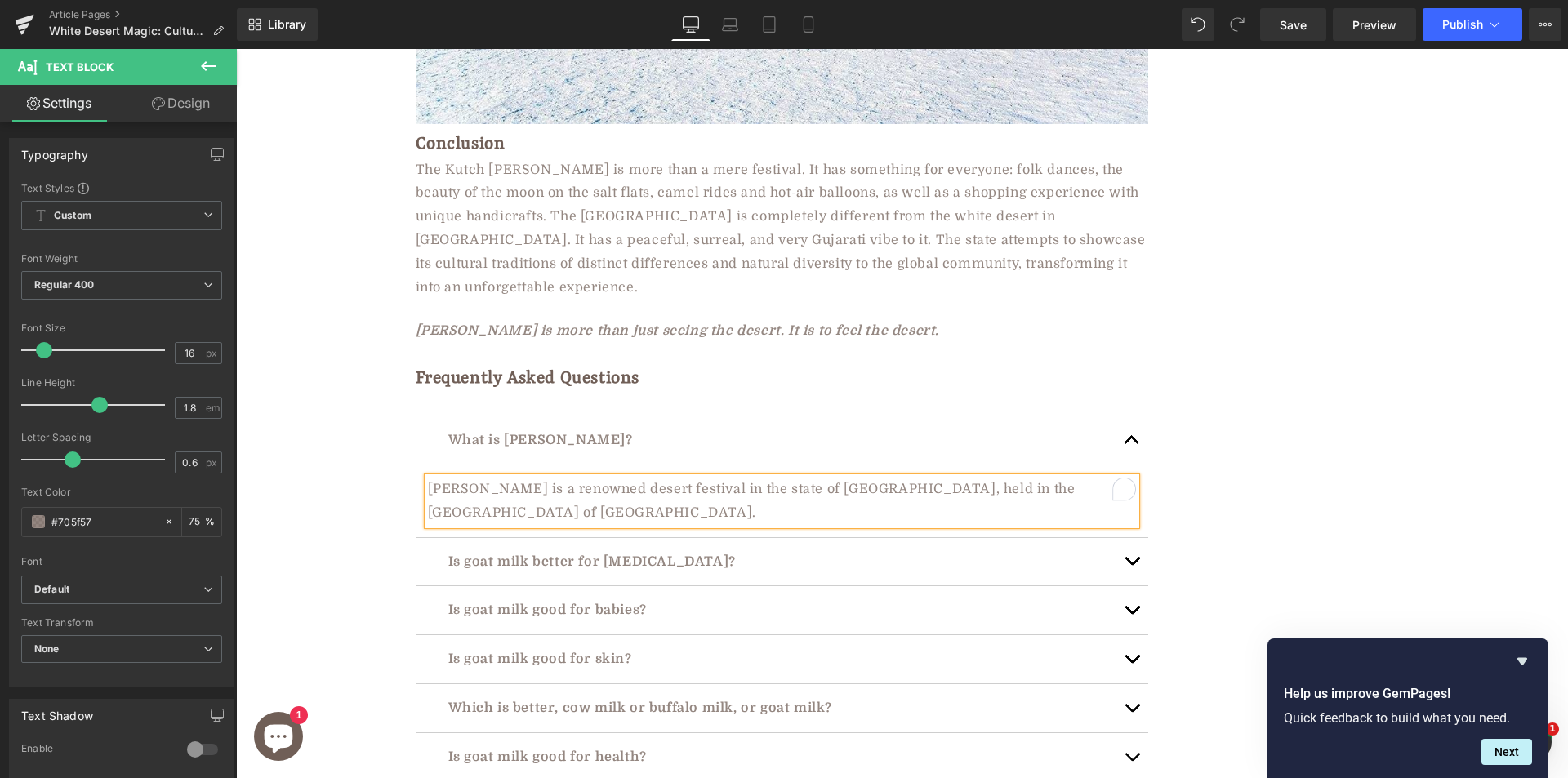
click at [533, 550] on p "Is goat milk better for lactose intolerance?" at bounding box center [781, 562] width 667 height 24
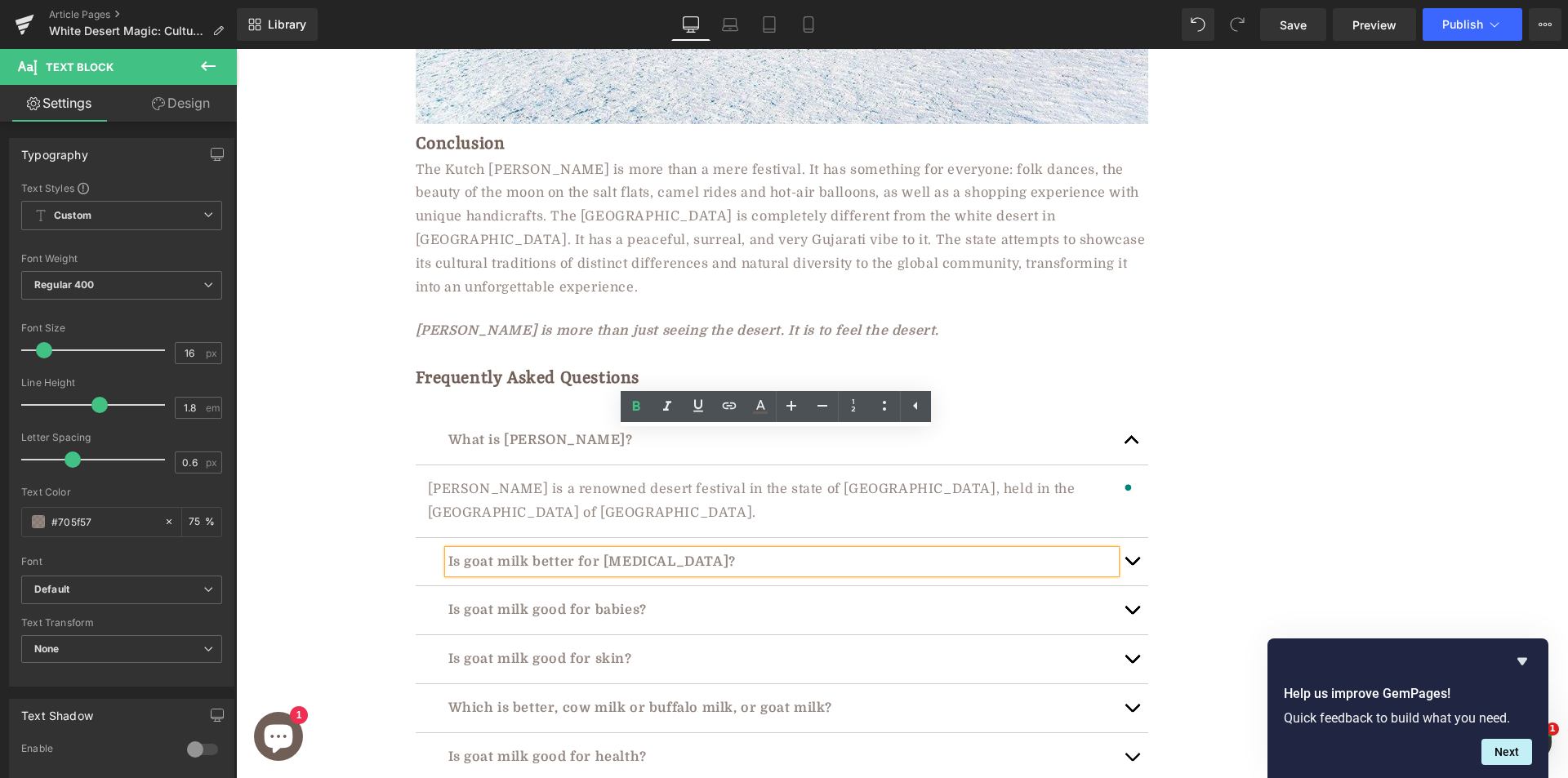
click at [846, 550] on p "Is goat milk better for lactose intolerance?" at bounding box center [781, 562] width 667 height 24
paste div
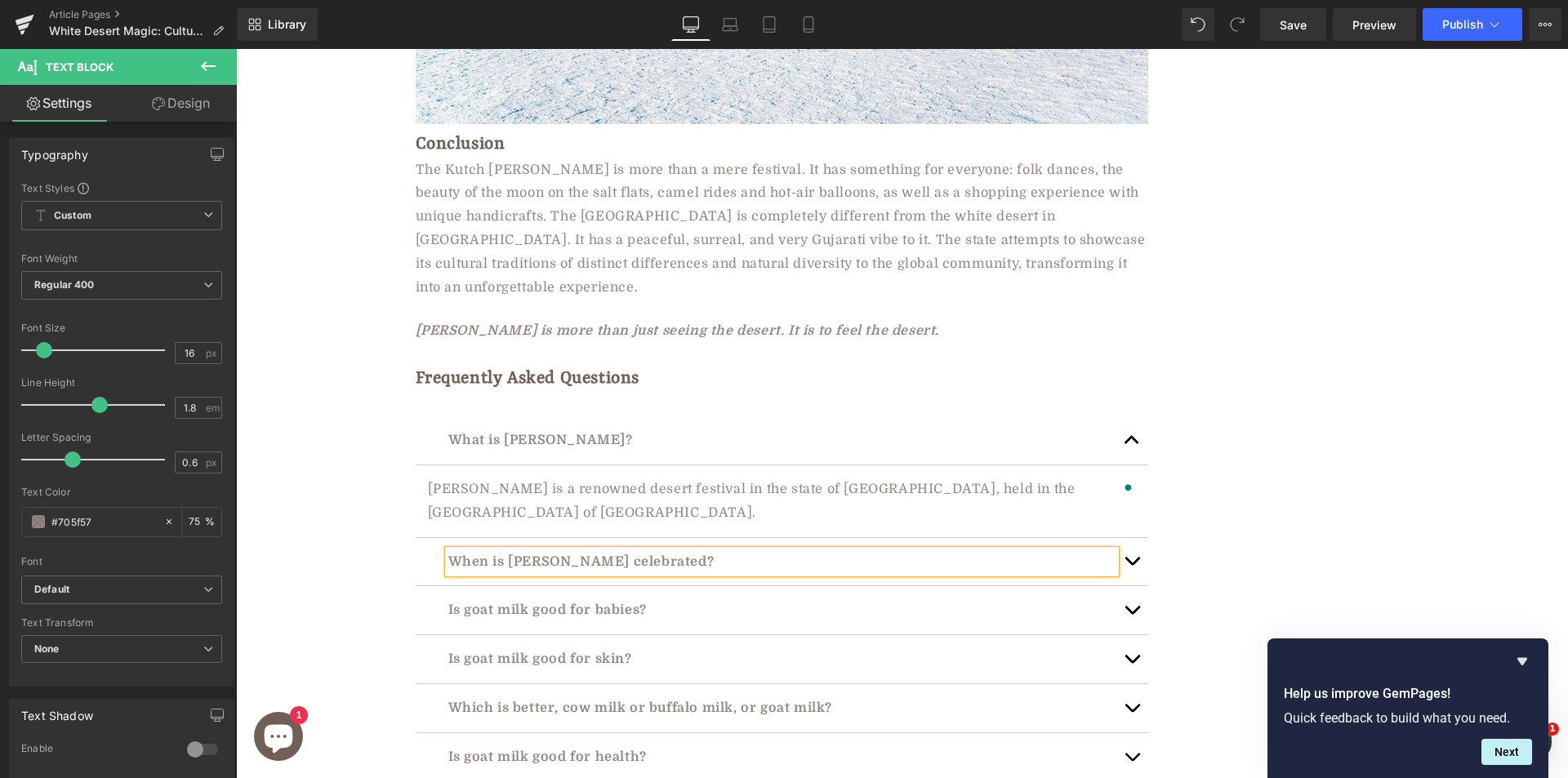
click at [1128, 538] on button "button" at bounding box center [1131, 562] width 32 height 48
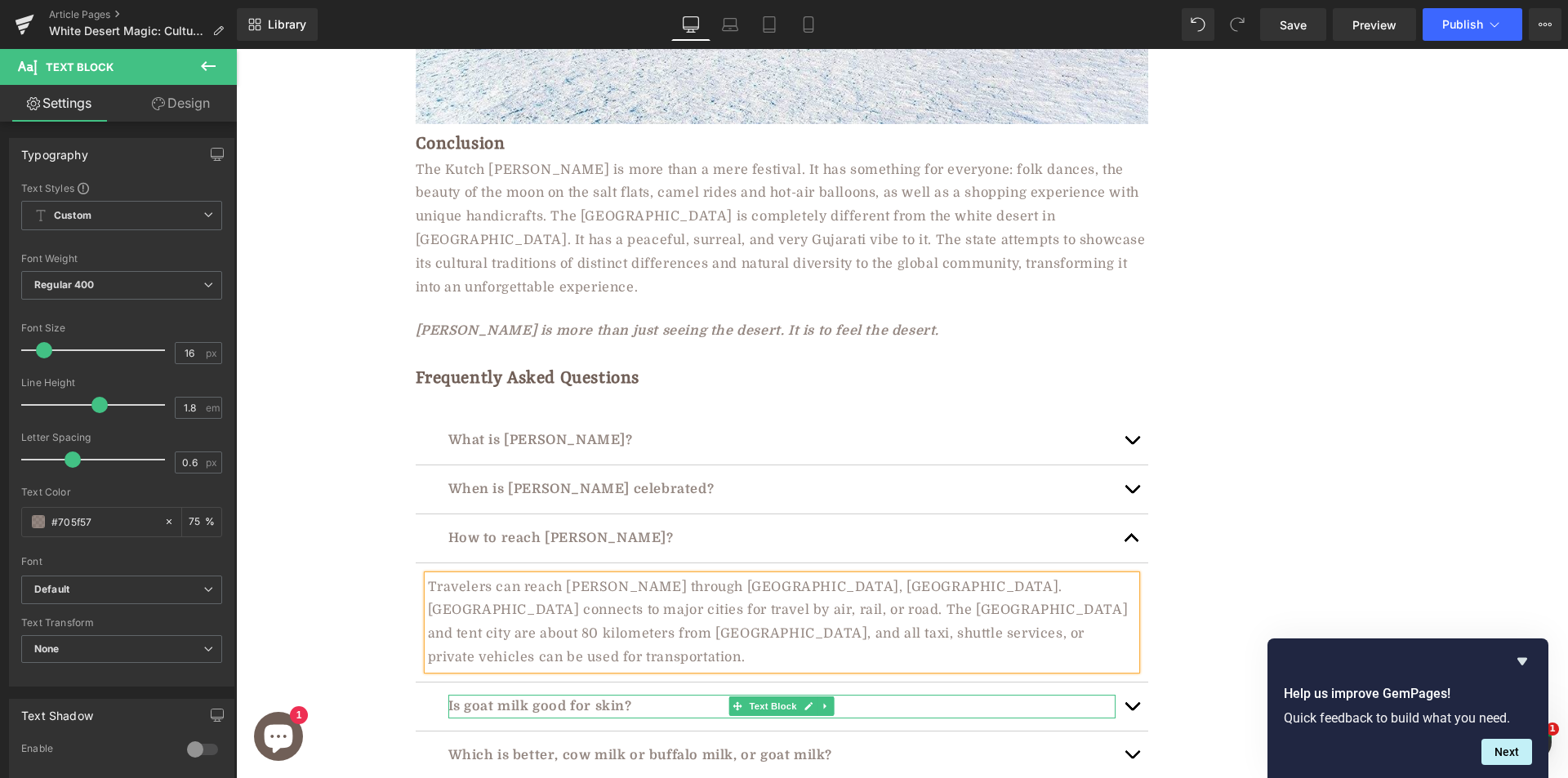
click at [590, 694] on p "Is goat milk good for skin?" at bounding box center [781, 706] width 667 height 24
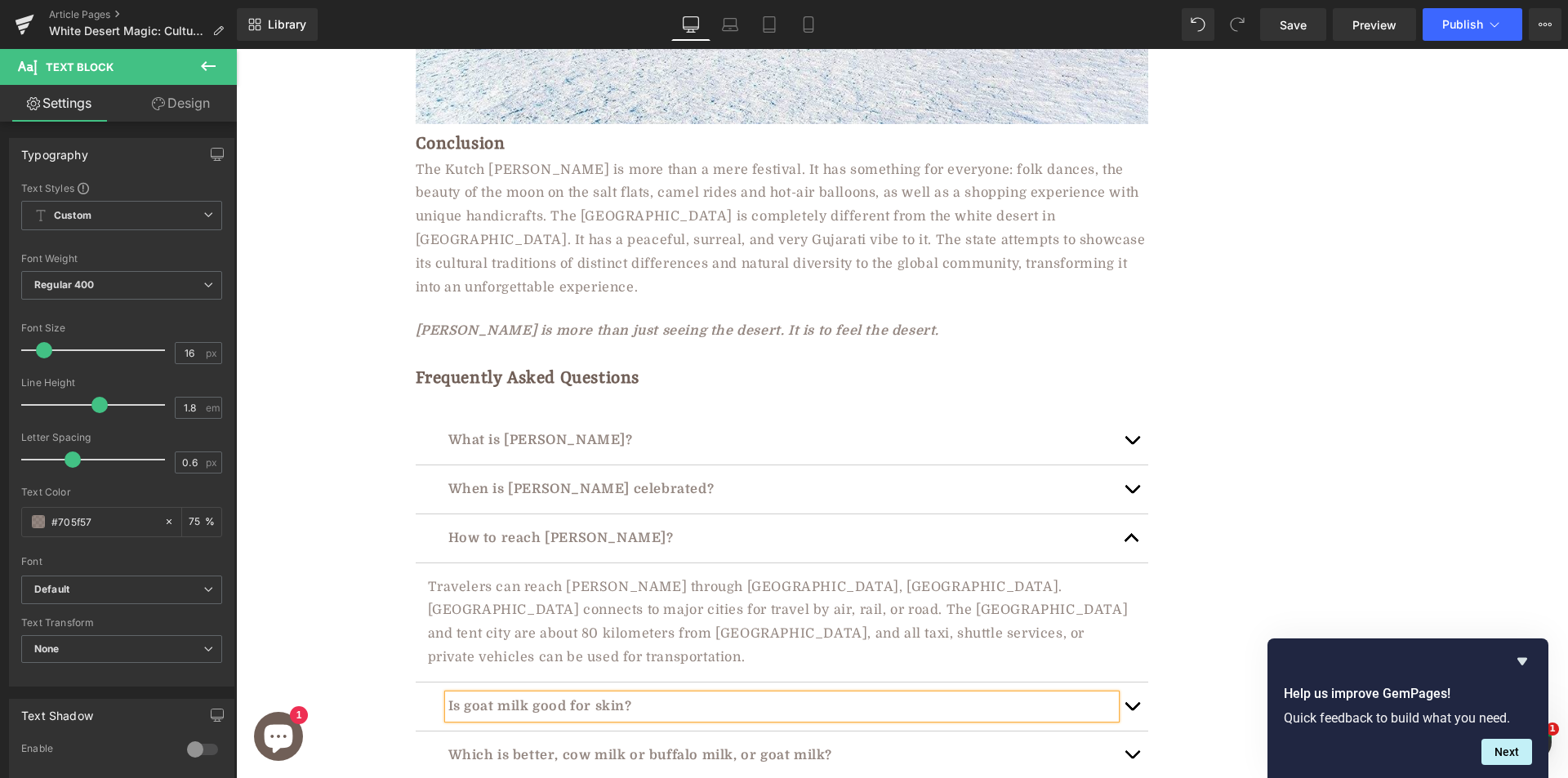
paste div
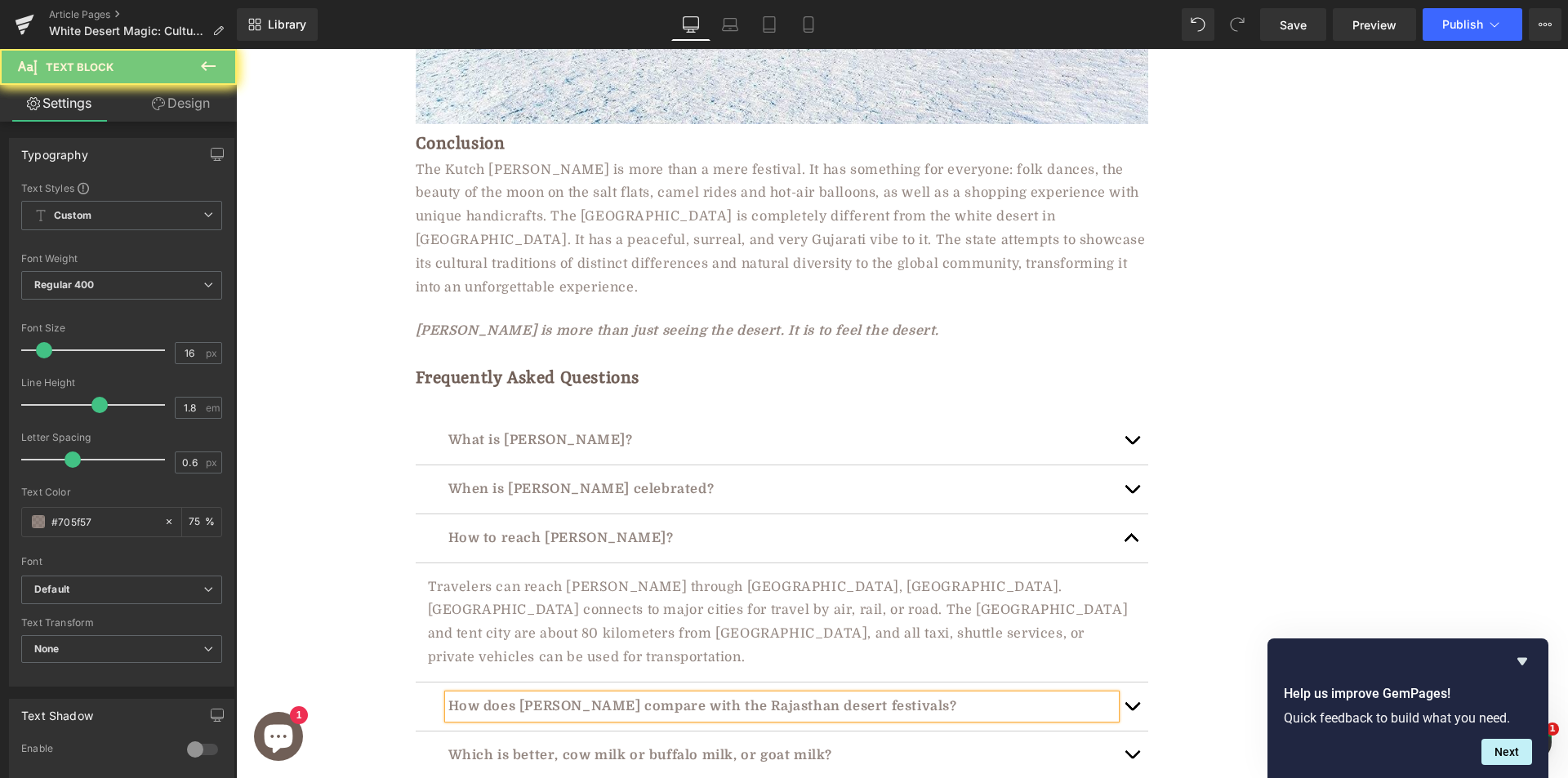
click at [1129, 682] on button "button" at bounding box center [1131, 706] width 32 height 48
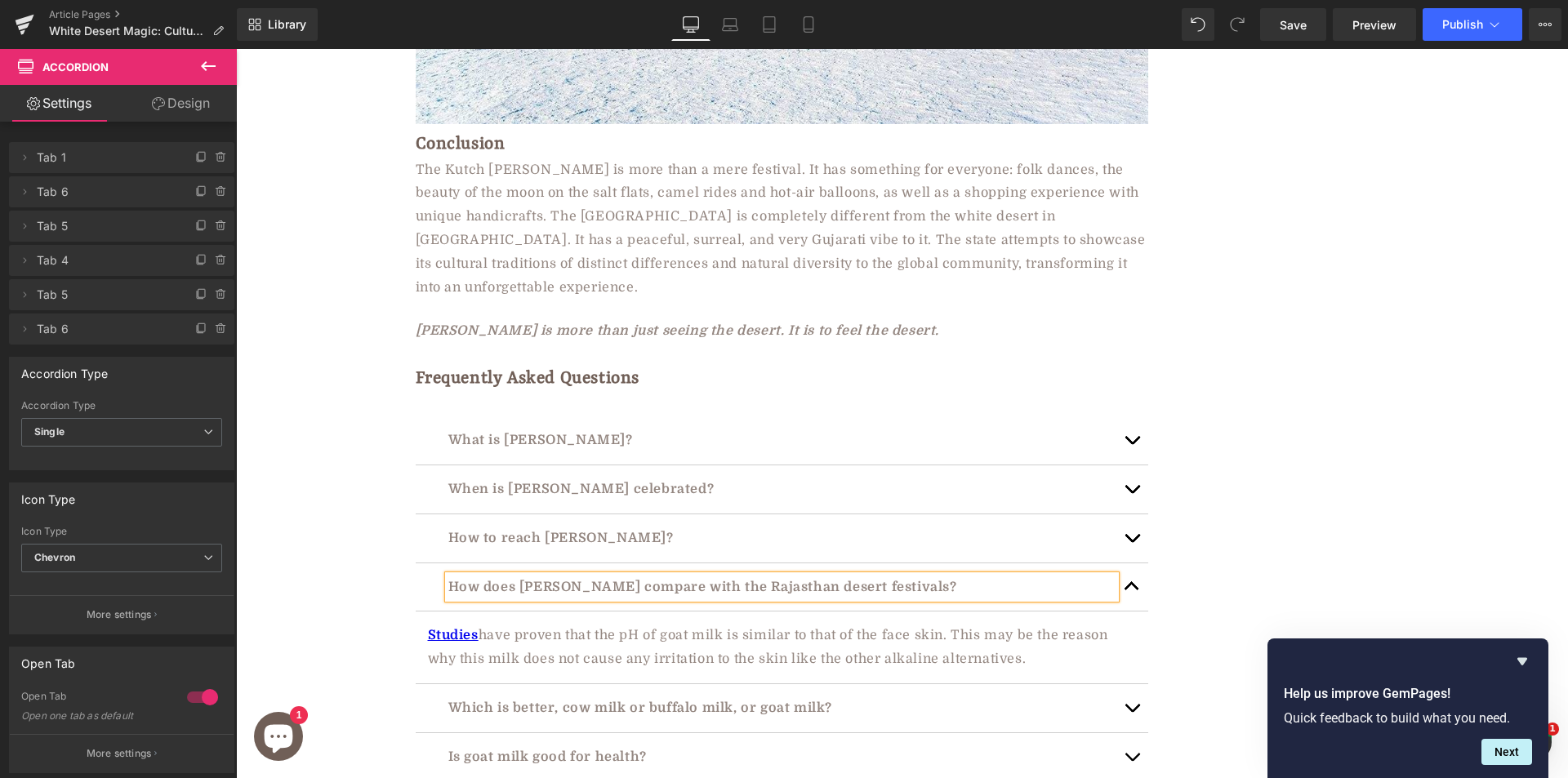
click at [598, 624] on p "Studies have proven that the pH of goat milk is similar to that of the face ski…" at bounding box center [781, 646] width 708 height 47
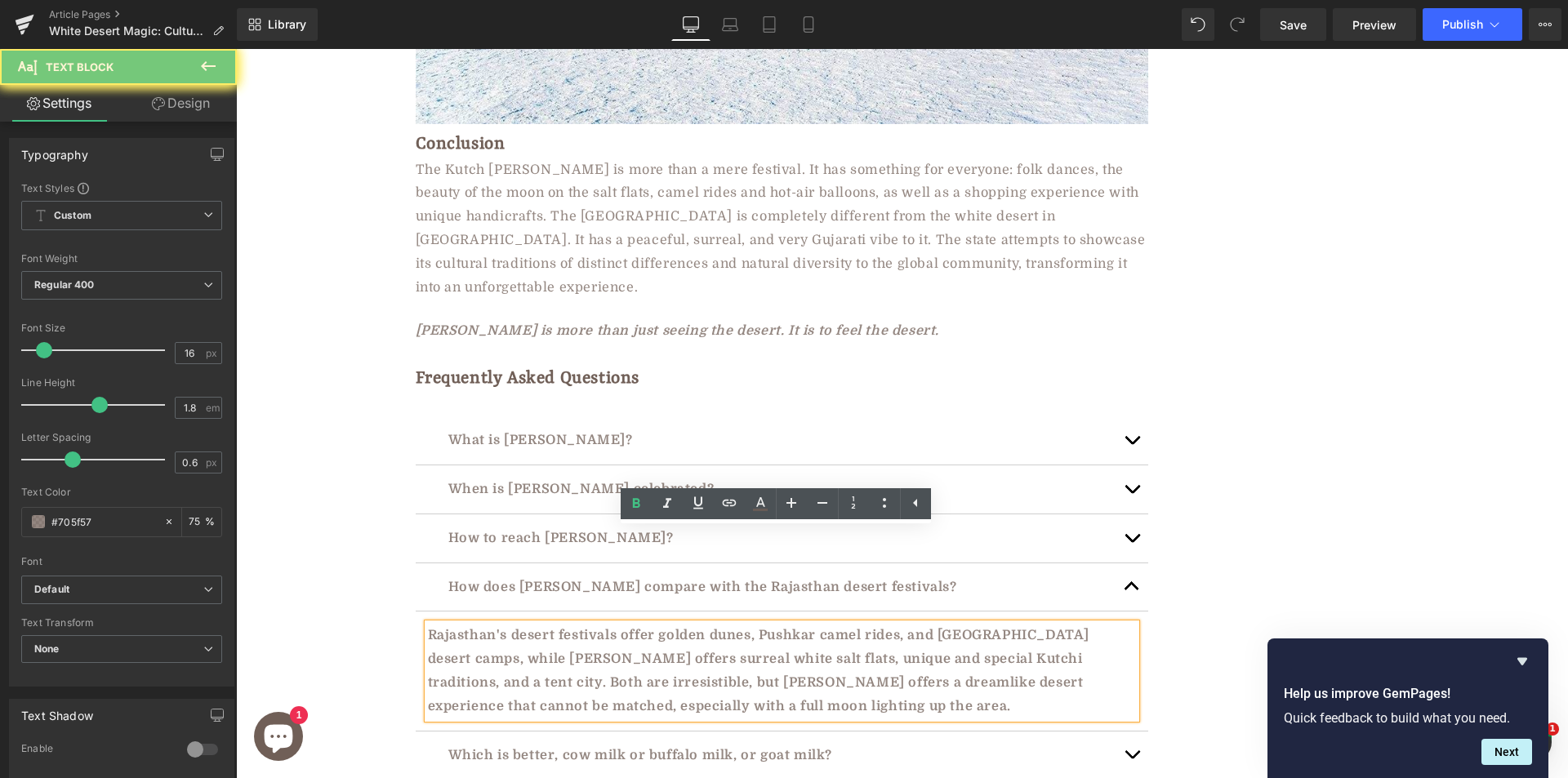
click at [546, 624] on p "Rajasthan's desert festivals offer golden dunes, Pushkar camel rides, and [GEOG…" at bounding box center [781, 670] width 708 height 94
click at [635, 499] on icon at bounding box center [636, 502] width 7 height 10
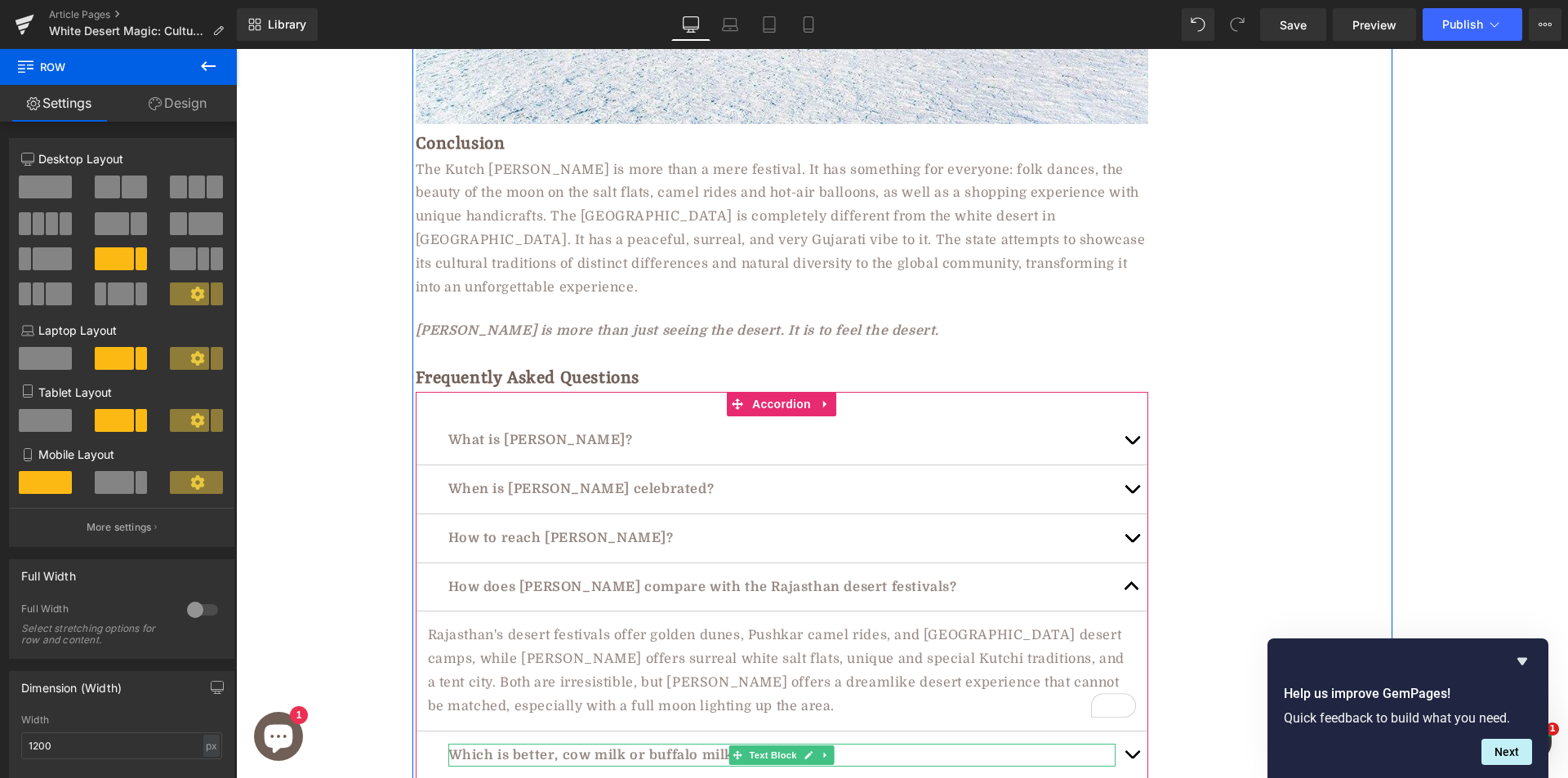
click at [593, 743] on p "Which is better, cow milk or buffalo milk, or goat milk?" at bounding box center [781, 755] width 667 height 24
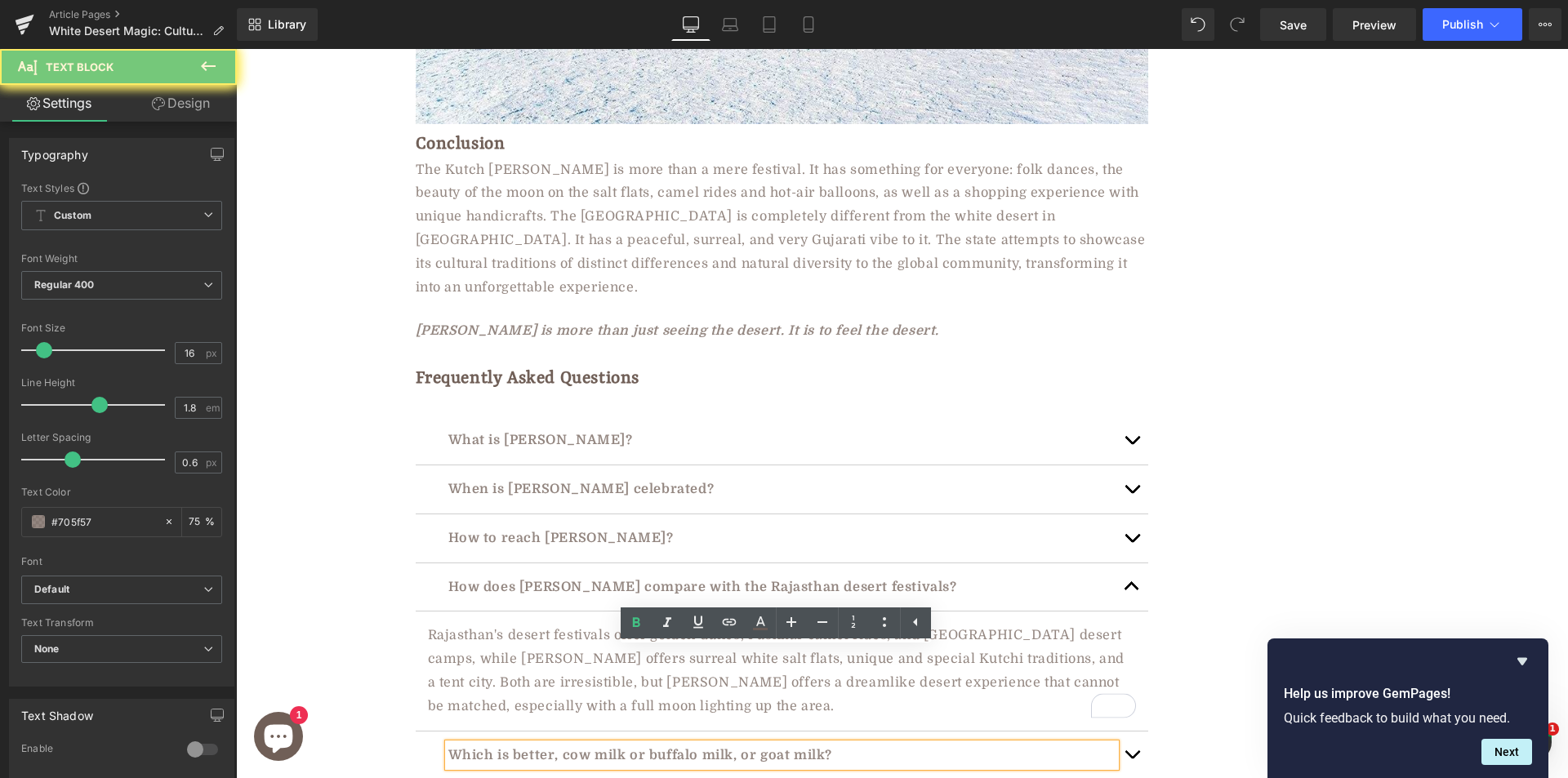
paste div
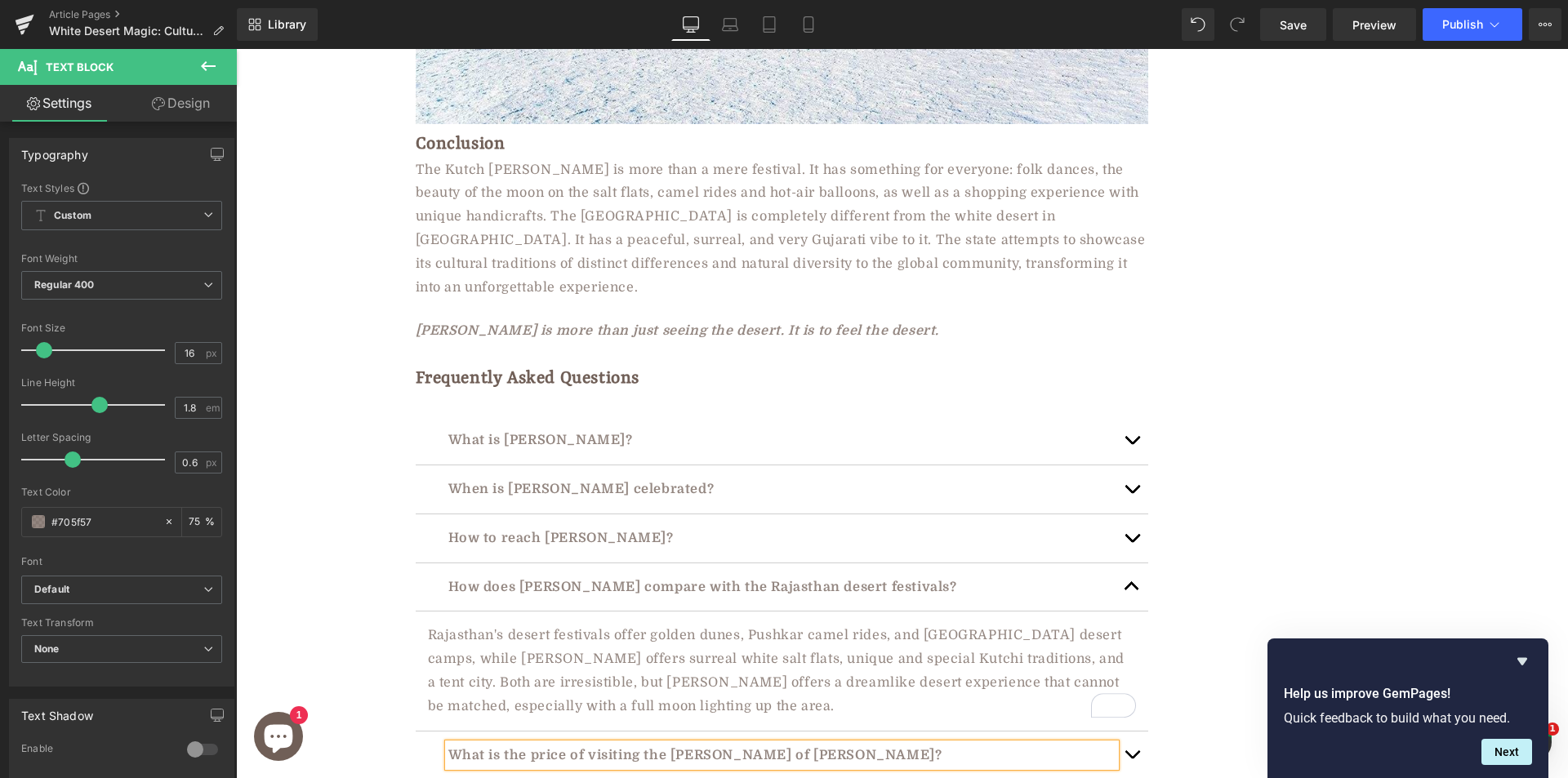
click at [1134, 731] on button "button" at bounding box center [1131, 755] width 32 height 48
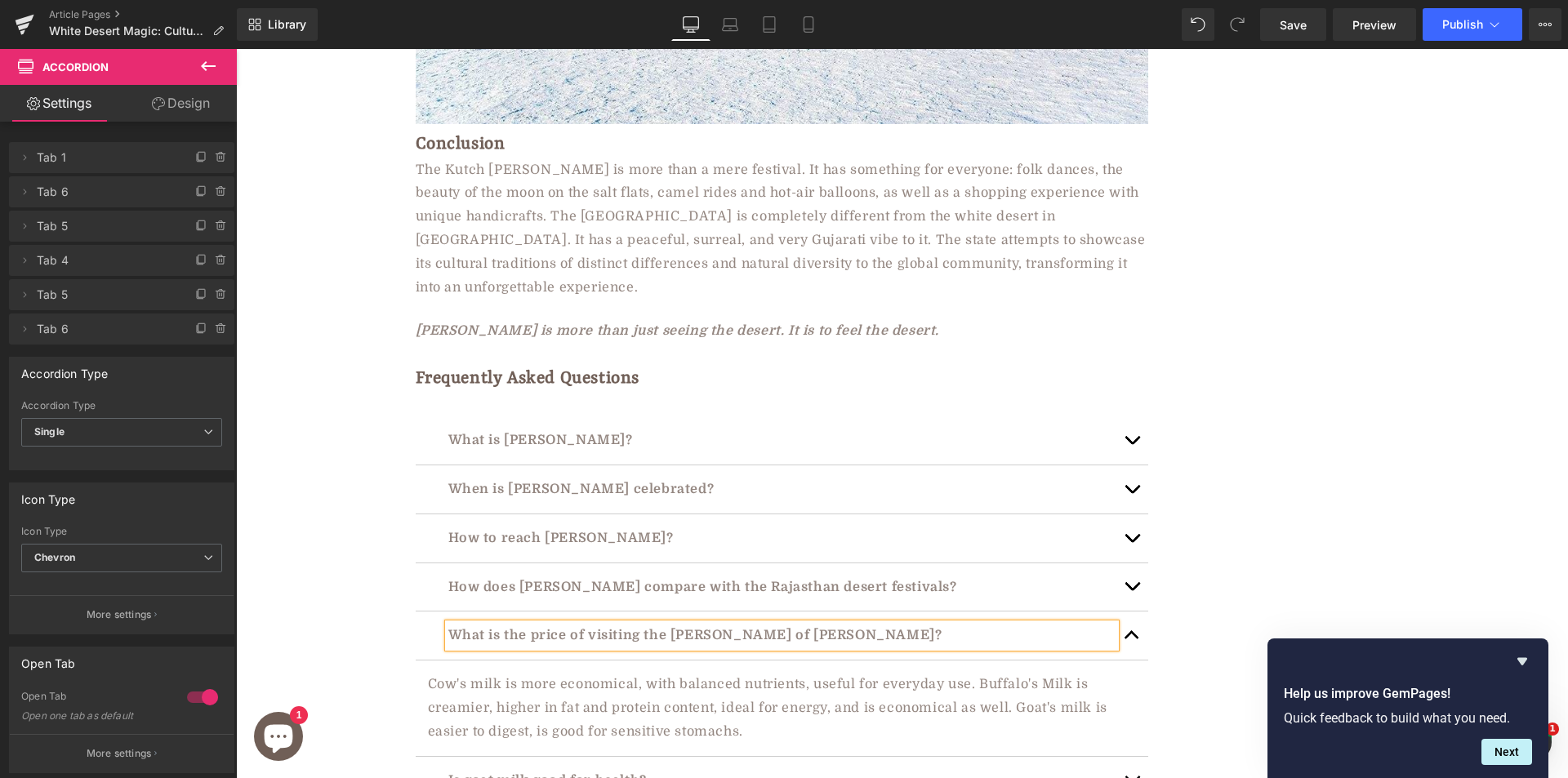
click at [551, 672] on p "Cow's milk is more economical, with balanced nutrients, useful for everyday use…" at bounding box center [781, 707] width 708 height 70
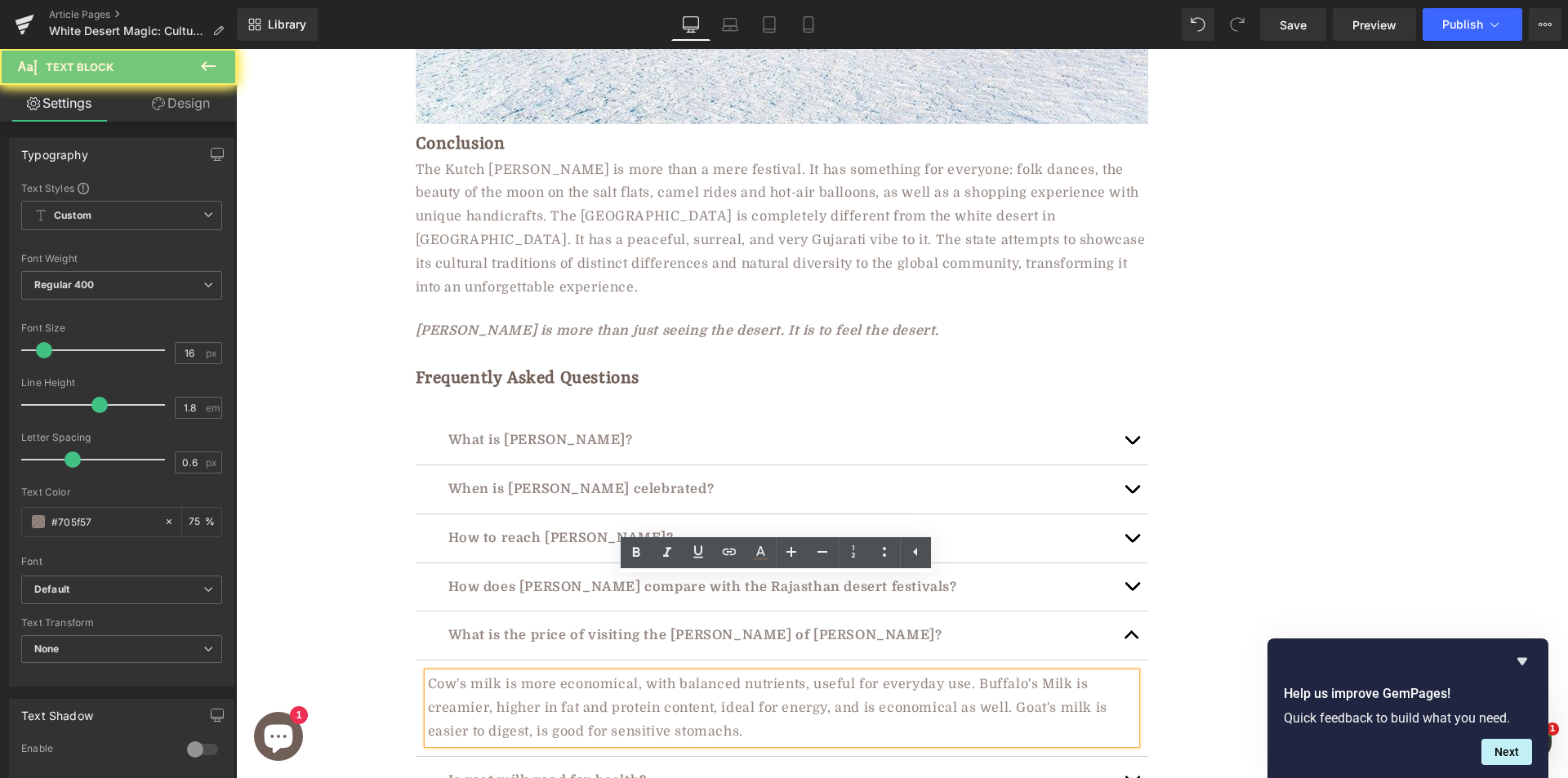
paste div "To enrich screen reader interactions, please activate Accessibility in Grammarl…"
click at [536, 769] on p "Is goat milk good for health?" at bounding box center [781, 781] width 667 height 24
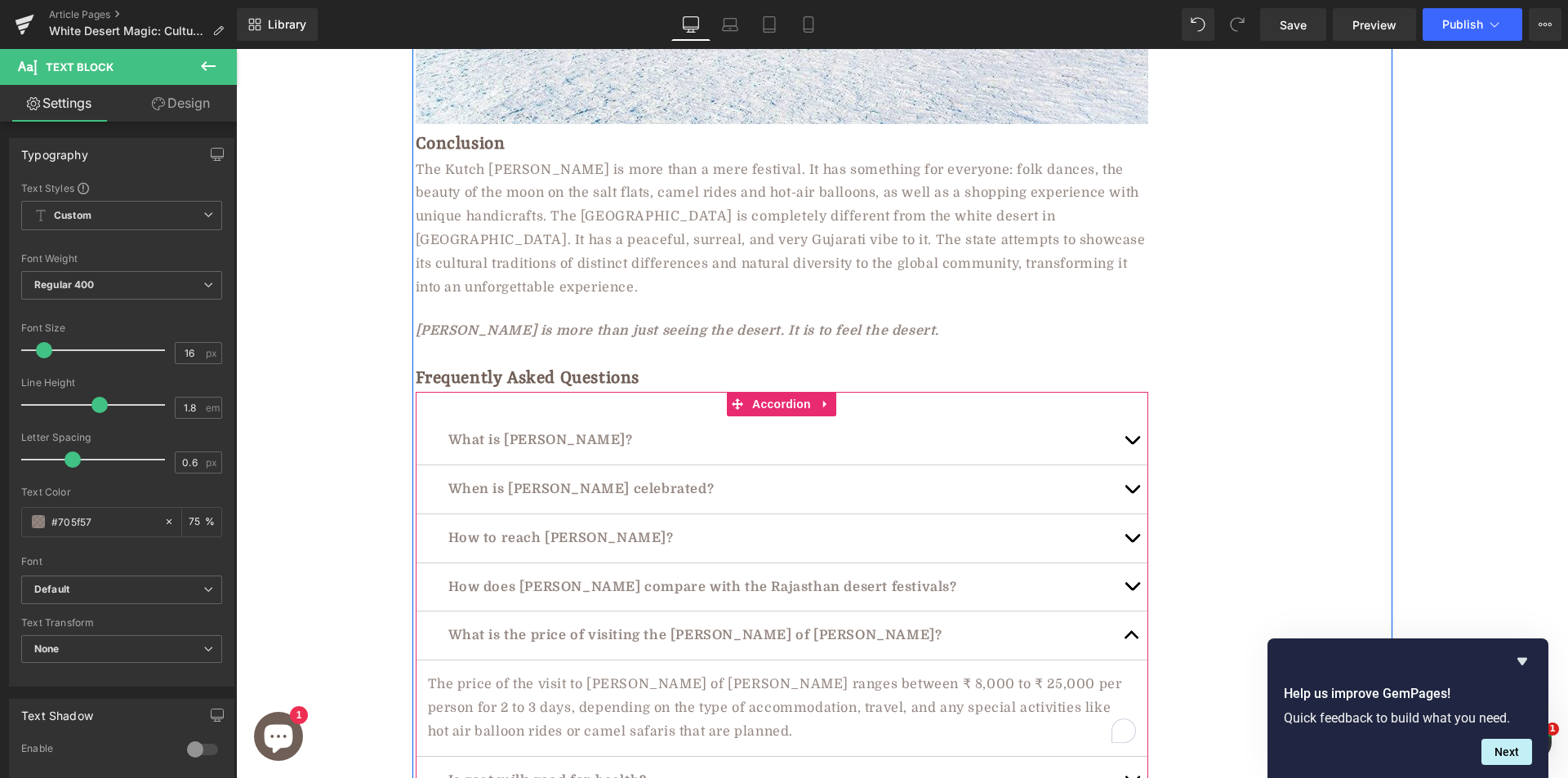
click at [720, 417] on div "What is [PERSON_NAME]? Text Block" at bounding box center [782, 440] width 732 height 49
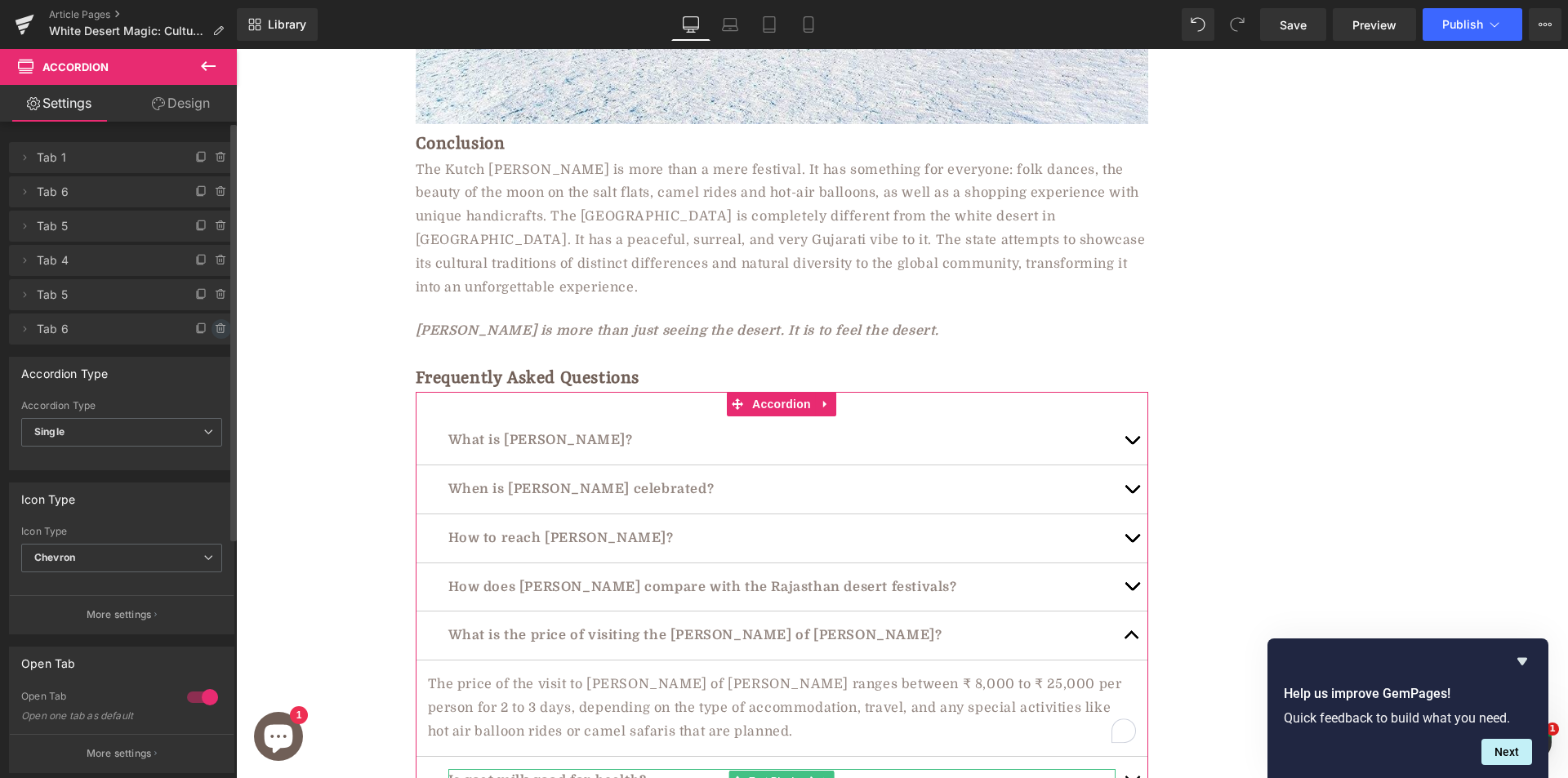
click at [214, 331] on icon at bounding box center [221, 329] width 13 height 13
click at [208, 332] on button "Delete" at bounding box center [203, 329] width 52 height 21
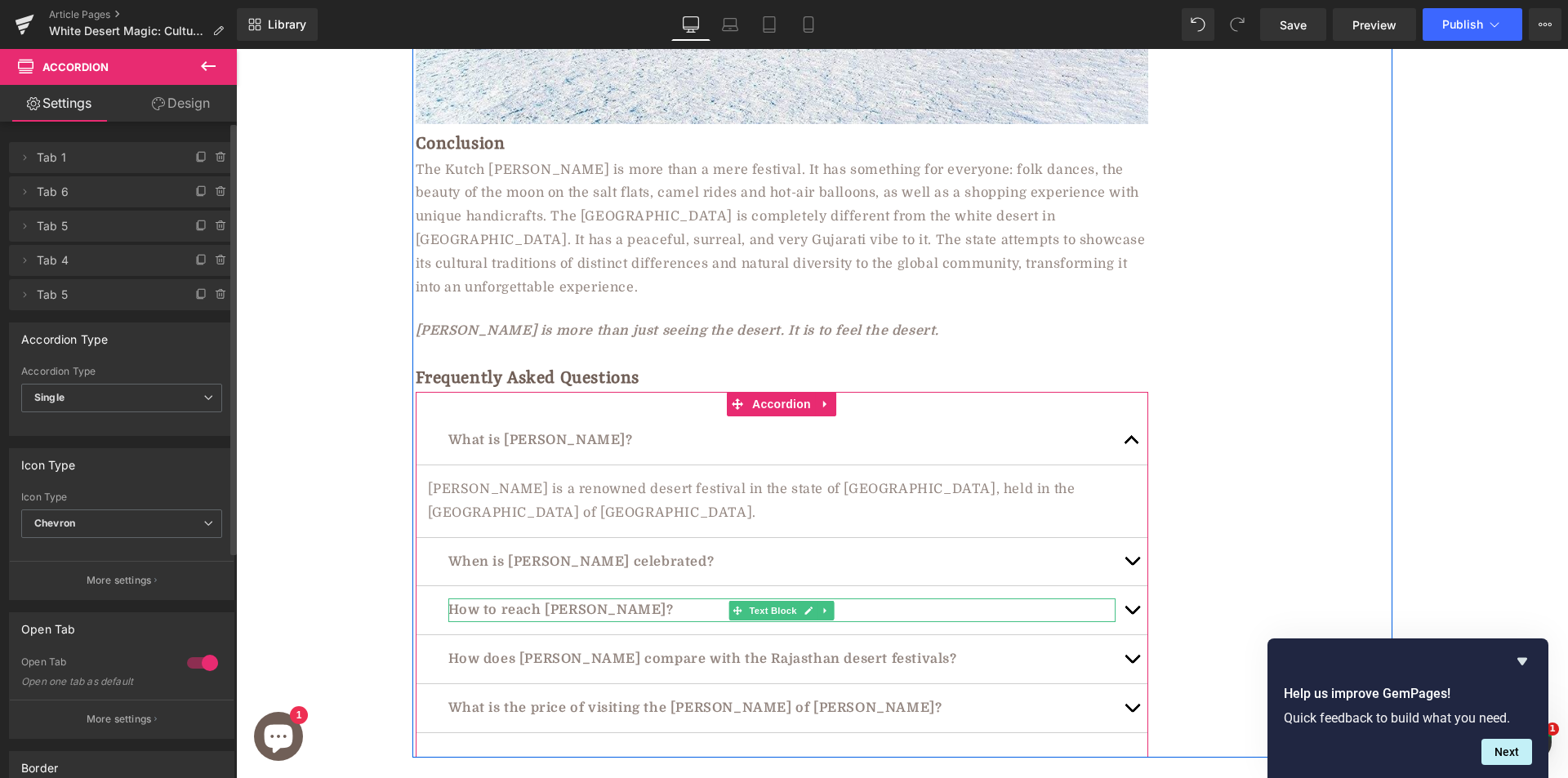
scroll to position [9466, 0]
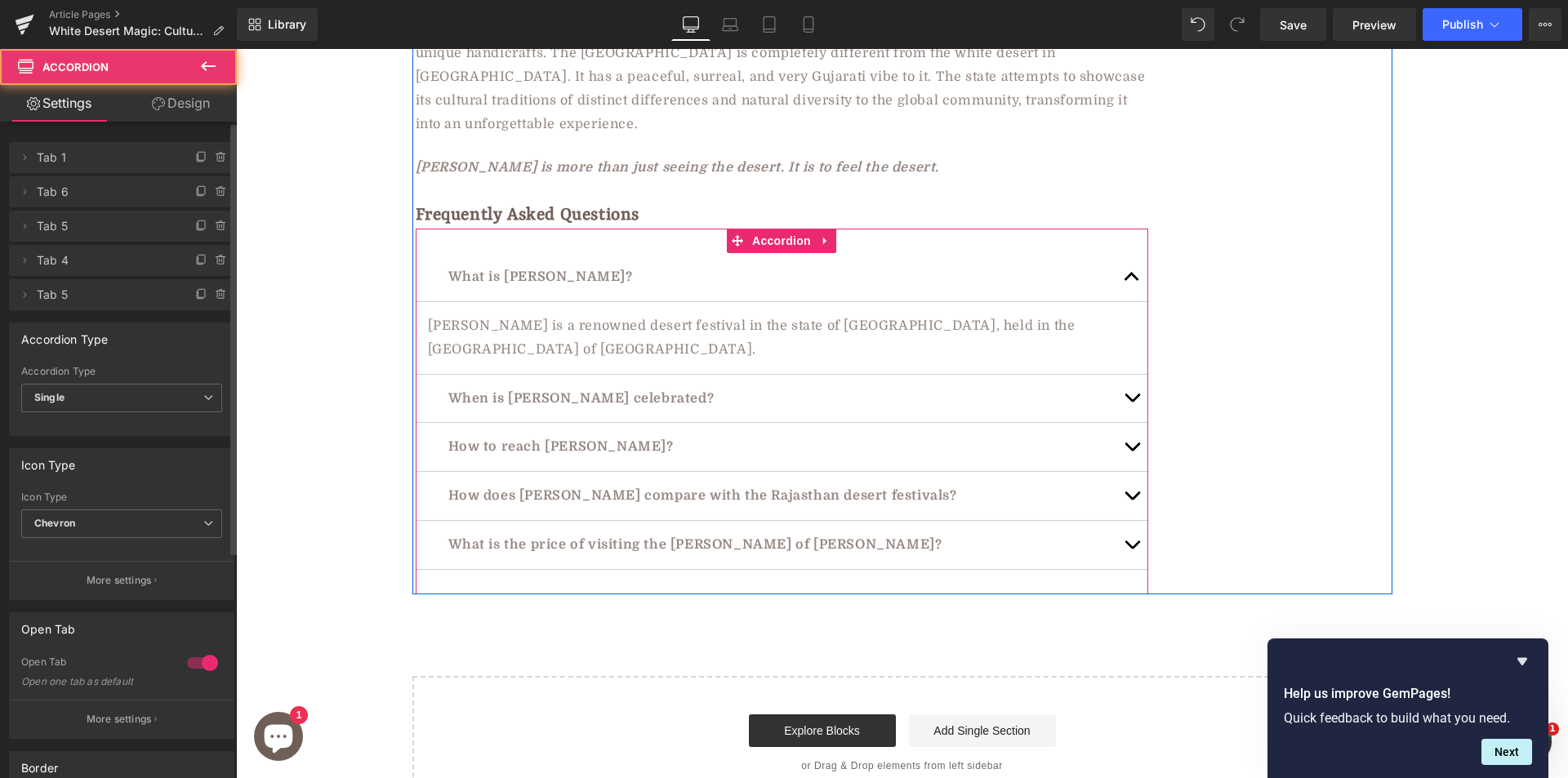
click at [1124, 521] on button "button" at bounding box center [1131, 544] width 32 height 48
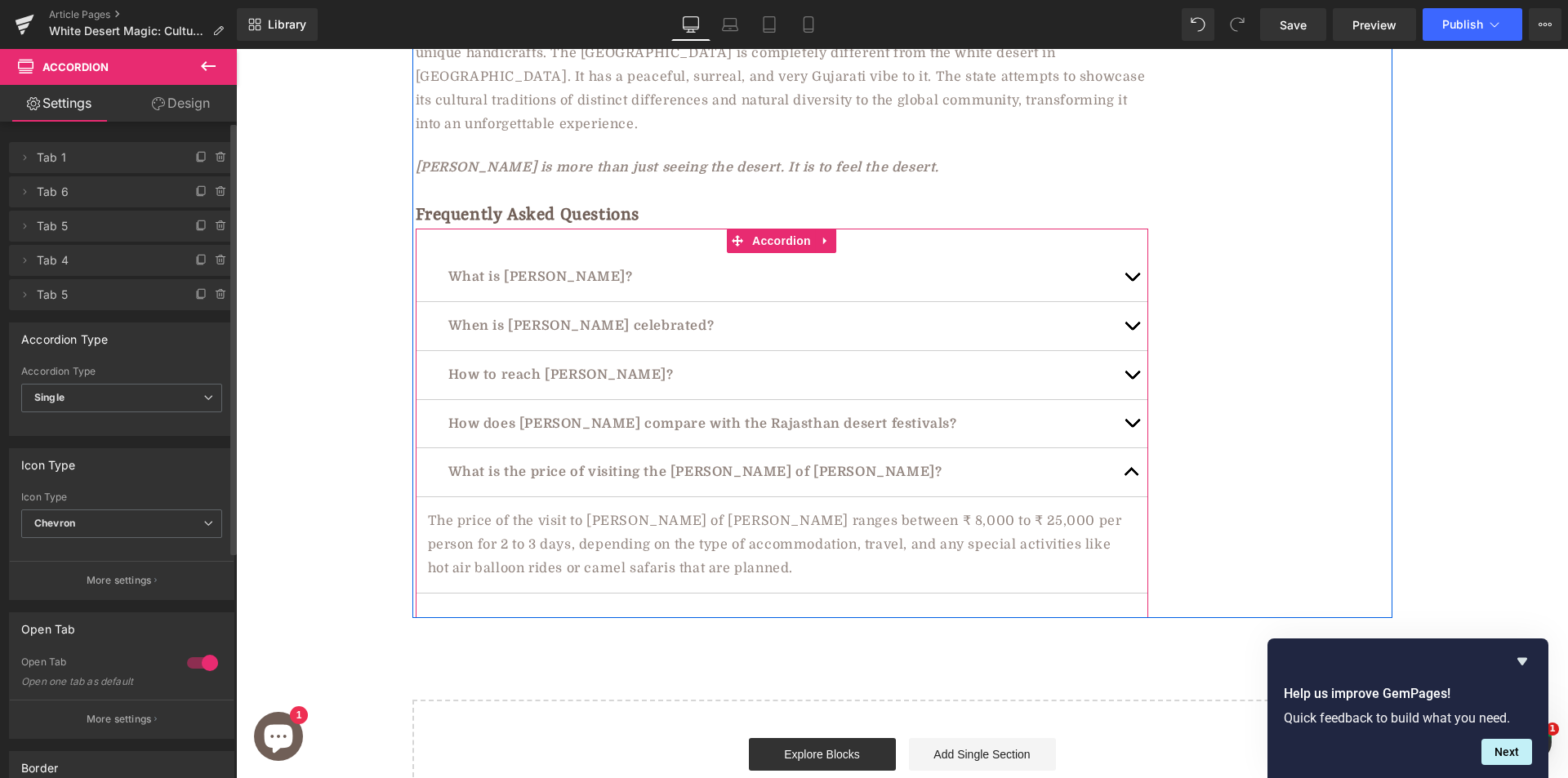
click at [1118, 448] on button "button" at bounding box center [1131, 472] width 32 height 48
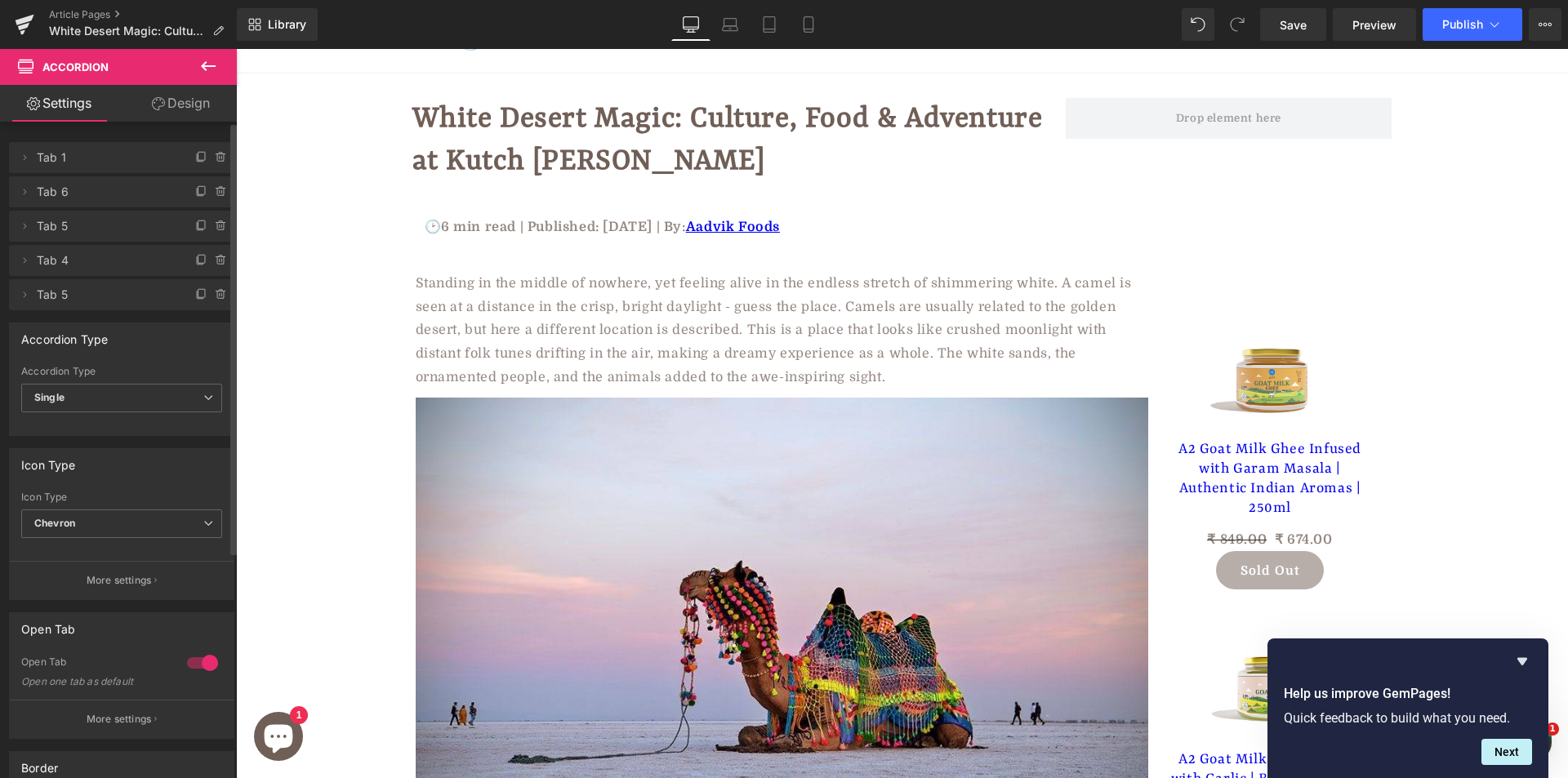
scroll to position [0, 0]
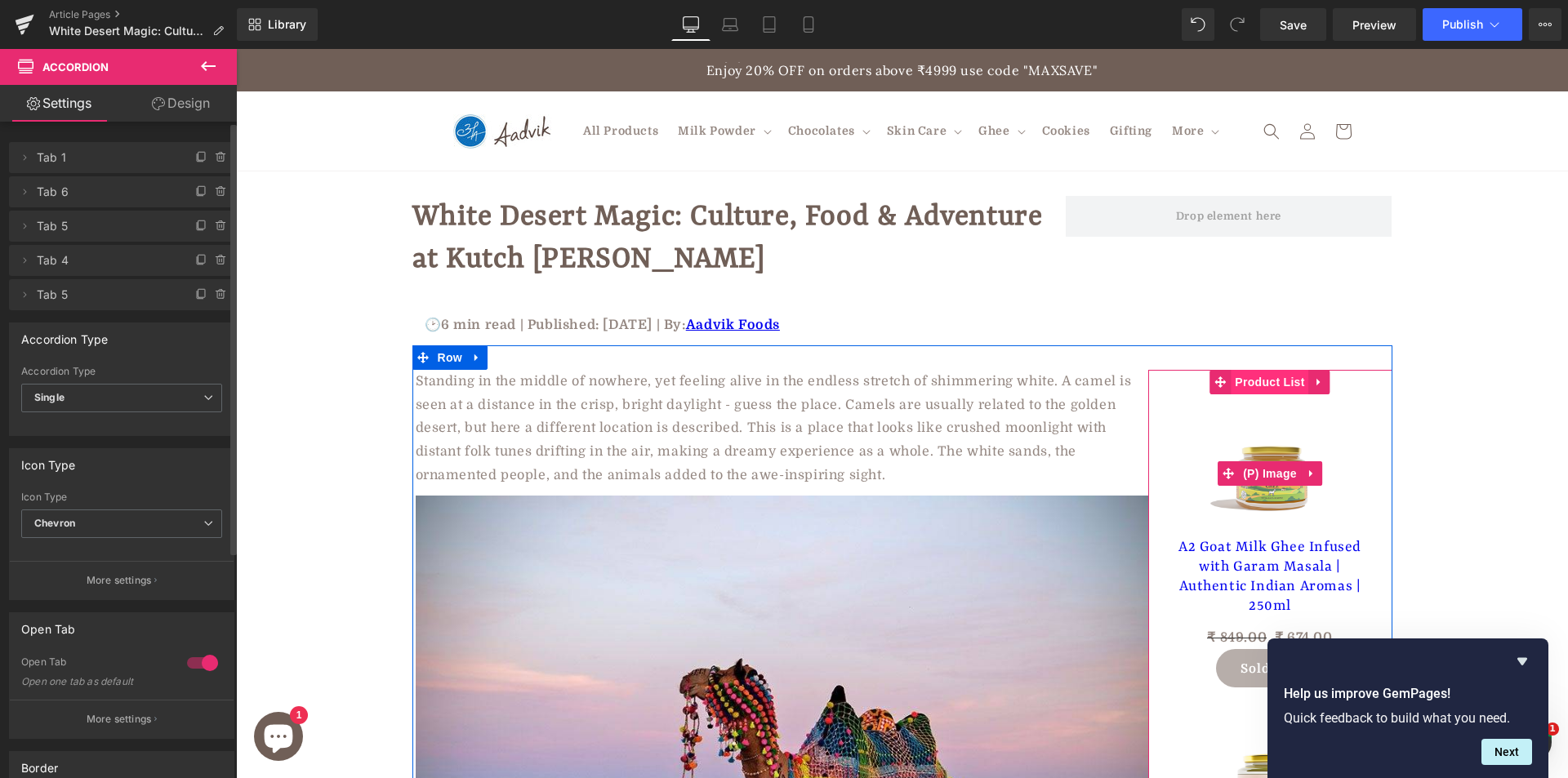
click at [1253, 460] on img at bounding box center [1270, 474] width 127 height 127
click at [1280, 371] on span "Product List" at bounding box center [1269, 382] width 77 height 25
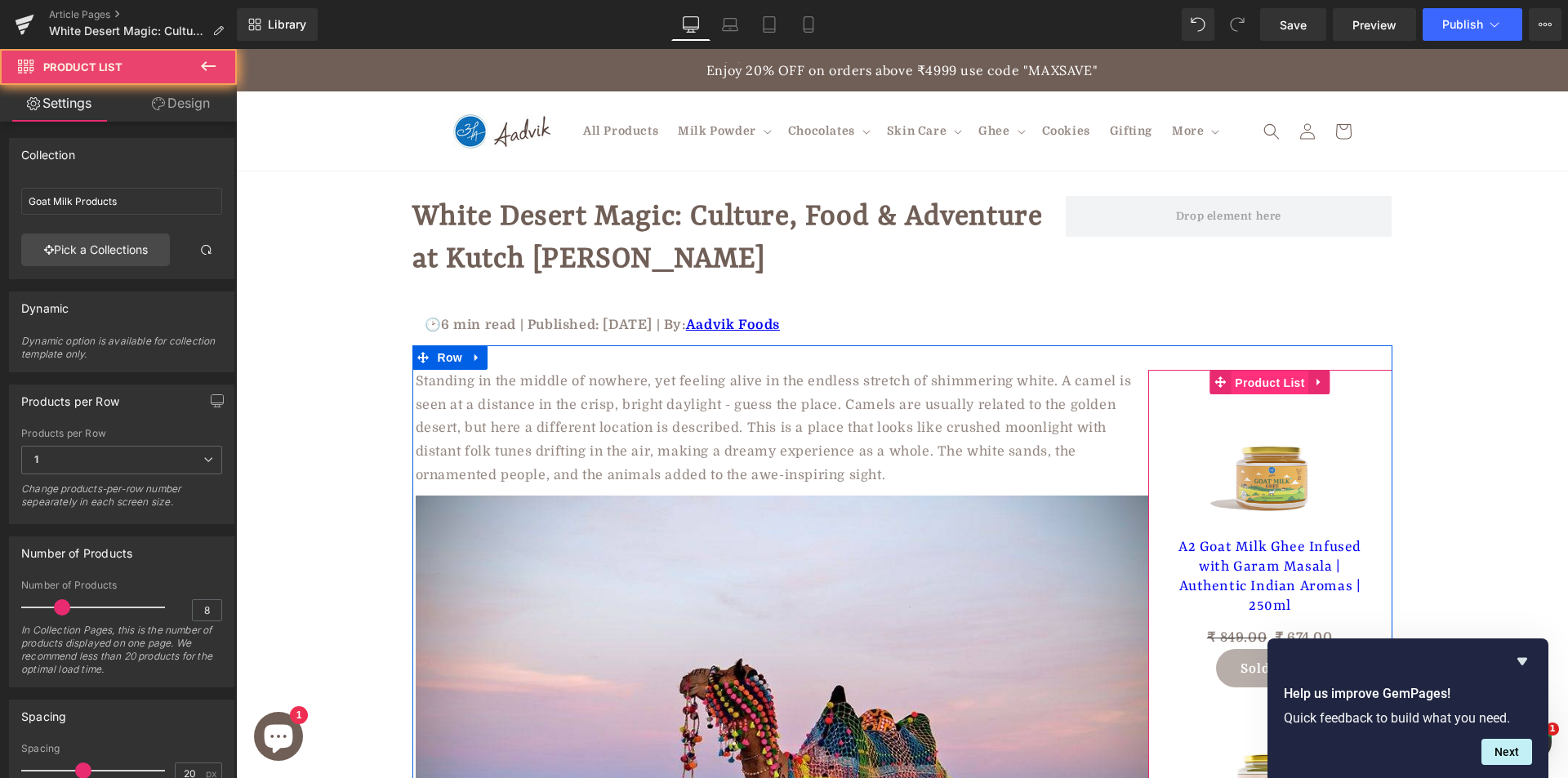
click at [1274, 383] on span "Product List" at bounding box center [1269, 383] width 77 height 25
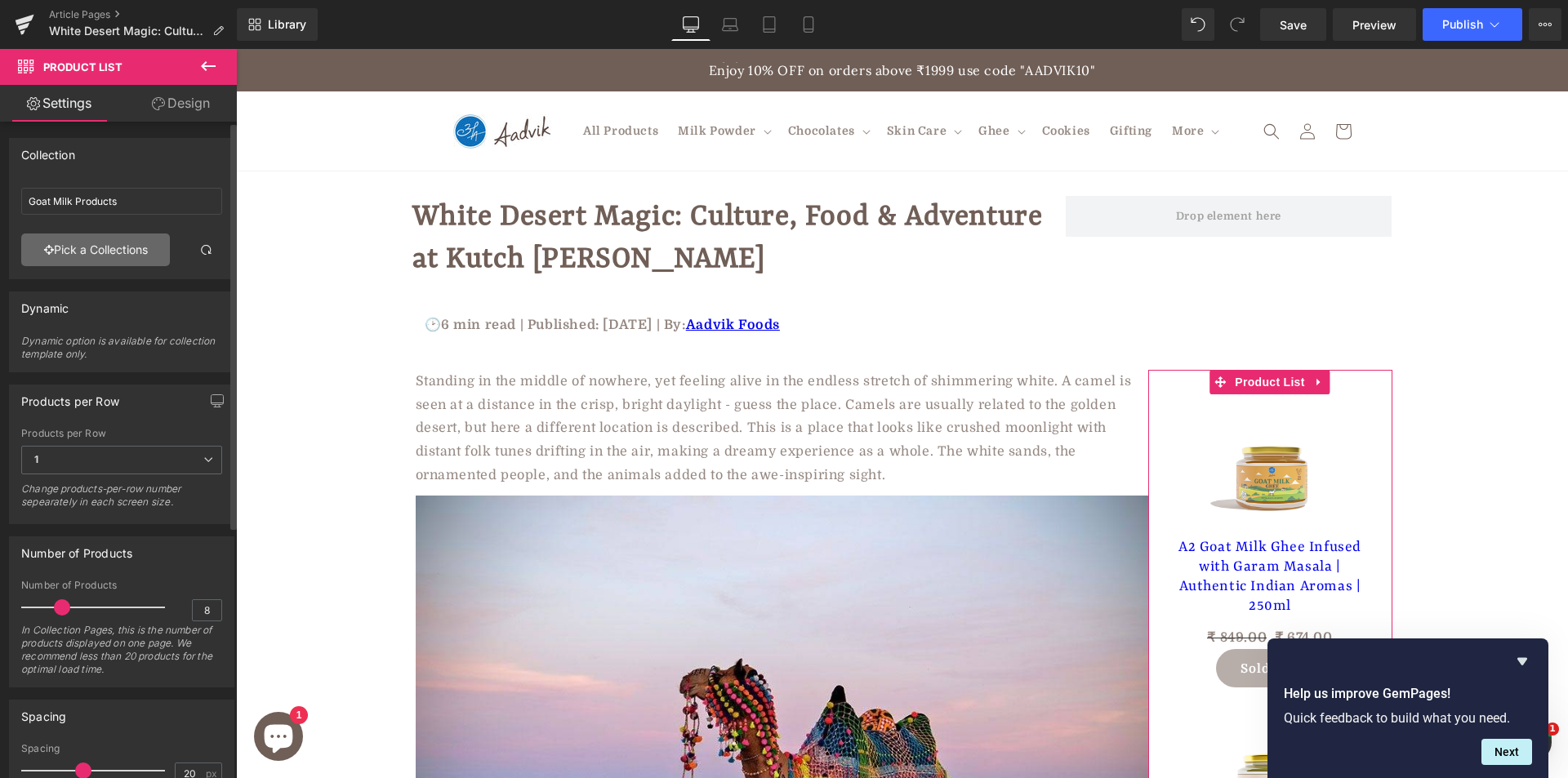
click at [139, 250] on link "Pick a Collections" at bounding box center [96, 249] width 149 height 32
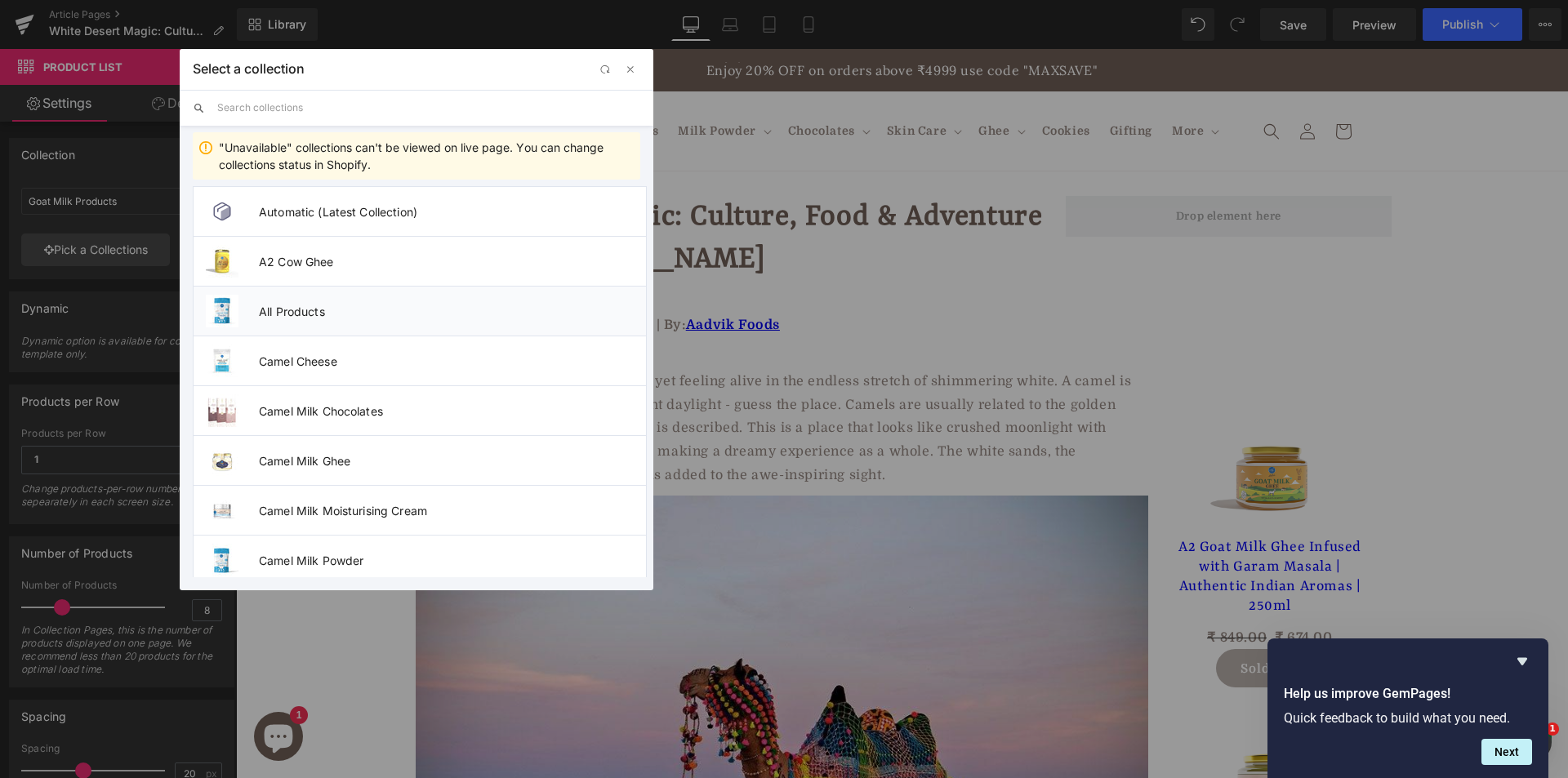
click at [330, 316] on span "All Products" at bounding box center [452, 311] width 387 height 14
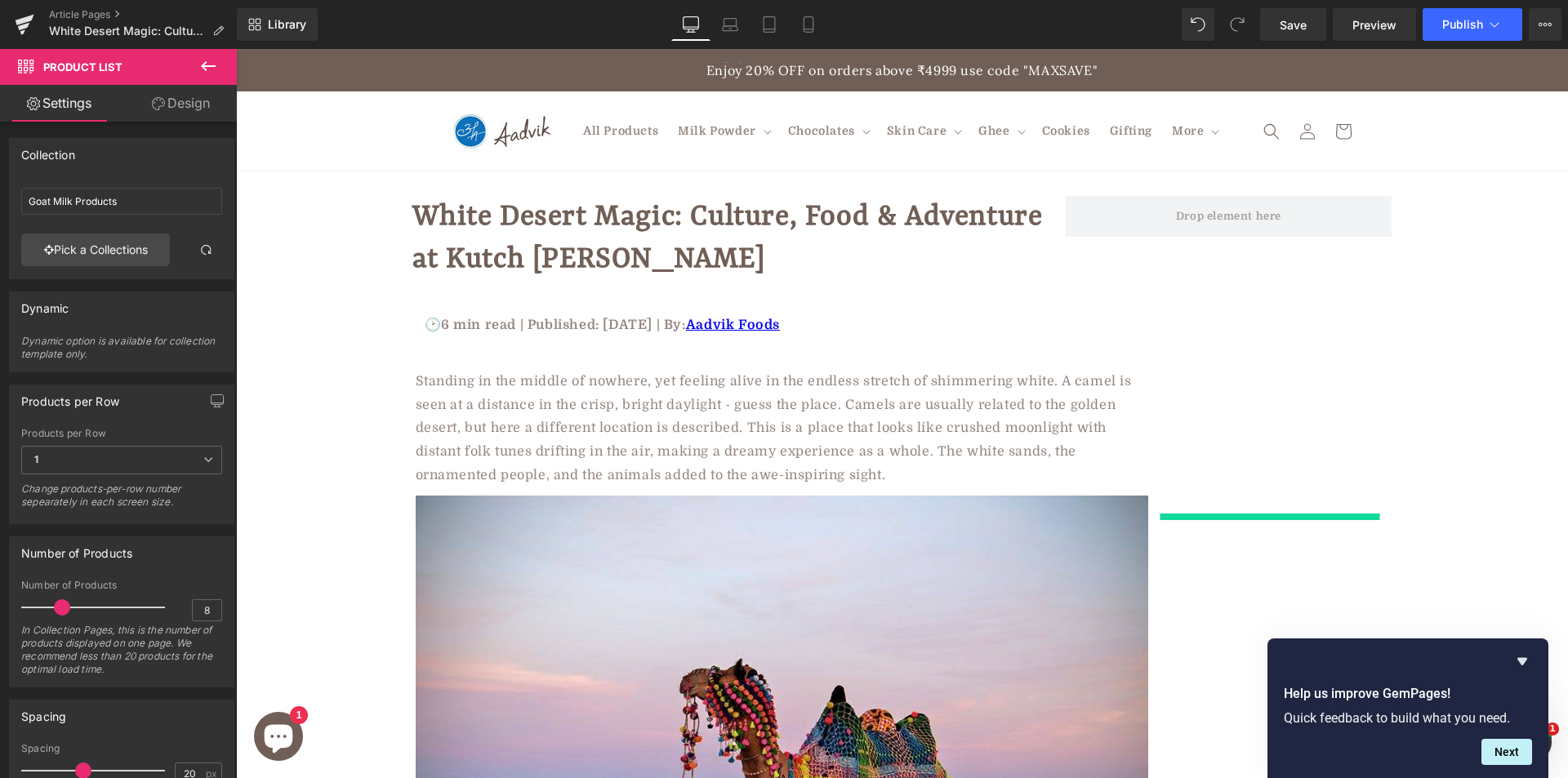
type input "All Products"
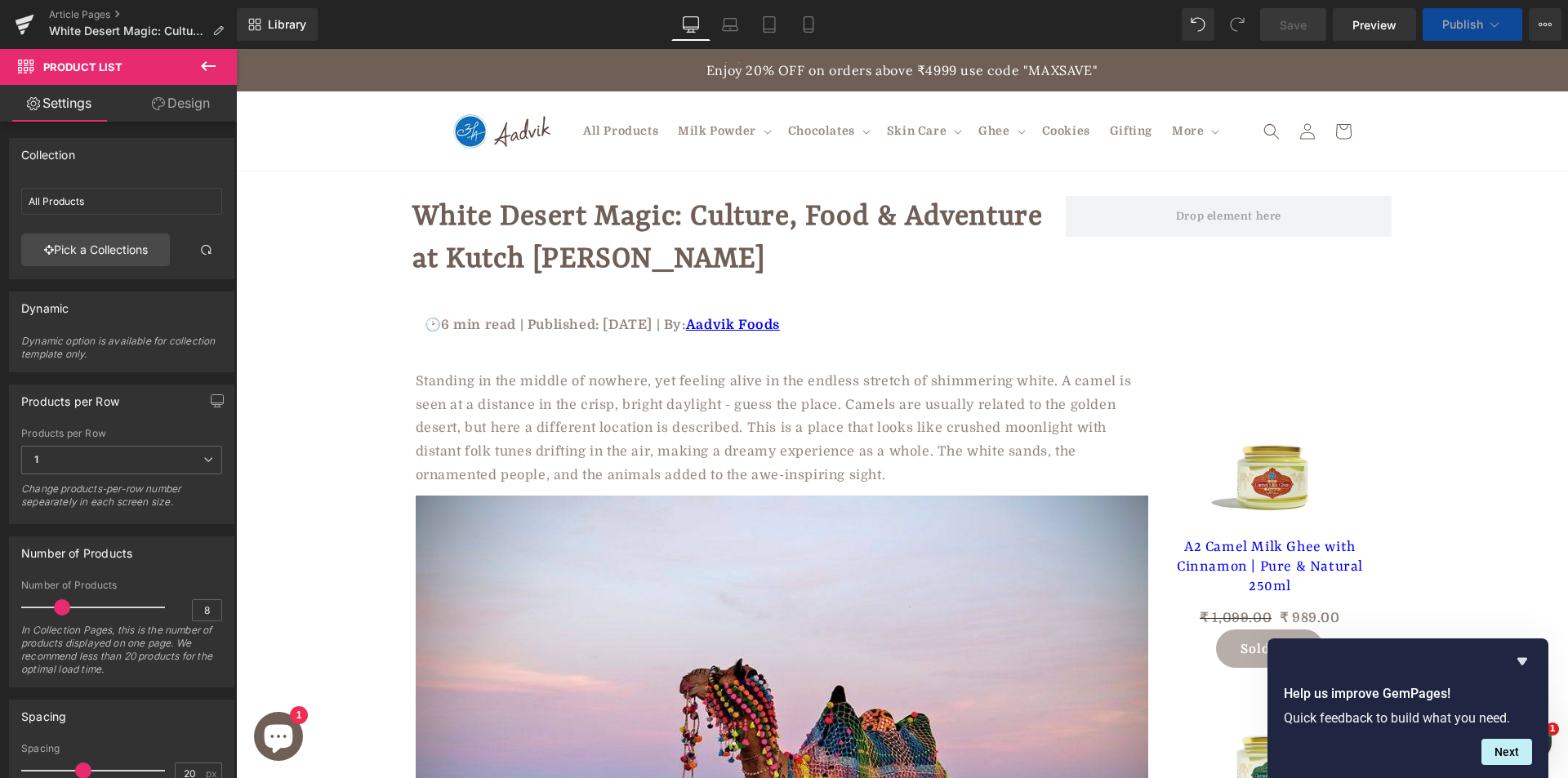
scroll to position [408, 0]
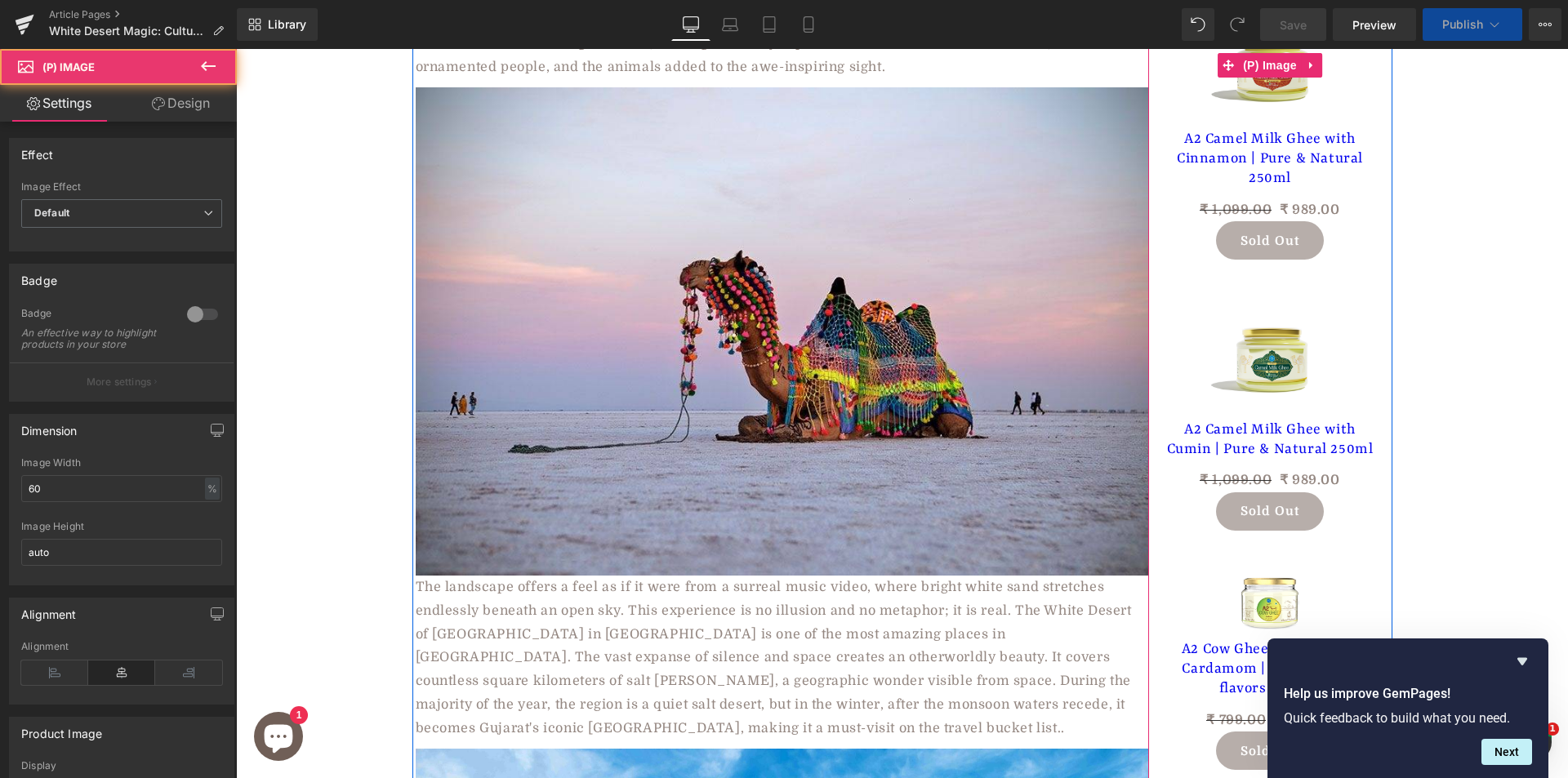
click at [1261, 129] on div "Sale Off (P) Image" at bounding box center [1270, 66] width 212 height 127
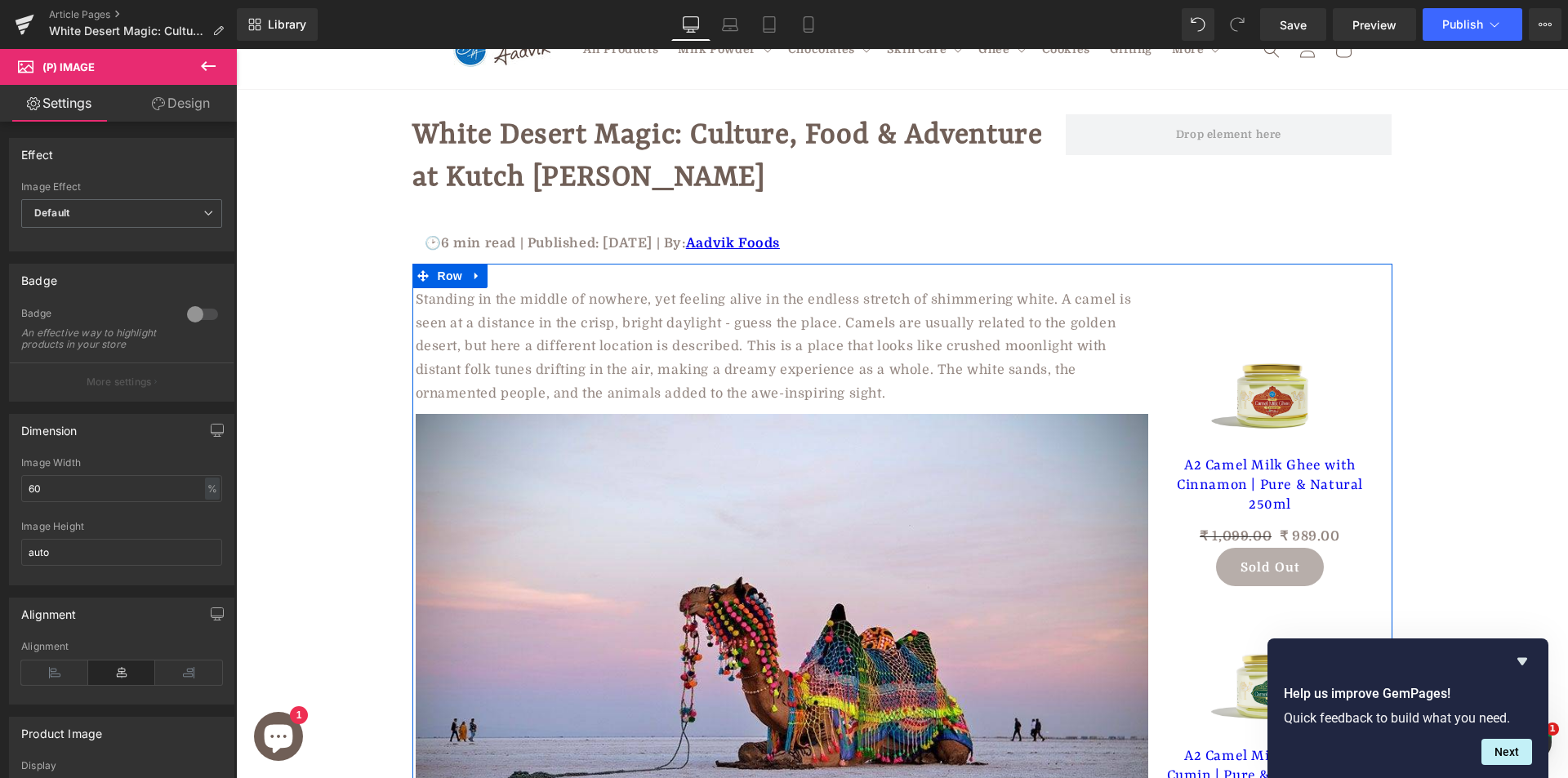
click at [1263, 370] on img at bounding box center [1270, 393] width 127 height 127
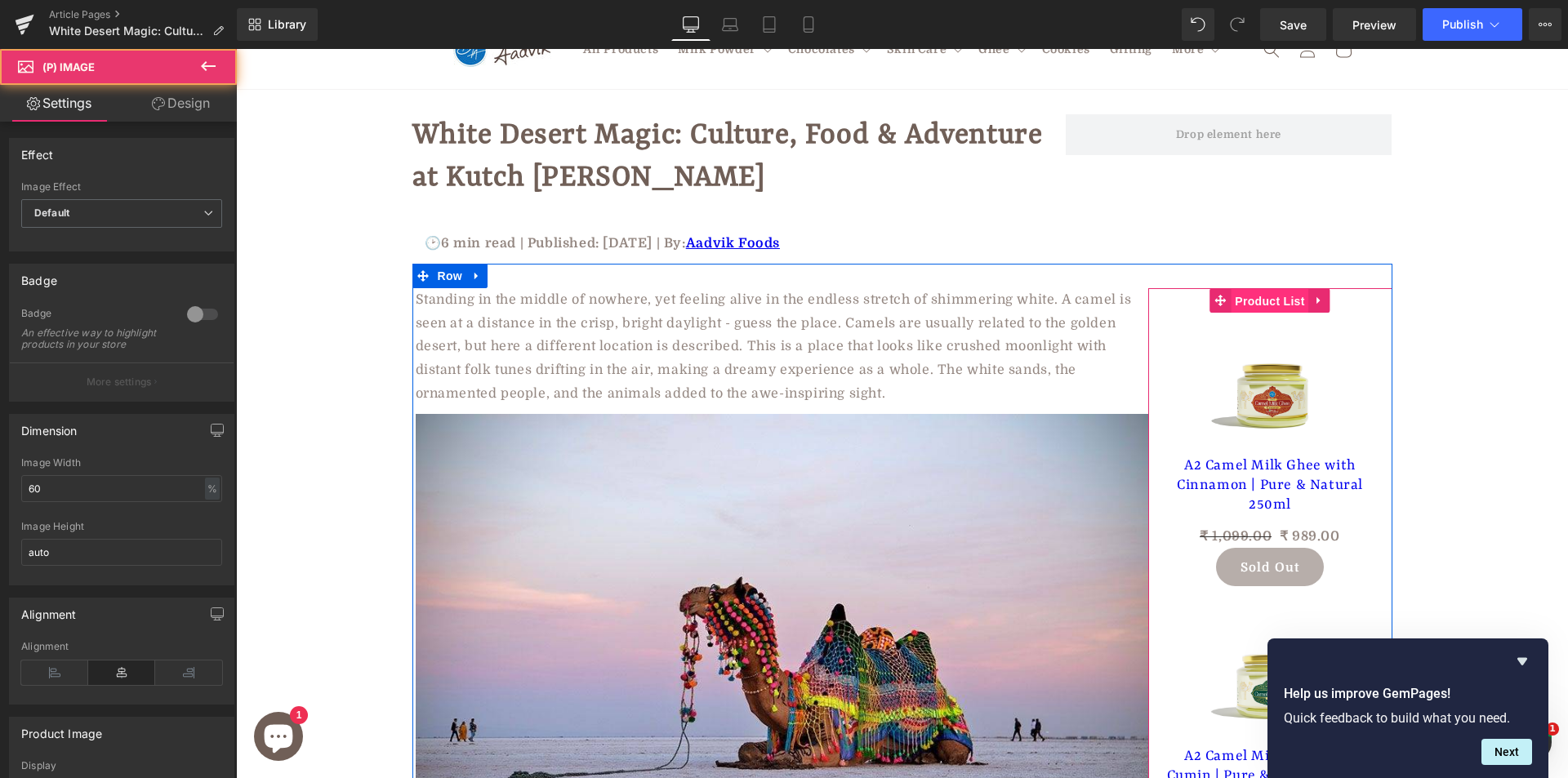
click at [1257, 304] on span "Product List" at bounding box center [1269, 301] width 77 height 25
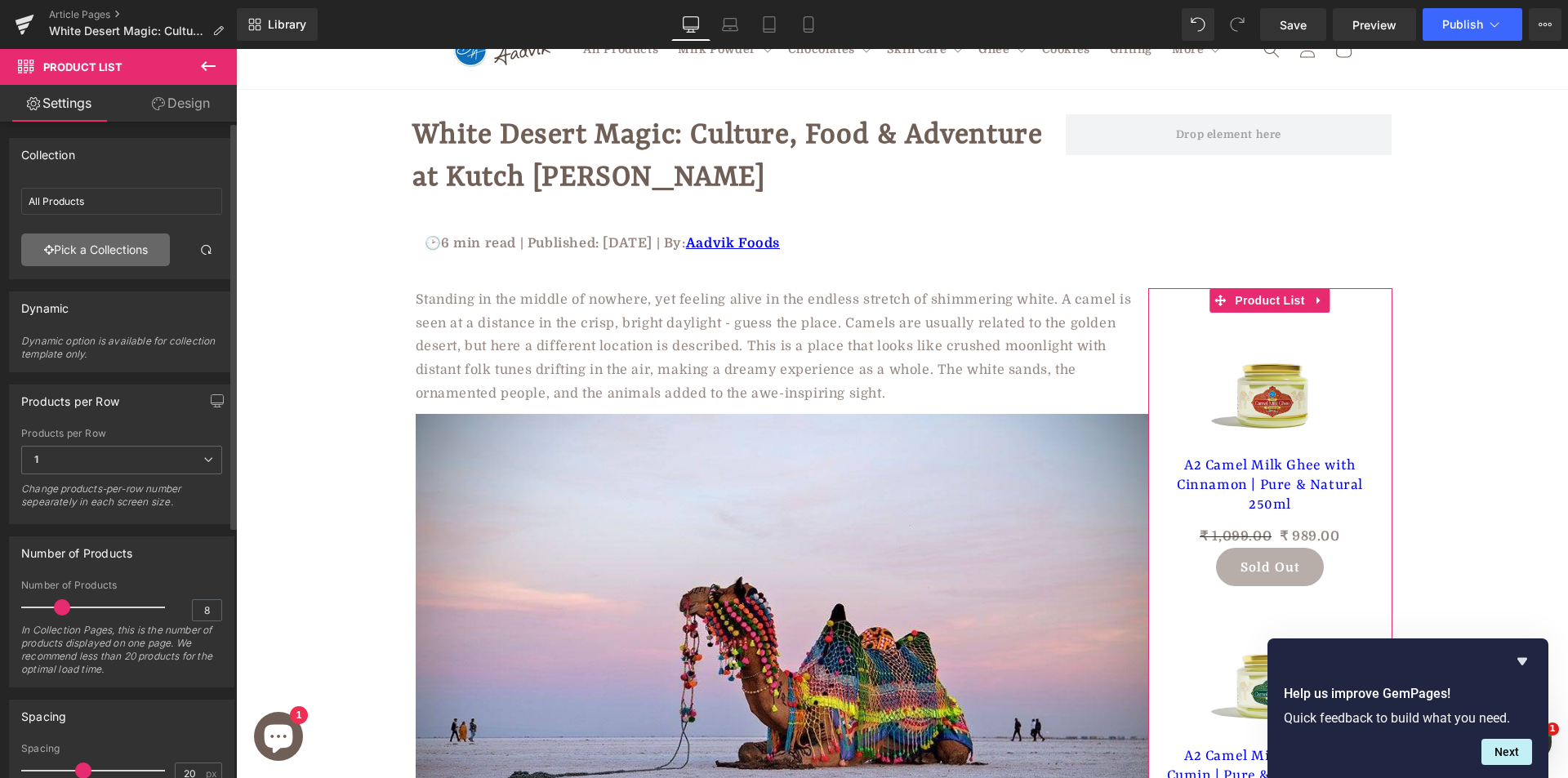
click at [159, 250] on link "Pick a Collections" at bounding box center [96, 249] width 149 height 32
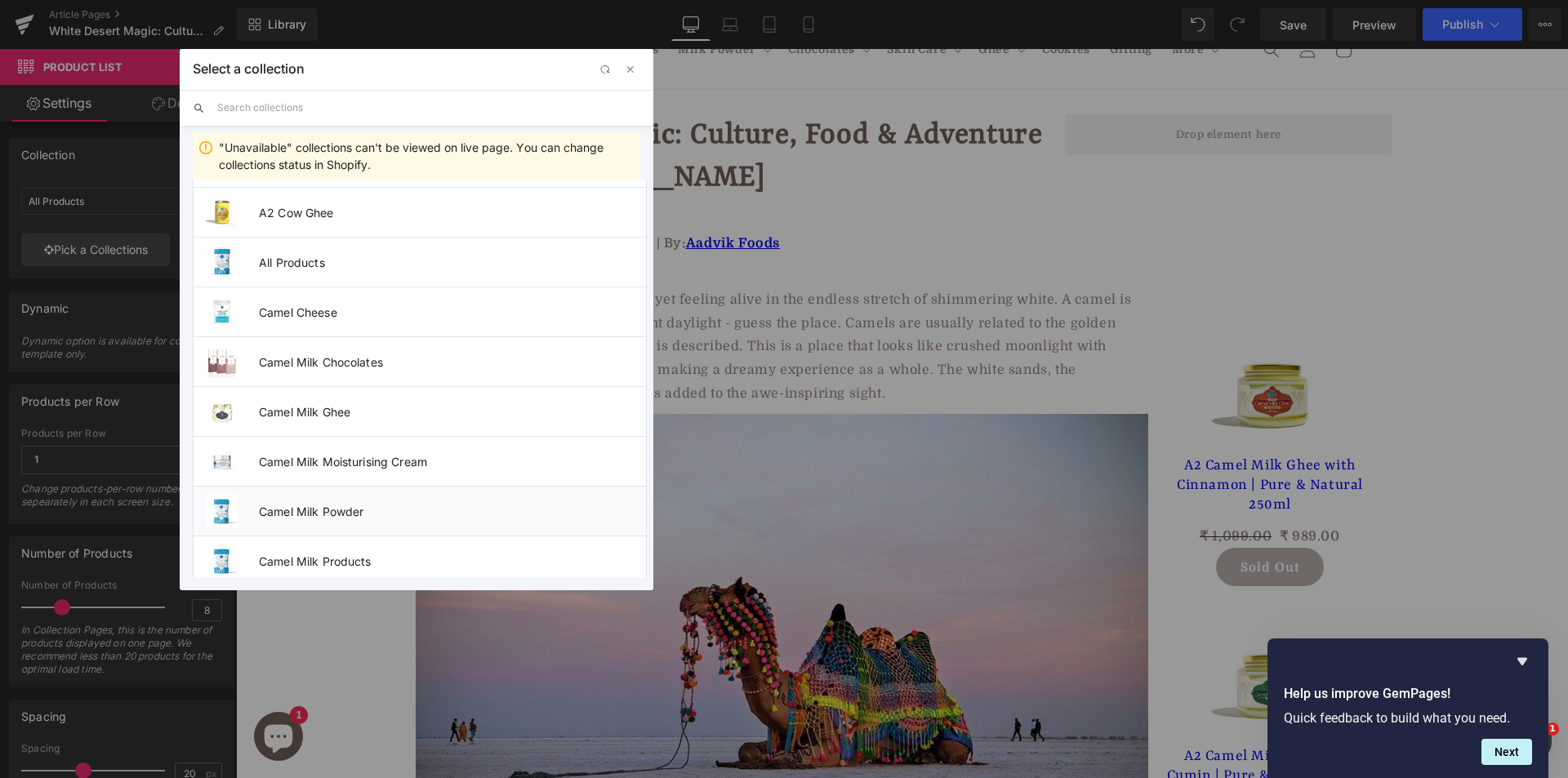
scroll to position [163, 0]
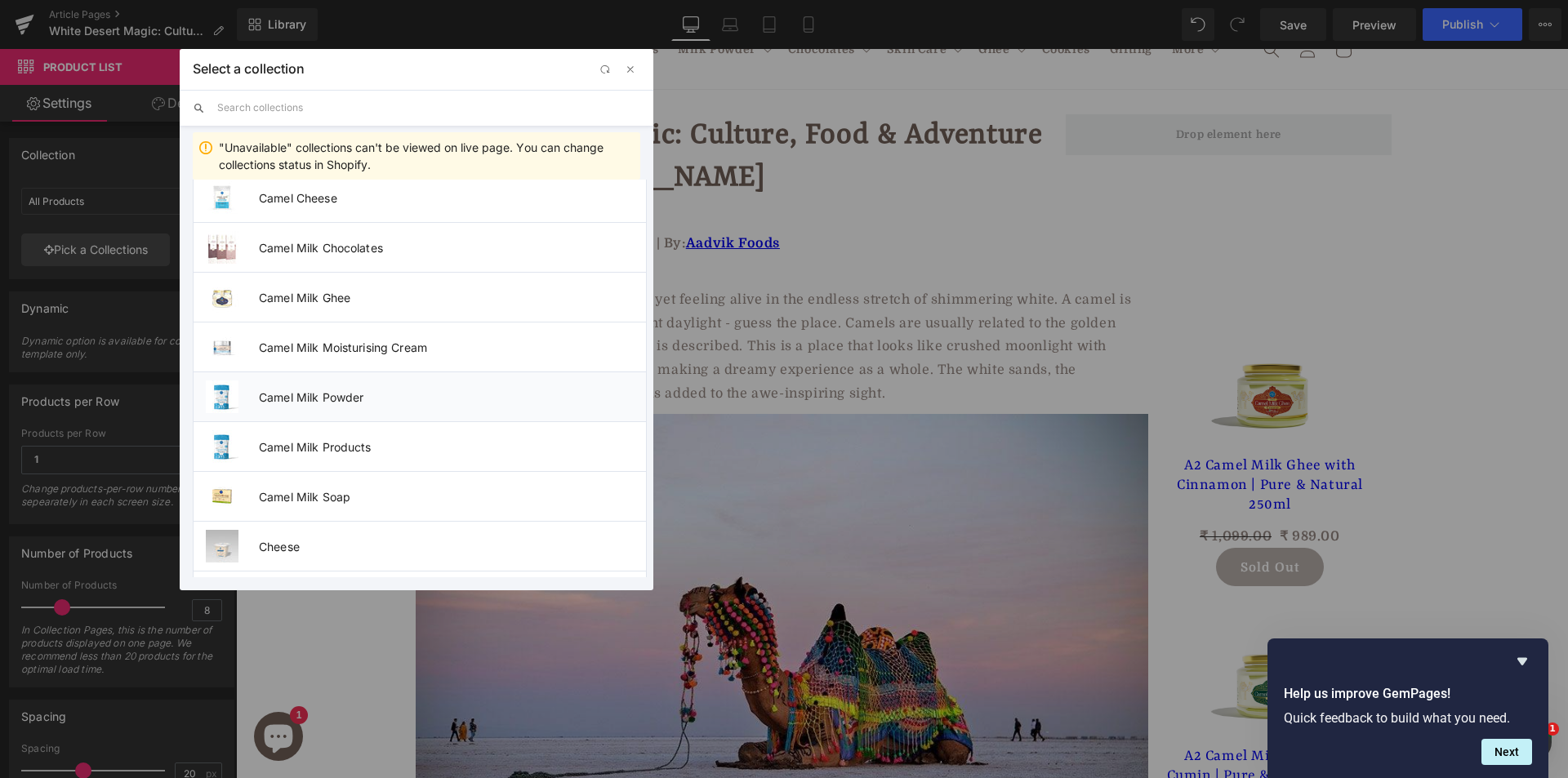
click at [336, 399] on span "Camel Milk Powder" at bounding box center [452, 396] width 387 height 14
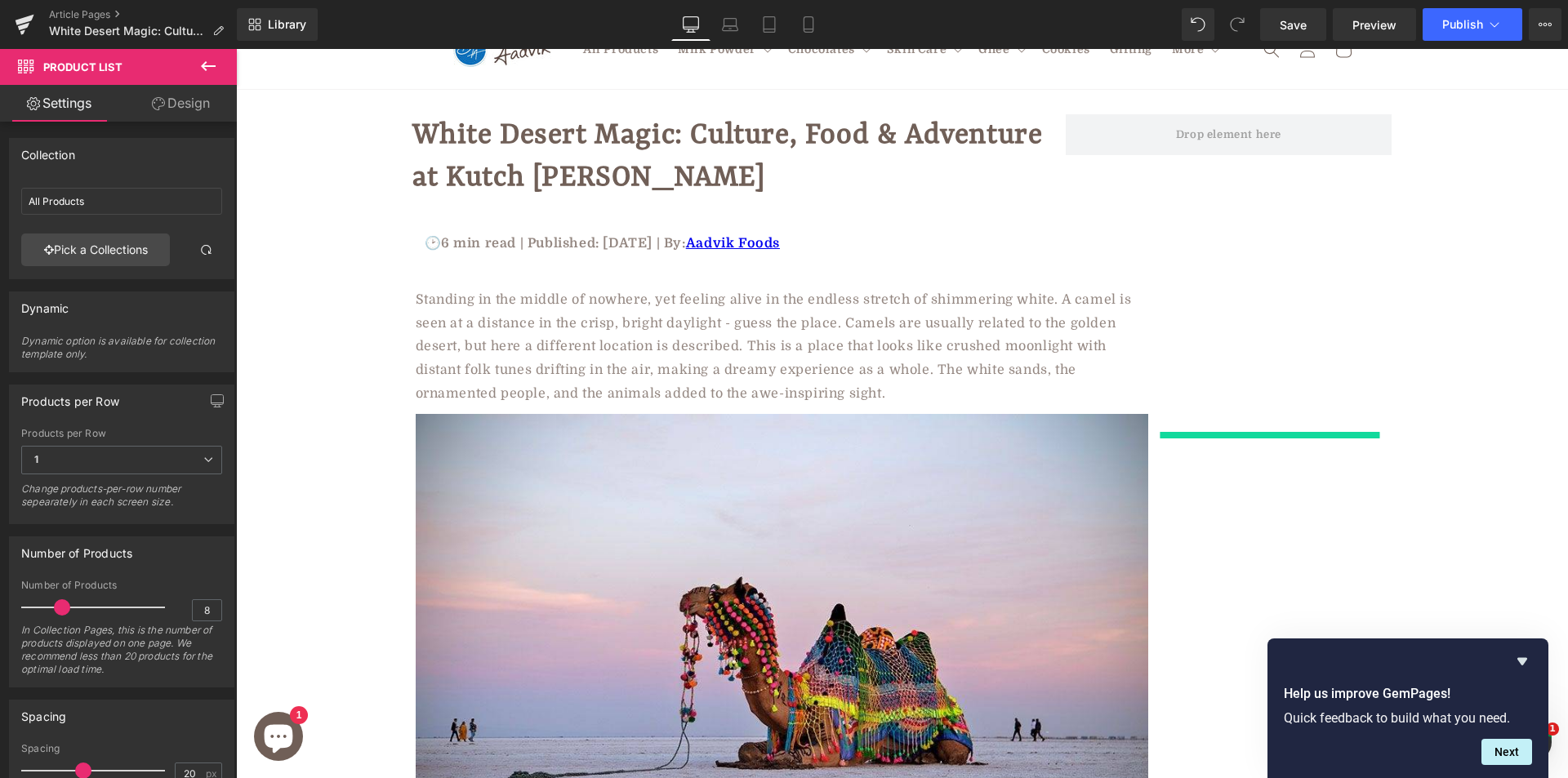
type input "Camel Milk Powder"
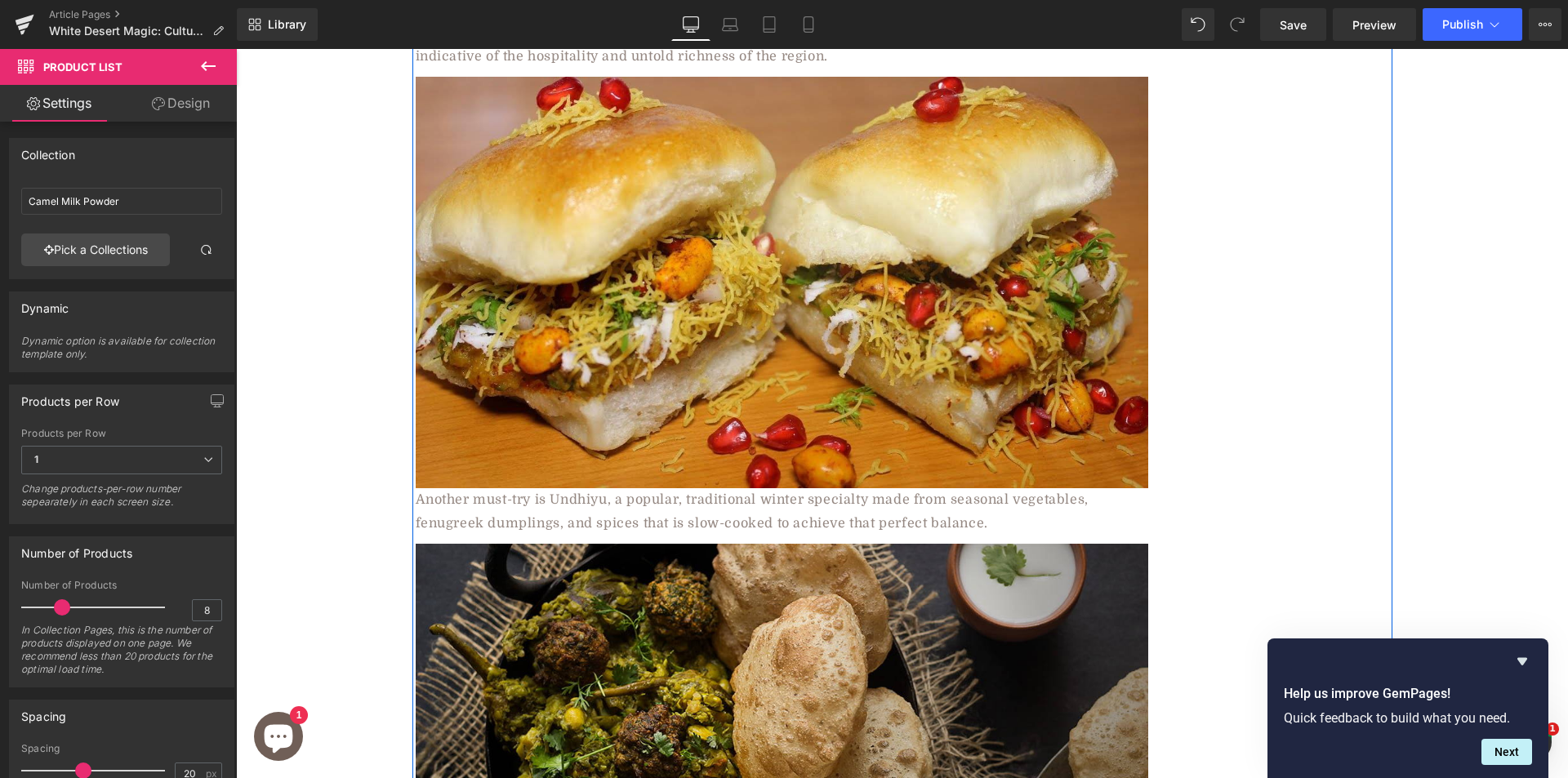
scroll to position [3999, 0]
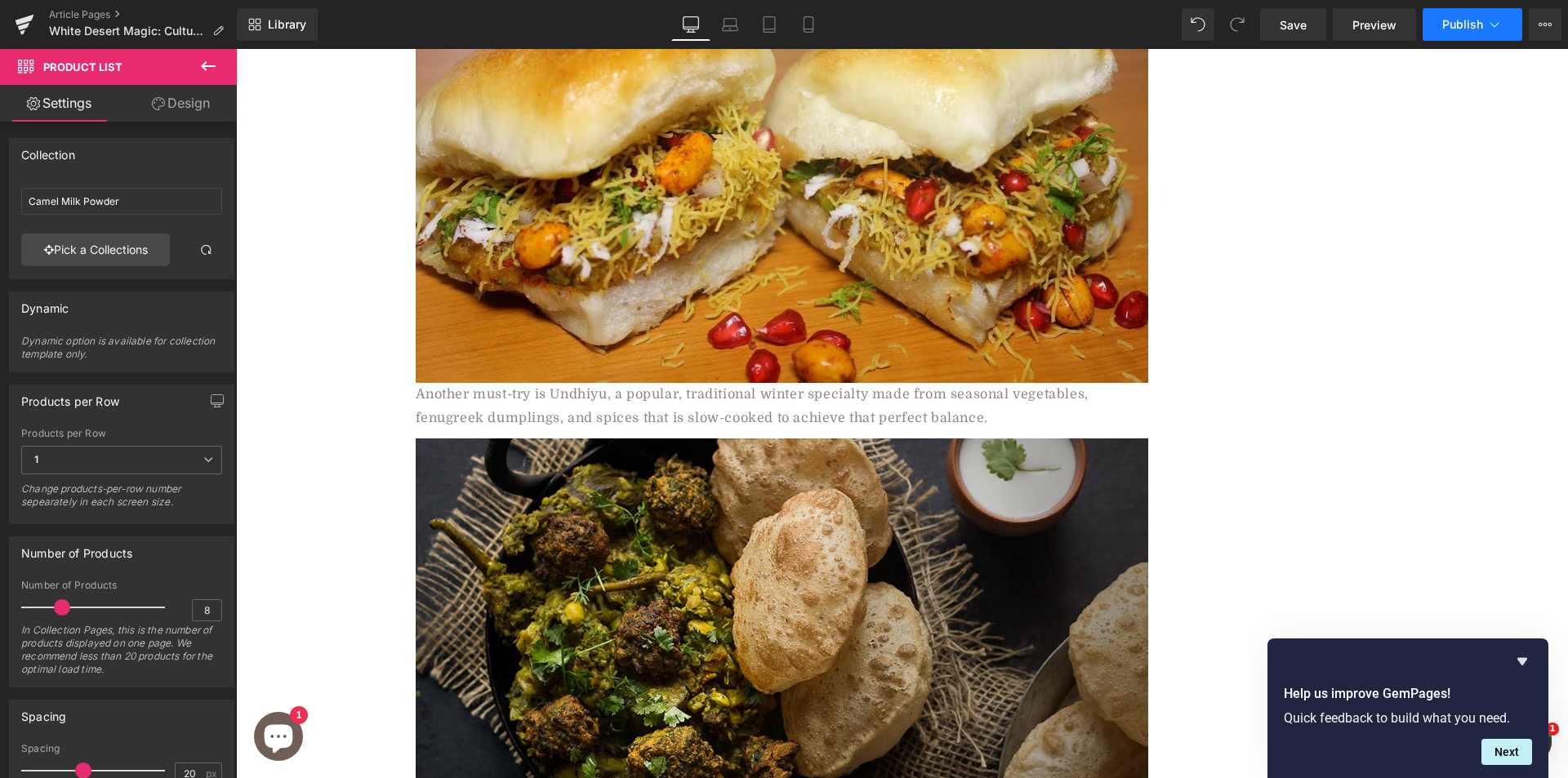
click at [1489, 22] on icon at bounding box center [1494, 25] width 17 height 17
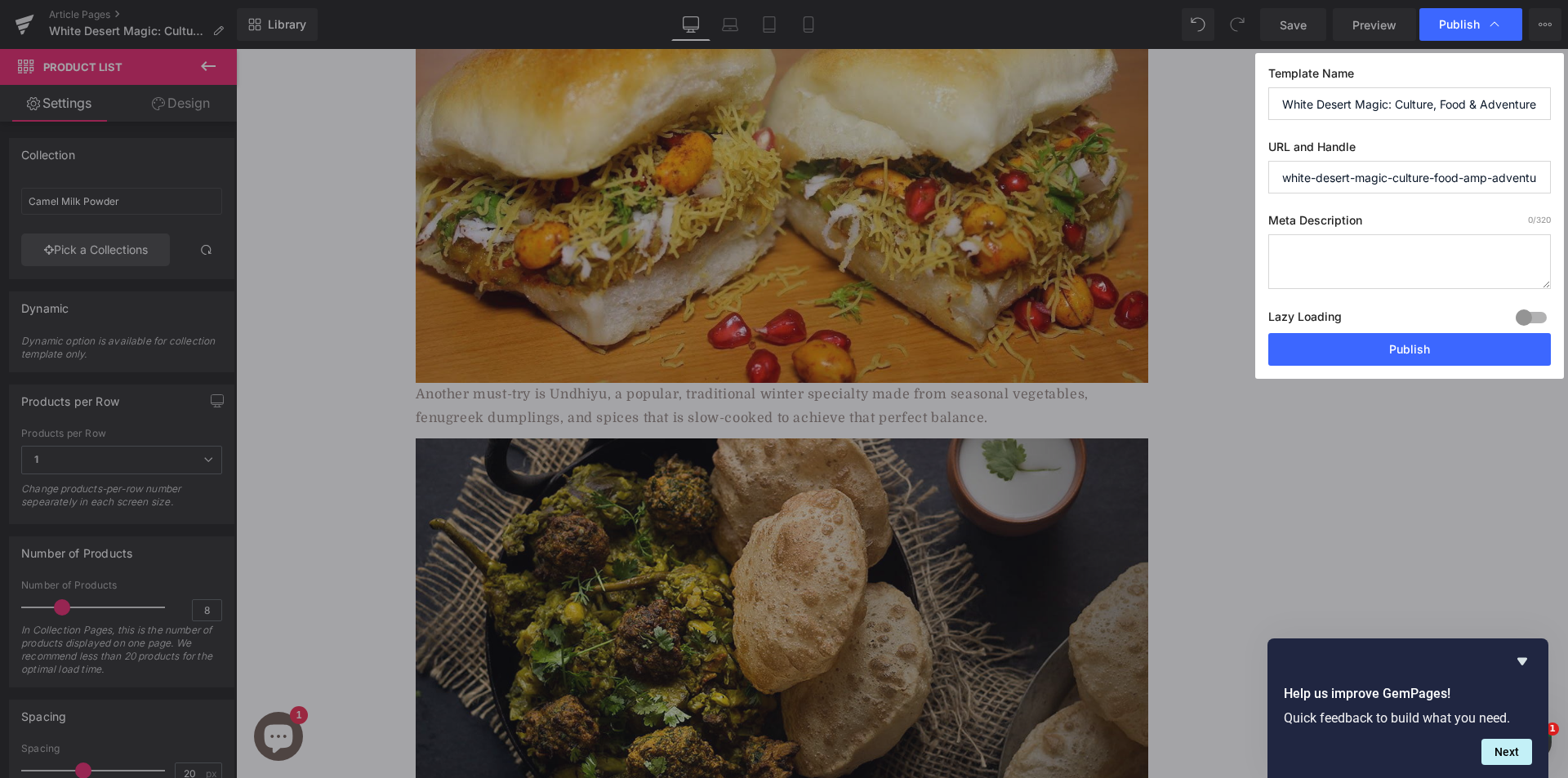
click at [1361, 101] on input "White Desert Magic: Culture, Food & Adventure at Kutch [PERSON_NAME]" at bounding box center [1409, 103] width 282 height 32
paste input "[PERSON_NAME] 2025-26: White Desert Festival, [GEOGRAPHIC_DATA] and Unforgettab…"
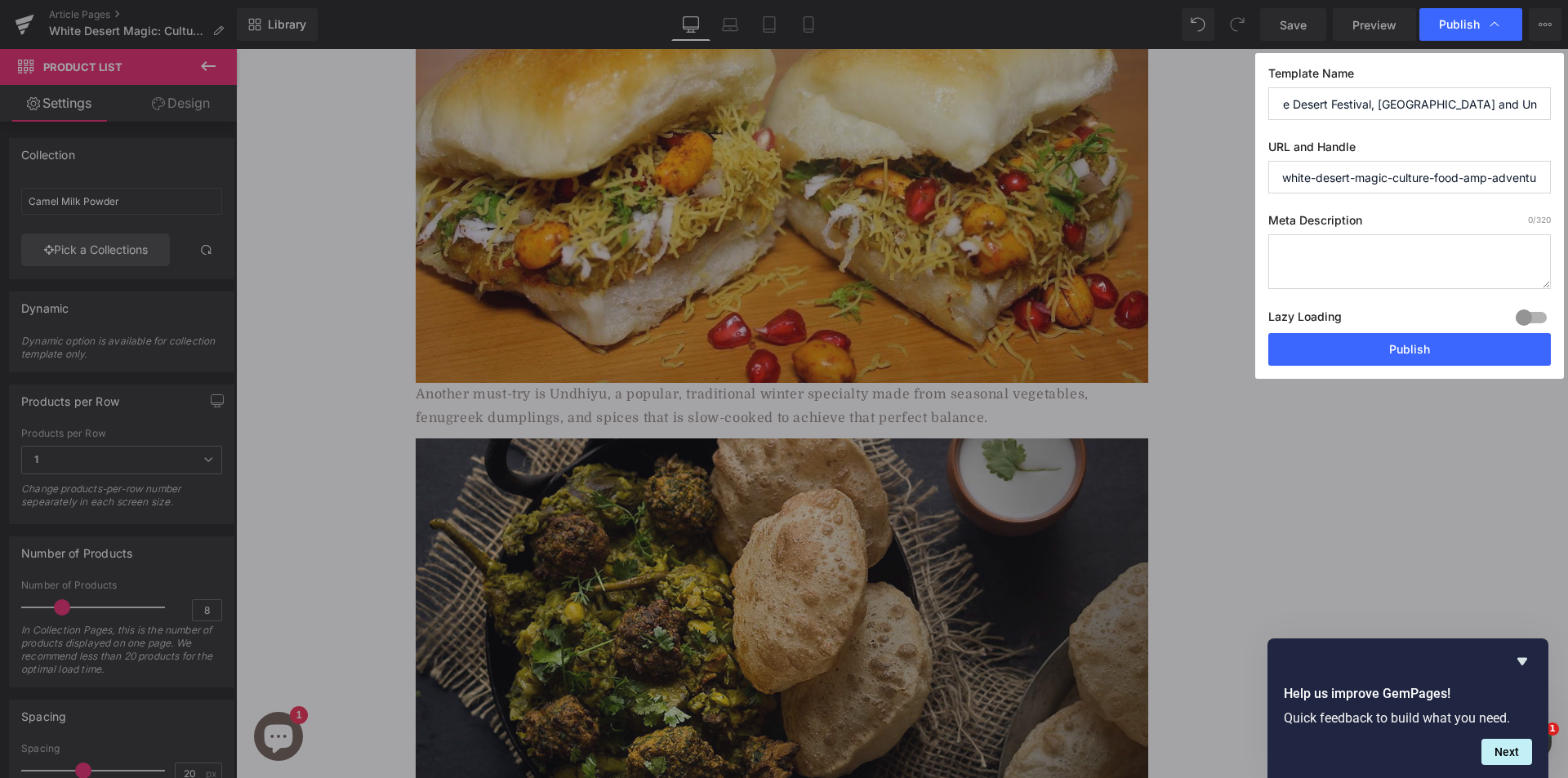
type input "[PERSON_NAME] 2025-26: White Desert Festival, [GEOGRAPHIC_DATA] and Unforgettab…"
click at [1309, 246] on textarea at bounding box center [1409, 261] width 282 height 54
paste textarea "Ever dreamed of walking on a glowing white desert under a full moon? Experience…"
type textarea "Ever dreamed of walking on a glowing white desert under a full moon? Experience…"
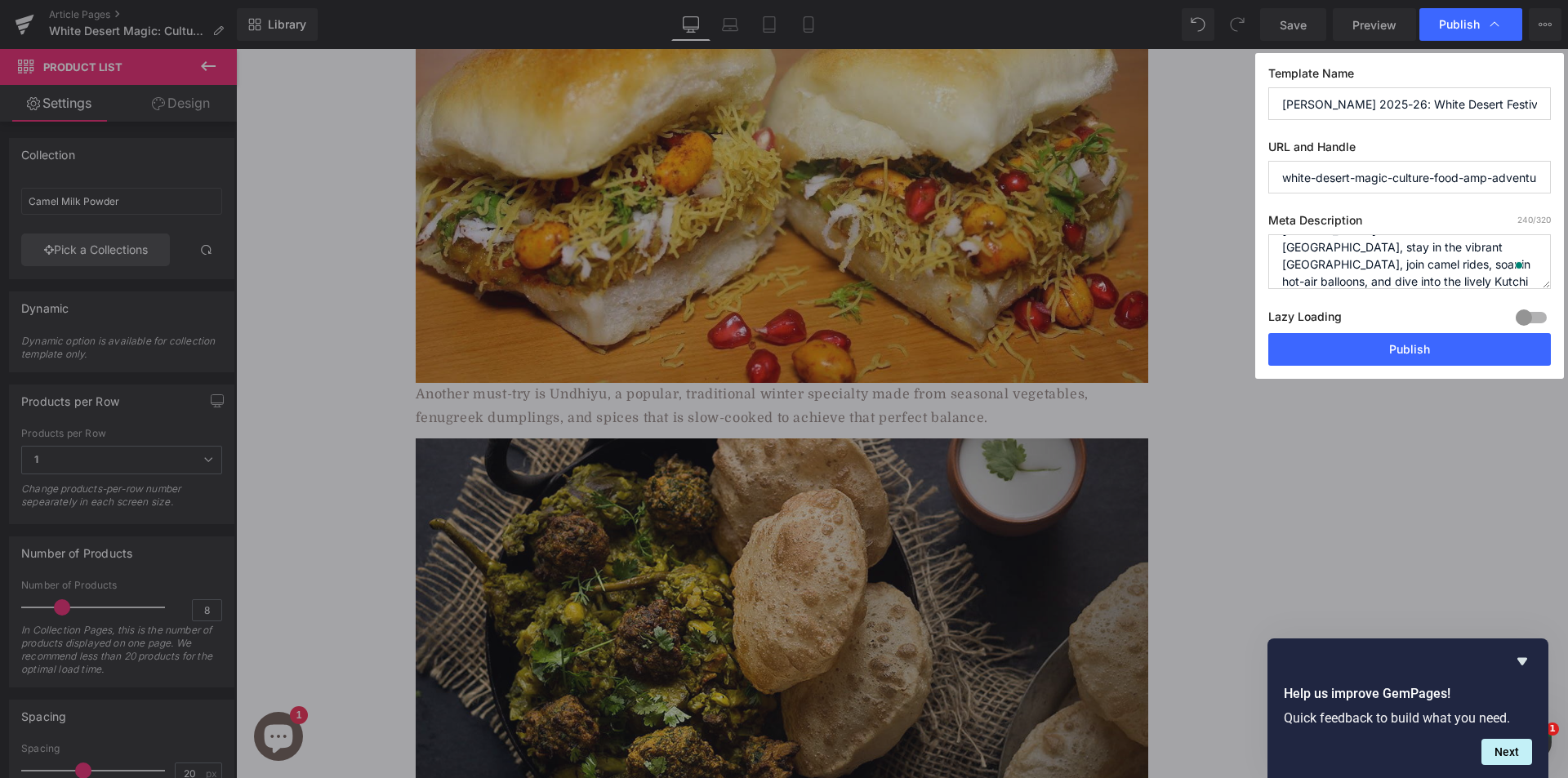
scroll to position [57, 0]
